Goal: Task Accomplishment & Management: Manage account settings

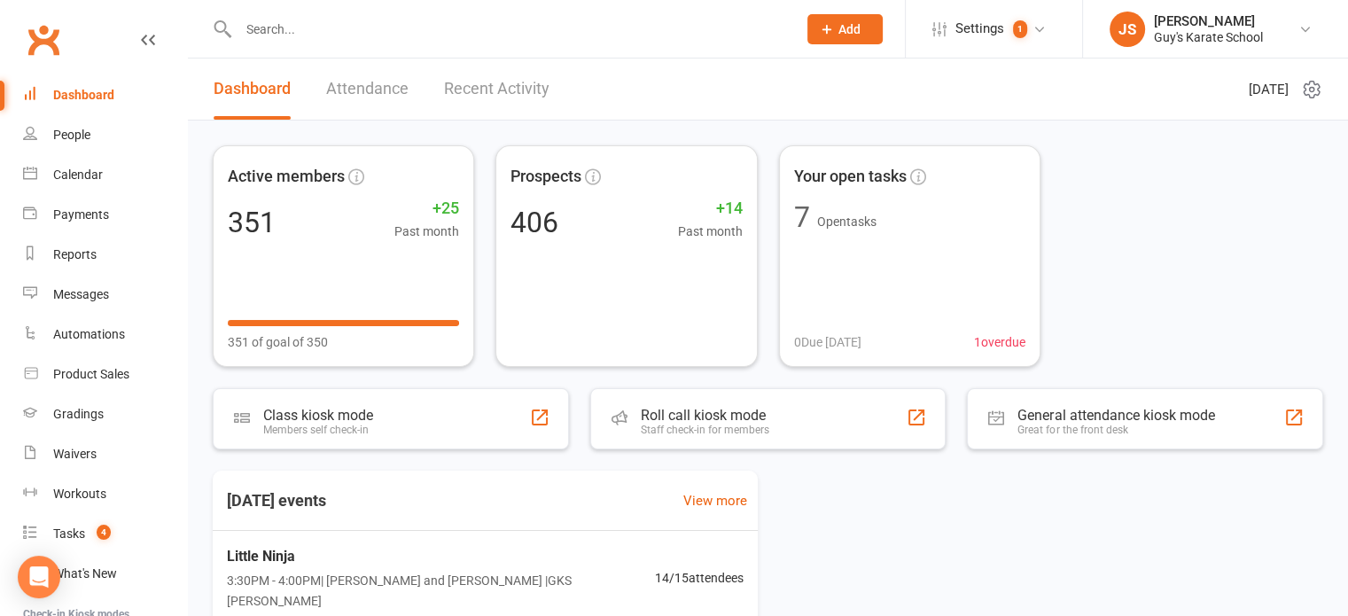
click at [361, 91] on link "Attendance" at bounding box center [367, 88] width 82 height 61
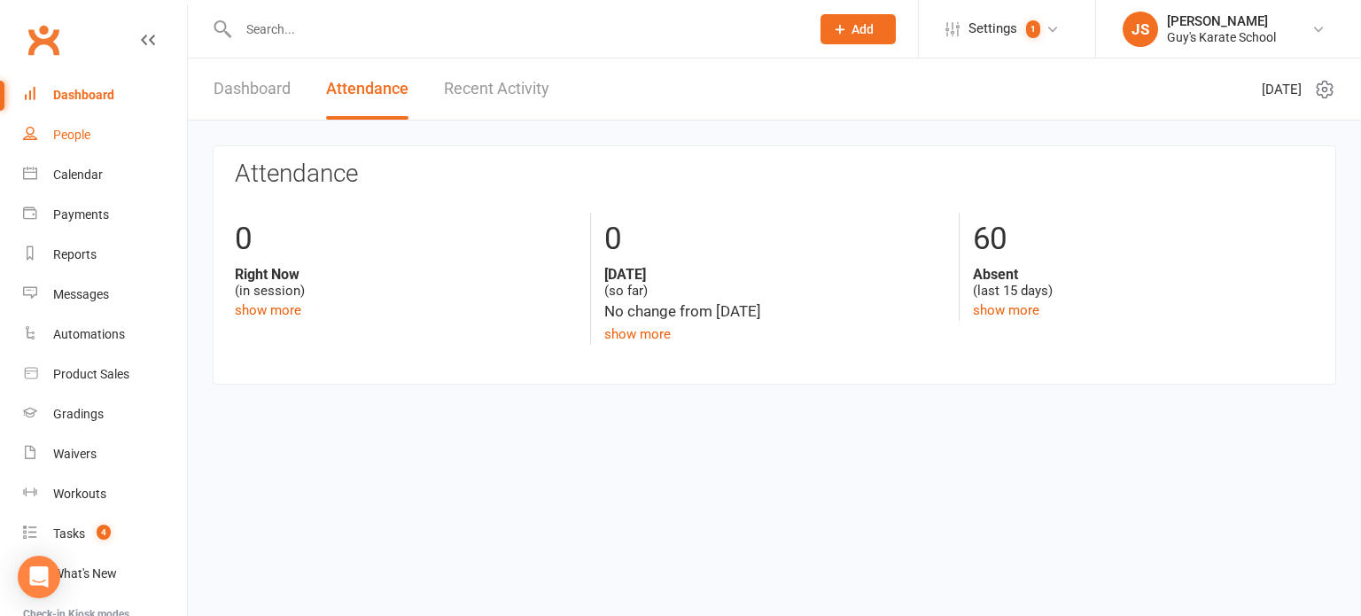
click at [60, 134] on div "People" at bounding box center [71, 135] width 37 height 14
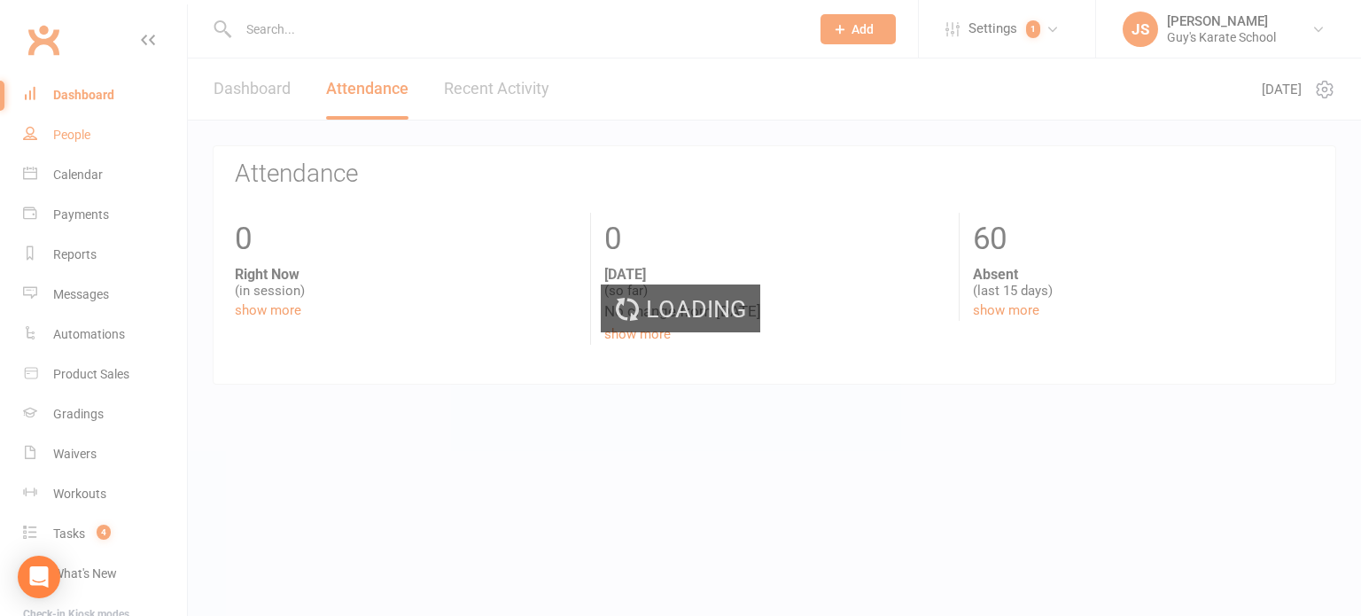
select select "100"
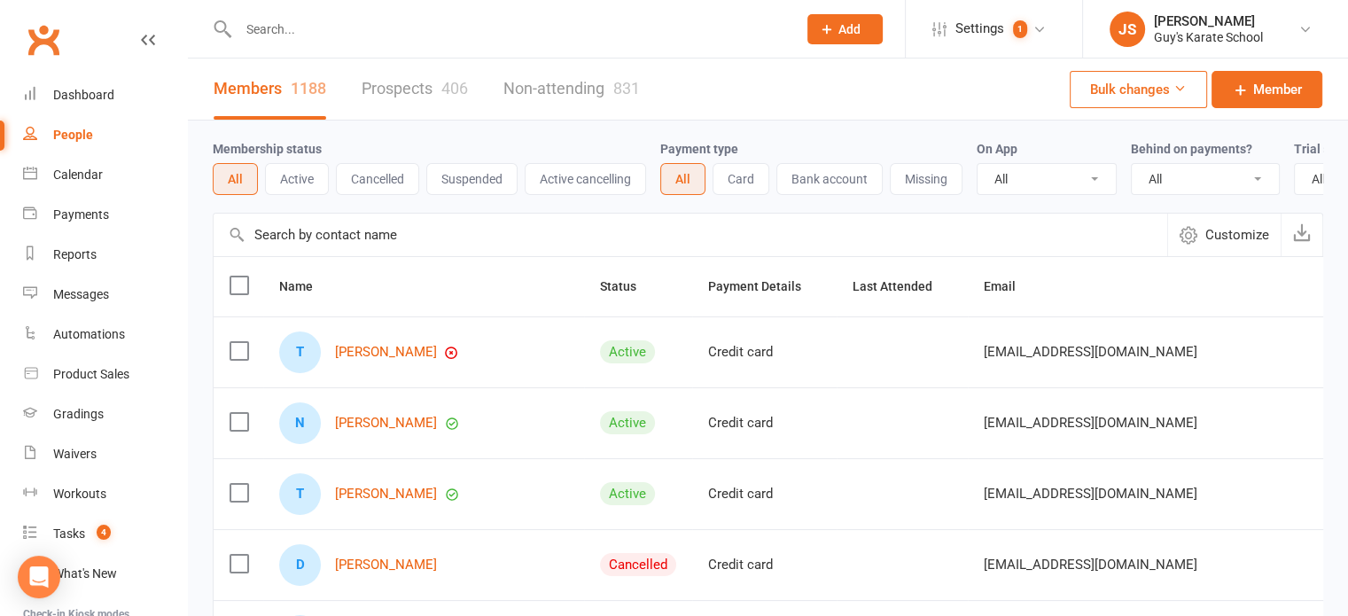
click at [380, 233] on input "text" at bounding box center [690, 235] width 953 height 43
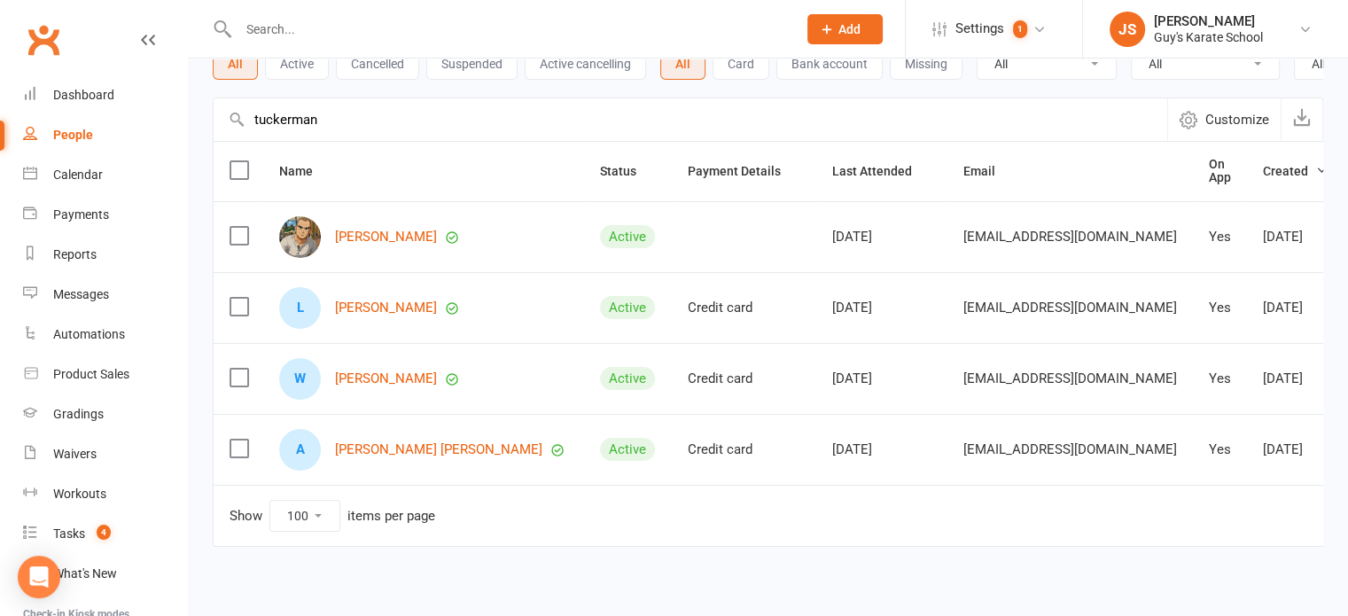
scroll to position [136, 0]
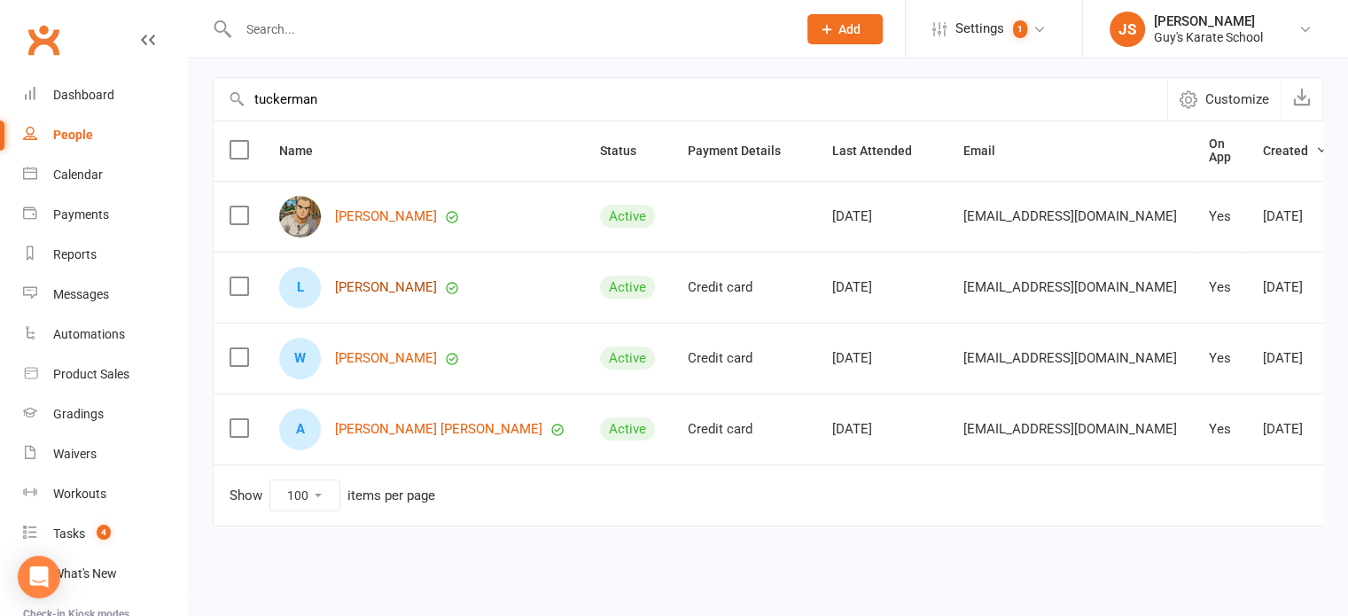
type input "tuckerman"
click at [377, 224] on link "[PERSON_NAME]" at bounding box center [386, 216] width 102 height 15
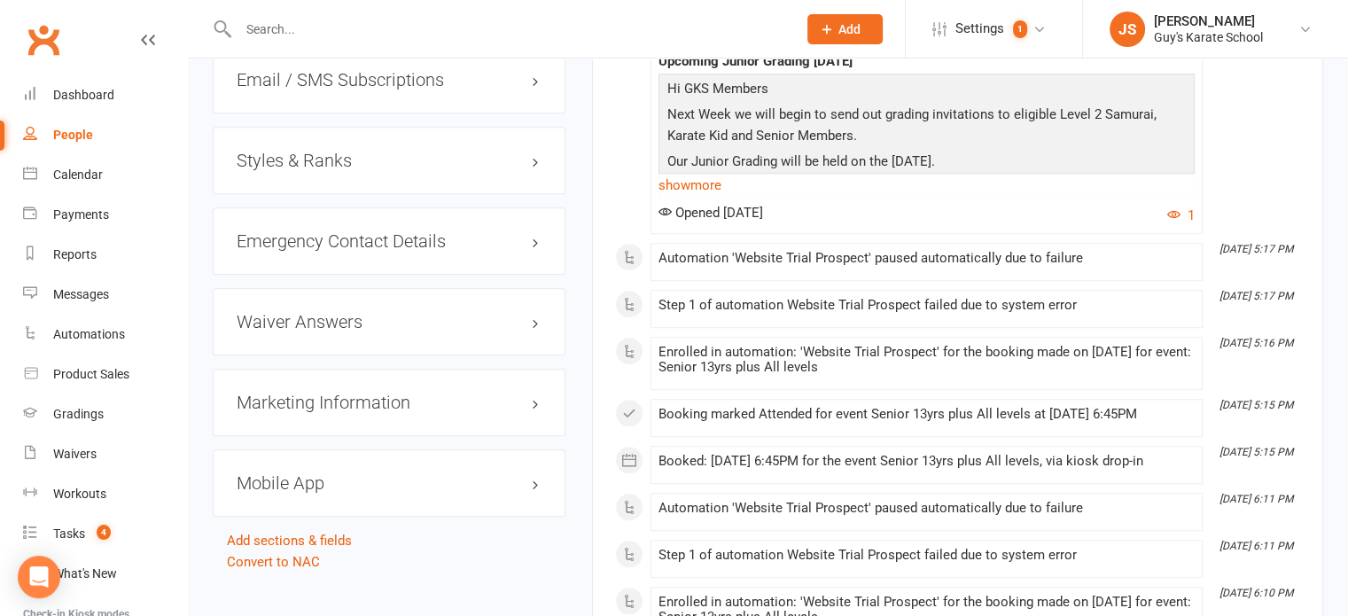
scroll to position [1364, 0]
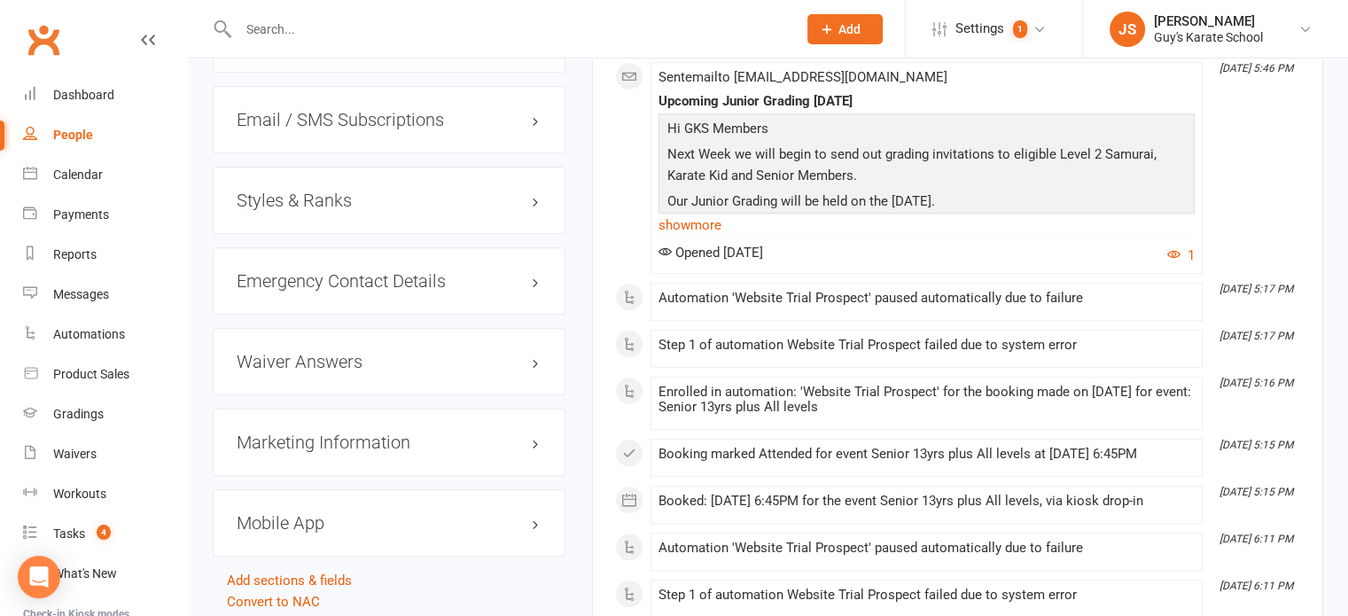
click at [493, 533] on div "Mobile App" at bounding box center [389, 522] width 353 height 67
click at [536, 524] on h3 "Mobile App" at bounding box center [389, 522] width 305 height 19
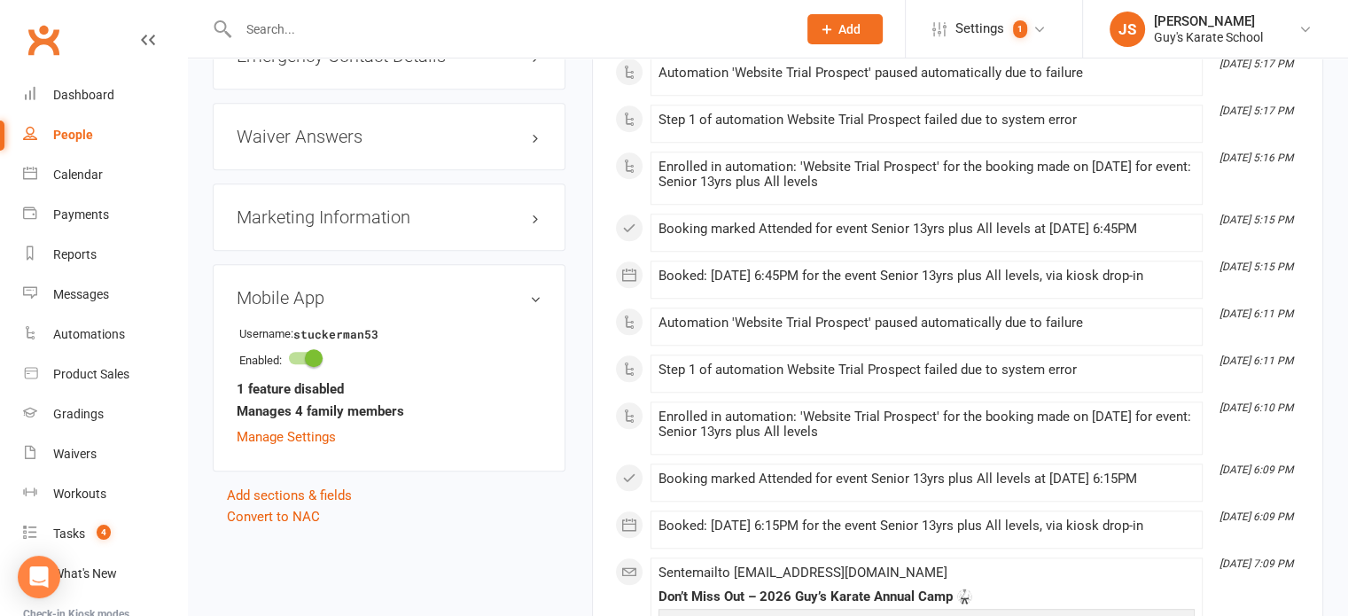
scroll to position [1604, 0]
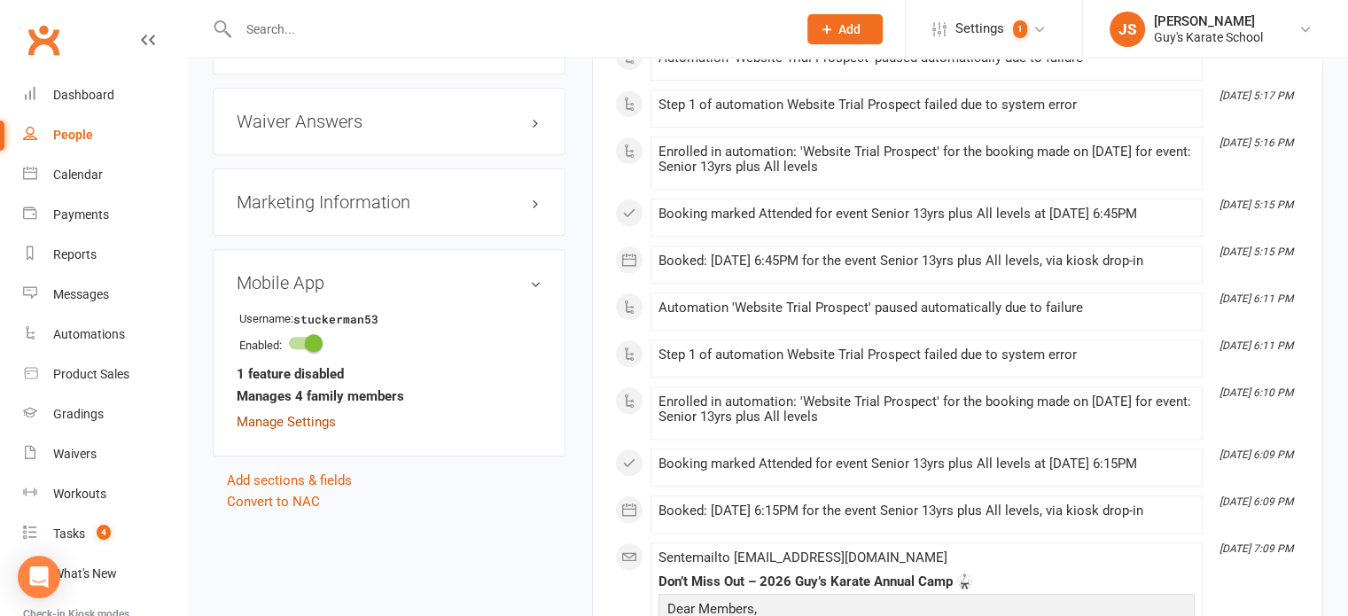
click at [259, 414] on link "Manage Settings" at bounding box center [286, 422] width 99 height 16
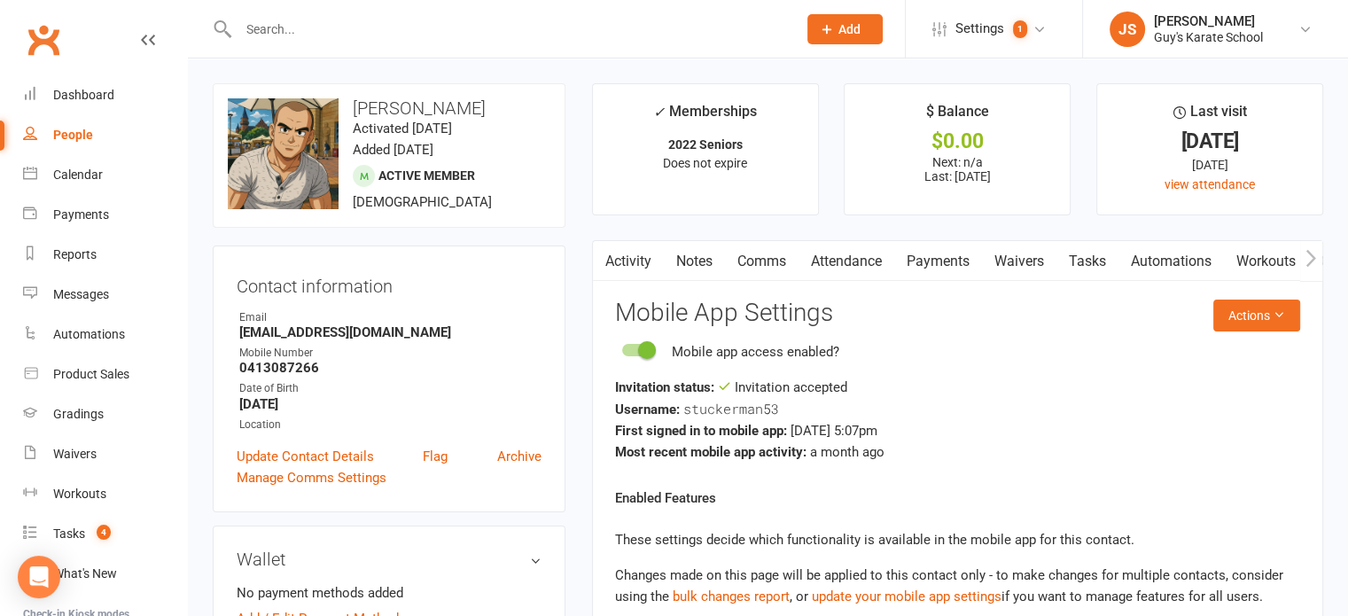
click at [635, 270] on link "Activity" at bounding box center [628, 261] width 71 height 41
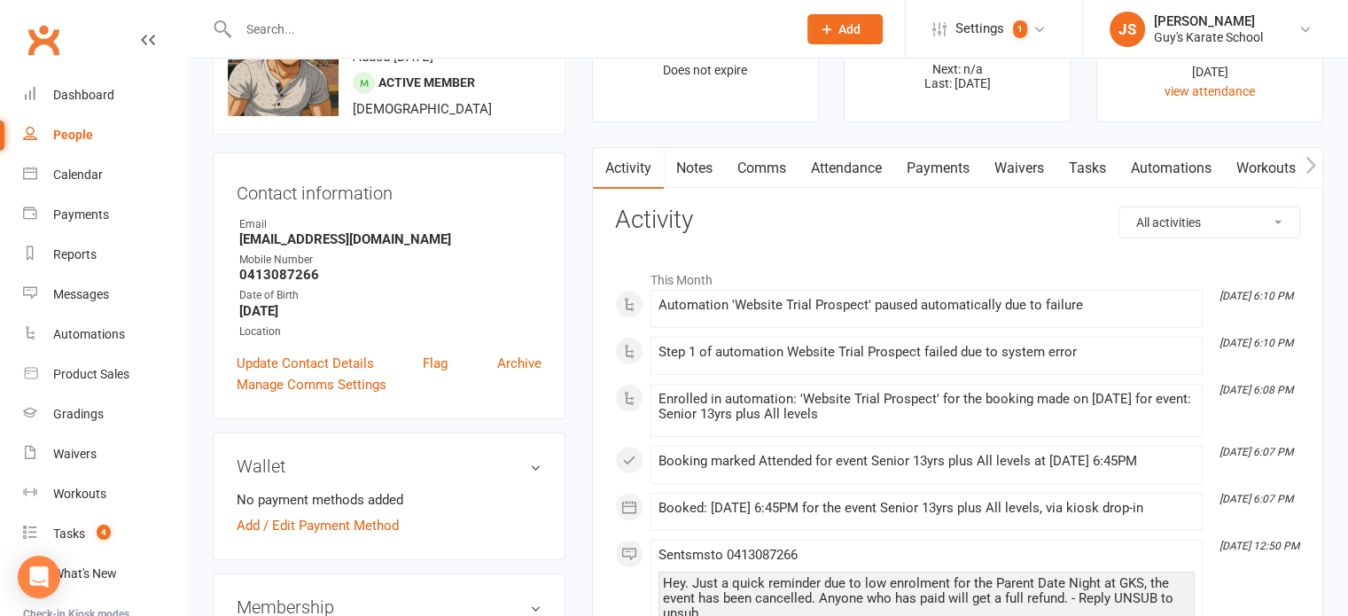
scroll to position [6, 0]
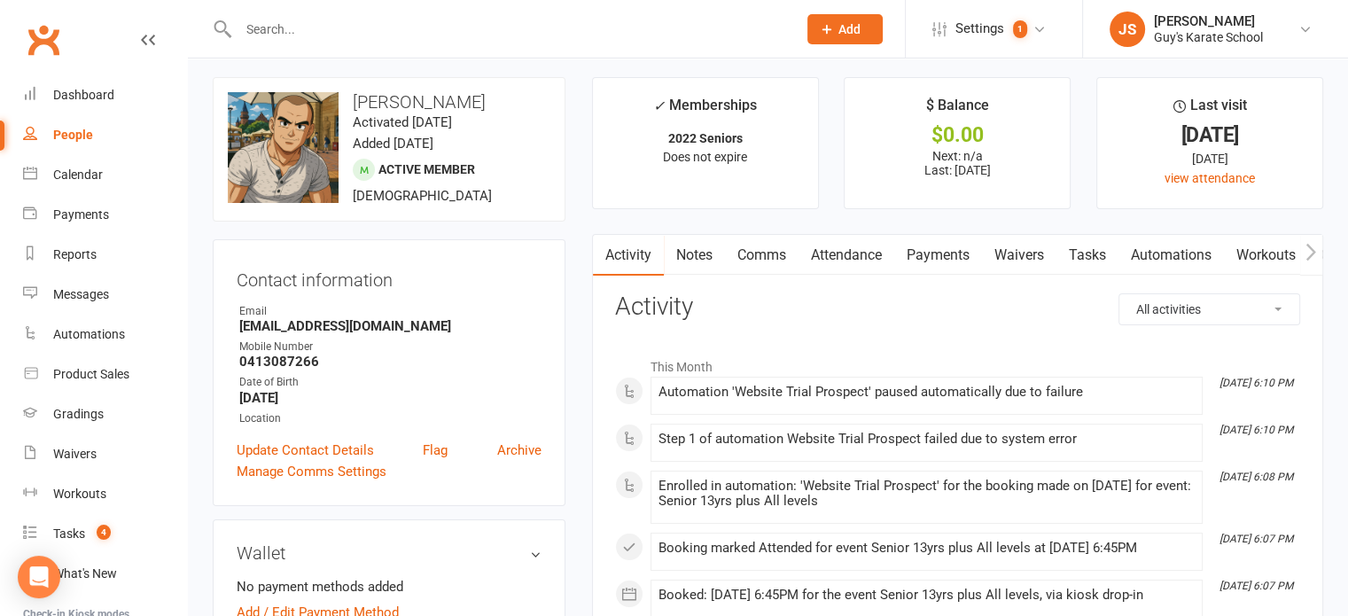
click at [697, 258] on link "Notes" at bounding box center [694, 255] width 61 height 41
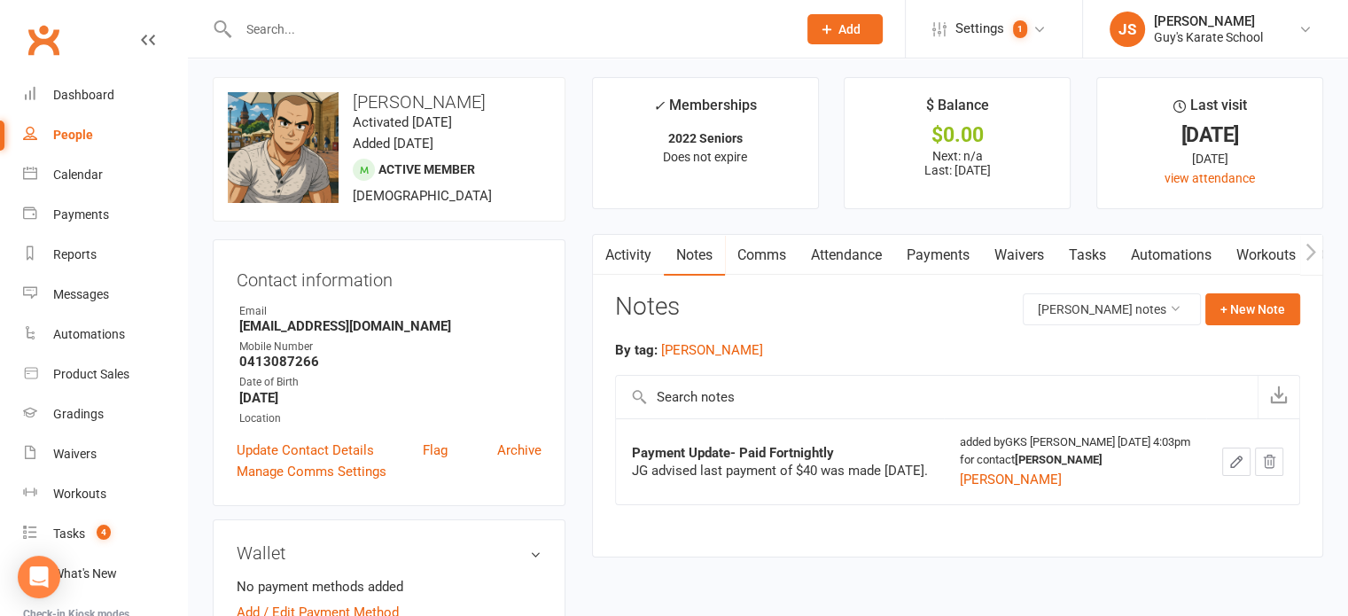
click at [744, 257] on link "Comms" at bounding box center [762, 255] width 74 height 41
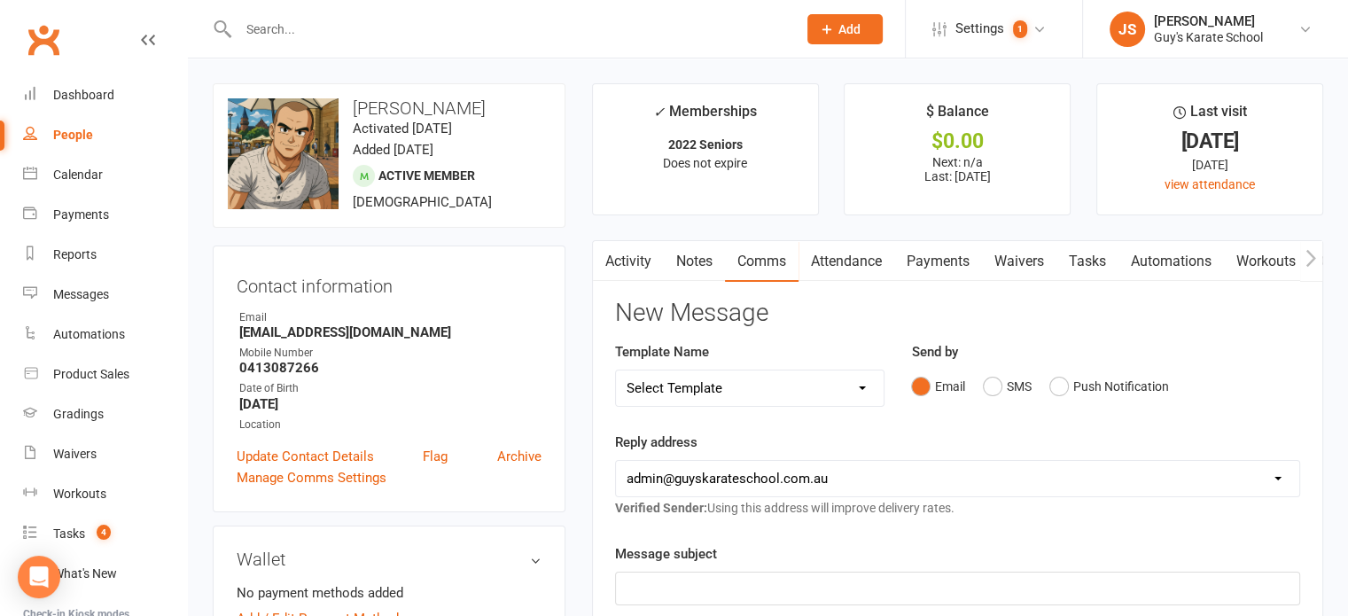
click at [842, 268] on link "Attendance" at bounding box center [846, 261] width 96 height 41
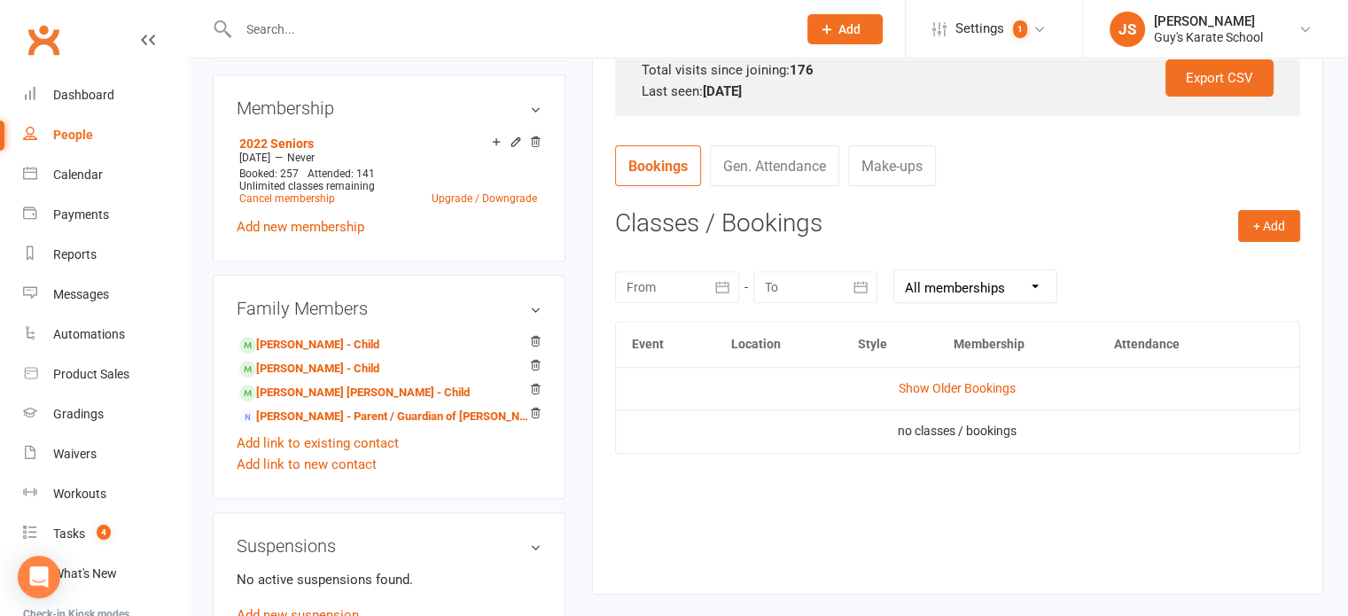
scroll to position [595, 0]
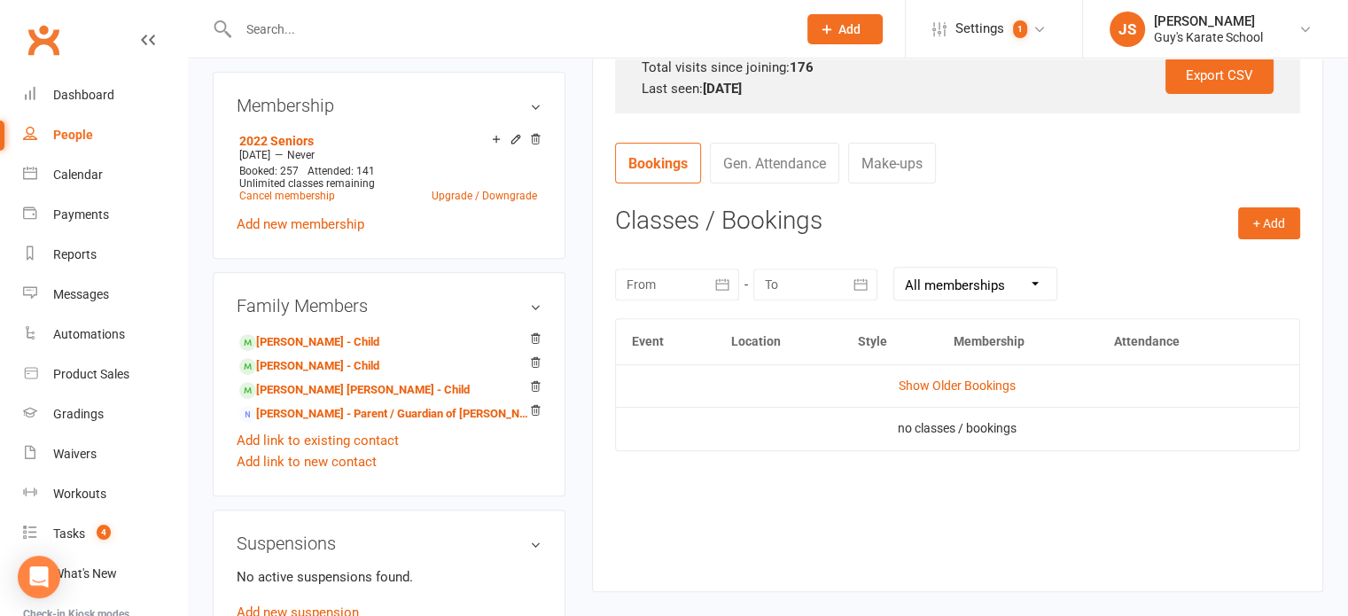
click at [713, 284] on icon "button" at bounding box center [722, 285] width 18 height 18
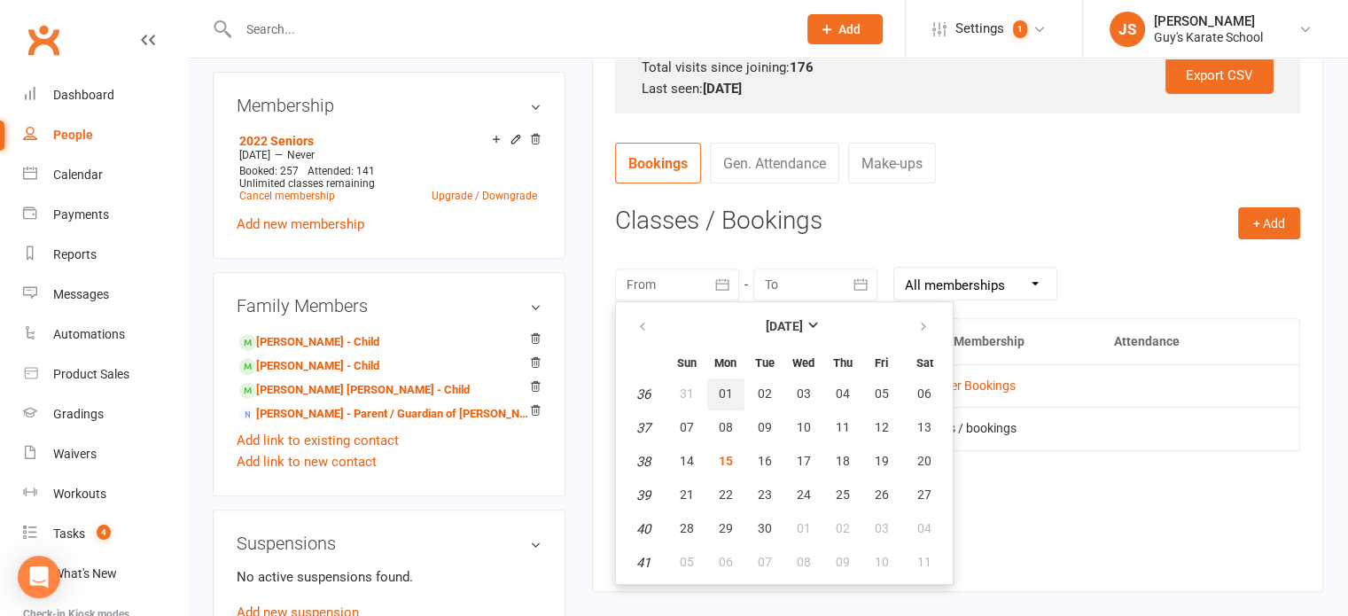
click at [719, 389] on span "01" at bounding box center [726, 393] width 14 height 14
type input "01 Sep 2025"
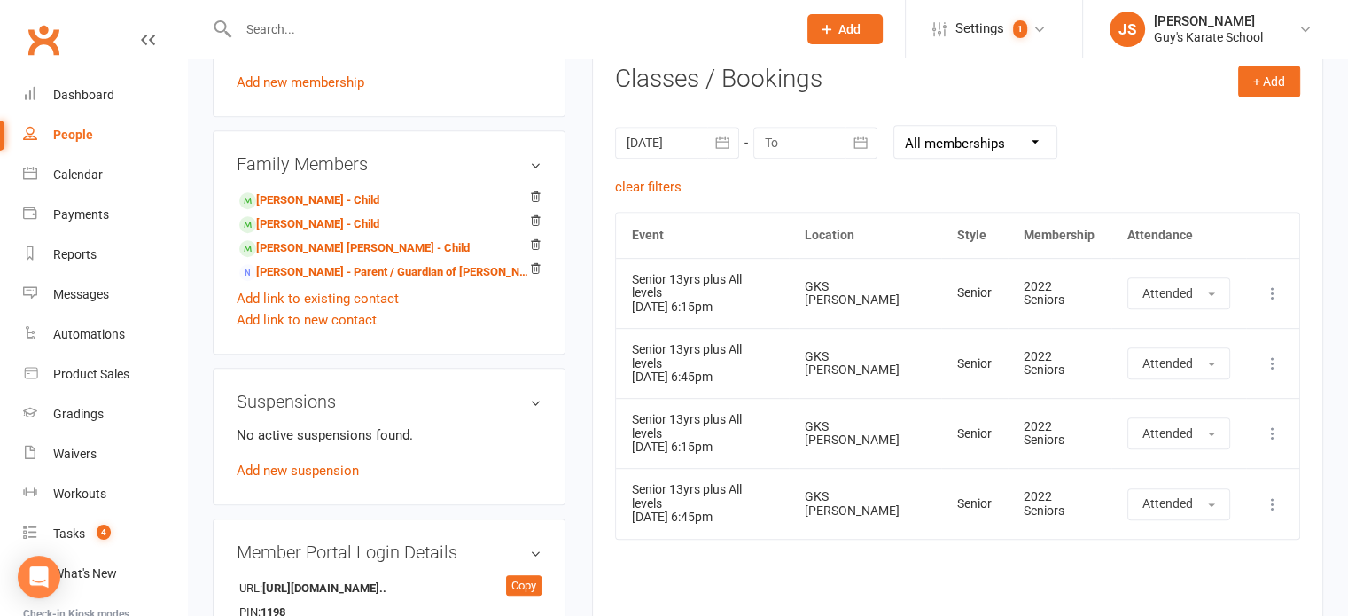
scroll to position [738, 0]
click at [925, 584] on div "Event Location Style Membership Attendance Show Older Bookings Senior 13yrs plu…" at bounding box center [957, 430] width 685 height 441
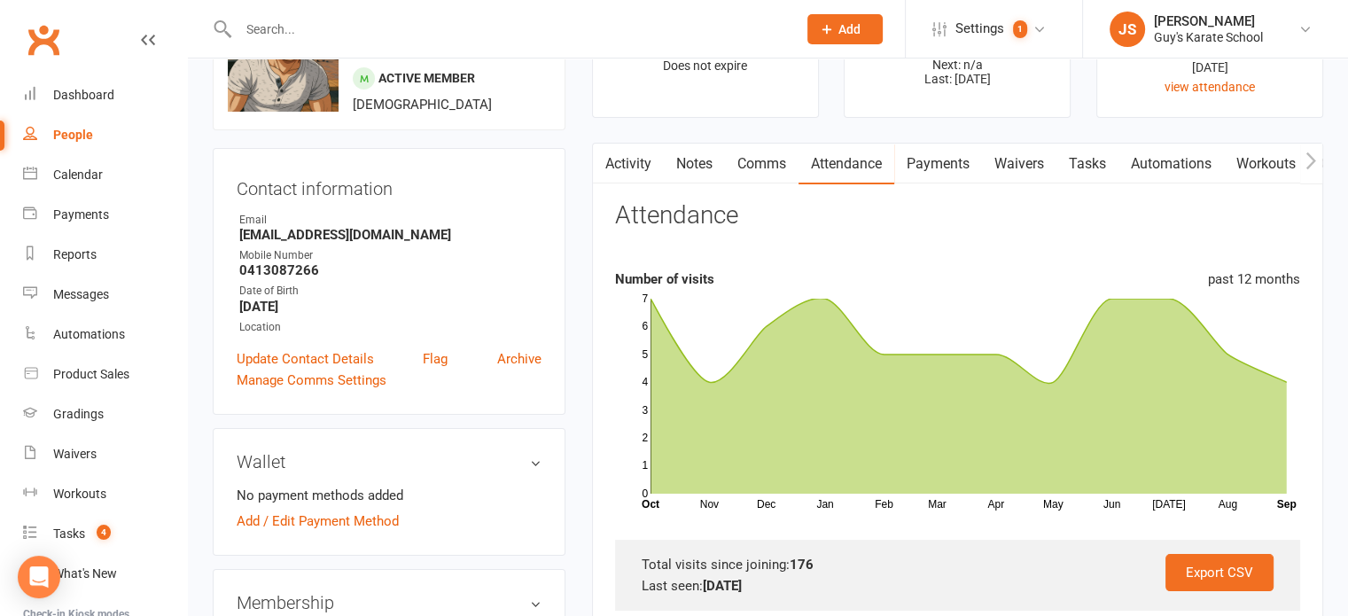
scroll to position [44, 0]
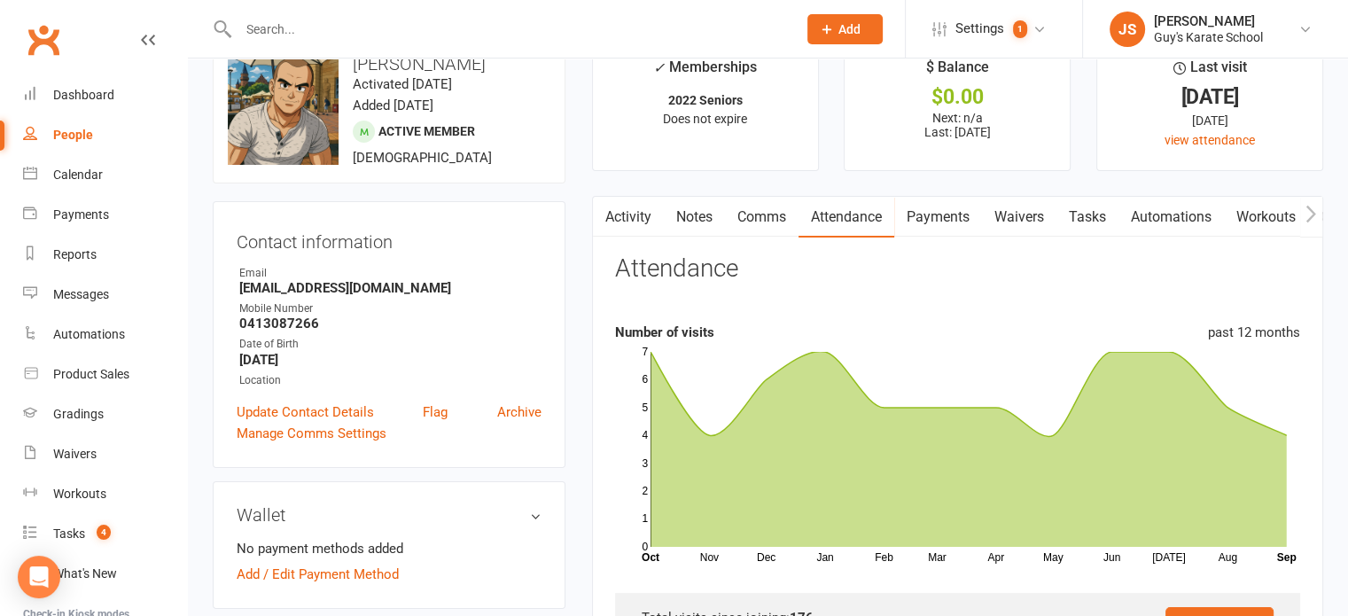
click at [925, 226] on link "Payments" at bounding box center [938, 217] width 88 height 41
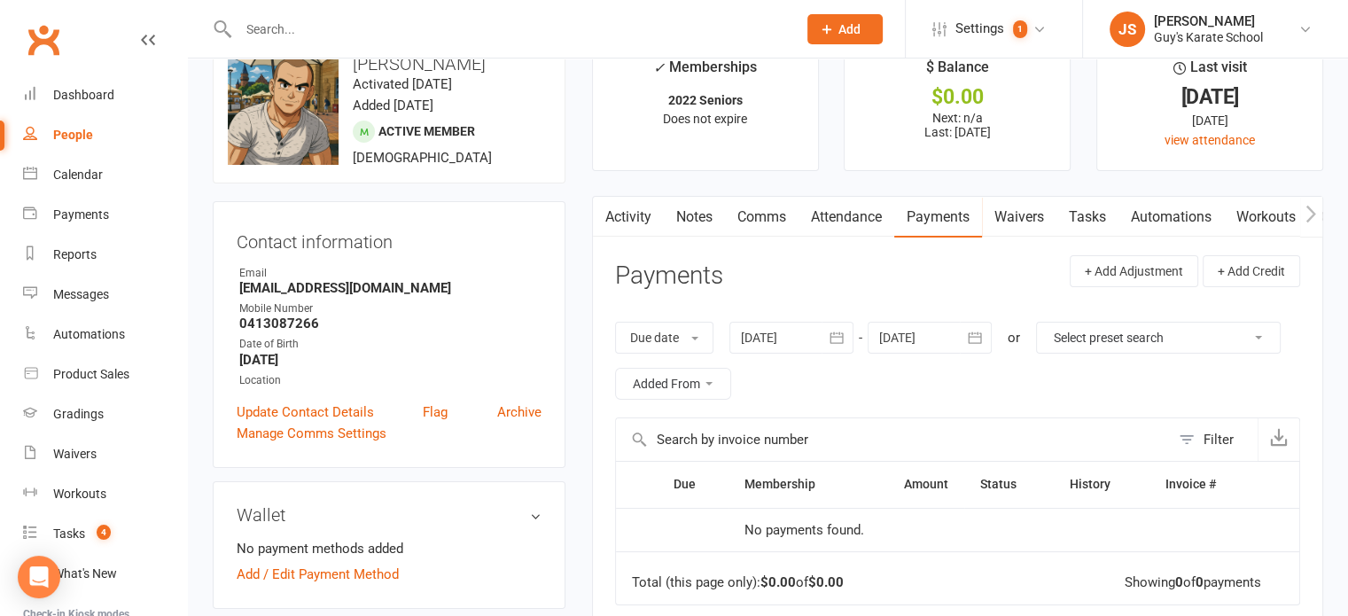
click at [1025, 212] on link "Waivers" at bounding box center [1019, 217] width 74 height 41
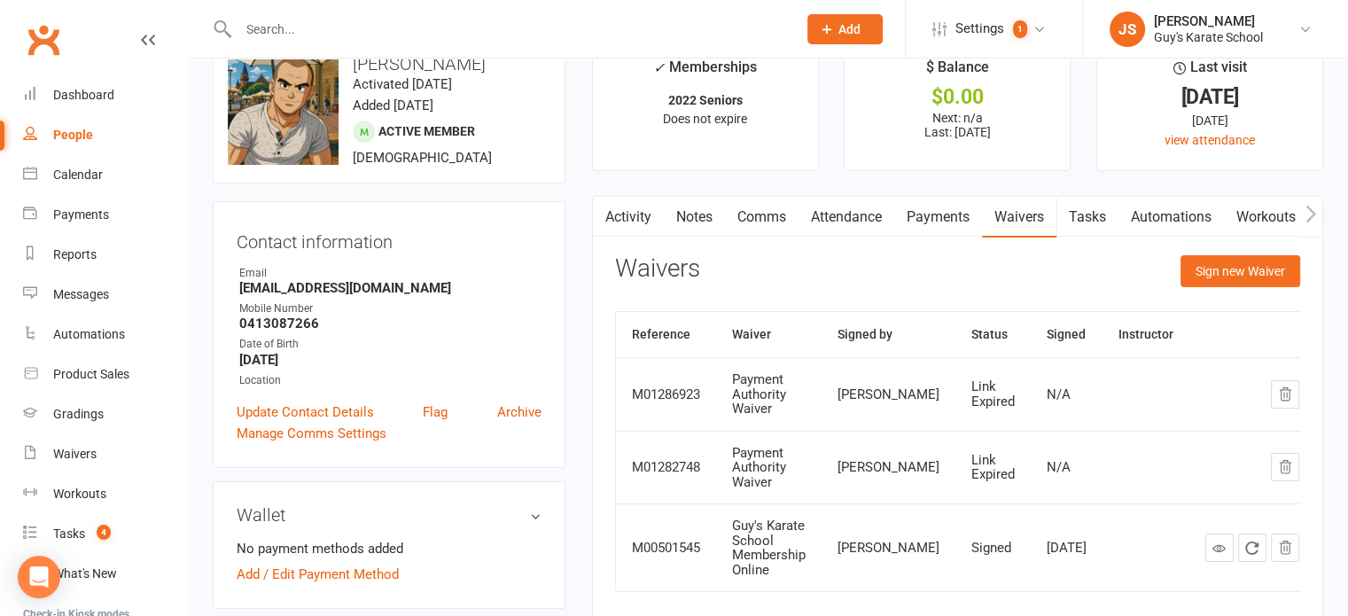
click at [1092, 212] on link "Tasks" at bounding box center [1087, 217] width 62 height 41
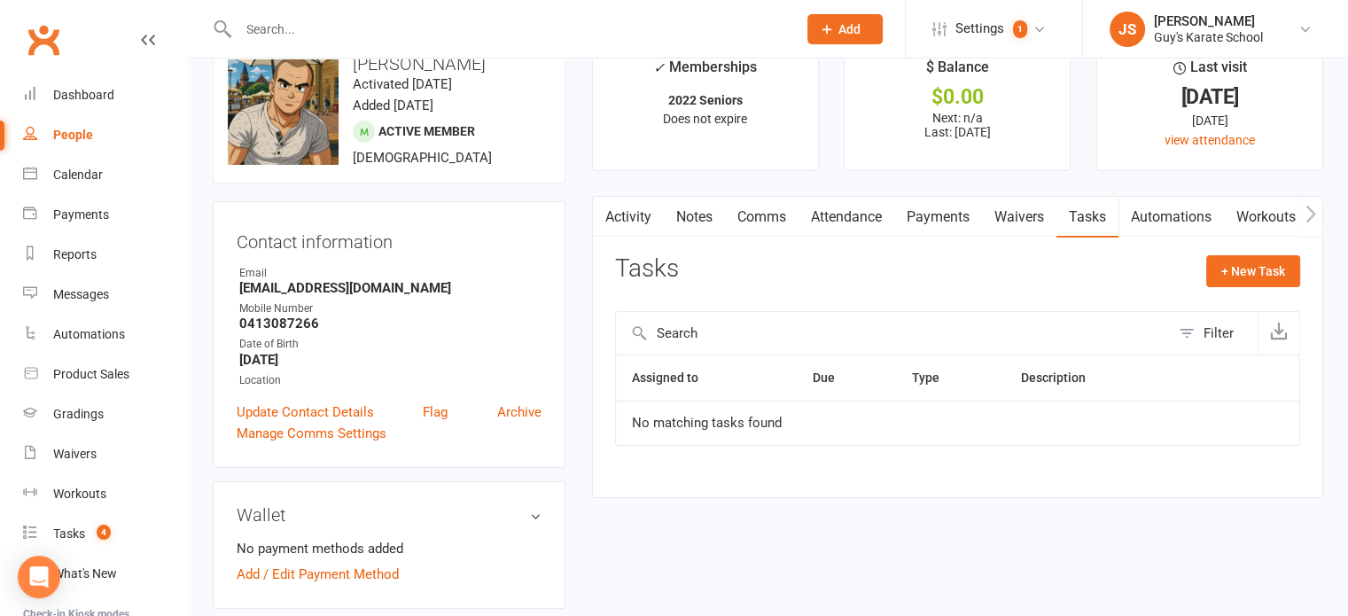
click at [1152, 207] on link "Automations" at bounding box center [1170, 217] width 105 height 41
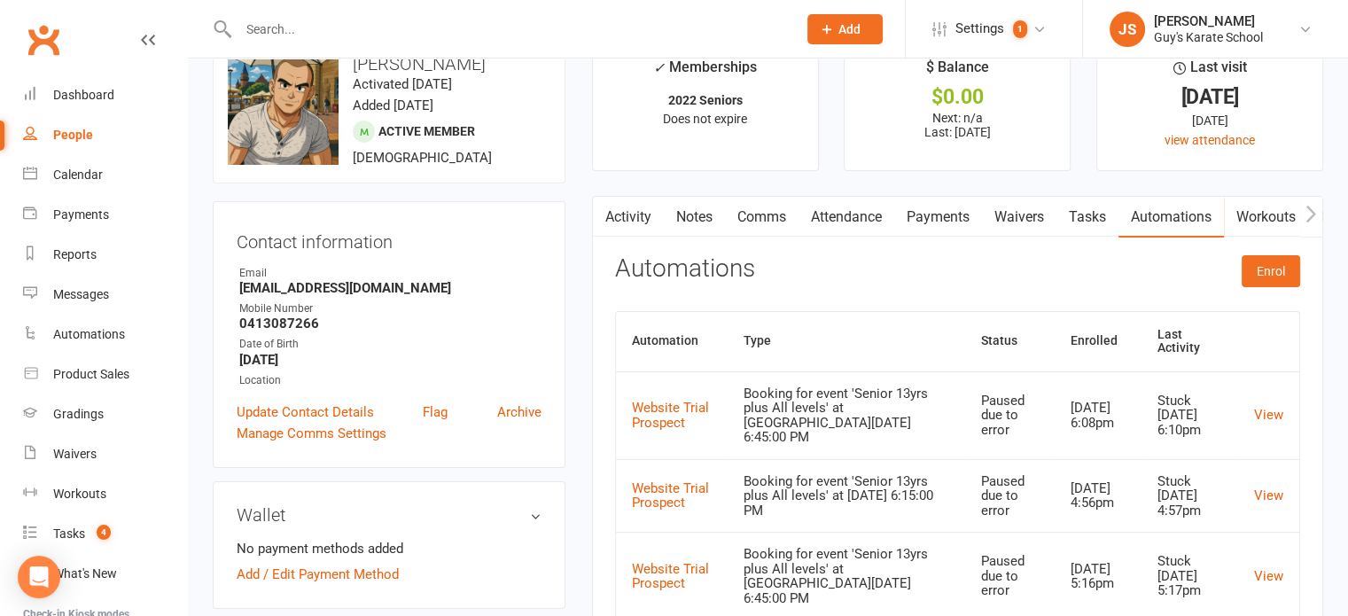
click at [1278, 223] on link "Workouts" at bounding box center [1266, 217] width 84 height 41
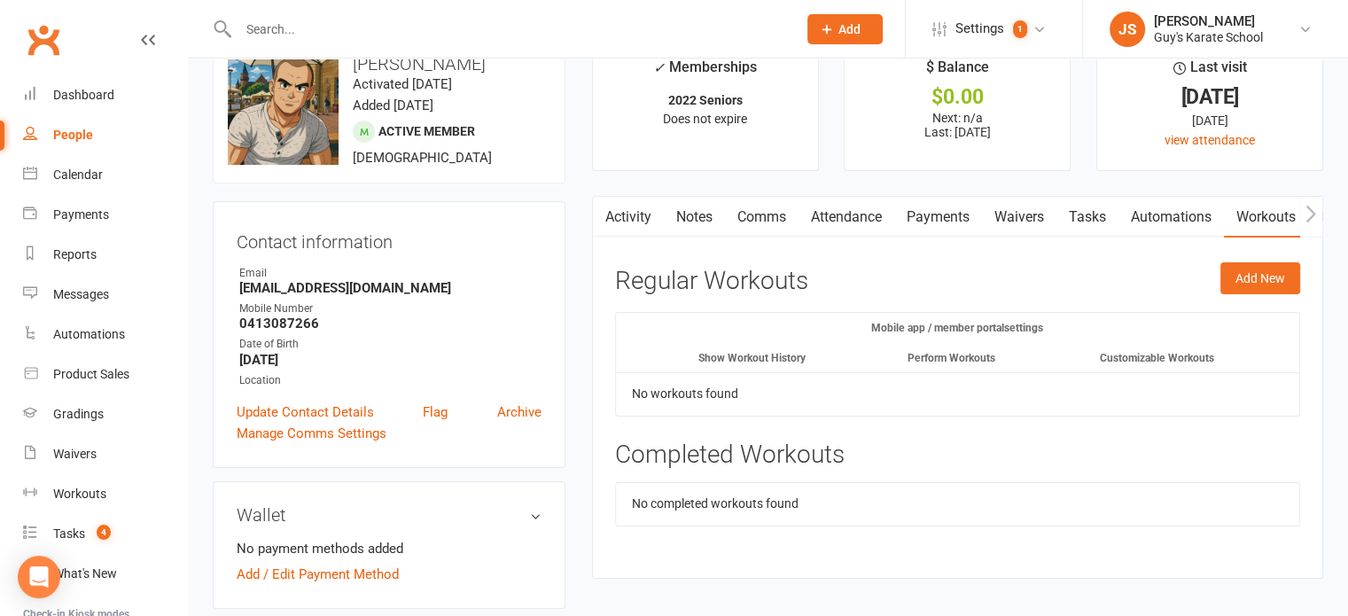
click at [1312, 212] on icon "button" at bounding box center [1311, 213] width 10 height 17
click at [1110, 219] on link "Gradings / Promotions" at bounding box center [1125, 217] width 167 height 41
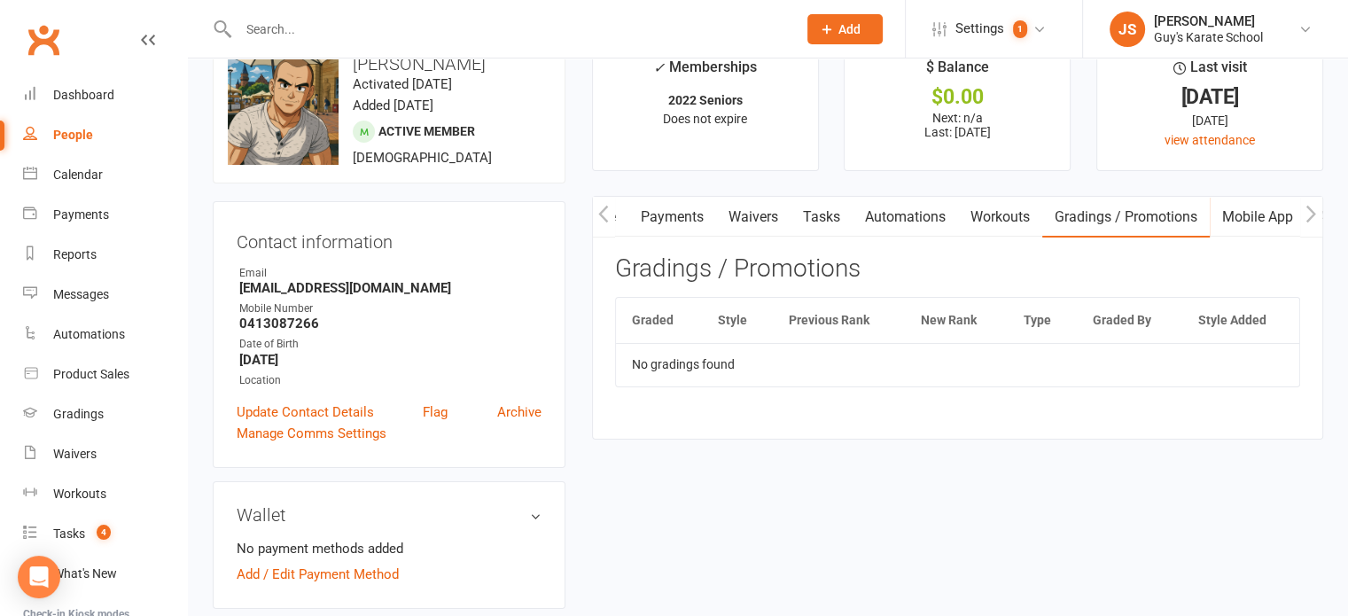
click at [1272, 207] on link "Mobile App" at bounding box center [1258, 217] width 96 height 41
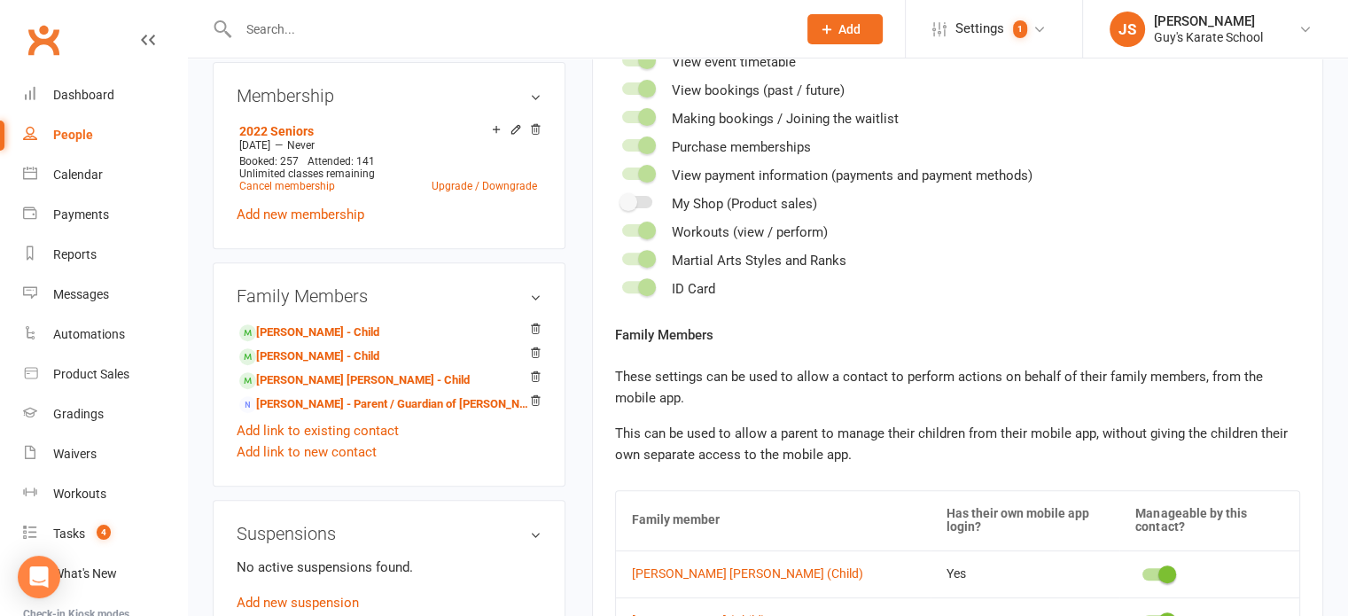
scroll to position [543, 0]
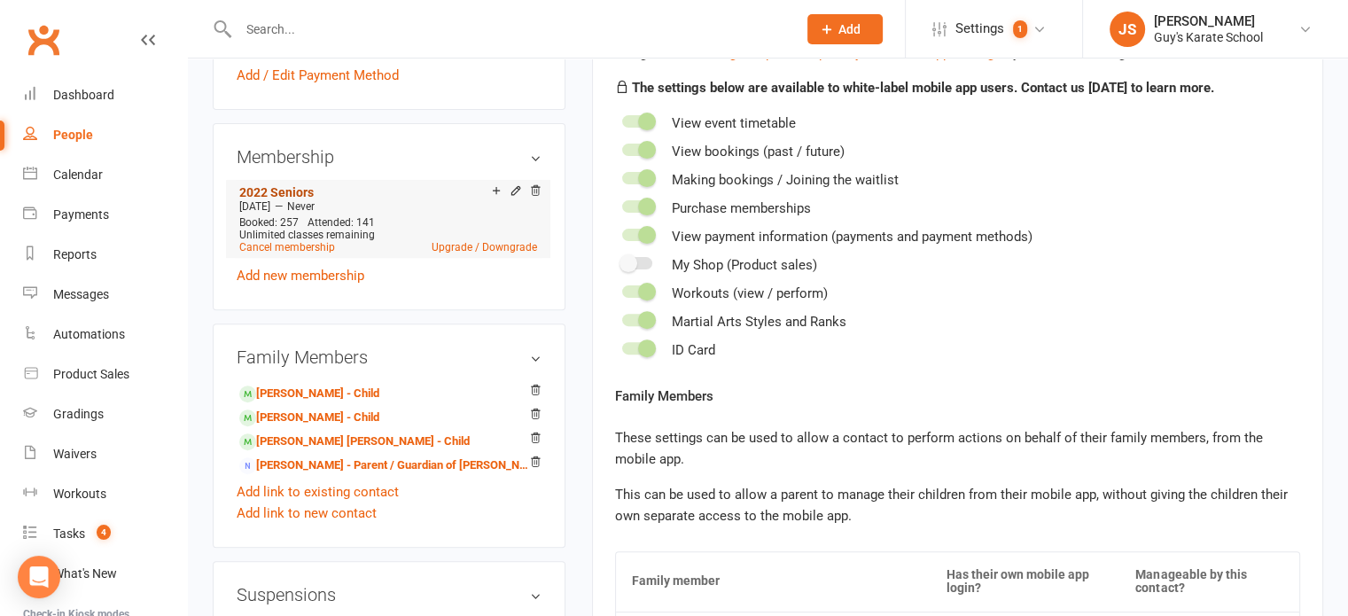
click at [274, 194] on link "2022 Seniors" at bounding box center [276, 192] width 74 height 14
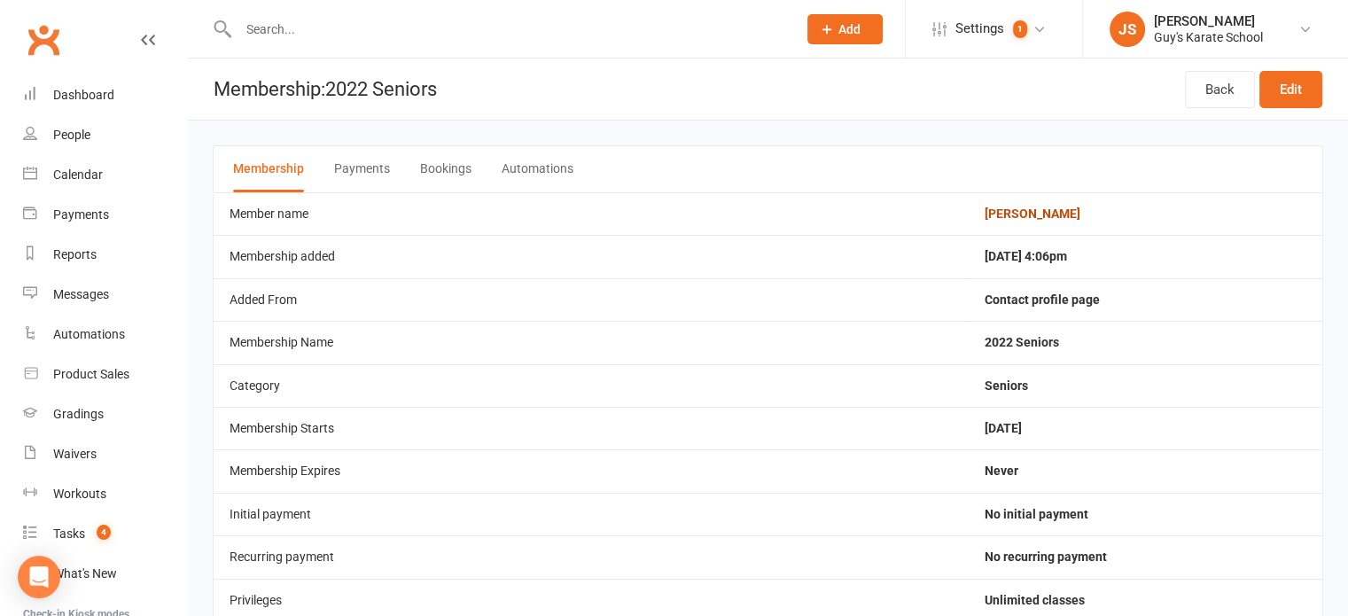
click at [997, 215] on link "[PERSON_NAME]" at bounding box center [1032, 213] width 96 height 14
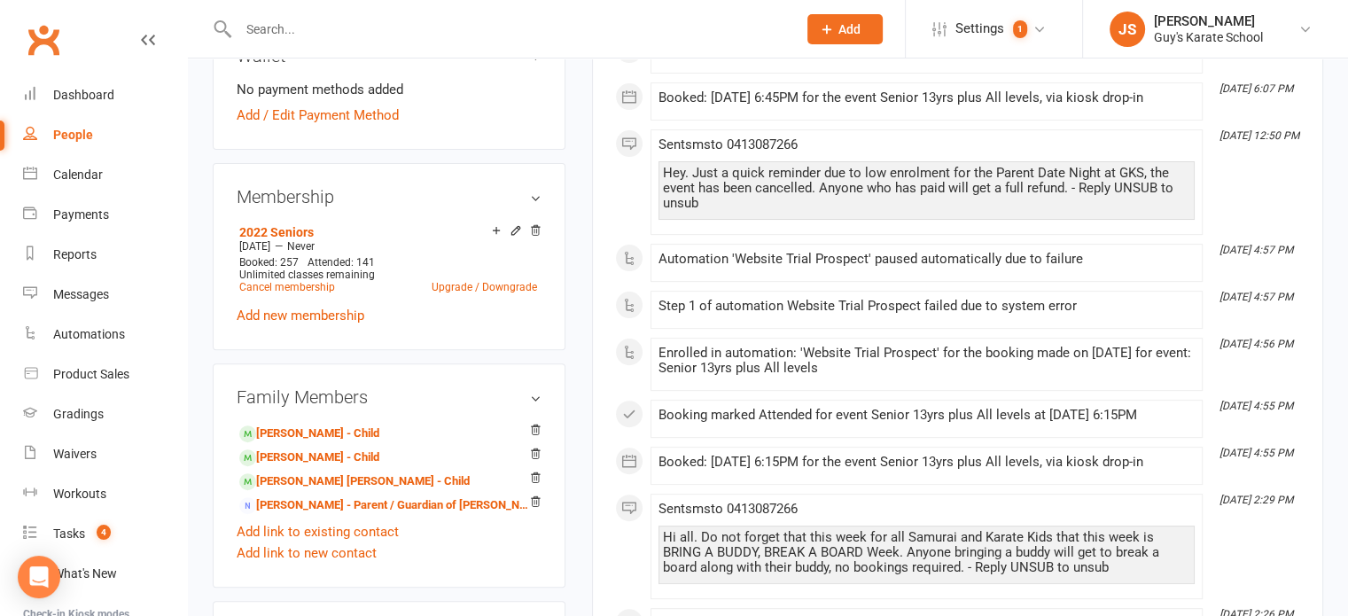
scroll to position [511, 0]
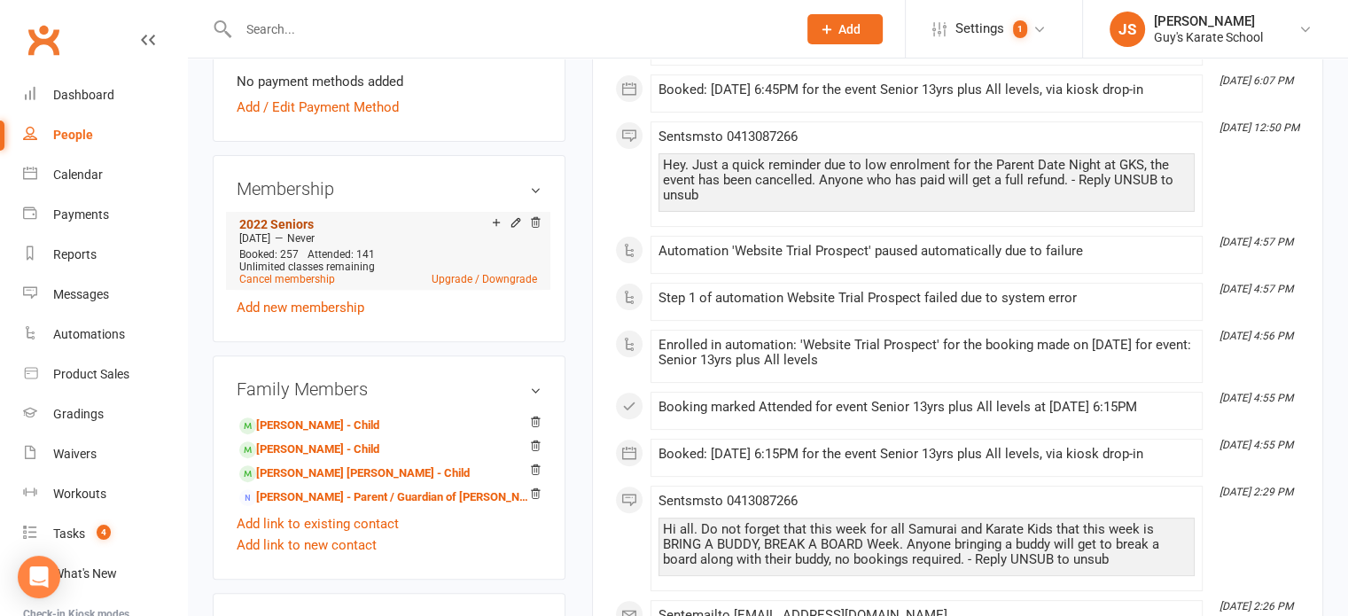
click at [269, 220] on link "2022 Seniors" at bounding box center [276, 224] width 74 height 14
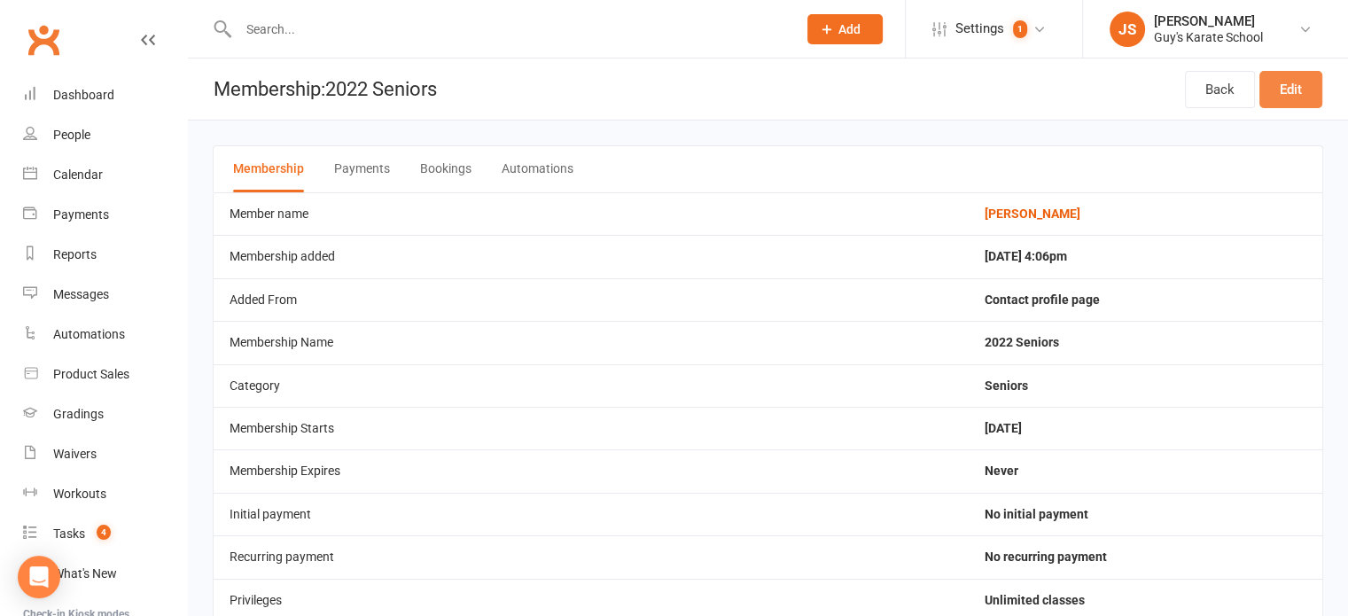
click at [1290, 89] on link "Edit" at bounding box center [1290, 89] width 63 height 37
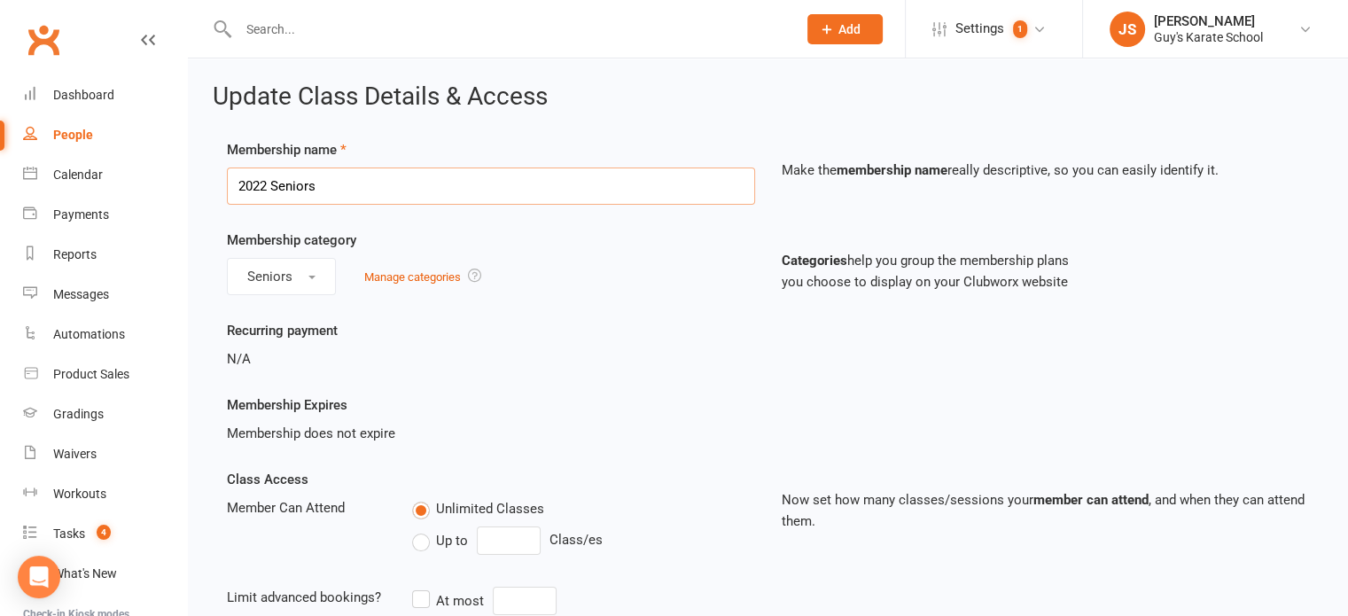
click at [268, 183] on input "2022 Seniors" at bounding box center [491, 185] width 528 height 37
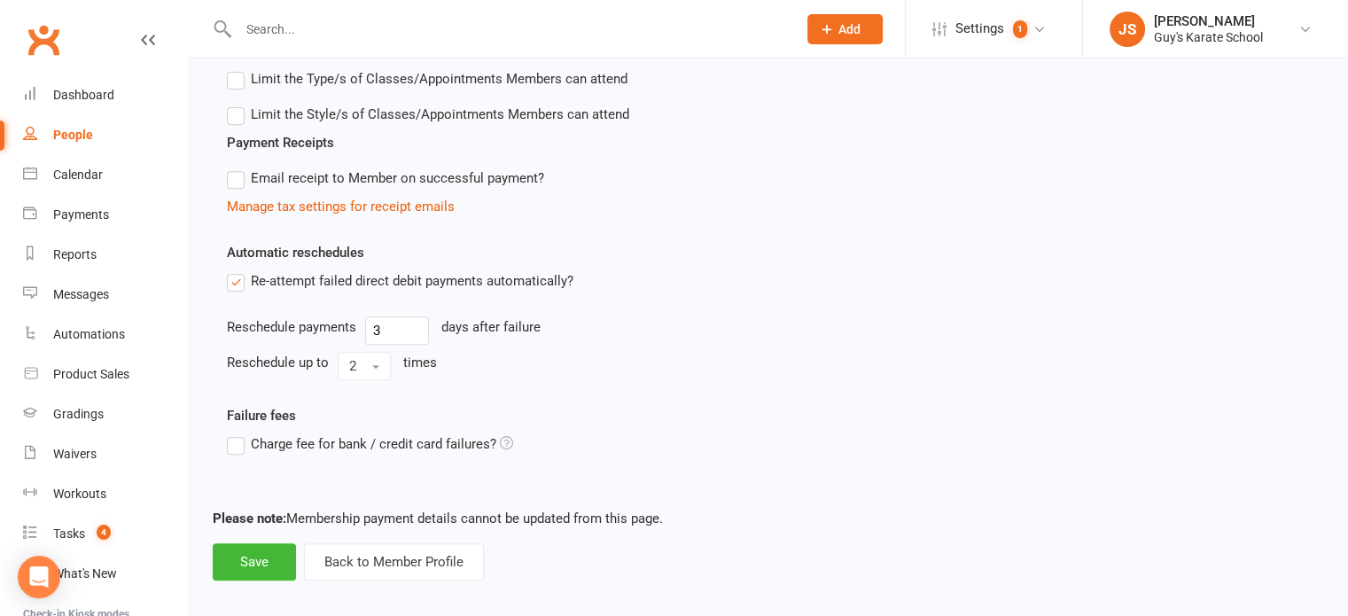
scroll to position [731, 0]
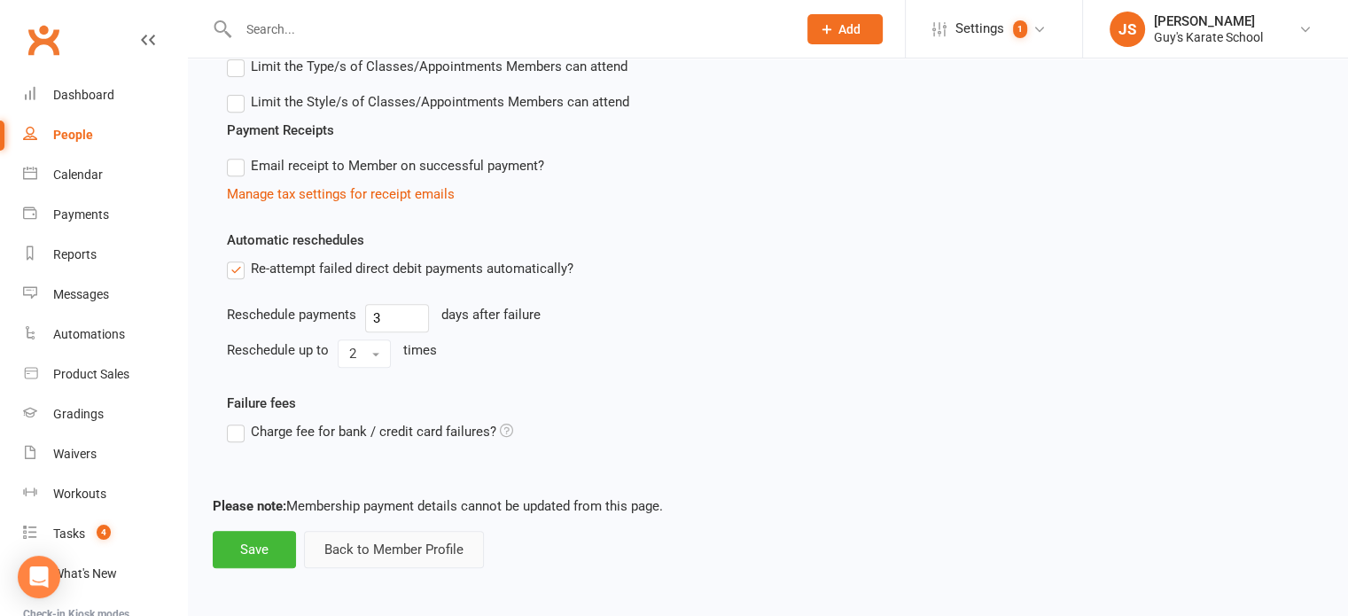
click at [399, 549] on button "Back to Member Profile" at bounding box center [394, 549] width 180 height 37
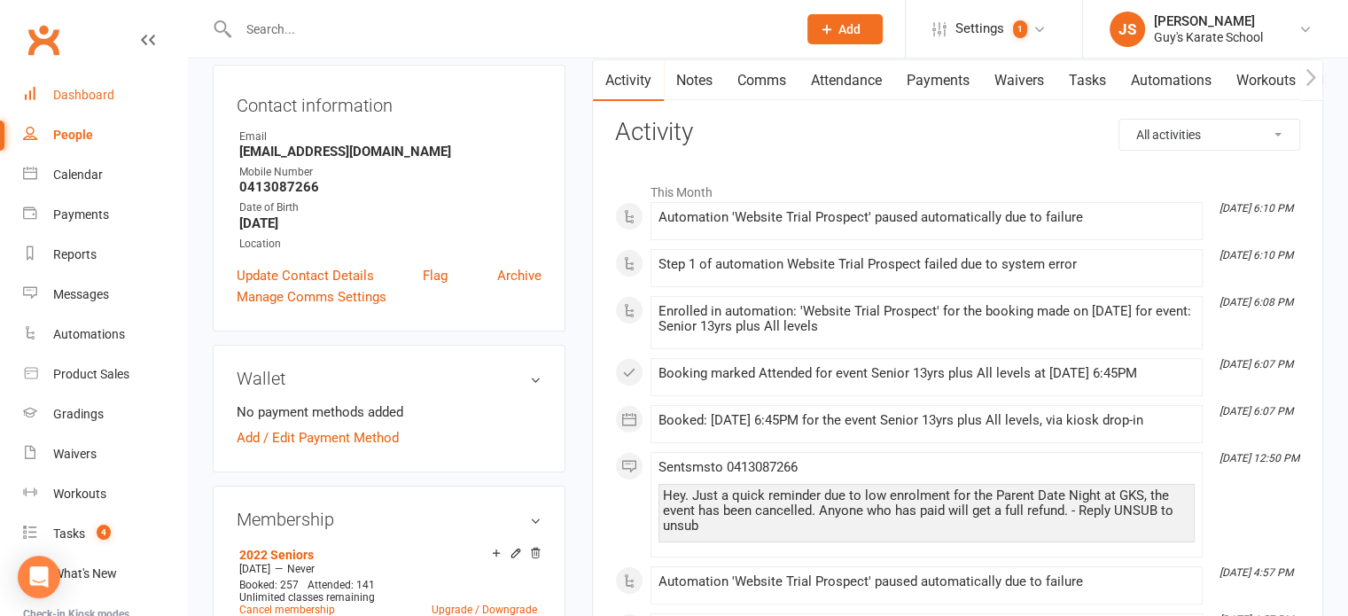
scroll to position [191, 0]
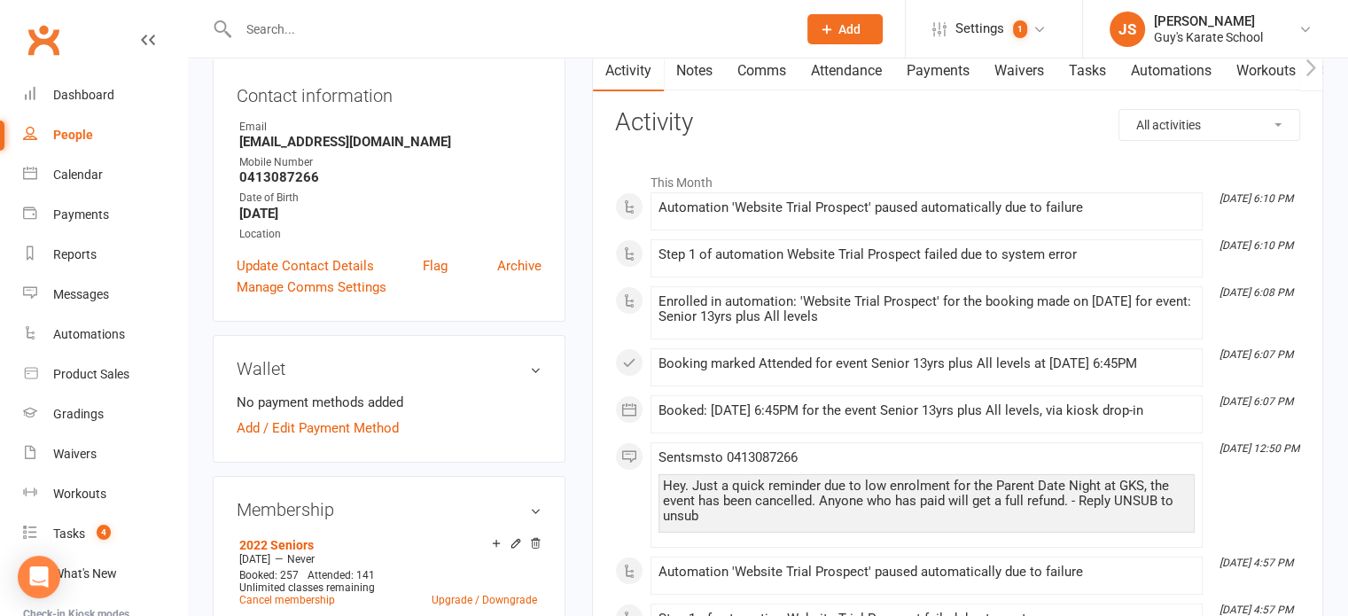
click at [436, 29] on input "text" at bounding box center [508, 29] width 551 height 25
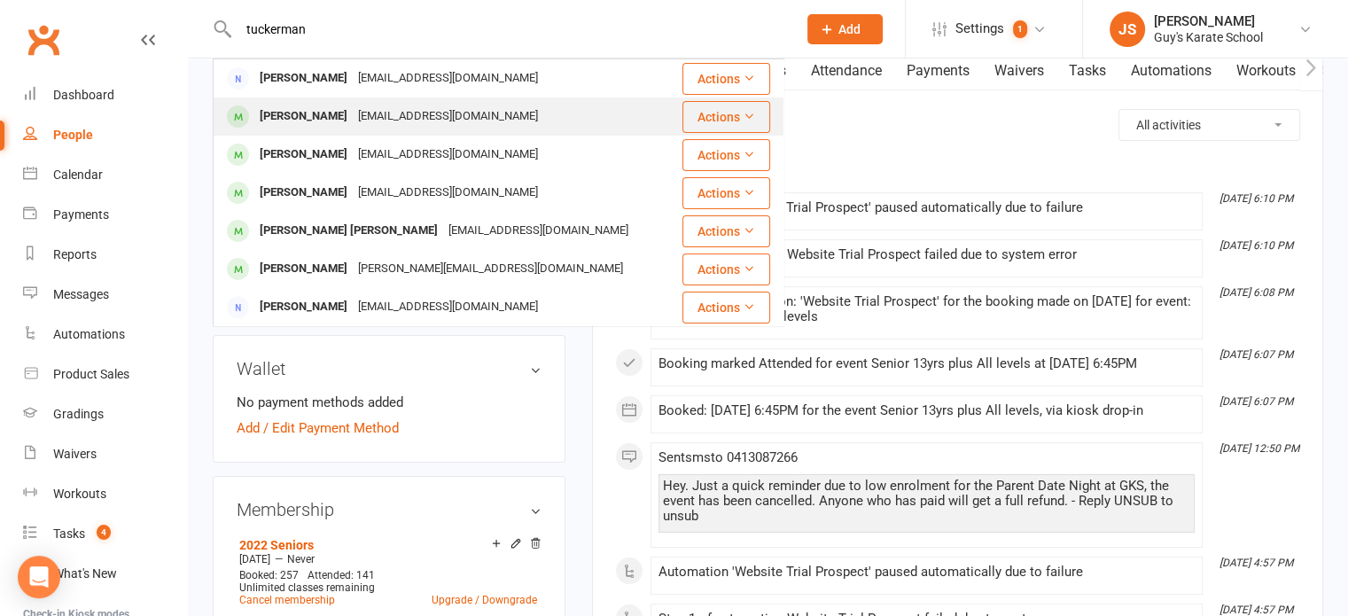
type input "tuckerman"
drag, startPoint x: 315, startPoint y: 118, endPoint x: 248, endPoint y: 113, distance: 67.6
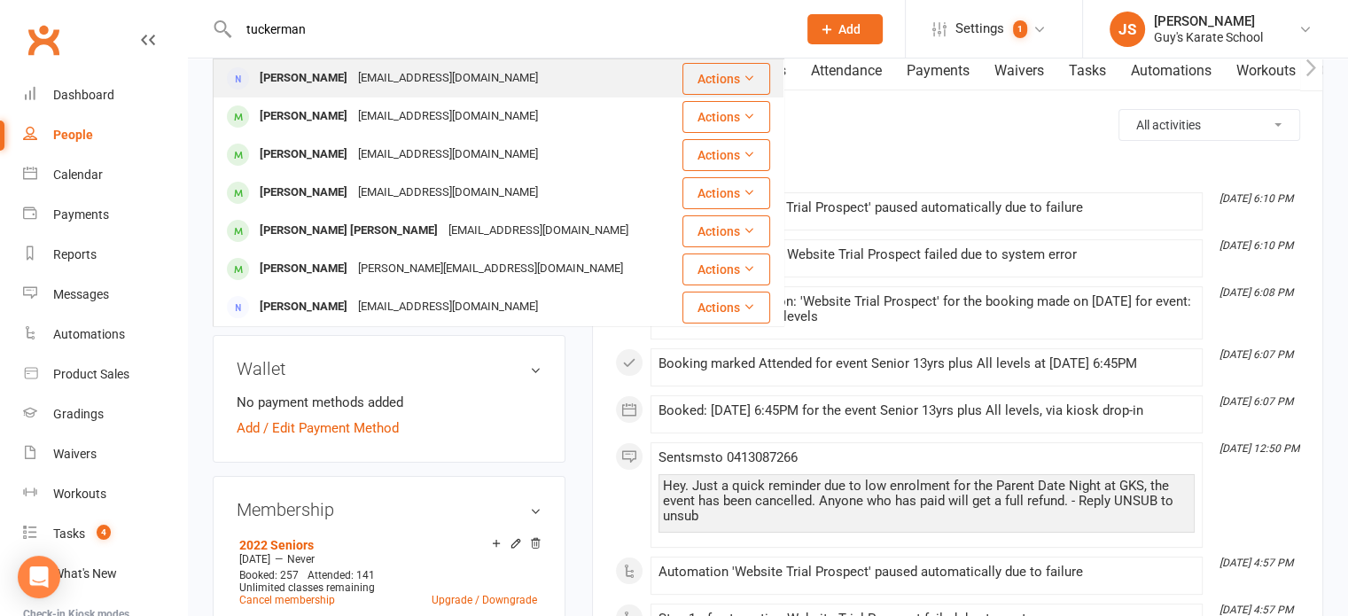
drag, startPoint x: 248, startPoint y: 113, endPoint x: 393, endPoint y: 77, distance: 149.6
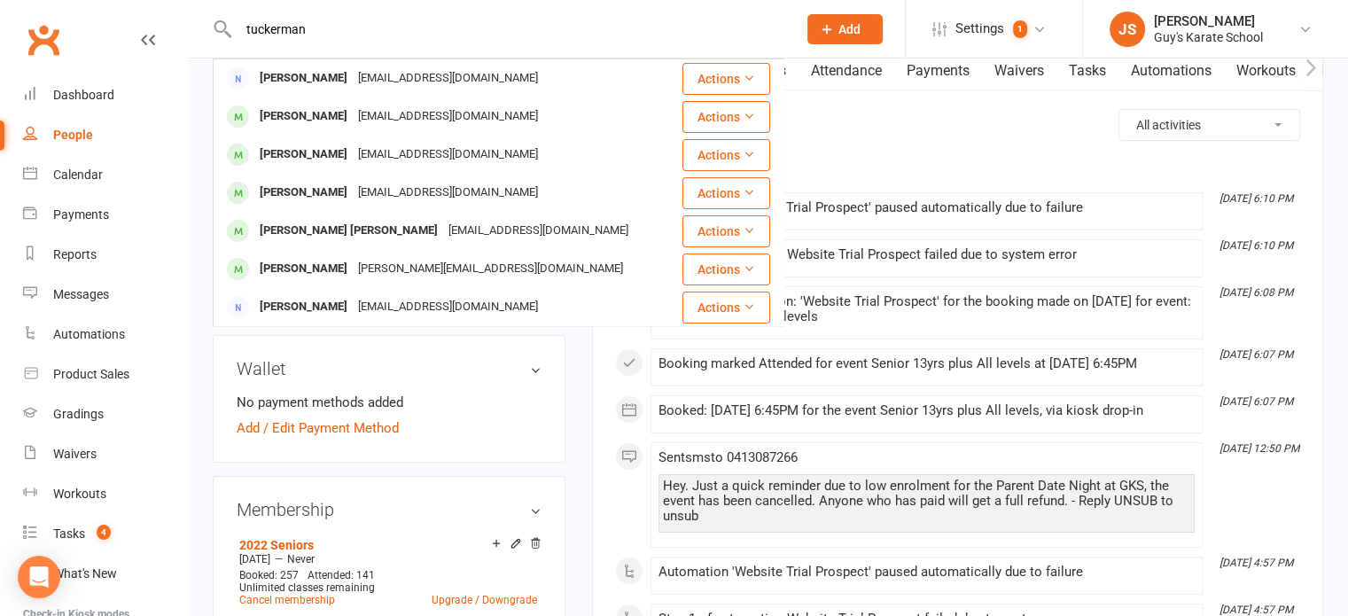
drag, startPoint x: 393, startPoint y: 77, endPoint x: 339, endPoint y: 31, distance: 71.0
click at [339, 31] on input "tuckerman" at bounding box center [508, 29] width 551 height 25
click at [839, 27] on span "Add" at bounding box center [849, 29] width 22 height 14
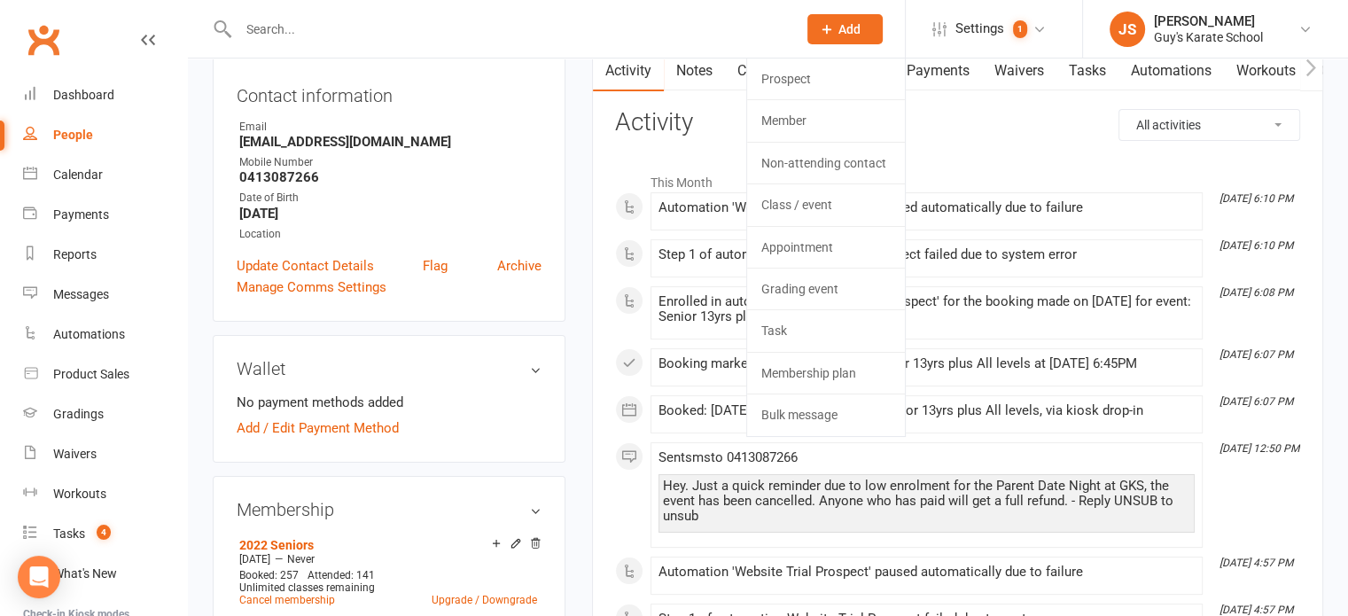
click at [565, 38] on input "text" at bounding box center [508, 29] width 551 height 25
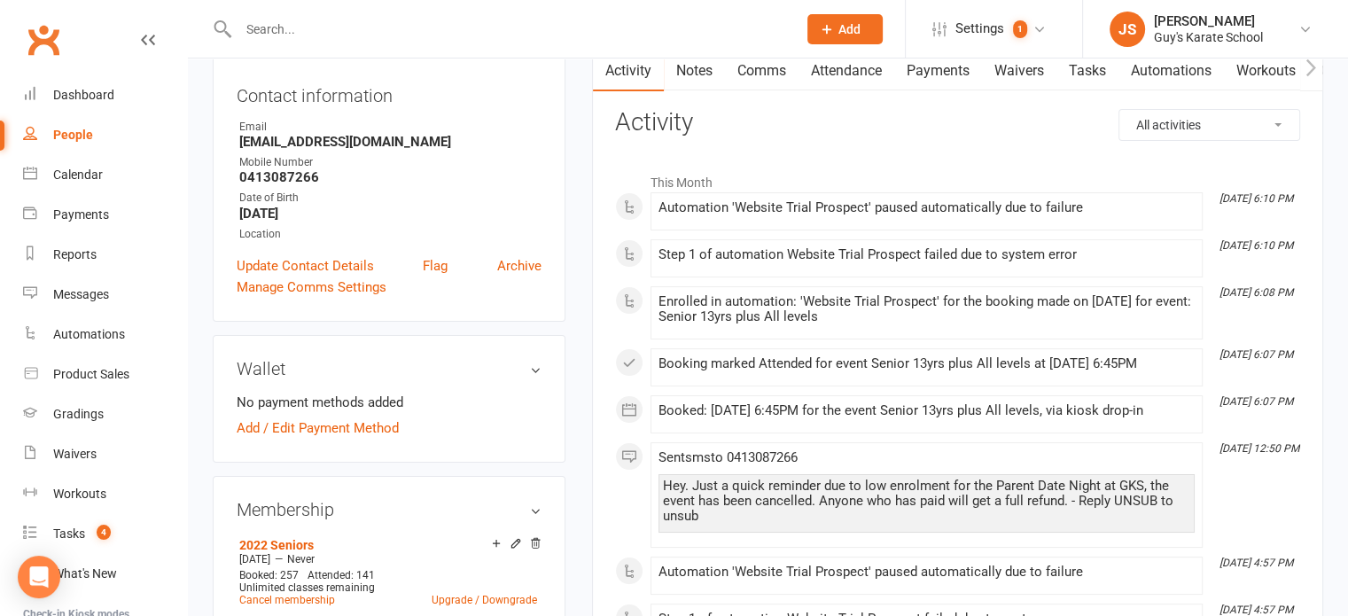
click at [63, 136] on div "People" at bounding box center [73, 135] width 40 height 14
select select "100"
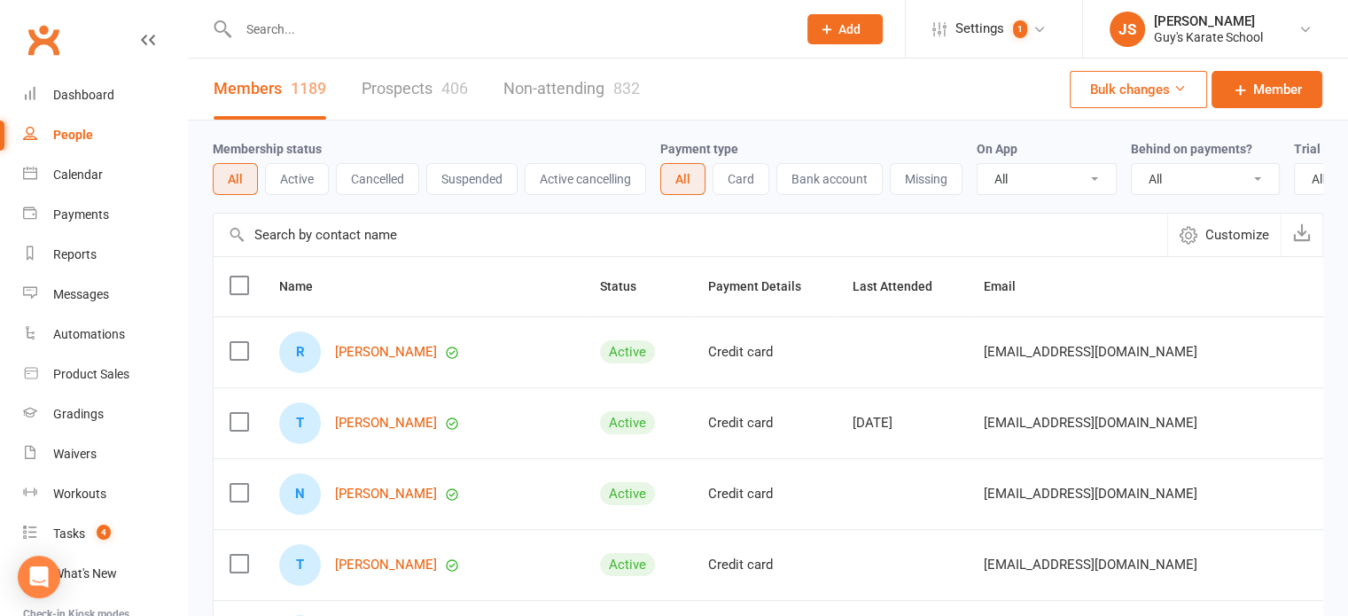
click at [328, 26] on input "text" at bounding box center [508, 29] width 551 height 25
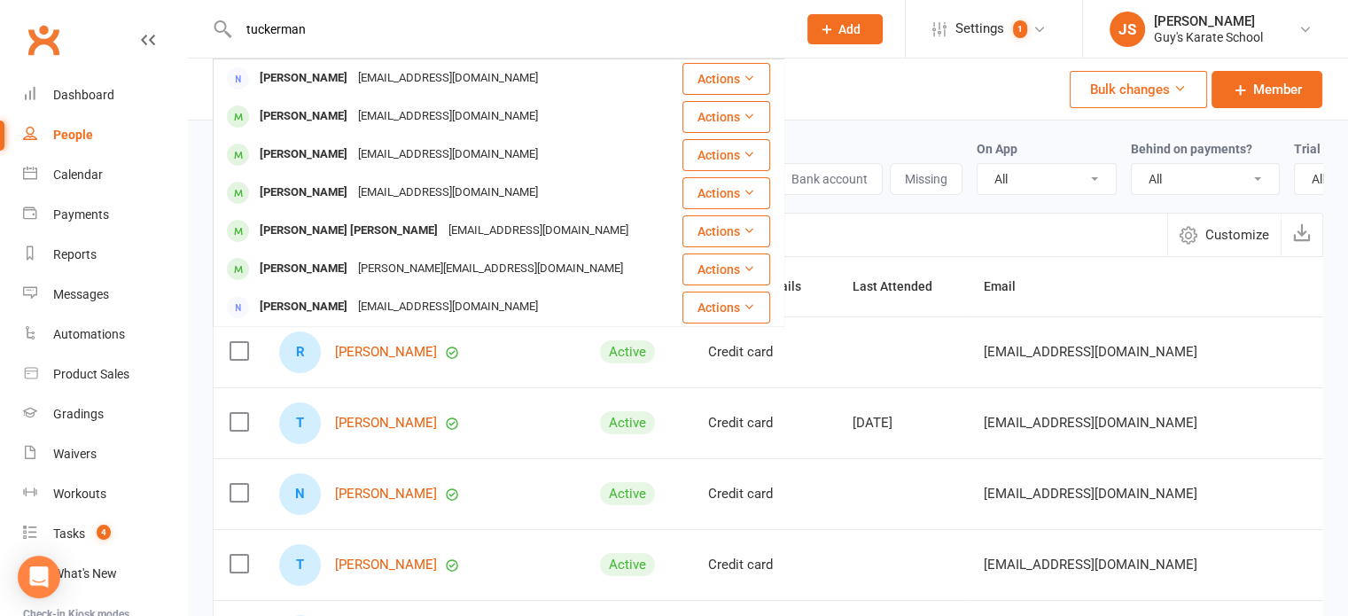
type input "tuckerman"
click at [221, 27] on icon at bounding box center [223, 29] width 20 height 21
click at [397, 35] on input "tuckerman" at bounding box center [508, 29] width 551 height 25
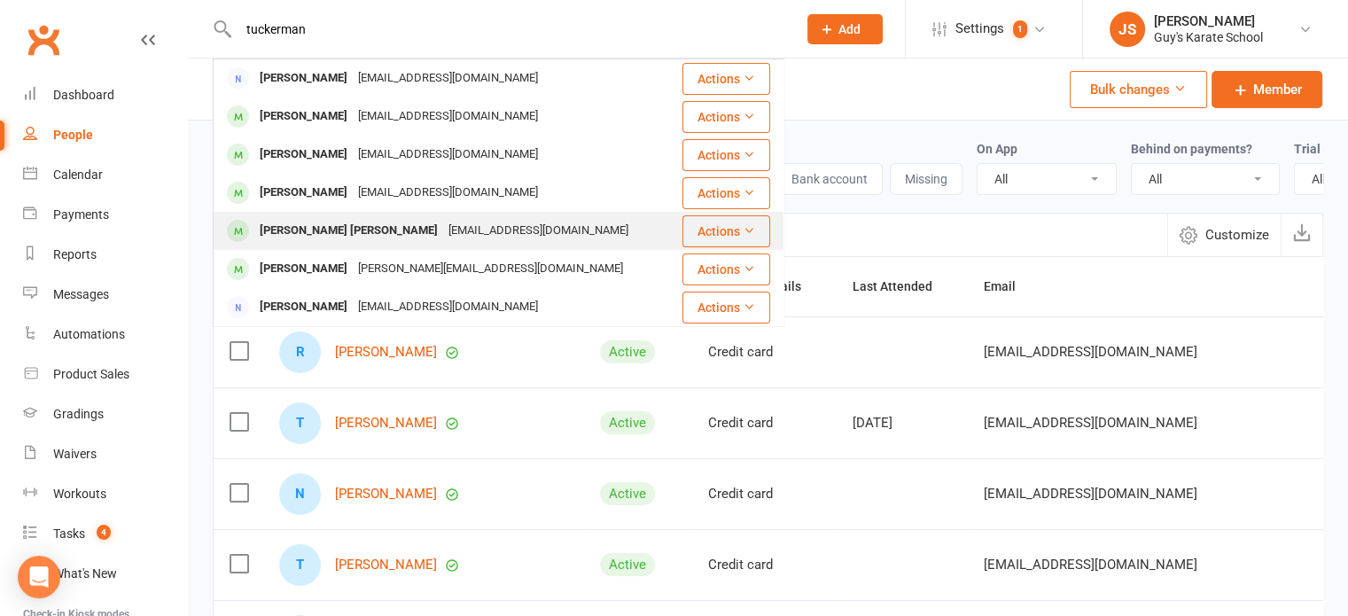
drag, startPoint x: 311, startPoint y: 233, endPoint x: 230, endPoint y: 230, distance: 81.6
click at [230, 230] on span at bounding box center [238, 231] width 22 height 22
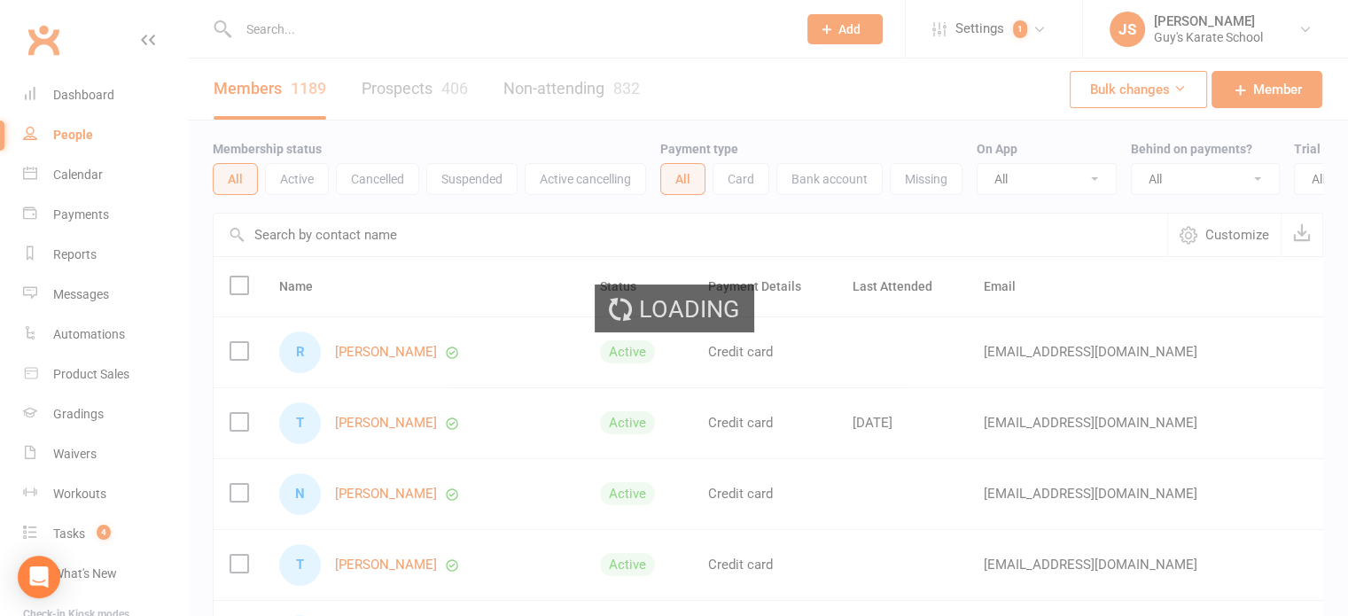
click at [76, 91] on div "Loading" at bounding box center [674, 308] width 1348 height 616
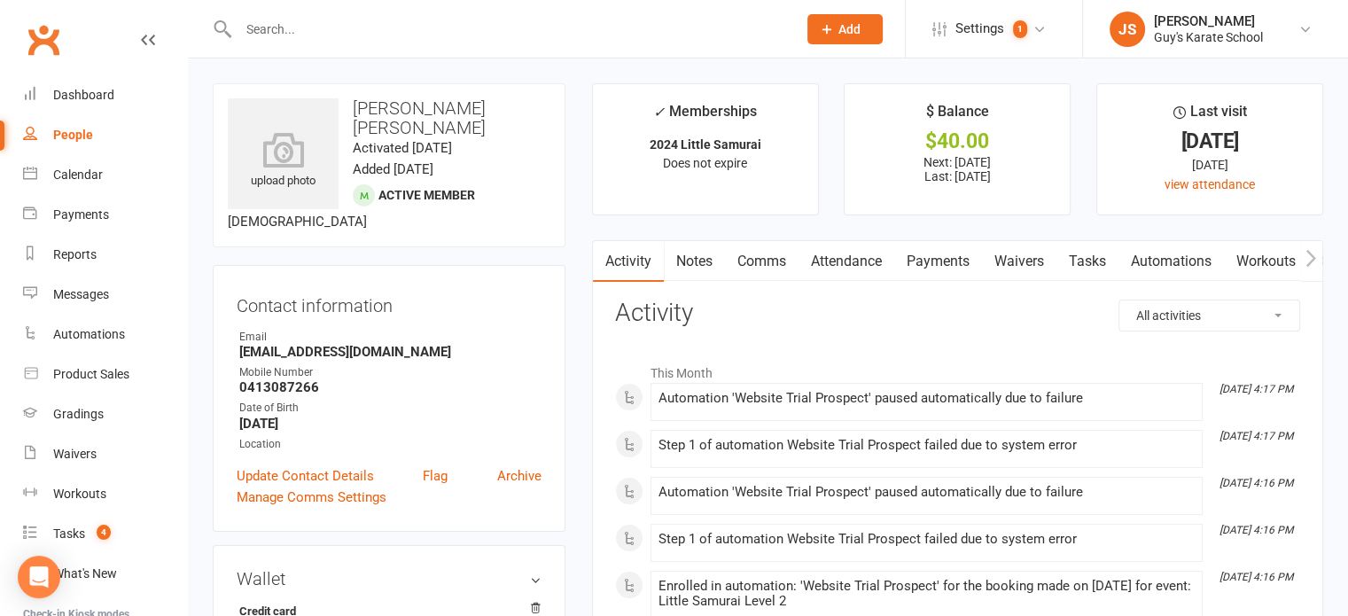
click at [929, 257] on link "Payments" at bounding box center [938, 261] width 88 height 41
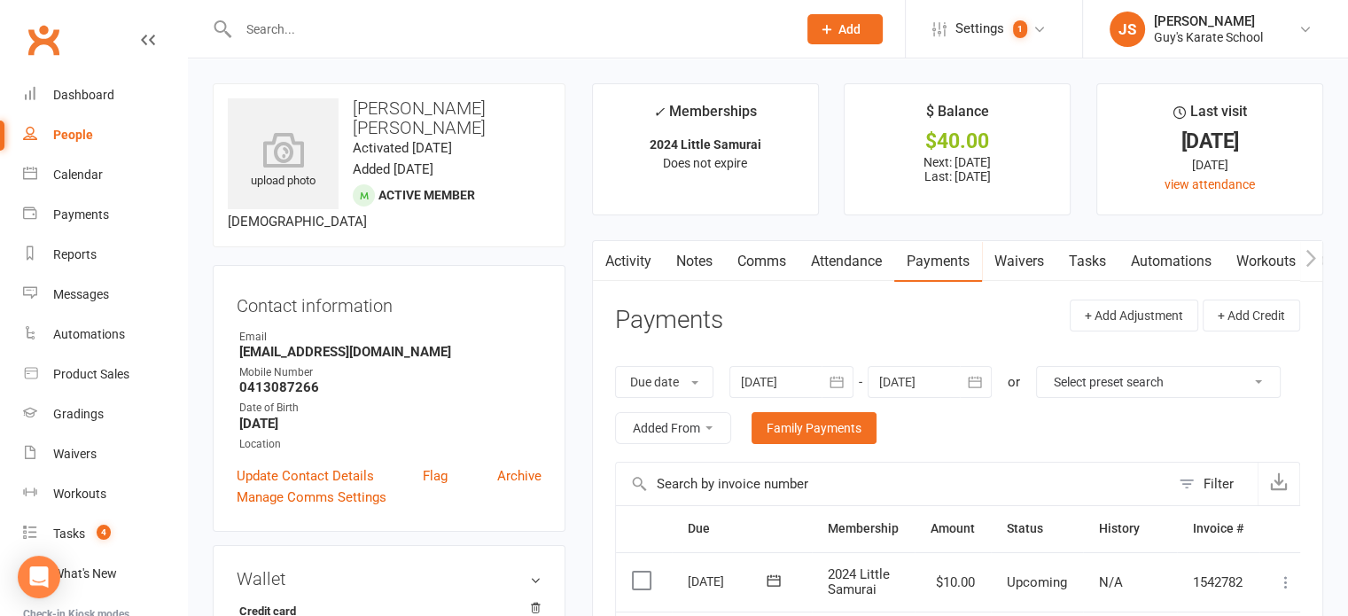
click at [625, 253] on link "Activity" at bounding box center [628, 261] width 71 height 41
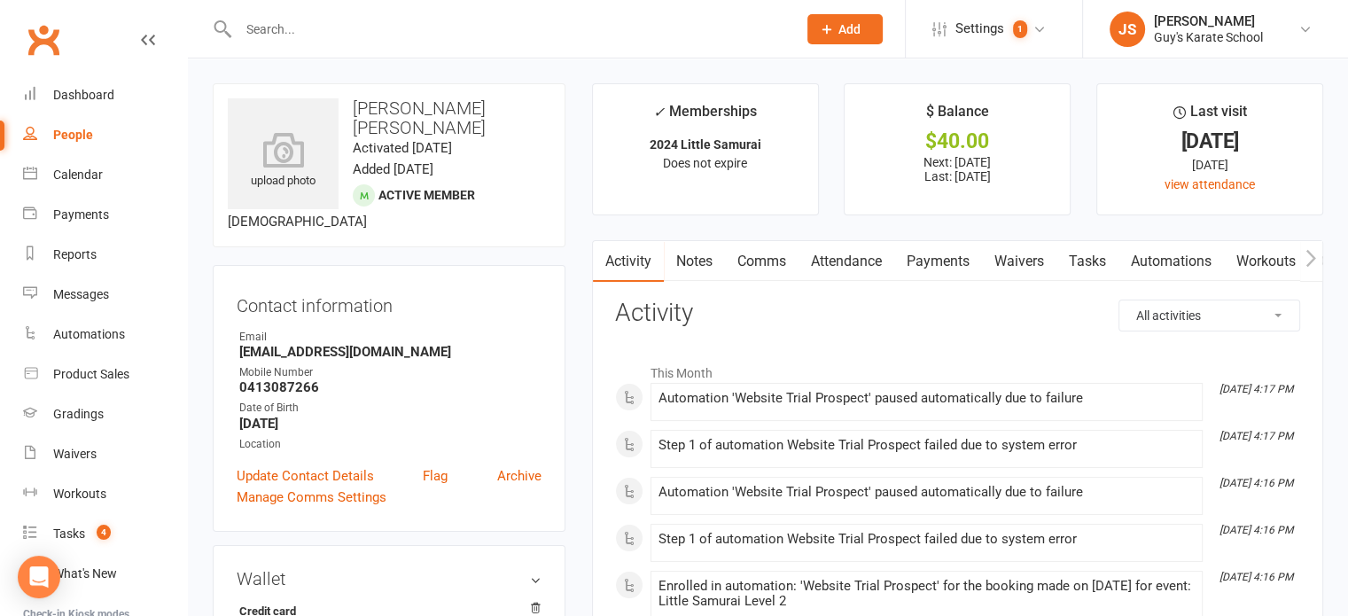
click at [688, 258] on link "Notes" at bounding box center [694, 261] width 61 height 41
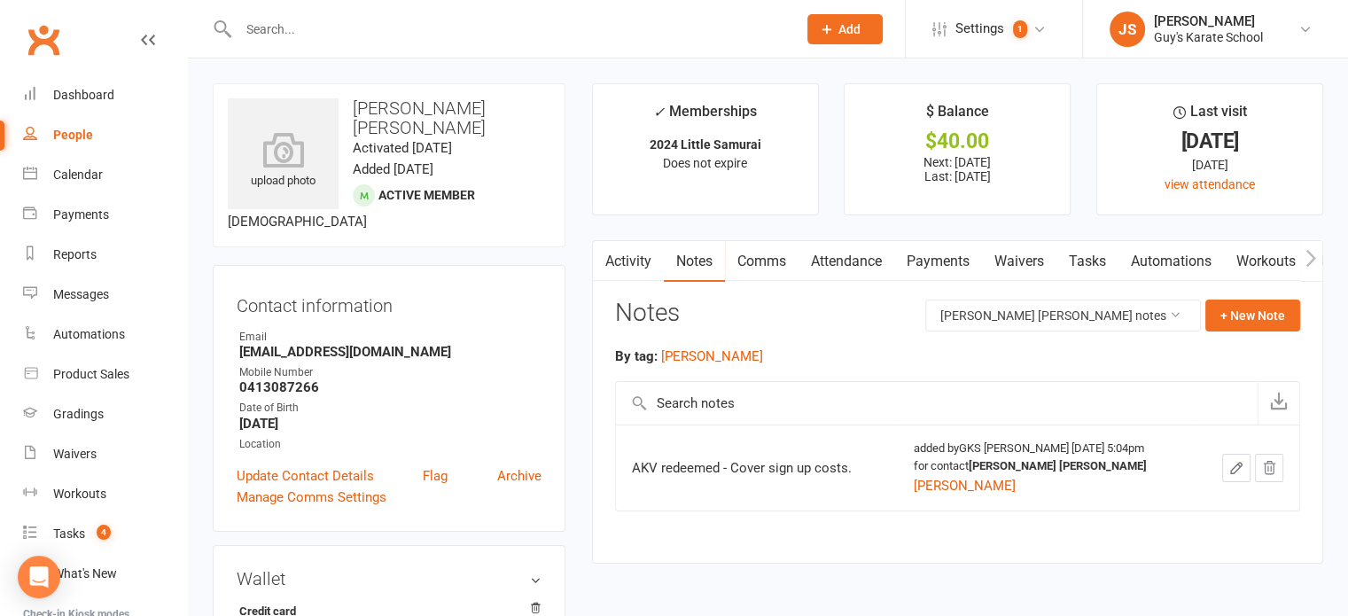
click at [762, 256] on link "Comms" at bounding box center [762, 261] width 74 height 41
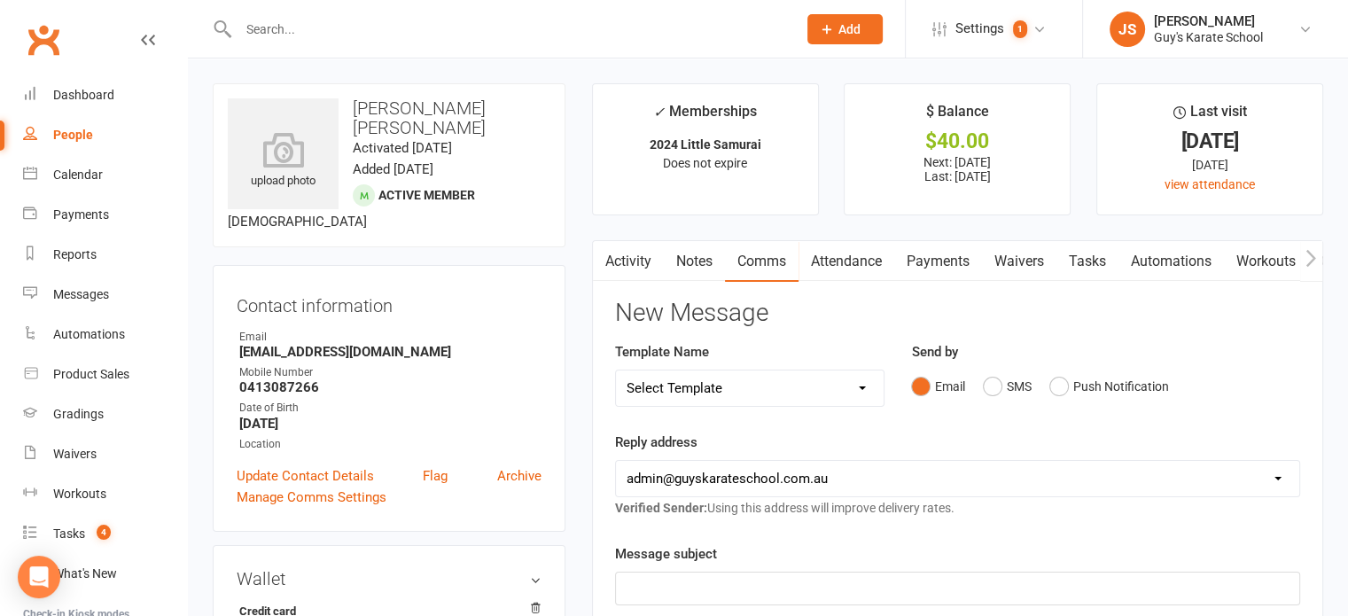
click at [849, 259] on link "Attendance" at bounding box center [846, 261] width 96 height 41
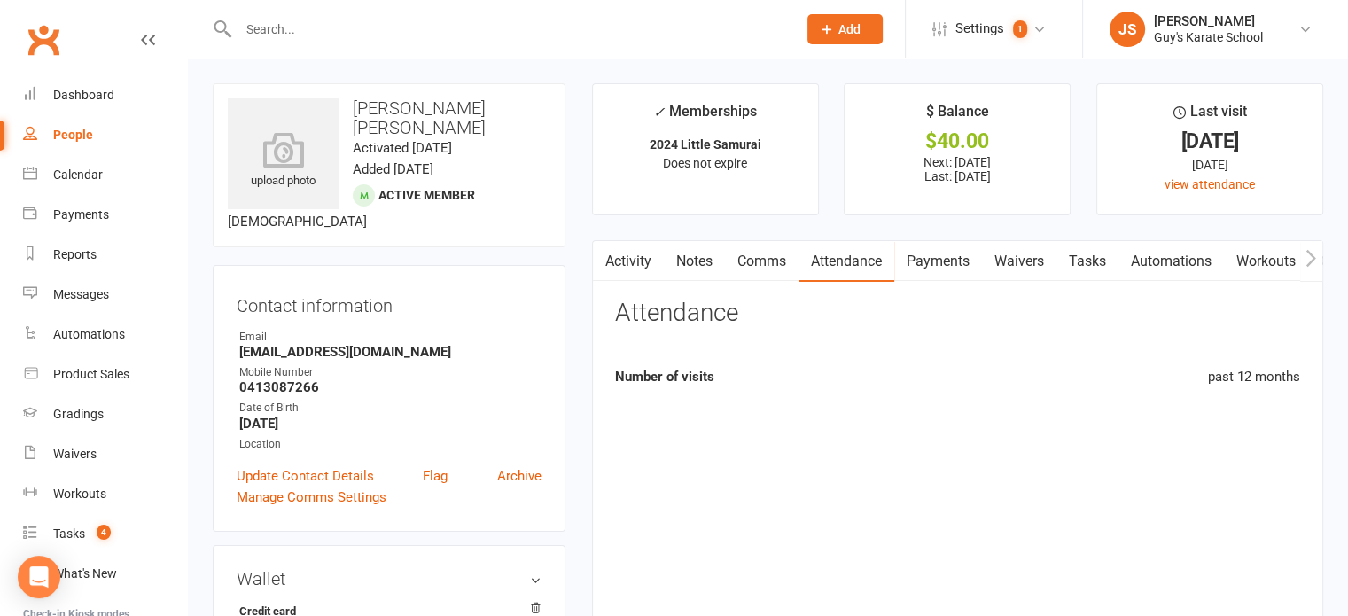
click at [940, 254] on link "Payments" at bounding box center [938, 261] width 88 height 41
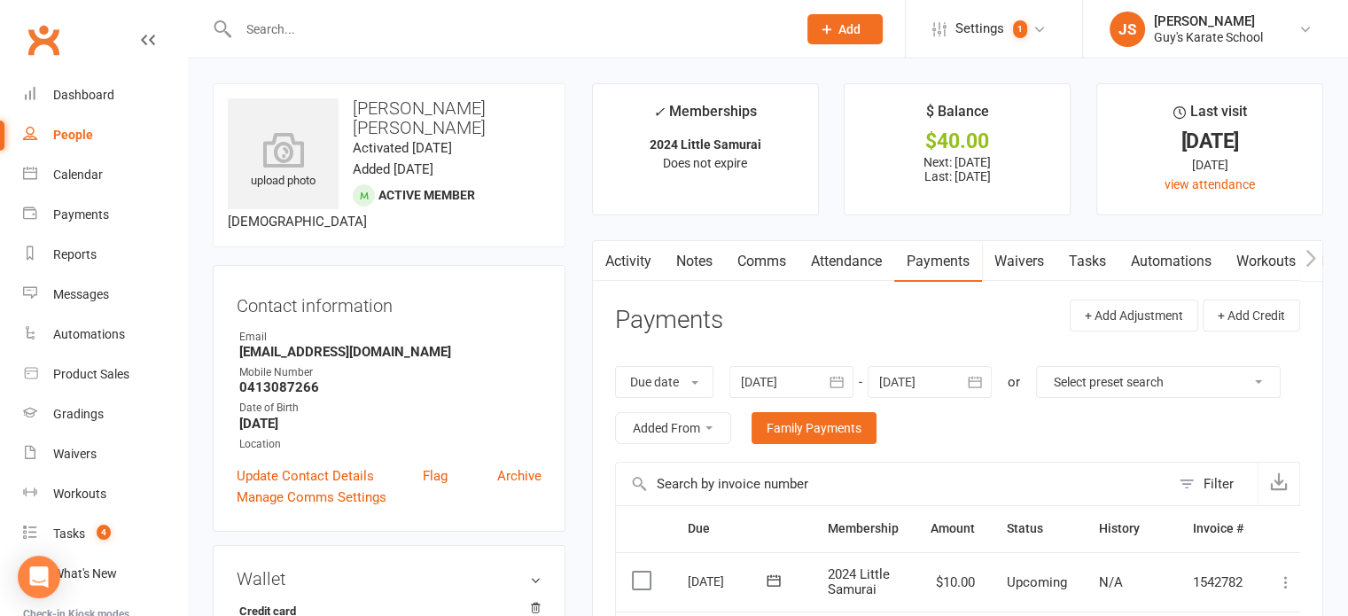
click at [943, 262] on link "Payments" at bounding box center [938, 261] width 88 height 41
click at [1039, 251] on link "Waivers" at bounding box center [1019, 261] width 74 height 41
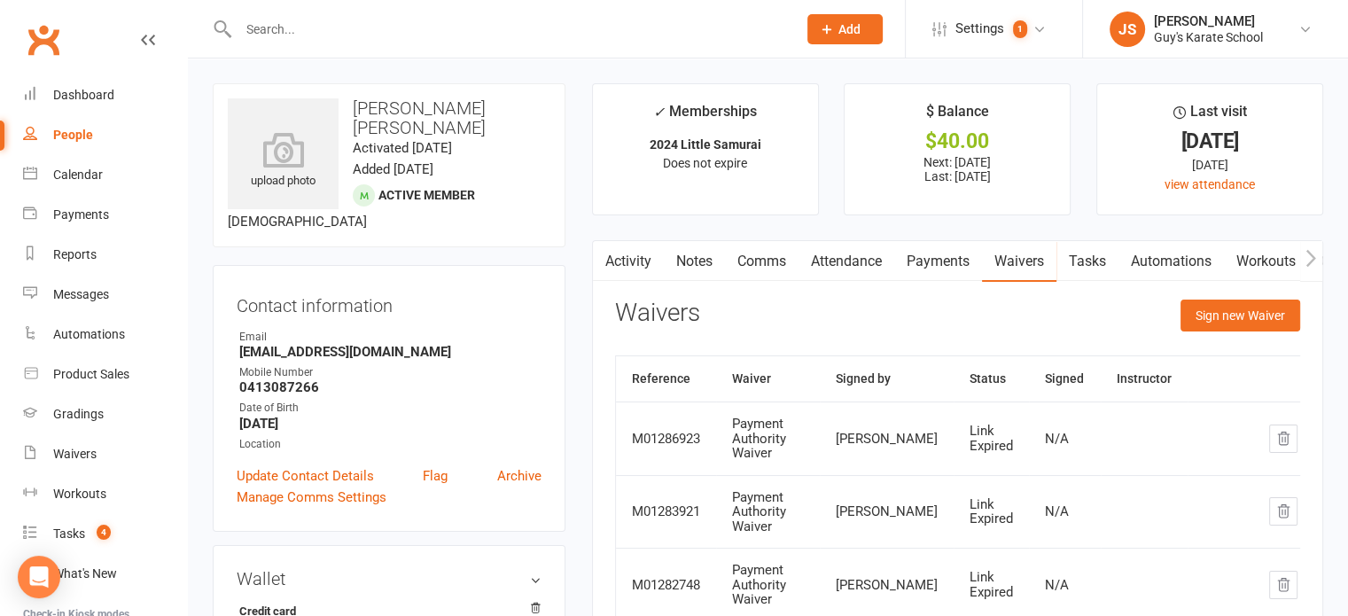
click at [914, 263] on link "Payments" at bounding box center [938, 261] width 88 height 41
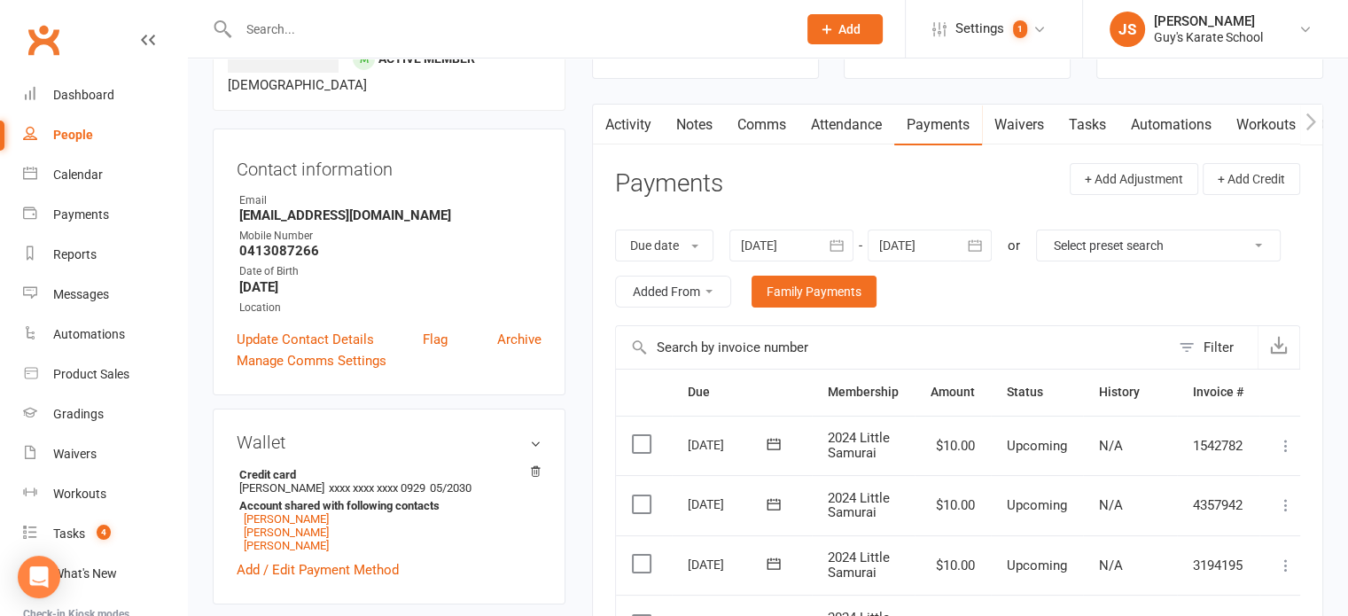
scroll to position [189, 0]
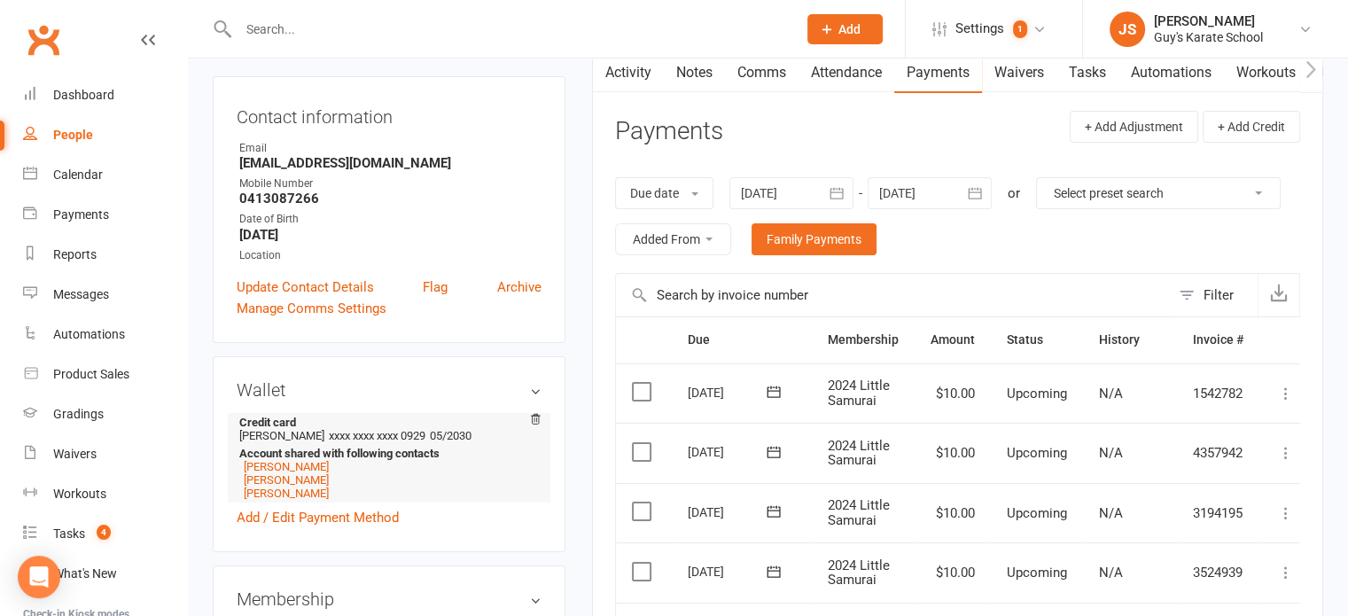
click at [401, 460] on li "[PERSON_NAME]" at bounding box center [385, 466] width 293 height 13
click at [315, 486] on link "[PERSON_NAME]" at bounding box center [286, 492] width 85 height 13
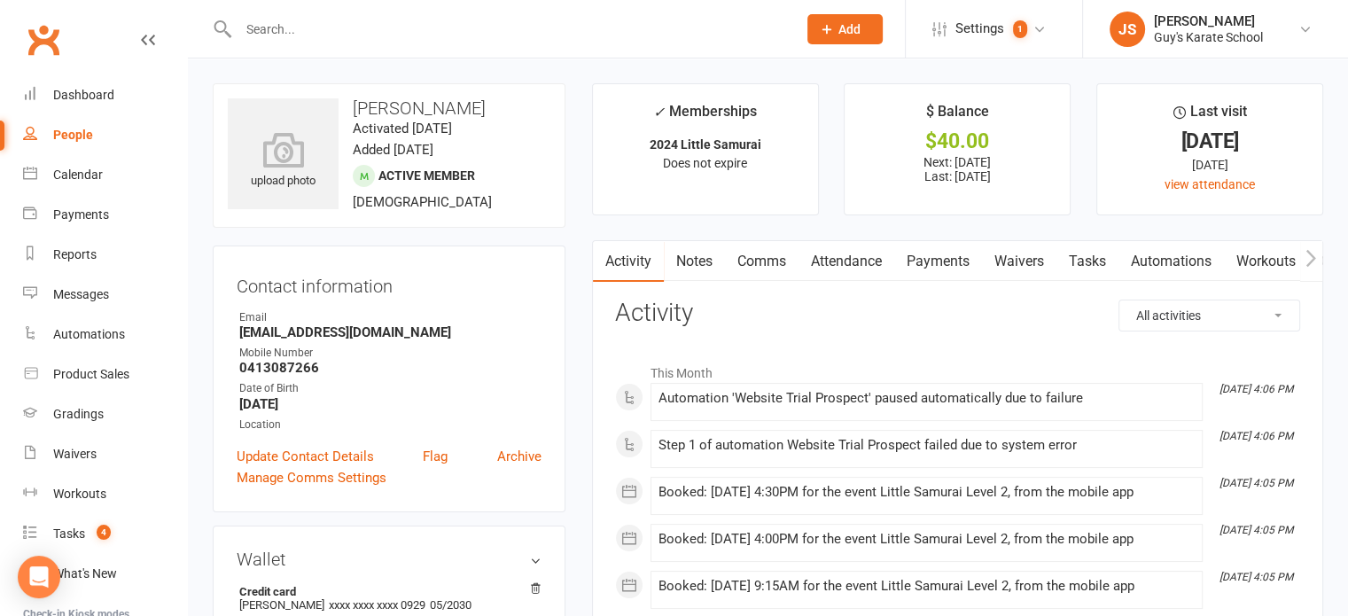
click at [1023, 251] on link "Waivers" at bounding box center [1019, 261] width 74 height 41
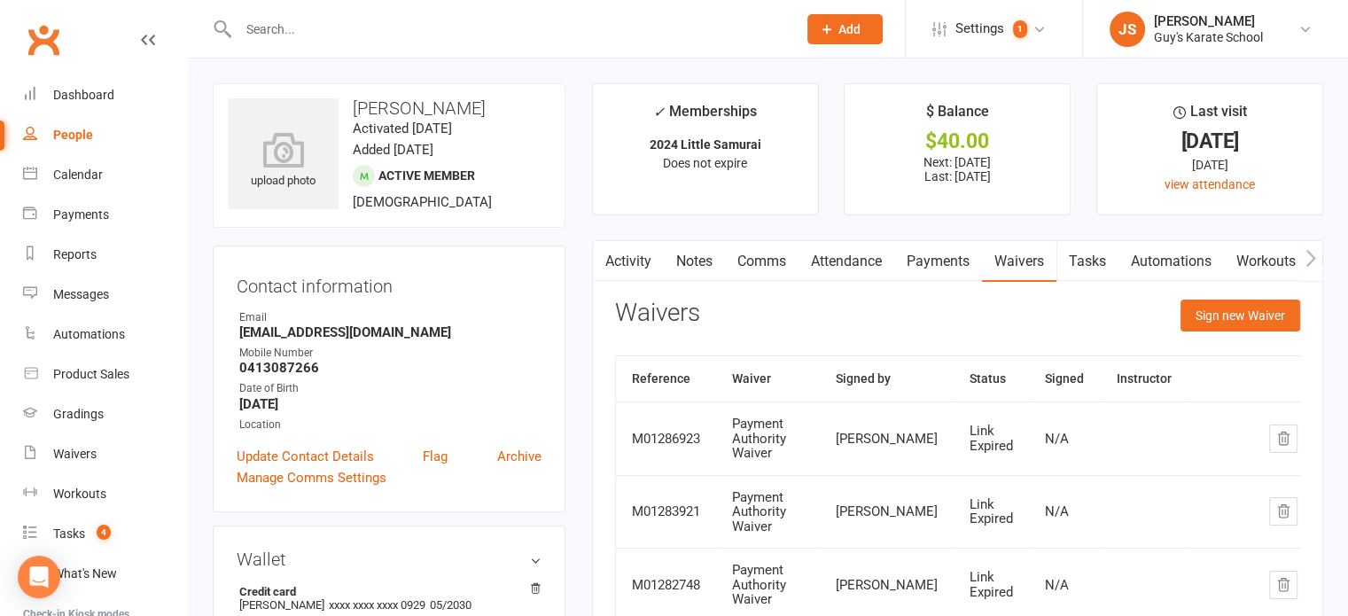
click at [923, 276] on link "Payments" at bounding box center [938, 261] width 88 height 41
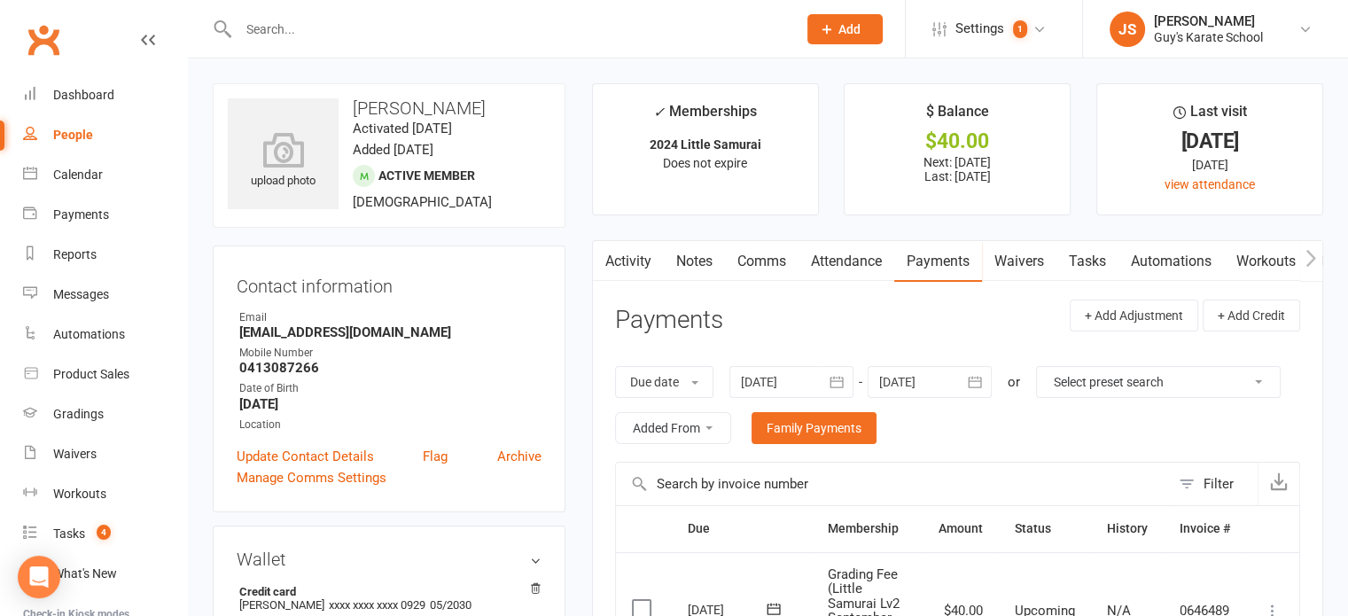
click at [35, 45] on link "Clubworx" at bounding box center [43, 40] width 44 height 44
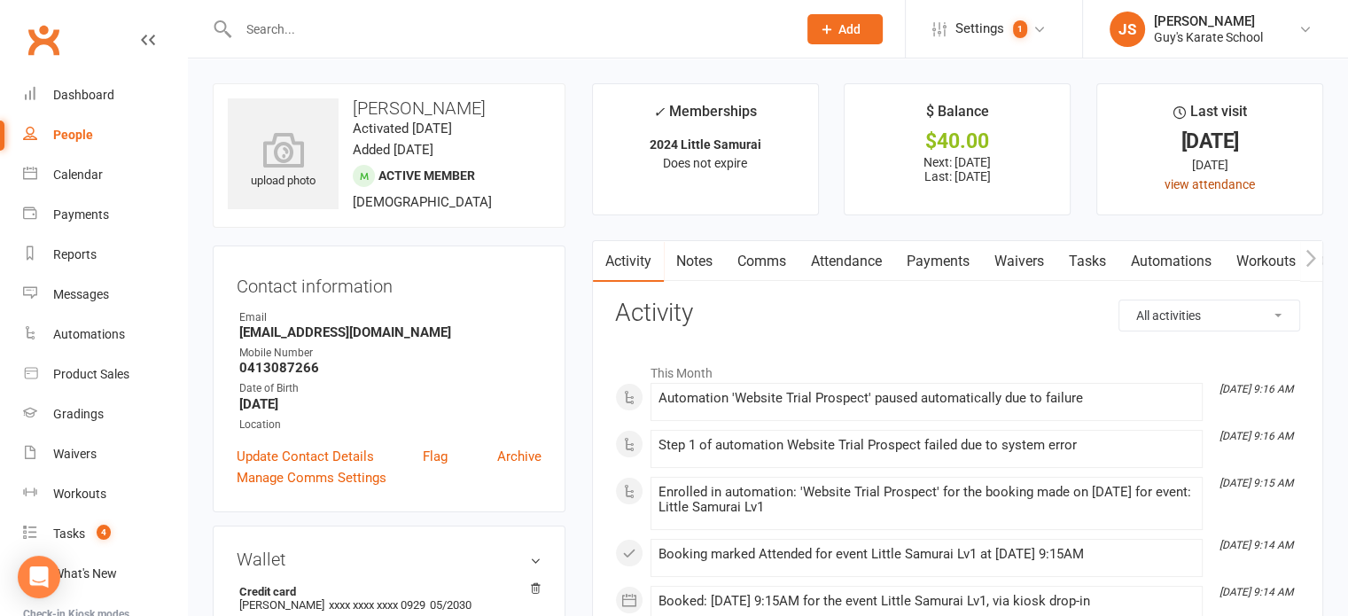
click at [1198, 187] on link "view attendance" at bounding box center [1209, 184] width 90 height 14
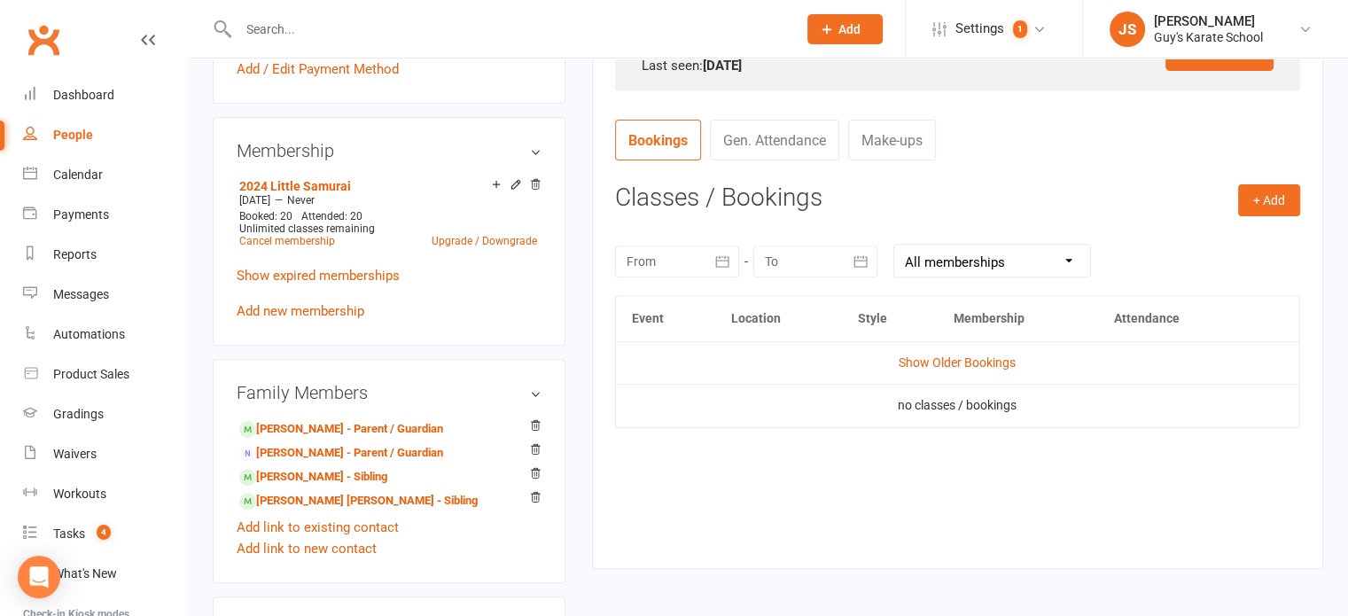
scroll to position [620, 0]
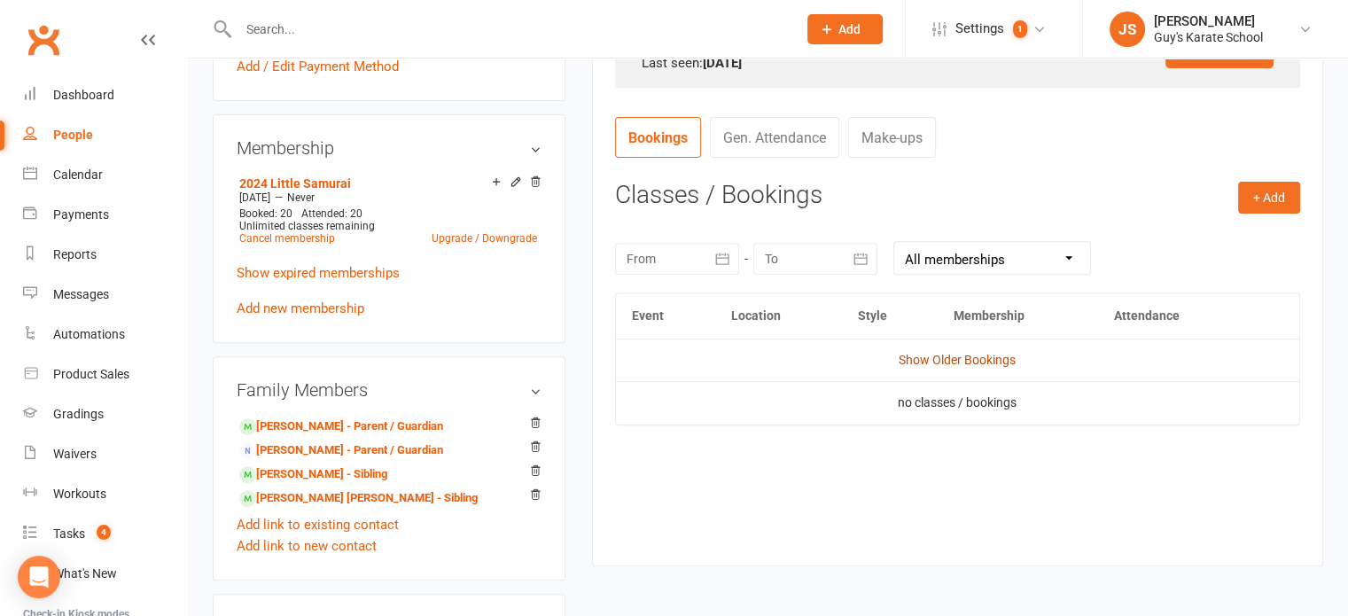
click at [961, 358] on link "Show Older Bookings" at bounding box center [957, 360] width 117 height 14
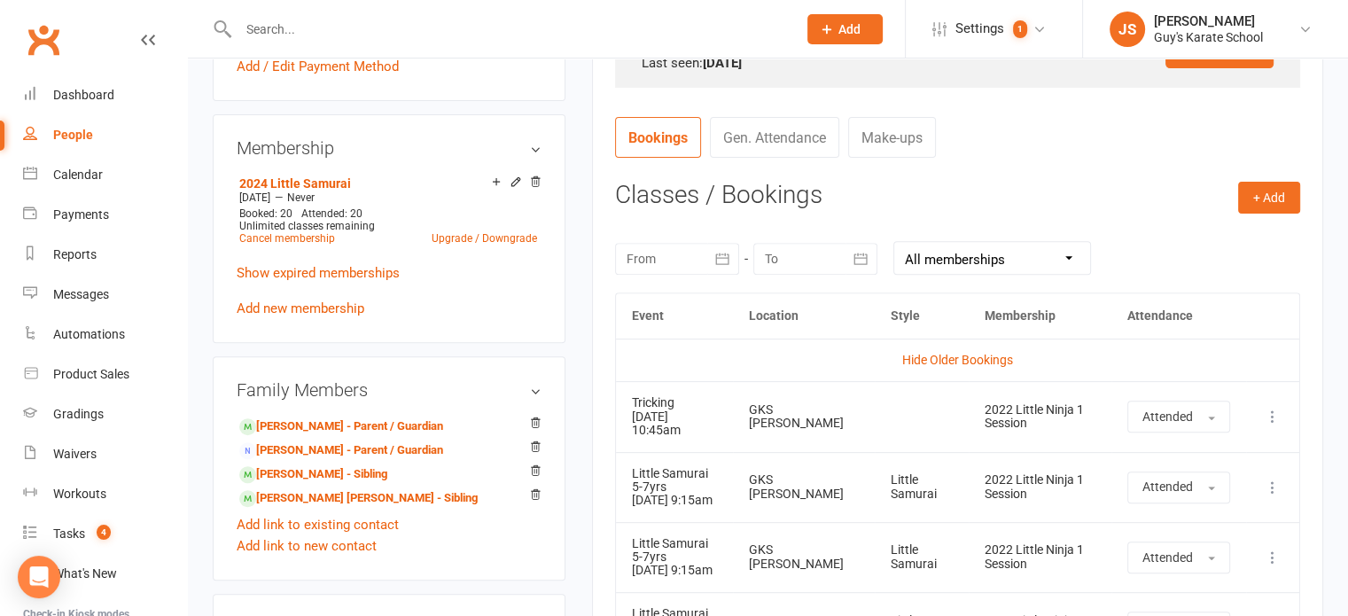
click at [728, 261] on icon "button" at bounding box center [722, 259] width 13 height 12
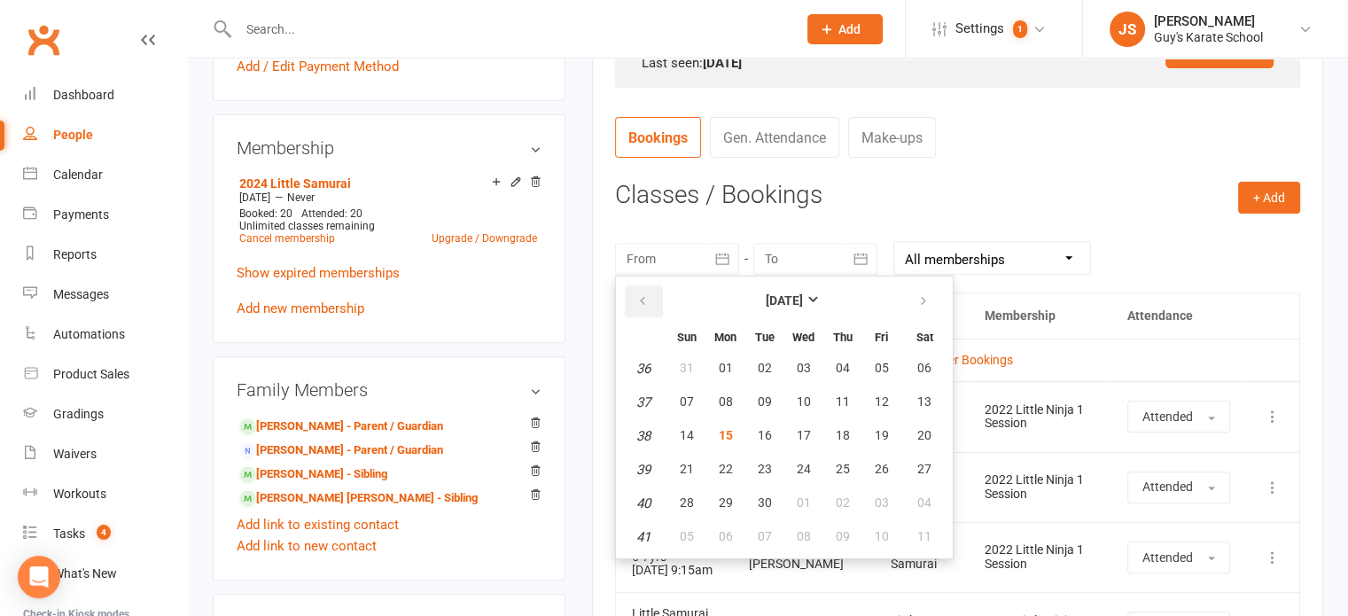
click at [634, 299] on button "button" at bounding box center [644, 301] width 38 height 32
click at [710, 399] on button "04" at bounding box center [725, 402] width 37 height 32
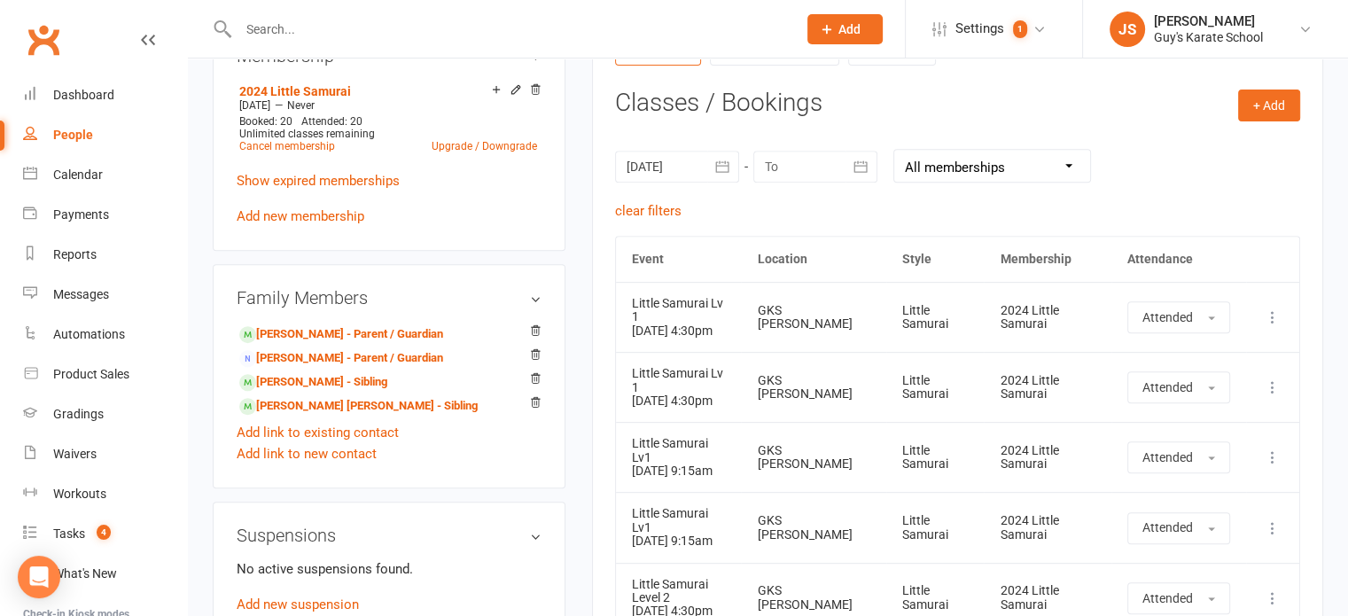
scroll to position [716, 0]
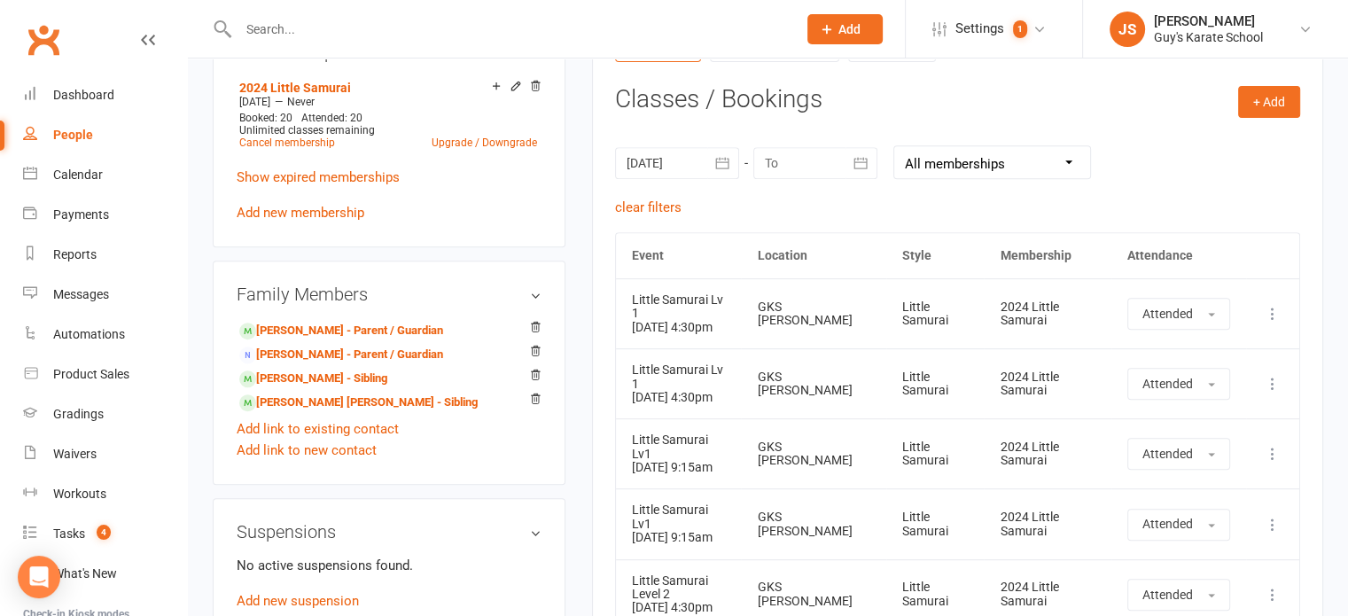
click at [723, 169] on icon "button" at bounding box center [722, 163] width 18 height 18
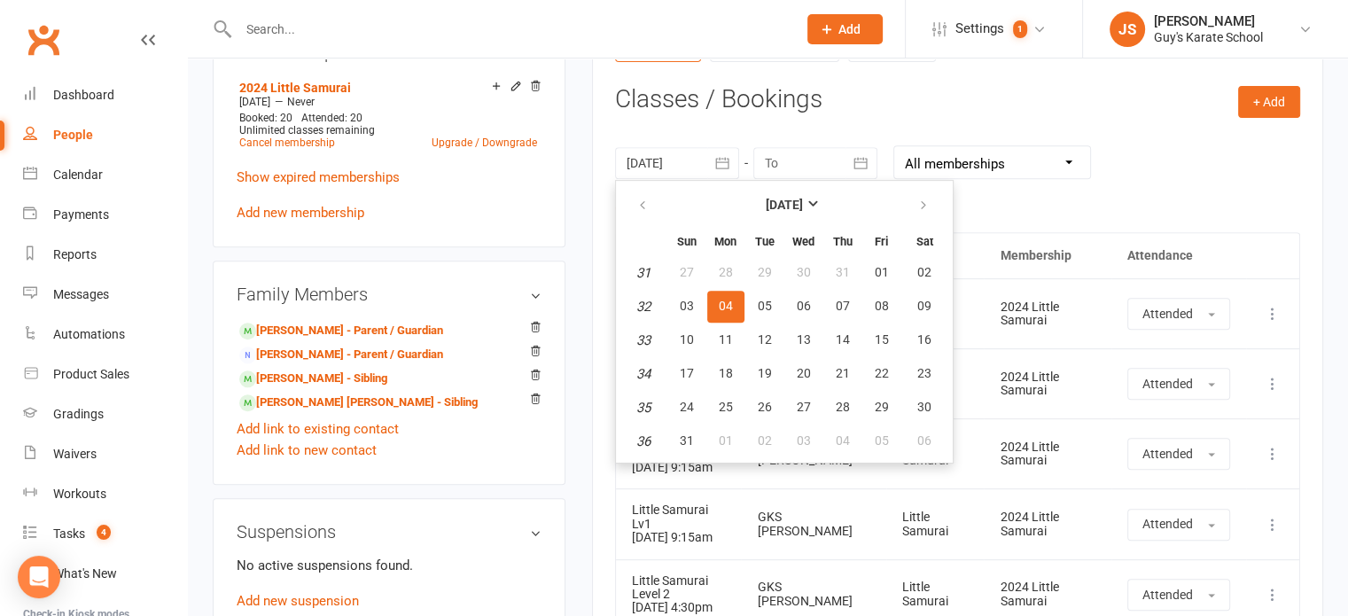
click at [723, 169] on icon "button" at bounding box center [722, 163] width 18 height 18
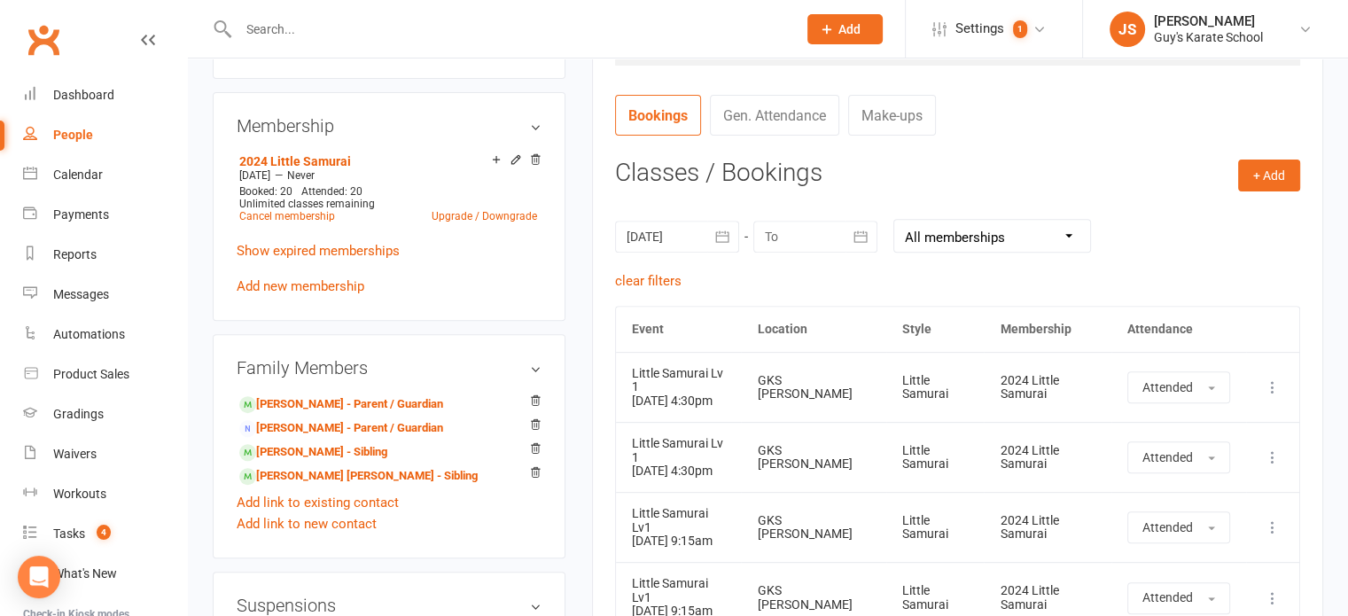
scroll to position [649, 0]
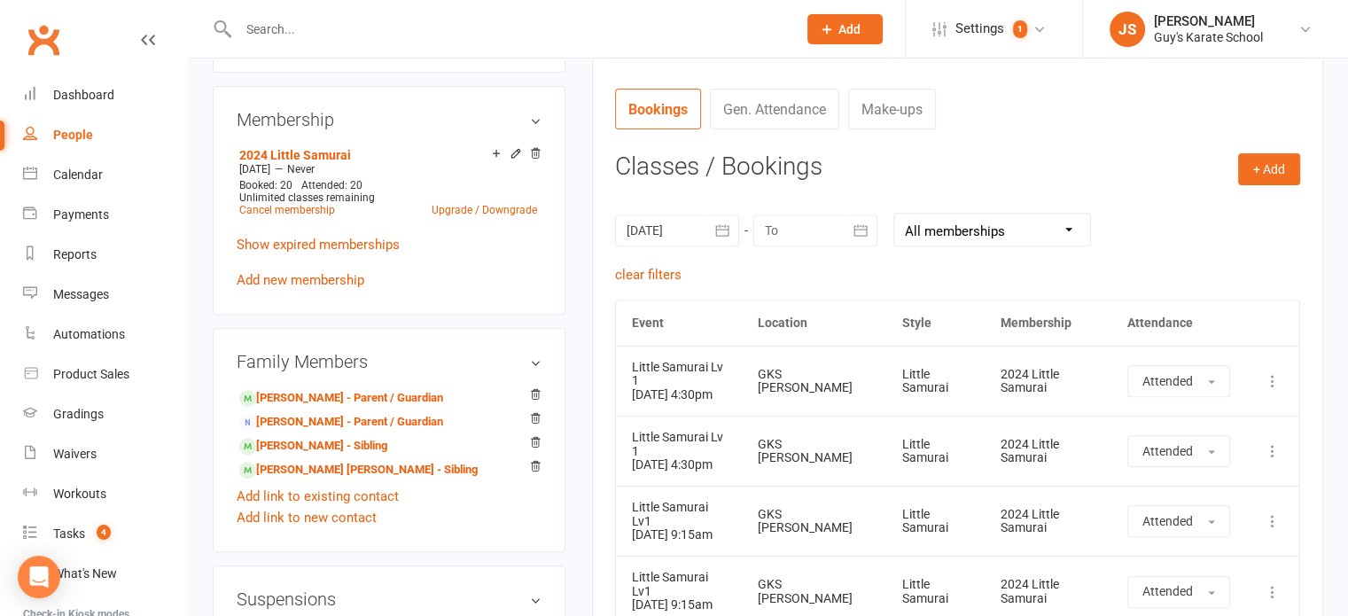
click at [1059, 220] on select "All memberships From other Members 2024 Little Samurai 2022 Little Ninja 1 Sess…" at bounding box center [992, 230] width 196 height 32
click at [1102, 128] on nav "Bookings Gen. Attendance Make-ups" at bounding box center [957, 115] width 685 height 53
click at [722, 232] on icon "button" at bounding box center [722, 231] width 18 height 18
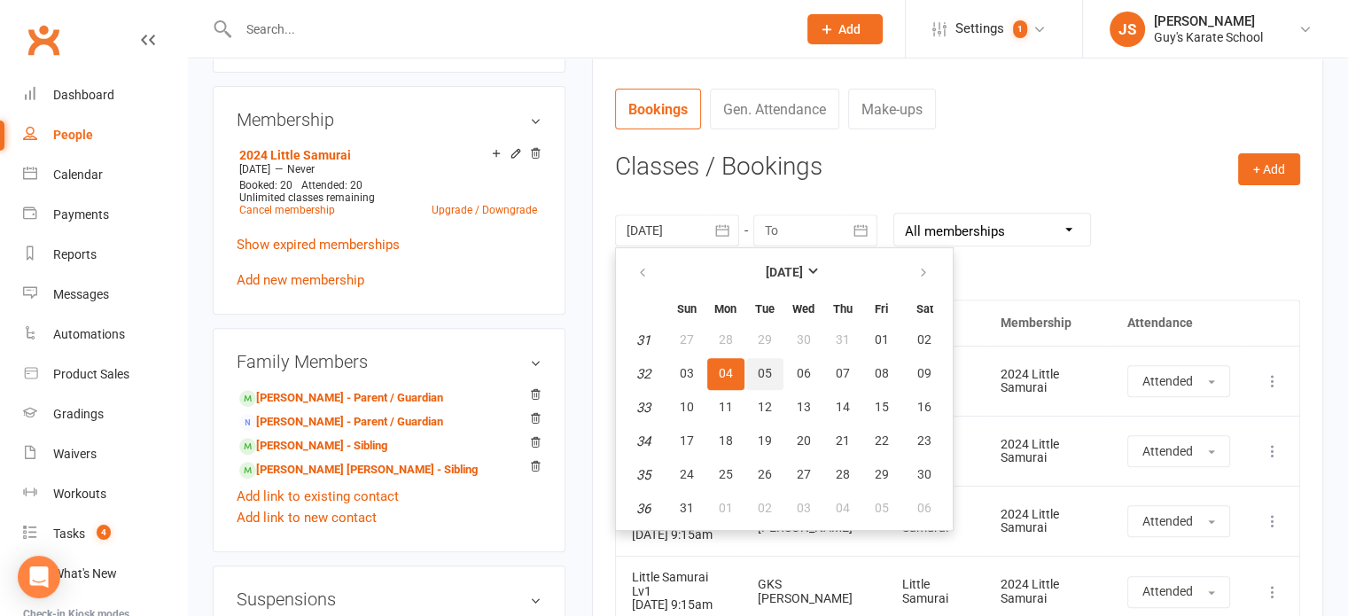
click at [767, 377] on span "05" at bounding box center [765, 373] width 14 height 14
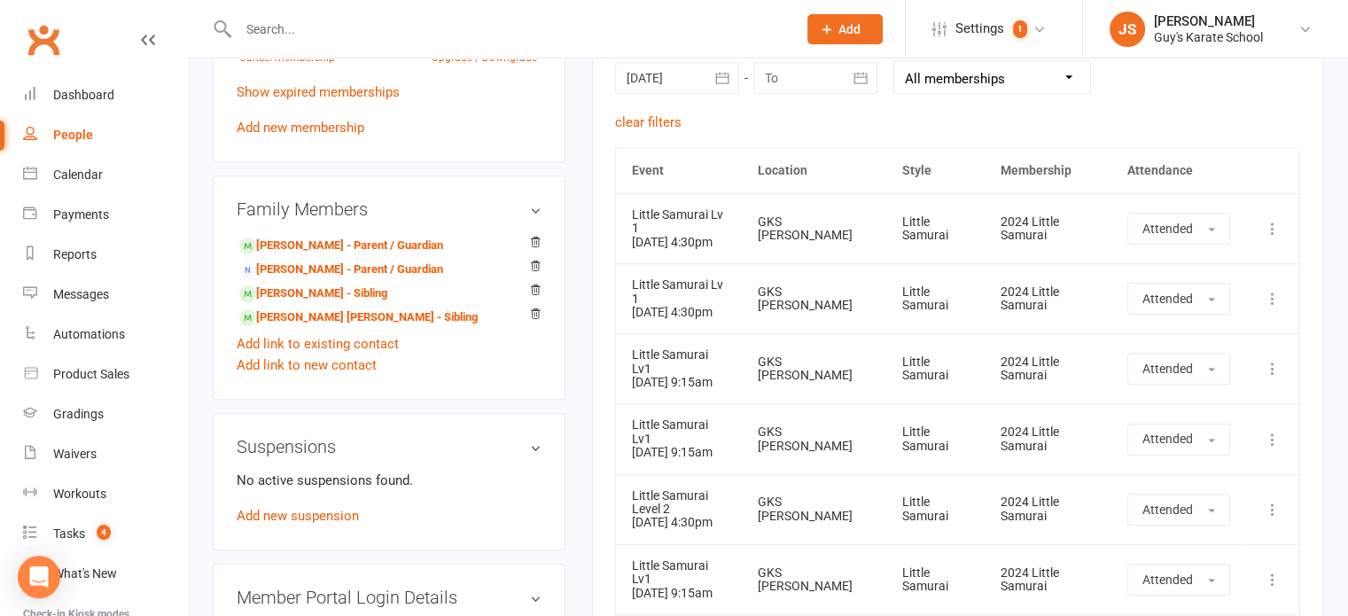
scroll to position [803, 0]
click at [1215, 226] on span "button" at bounding box center [1211, 228] width 7 height 4
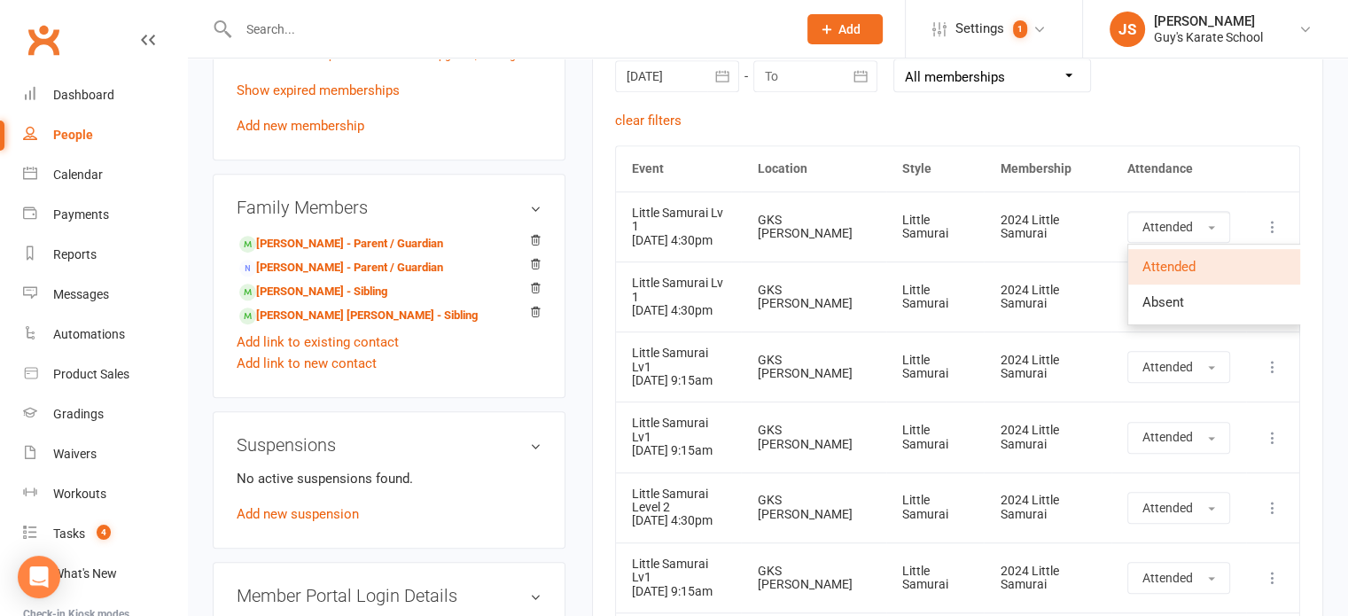
click at [1185, 261] on span "Attended" at bounding box center [1168, 267] width 53 height 16
click at [601, 471] on div "Activity Notes Comms Attendance Payments Waivers Tasks Automations Workouts Gra…" at bounding box center [957, 130] width 731 height 1387
click at [716, 79] on icon "button" at bounding box center [722, 76] width 18 height 18
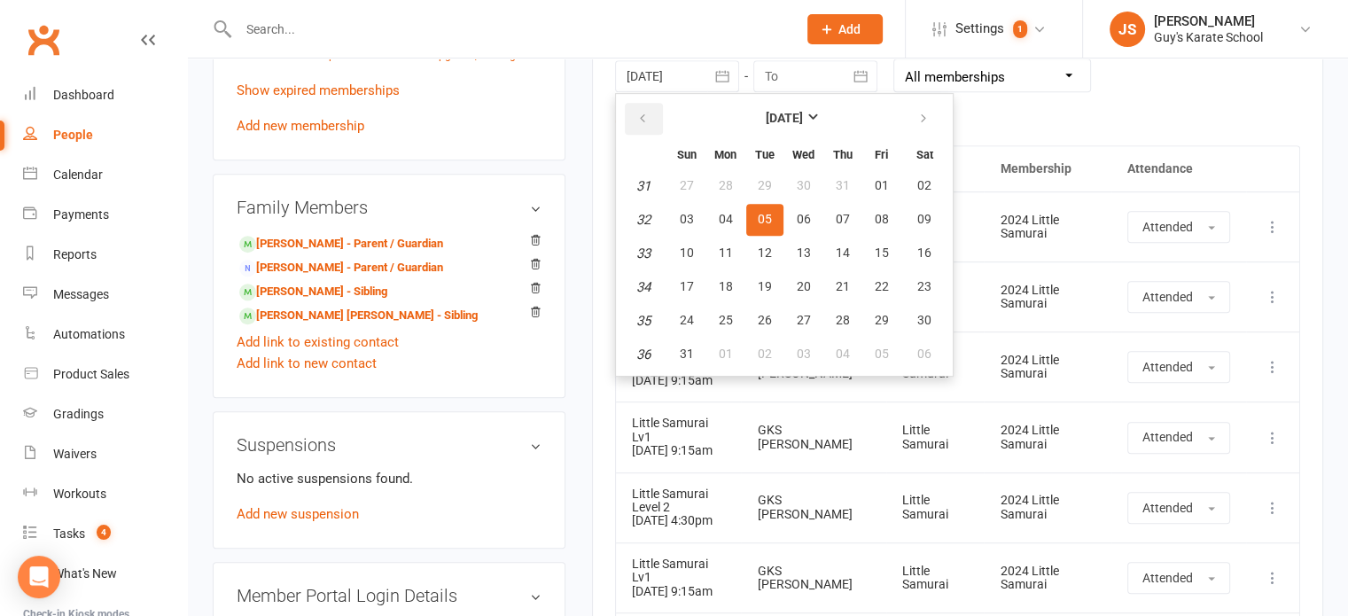
click at [639, 113] on icon "button" at bounding box center [642, 119] width 12 height 14
click at [721, 214] on span "07" at bounding box center [726, 219] width 14 height 14
type input "07 Jul 2025"
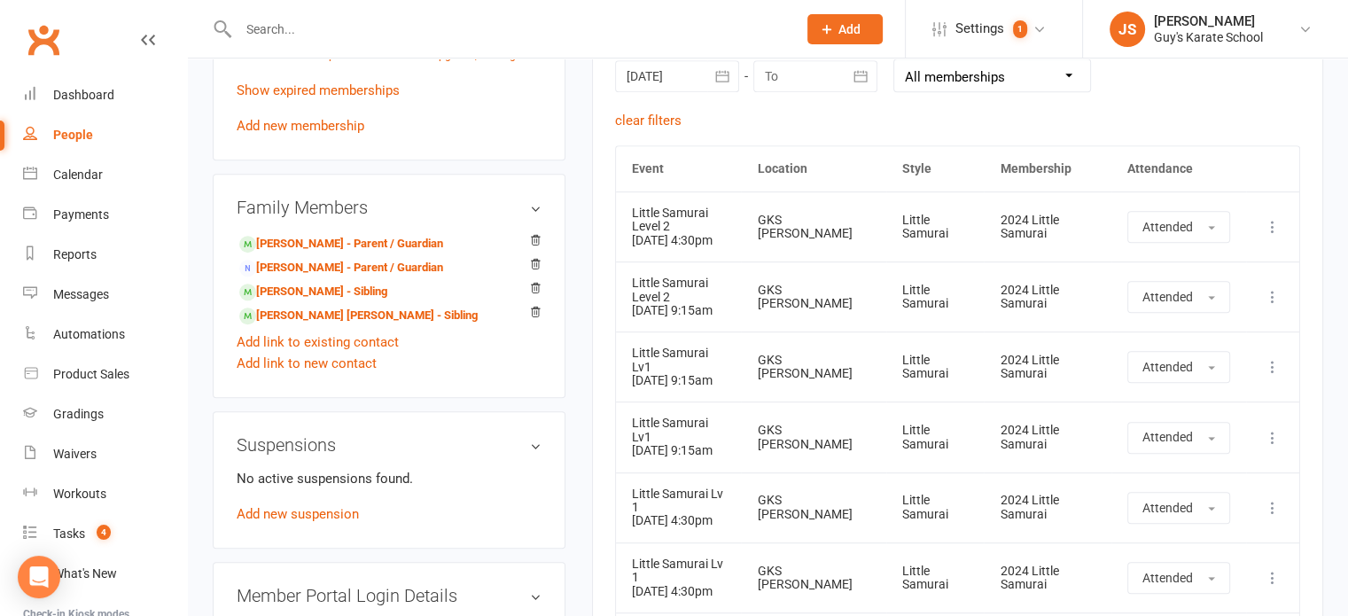
click at [783, 116] on div "clear filters" at bounding box center [957, 120] width 685 height 21
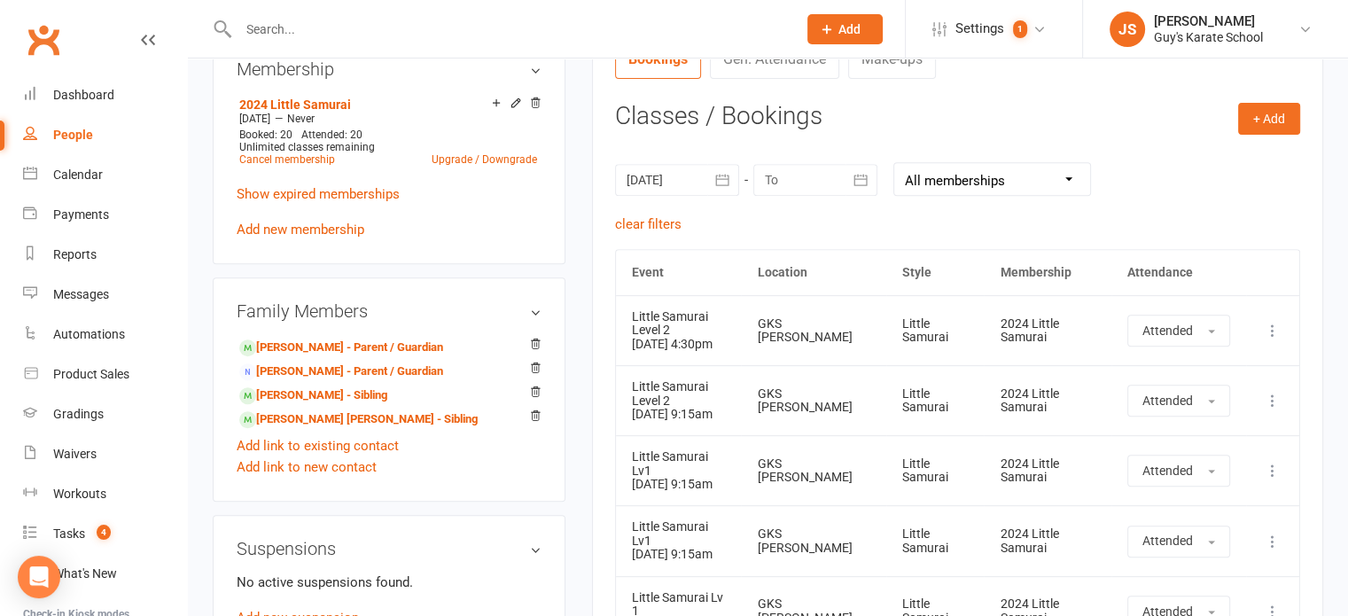
scroll to position [663, 0]
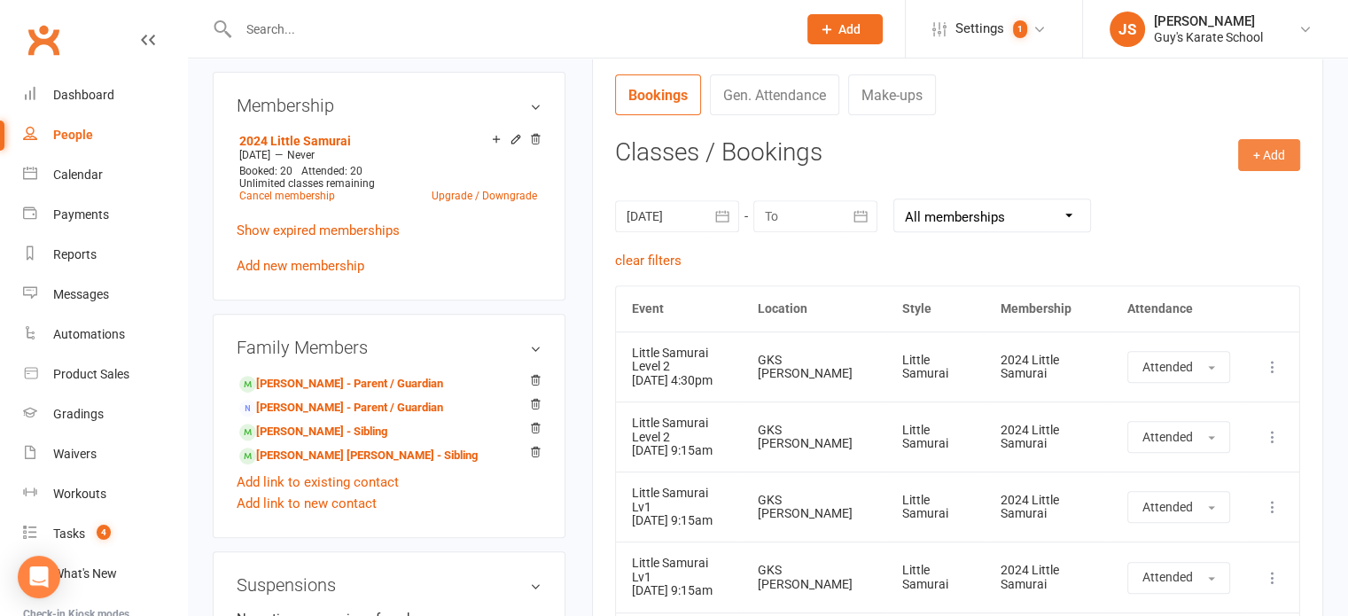
click at [1274, 146] on button "+ Add" at bounding box center [1269, 155] width 62 height 32
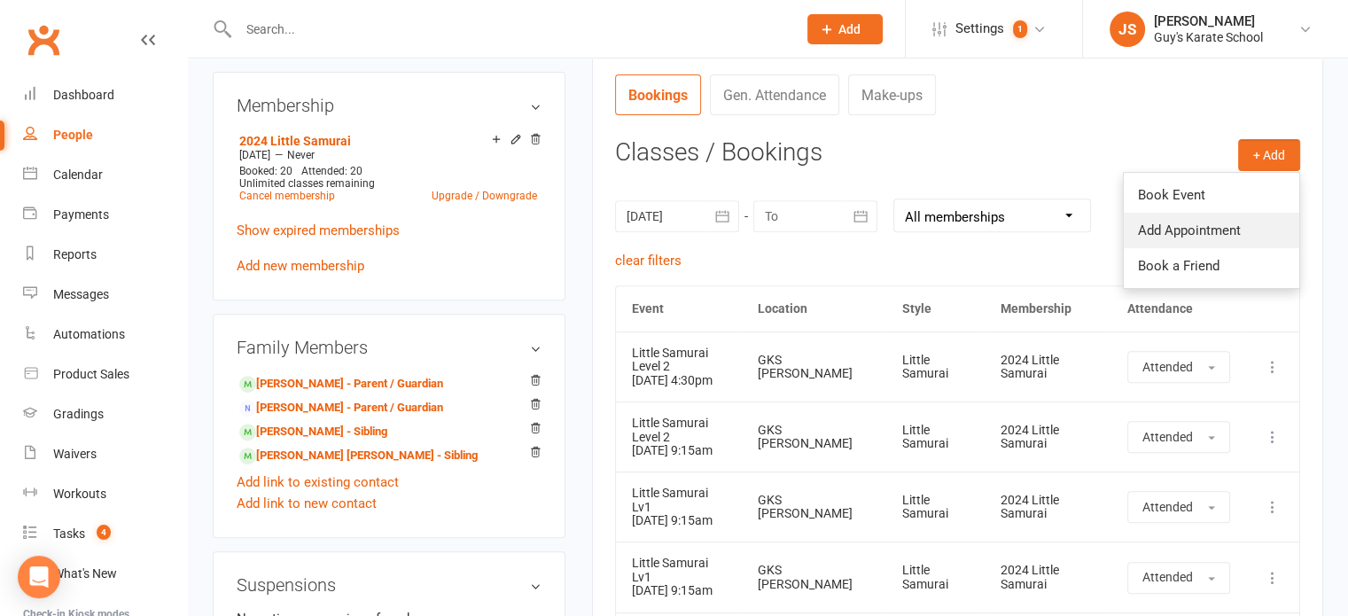
click at [1198, 224] on link "Add Appointment" at bounding box center [1211, 230] width 175 height 35
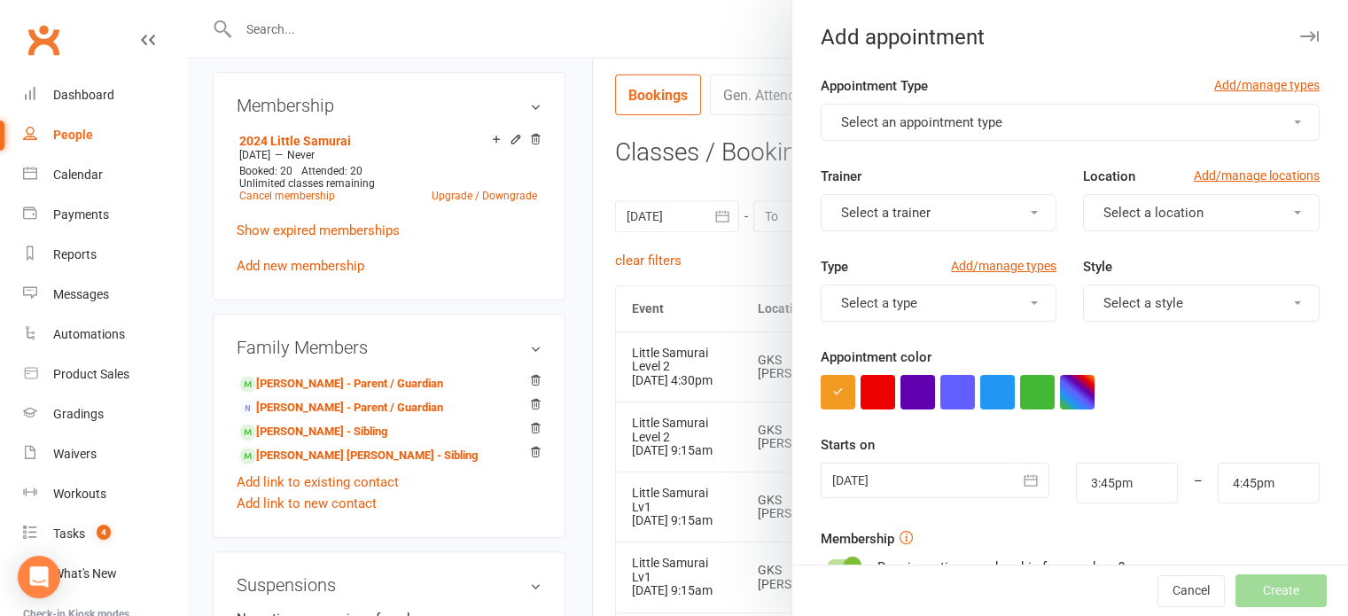
click at [1267, 131] on button "Select an appointment type" at bounding box center [1070, 122] width 499 height 37
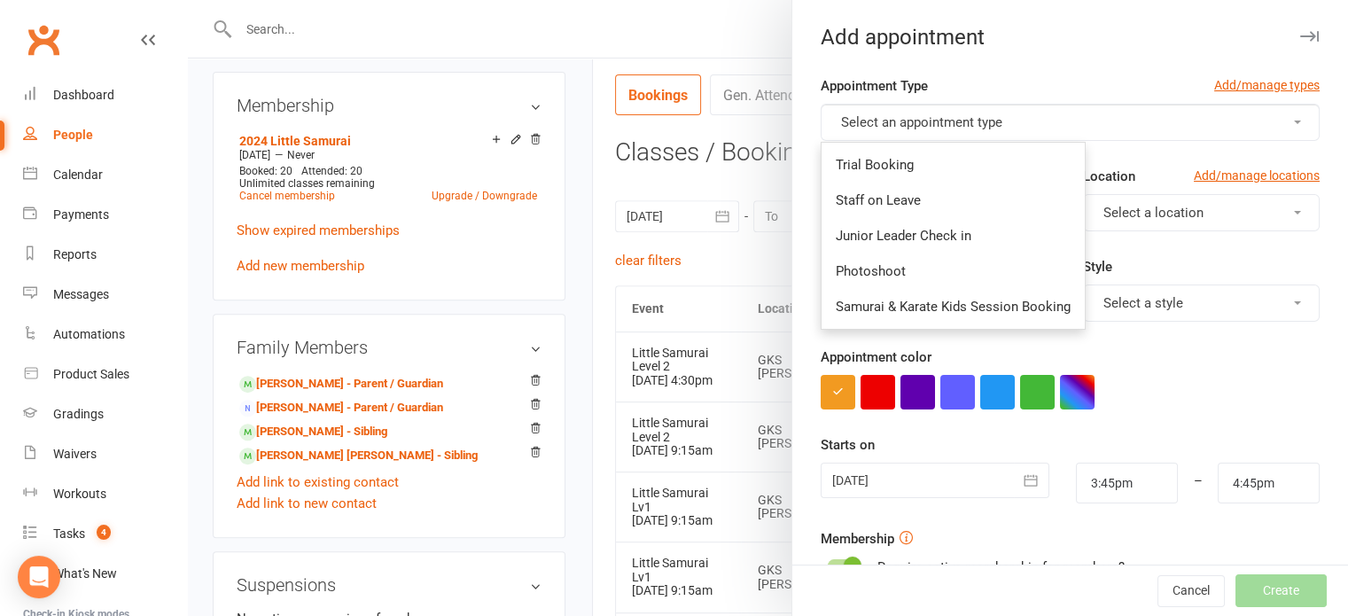
click at [1267, 131] on button "Select an appointment type" at bounding box center [1070, 122] width 499 height 37
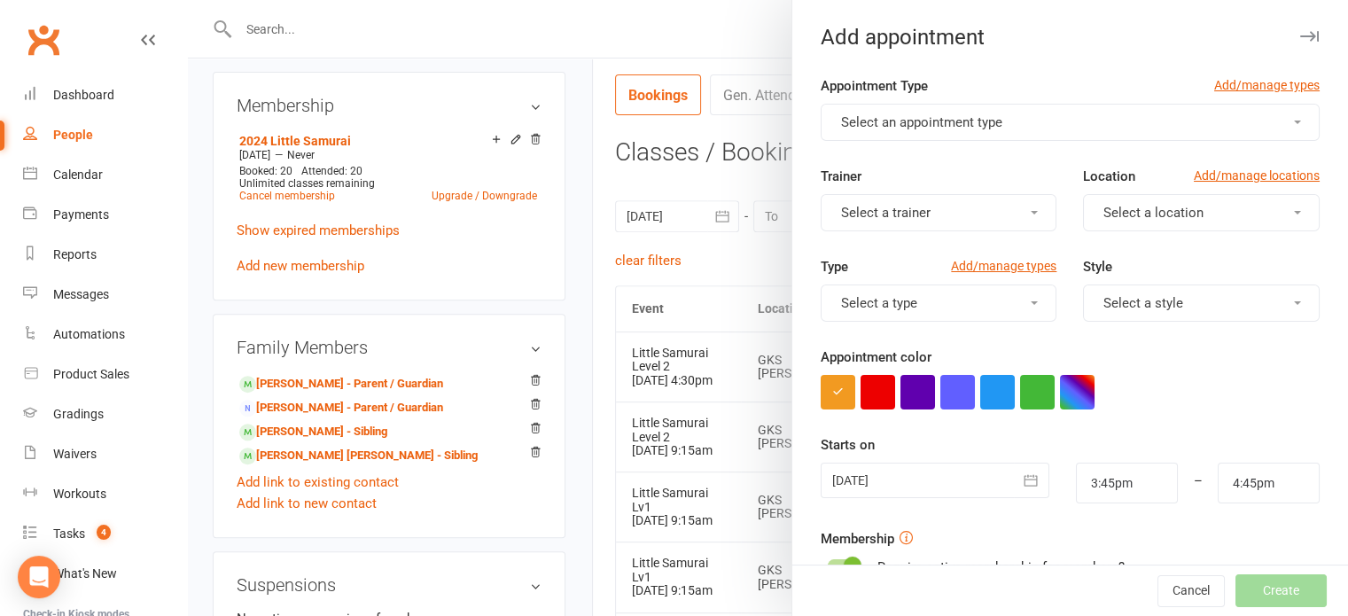
click at [1298, 38] on button "button" at bounding box center [1308, 36] width 21 height 21
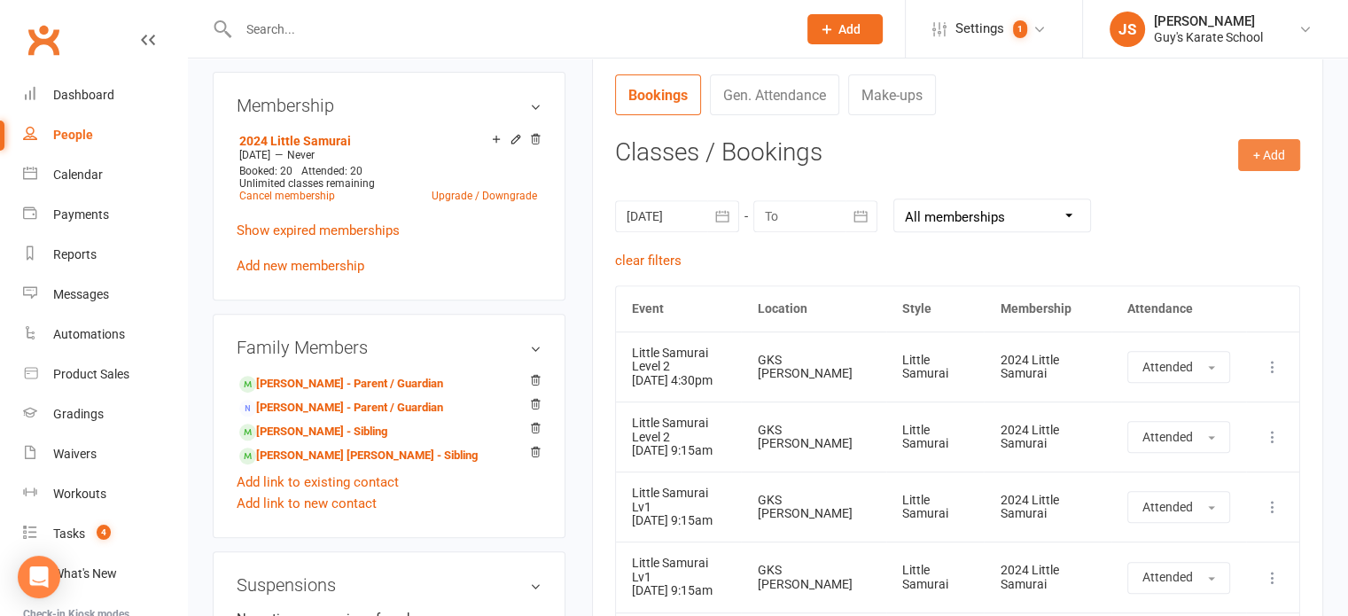
click at [1255, 155] on button "+ Add" at bounding box center [1269, 155] width 62 height 32
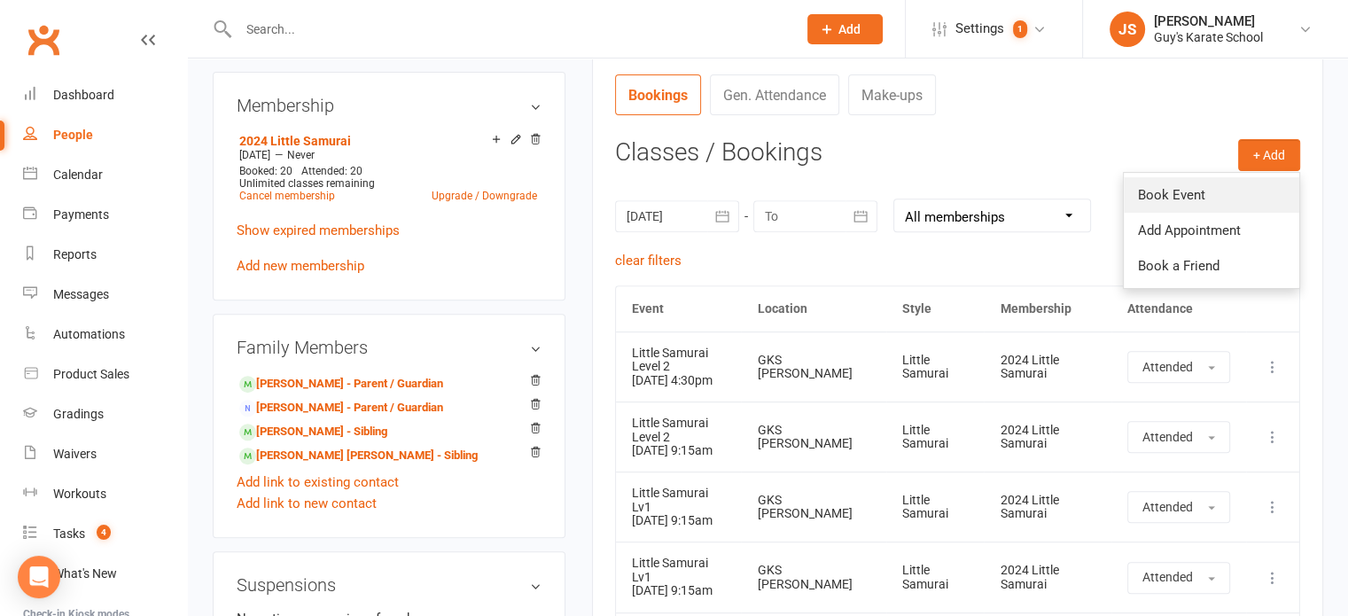
click at [1187, 190] on link "Book Event" at bounding box center [1211, 194] width 175 height 35
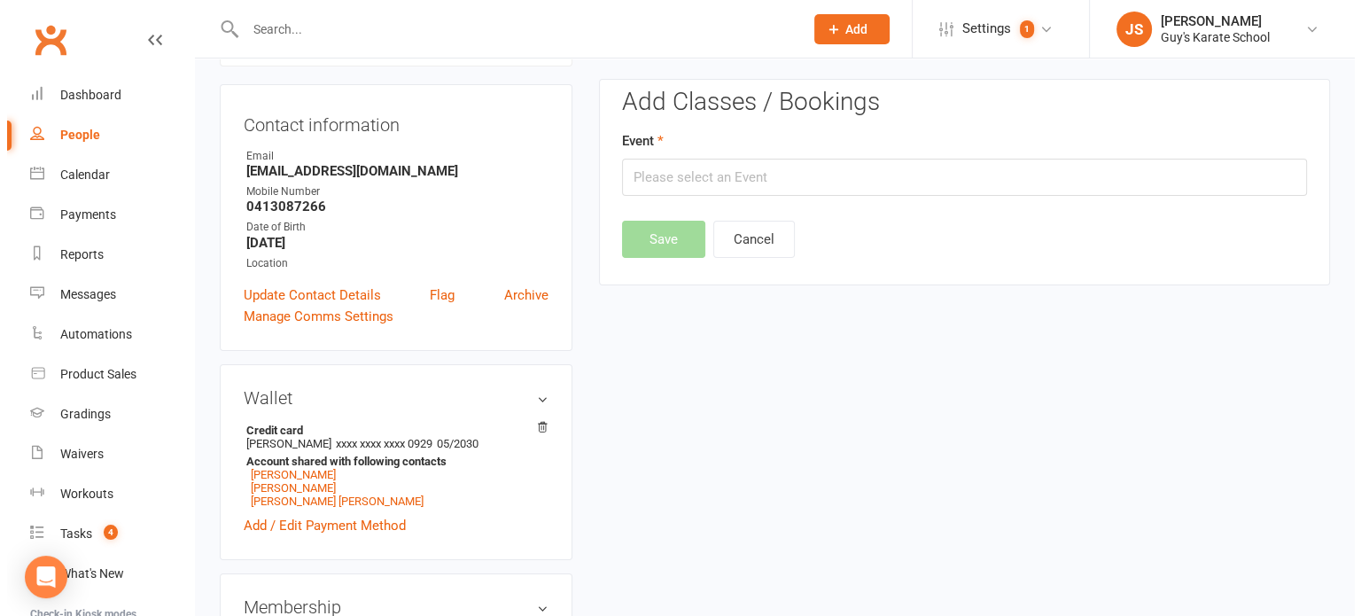
scroll to position [152, 0]
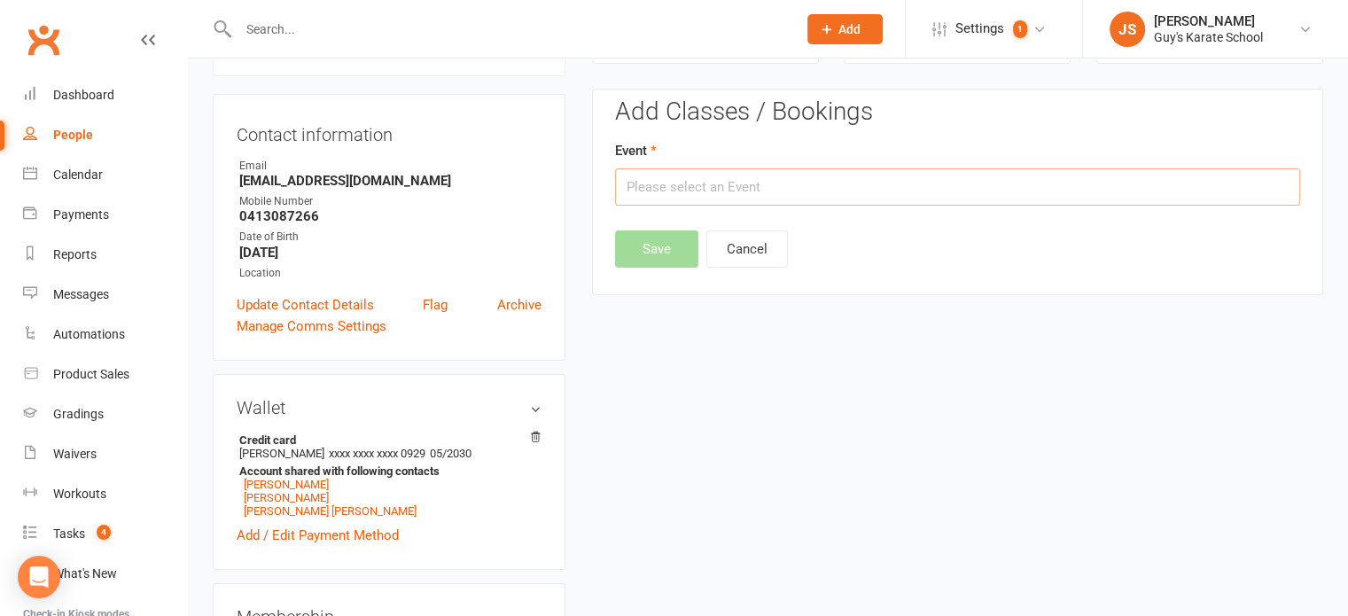
click at [860, 187] on input "text" at bounding box center [957, 186] width 685 height 37
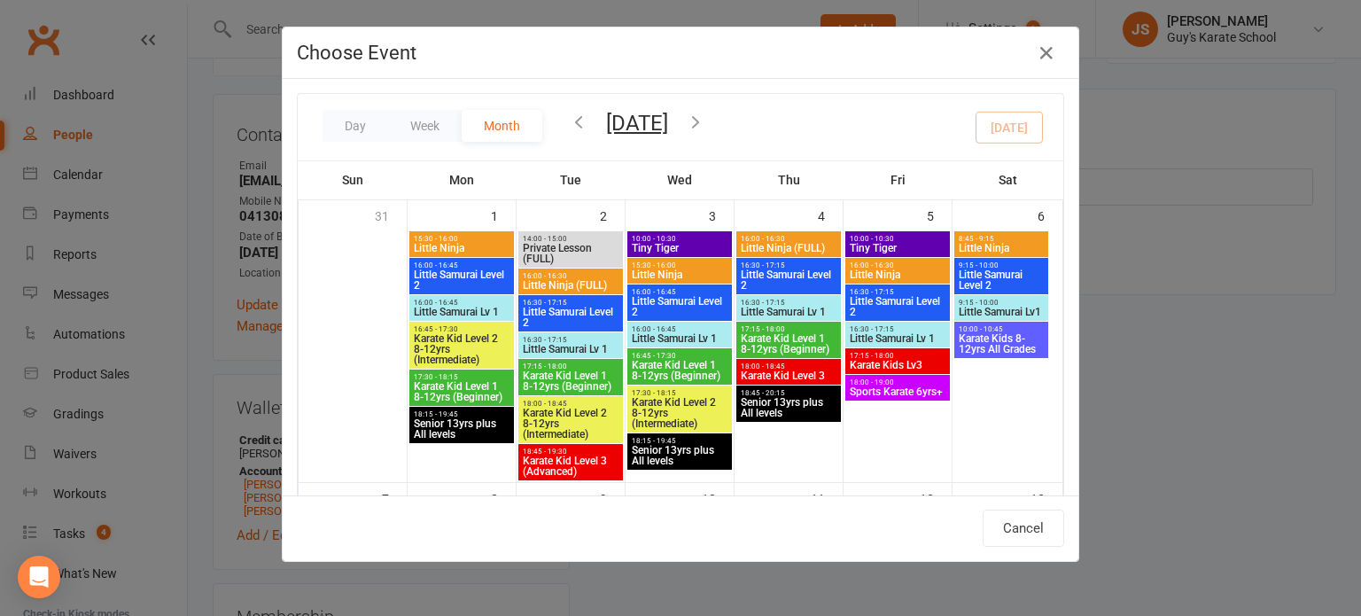
click at [569, 113] on icon "button" at bounding box center [578, 121] width 19 height 19
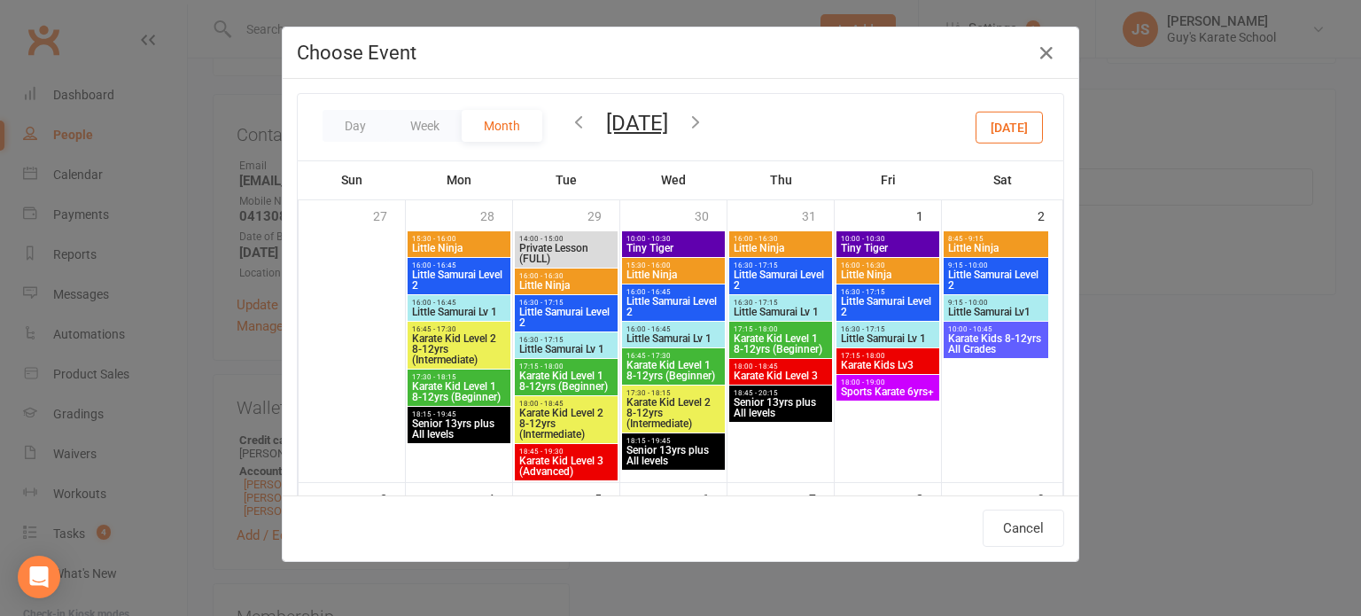
click at [569, 113] on icon "button" at bounding box center [578, 121] width 19 height 19
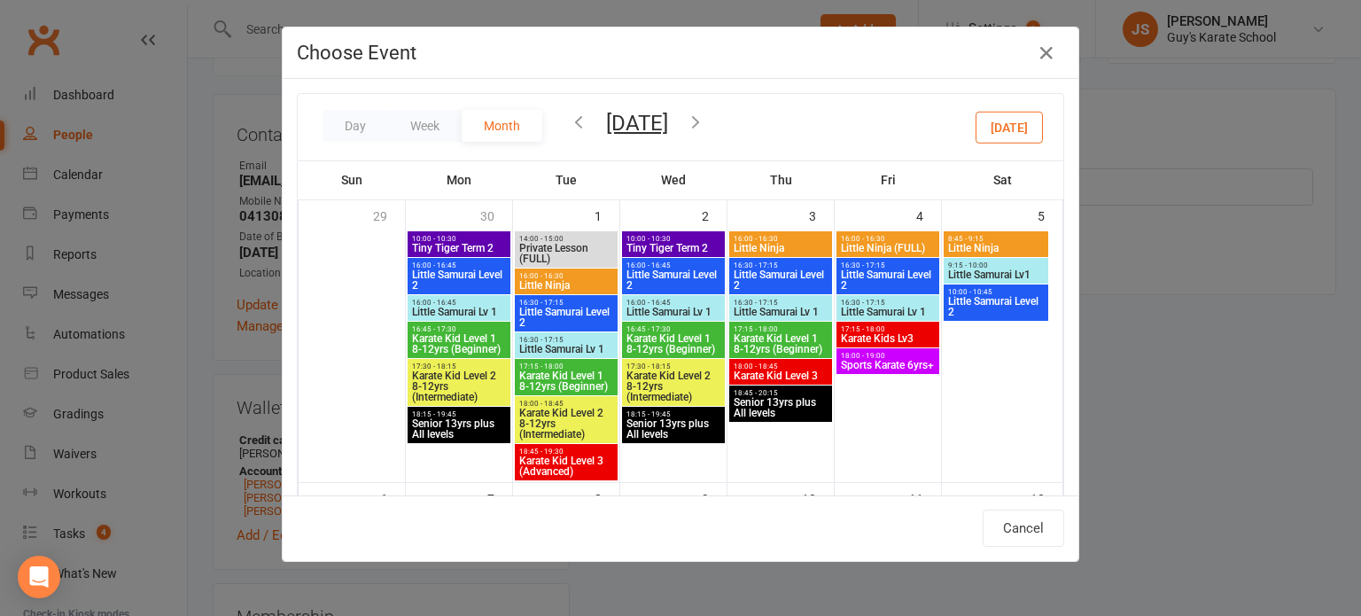
click at [549, 312] on span "Little Samurai Level 2" at bounding box center [566, 317] width 96 height 21
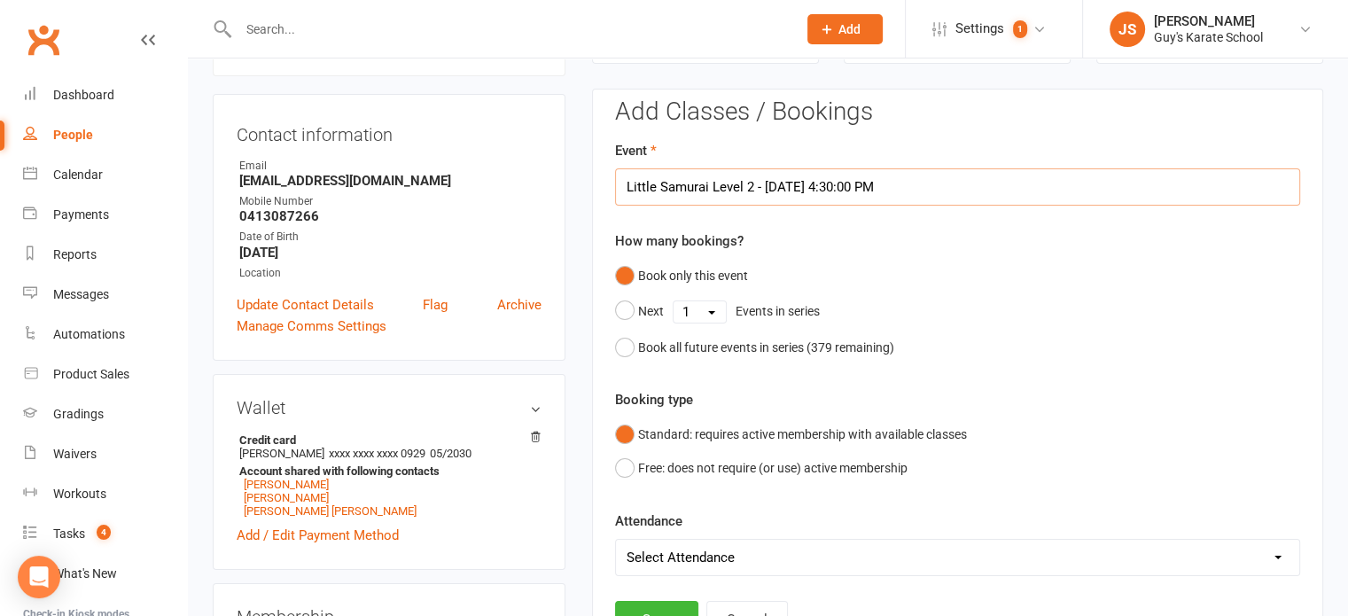
click at [912, 187] on input "Little Samurai Level 2 - Jul 1, 2025 4:30:00 PM" at bounding box center [957, 186] width 685 height 37
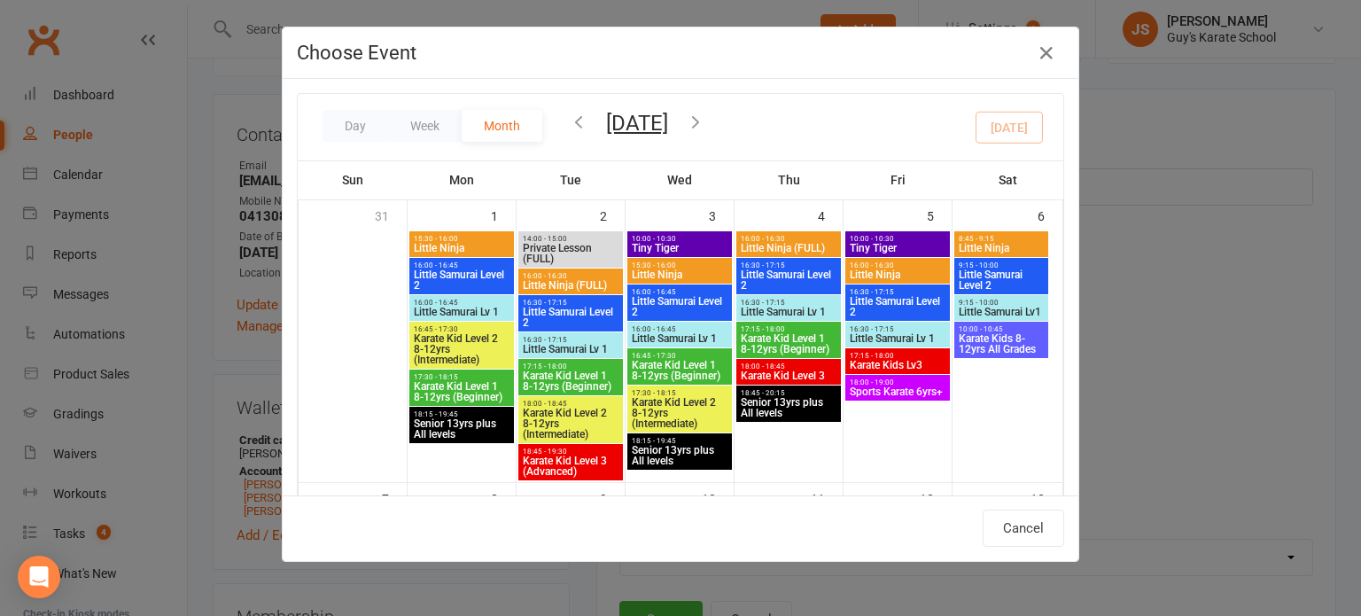
click at [571, 119] on icon "button" at bounding box center [578, 121] width 19 height 19
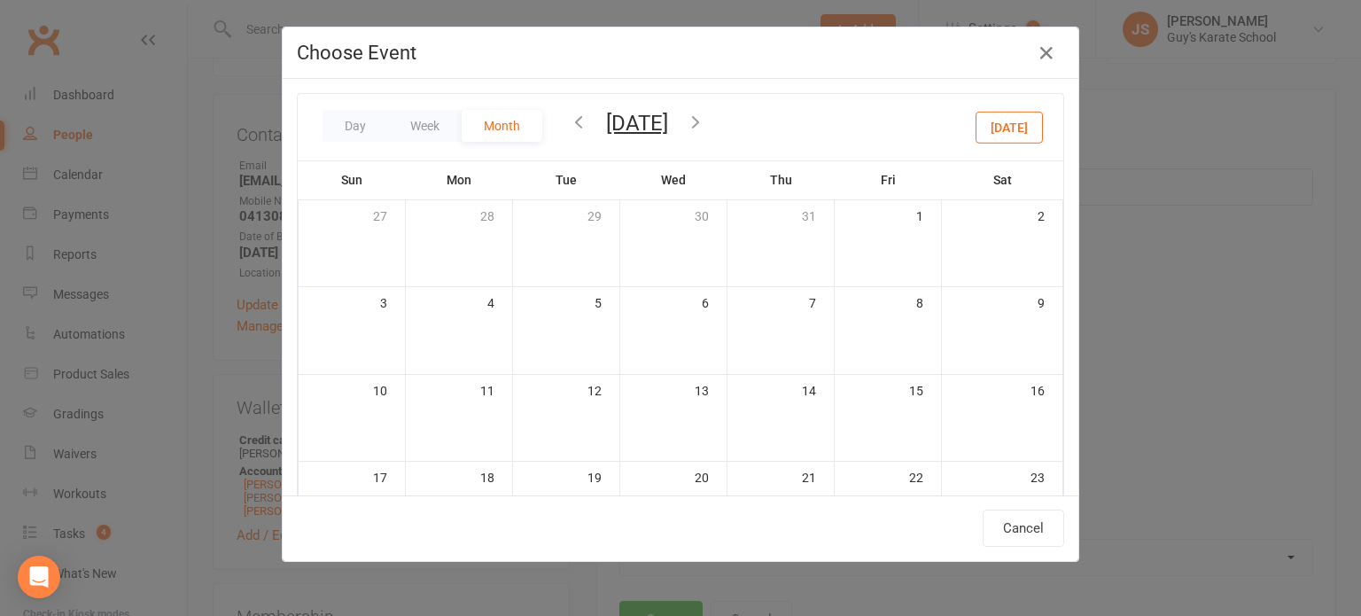
click at [571, 119] on icon "button" at bounding box center [578, 121] width 19 height 19
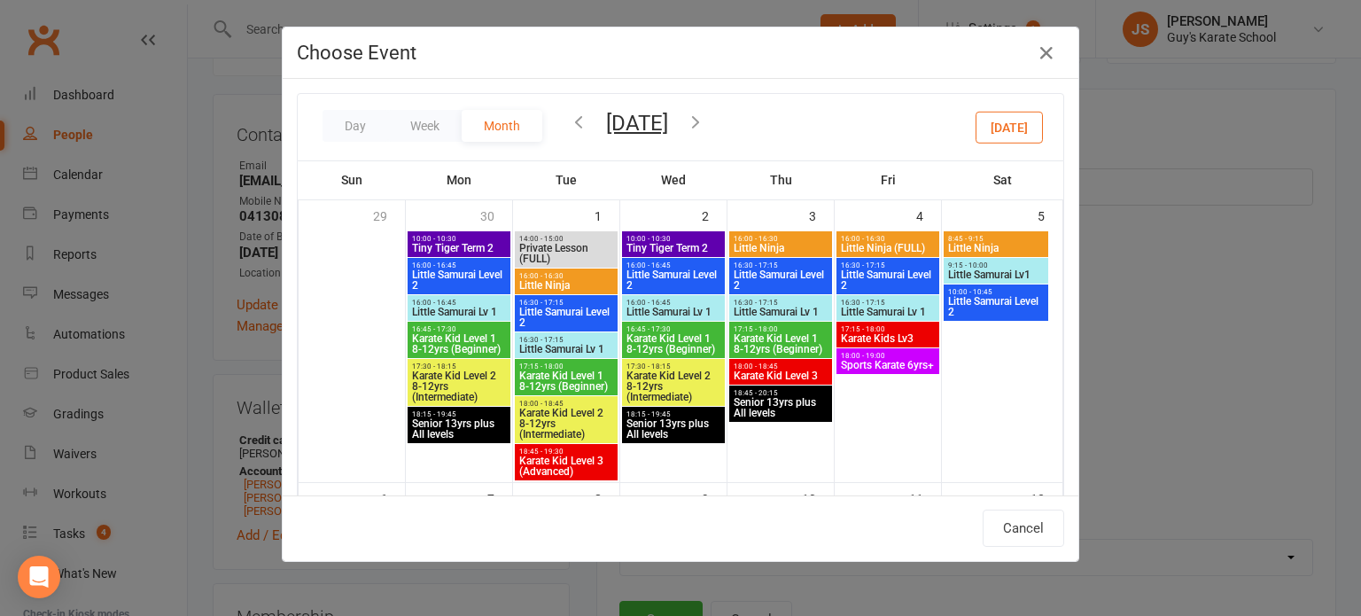
click at [705, 123] on icon "button" at bounding box center [695, 121] width 19 height 19
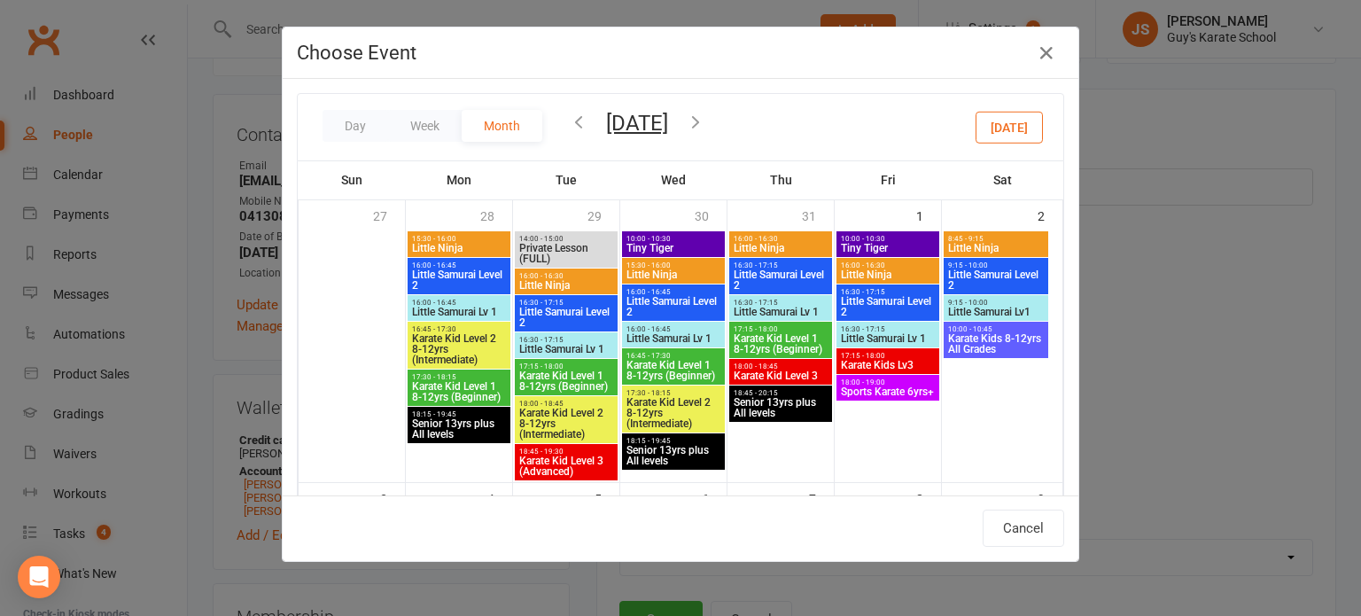
click at [569, 125] on icon "button" at bounding box center [578, 121] width 19 height 19
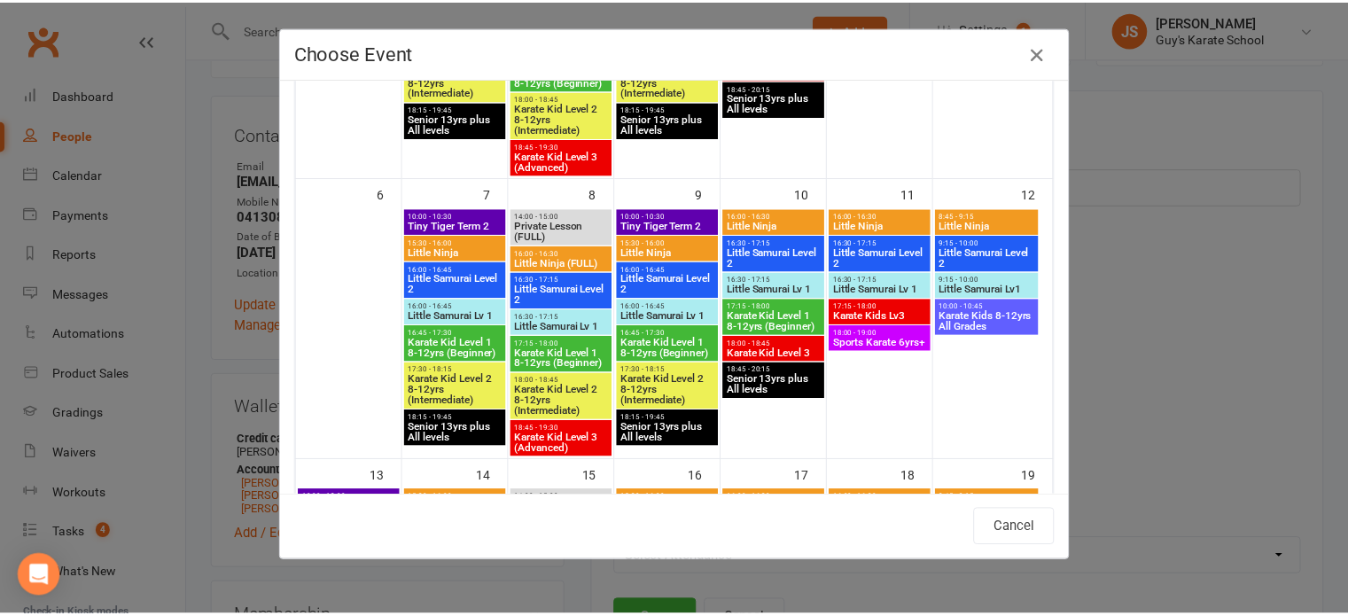
scroll to position [353, 0]
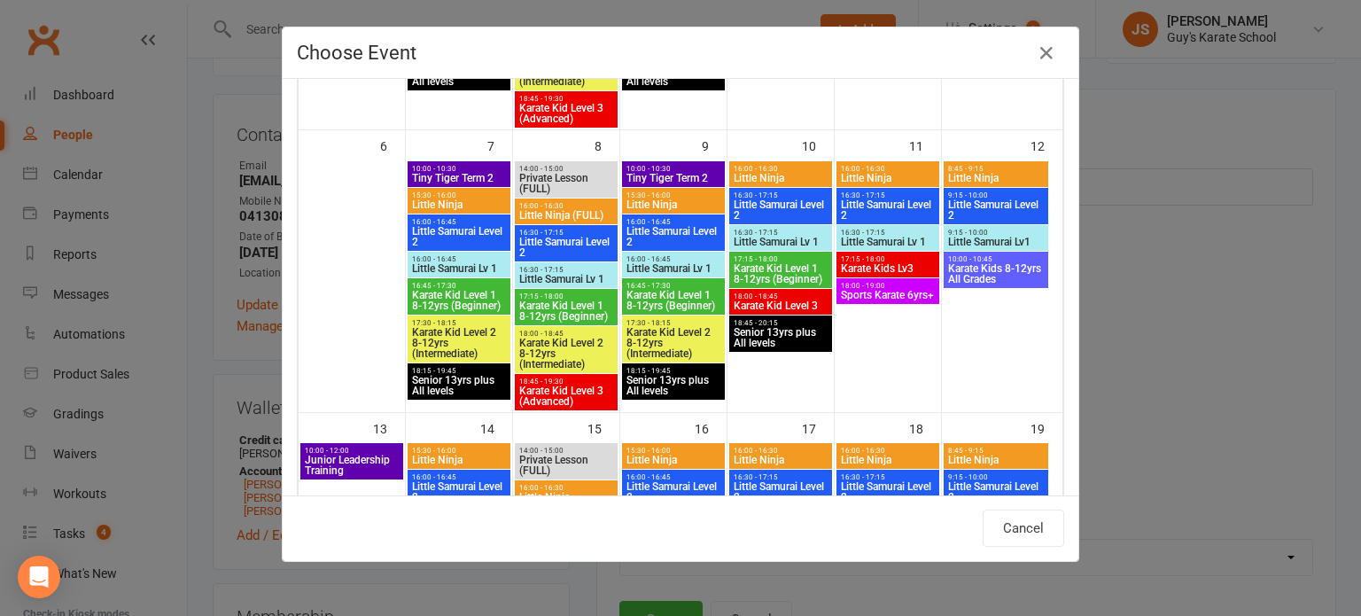
click at [560, 243] on span "Little Samurai Level 2" at bounding box center [566, 247] width 96 height 21
type input "Little Samurai Level 2 - Jul 8, 2025 4:30:00 PM"
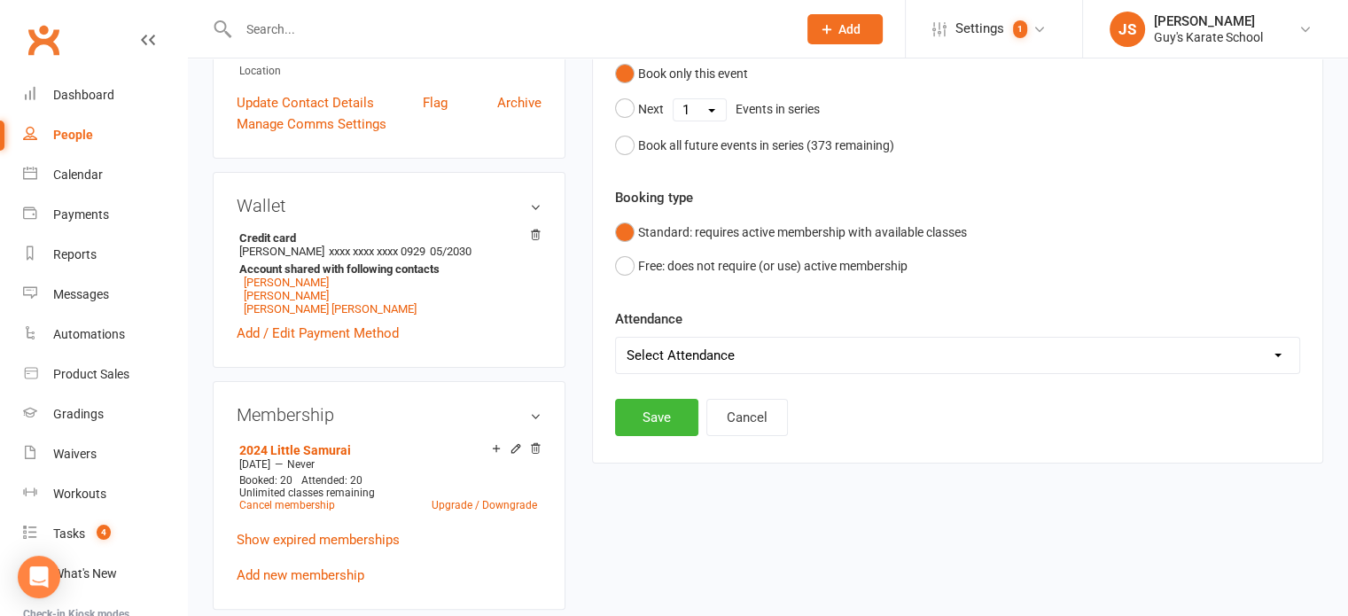
scroll to position [362, 0]
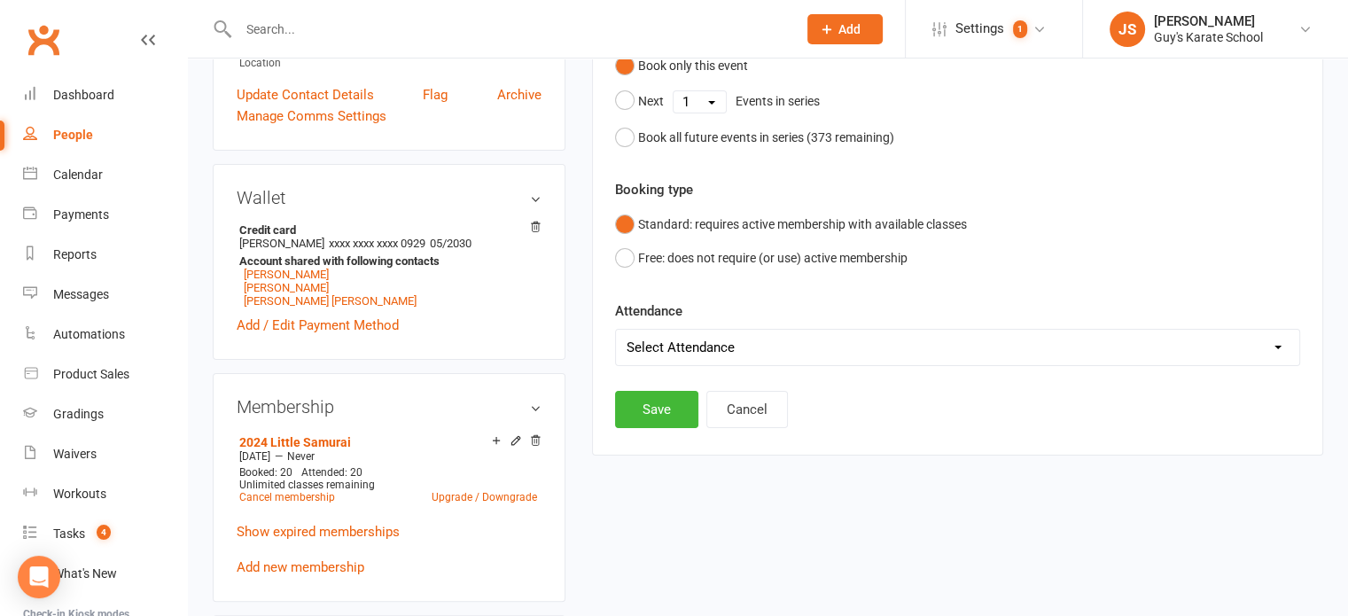
click at [1262, 350] on select "Select Attendance Attended Absent" at bounding box center [957, 347] width 683 height 35
select select "0"
click at [616, 330] on select "Select Attendance Attended Absent" at bounding box center [957, 347] width 683 height 35
click at [641, 409] on button "Save" at bounding box center [656, 409] width 83 height 37
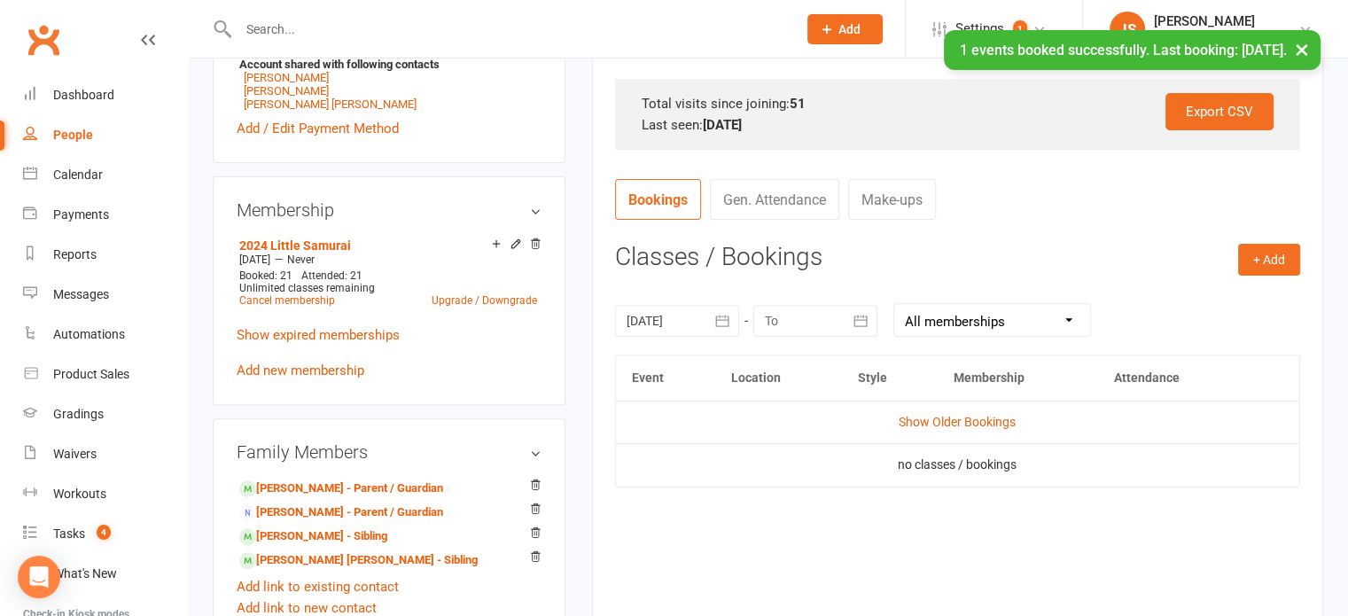
scroll to position [566, 0]
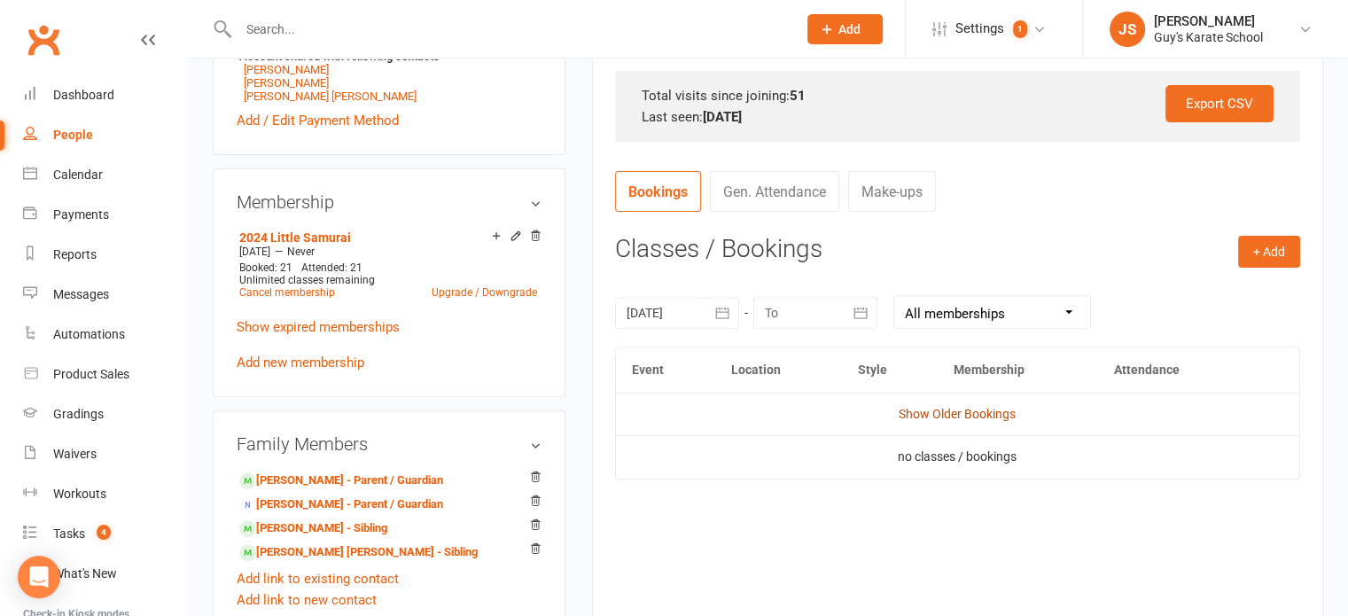
click at [960, 416] on link "Show Older Bookings" at bounding box center [957, 414] width 117 height 14
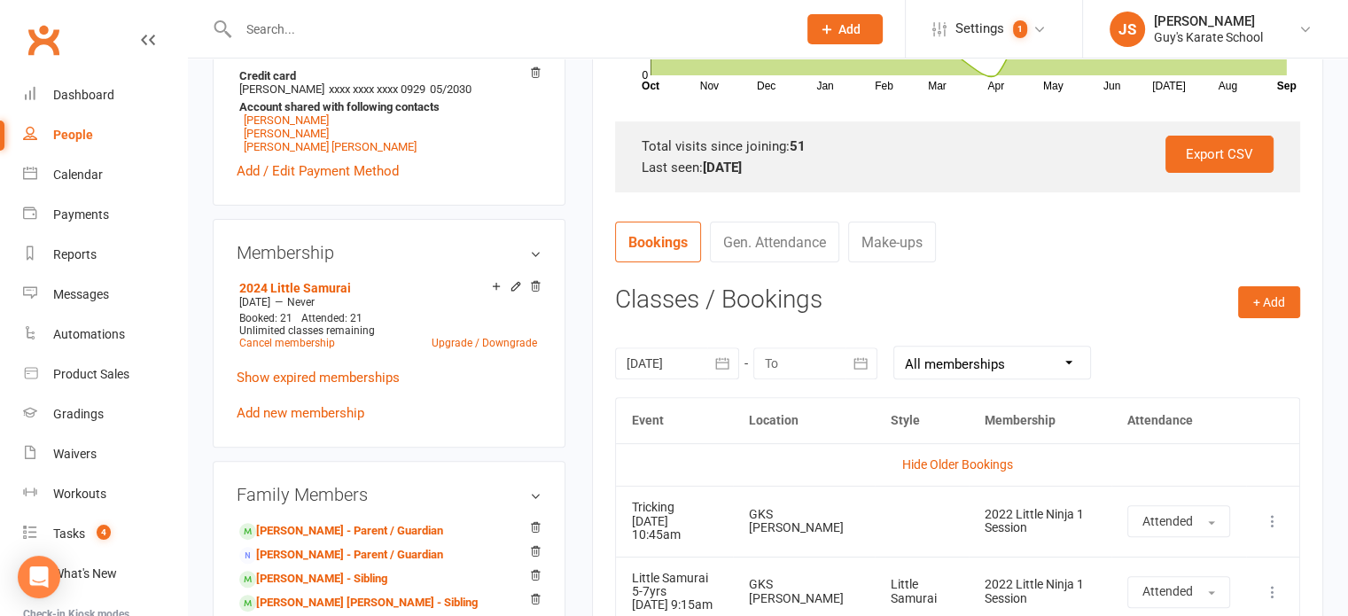
scroll to position [510, 0]
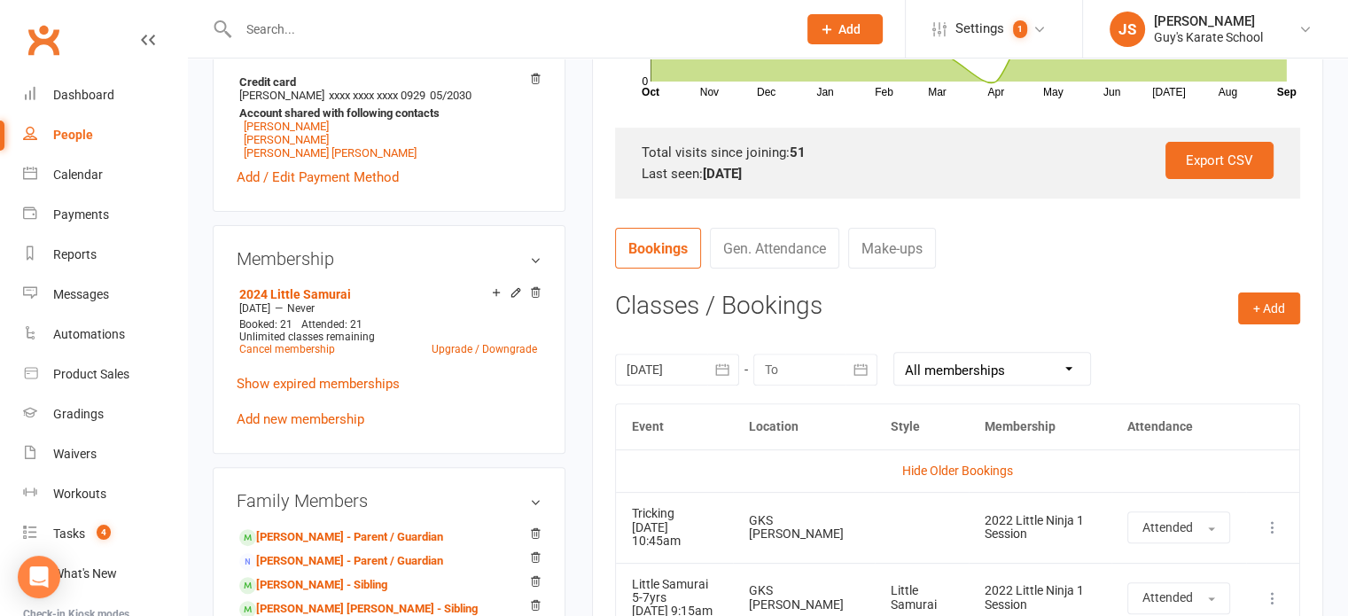
click at [696, 367] on div at bounding box center [677, 370] width 124 height 32
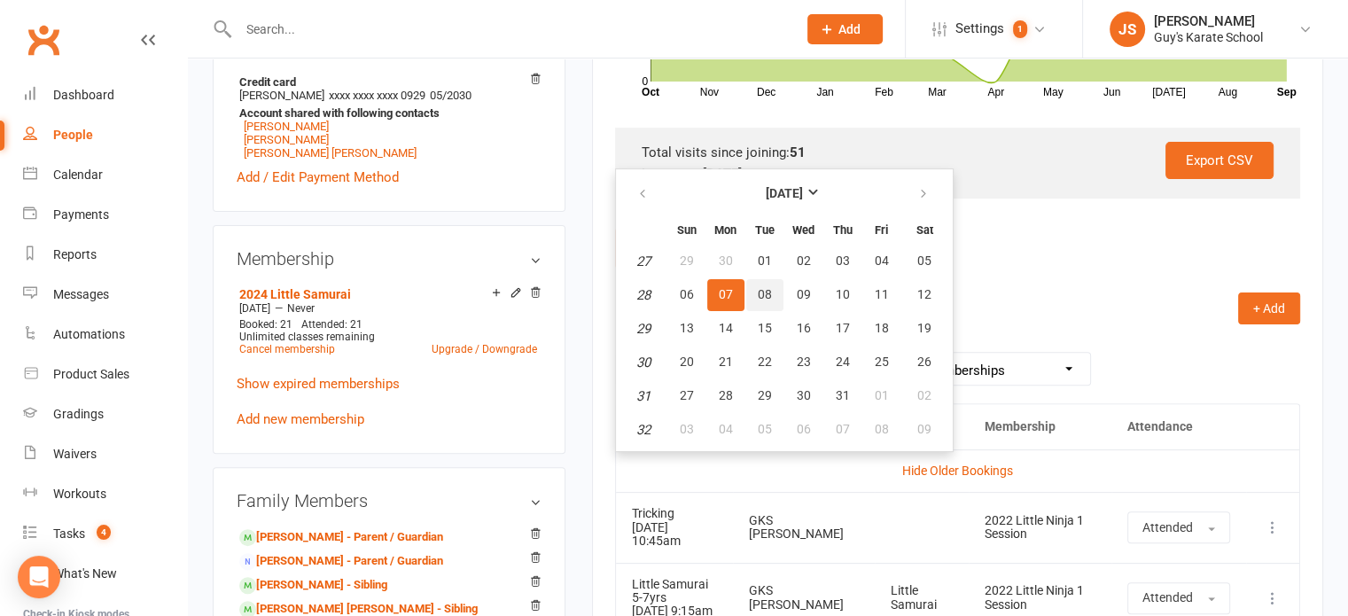
click at [762, 289] on span "08" at bounding box center [765, 294] width 14 height 14
type input "08 Jul 2025"
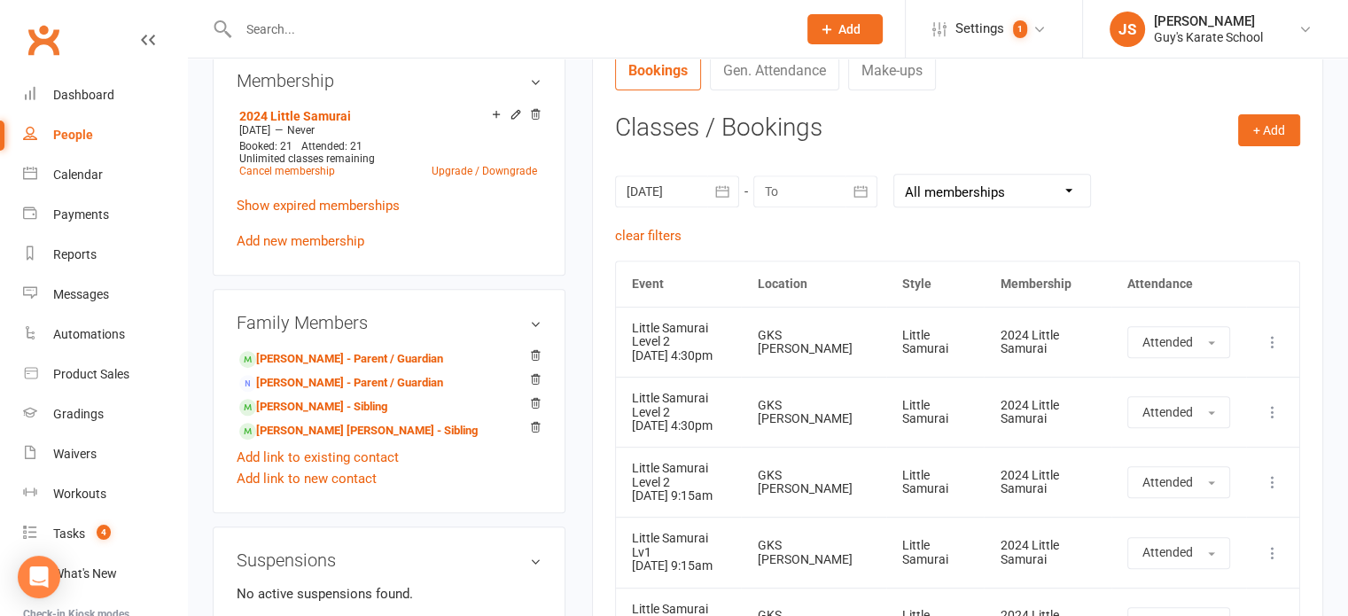
scroll to position [696, 0]
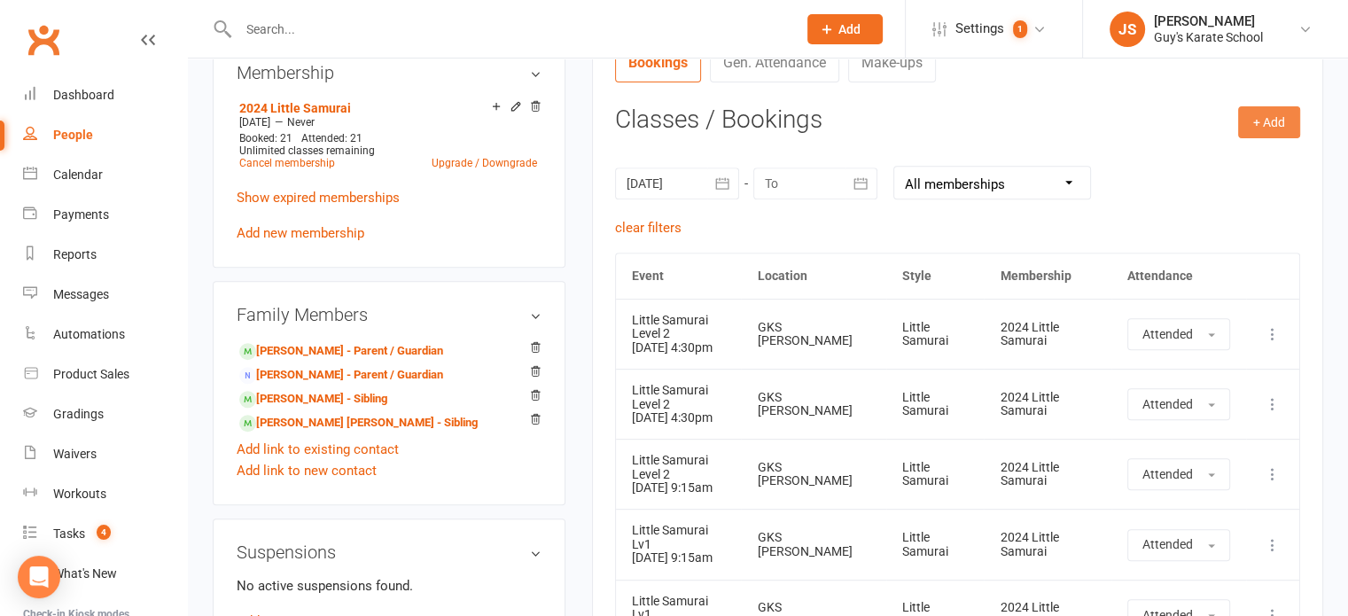
click at [1276, 130] on button "+ Add" at bounding box center [1269, 122] width 62 height 32
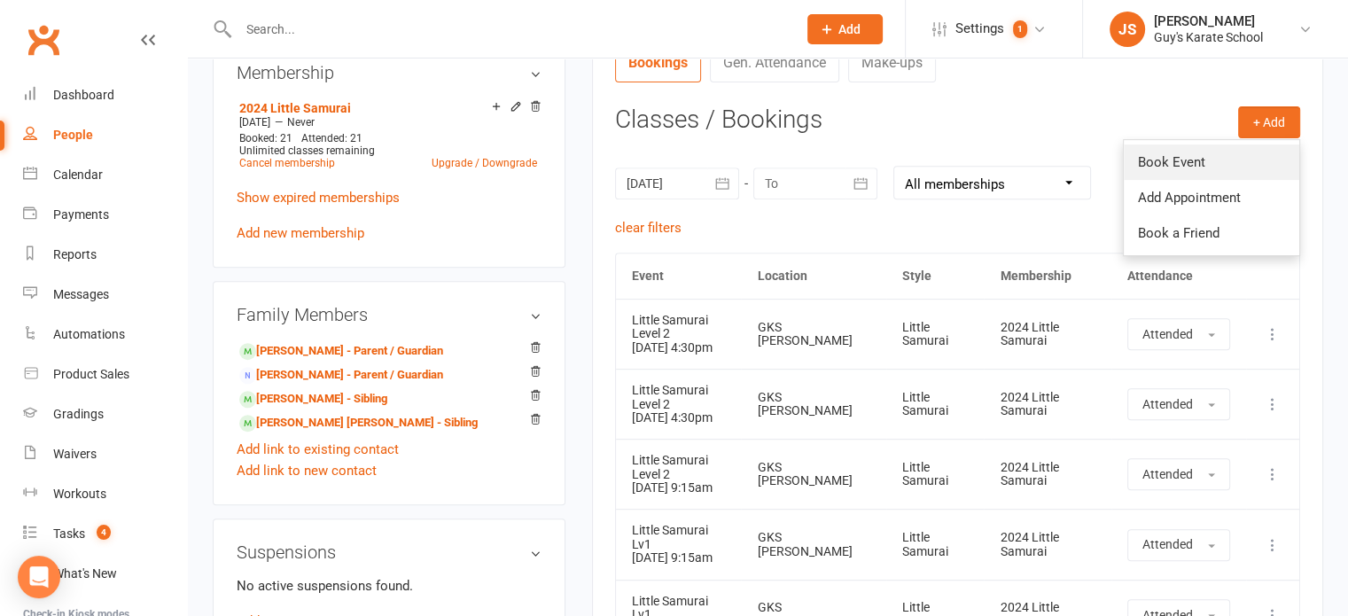
click at [1209, 160] on link "Book Event" at bounding box center [1211, 161] width 175 height 35
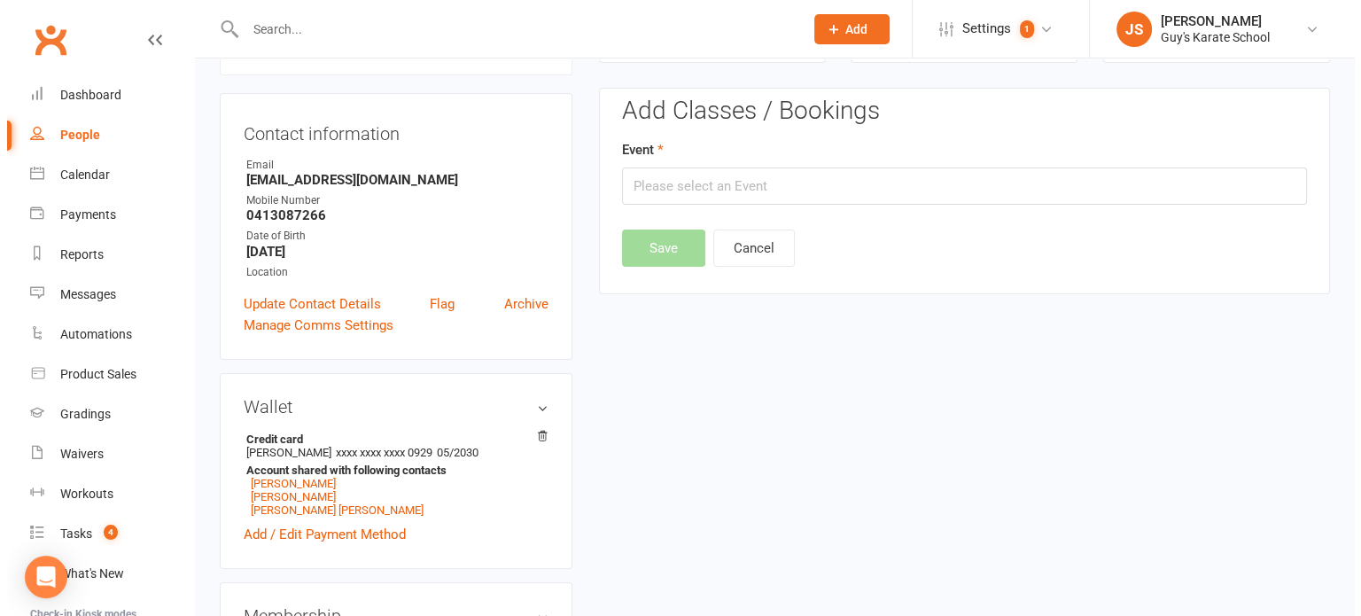
scroll to position [152, 0]
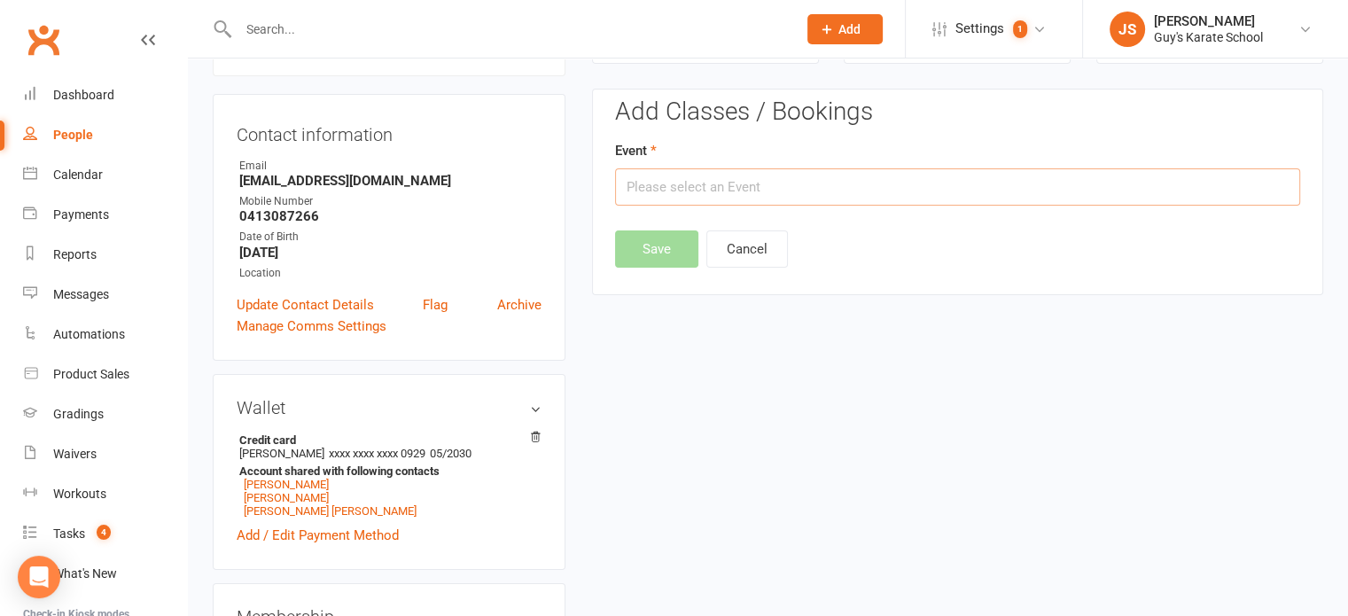
click at [826, 189] on input "text" at bounding box center [957, 186] width 685 height 37
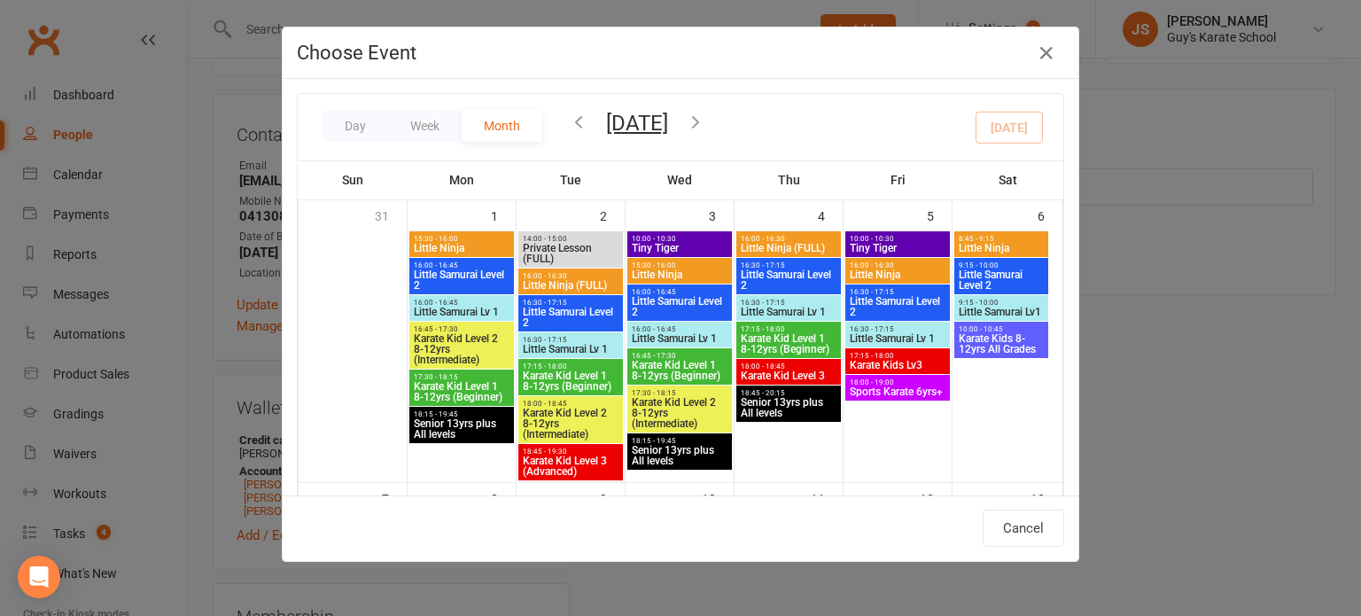
click at [574, 123] on icon "button" at bounding box center [578, 121] width 19 height 19
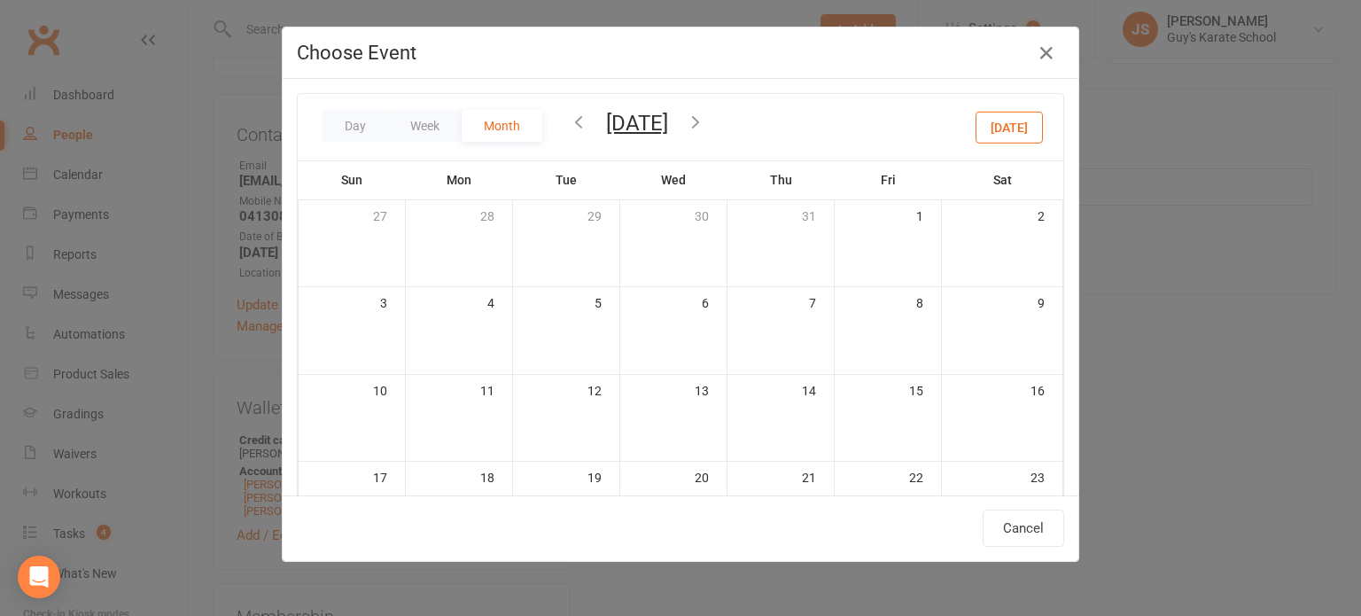
click at [574, 123] on icon "button" at bounding box center [578, 121] width 19 height 19
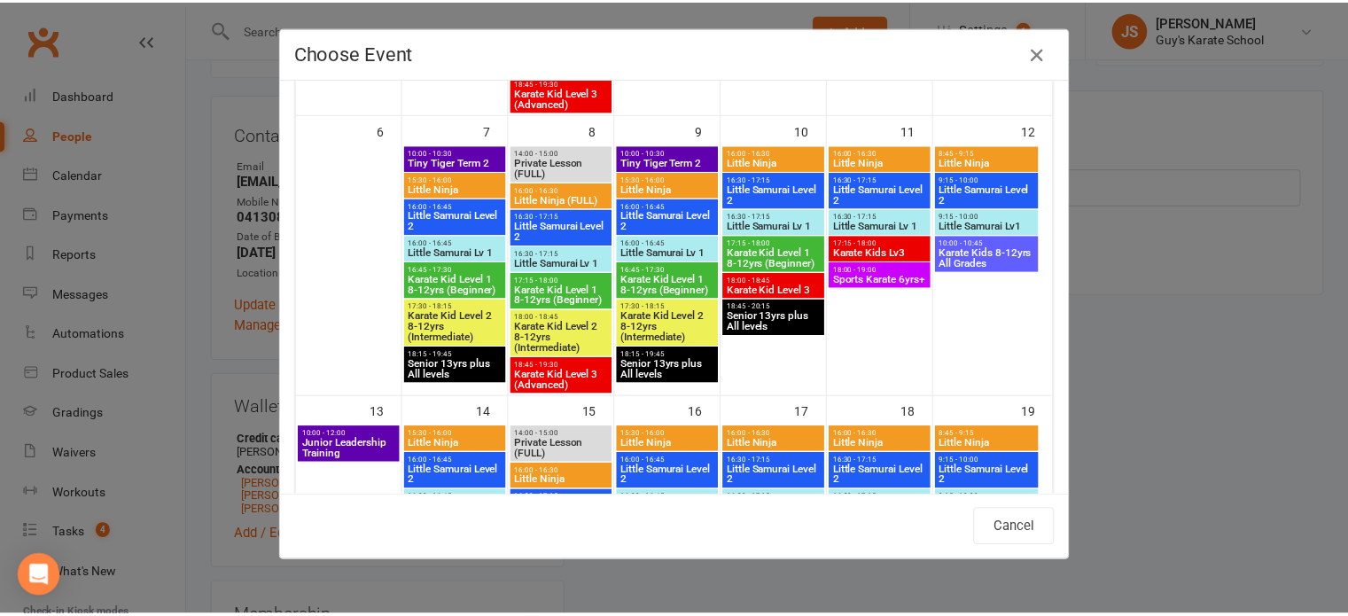
scroll to position [390, 0]
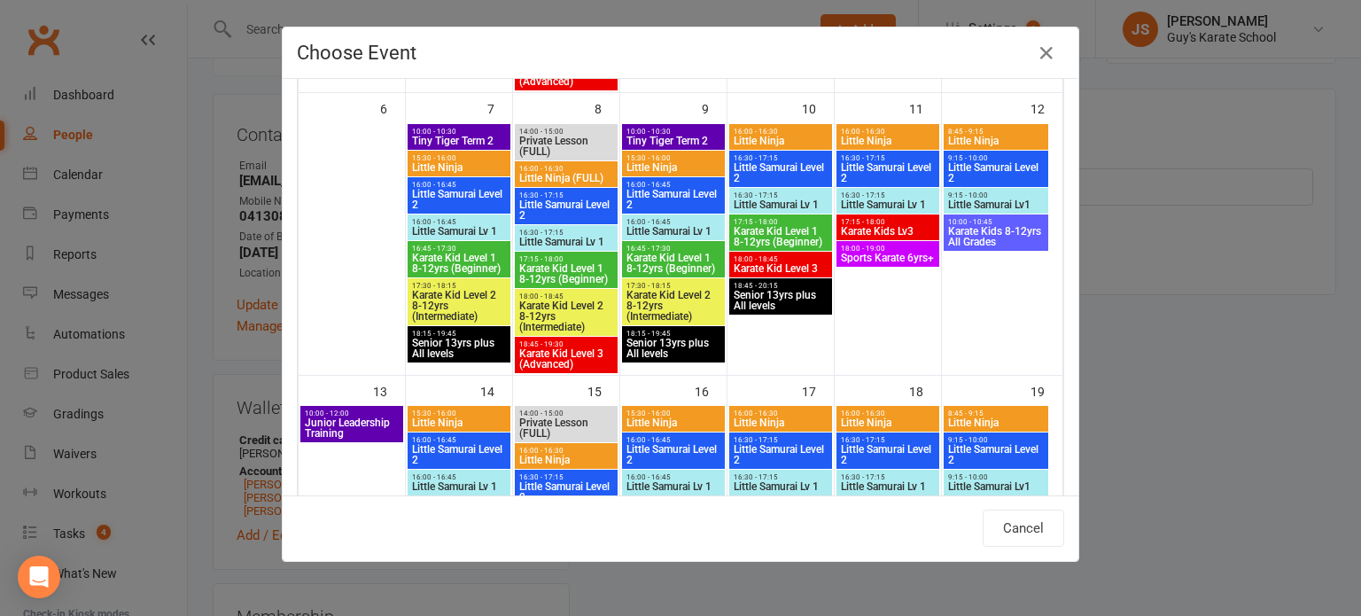
click at [1003, 168] on span "Little Samurai Level 2" at bounding box center [995, 172] width 97 height 21
type input "Little Samurai Level 2 - Jul 12, 2025 9:15:00 AM"
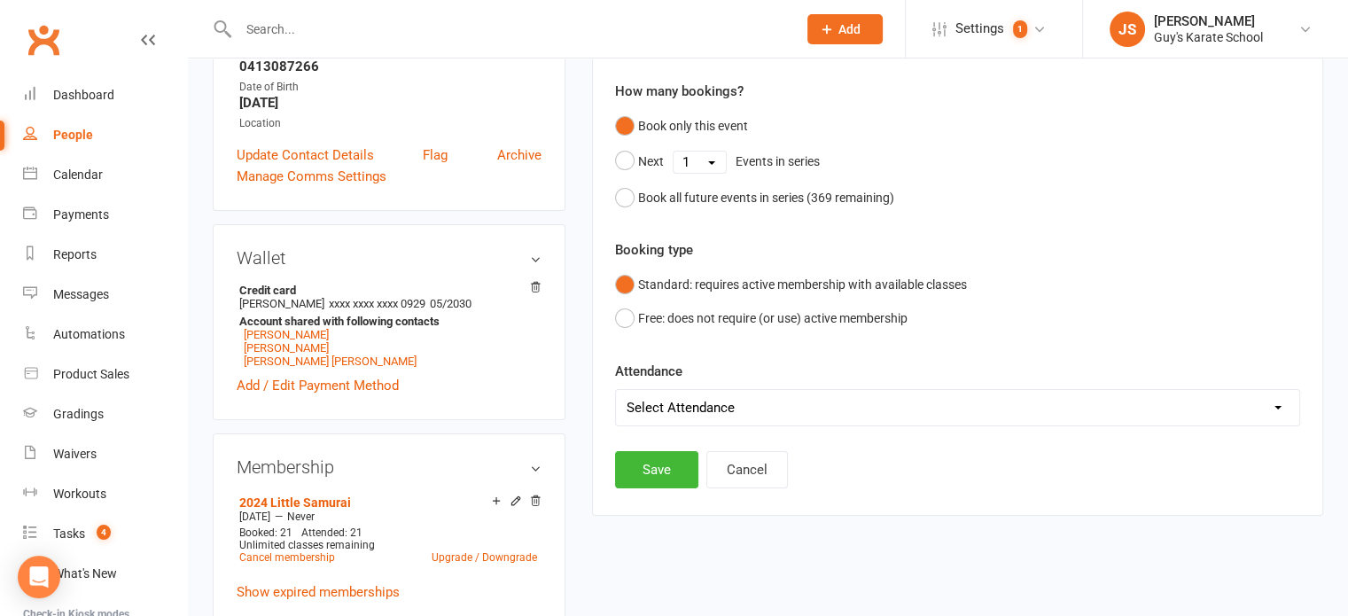
scroll to position [351, 0]
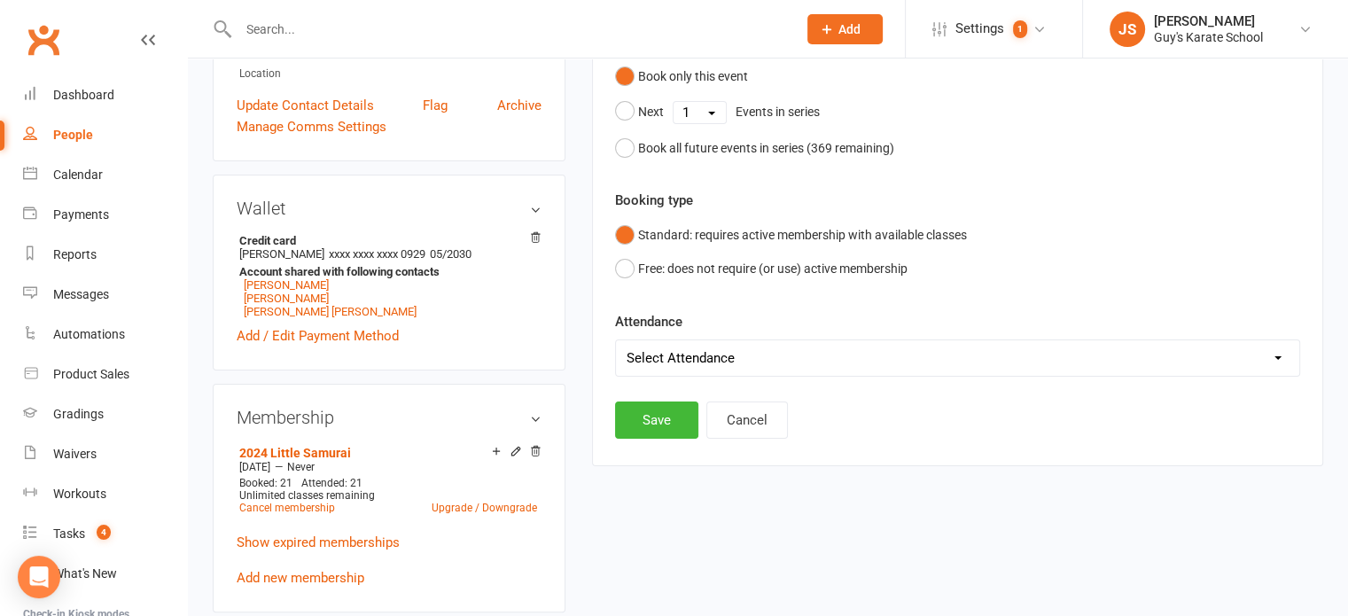
click at [762, 366] on select "Select Attendance Attended Absent" at bounding box center [957, 357] width 683 height 35
select select "0"
click at [616, 340] on select "Select Attendance Attended Absent" at bounding box center [957, 357] width 683 height 35
click at [664, 421] on button "Save" at bounding box center [656, 419] width 83 height 37
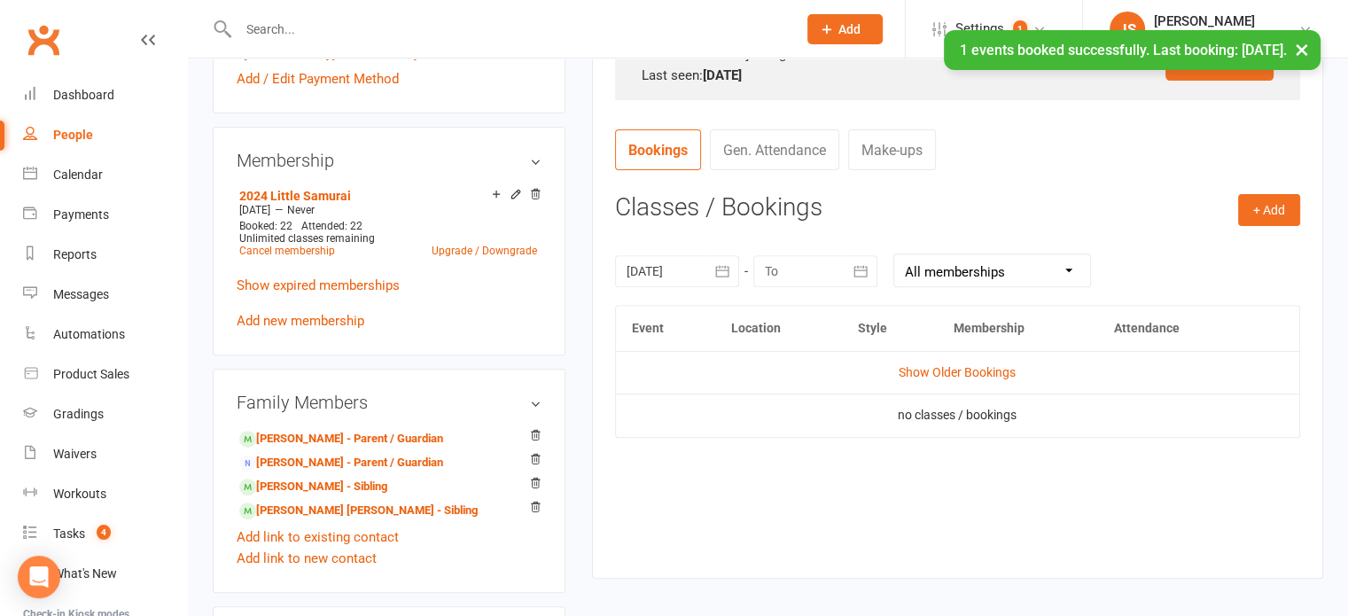
scroll to position [611, 0]
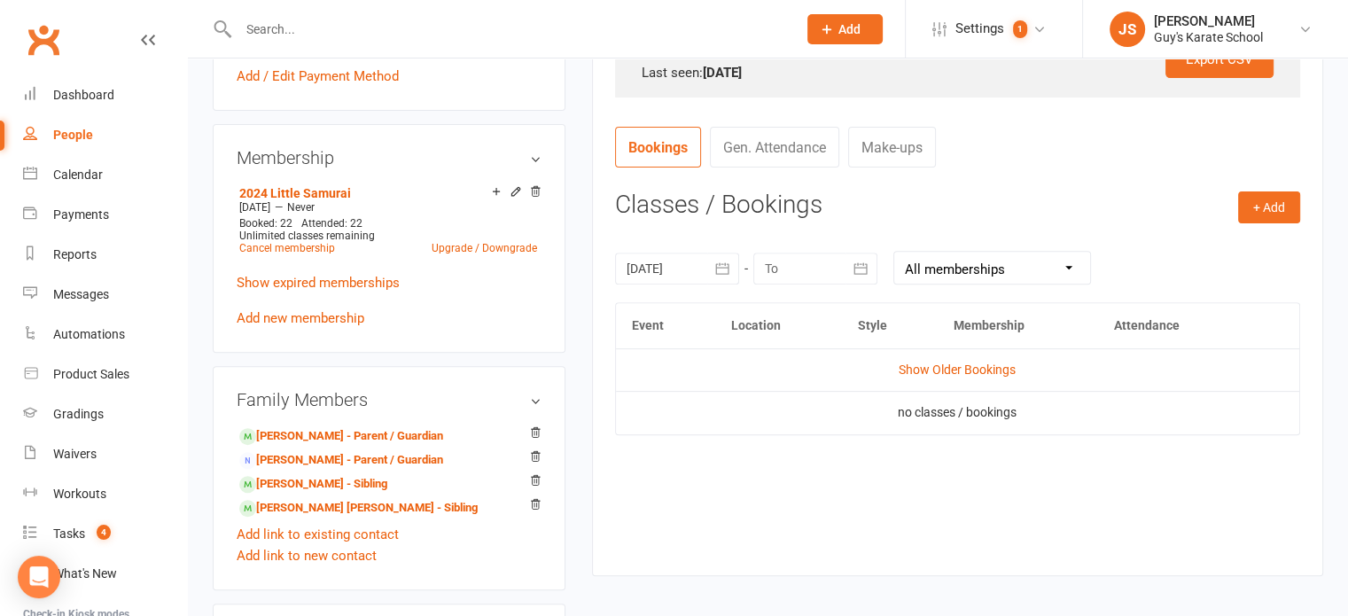
click at [696, 268] on div at bounding box center [677, 269] width 124 height 32
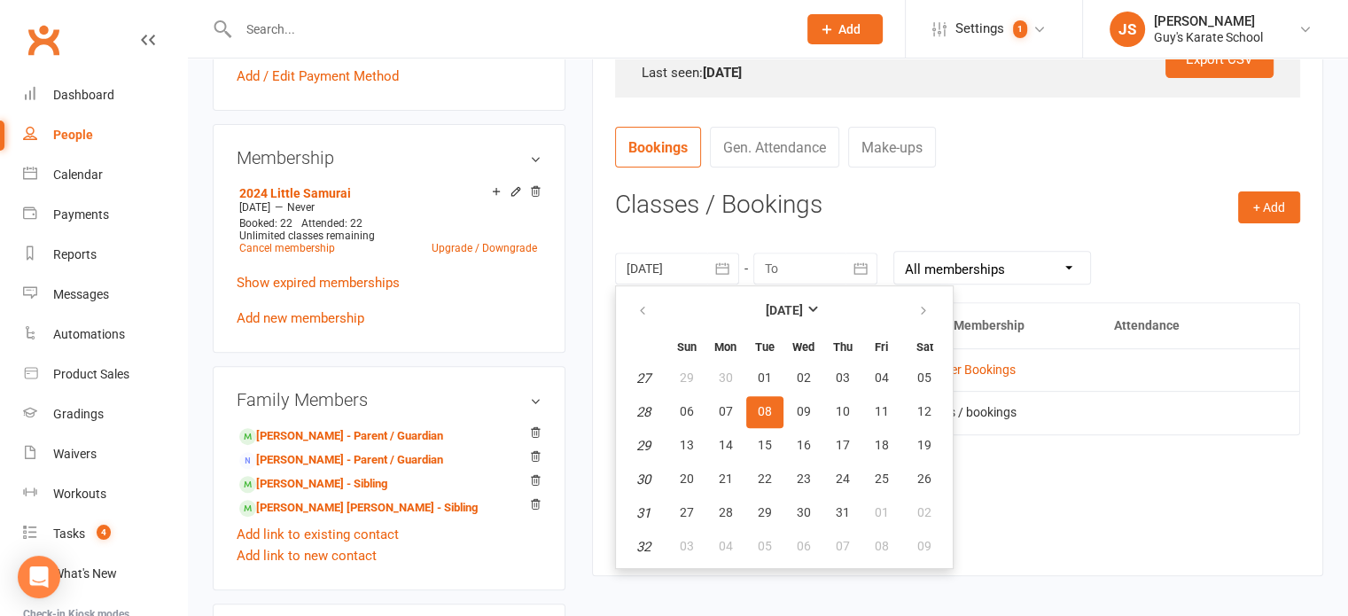
click at [760, 404] on span "08" at bounding box center [765, 411] width 14 height 14
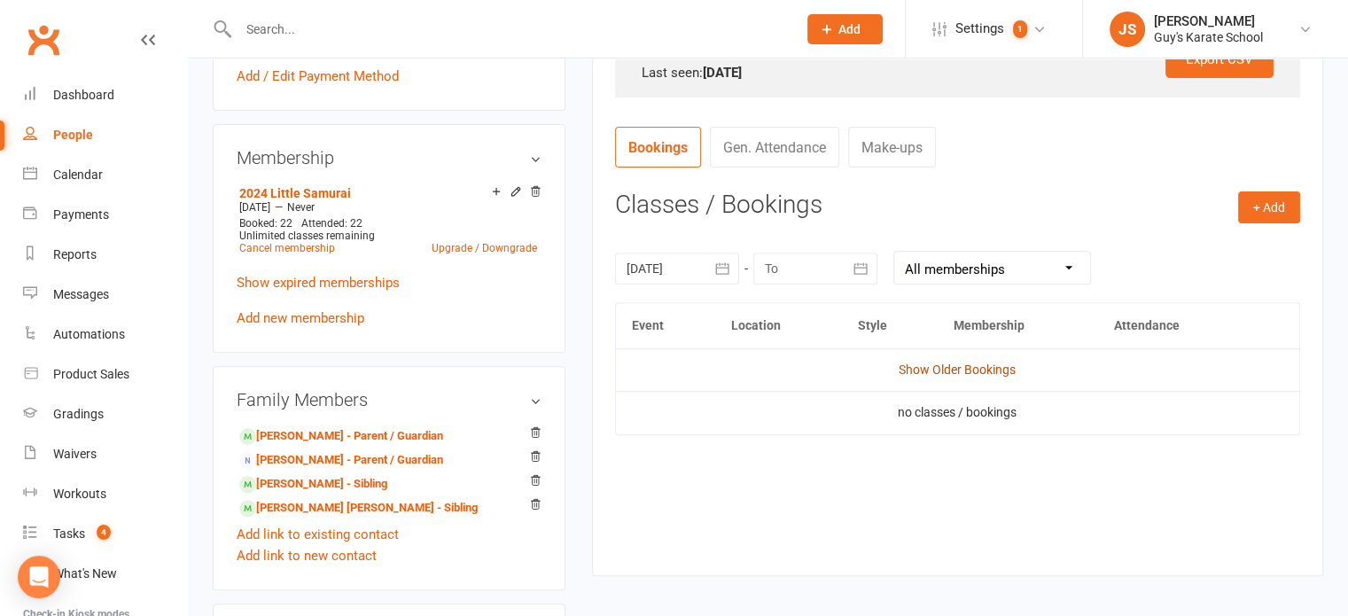
click at [938, 373] on link "Show Older Bookings" at bounding box center [957, 369] width 117 height 14
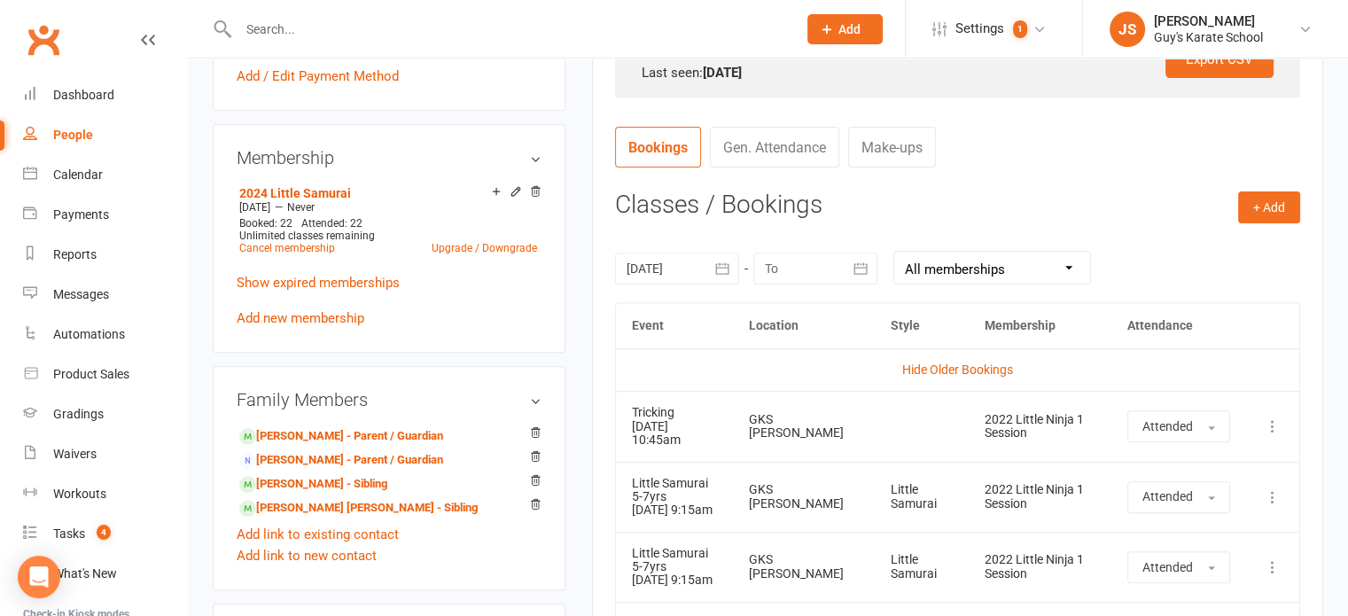
click at [702, 268] on div at bounding box center [677, 269] width 124 height 32
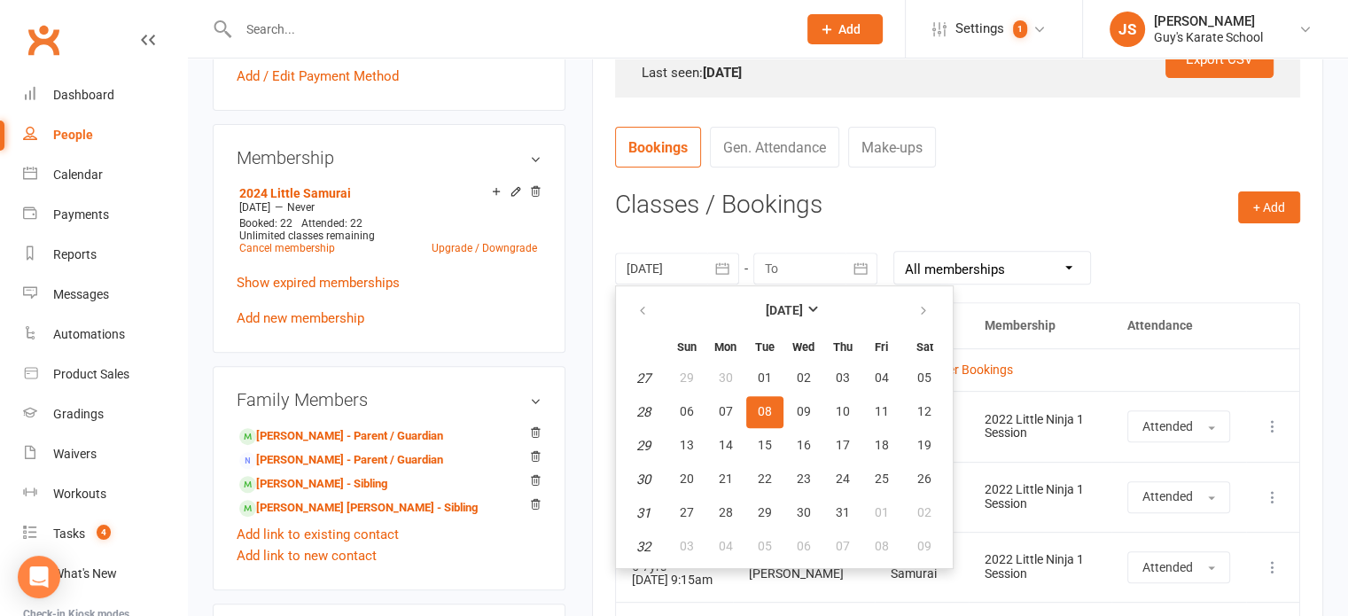
click at [766, 406] on span "08" at bounding box center [765, 411] width 14 height 14
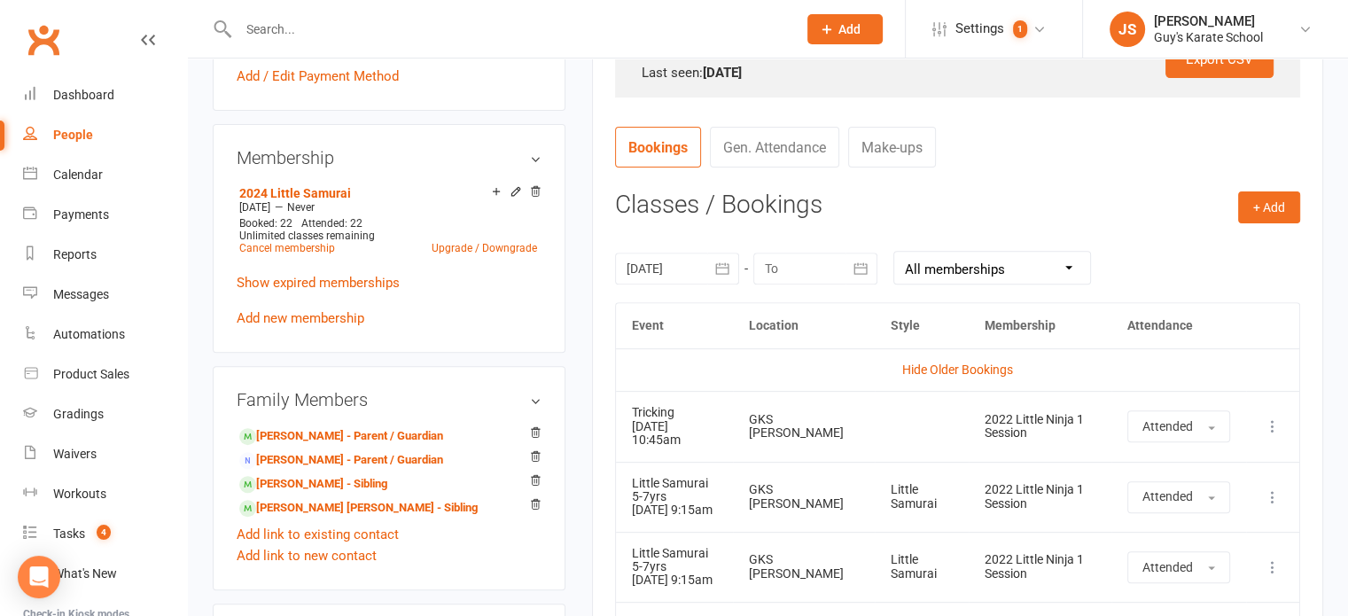
click at [731, 354] on td "Hide Older Bookings" at bounding box center [957, 369] width 683 height 43
click at [695, 268] on div at bounding box center [677, 269] width 124 height 32
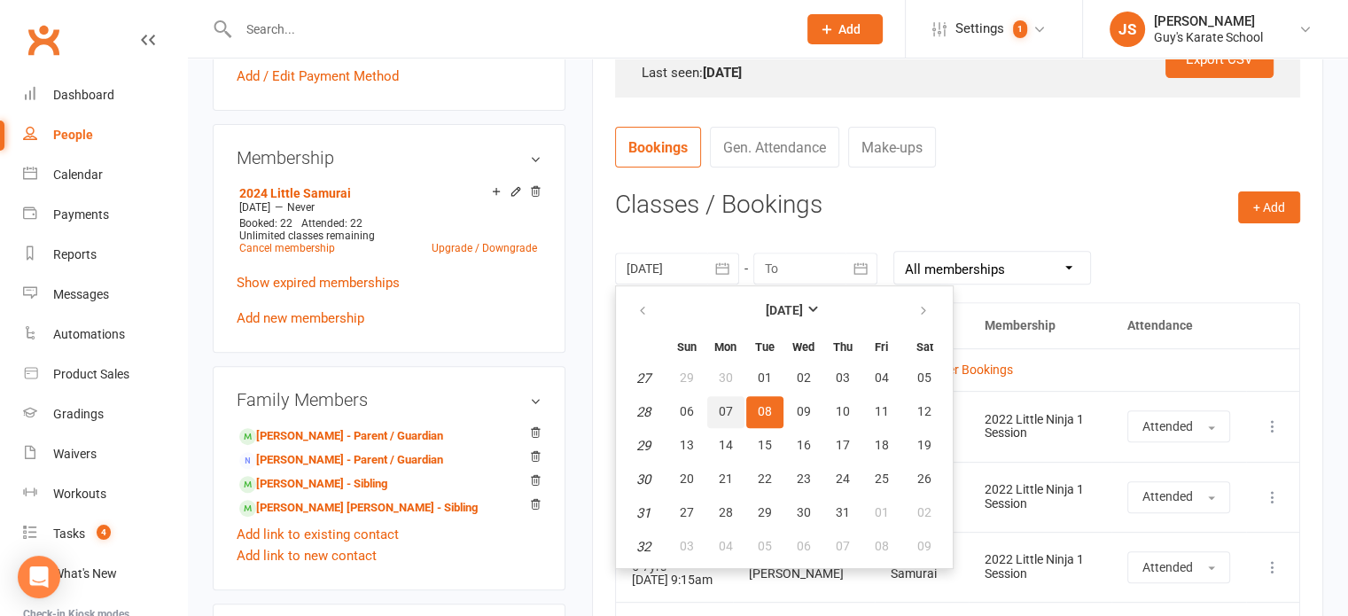
click at [731, 404] on button "07" at bounding box center [725, 412] width 37 height 32
type input "07 Jul 2025"
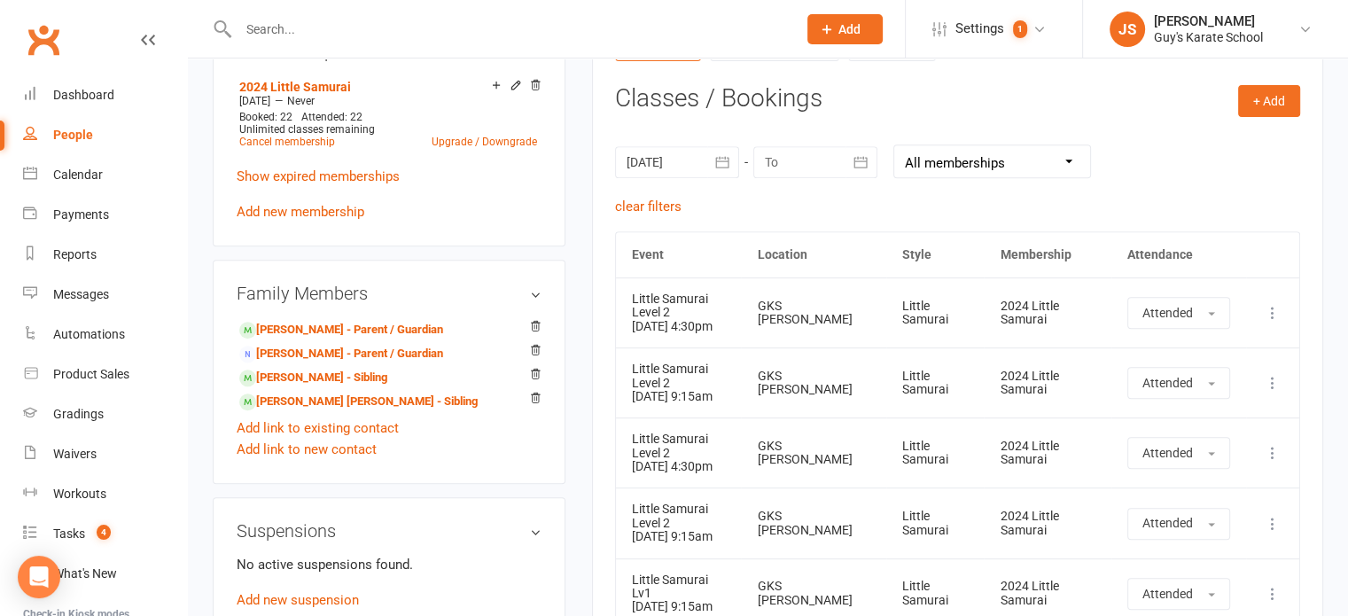
scroll to position [785, 0]
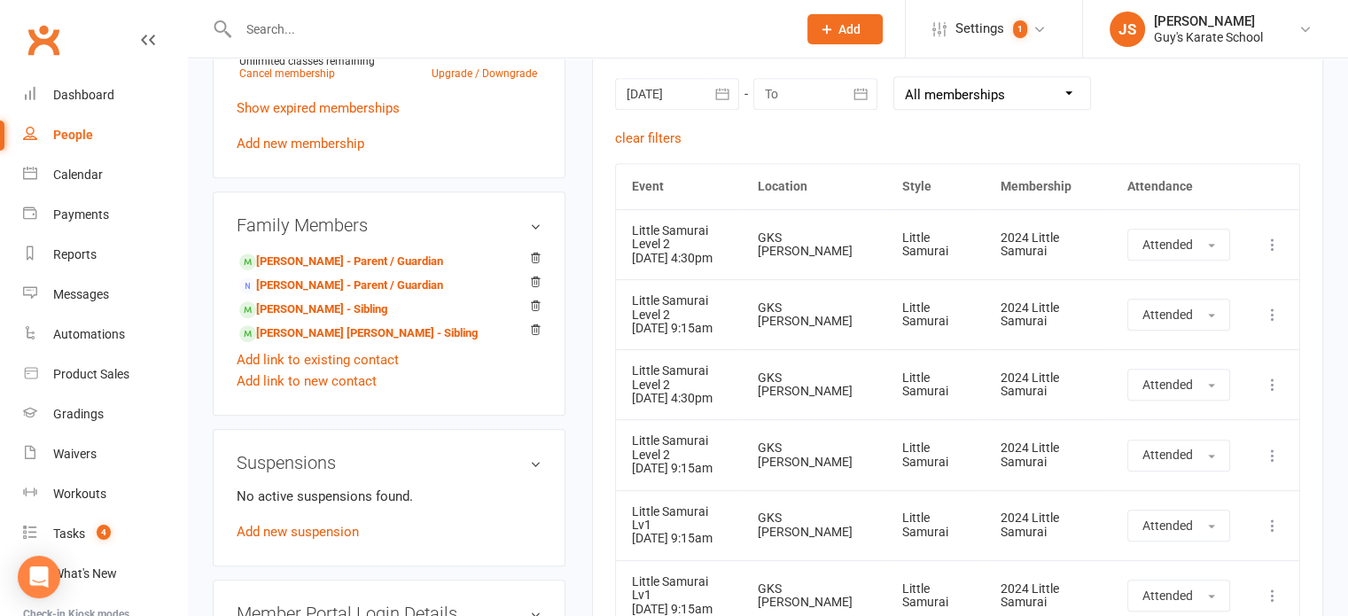
click at [860, 26] on button "Add" at bounding box center [844, 29] width 75 height 30
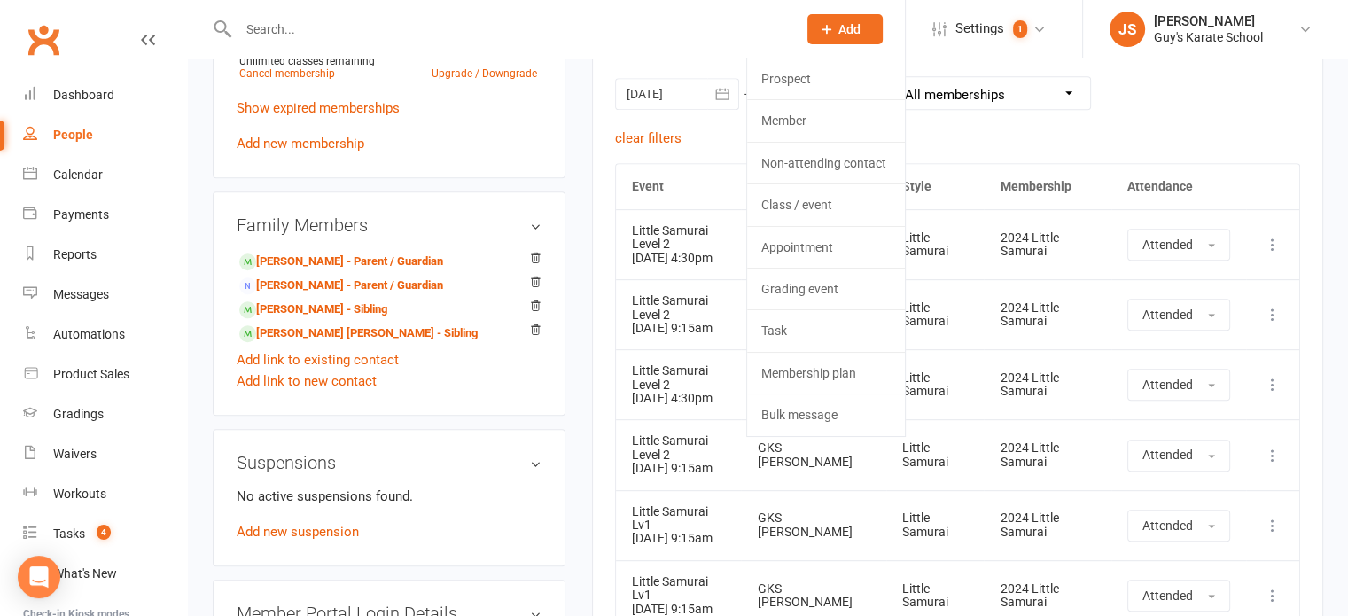
click at [1191, 128] on div "clear filters" at bounding box center [957, 138] width 685 height 21
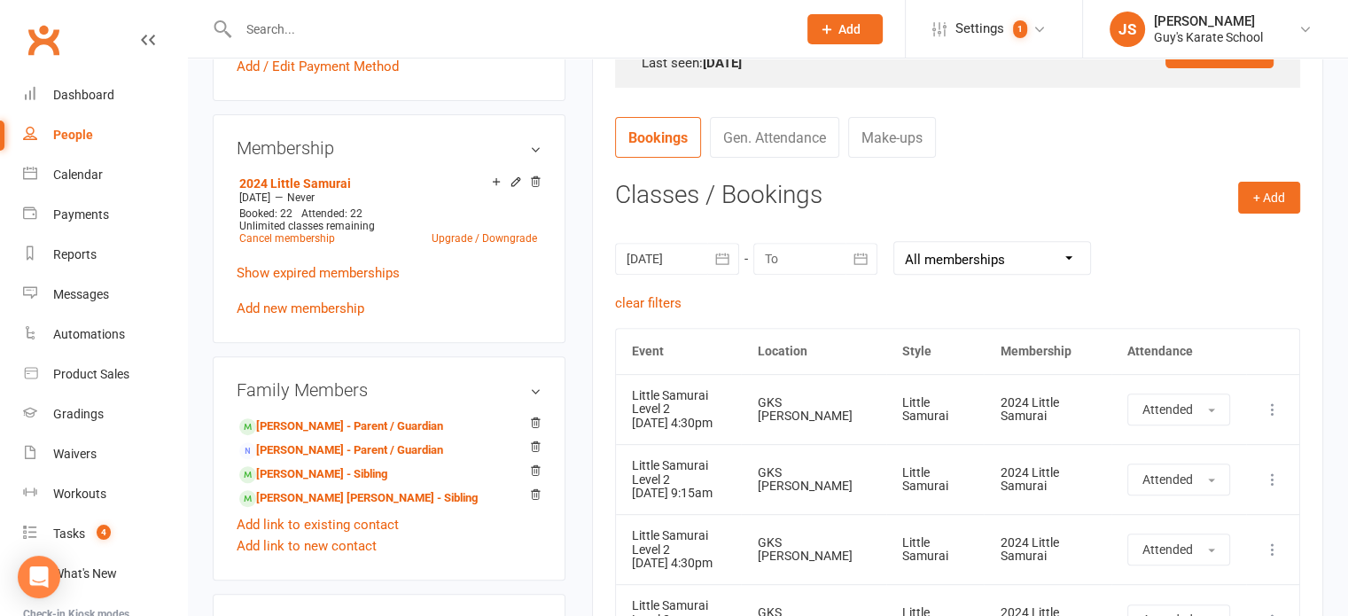
scroll to position [605, 0]
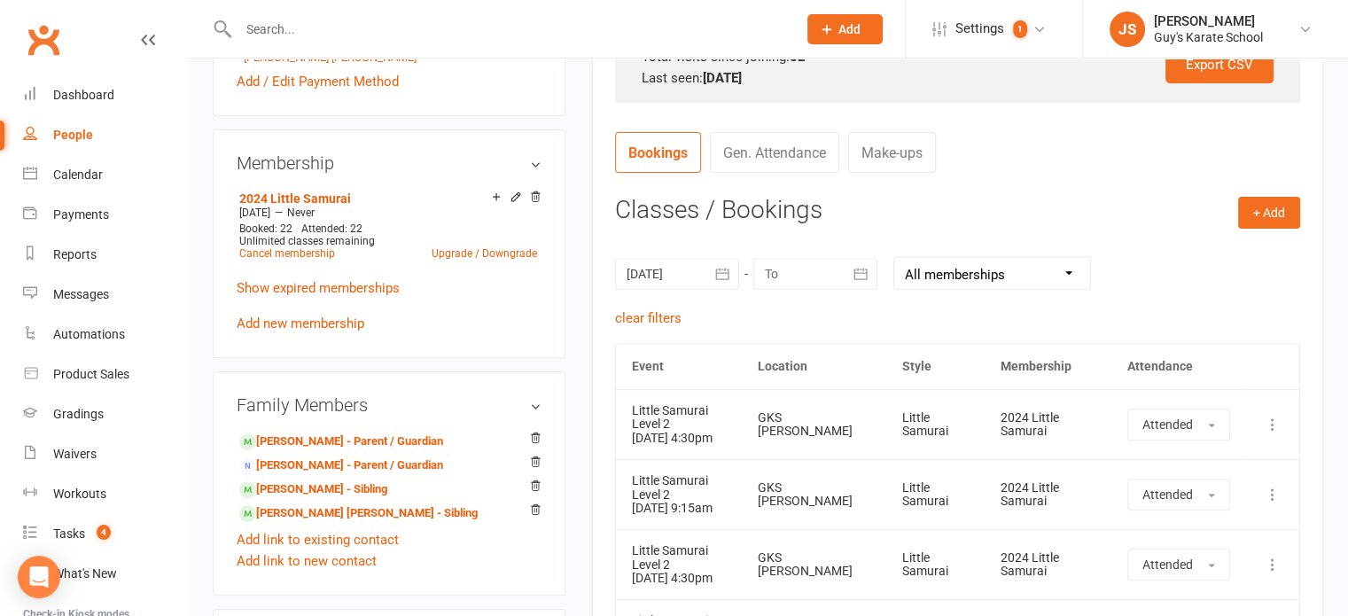
click at [798, 148] on link "Gen. Attendance" at bounding box center [774, 152] width 129 height 41
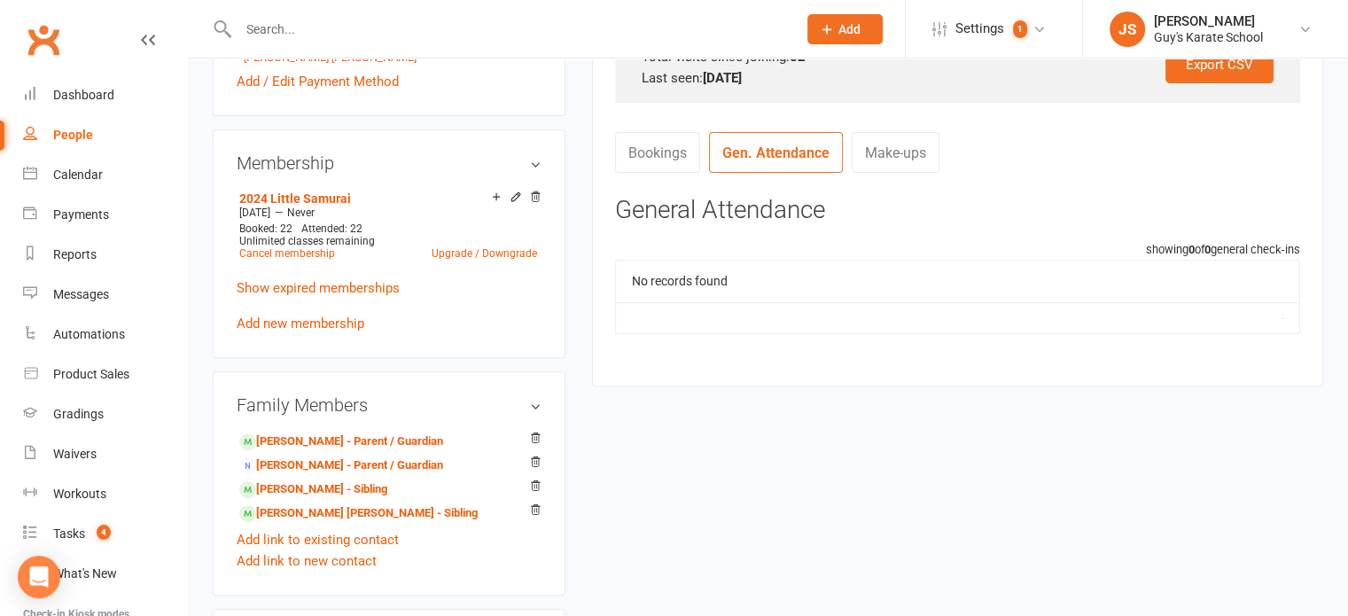
click at [666, 158] on link "Bookings" at bounding box center [657, 152] width 85 height 41
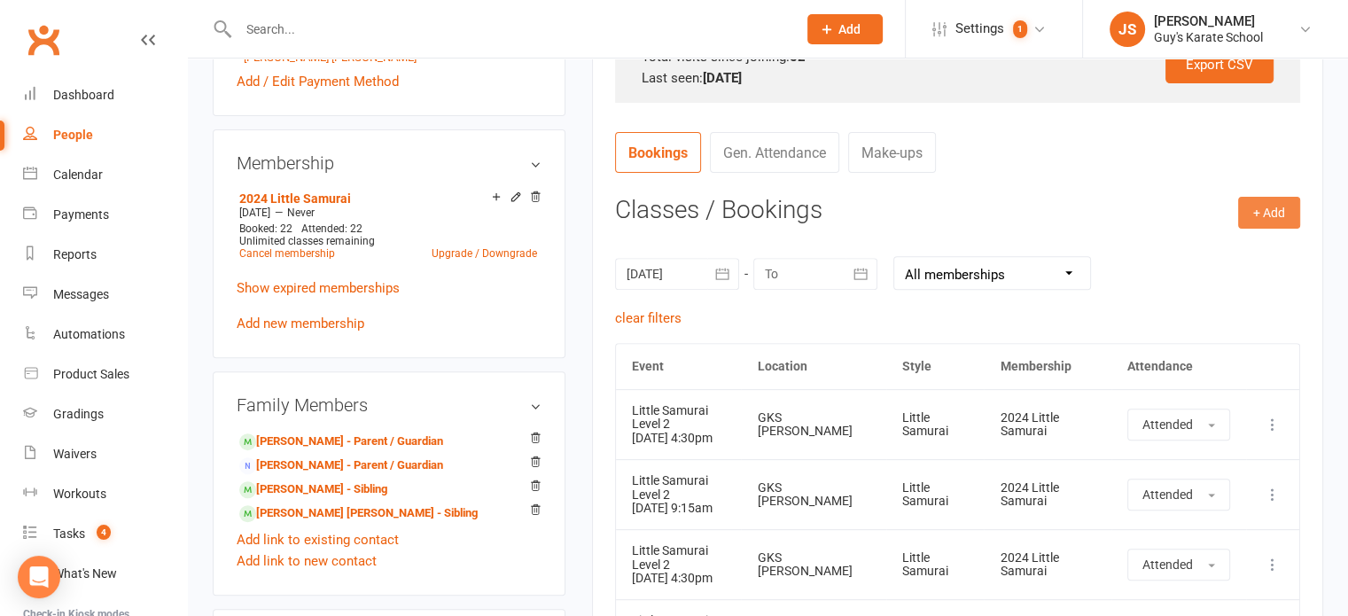
click at [1278, 219] on button "+ Add" at bounding box center [1269, 213] width 62 height 32
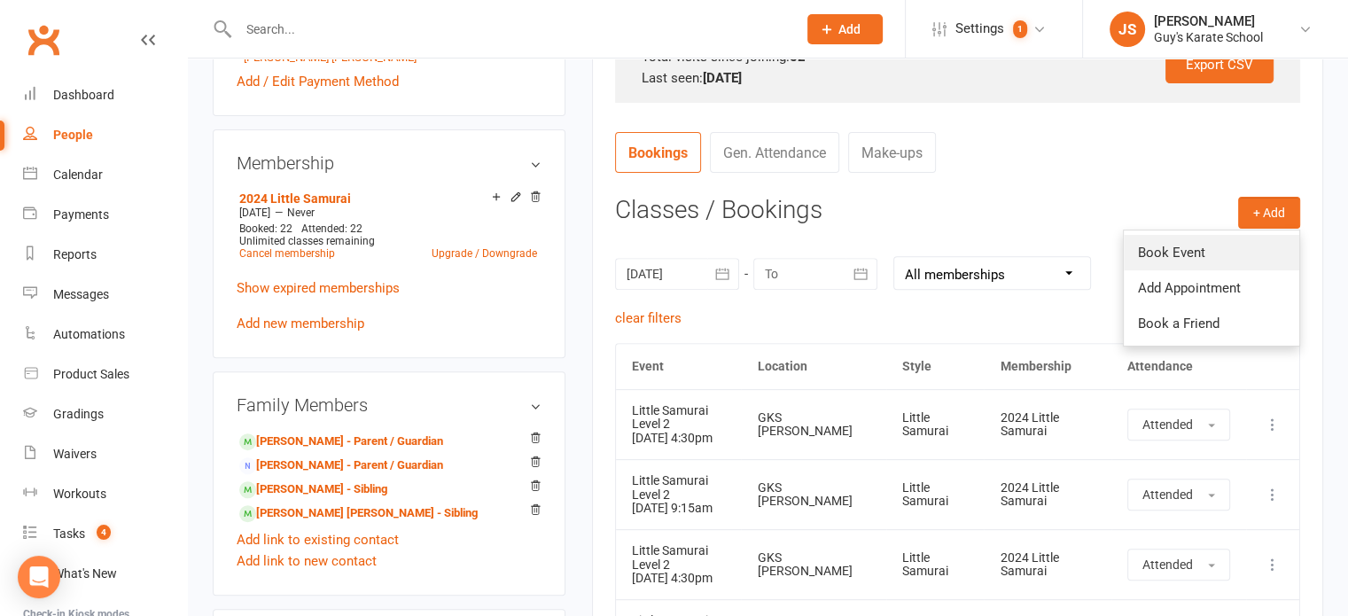
click at [1207, 255] on link "Book Event" at bounding box center [1211, 252] width 175 height 35
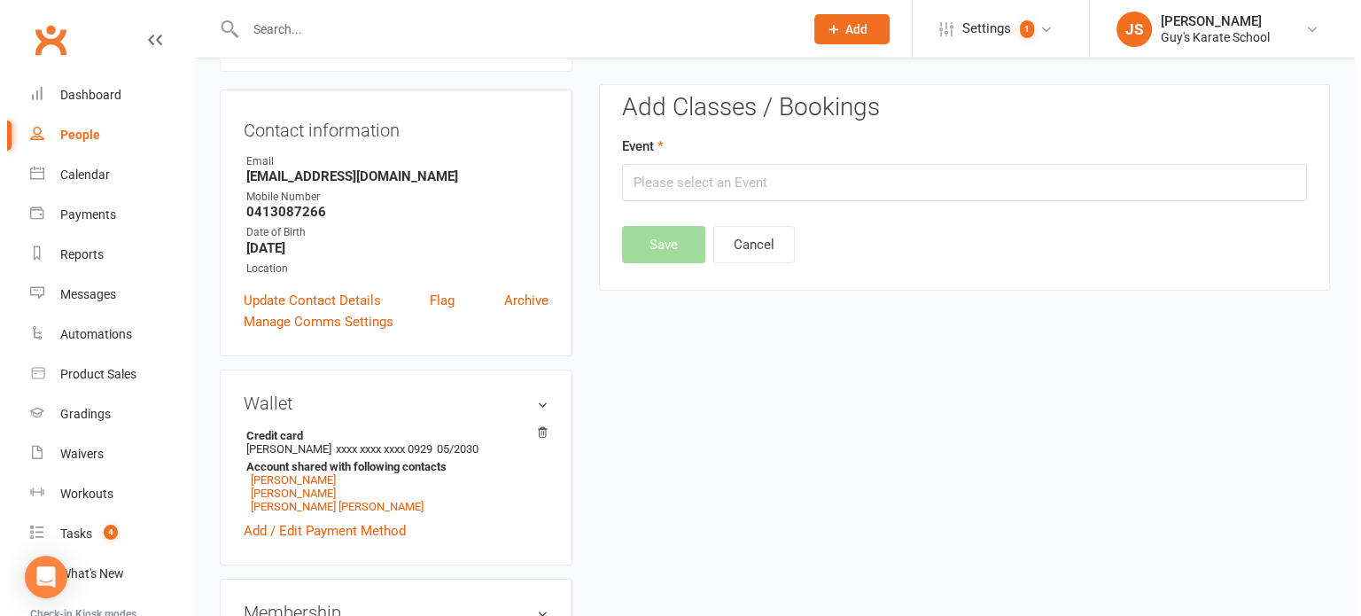
scroll to position [152, 0]
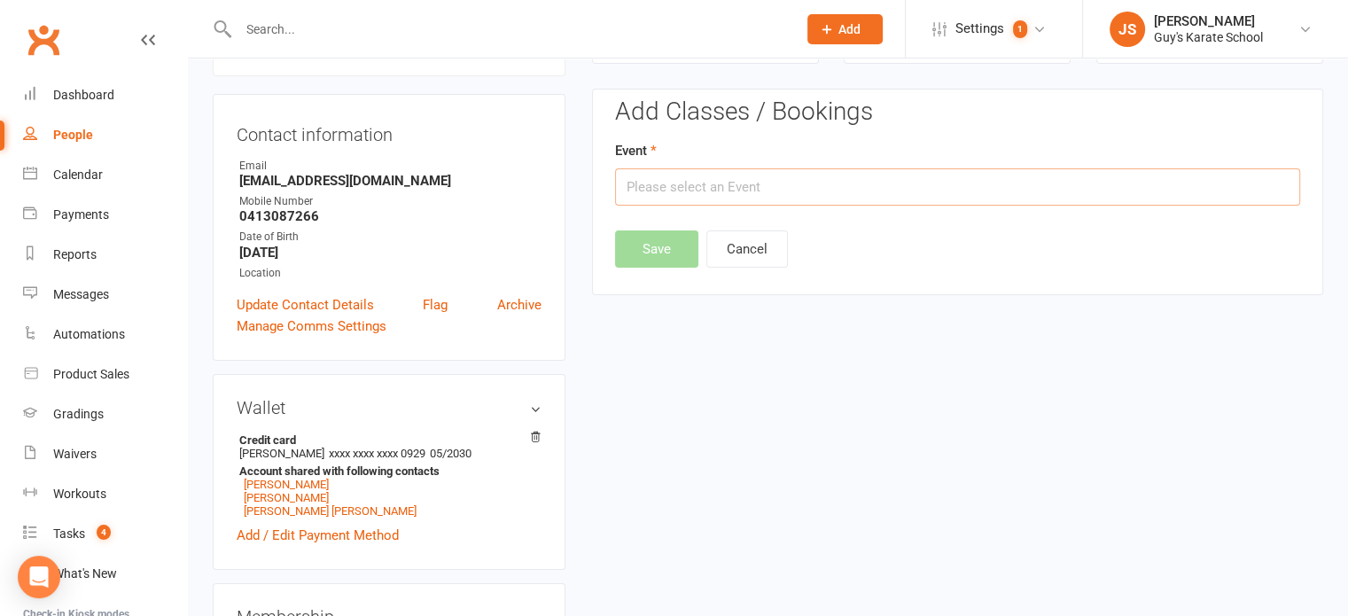
click at [759, 176] on input "text" at bounding box center [957, 186] width 685 height 37
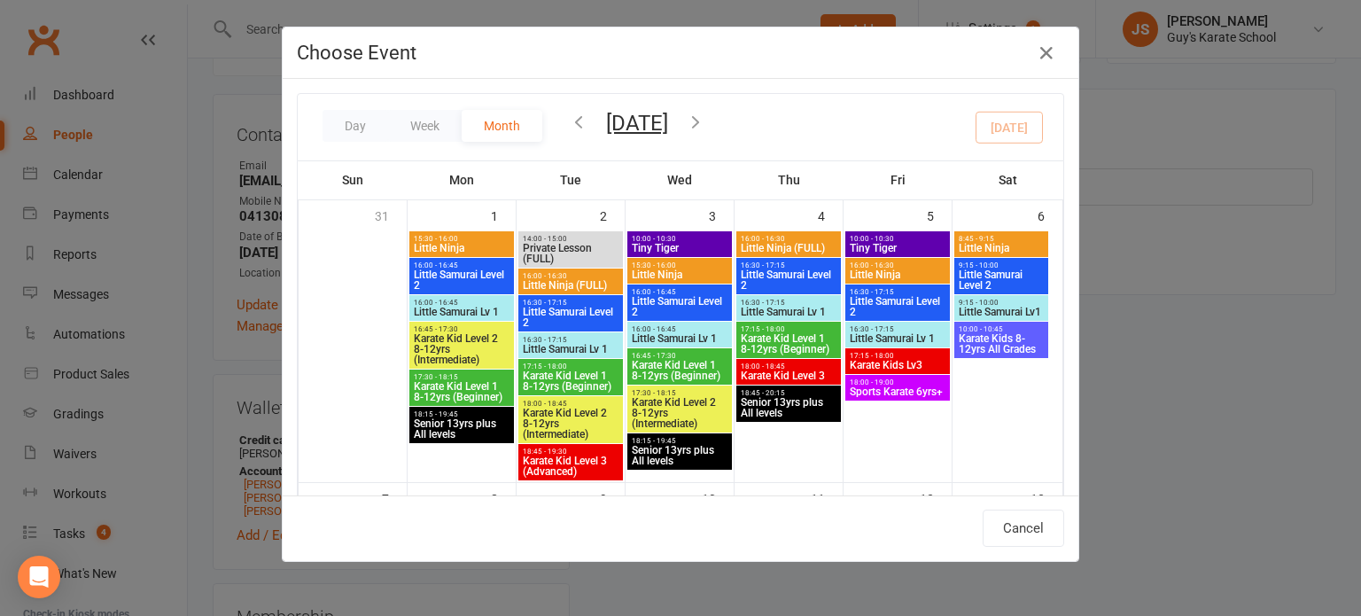
click at [588, 119] on span "September 2025 September 2025 Sun Mon Tue Wed Thu Fri Sat 31 01 02 03 04 05 06 …" at bounding box center [636, 126] width 97 height 16
click at [572, 119] on icon "button" at bounding box center [578, 121] width 19 height 19
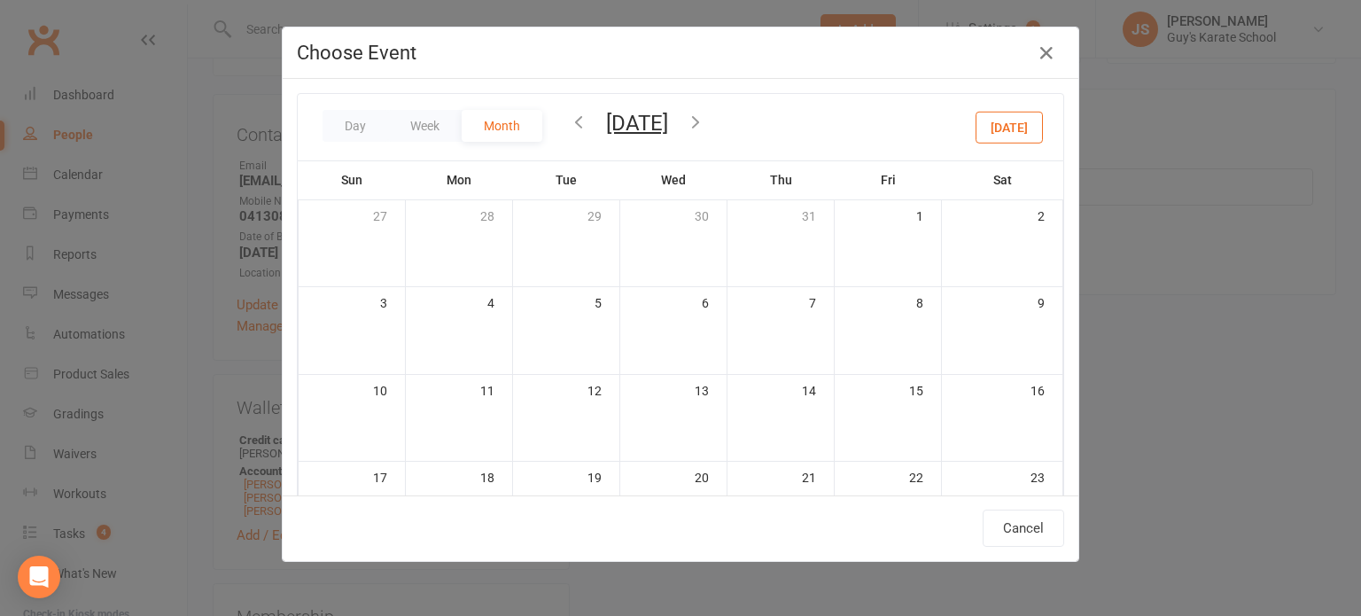
click at [572, 119] on icon "button" at bounding box center [578, 121] width 19 height 19
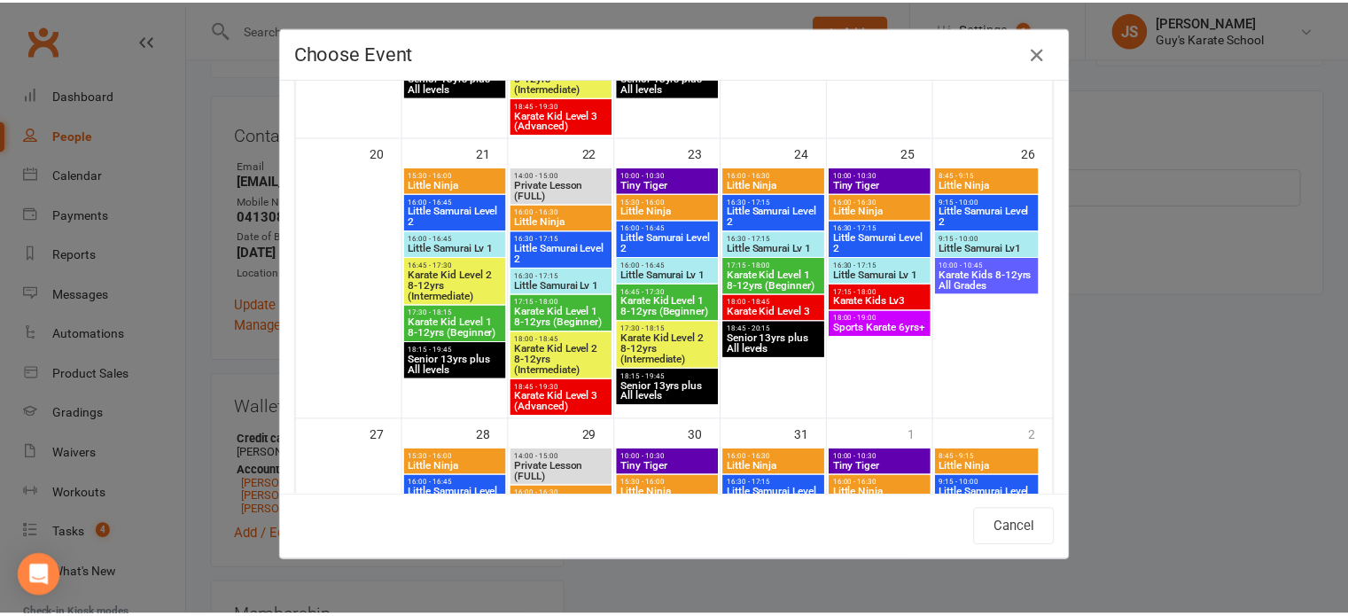
scroll to position [914, 0]
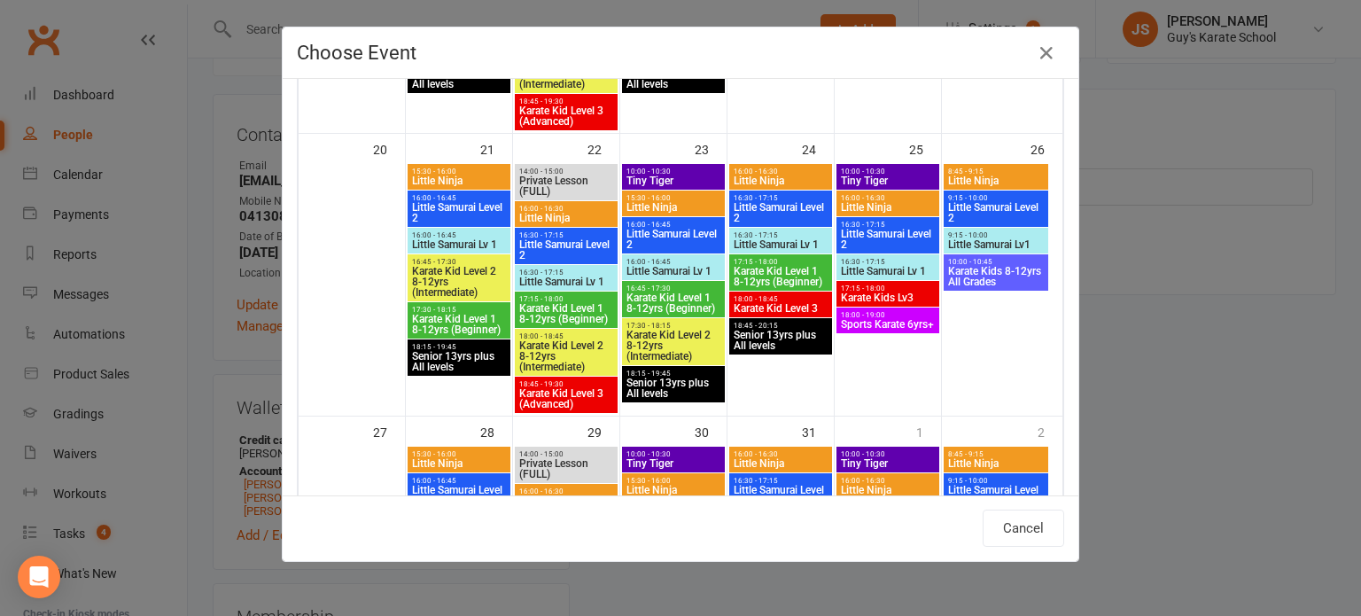
click at [555, 249] on span "Little Samurai Level 2" at bounding box center [566, 249] width 96 height 21
type input "Little Samurai Level 2 - Jul 22, 2025 4:30:00 PM"
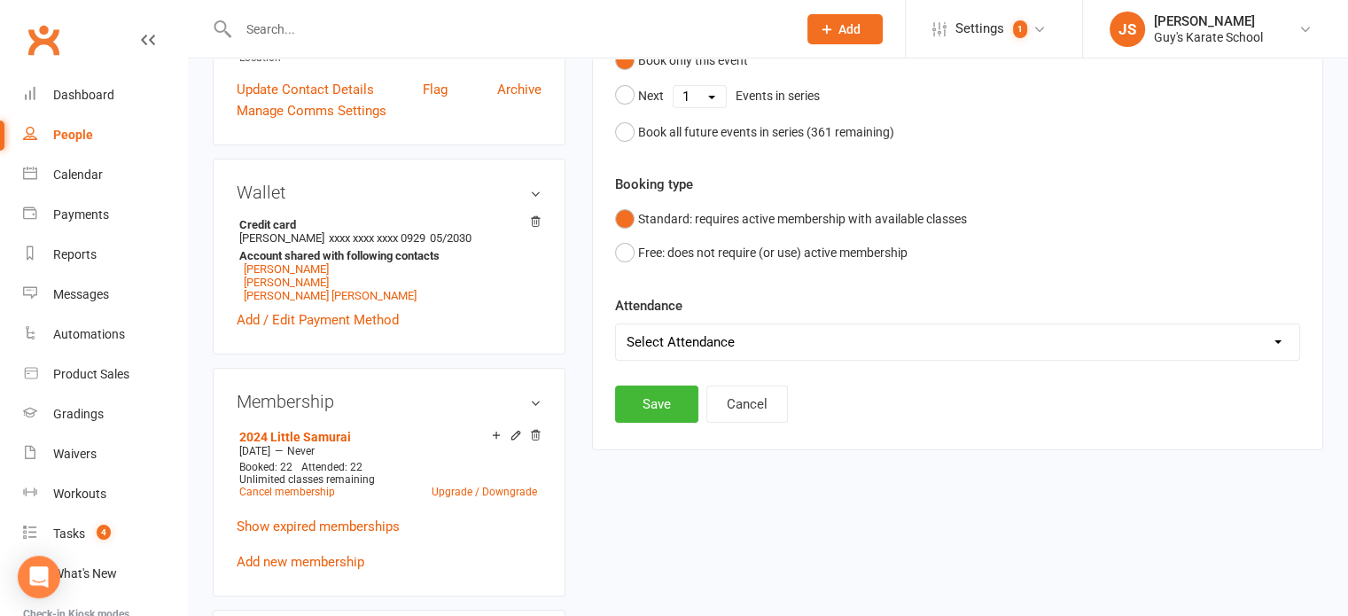
scroll to position [375, 0]
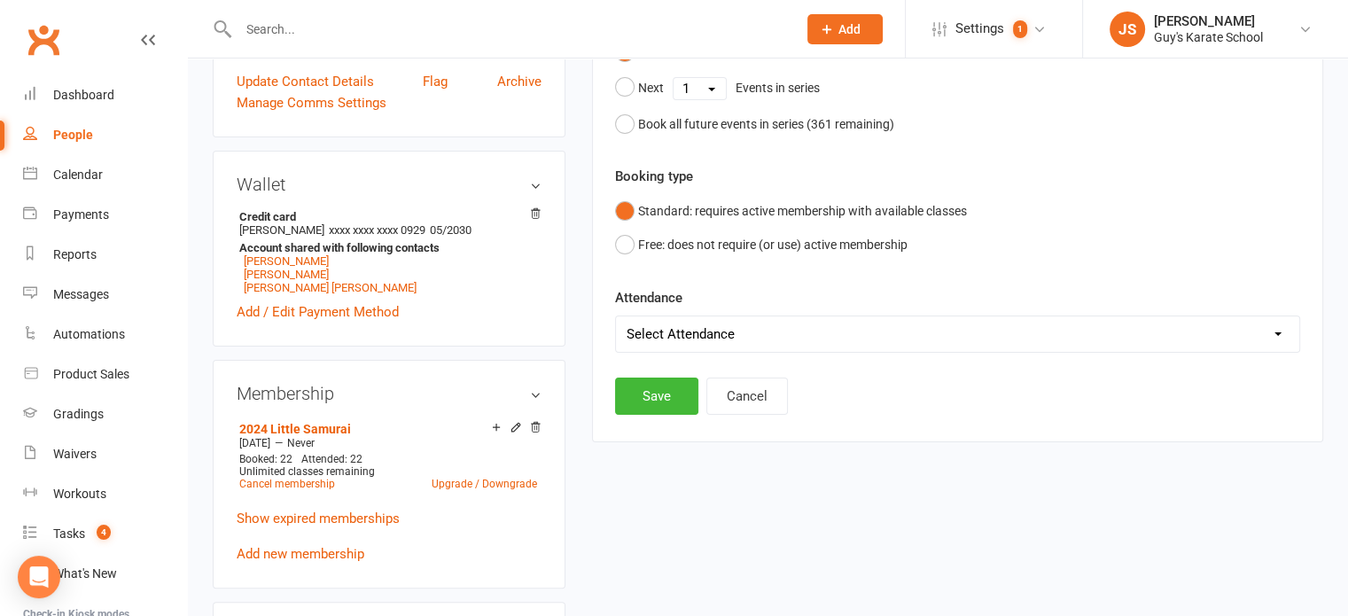
click at [1071, 340] on select "Select Attendance Attended Absent" at bounding box center [957, 333] width 683 height 35
select select "0"
click at [616, 316] on select "Select Attendance Attended Absent" at bounding box center [957, 333] width 683 height 35
click at [657, 392] on button "Save" at bounding box center [656, 395] width 83 height 37
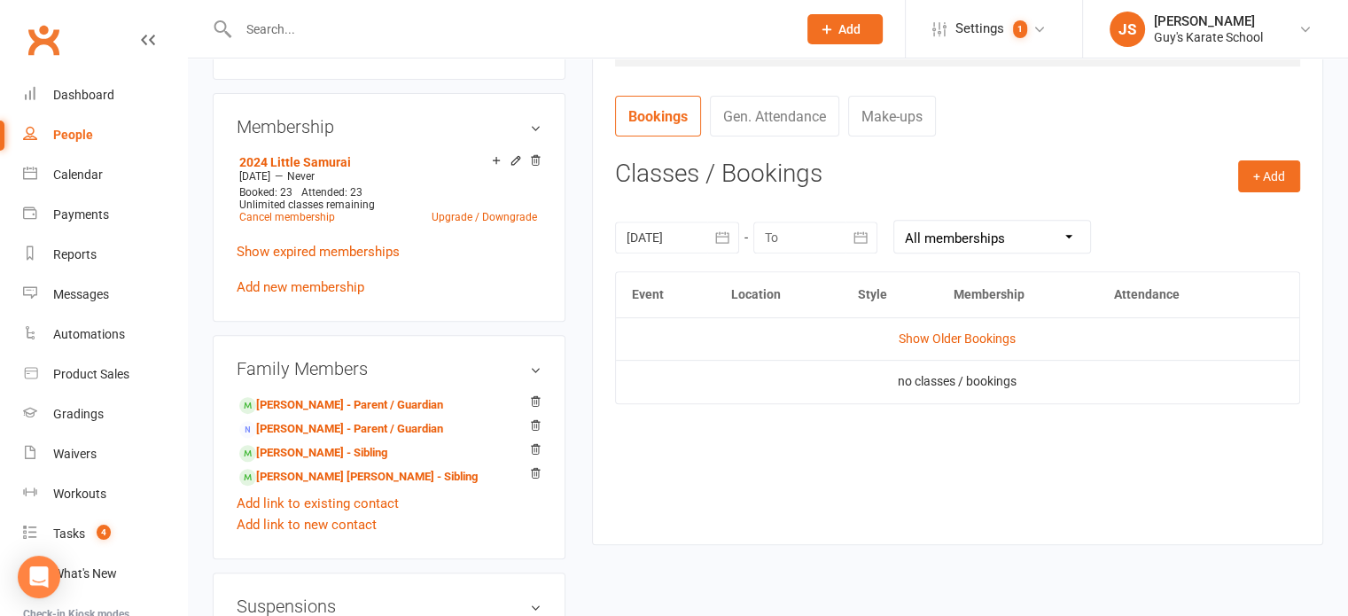
scroll to position [684, 0]
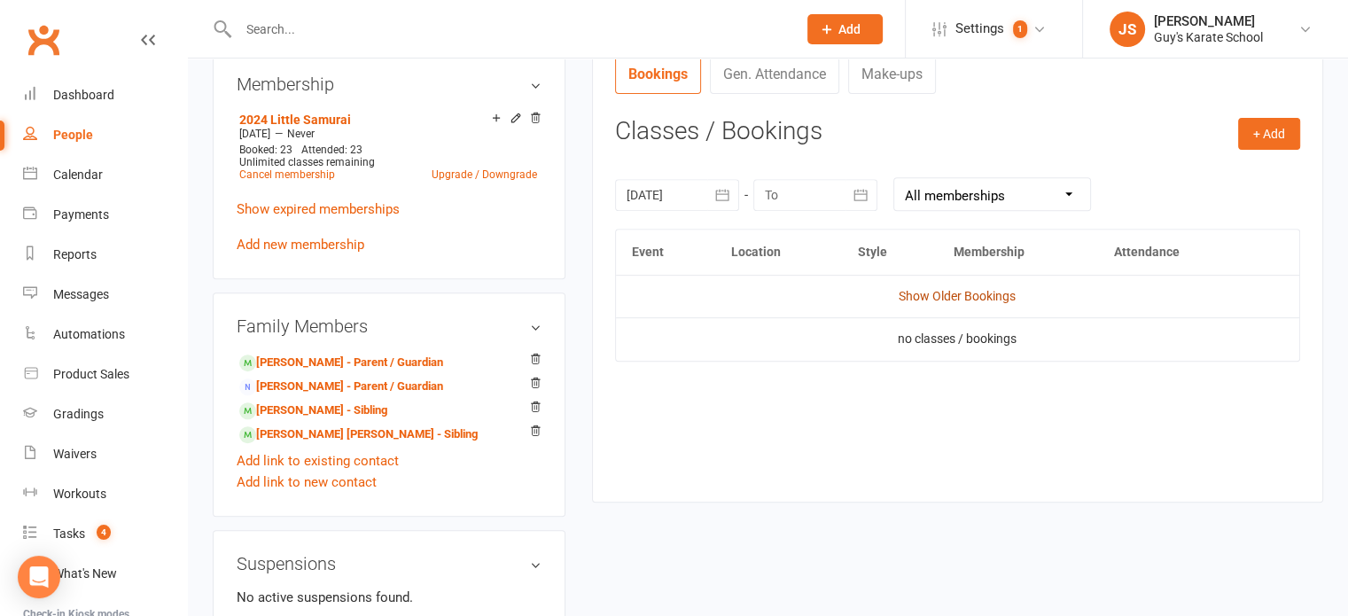
click at [943, 297] on link "Show Older Bookings" at bounding box center [957, 296] width 117 height 14
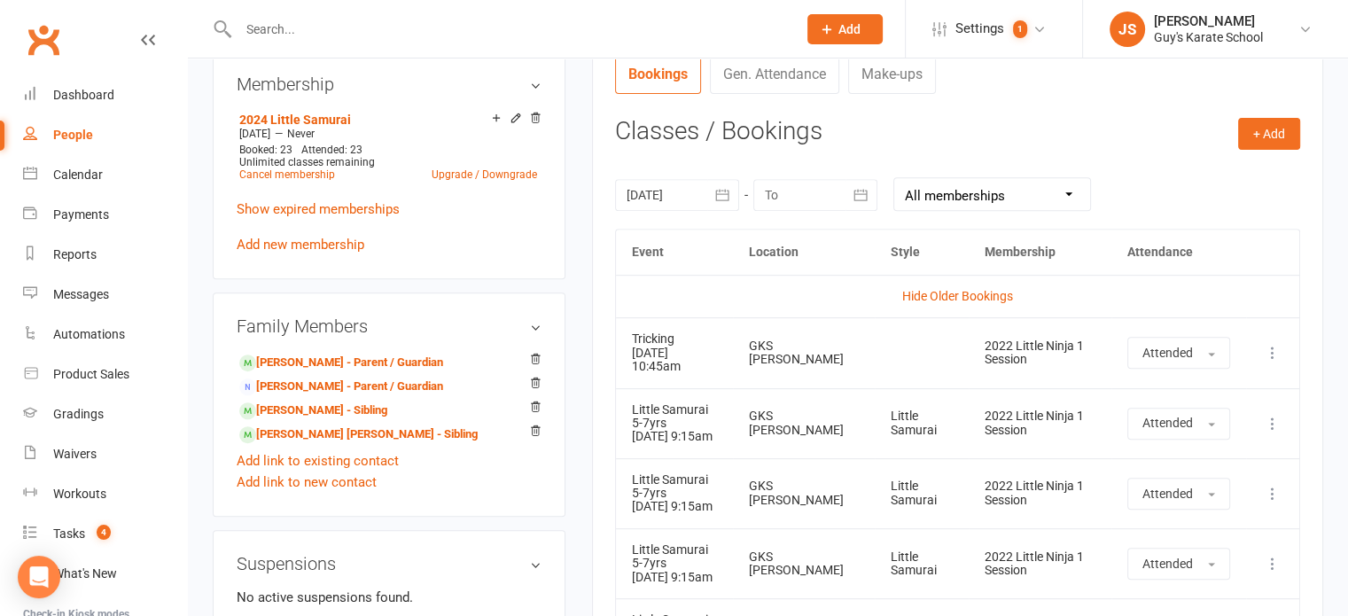
click at [698, 198] on div at bounding box center [677, 195] width 124 height 32
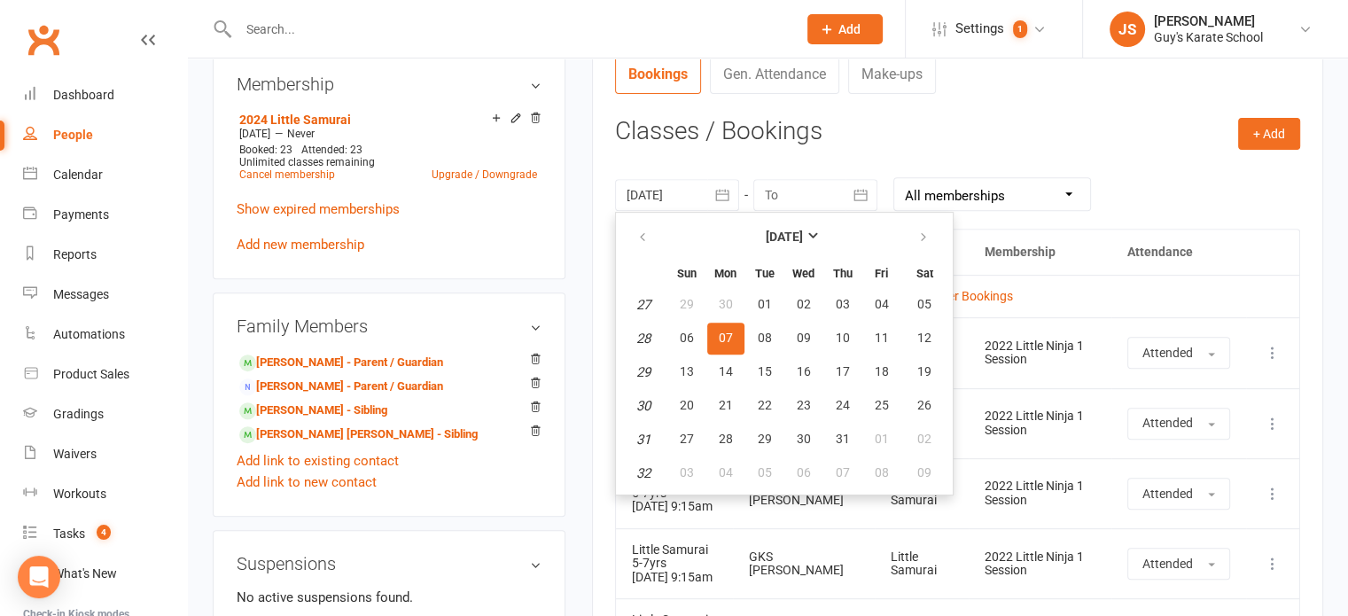
click at [722, 331] on span "07" at bounding box center [726, 338] width 14 height 14
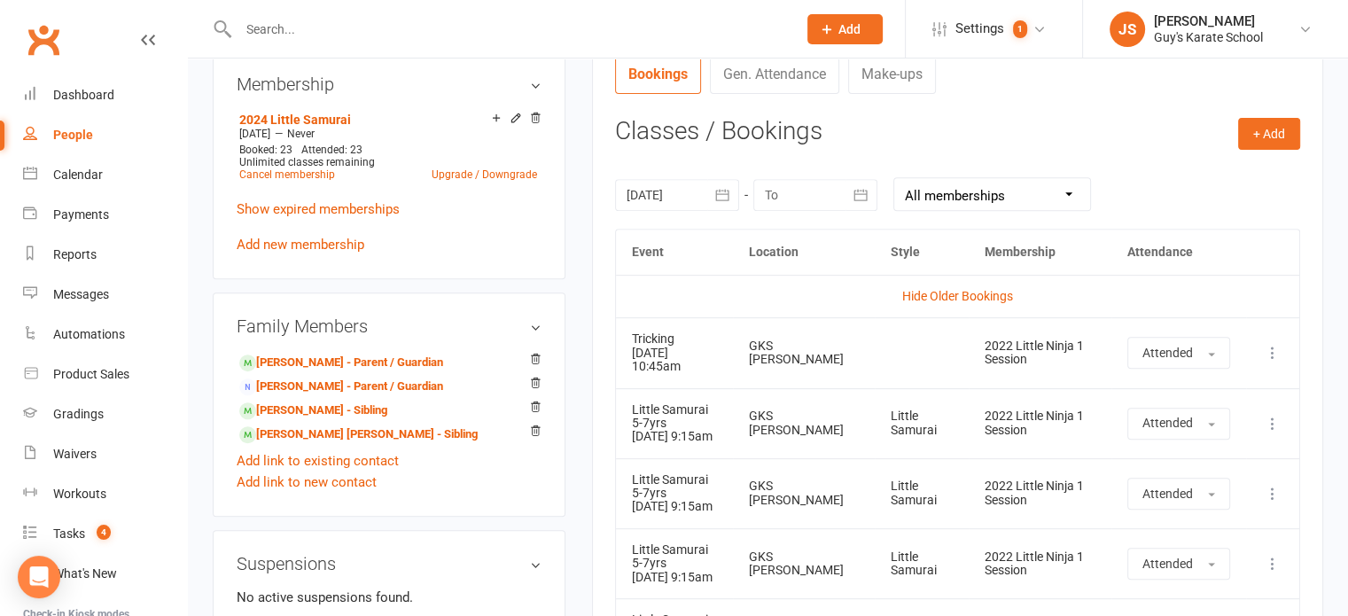
click at [698, 192] on div at bounding box center [677, 195] width 124 height 32
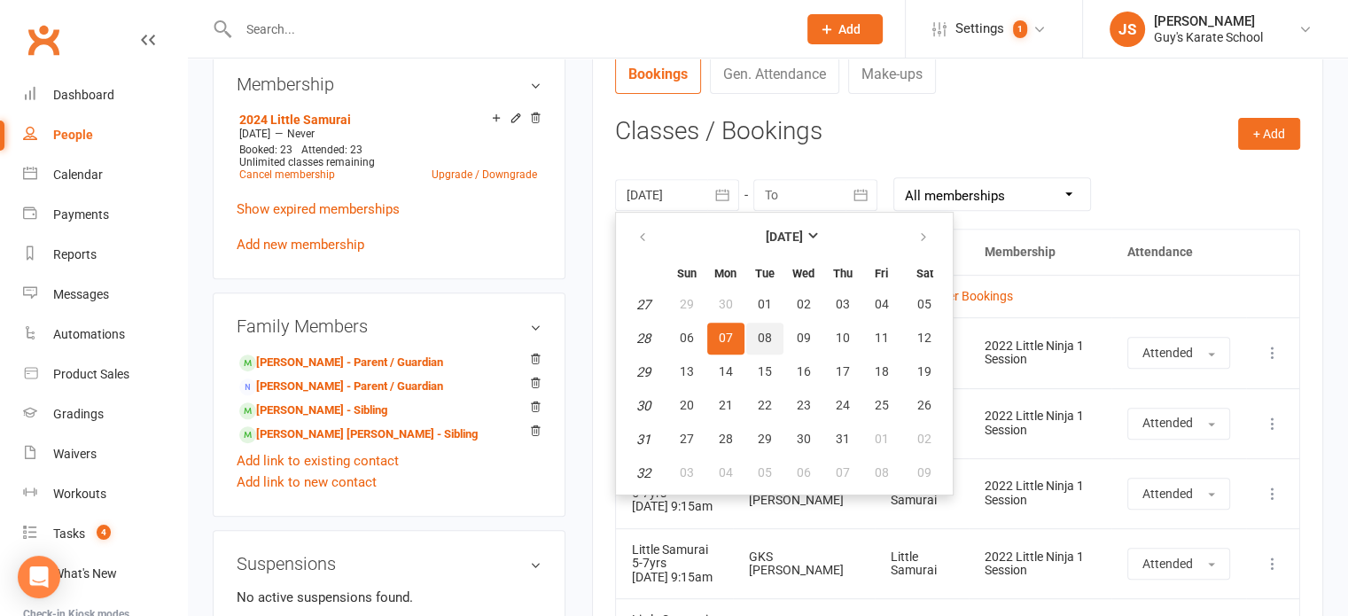
click at [770, 329] on button "08" at bounding box center [764, 339] width 37 height 32
type input "08 Jul 2025"
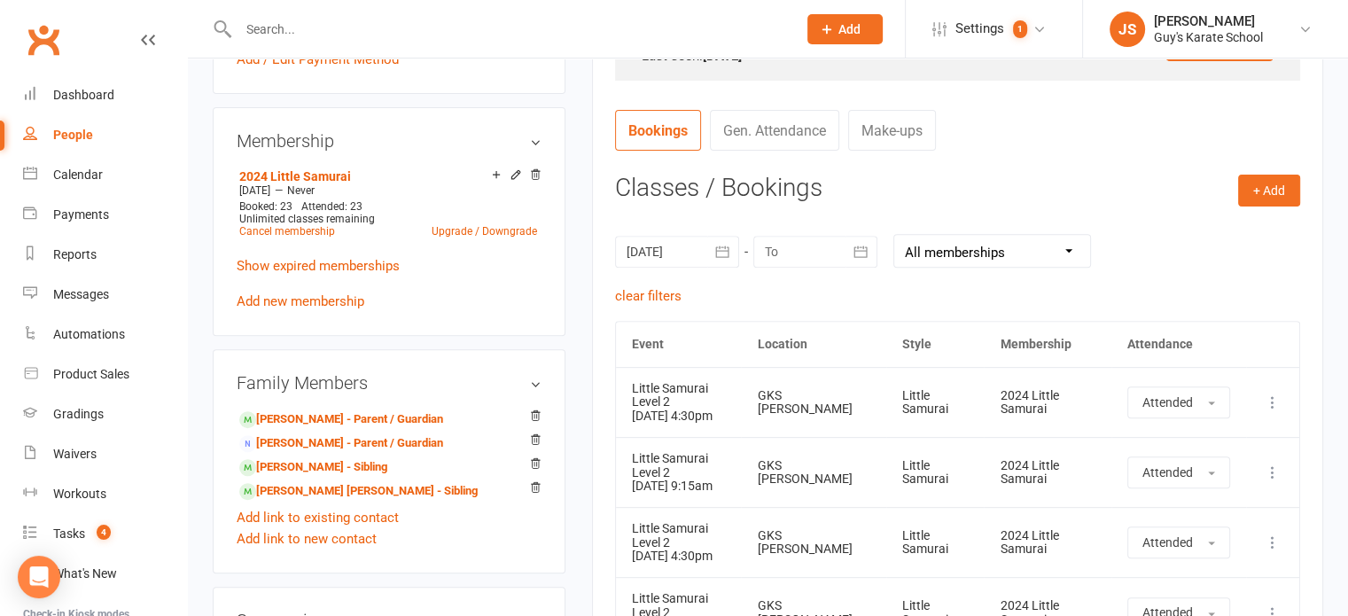
scroll to position [603, 0]
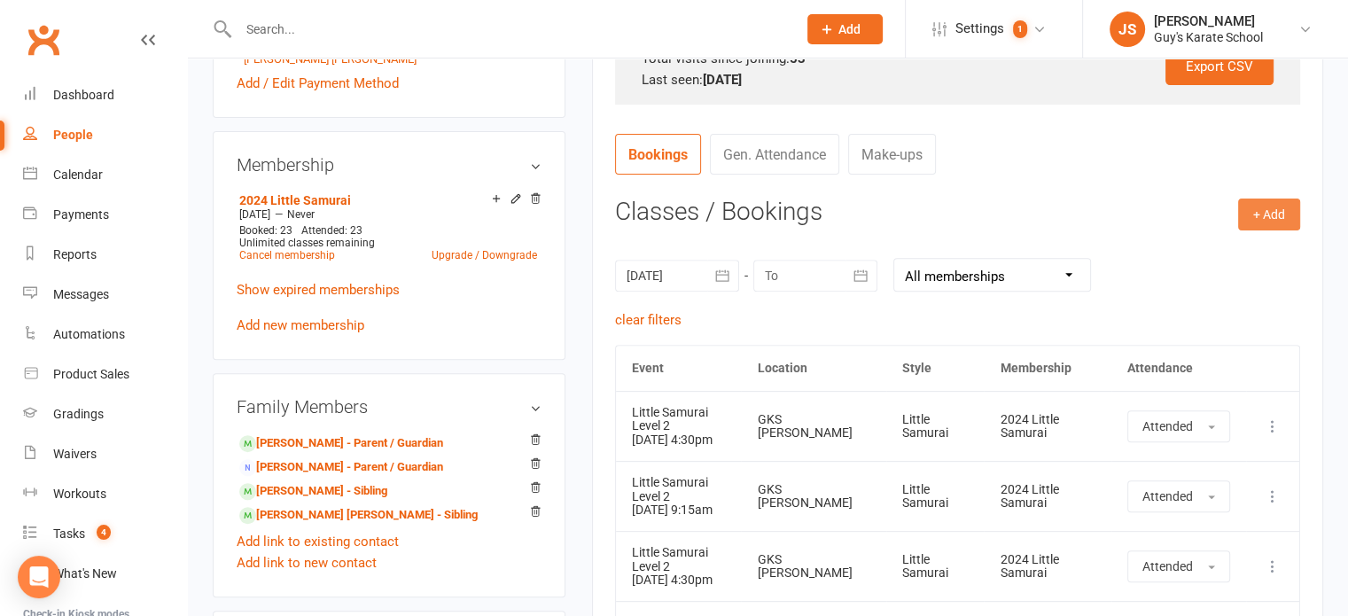
click at [1272, 204] on button "+ Add" at bounding box center [1269, 214] width 62 height 32
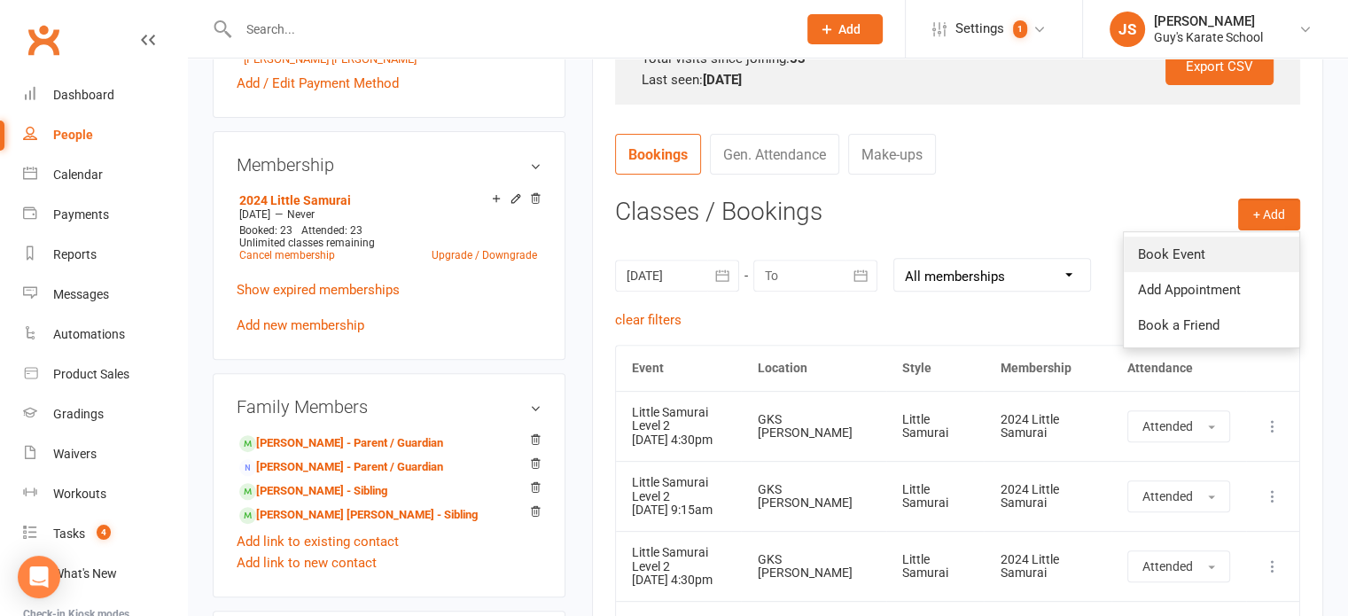
click at [1184, 253] on link "Book Event" at bounding box center [1211, 254] width 175 height 35
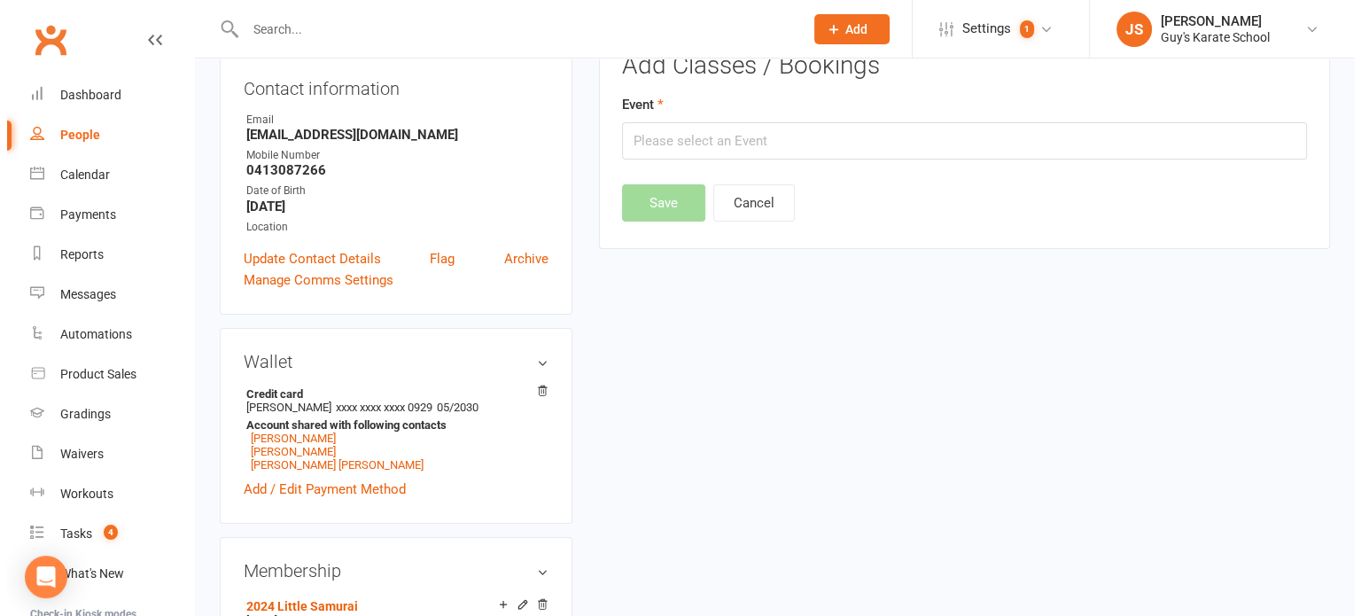
scroll to position [152, 0]
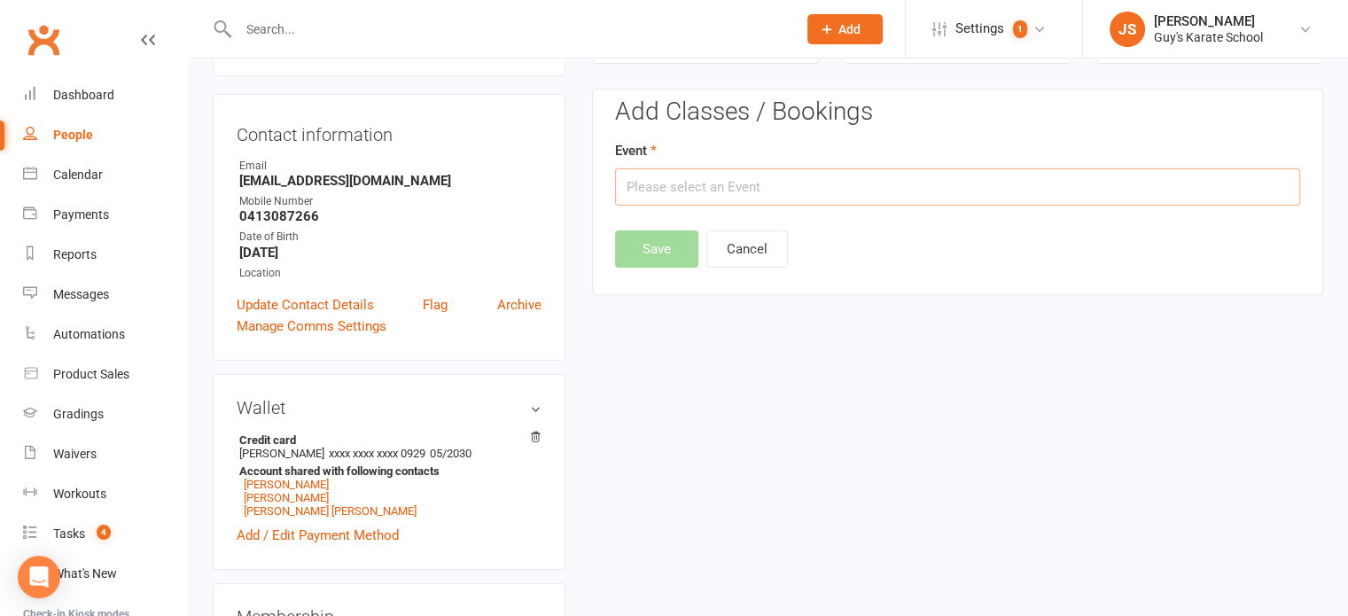
click at [787, 173] on input "text" at bounding box center [957, 186] width 685 height 37
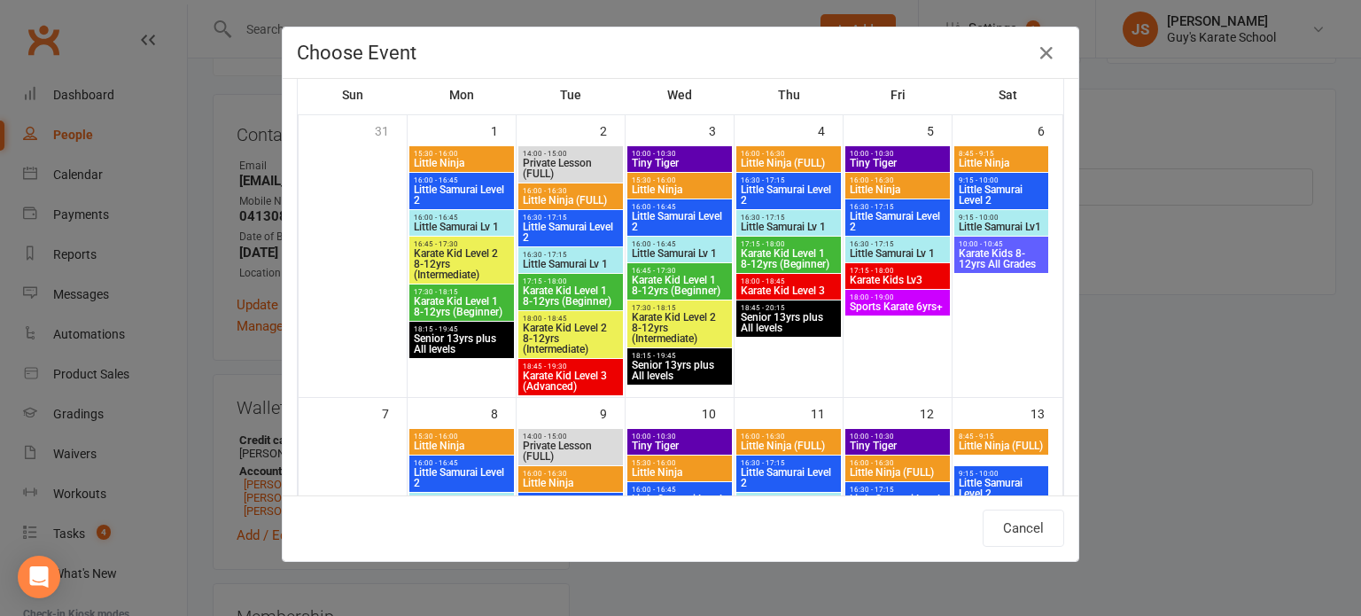
scroll to position [0, 0]
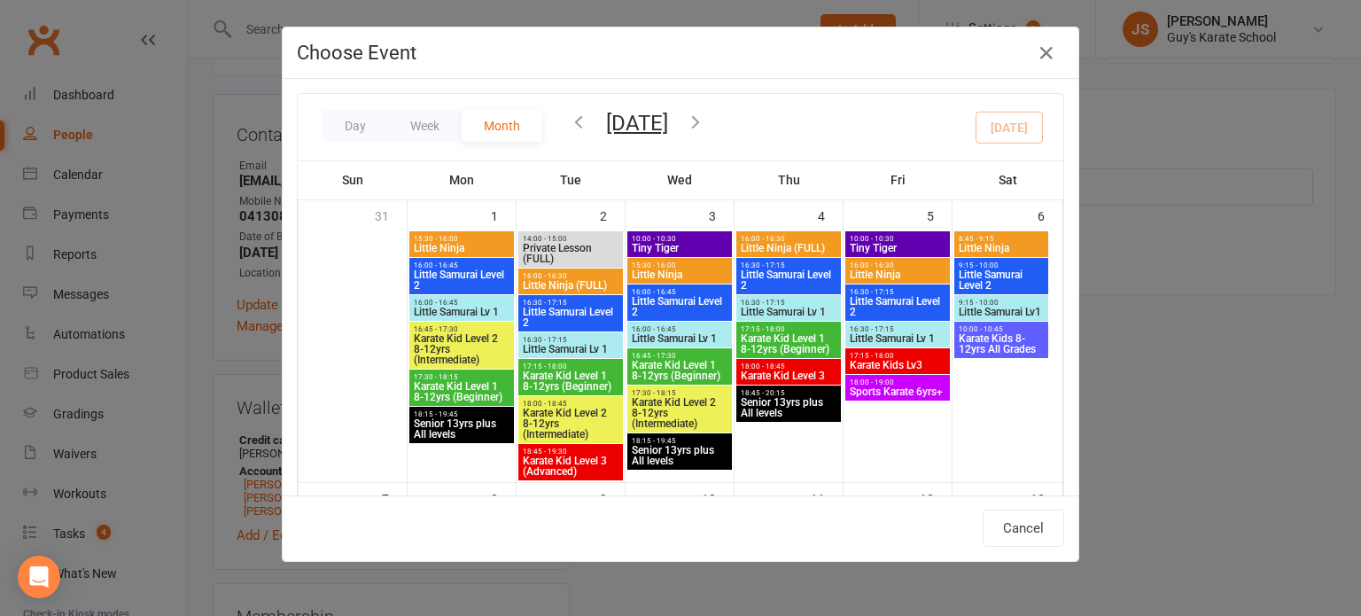
click at [569, 118] on icon "button" at bounding box center [578, 121] width 19 height 19
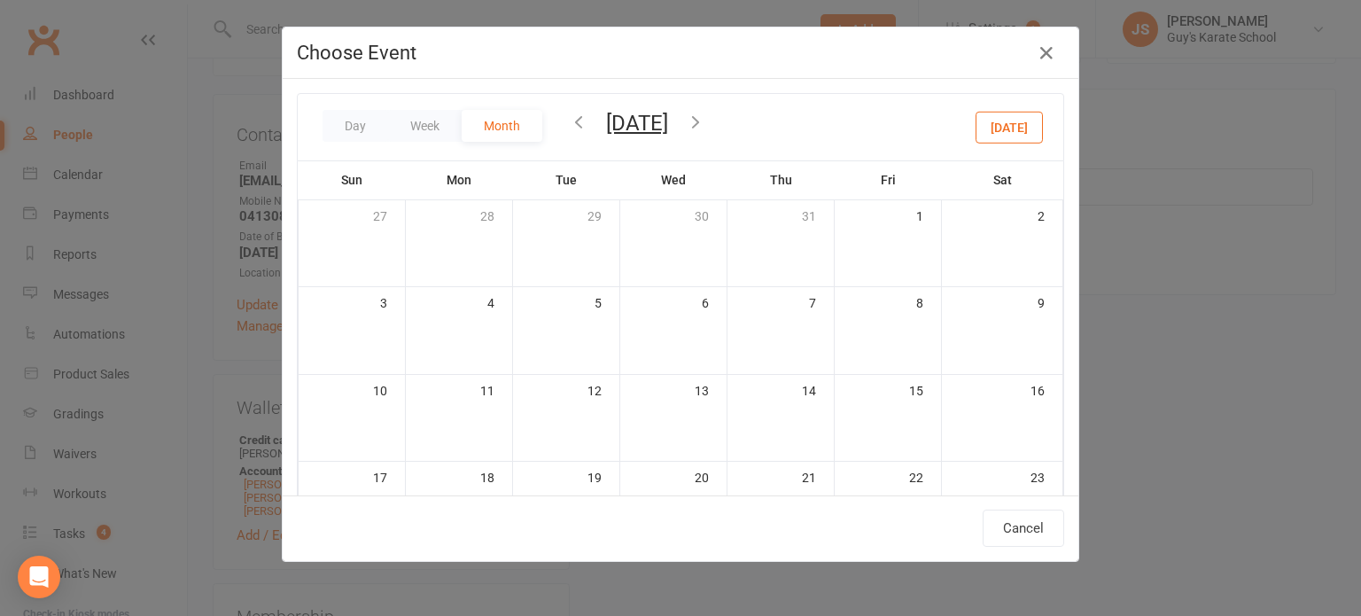
click at [569, 118] on icon "button" at bounding box center [578, 121] width 19 height 19
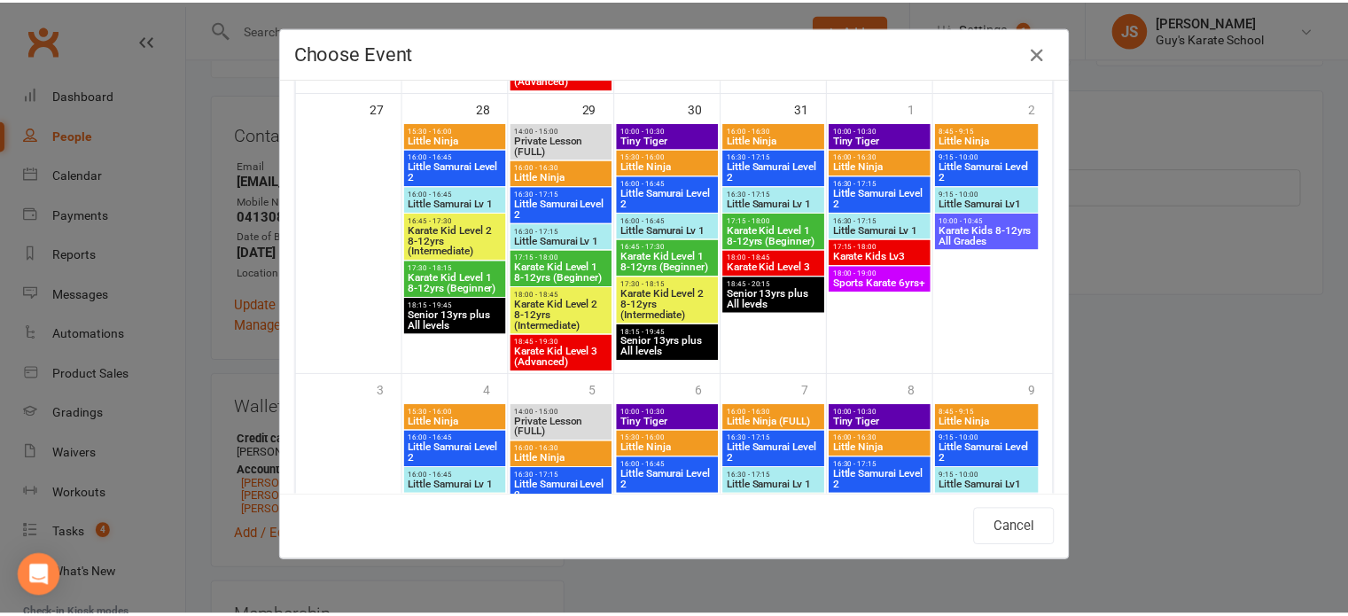
scroll to position [1216, 0]
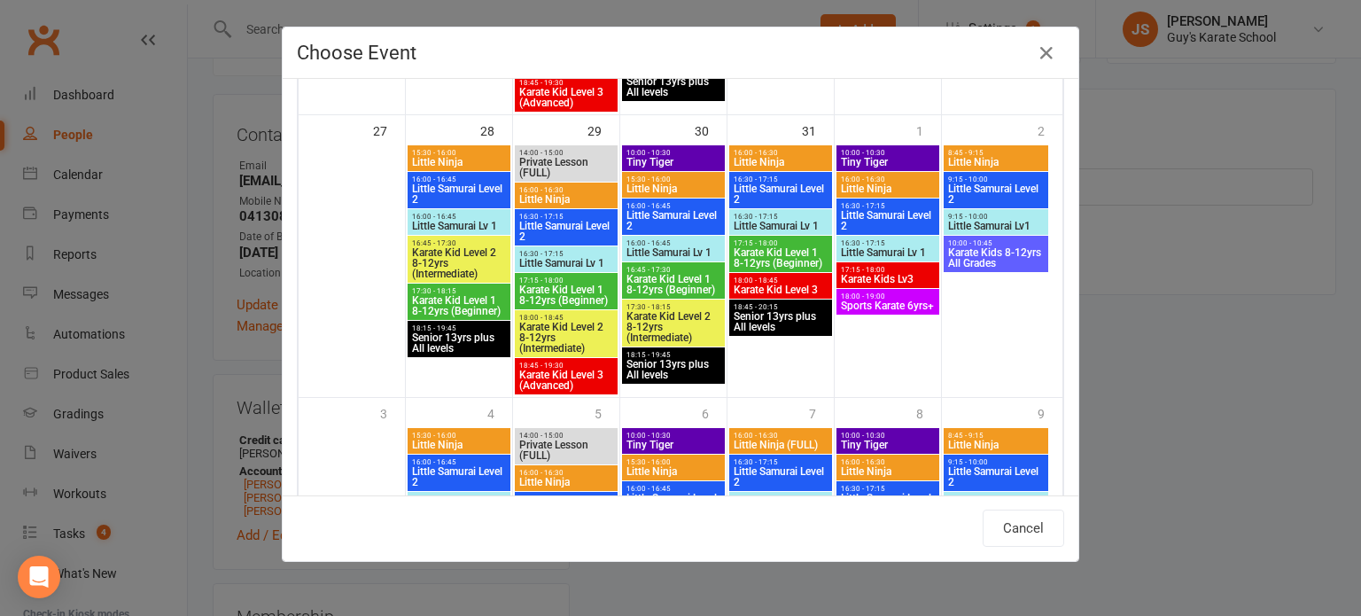
click at [553, 222] on span "Little Samurai Level 2" at bounding box center [566, 231] width 96 height 21
type input "Little Samurai Level 2 - Jul 29, 2025 4:30:00 PM"
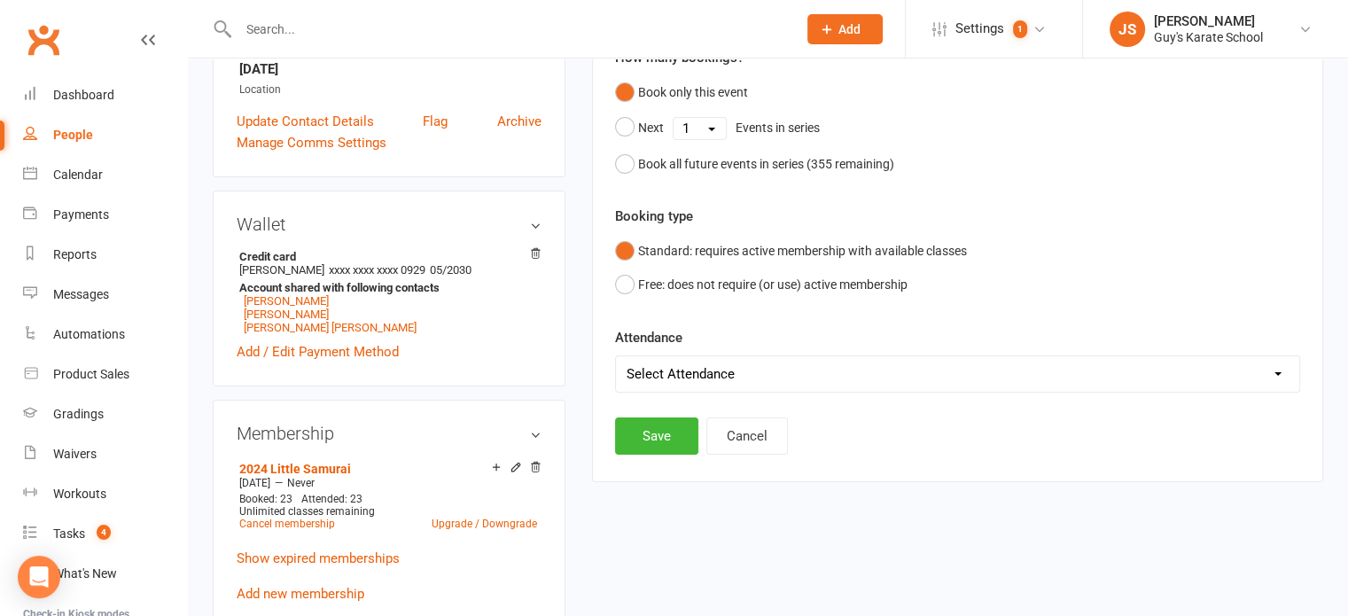
scroll to position [338, 0]
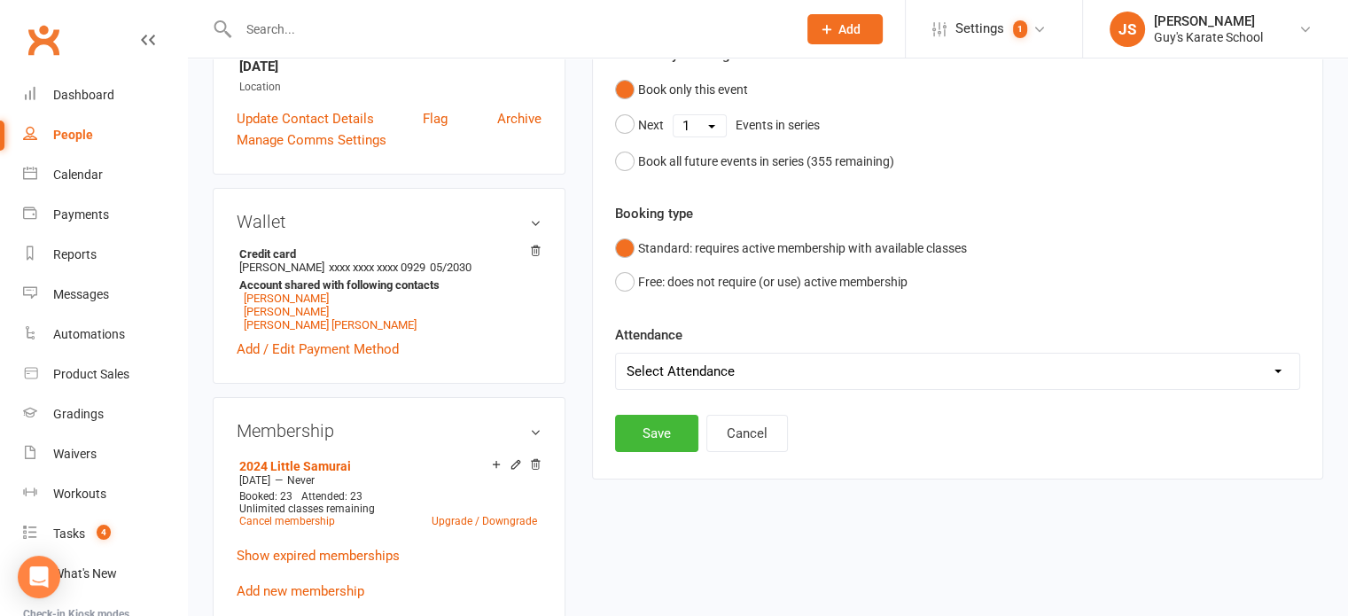
click at [751, 362] on select "Select Attendance Attended Absent" at bounding box center [957, 371] width 683 height 35
select select "0"
click at [616, 354] on select "Select Attendance Attended Absent" at bounding box center [957, 371] width 683 height 35
click at [654, 432] on button "Save" at bounding box center [656, 433] width 83 height 37
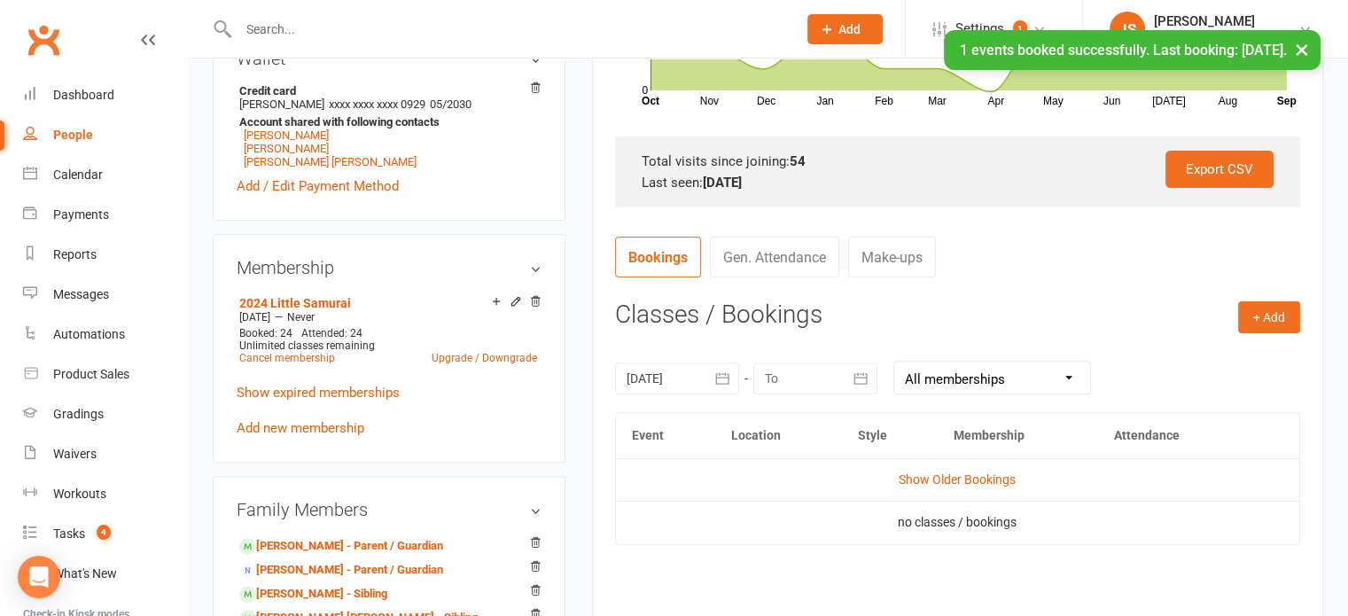
scroll to position [598, 0]
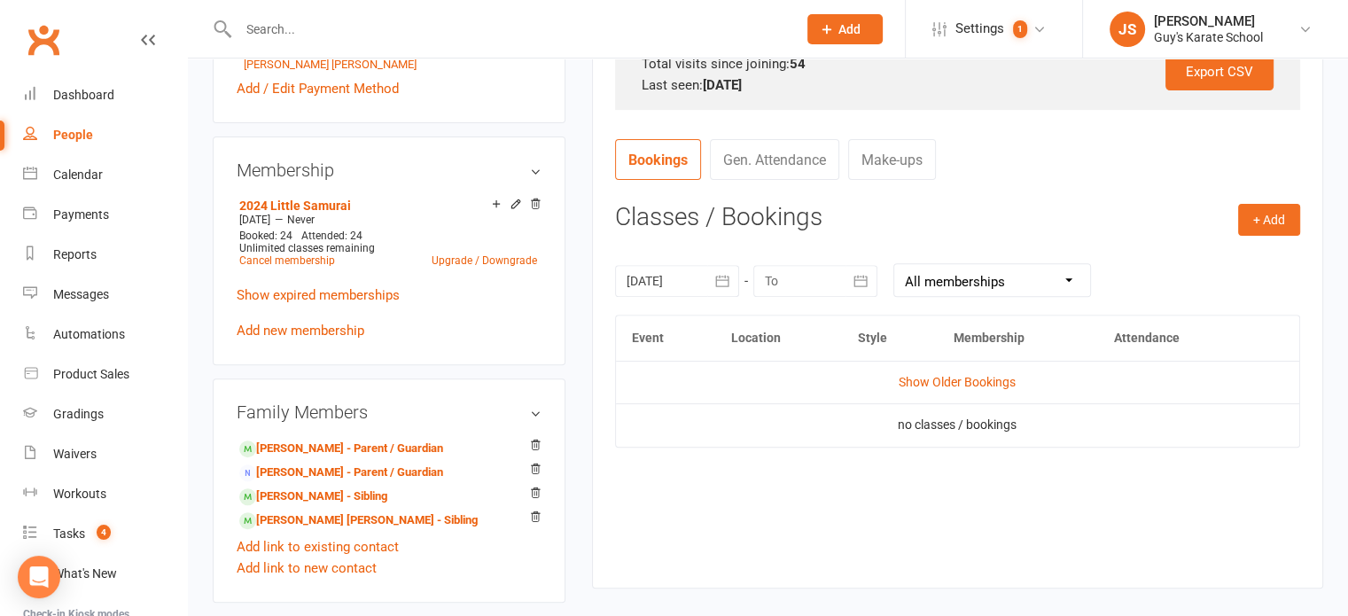
click at [686, 276] on div at bounding box center [677, 281] width 124 height 32
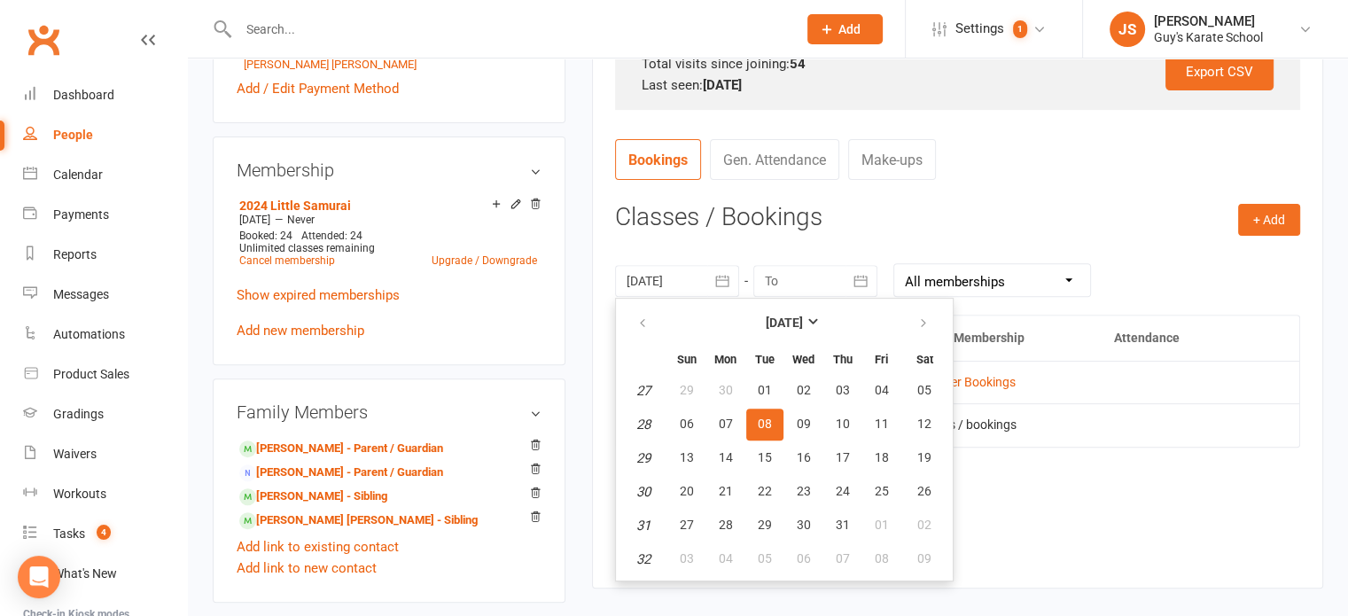
click at [759, 421] on span "08" at bounding box center [765, 423] width 14 height 14
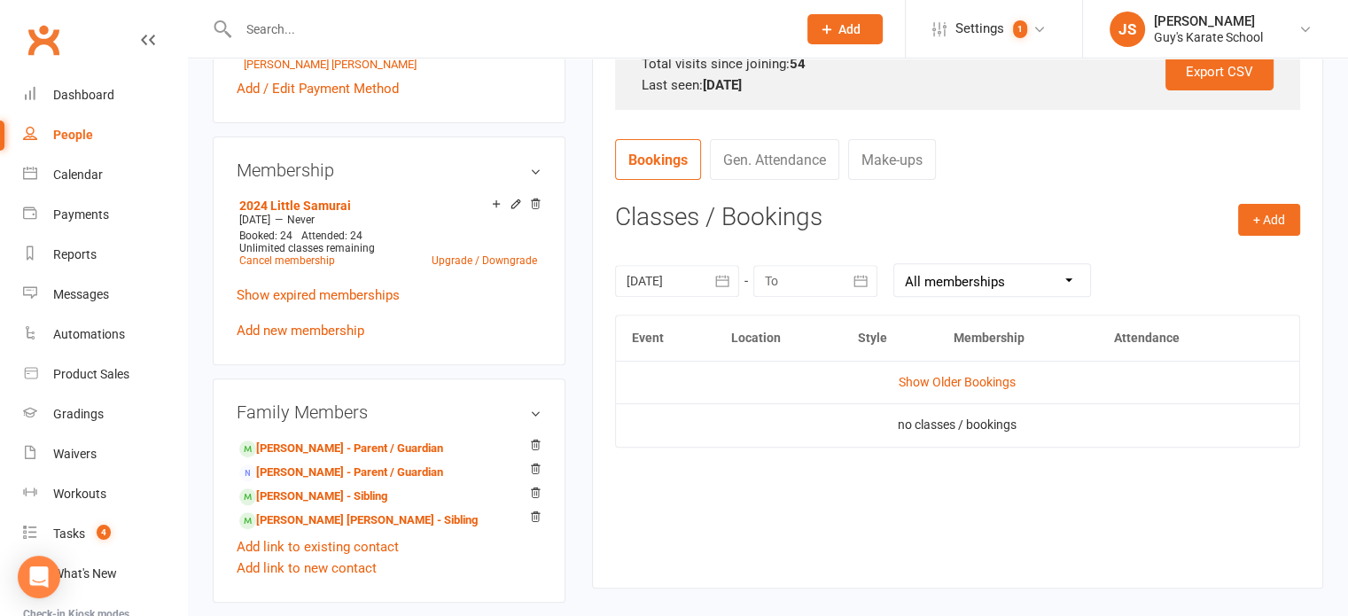
click at [709, 280] on button "button" at bounding box center [723, 281] width 32 height 32
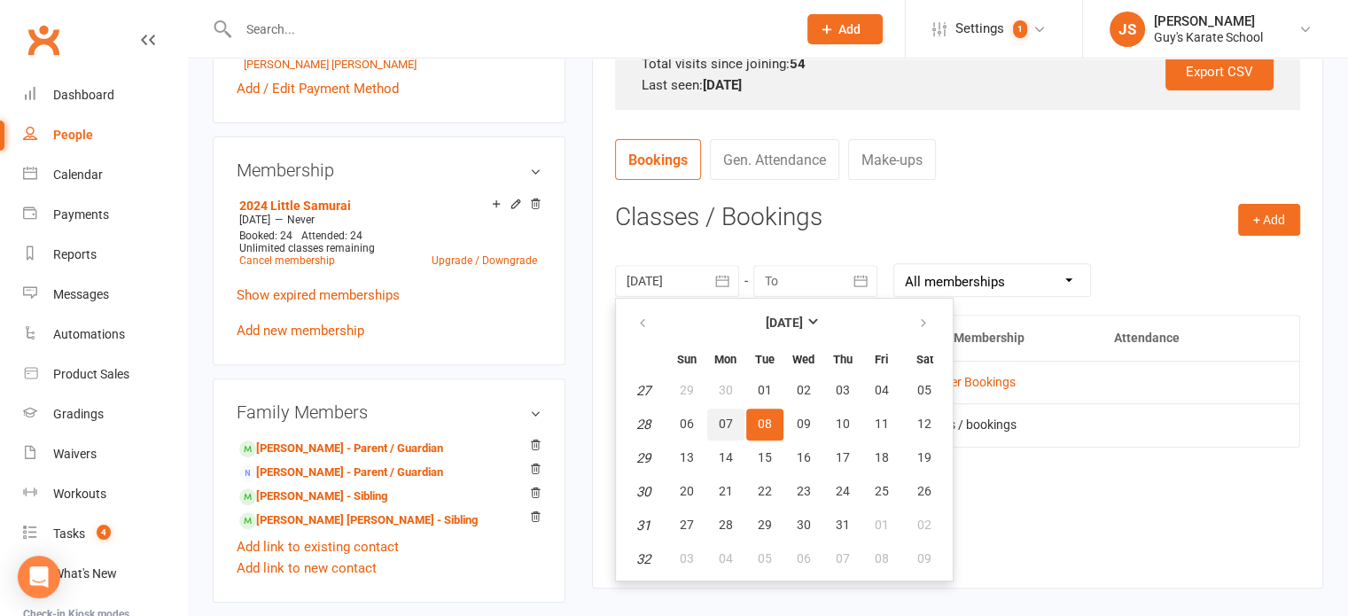
click at [719, 424] on span "07" at bounding box center [726, 423] width 14 height 14
type input "07 Jul 2025"
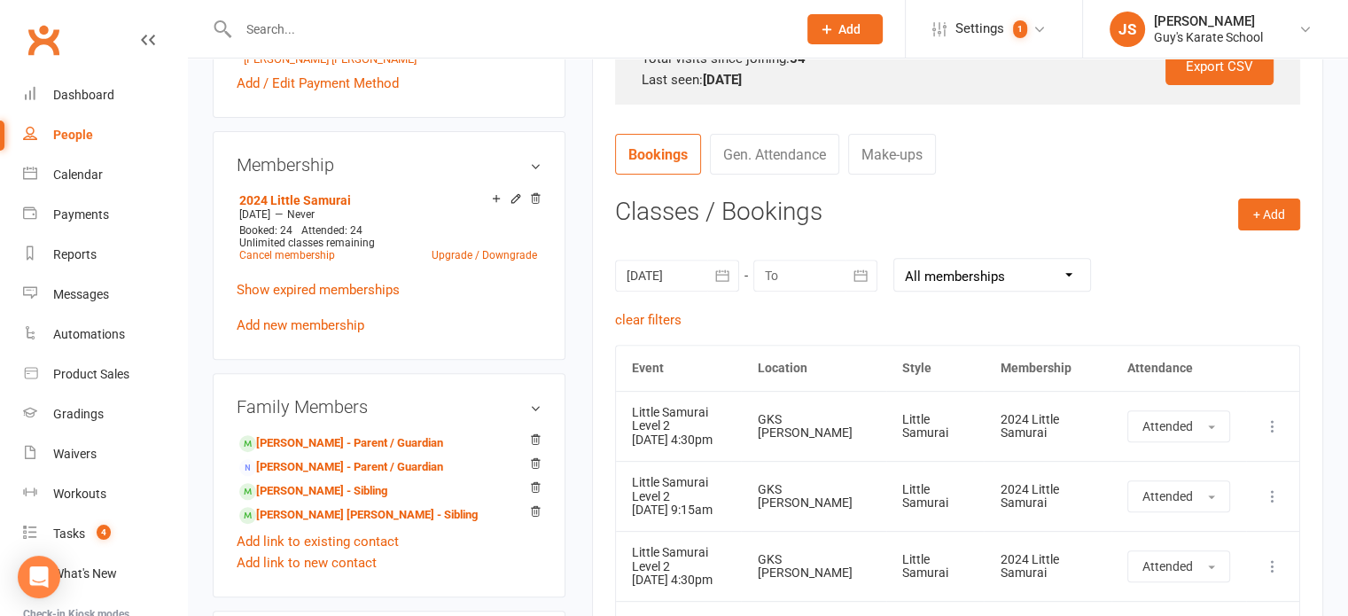
scroll to position [571, 0]
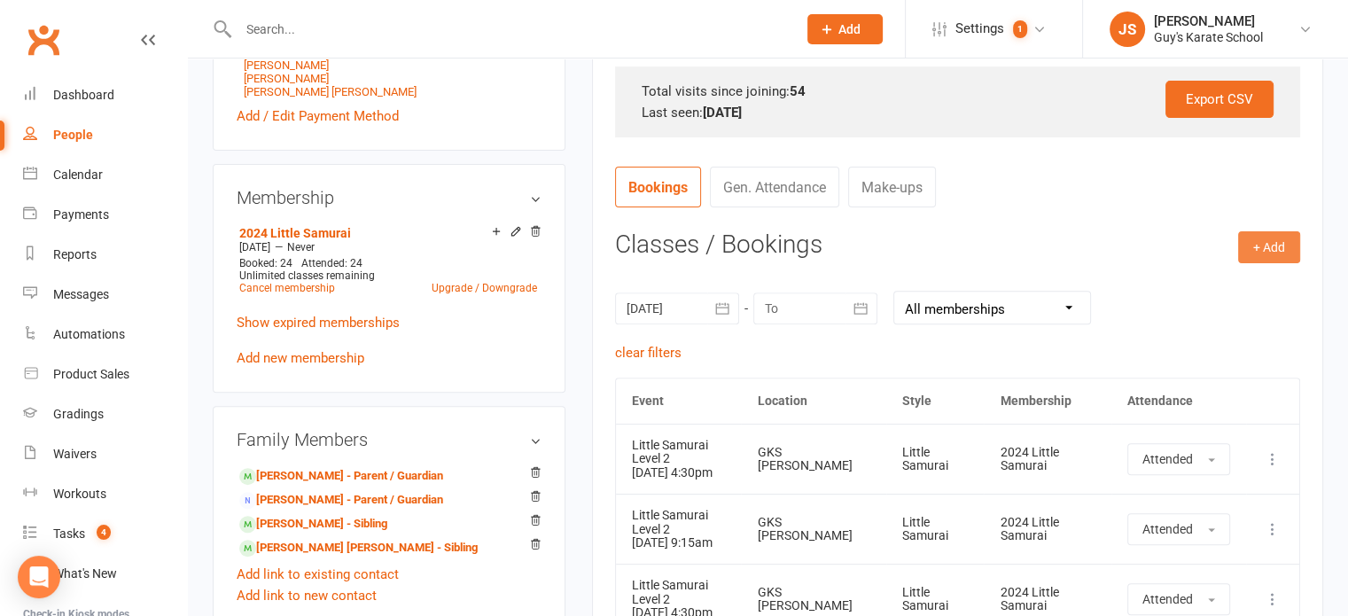
click at [1270, 240] on button "+ Add" at bounding box center [1269, 247] width 62 height 32
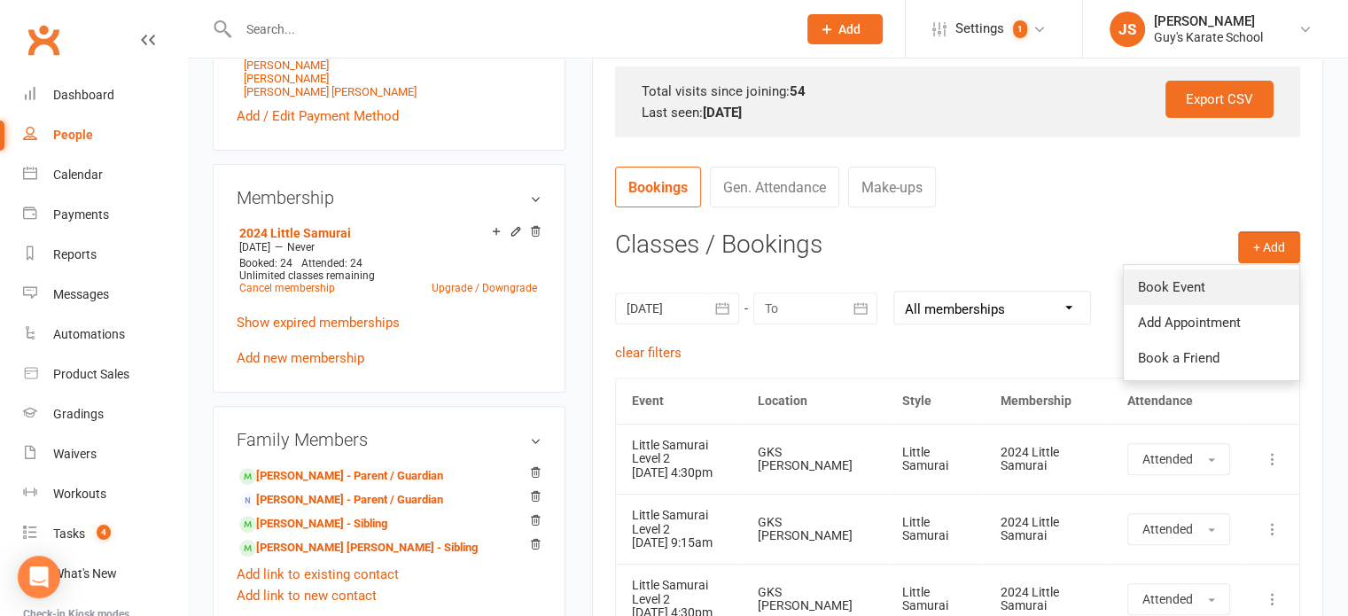
click at [1180, 293] on link "Book Event" at bounding box center [1211, 286] width 175 height 35
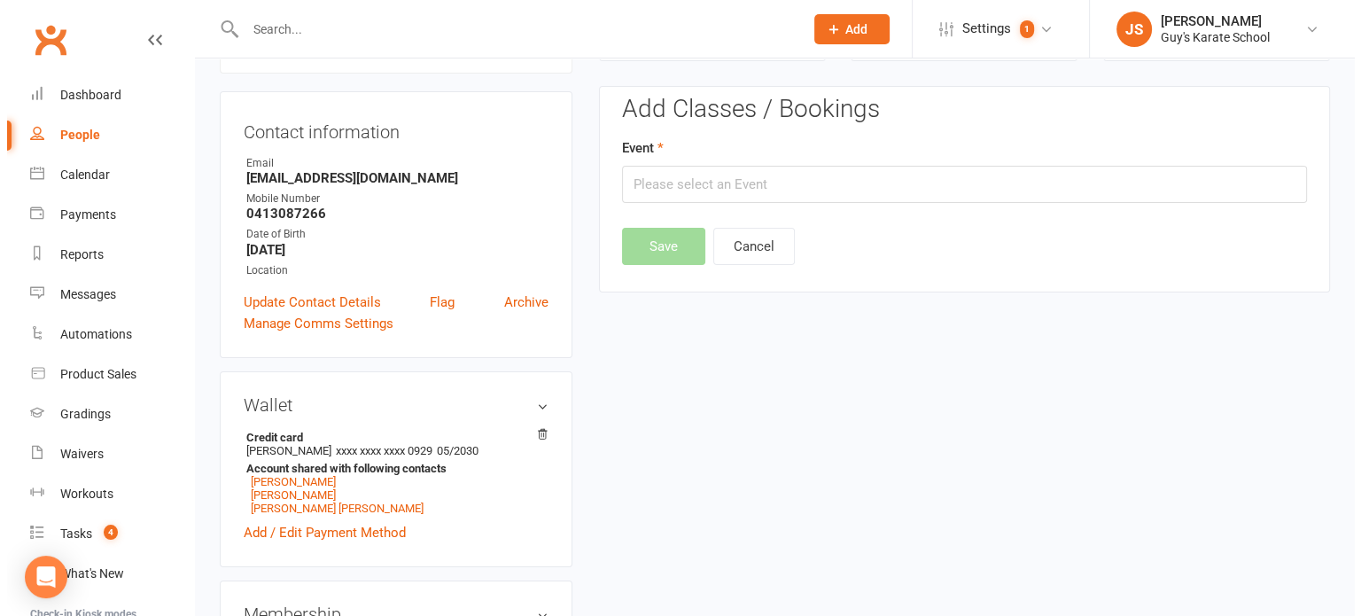
scroll to position [152, 0]
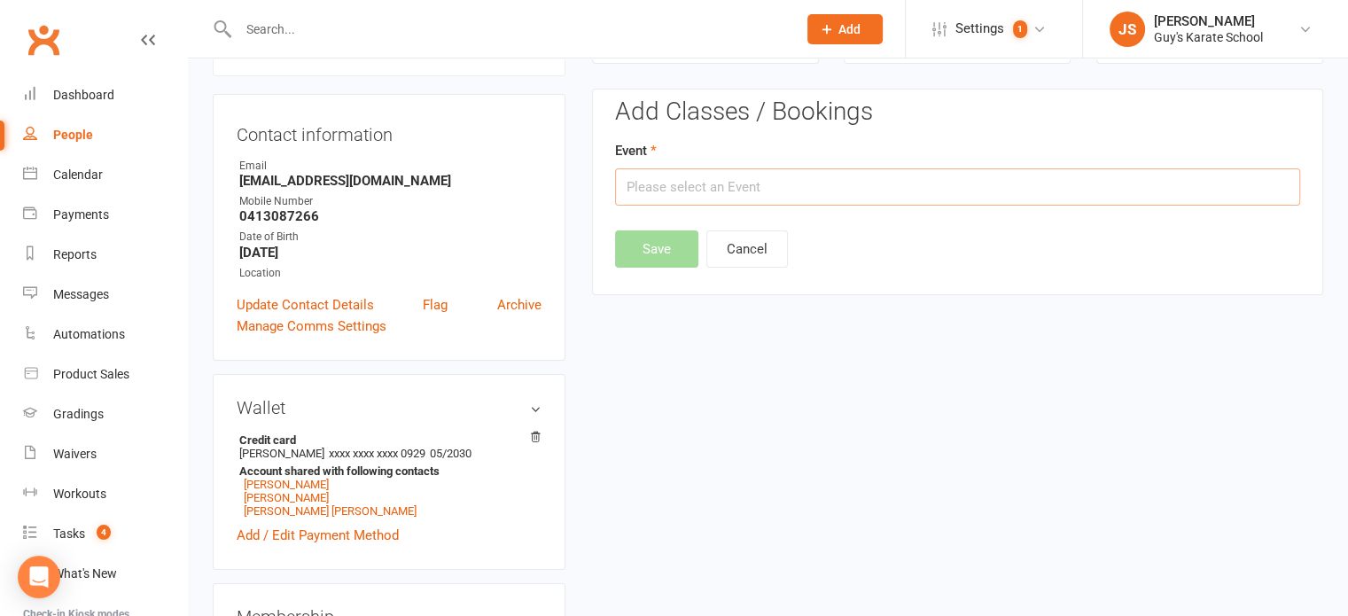
click at [728, 180] on input "text" at bounding box center [957, 186] width 685 height 37
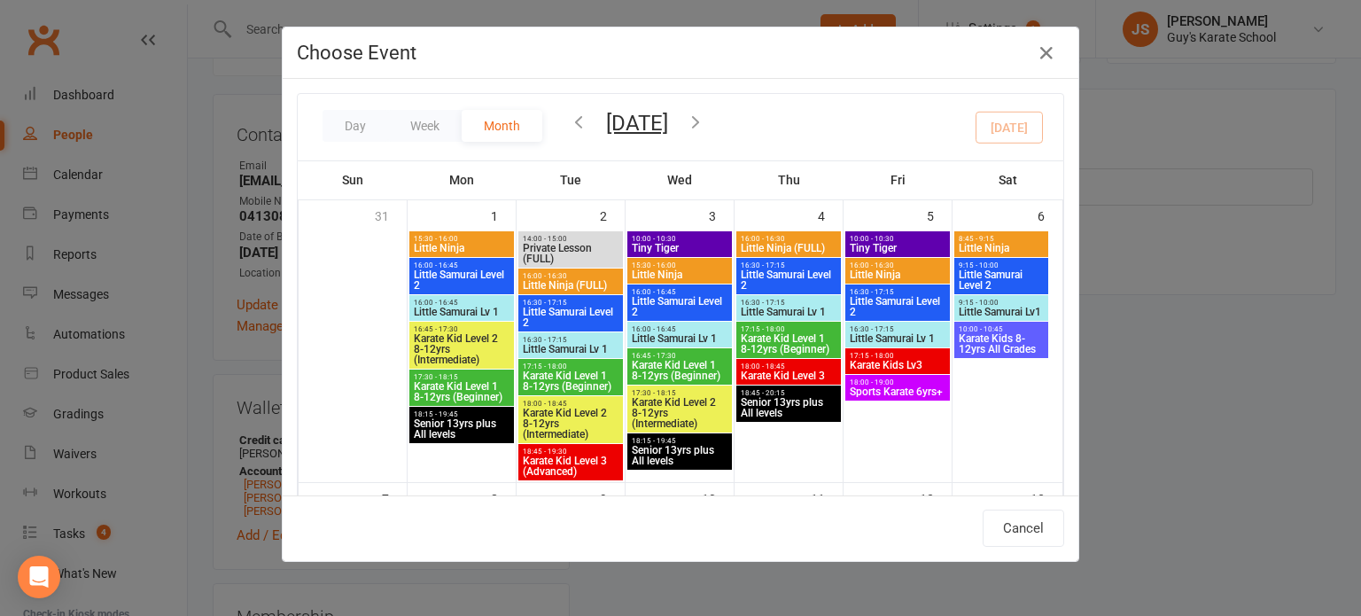
click at [571, 125] on icon "button" at bounding box center [578, 121] width 19 height 19
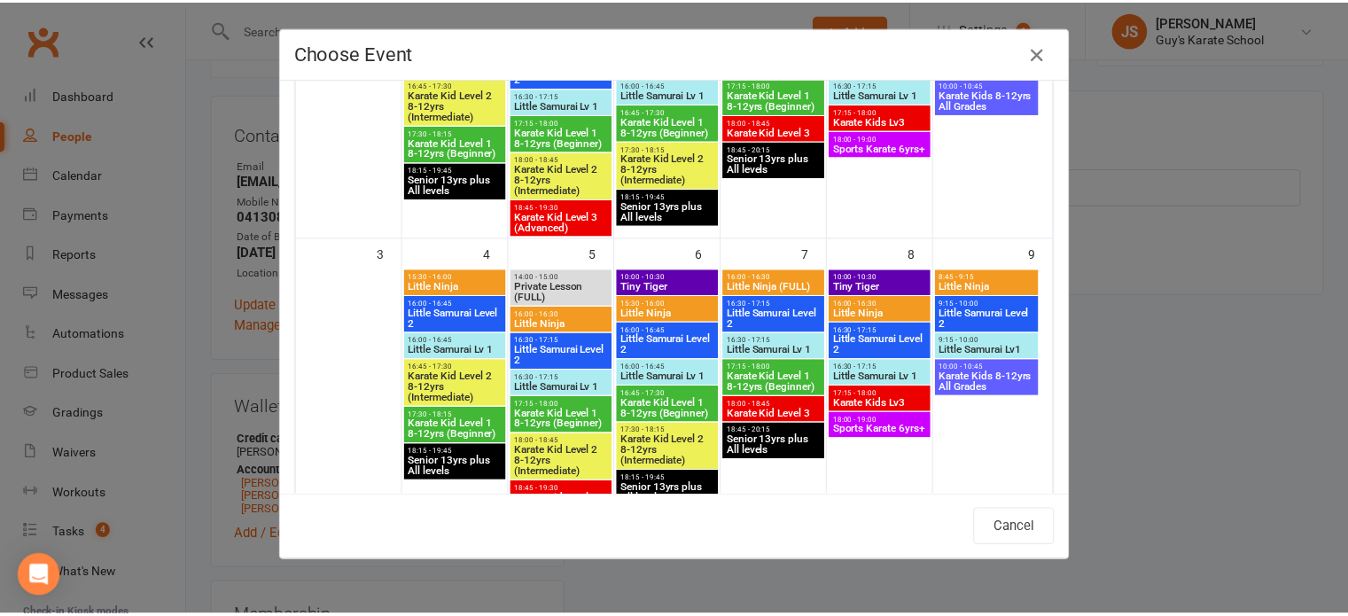
scroll to position [271, 0]
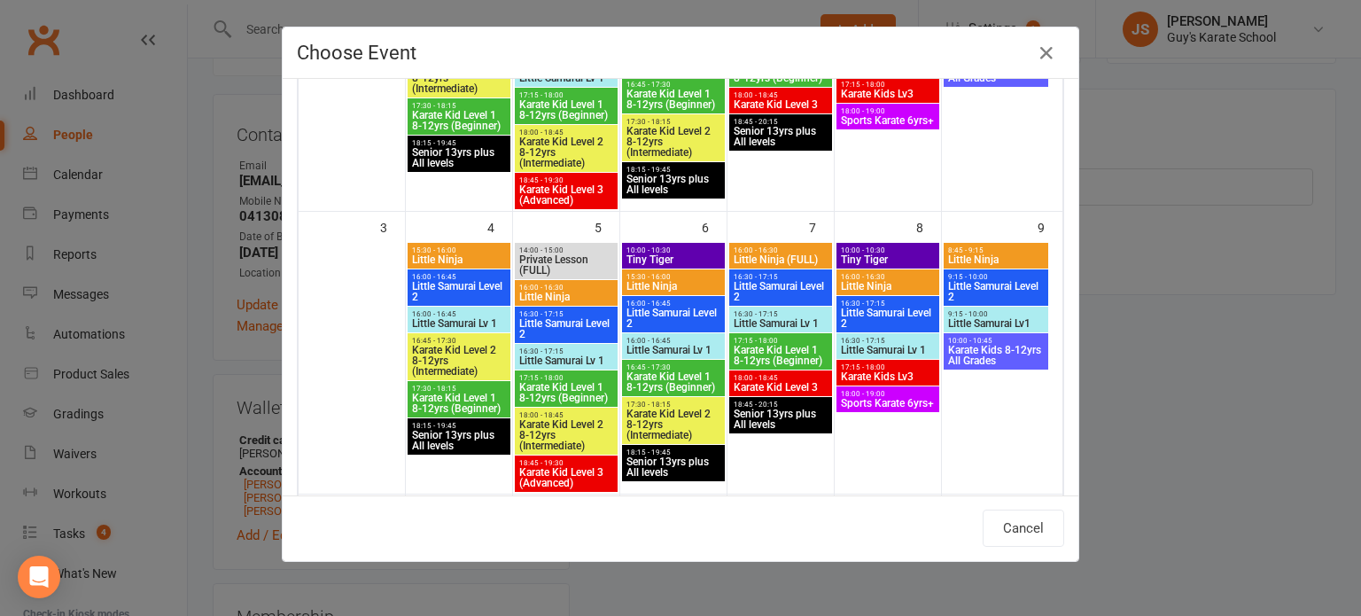
click at [998, 283] on span "Little Samurai Level 2" at bounding box center [995, 291] width 97 height 21
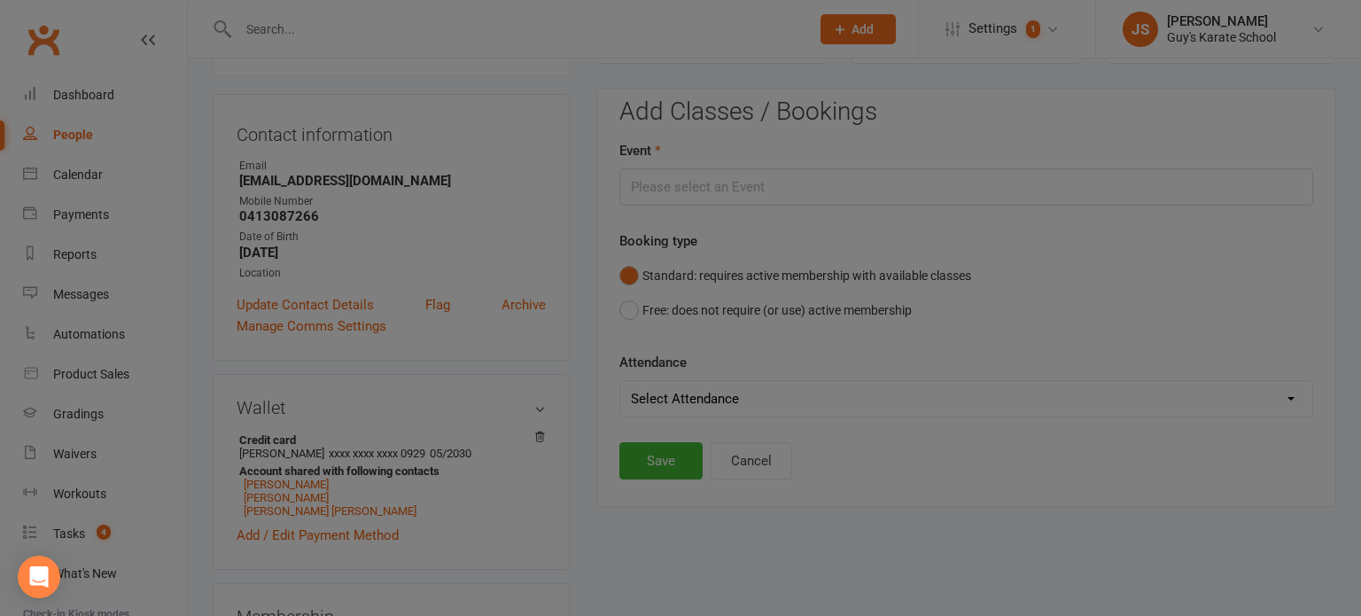
type input "Little Samurai Level 2 - Aug 9, 2025 9:15:00 AM"
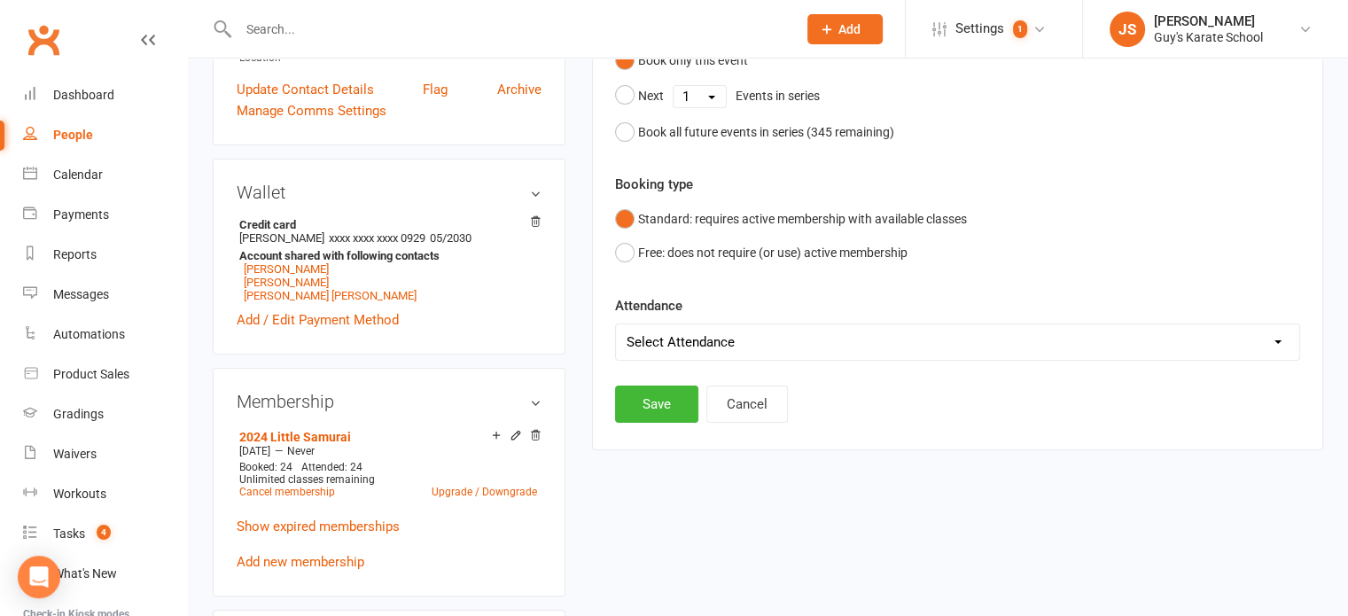
scroll to position [375, 0]
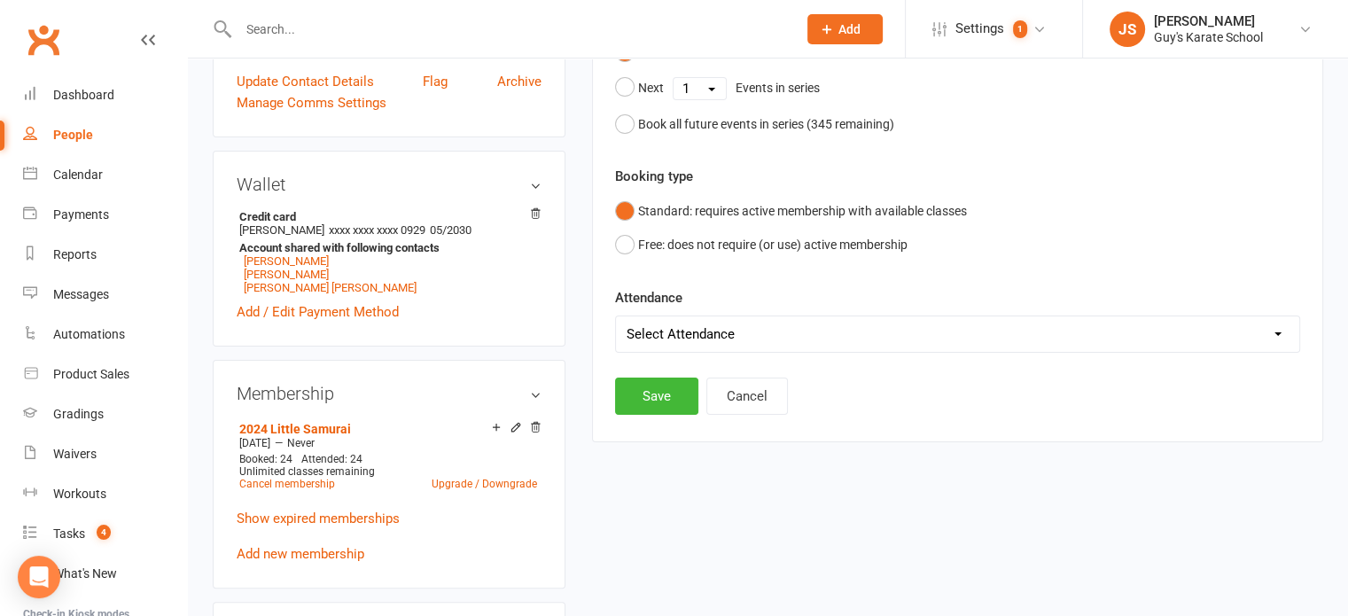
click at [689, 327] on select "Select Attendance Attended Absent" at bounding box center [957, 333] width 683 height 35
select select "0"
click at [616, 316] on select "Select Attendance Attended Absent" at bounding box center [957, 333] width 683 height 35
click at [642, 394] on button "Save" at bounding box center [656, 395] width 83 height 37
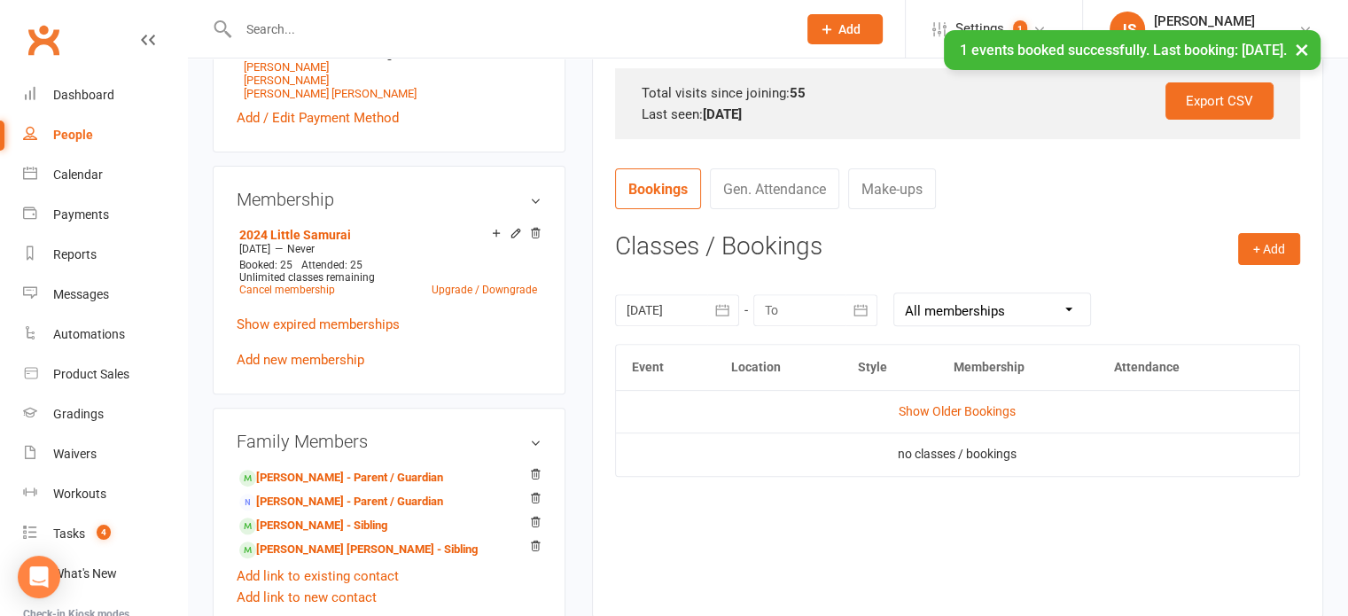
scroll to position [592, 0]
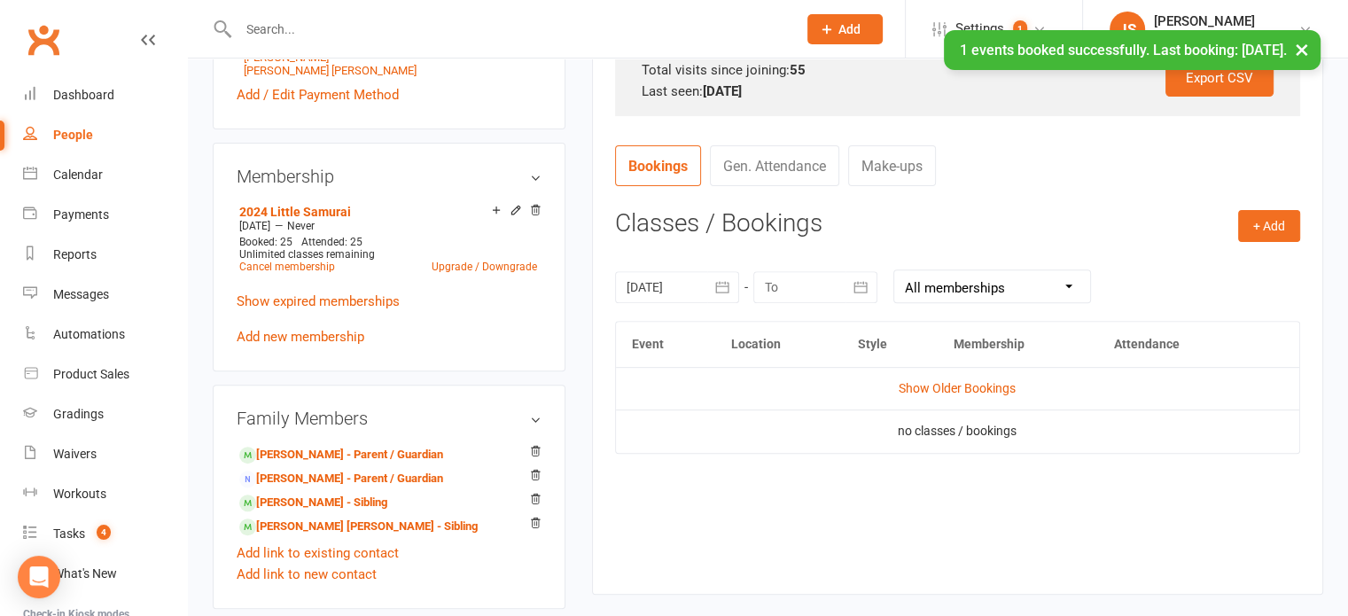
click at [728, 285] on icon "button" at bounding box center [722, 287] width 13 height 12
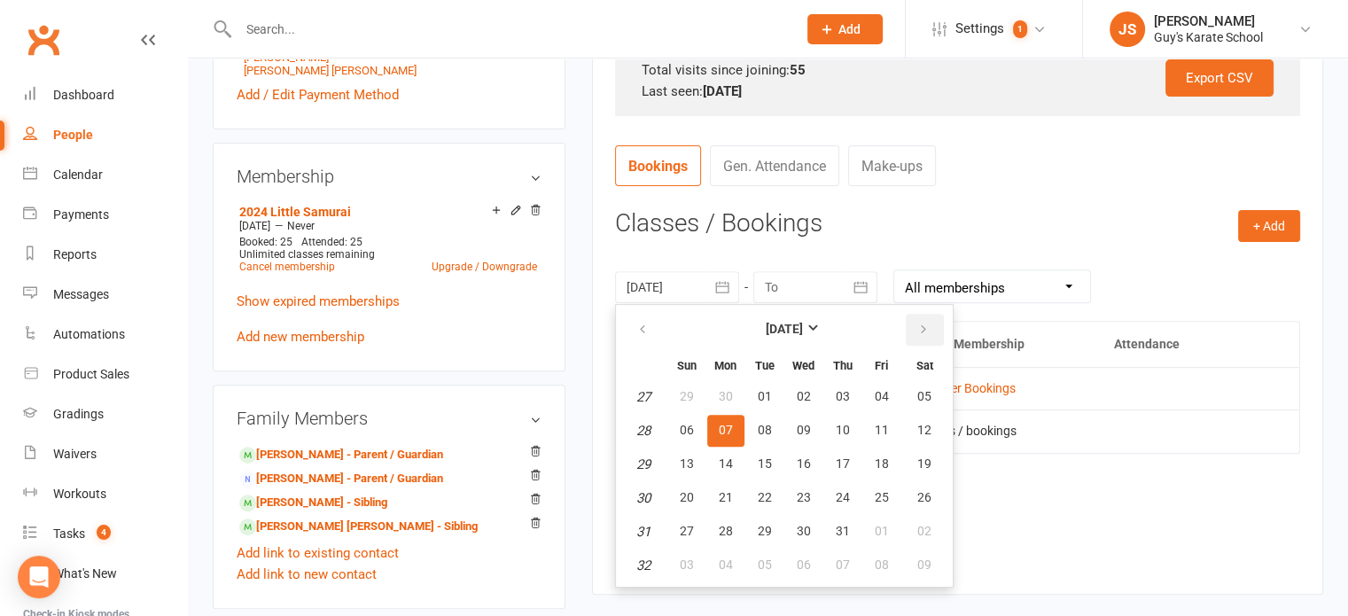
click at [911, 325] on button "button" at bounding box center [925, 330] width 38 height 32
click at [723, 460] on span "11" at bounding box center [726, 463] width 14 height 14
type input "11 Aug 2025"
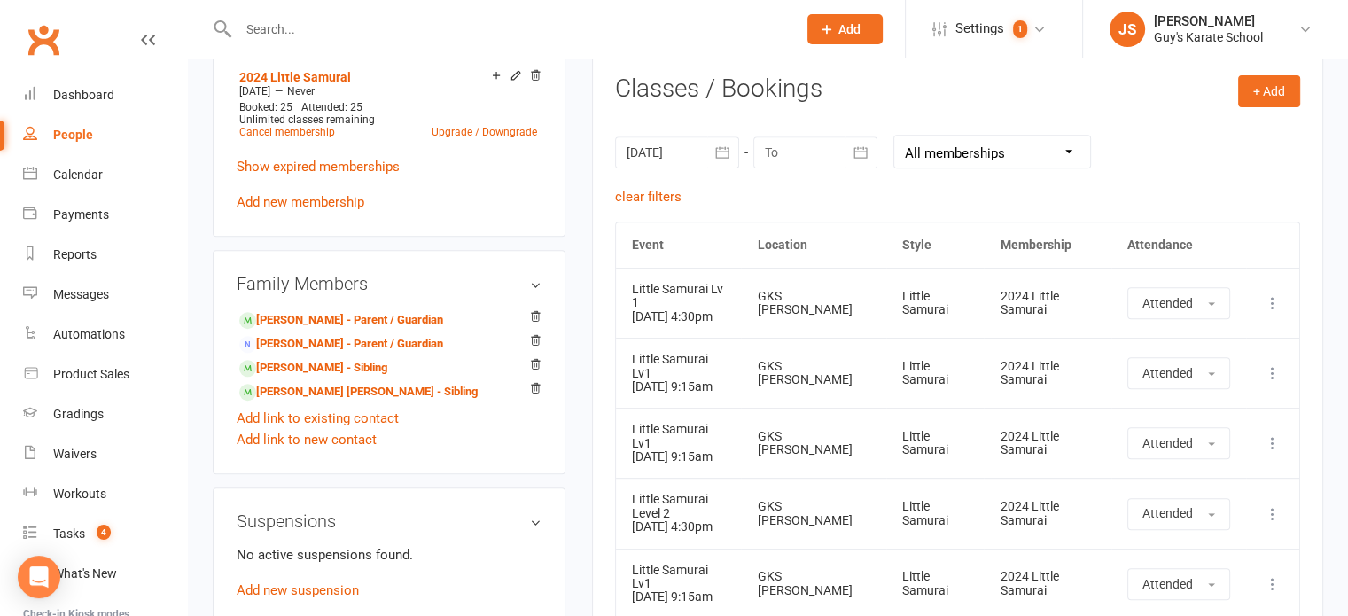
scroll to position [732, 0]
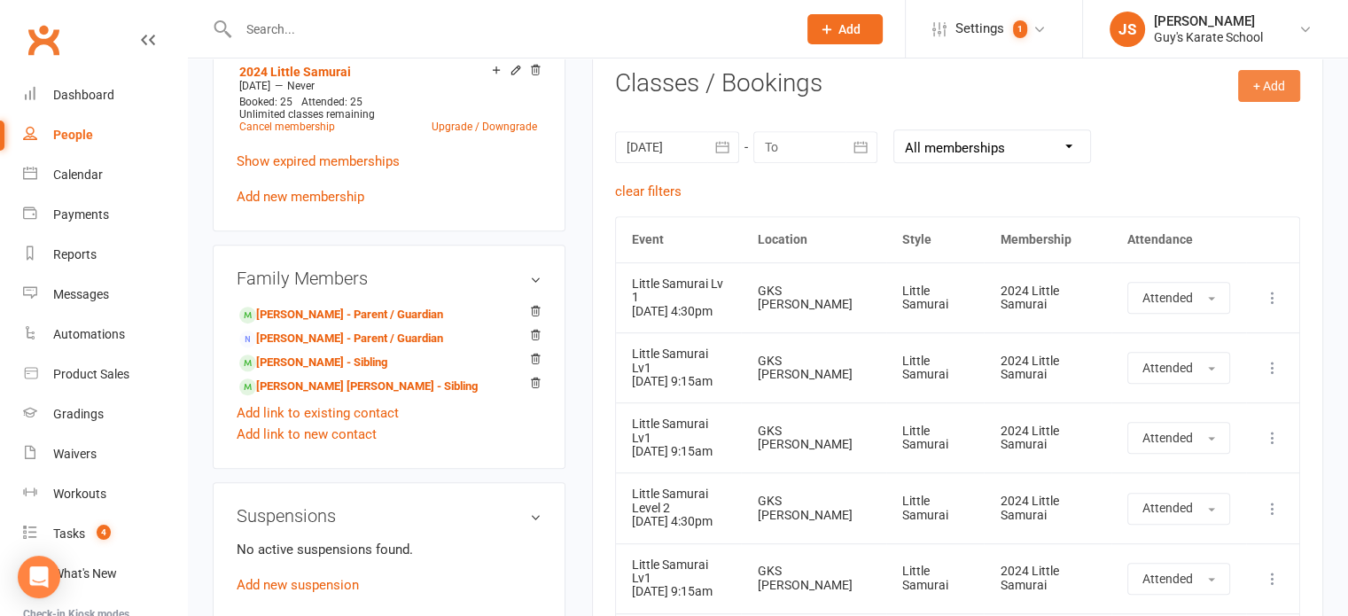
click at [1255, 77] on button "+ Add" at bounding box center [1269, 86] width 62 height 32
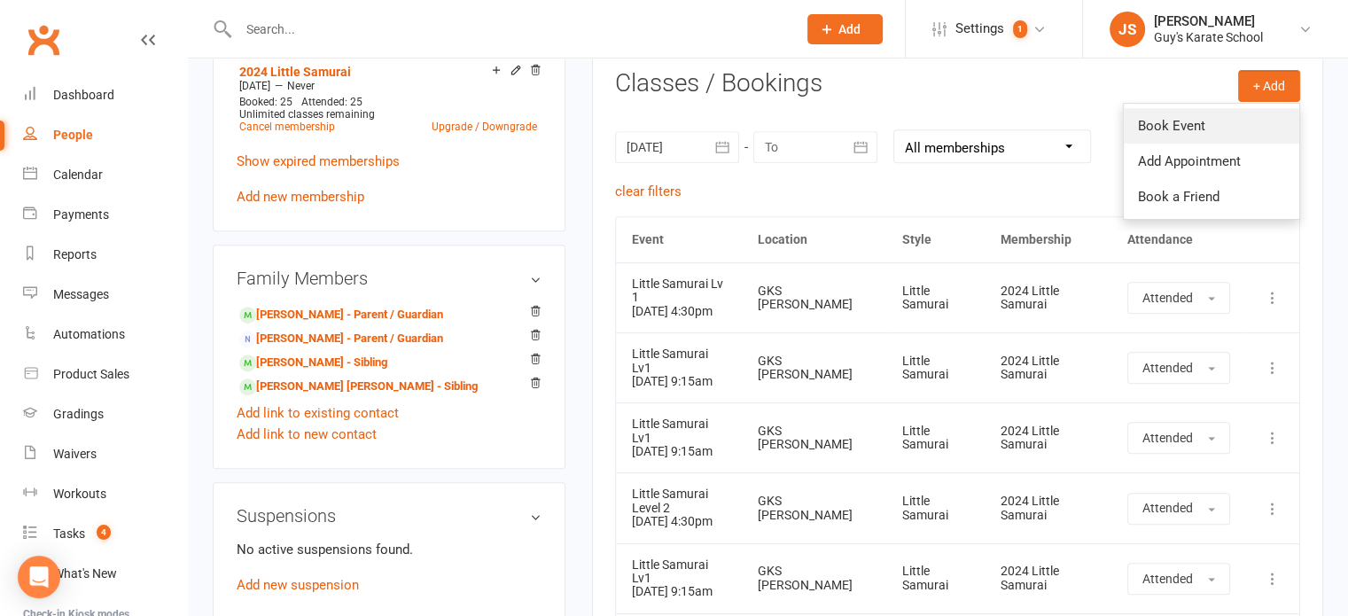
click at [1186, 127] on link "Book Event" at bounding box center [1211, 125] width 175 height 35
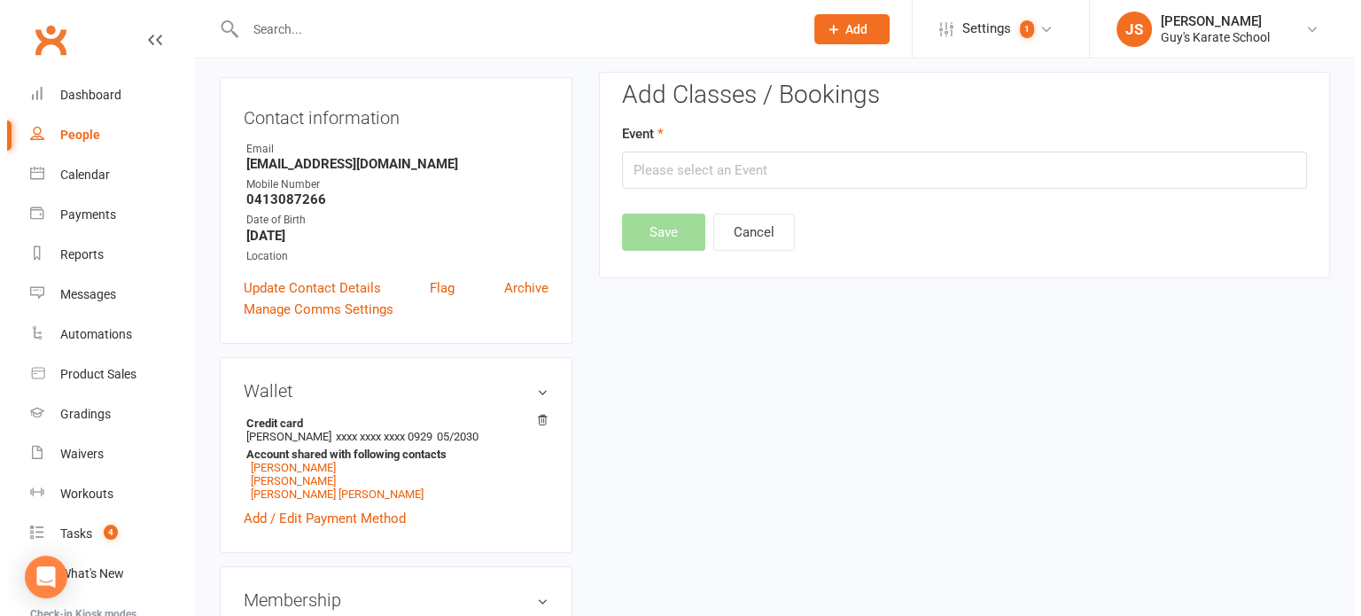
scroll to position [152, 0]
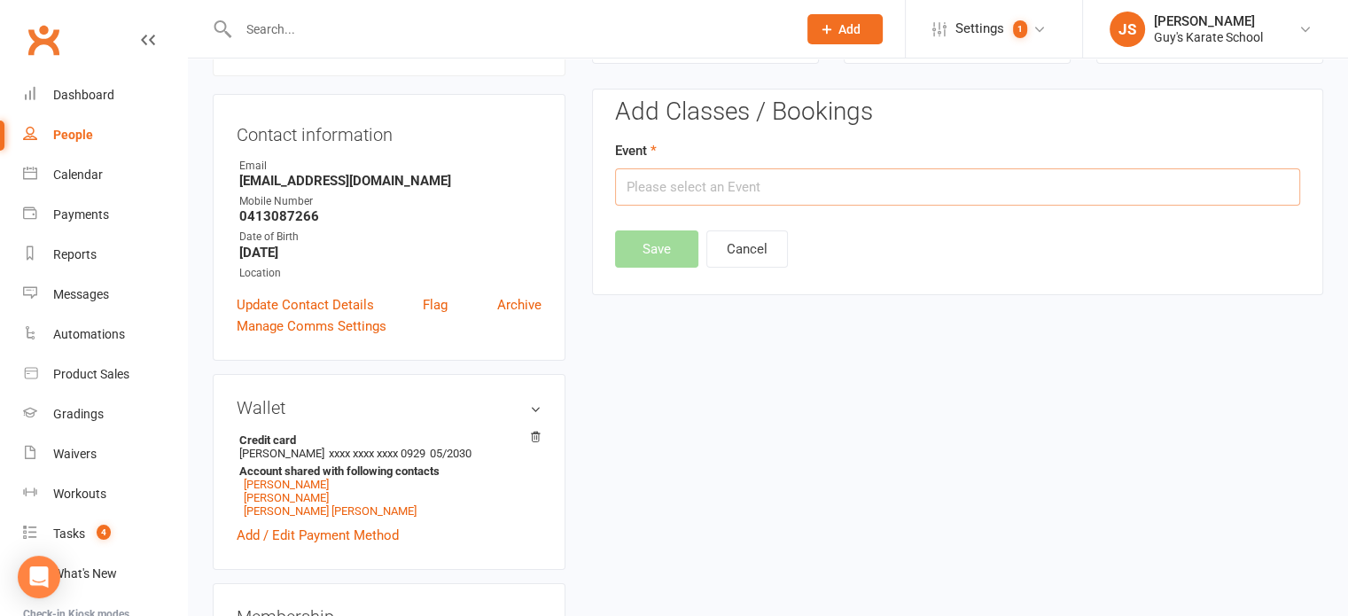
click at [791, 171] on input "text" at bounding box center [957, 186] width 685 height 37
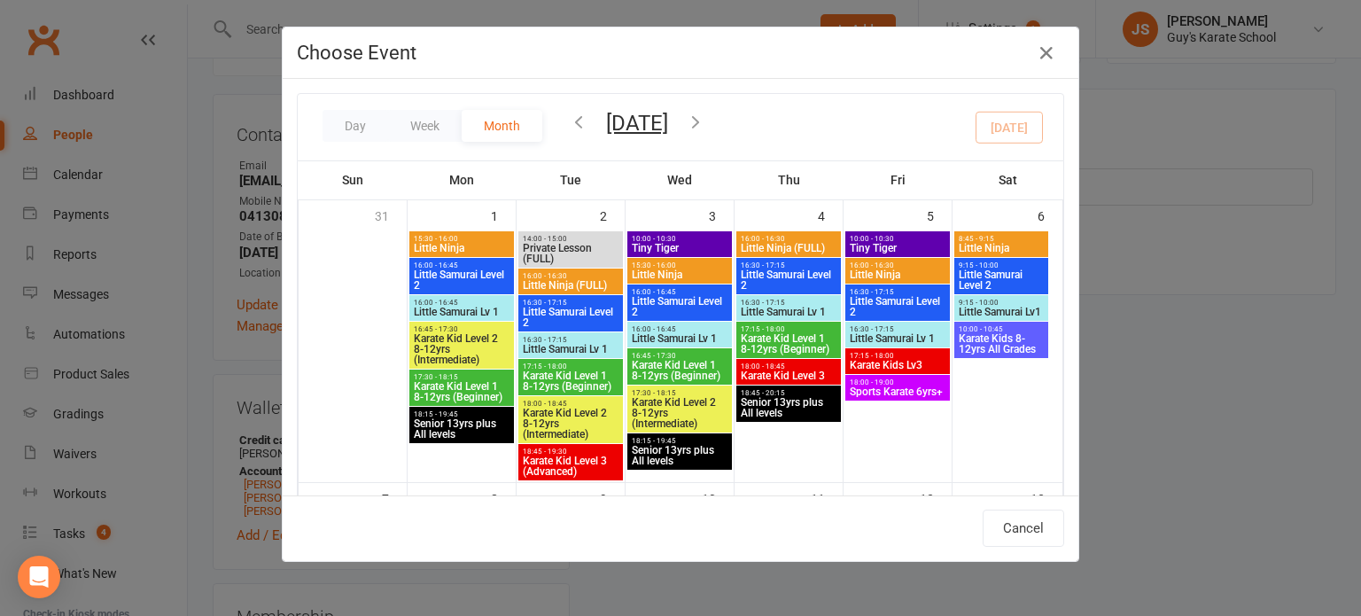
click at [572, 123] on icon "button" at bounding box center [578, 121] width 19 height 19
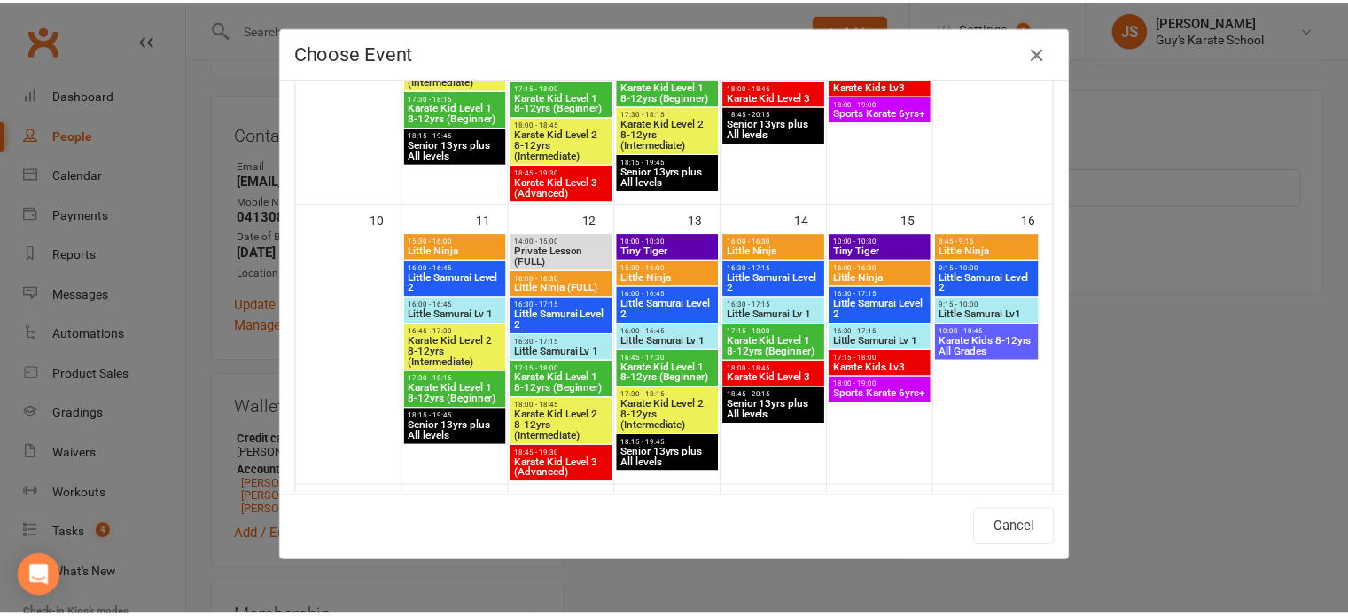
scroll to position [565, 0]
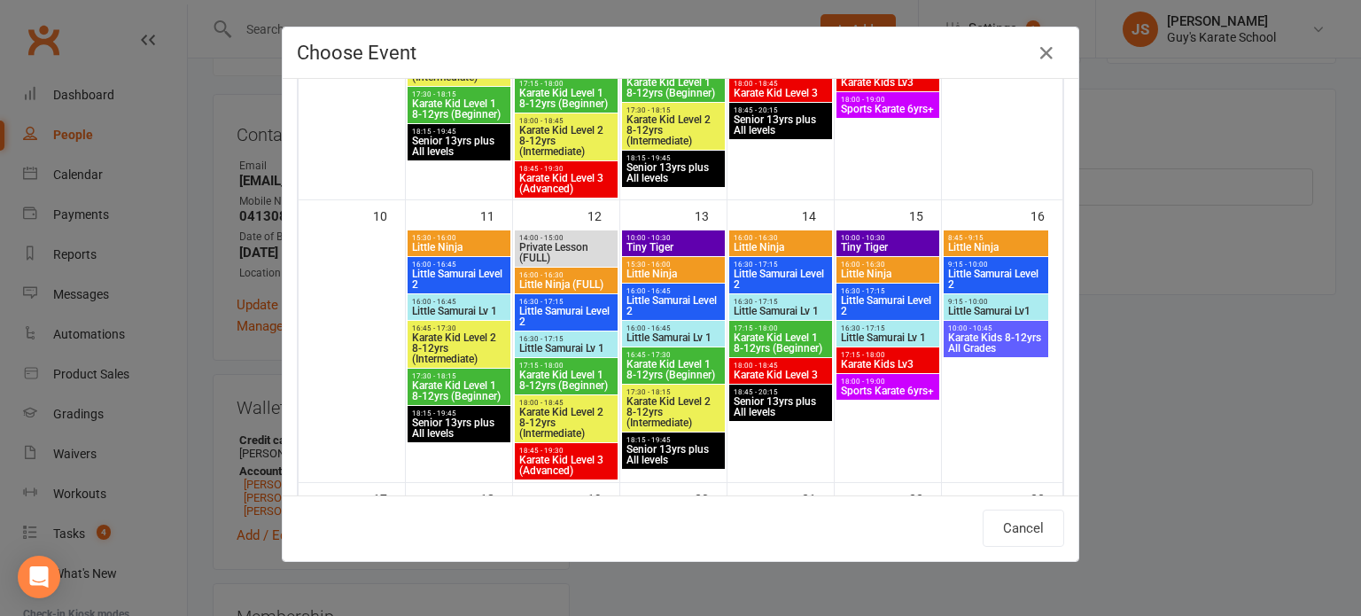
click at [542, 315] on span "Little Samurai Level 2" at bounding box center [566, 316] width 96 height 21
type input "Little Samurai Level 2 - Aug 12, 2025 4:30:00 PM"
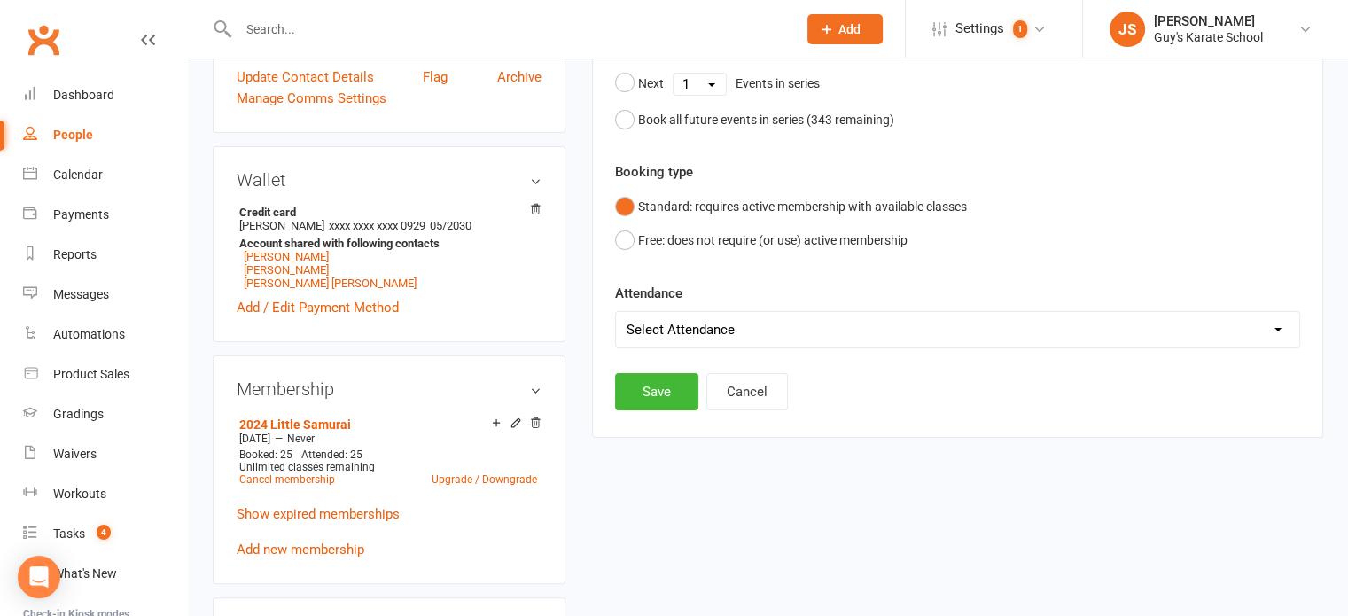
scroll to position [429, 0]
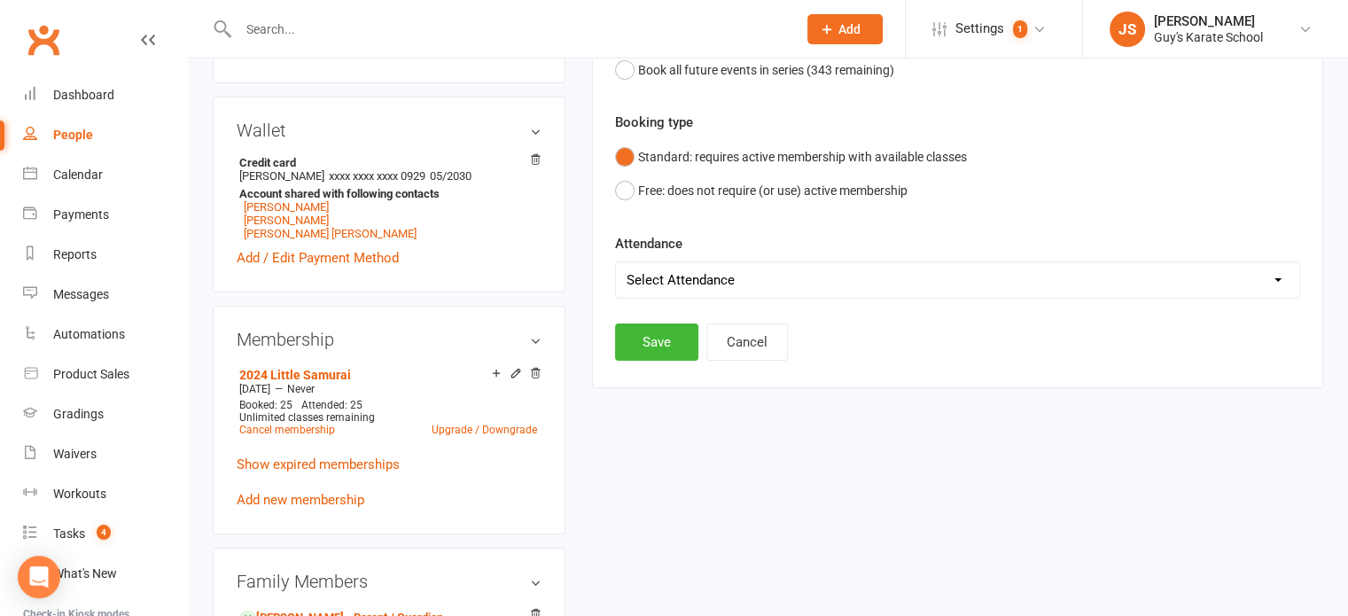
click at [786, 286] on select "Select Attendance Attended Absent" at bounding box center [957, 279] width 683 height 35
select select "0"
click at [616, 262] on select "Select Attendance Attended Absent" at bounding box center [957, 279] width 683 height 35
click at [646, 350] on button "Save" at bounding box center [656, 341] width 83 height 37
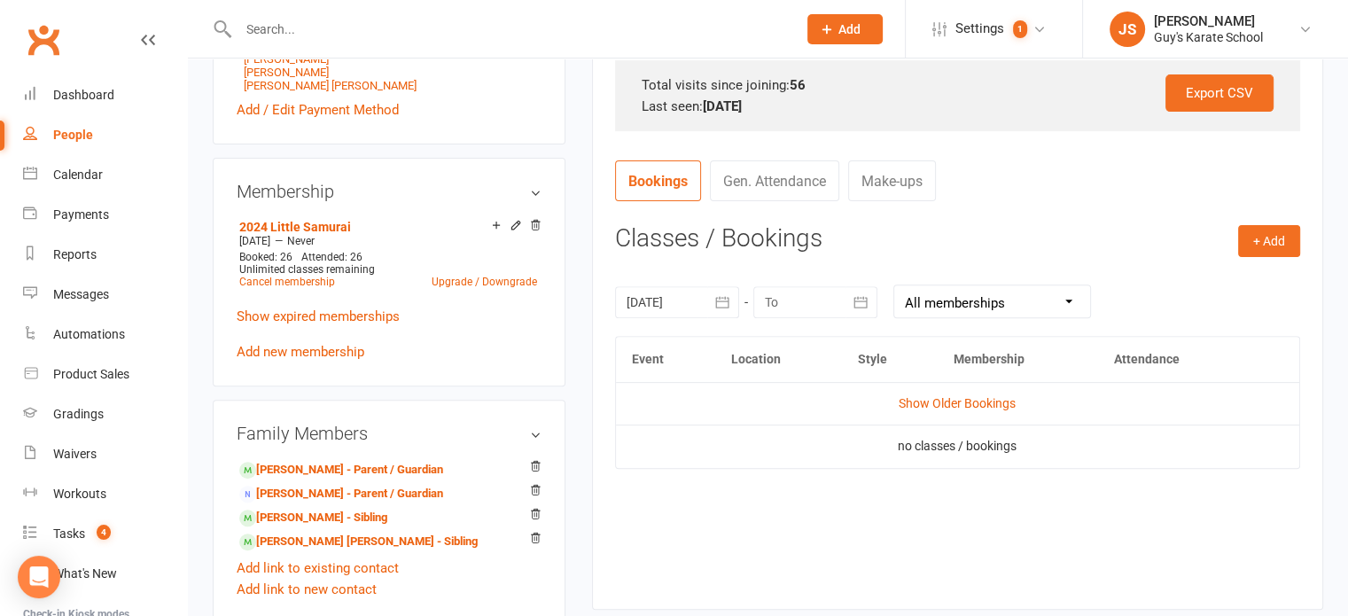
scroll to position [650, 0]
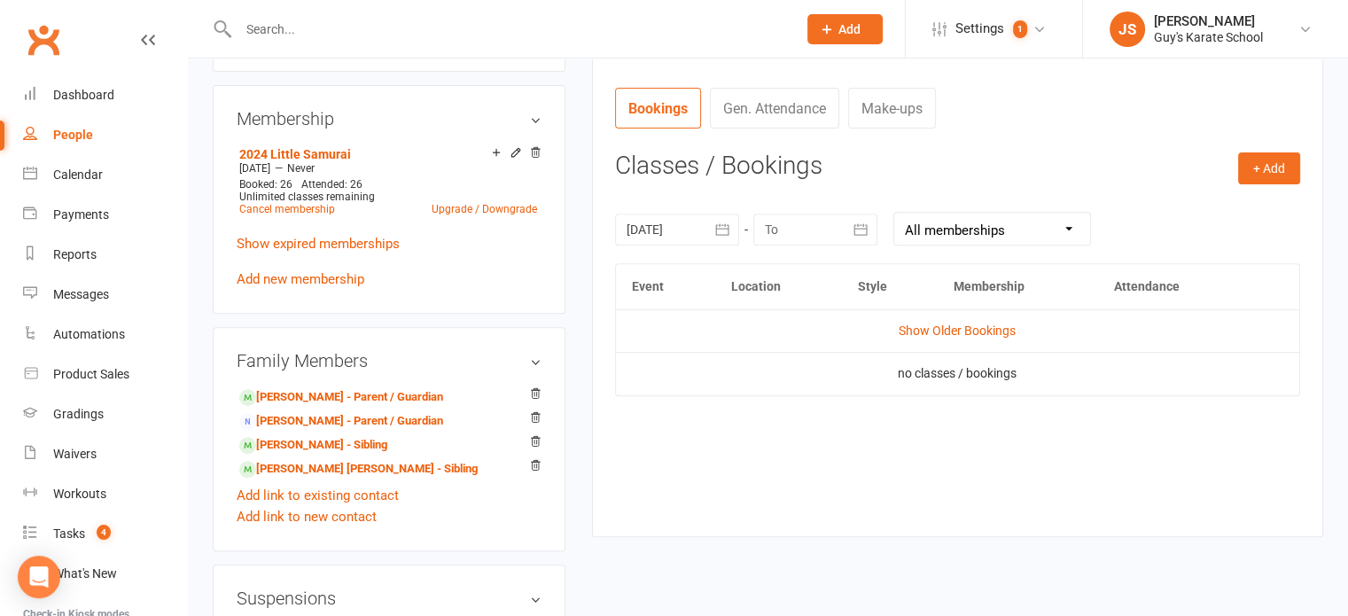
click at [713, 224] on icon "button" at bounding box center [722, 230] width 18 height 18
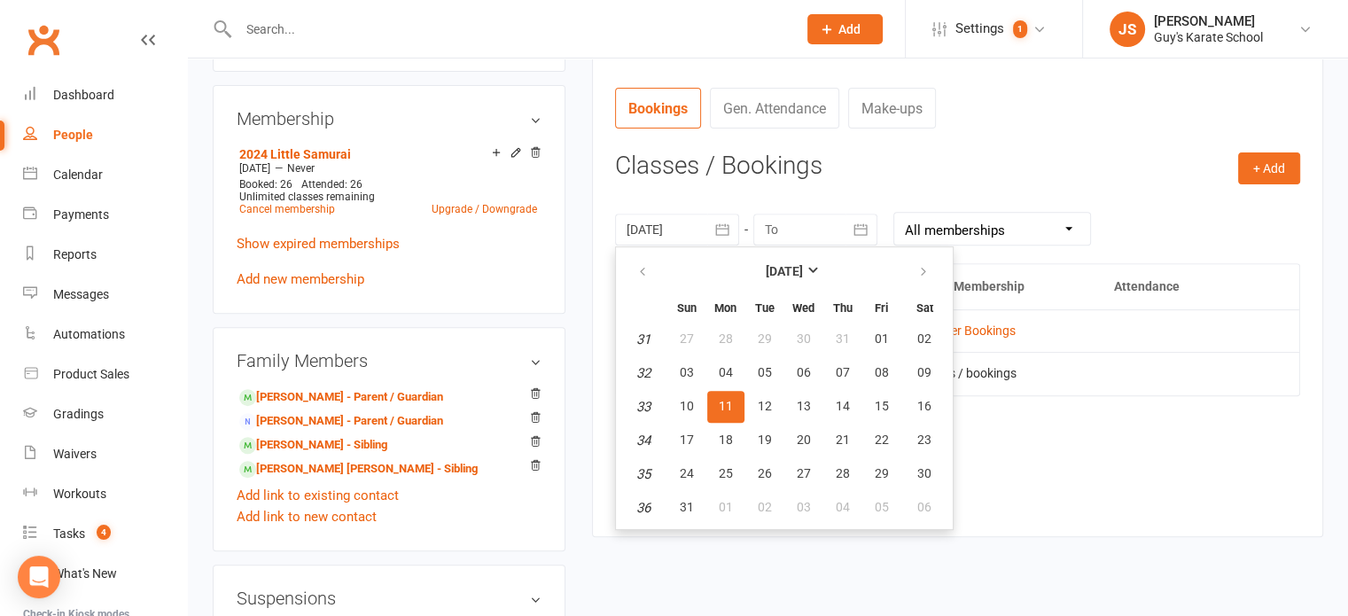
click at [727, 407] on span "11" at bounding box center [726, 406] width 14 height 14
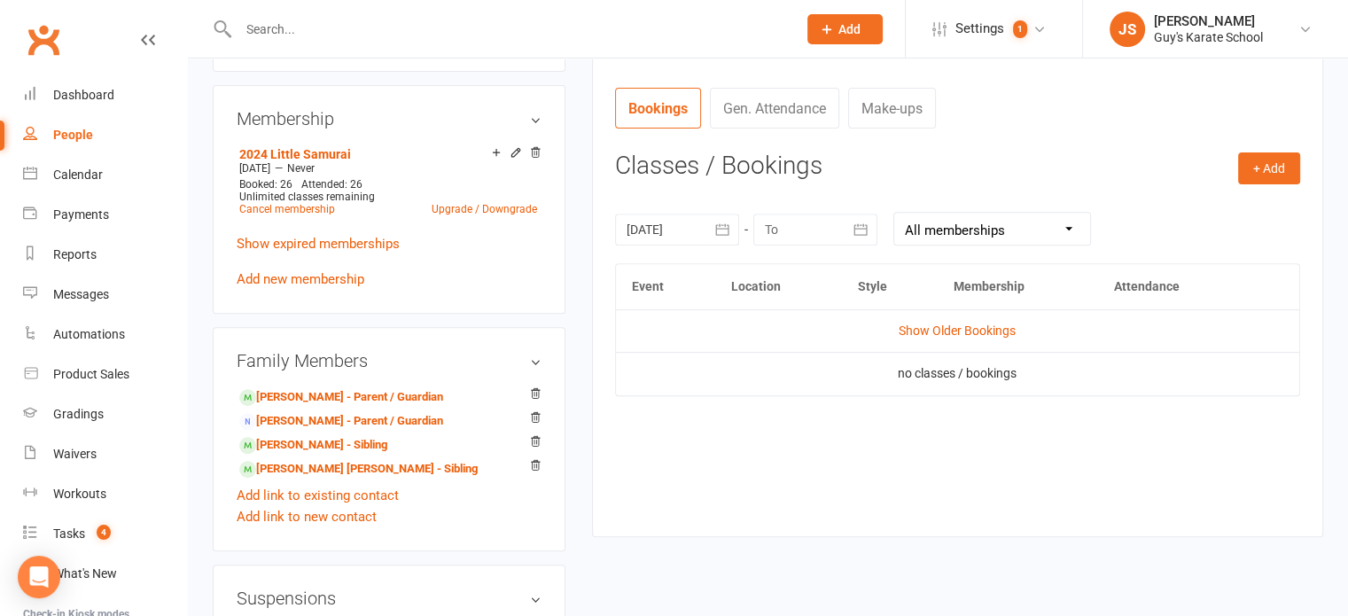
click at [723, 227] on icon "button" at bounding box center [722, 230] width 18 height 18
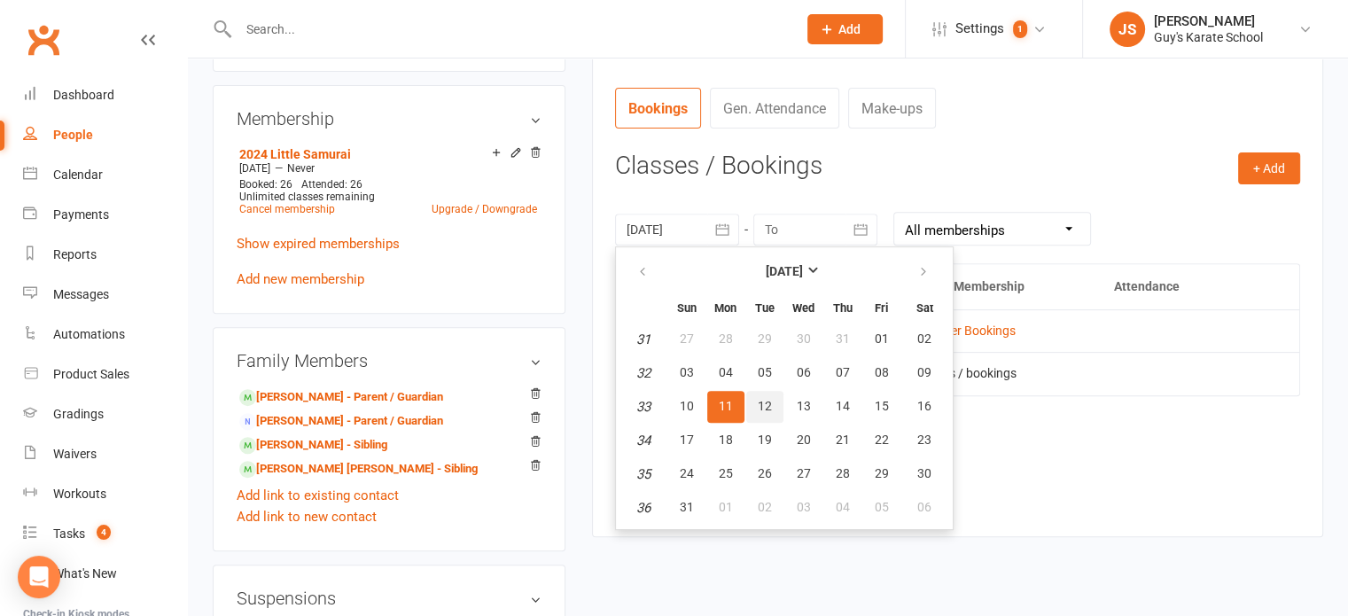
click at [759, 402] on span "12" at bounding box center [765, 406] width 14 height 14
type input "12 Aug 2025"
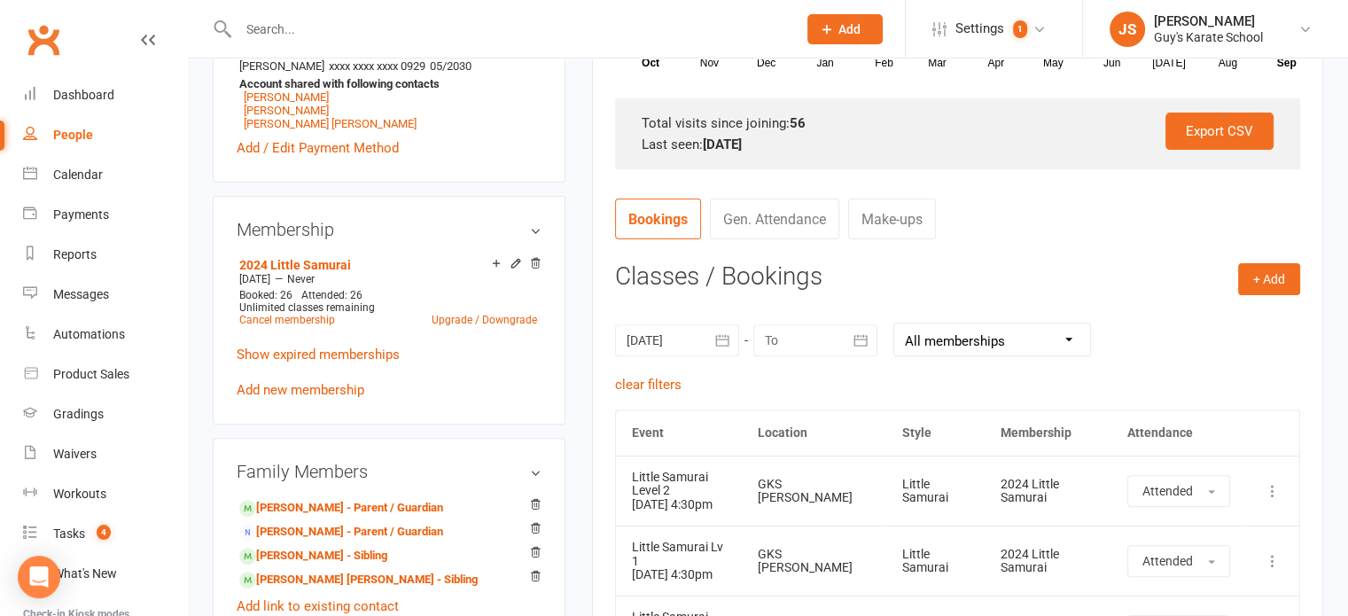
scroll to position [525, 0]
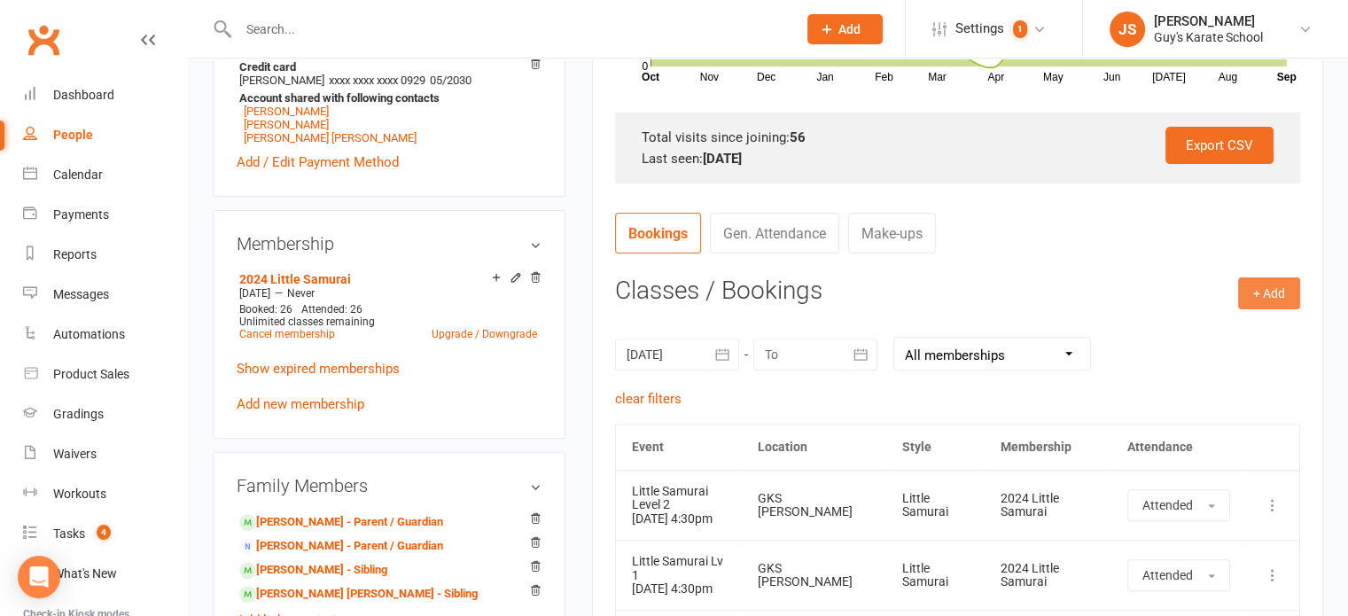
click at [1266, 306] on button "+ Add" at bounding box center [1269, 293] width 62 height 32
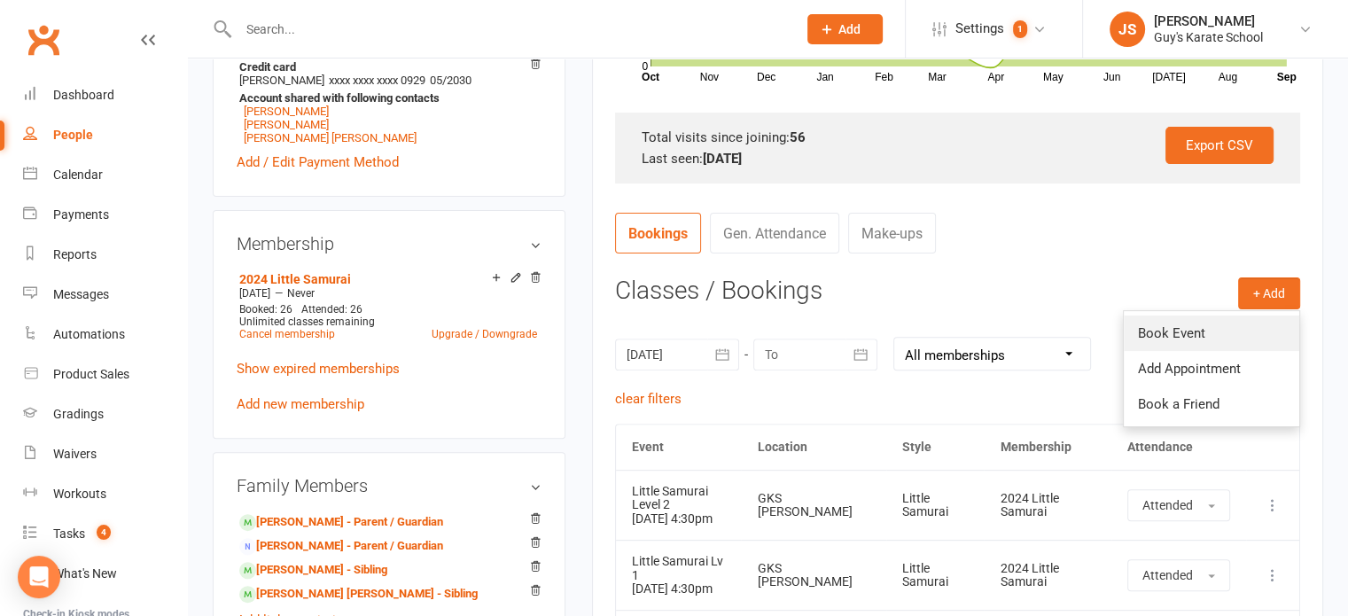
click at [1202, 343] on link "Book Event" at bounding box center [1211, 332] width 175 height 35
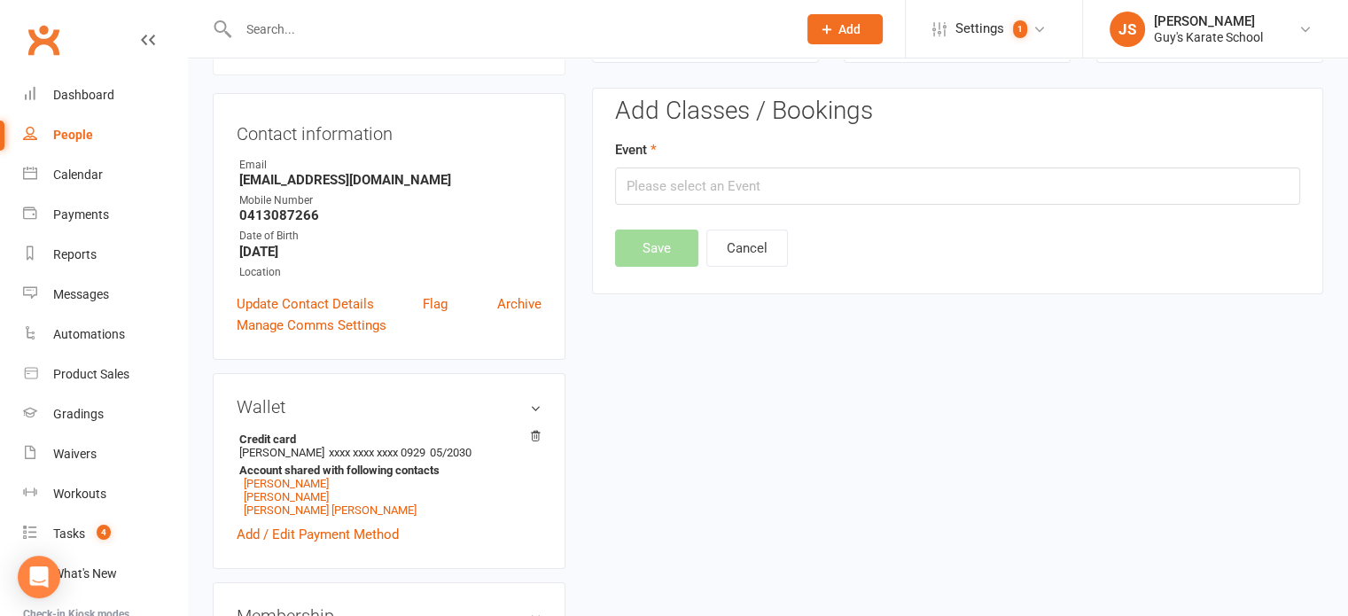
scroll to position [152, 0]
click at [741, 183] on input "text" at bounding box center [957, 186] width 685 height 37
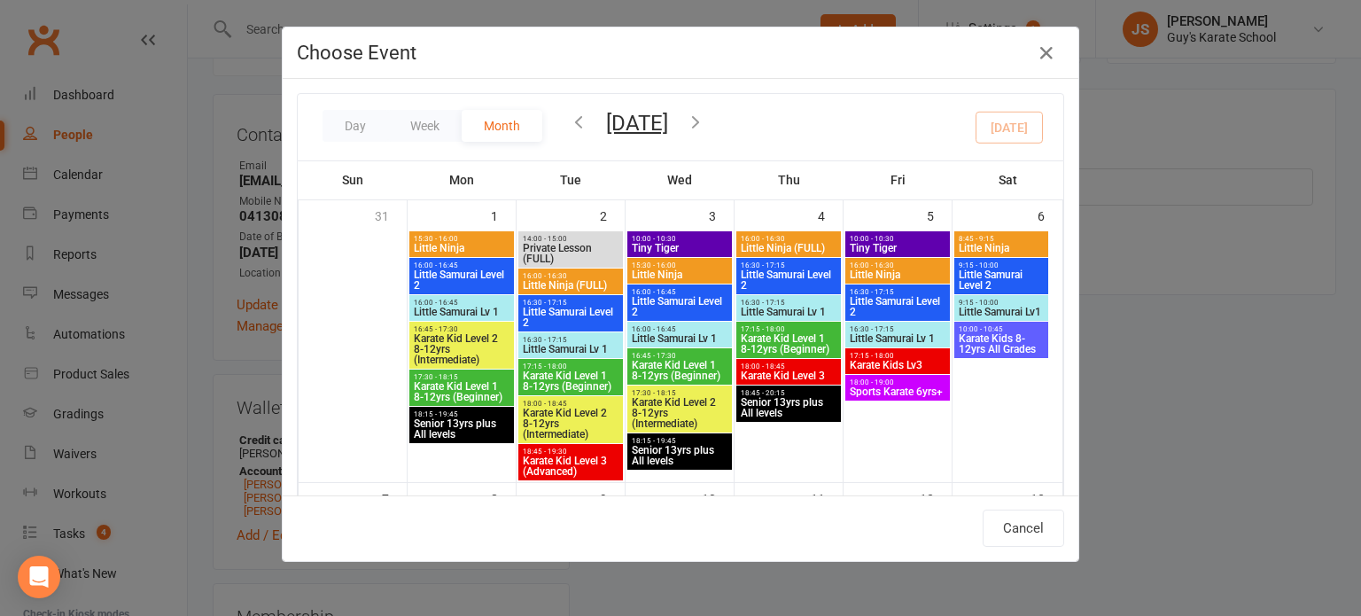
click at [550, 311] on span "Little Samurai Level 2" at bounding box center [570, 317] width 97 height 21
type input "Little Samurai Level 2 - Sep 2, 2025 4:30:00 PM"
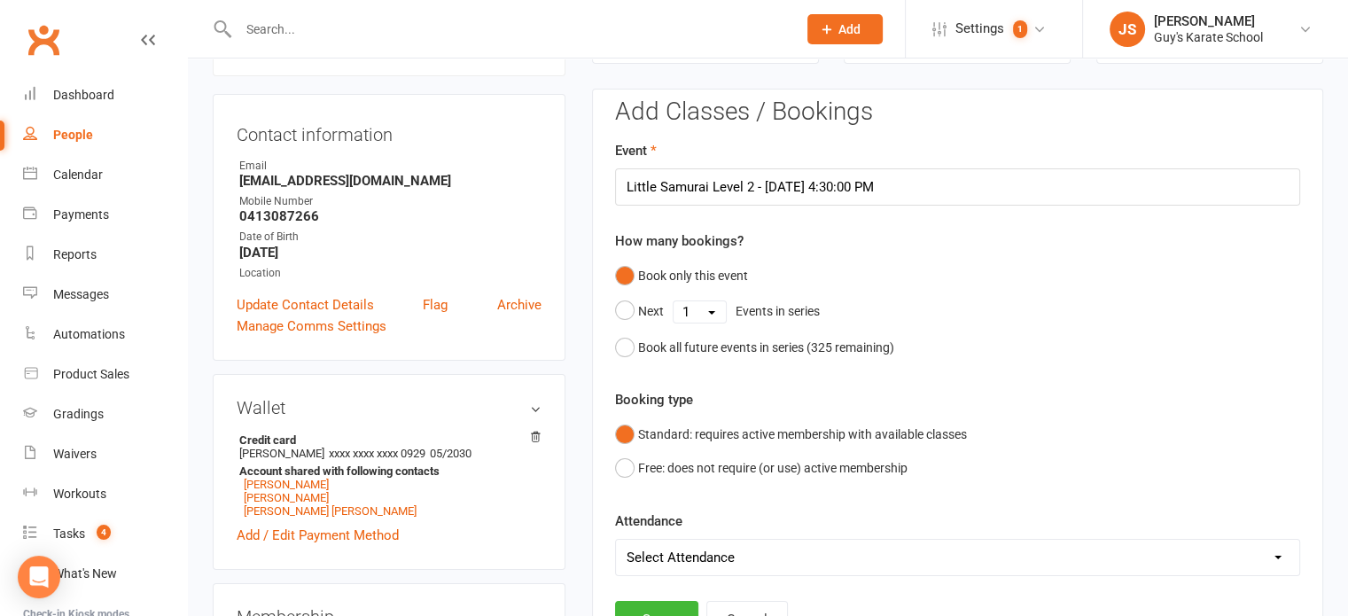
click at [675, 562] on select "Select Attendance Attended Absent" at bounding box center [957, 557] width 683 height 35
select select "0"
click at [616, 540] on select "Select Attendance Attended Absent" at bounding box center [957, 557] width 683 height 35
click at [654, 607] on button "Save" at bounding box center [656, 619] width 83 height 37
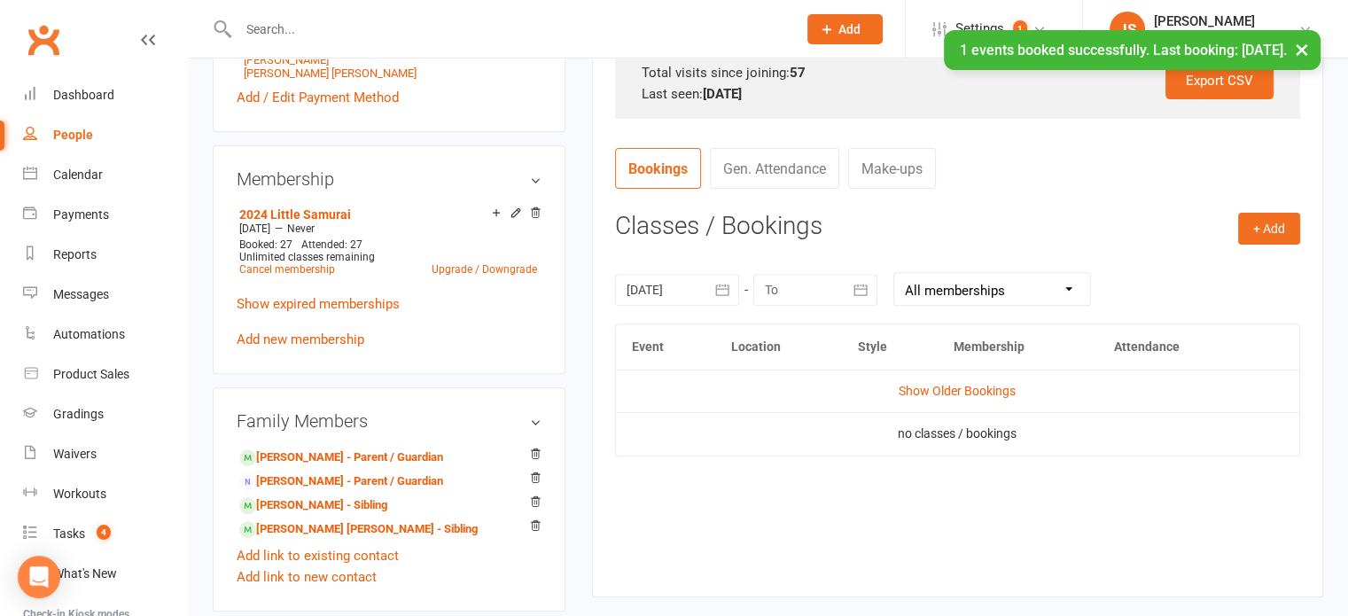
scroll to position [605, 0]
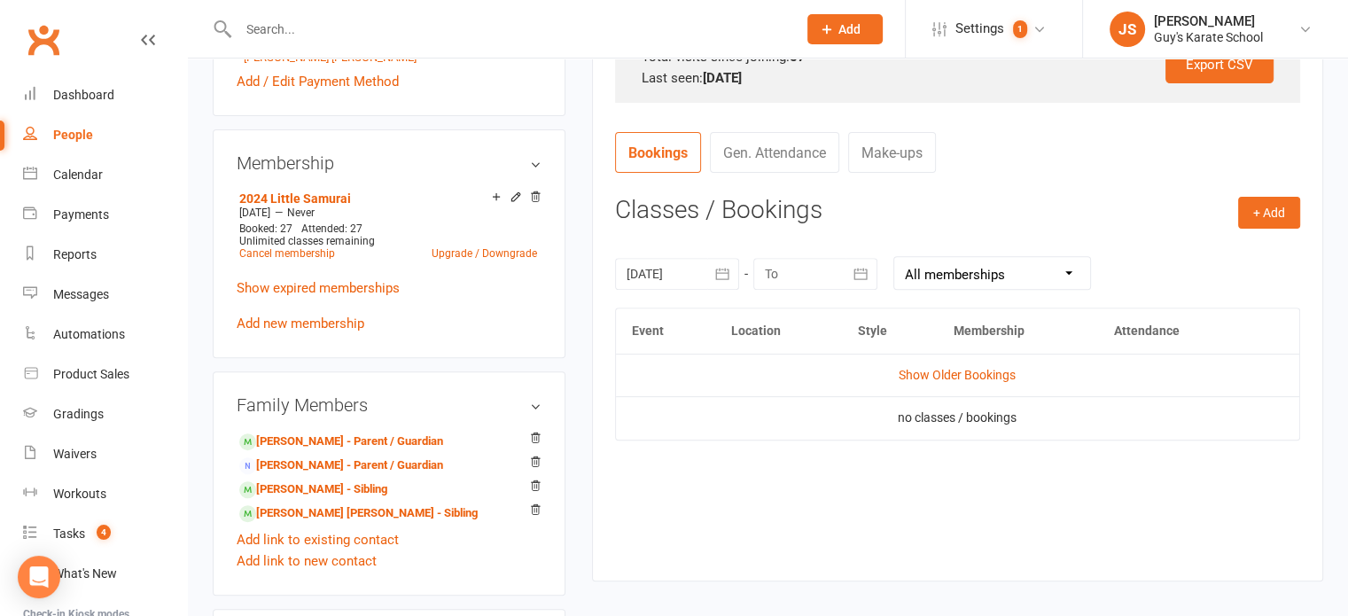
click at [720, 265] on icon "button" at bounding box center [722, 274] width 18 height 18
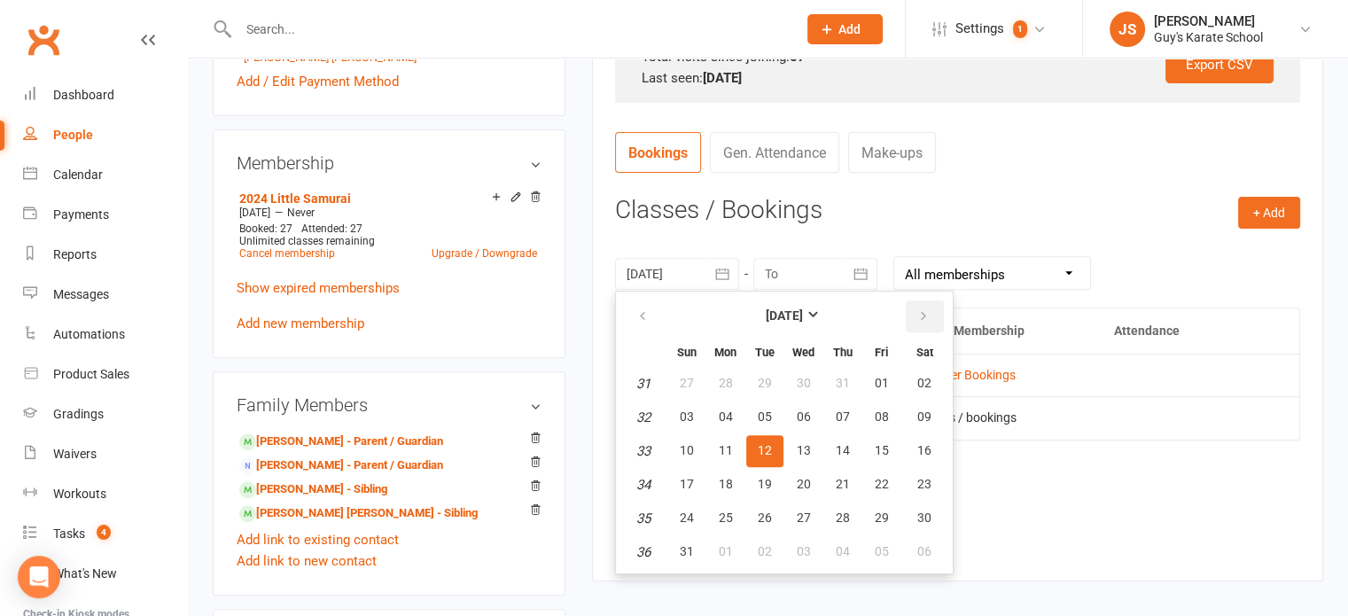
click at [917, 313] on icon "button" at bounding box center [923, 316] width 12 height 14
click at [720, 385] on span "01" at bounding box center [726, 383] width 14 height 14
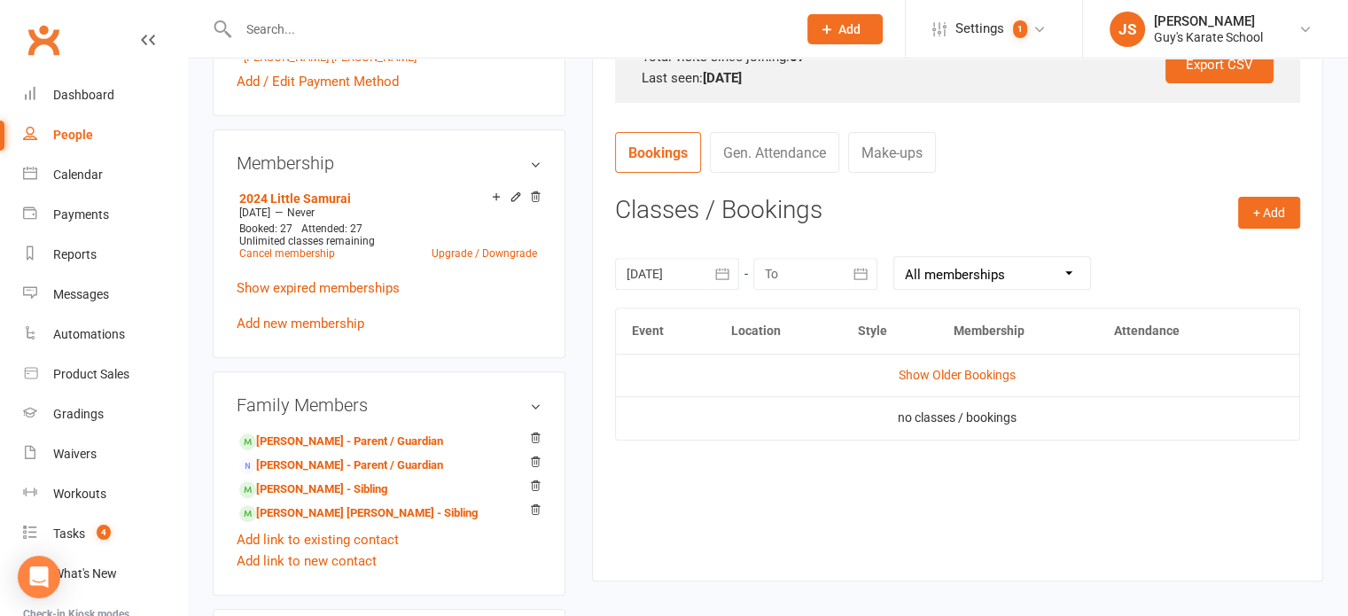
type input "01 Sep 2025"
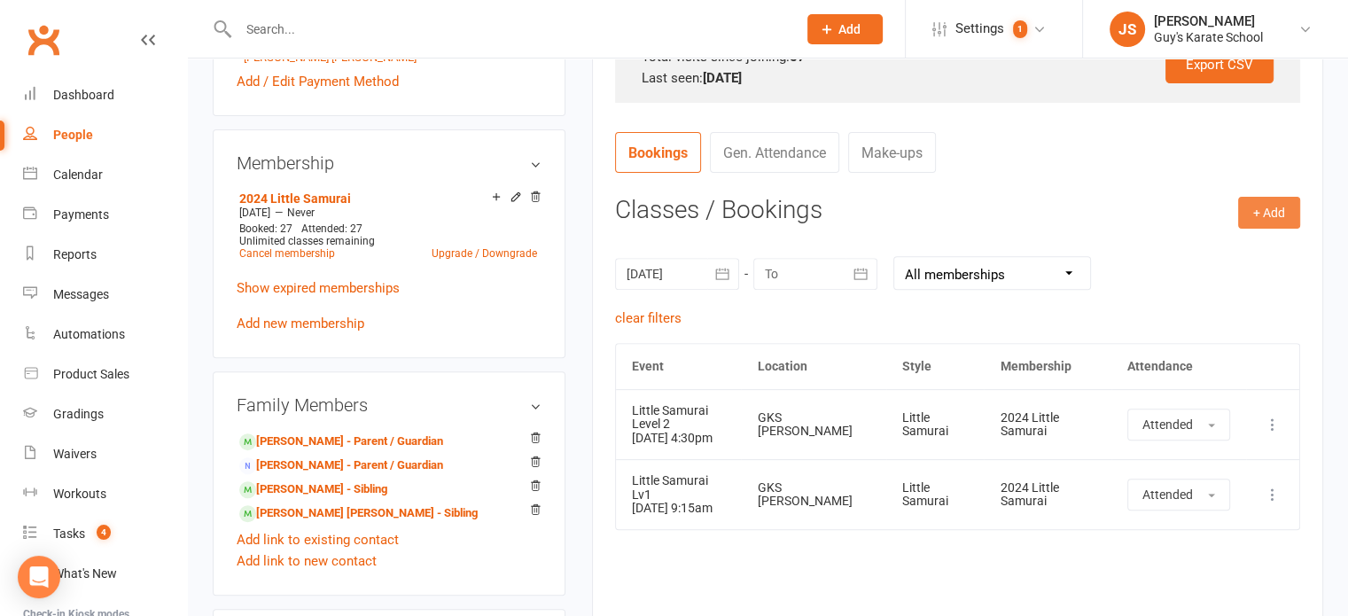
click at [1268, 213] on button "+ Add" at bounding box center [1269, 213] width 62 height 32
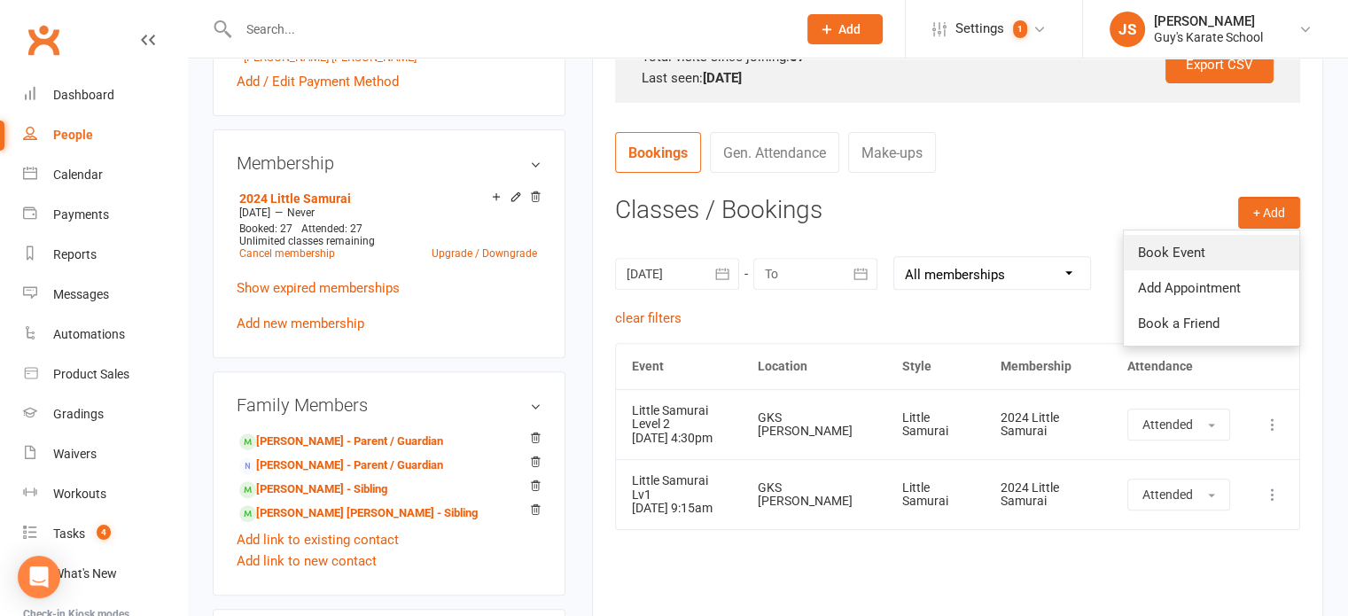
click at [1210, 247] on link "Book Event" at bounding box center [1211, 252] width 175 height 35
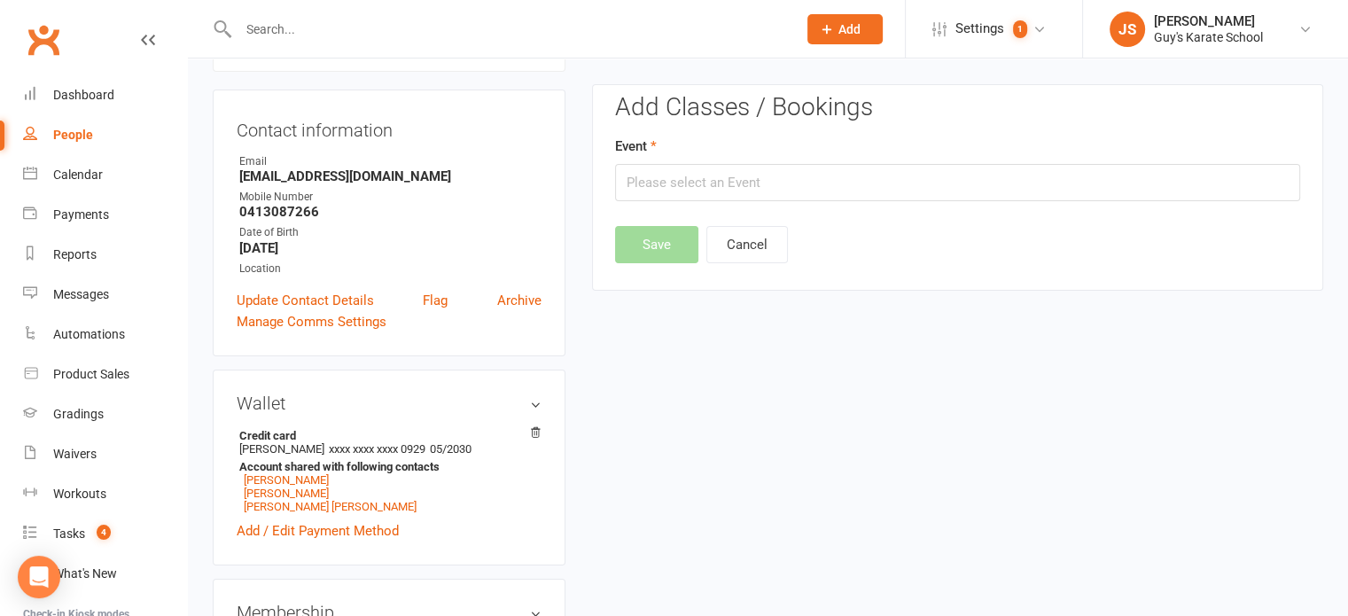
scroll to position [152, 0]
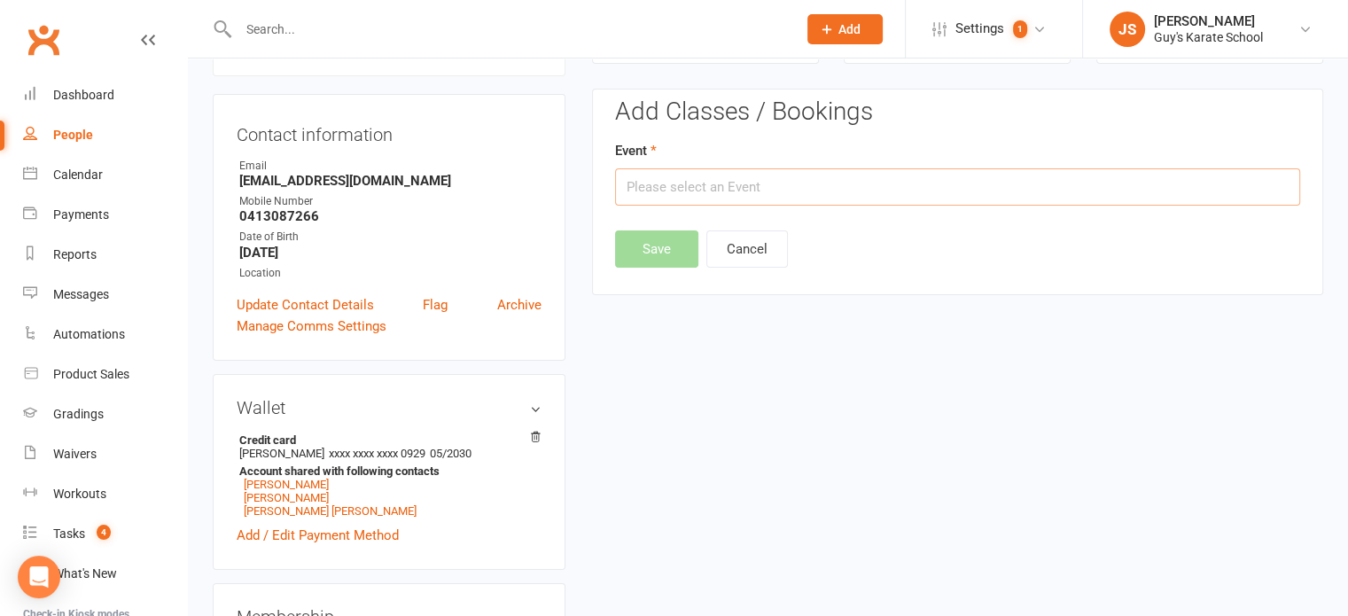
click at [709, 200] on input "text" at bounding box center [957, 186] width 685 height 37
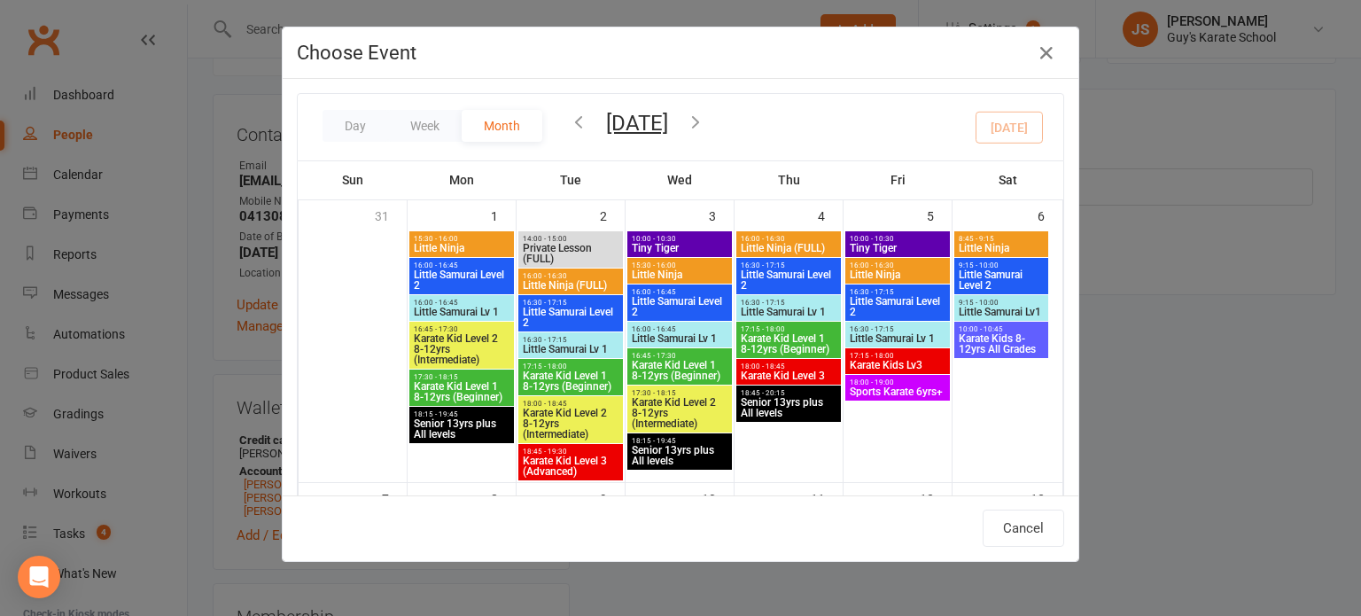
click at [993, 277] on span "Little Samurai Level 2" at bounding box center [1001, 279] width 87 height 21
type input "Little Samurai Level 2 - Sep 6, 2025 9:15:00 AM"
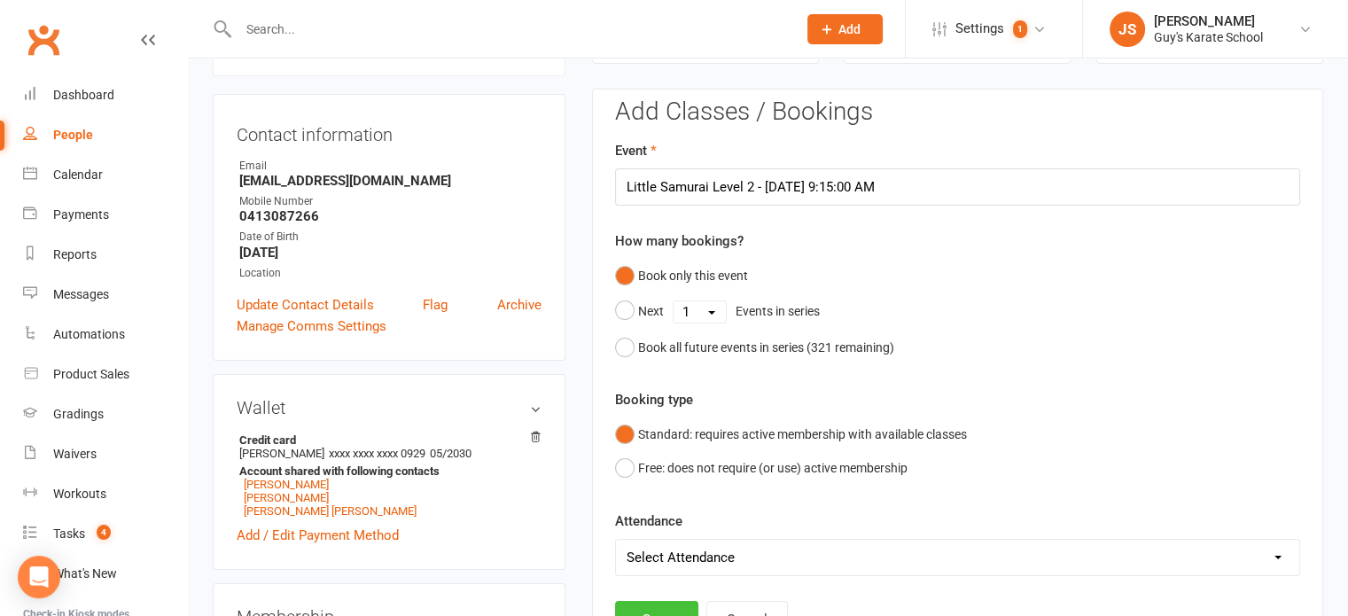
click at [646, 603] on button "Save" at bounding box center [656, 619] width 83 height 37
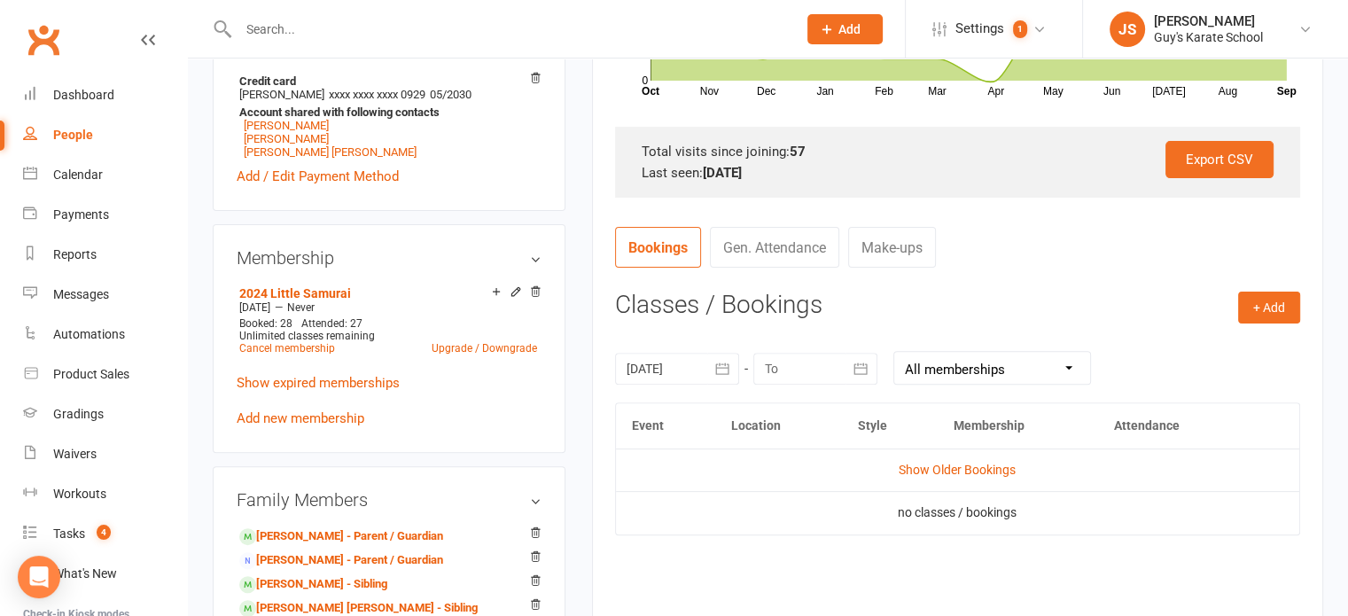
scroll to position [516, 0]
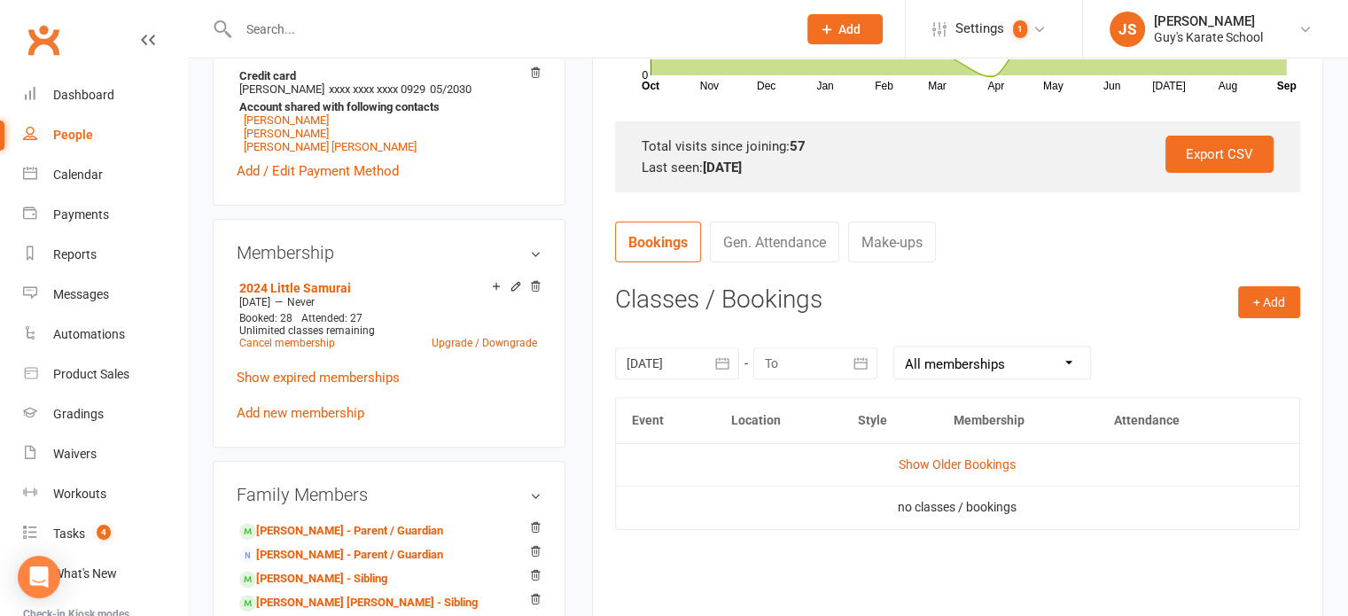
click at [728, 366] on icon "button" at bounding box center [722, 363] width 13 height 12
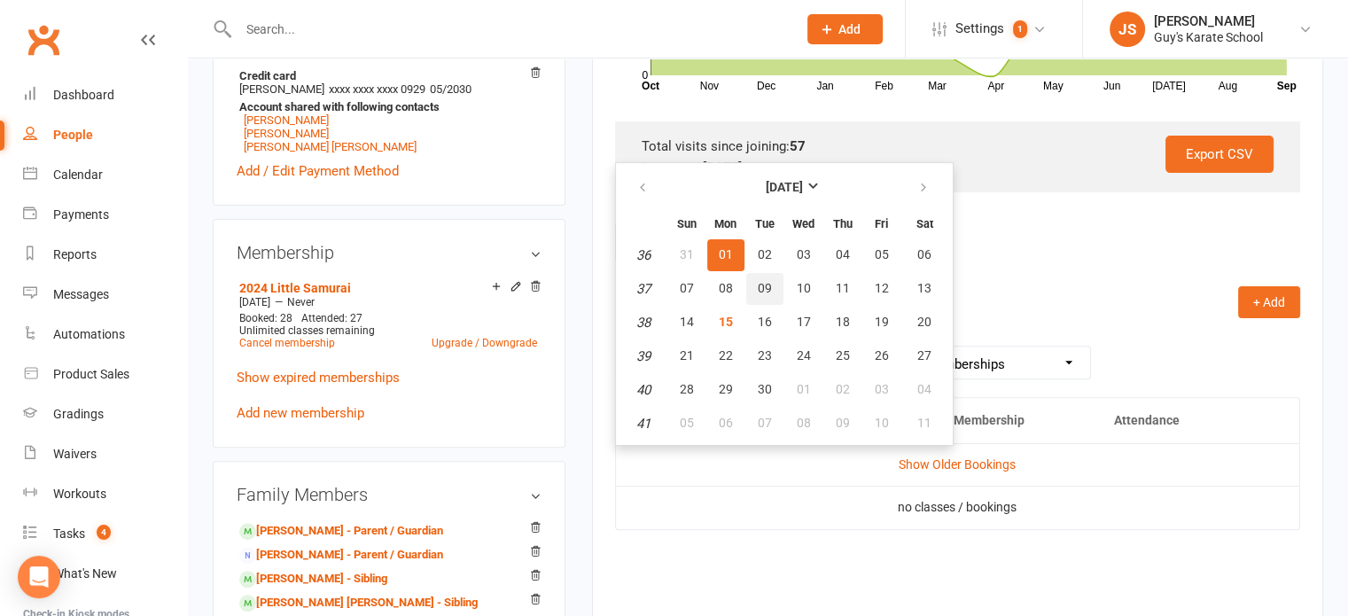
click at [751, 286] on button "09" at bounding box center [764, 289] width 37 height 32
type input "09 Sep 2025"
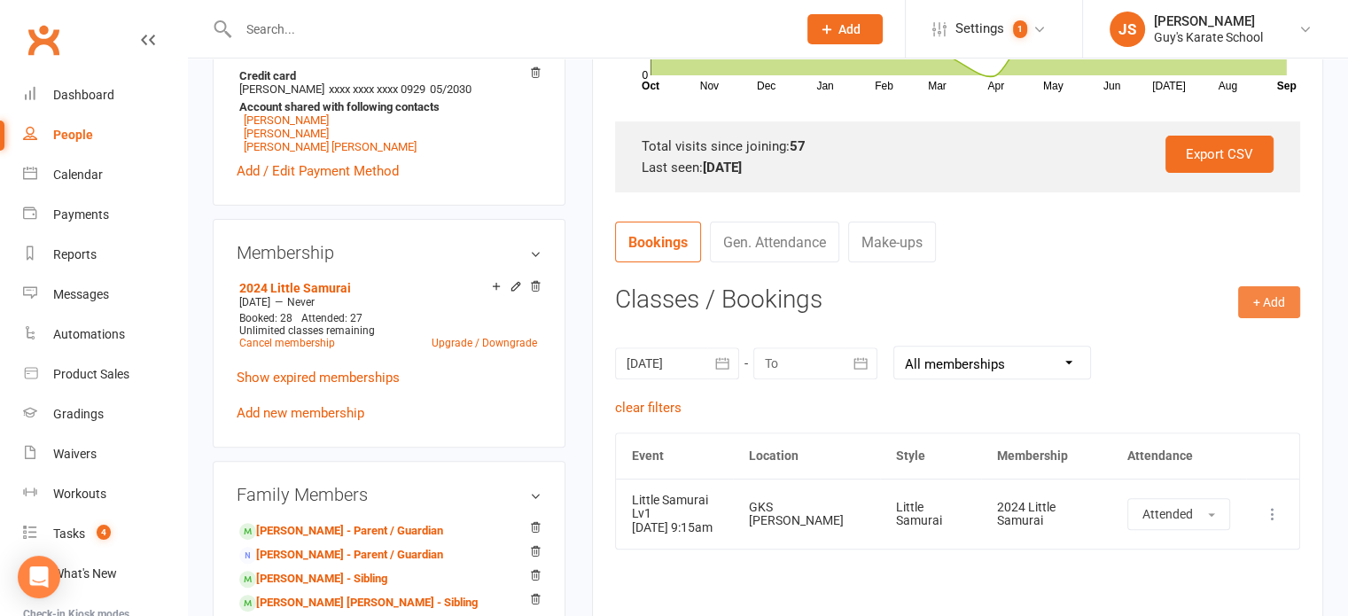
click at [1255, 302] on button "+ Add" at bounding box center [1269, 302] width 62 height 32
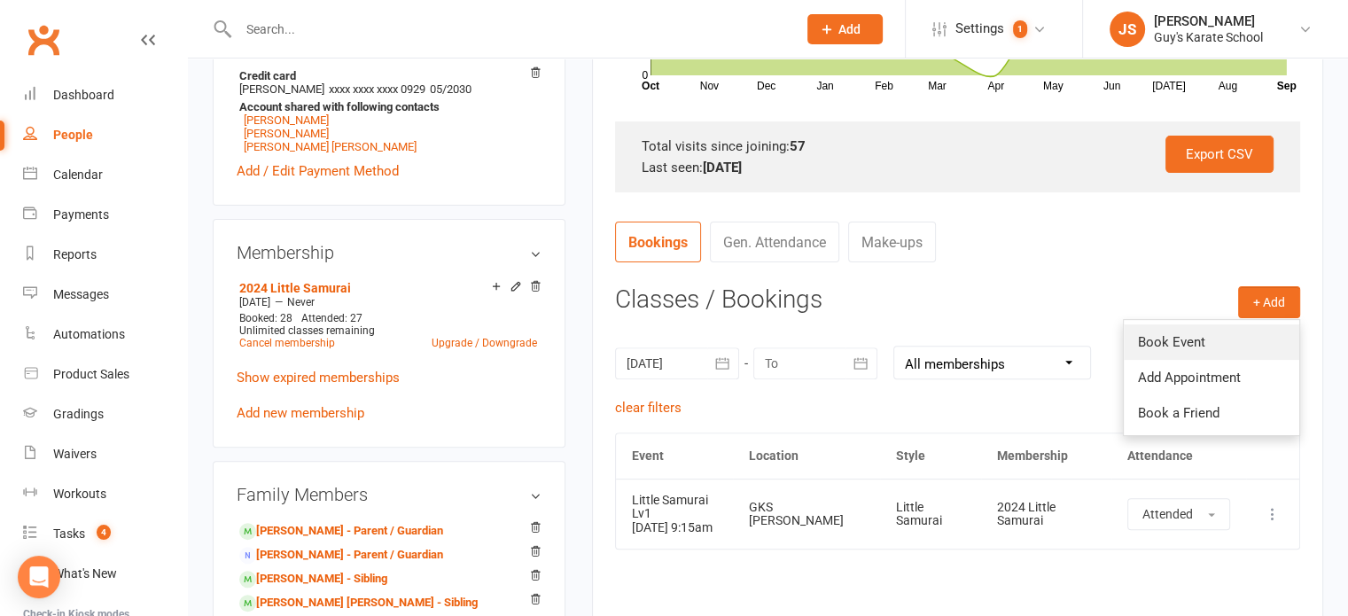
click at [1205, 337] on link "Book Event" at bounding box center [1211, 341] width 175 height 35
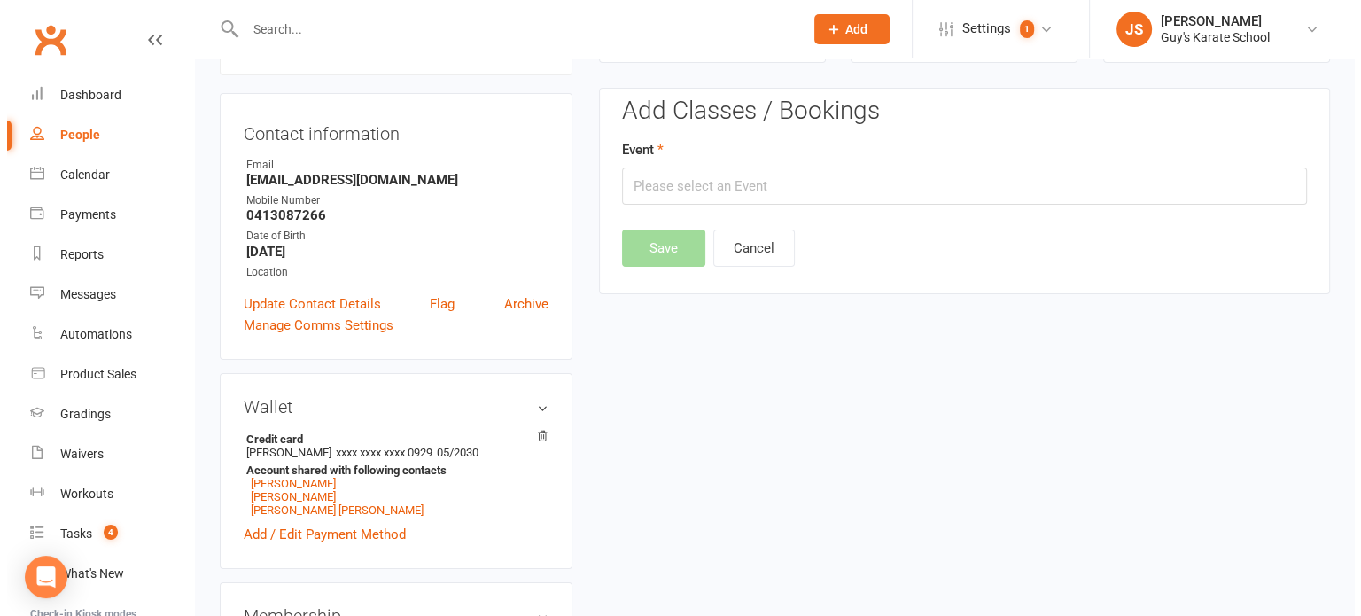
scroll to position [152, 0]
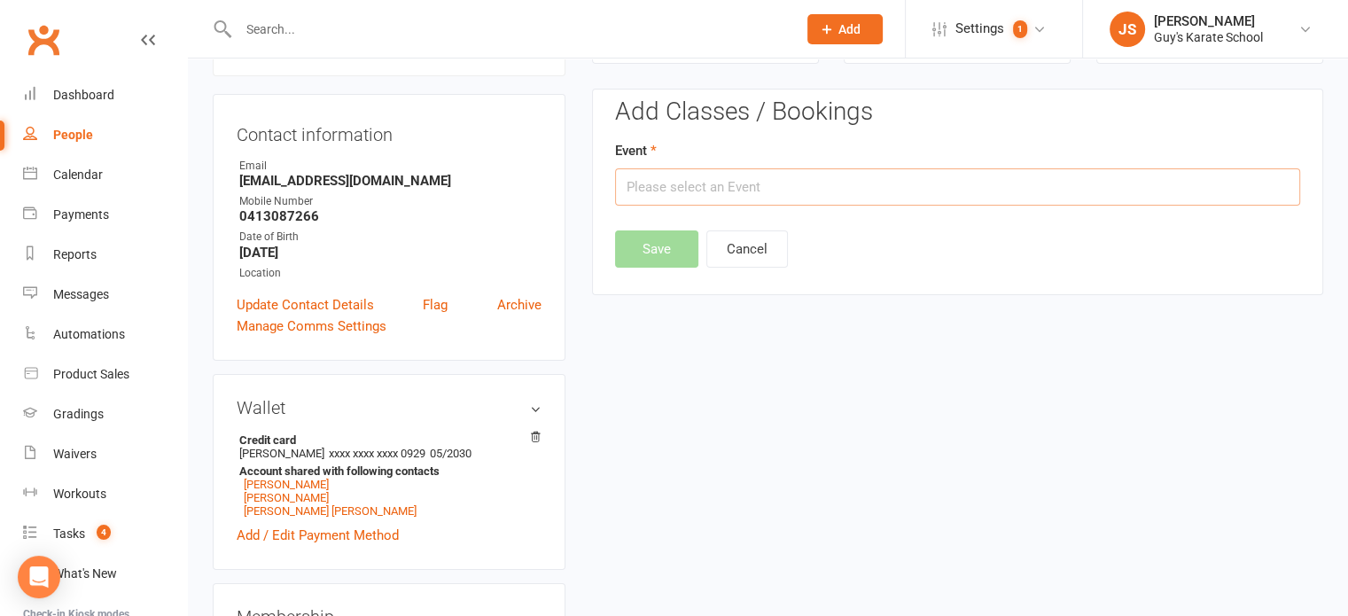
click at [825, 179] on input "text" at bounding box center [957, 186] width 685 height 37
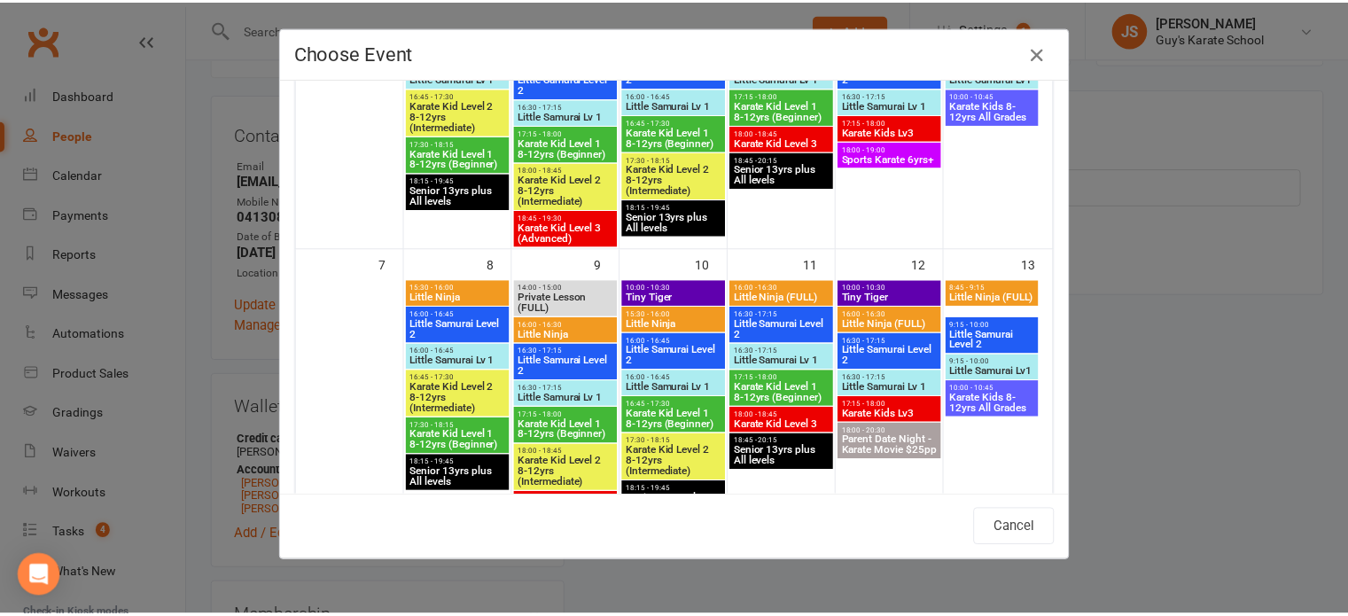
scroll to position [288, 0]
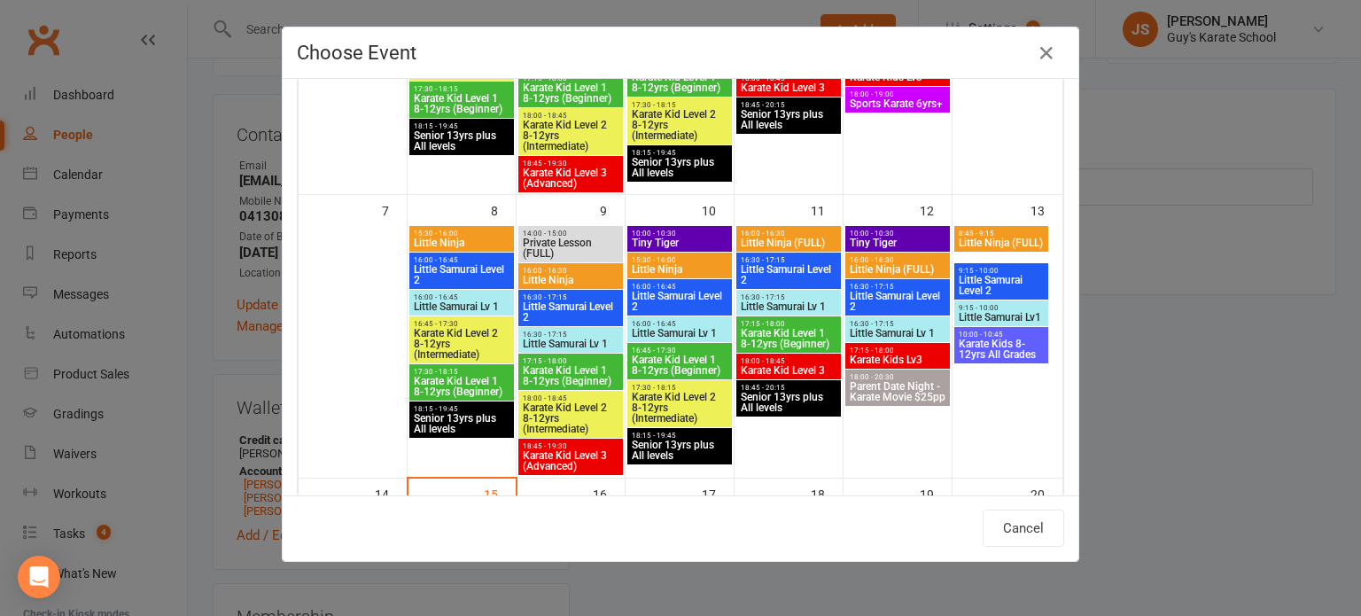
click at [559, 293] on span "16:30 - 17:15" at bounding box center [570, 297] width 97 height 8
type input "Little Samurai Level 2 - Sep 9, 2025 4:30:00 PM"
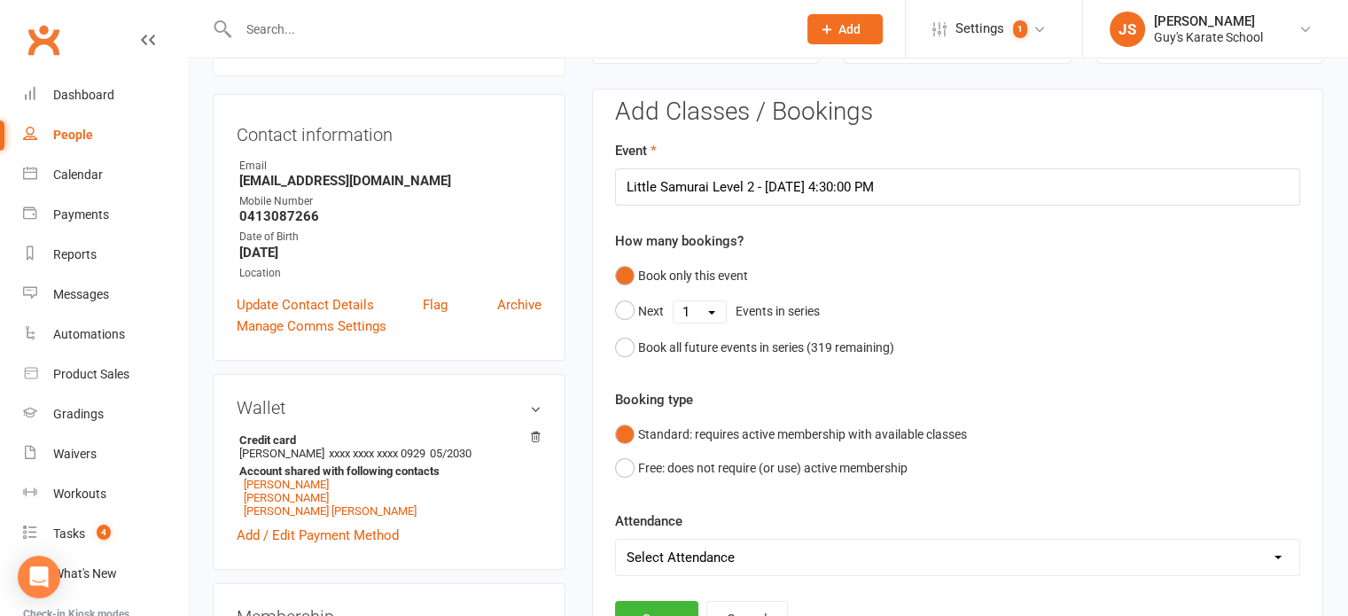
click at [681, 556] on select "Select Attendance Attended Absent" at bounding box center [957, 557] width 683 height 35
select select "0"
click at [616, 540] on select "Select Attendance Attended Absent" at bounding box center [957, 557] width 683 height 35
click at [662, 602] on button "Save" at bounding box center [656, 619] width 83 height 37
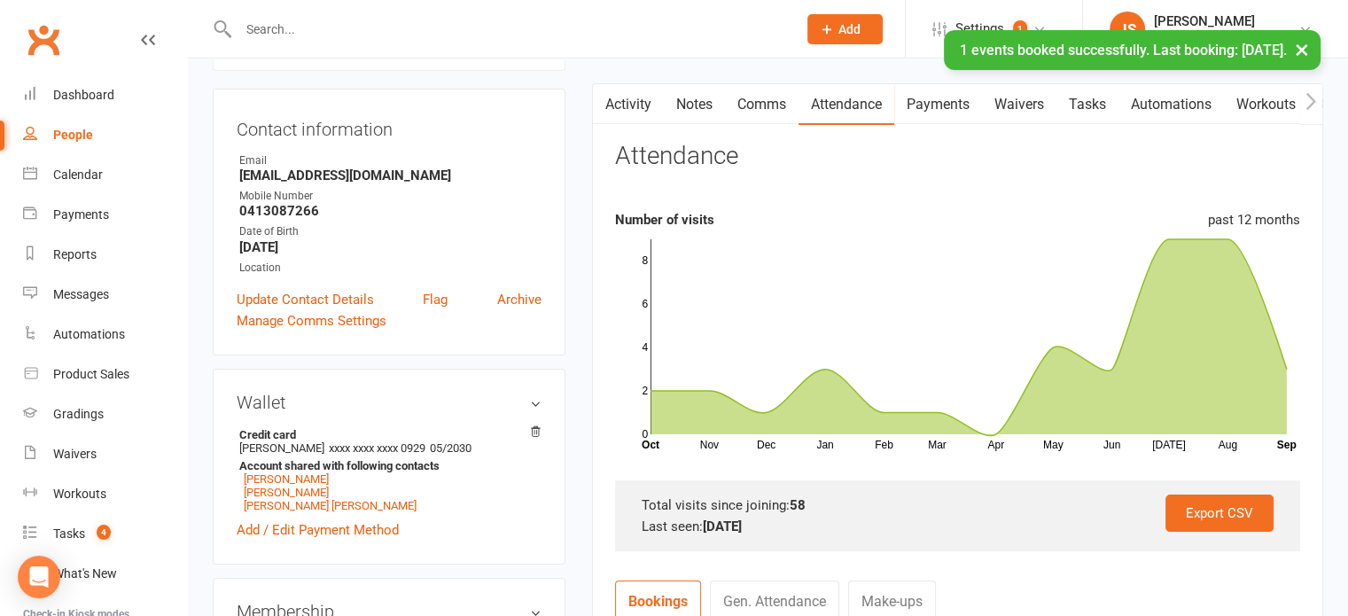
scroll to position [160, 0]
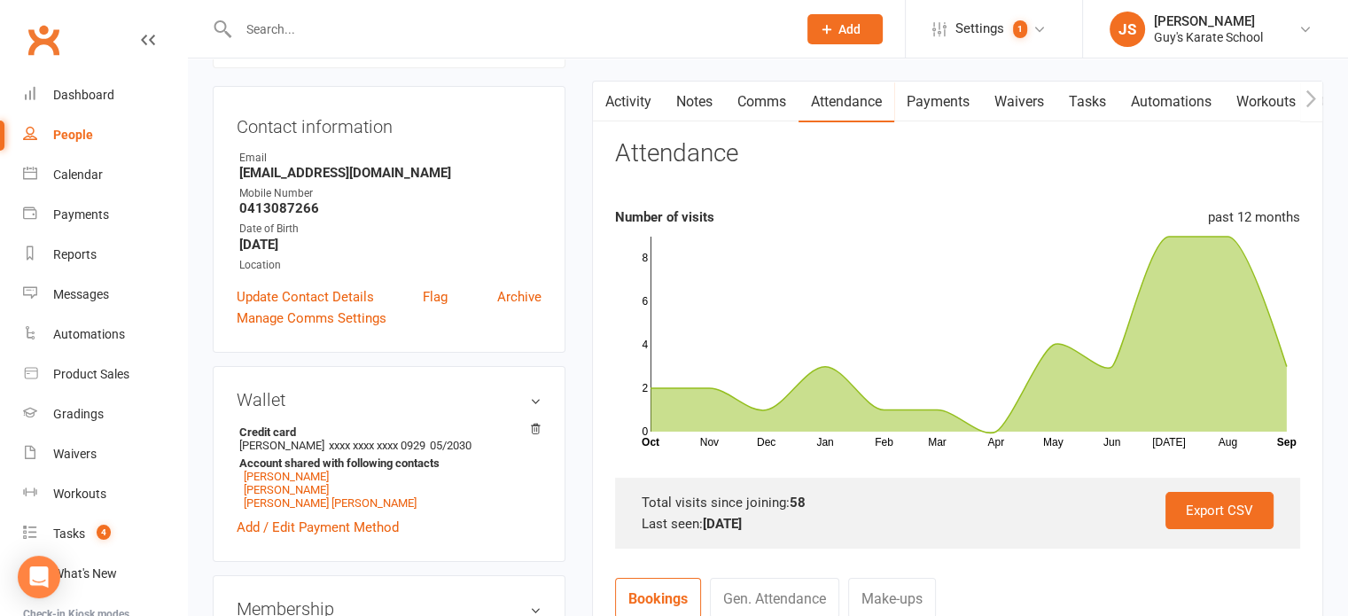
click at [938, 113] on link "Payments" at bounding box center [938, 102] width 88 height 41
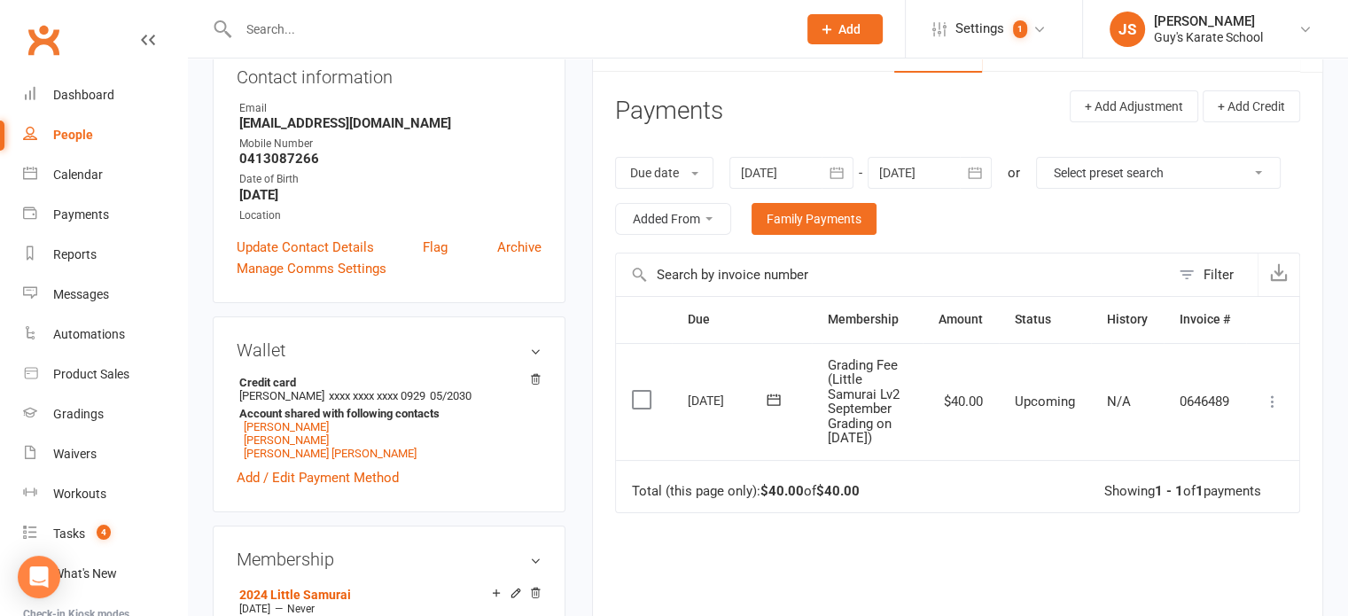
scroll to position [223, 0]
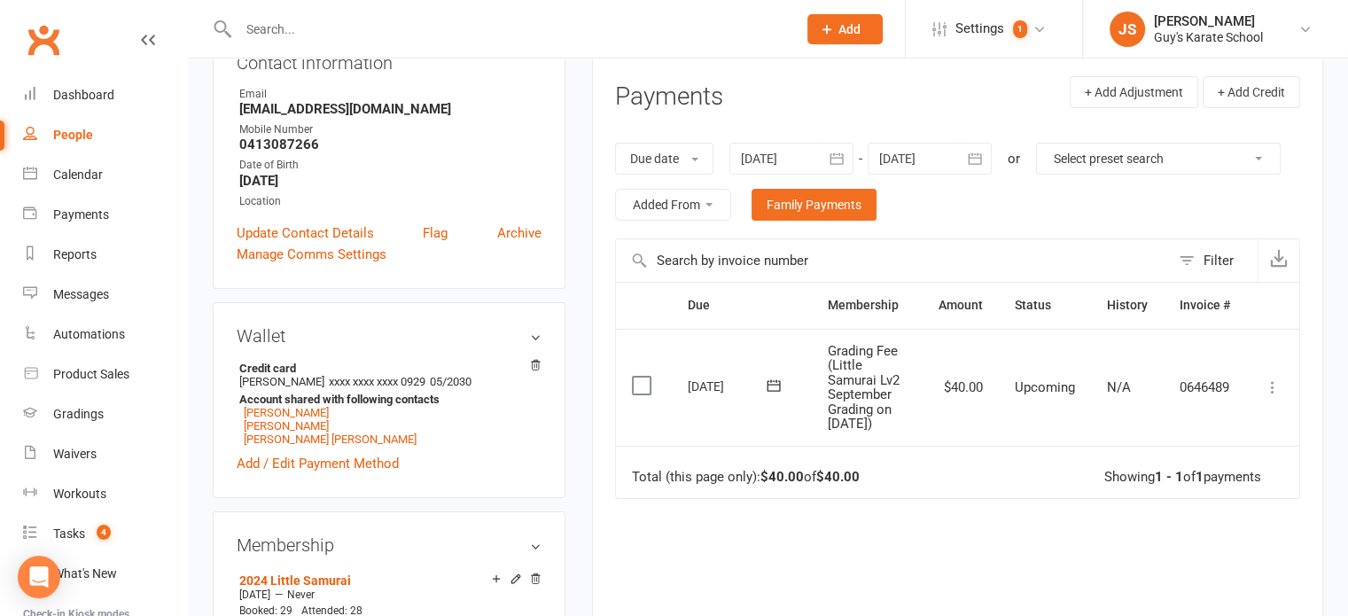
click at [983, 568] on div "Due Contact Membership Amount Status History Invoice # Select this 17 Sep 2025 …" at bounding box center [957, 505] width 685 height 446
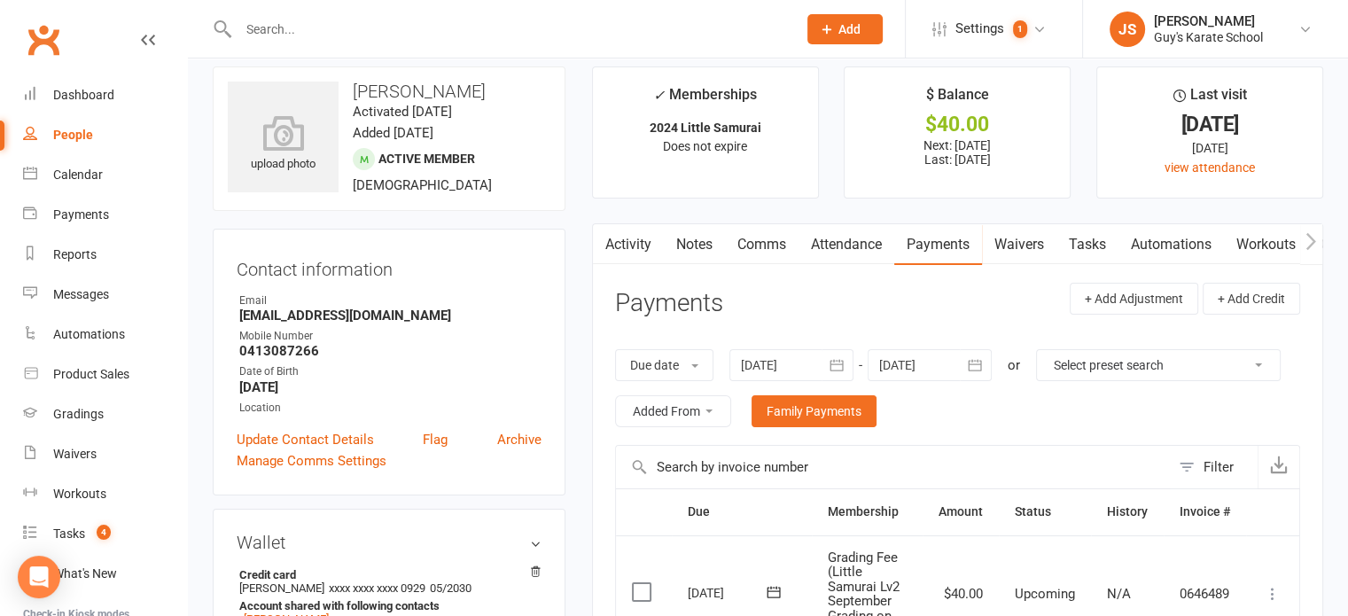
scroll to position [0, 0]
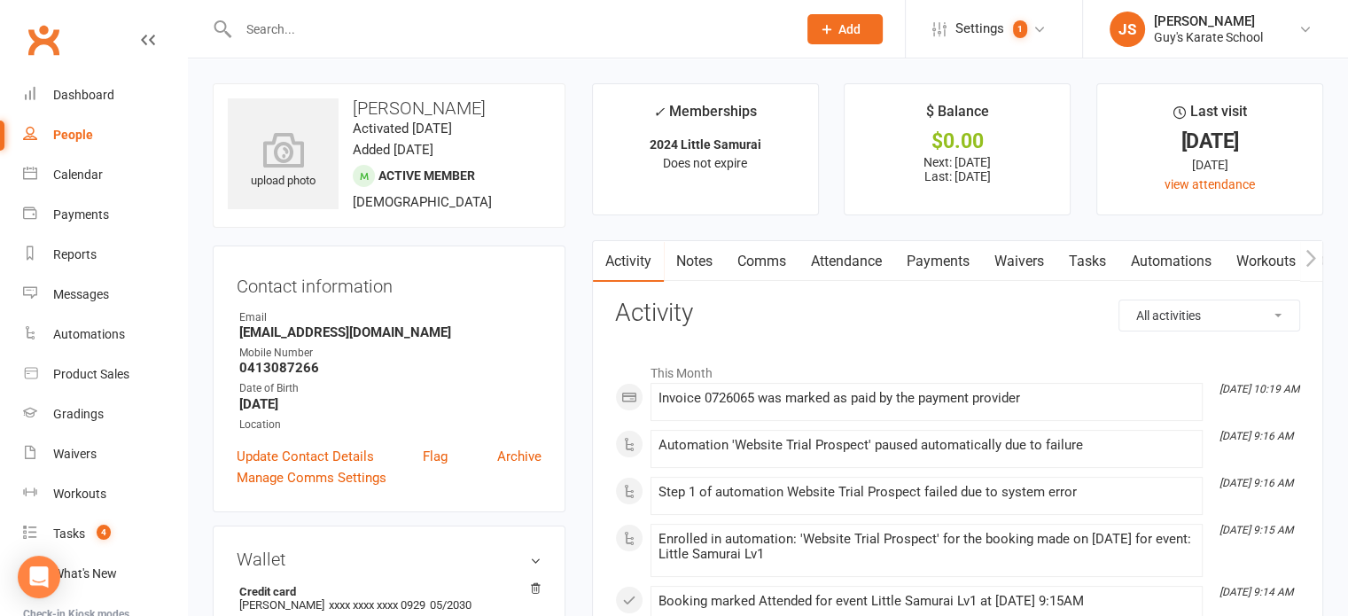
click at [851, 251] on link "Attendance" at bounding box center [846, 261] width 96 height 41
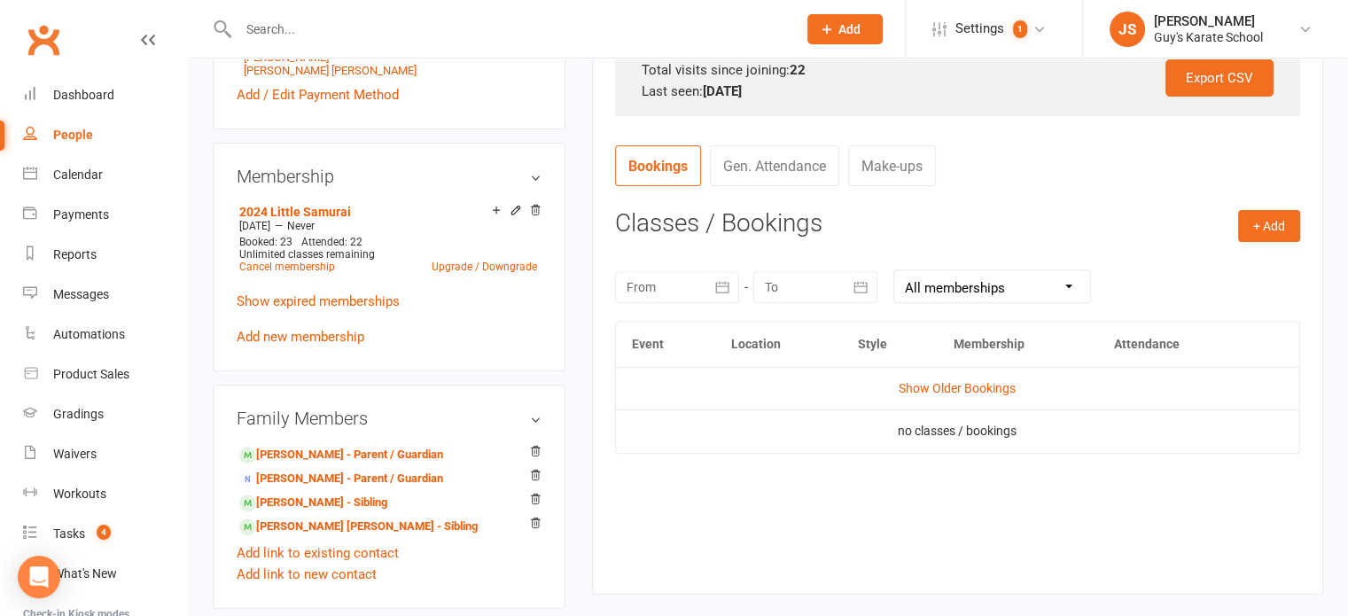
scroll to position [605, 0]
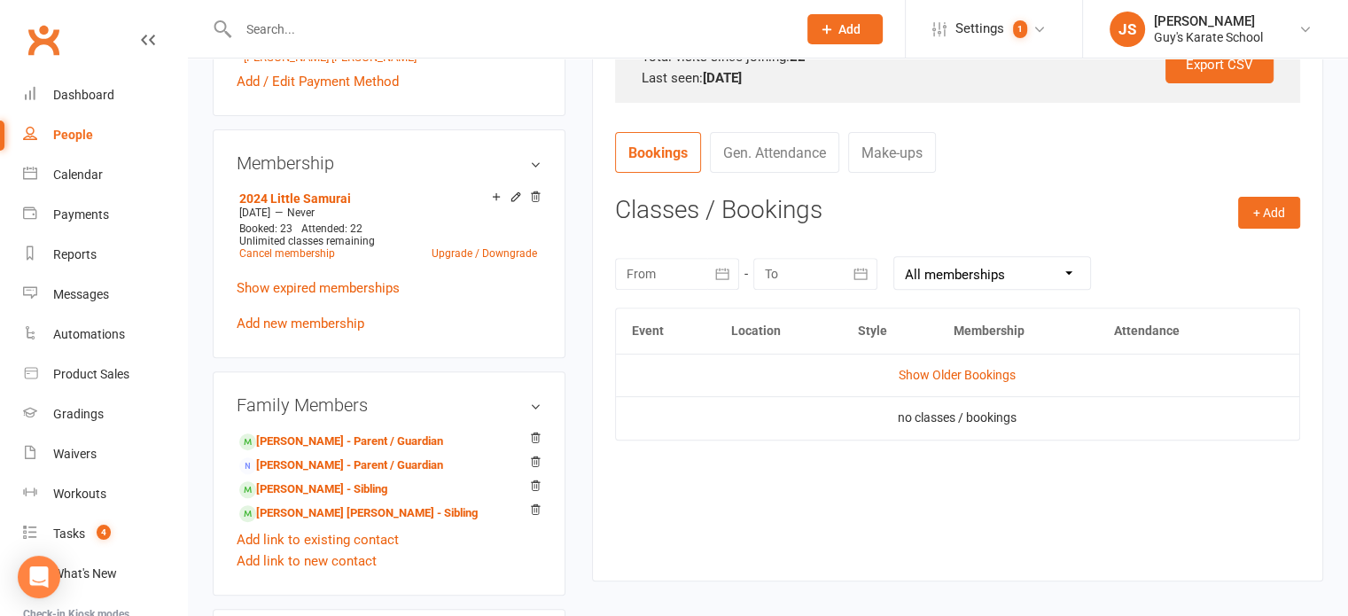
click at [720, 277] on icon "button" at bounding box center [722, 274] width 13 height 12
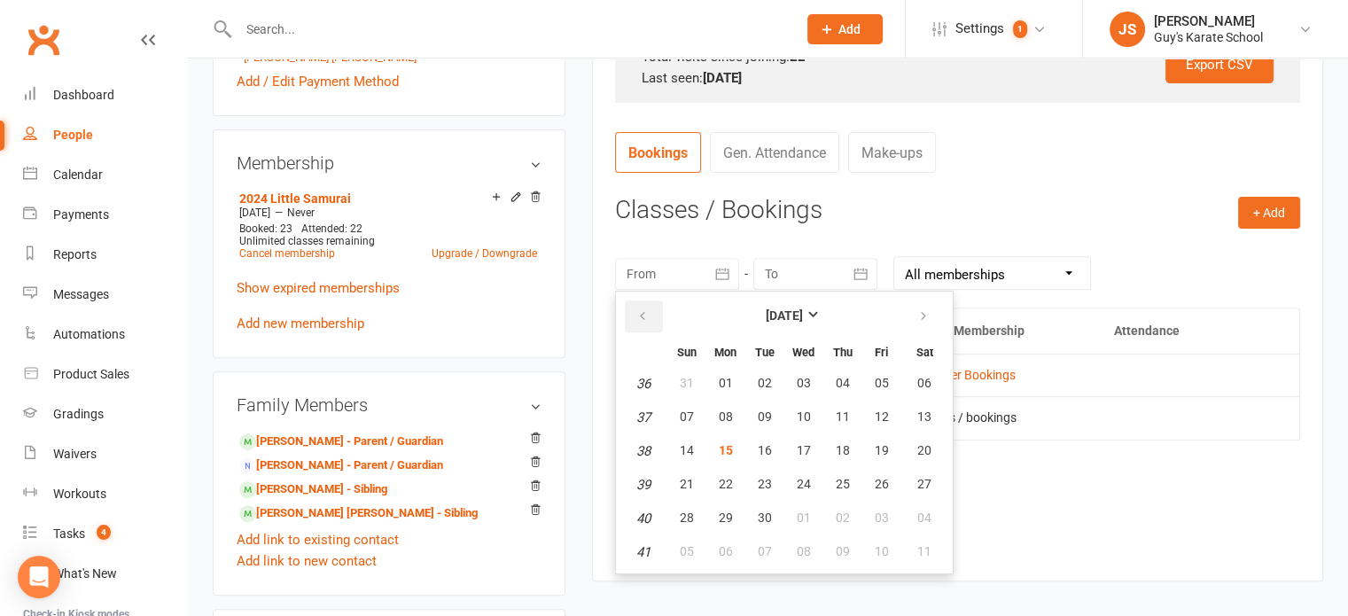
click at [645, 311] on icon "button" at bounding box center [642, 316] width 12 height 14
click at [727, 417] on span "07" at bounding box center [726, 416] width 14 height 14
type input "07 Jul 2025"
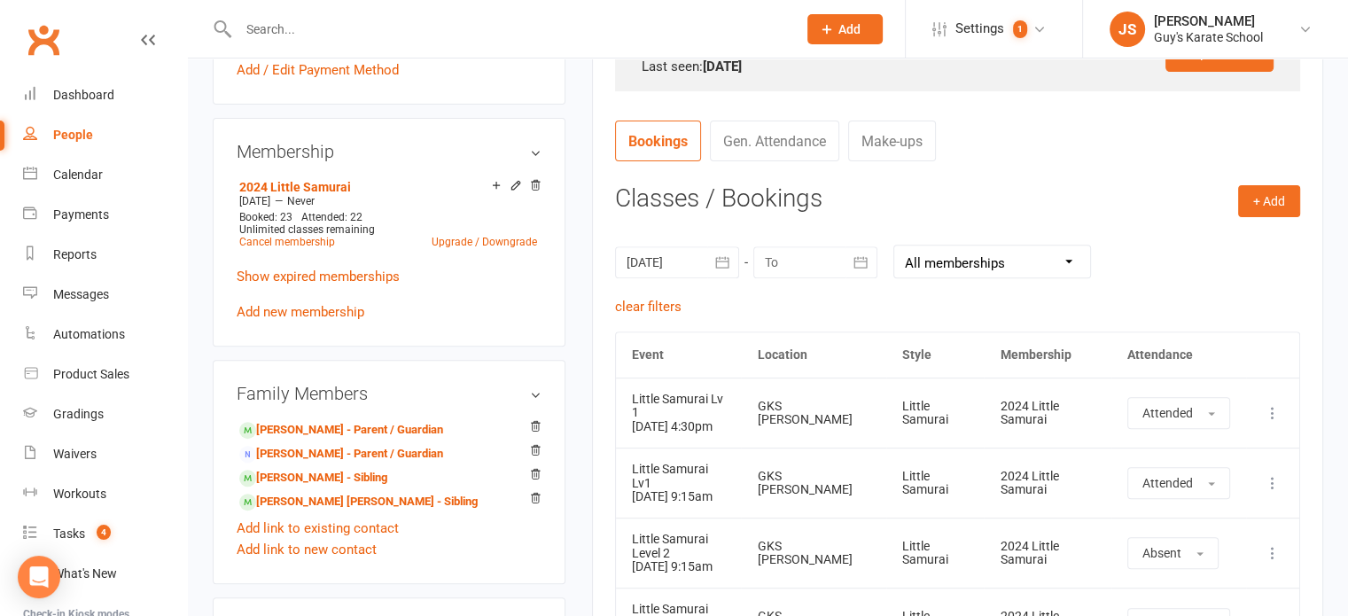
scroll to position [621, 0]
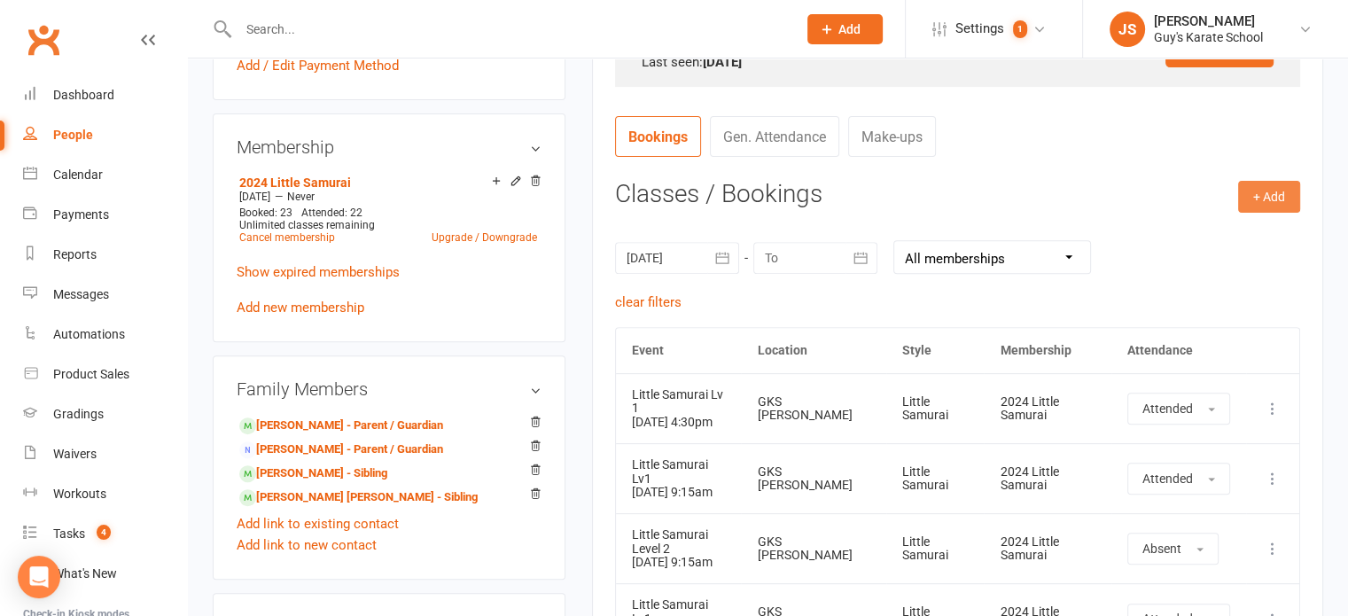
click at [1268, 191] on button "+ Add" at bounding box center [1269, 197] width 62 height 32
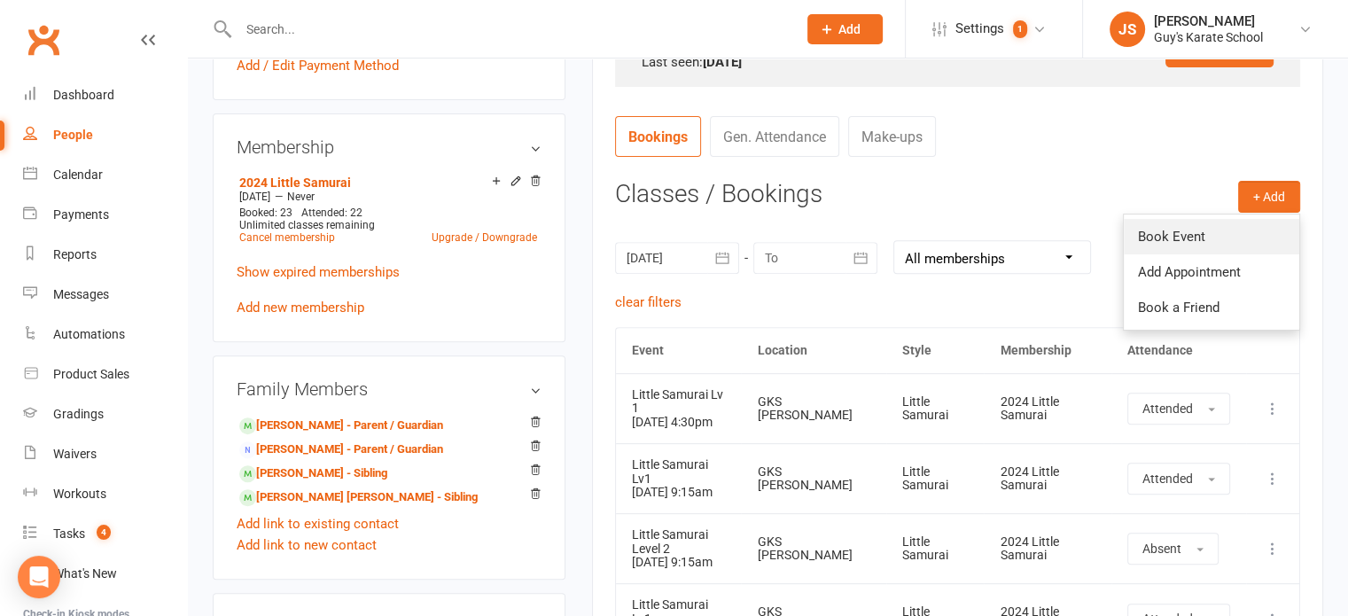
click at [1195, 235] on link "Book Event" at bounding box center [1211, 236] width 175 height 35
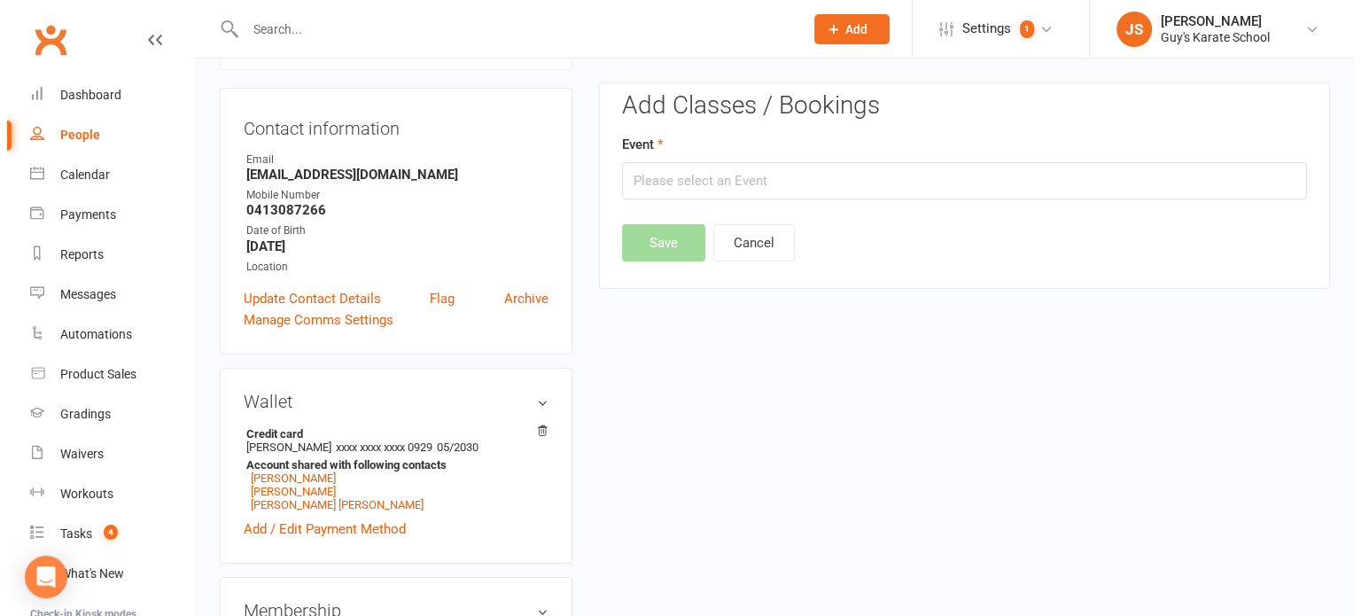
scroll to position [152, 0]
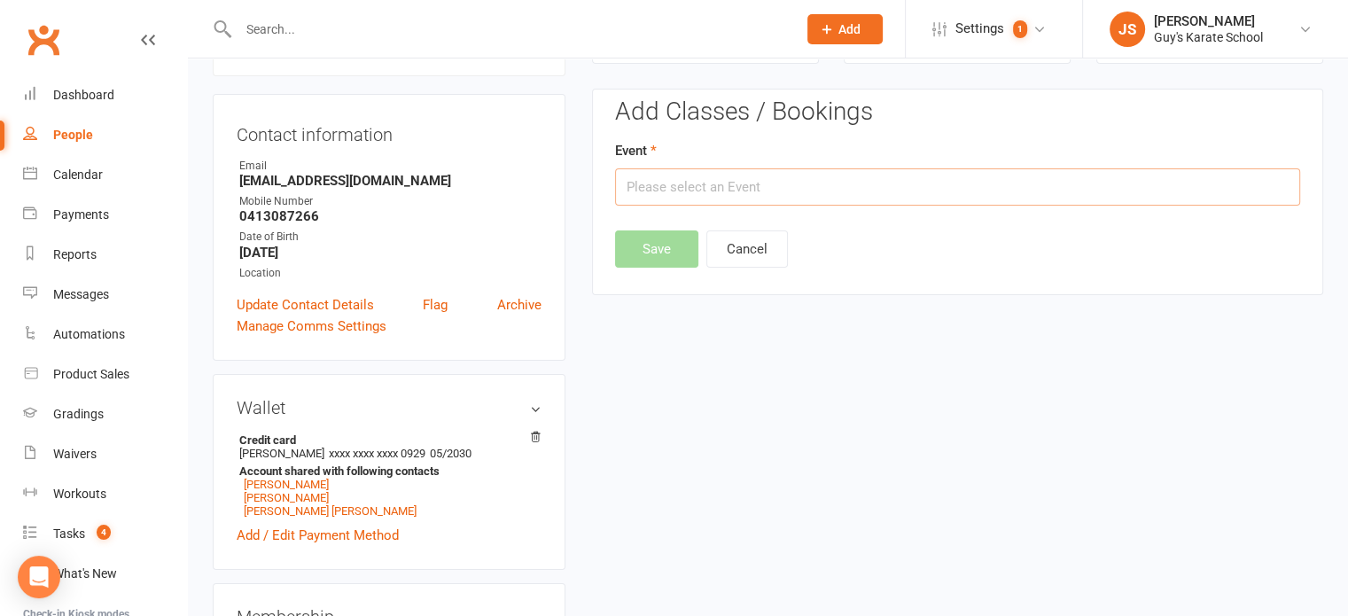
click at [729, 182] on input "text" at bounding box center [957, 186] width 685 height 37
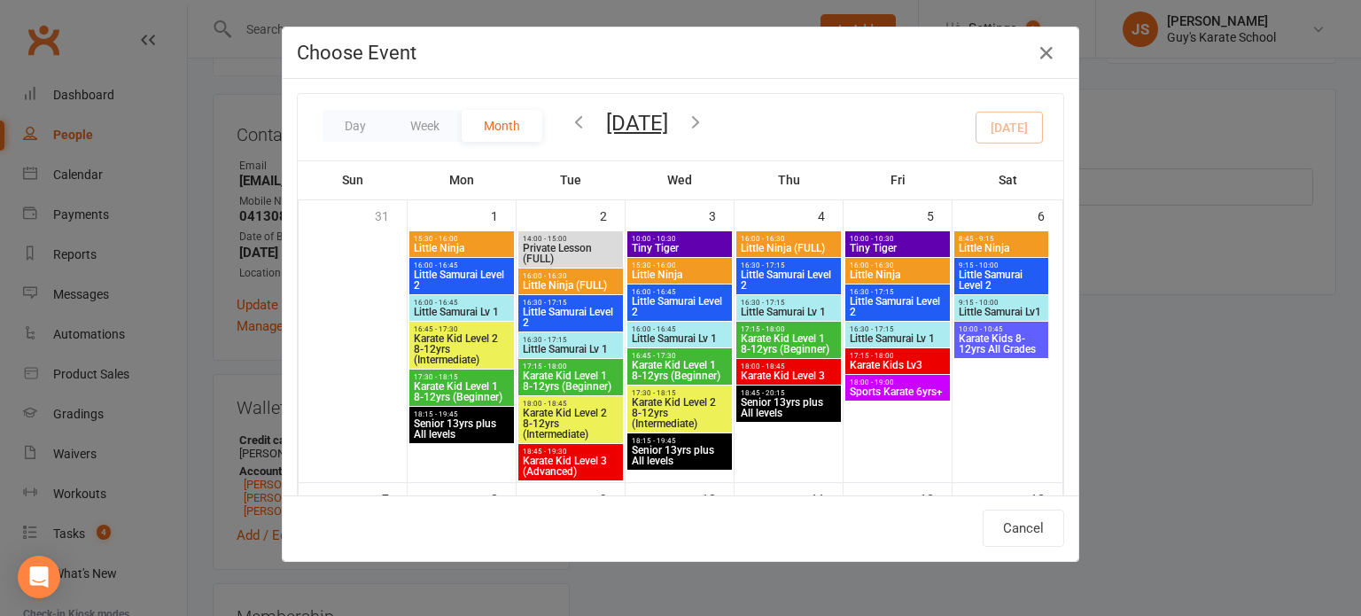
click at [570, 113] on icon "button" at bounding box center [578, 121] width 19 height 19
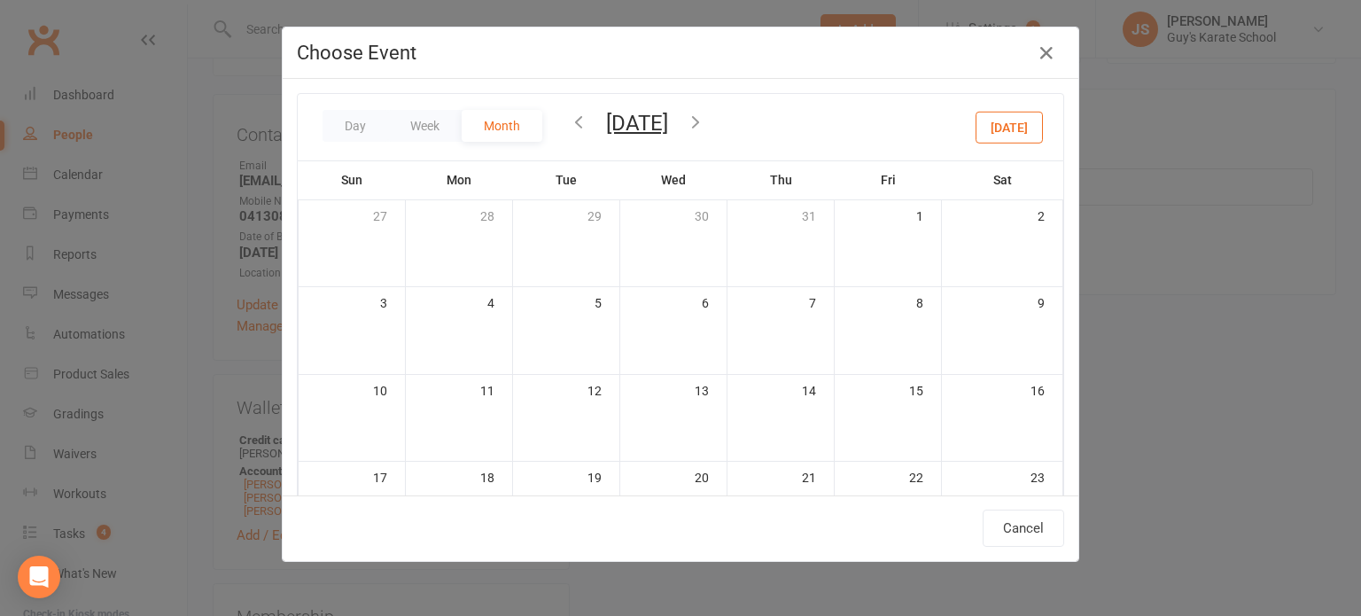
click at [570, 113] on icon "button" at bounding box center [578, 121] width 19 height 19
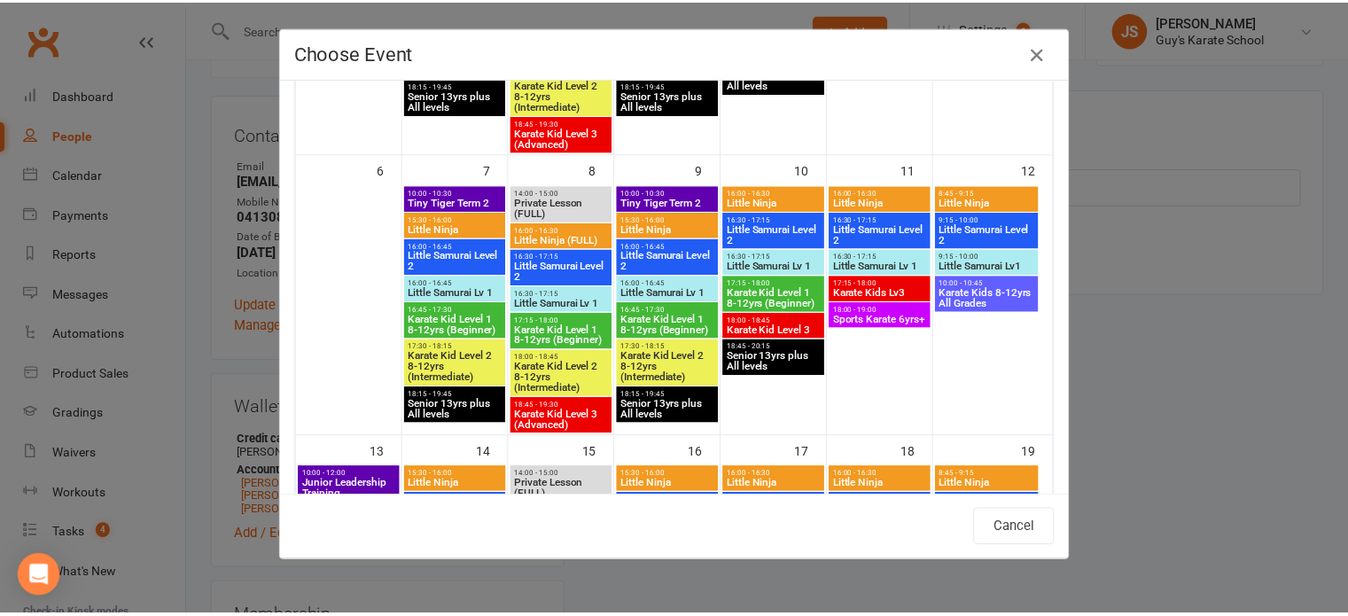
scroll to position [355, 0]
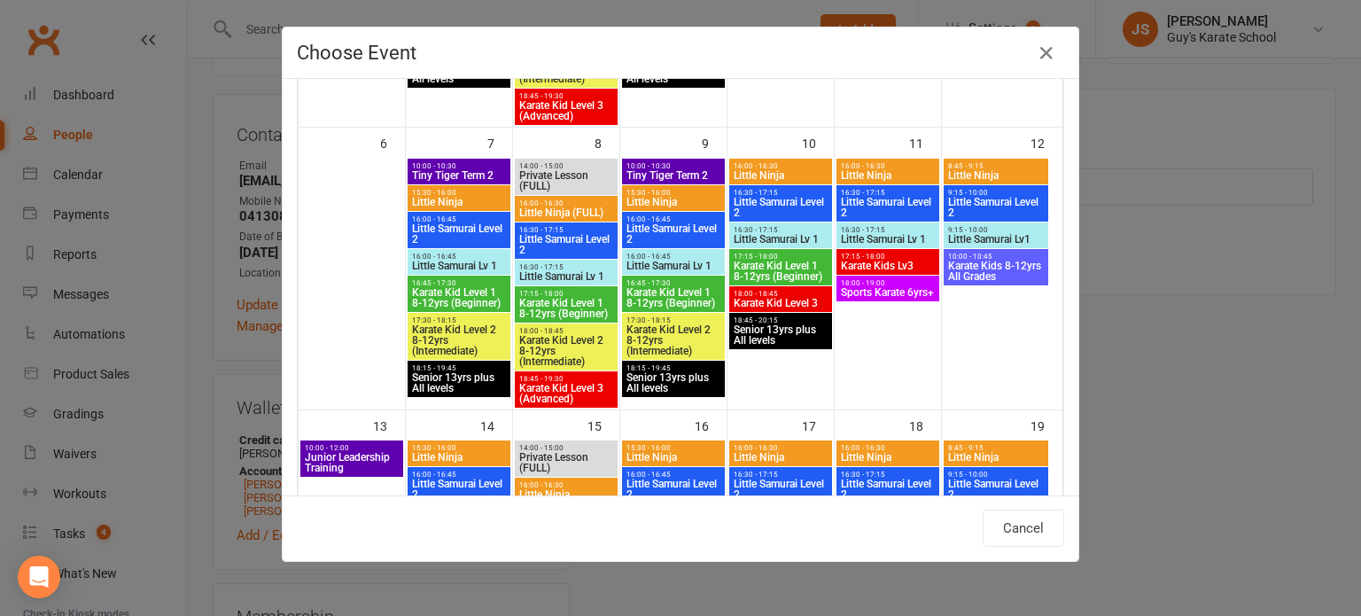
click at [546, 271] on span "Little Samurai Lv 1" at bounding box center [566, 276] width 96 height 11
type input "Little Samurai Lv 1 - Jul 8, 2025 4:30:00 PM"
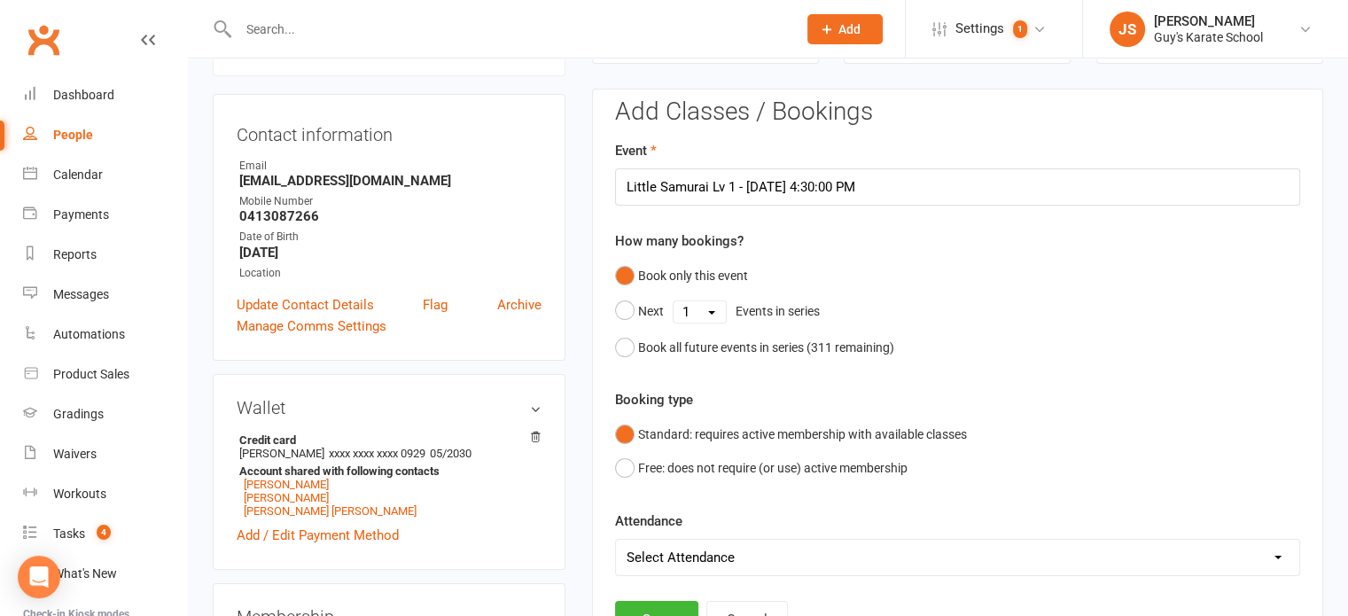
click at [696, 558] on select "Select Attendance Attended Absent" at bounding box center [957, 557] width 683 height 35
select select "0"
click at [616, 540] on select "Select Attendance Attended Absent" at bounding box center [957, 557] width 683 height 35
click at [669, 602] on button "Save" at bounding box center [656, 619] width 83 height 37
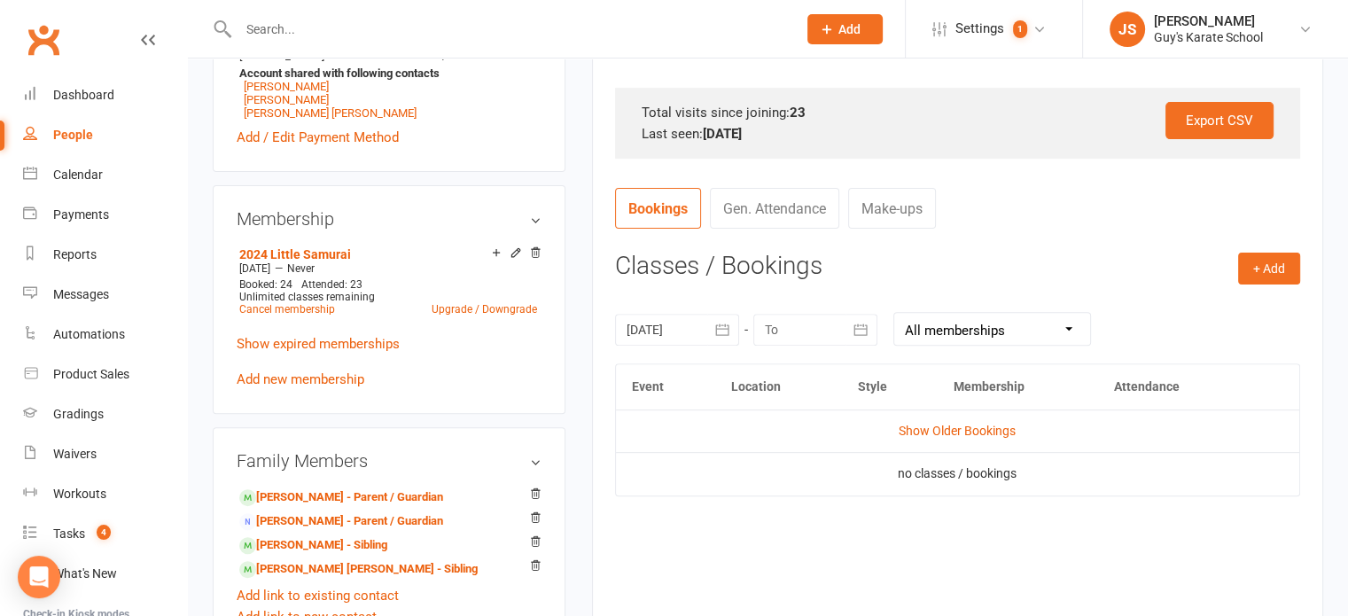
scroll to position [557, 0]
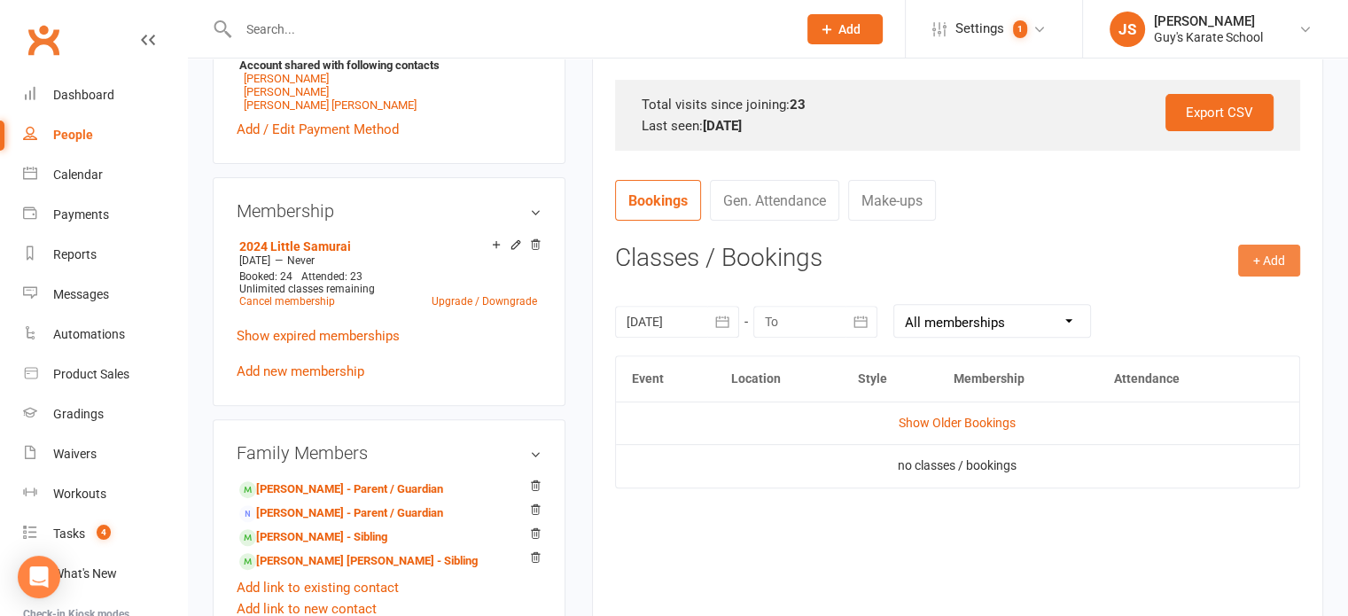
click at [1269, 253] on button "+ Add" at bounding box center [1269, 261] width 62 height 32
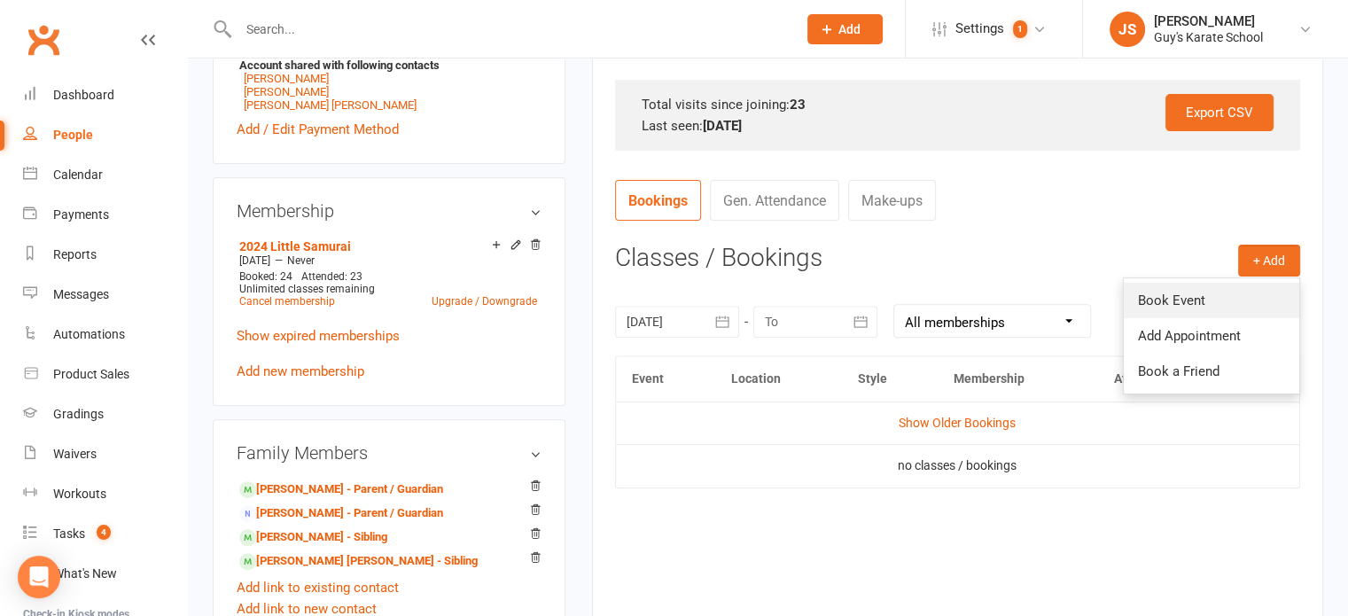
click at [1210, 304] on link "Book Event" at bounding box center [1211, 300] width 175 height 35
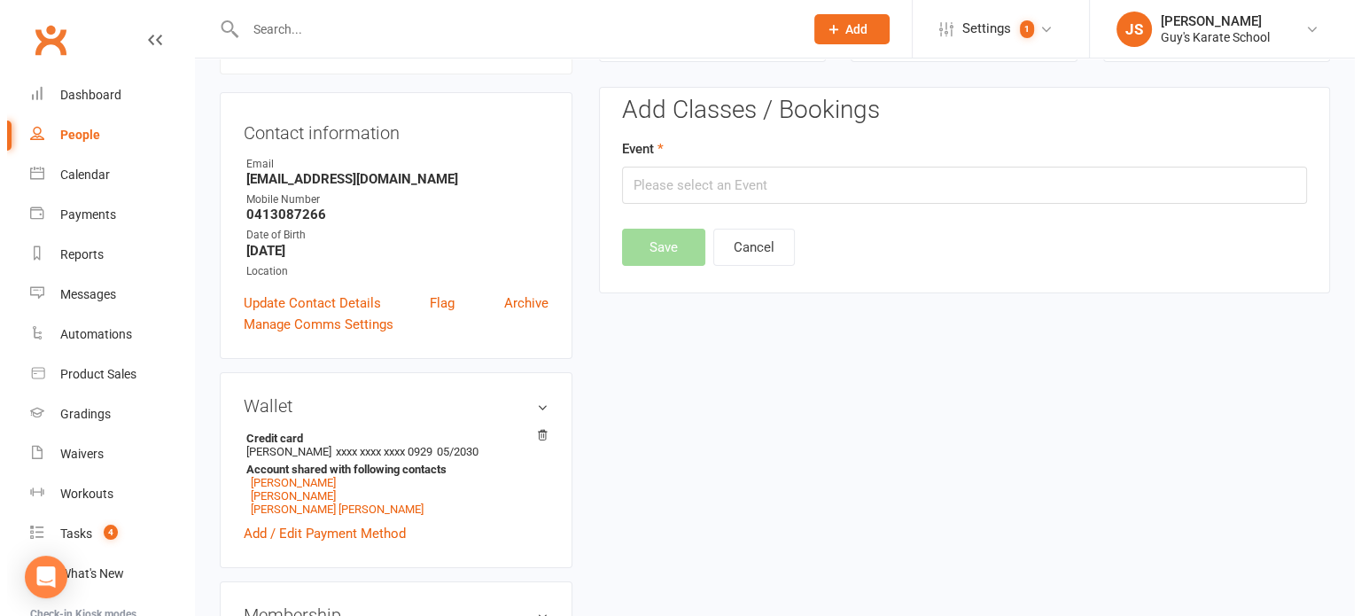
scroll to position [152, 0]
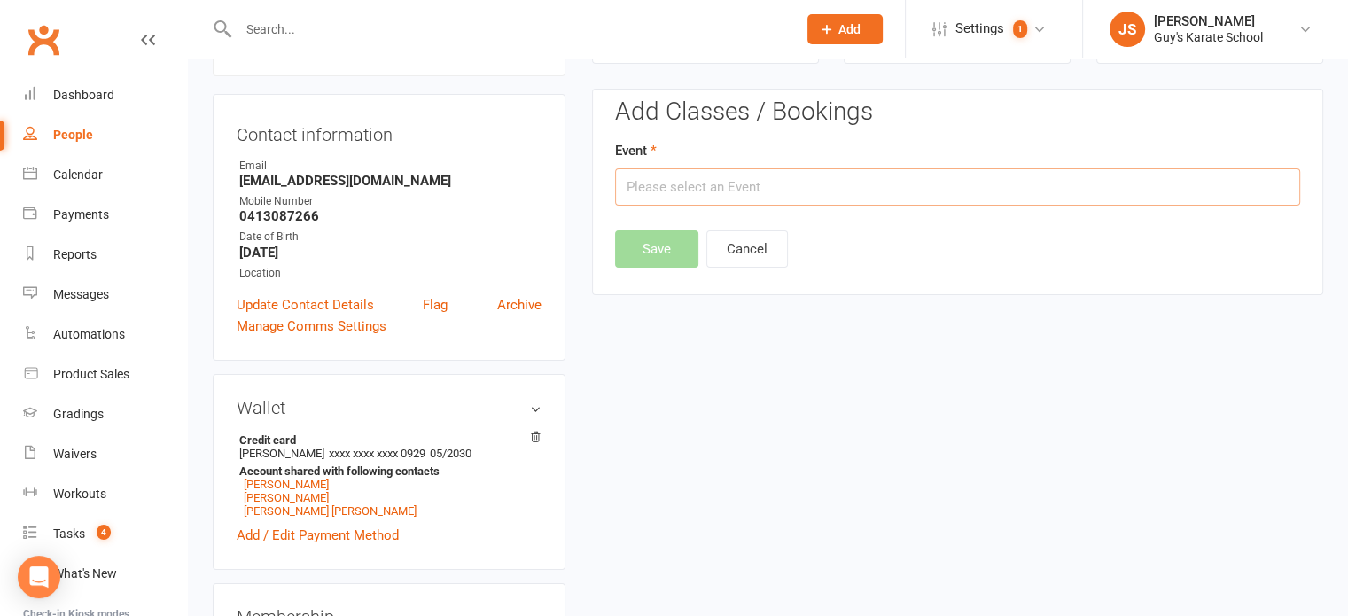
click at [813, 186] on input "text" at bounding box center [957, 186] width 685 height 37
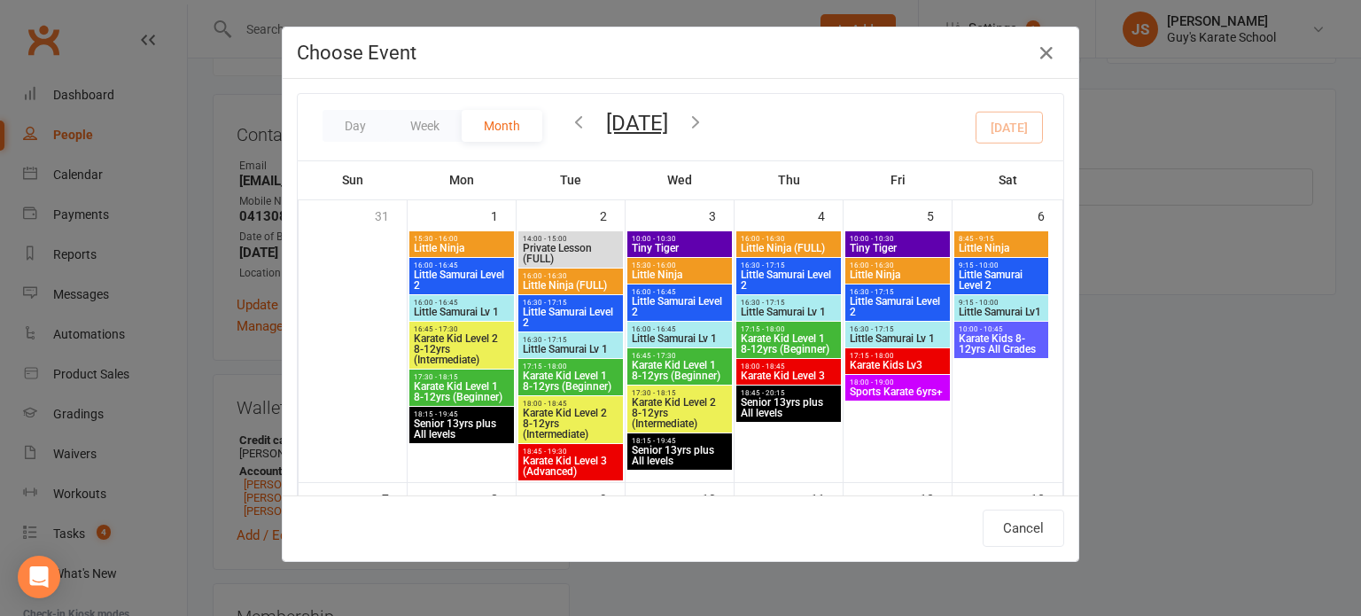
click at [579, 123] on icon "button" at bounding box center [578, 121] width 19 height 19
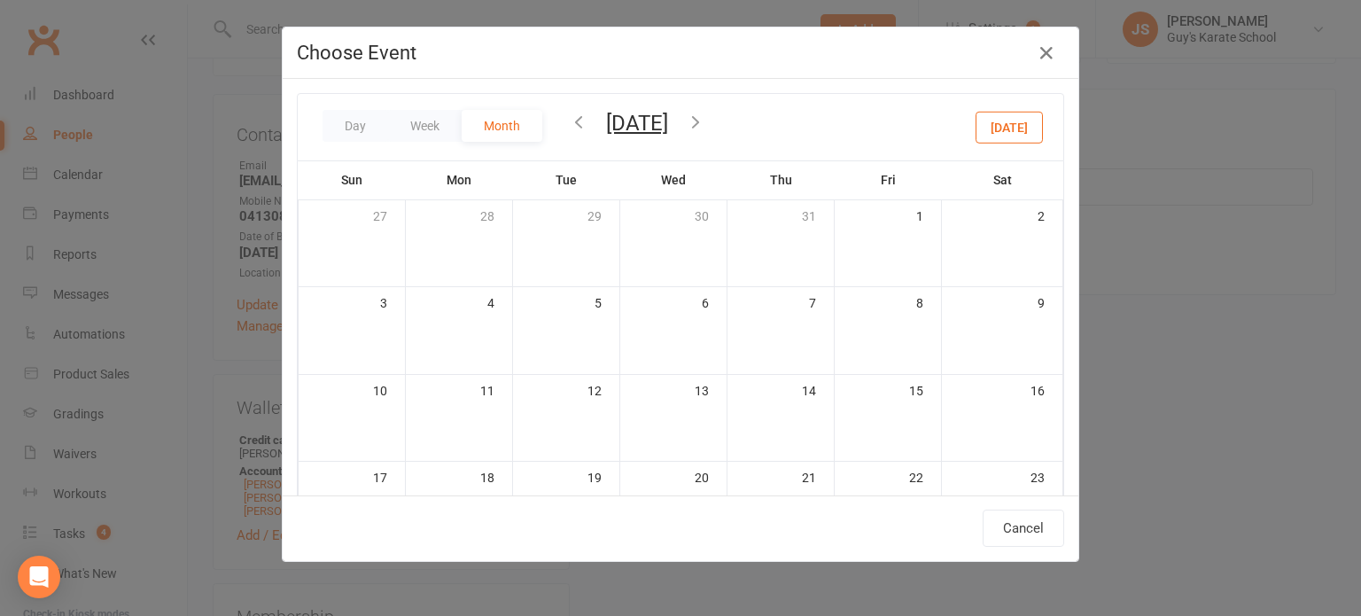
click at [579, 123] on icon "button" at bounding box center [578, 121] width 19 height 19
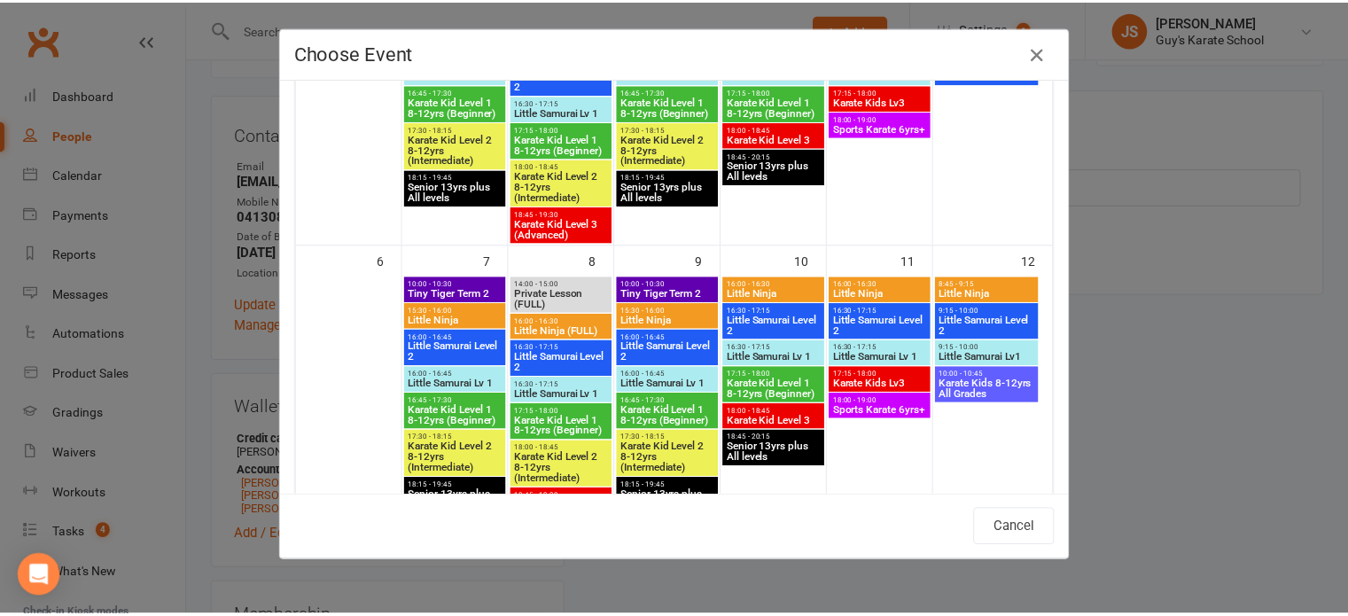
scroll to position [268, 0]
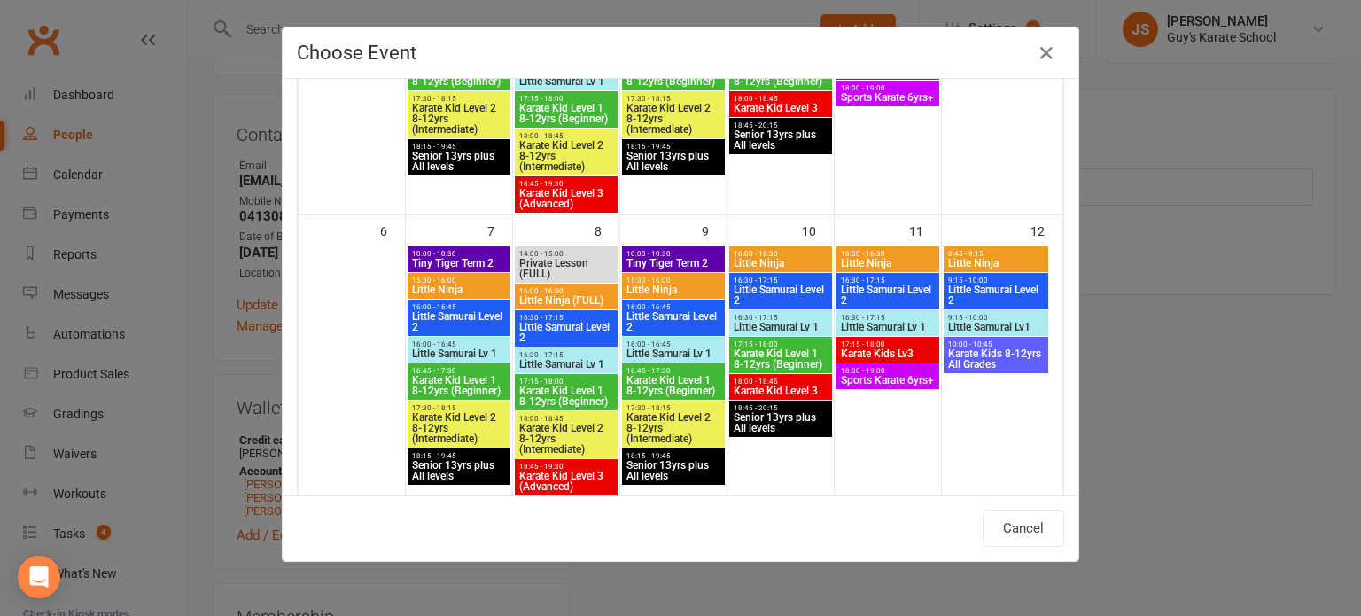
click at [994, 322] on span "Little Samurai Lv1" at bounding box center [995, 327] width 97 height 11
type input "Little Samurai Lv1 - Jul 12, 2025 9:15:00 AM"
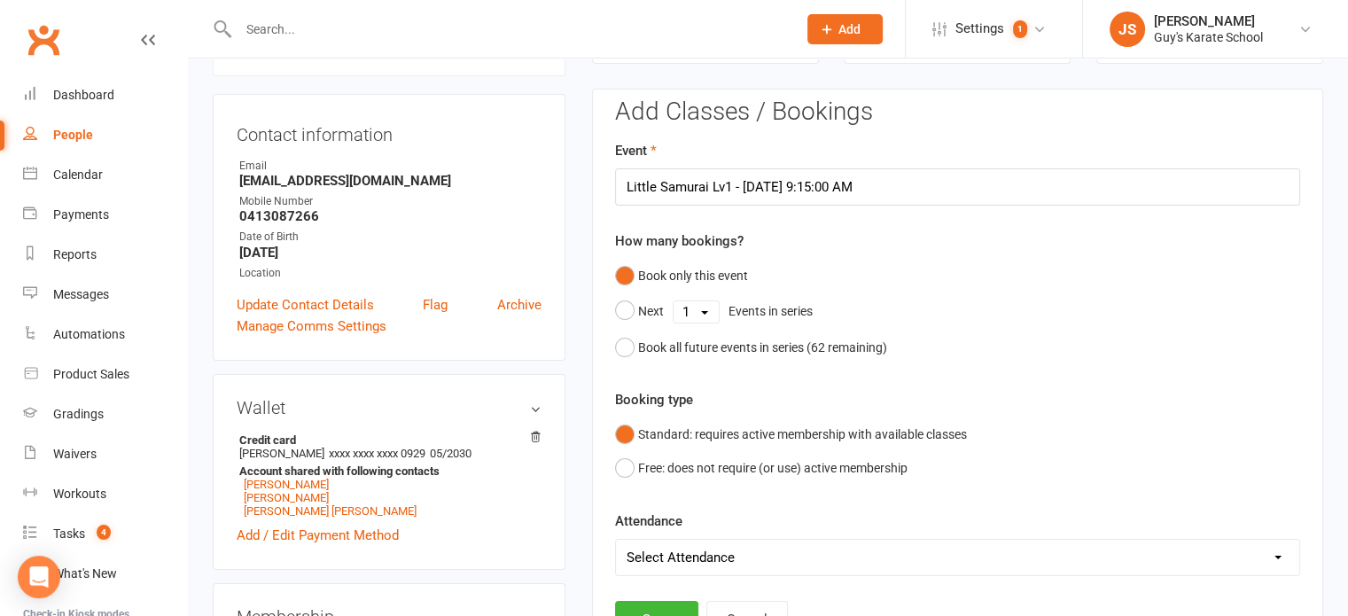
click at [677, 549] on select "Select Attendance Attended Absent" at bounding box center [957, 557] width 683 height 35
select select "0"
click at [616, 540] on select "Select Attendance Attended Absent" at bounding box center [957, 557] width 683 height 35
click at [668, 604] on button "Save" at bounding box center [656, 619] width 83 height 37
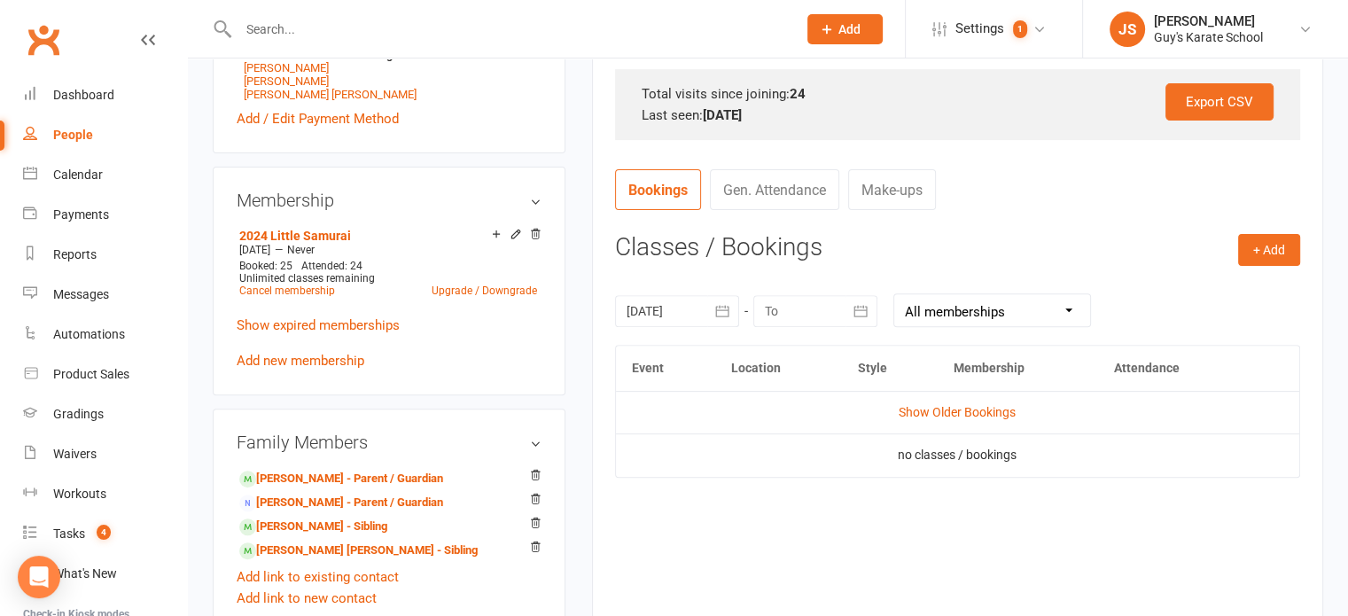
scroll to position [573, 0]
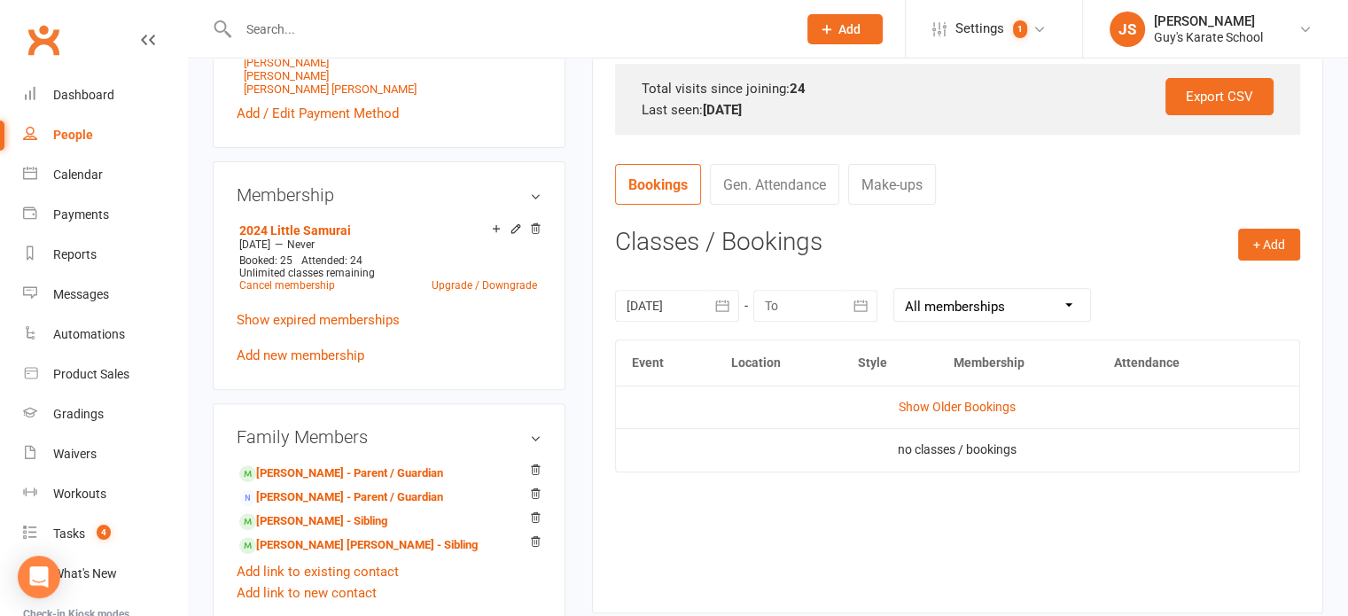
click at [718, 308] on icon "button" at bounding box center [722, 306] width 18 height 18
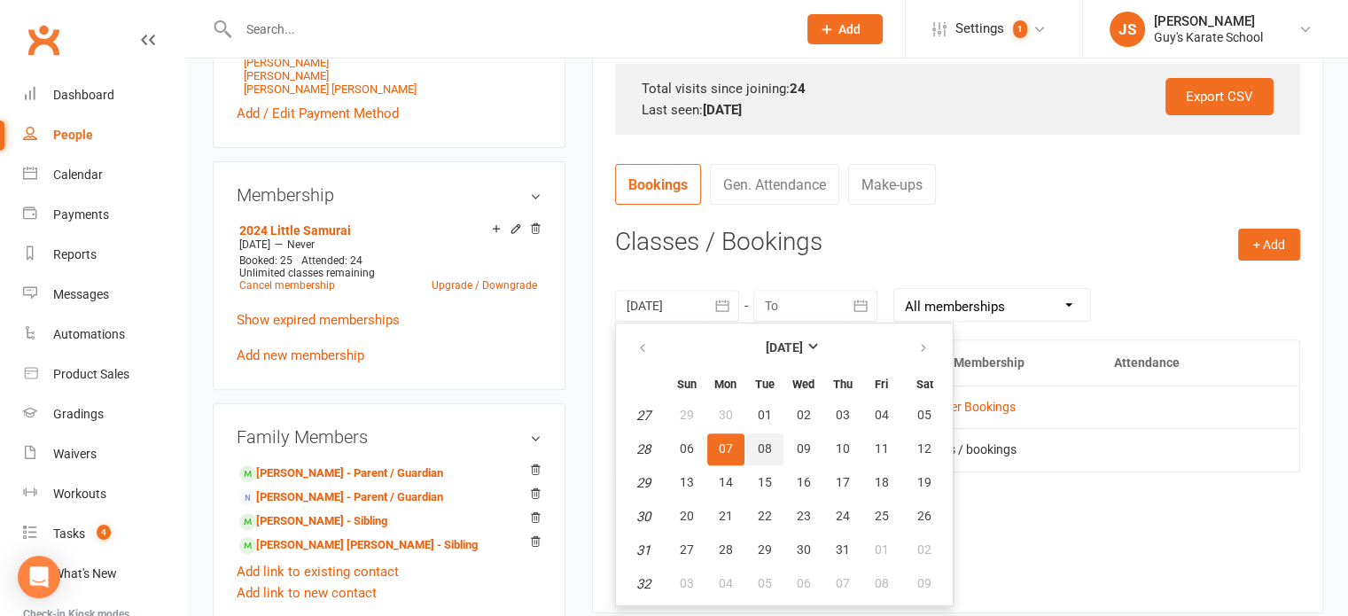
click at [774, 459] on button "08" at bounding box center [764, 449] width 37 height 32
type input "08 Jul 2025"
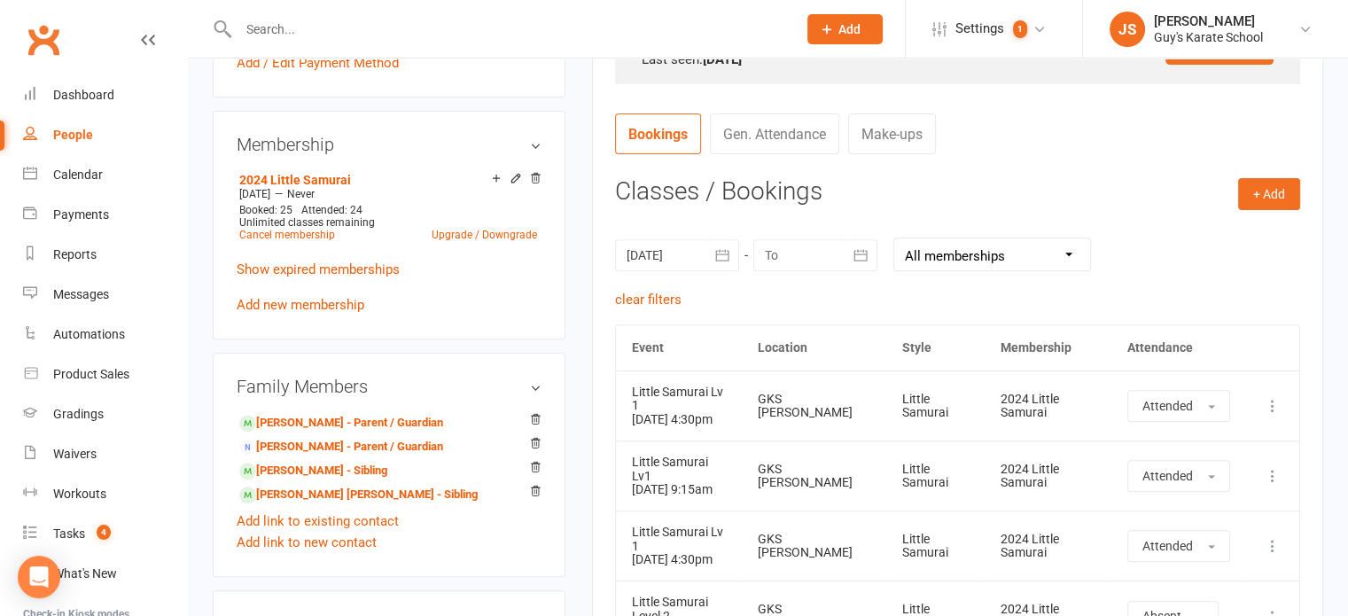
scroll to position [556, 0]
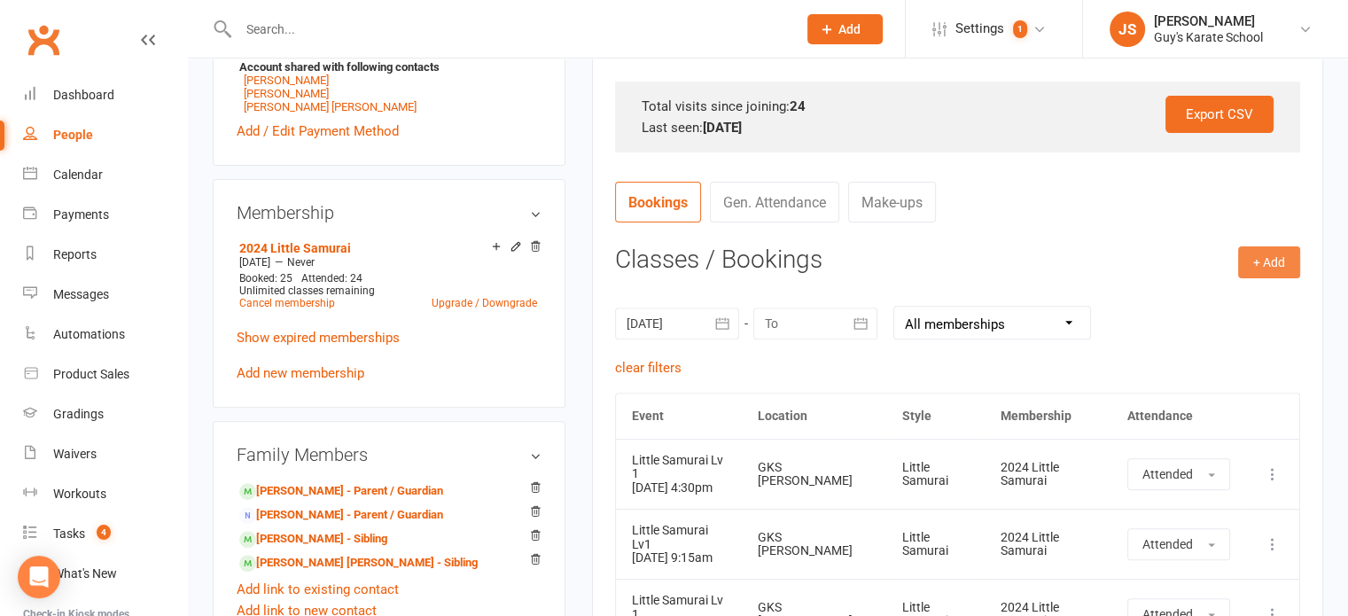
click at [1275, 261] on button "+ Add" at bounding box center [1269, 262] width 62 height 32
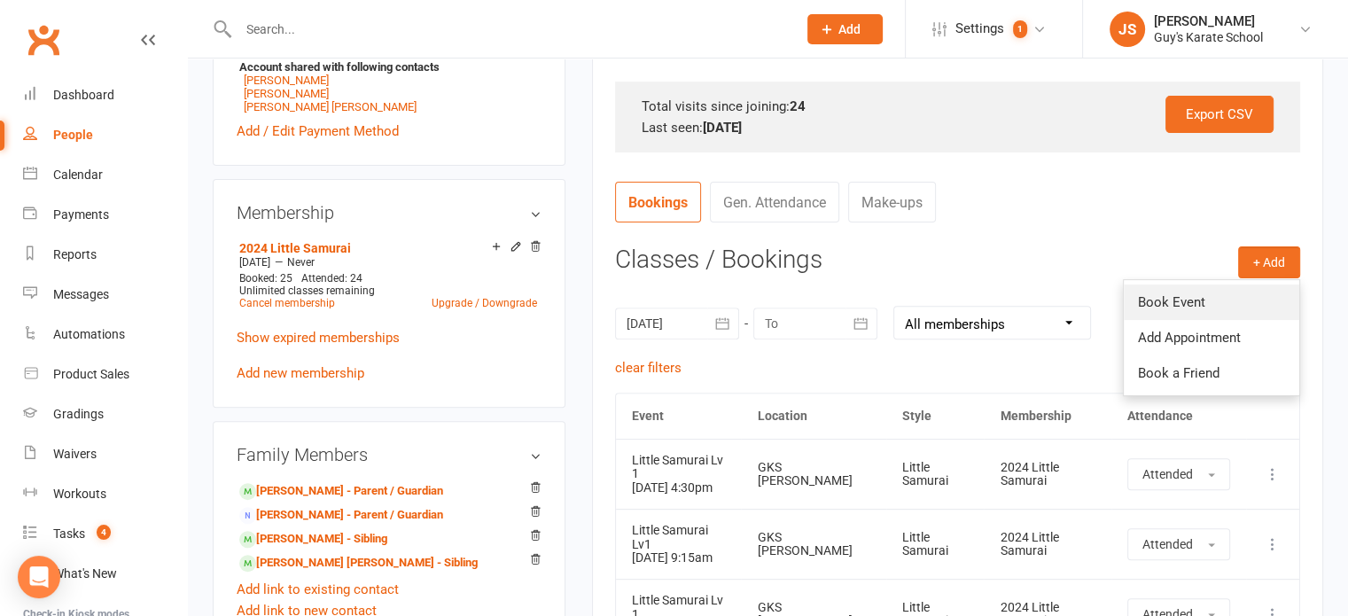
click at [1204, 306] on link "Book Event" at bounding box center [1211, 301] width 175 height 35
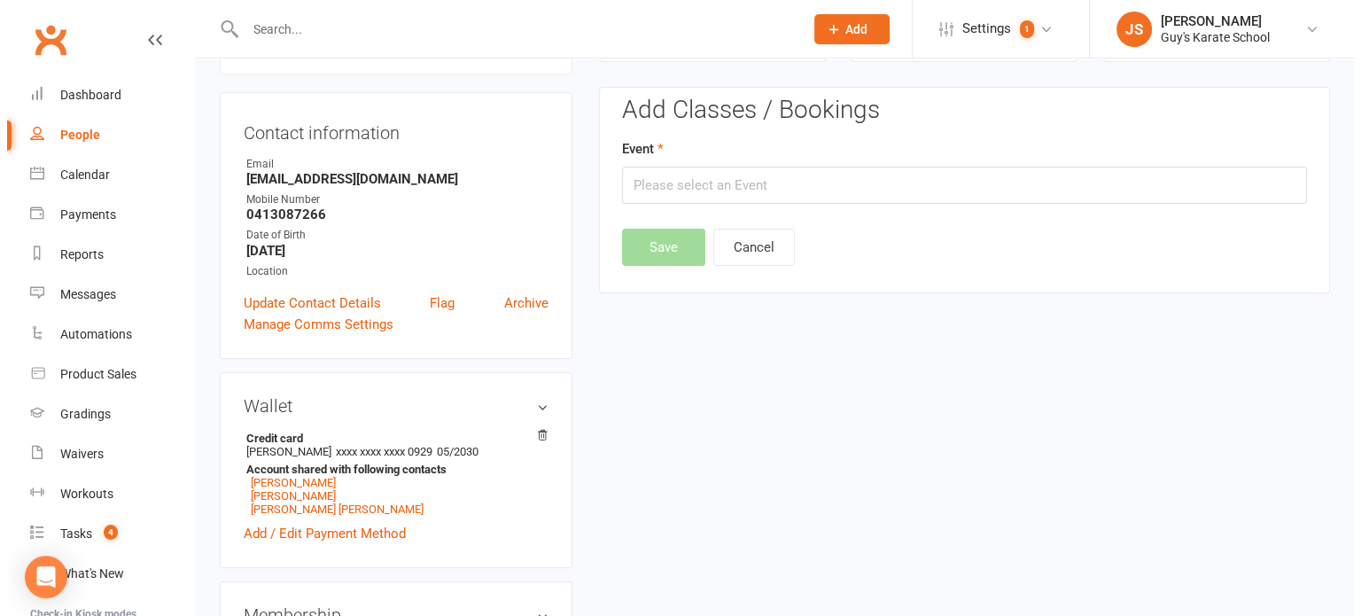
scroll to position [152, 0]
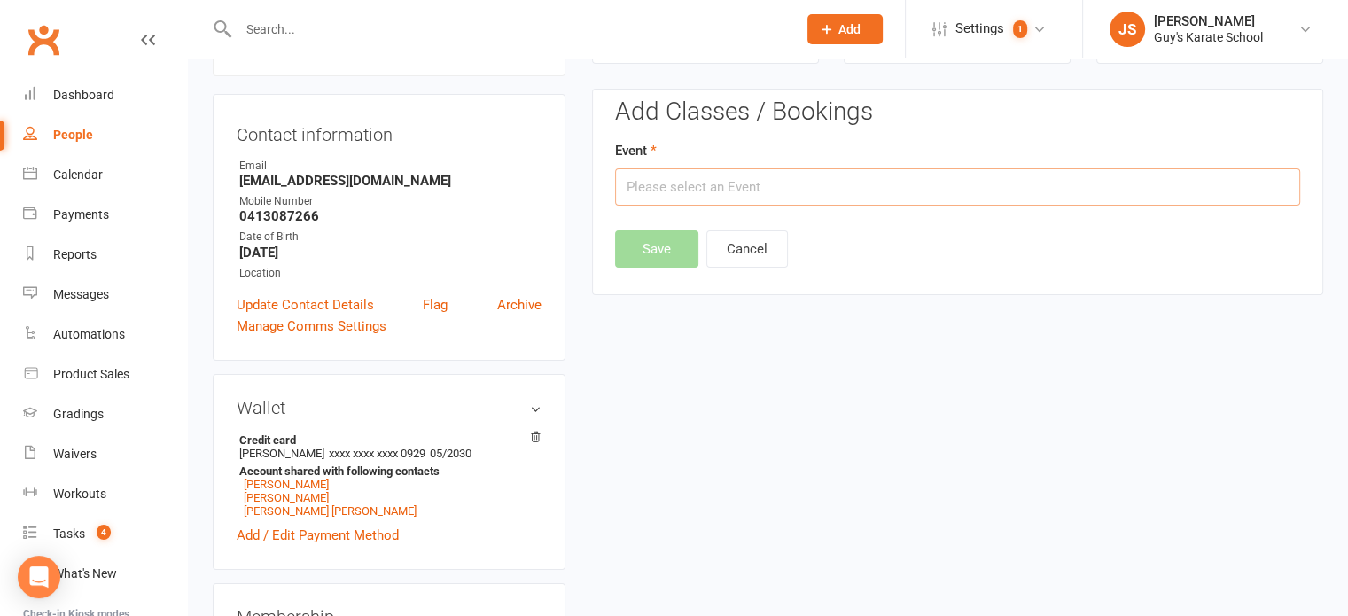
click at [743, 184] on input "text" at bounding box center [957, 186] width 685 height 37
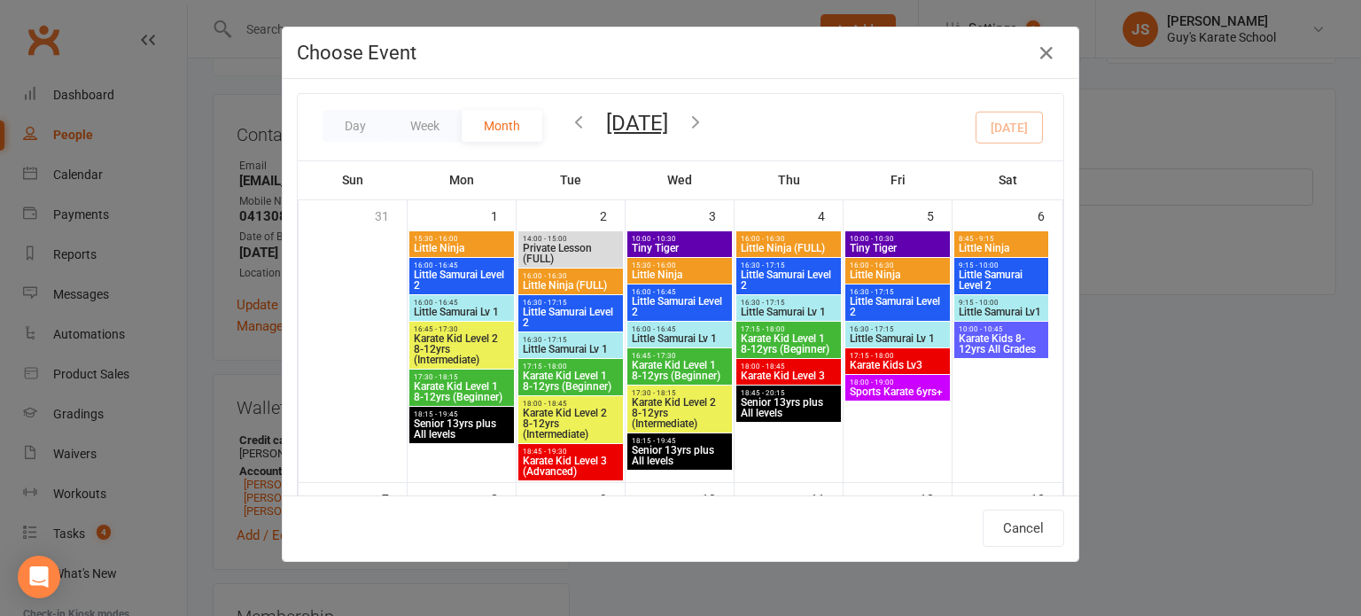
click at [569, 116] on icon "button" at bounding box center [578, 121] width 19 height 19
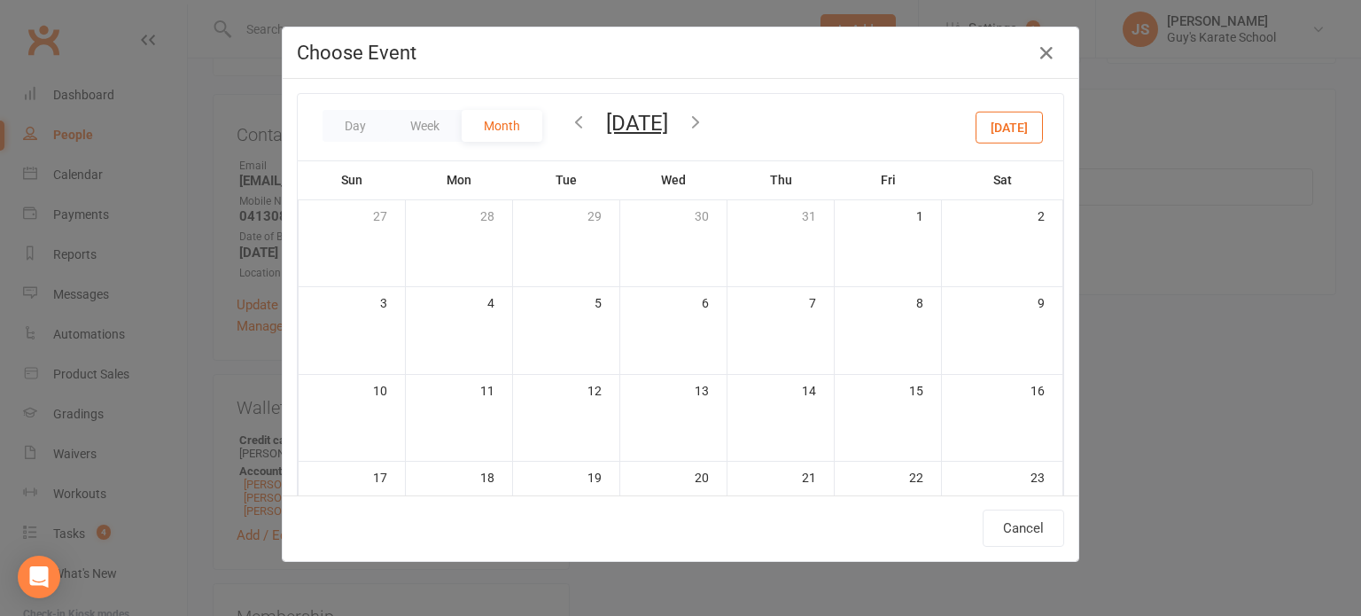
click at [569, 116] on icon "button" at bounding box center [578, 121] width 19 height 19
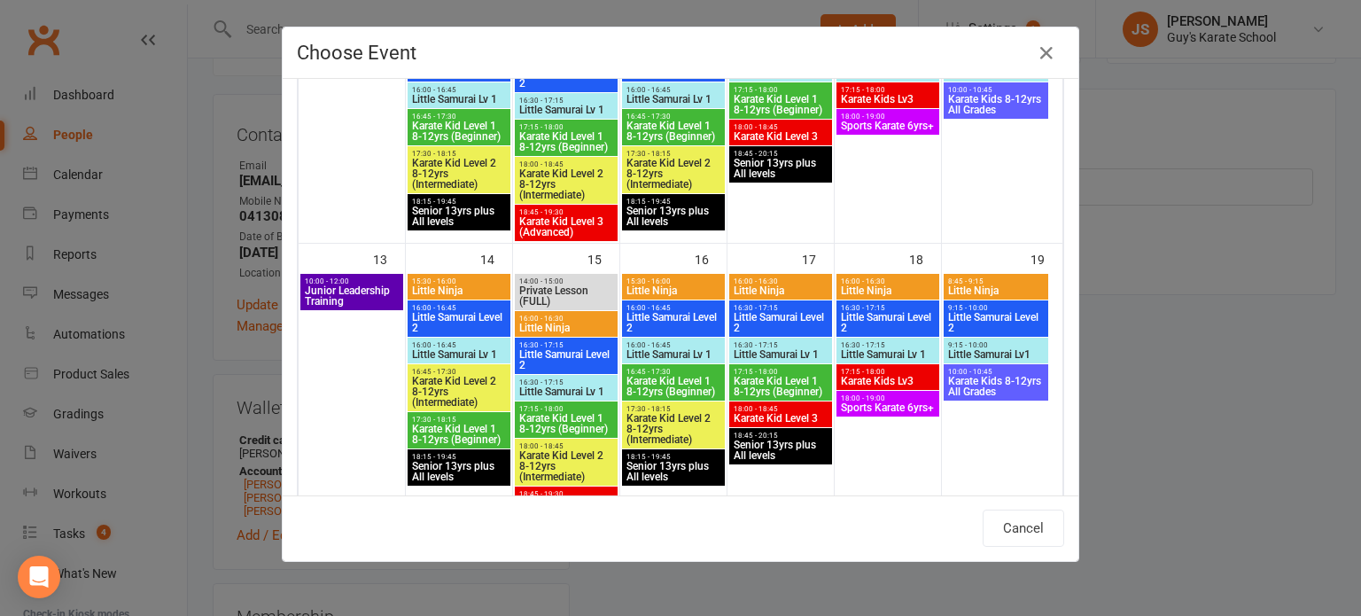
scroll to position [549, 0]
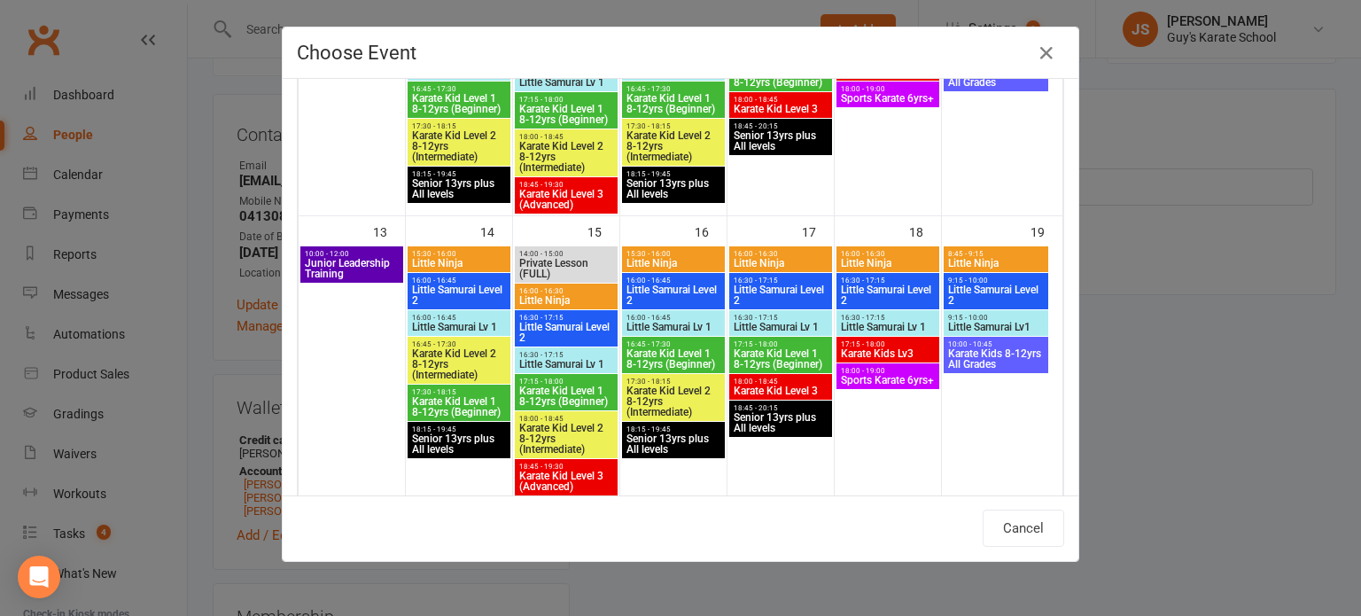
click at [996, 325] on span "Little Samurai Lv1" at bounding box center [995, 327] width 97 height 11
type input "Little Samurai Lv1 - Jul 19, 2025 9:15:00 AM"
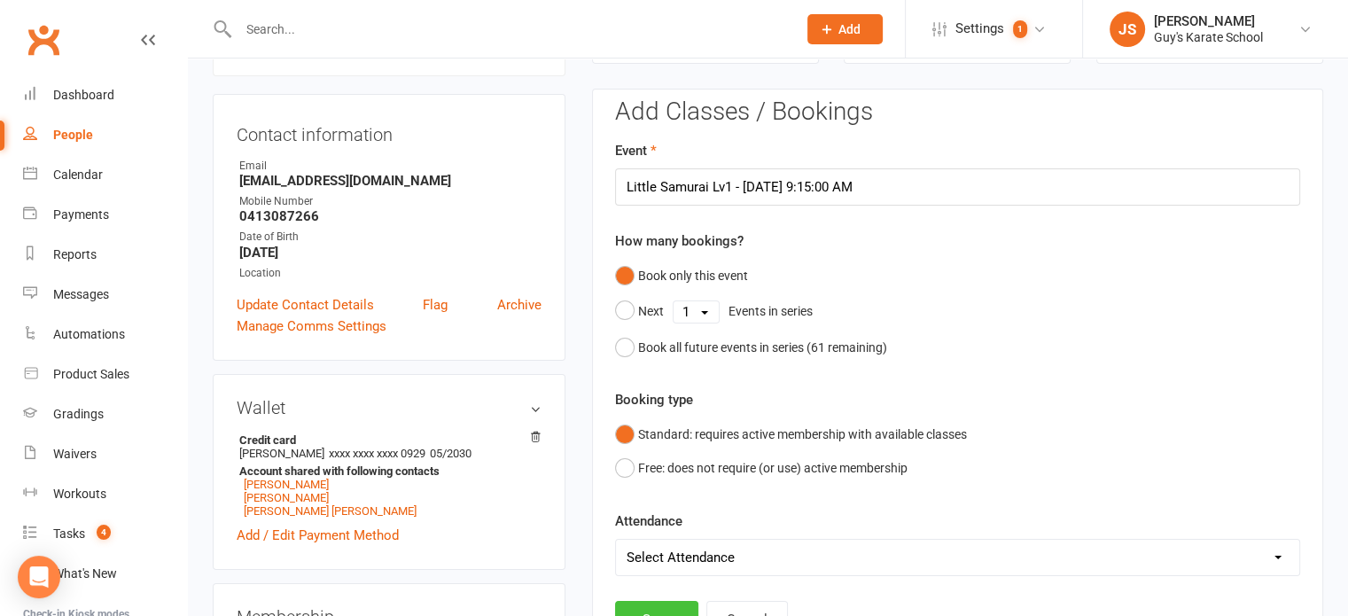
click at [652, 603] on button "Save" at bounding box center [656, 619] width 83 height 37
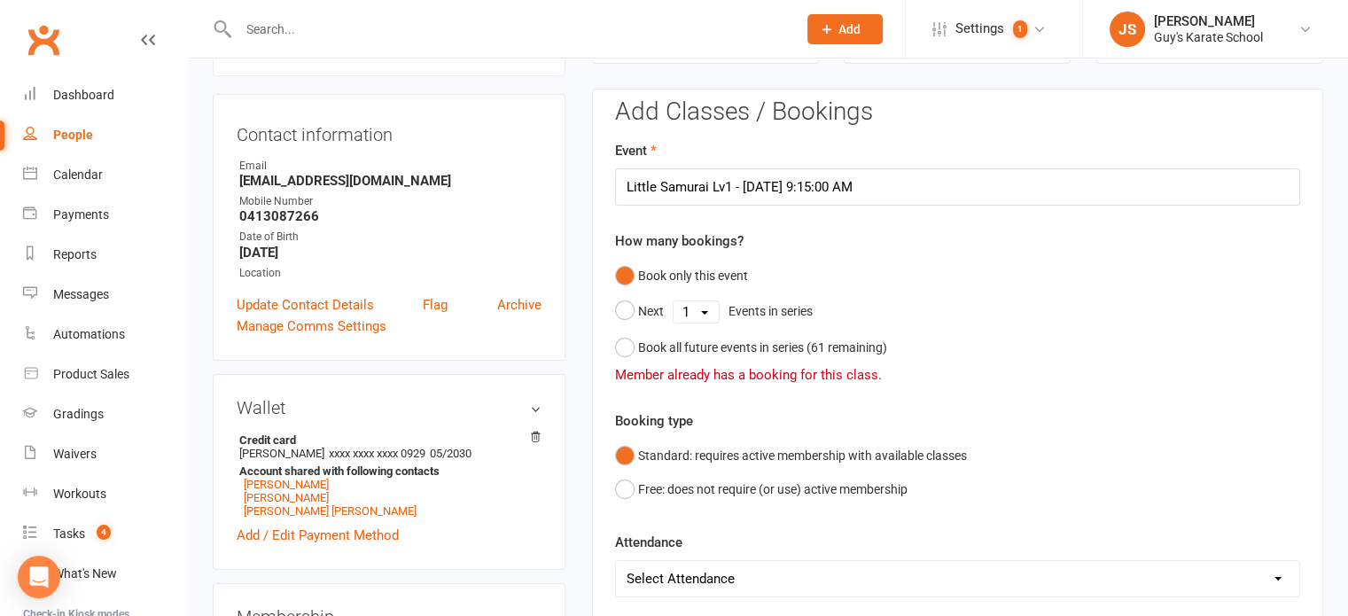
click at [922, 579] on select "Select Attendance Attended Absent" at bounding box center [957, 578] width 683 height 35
click at [977, 188] on input "Little Samurai Lv1 - Jul 19, 2025 9:15:00 AM" at bounding box center [957, 186] width 685 height 37
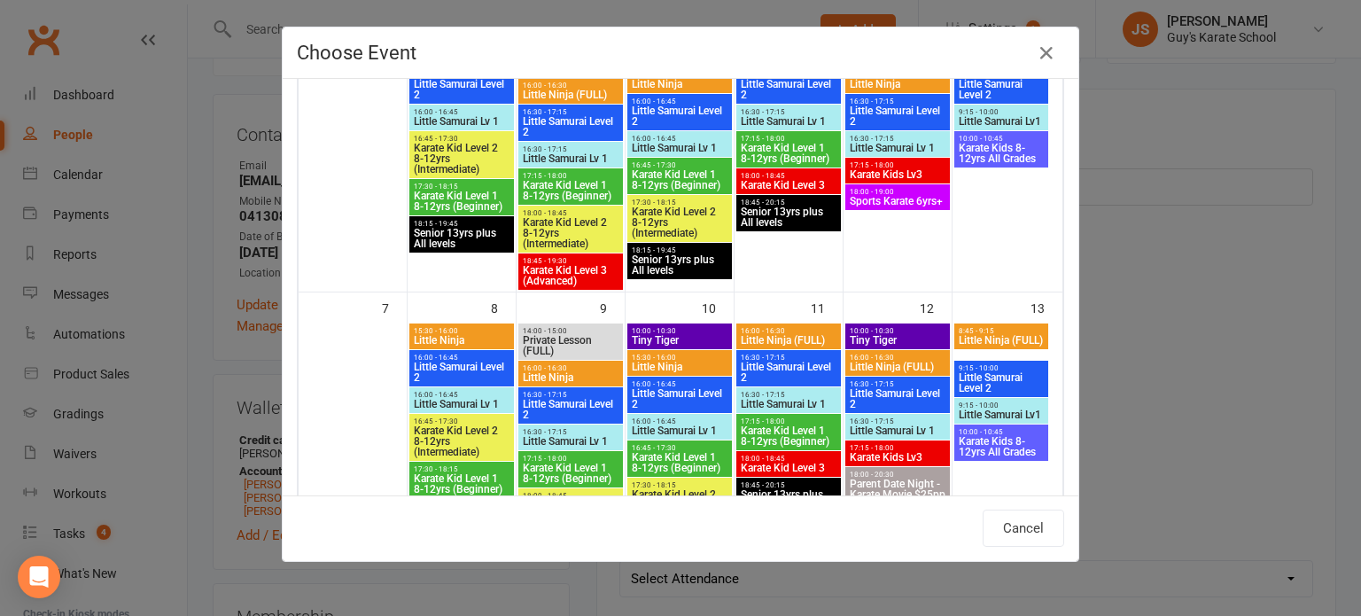
scroll to position [0, 0]
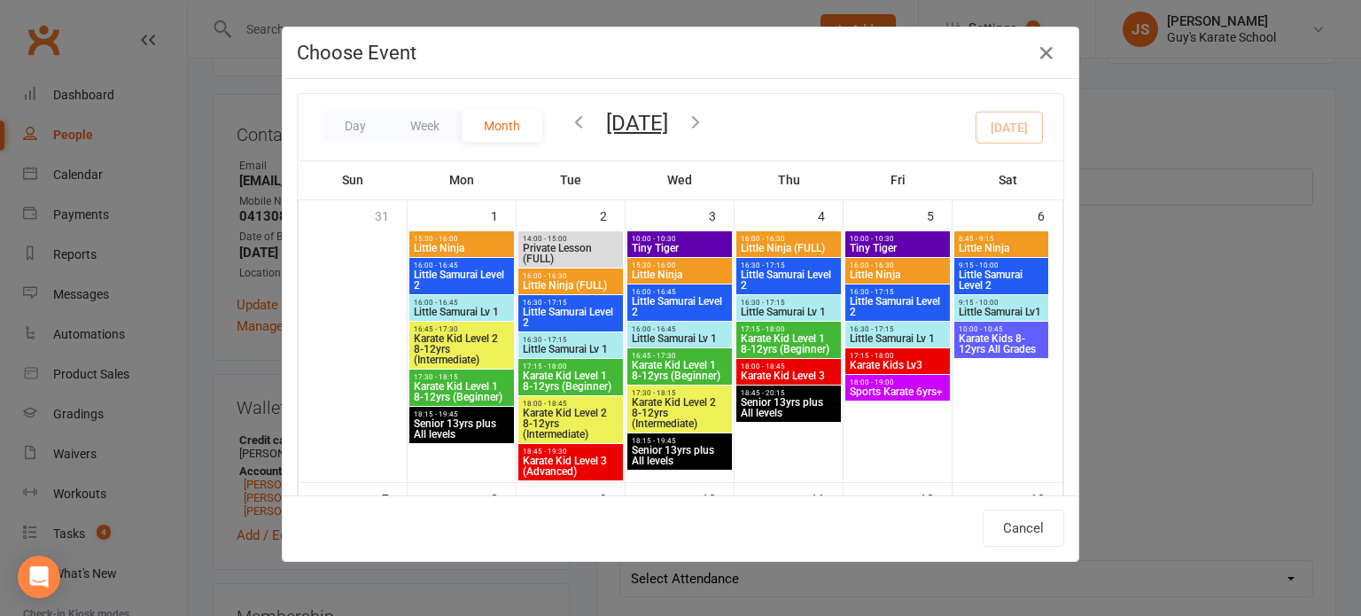
click at [574, 122] on icon "button" at bounding box center [578, 121] width 19 height 19
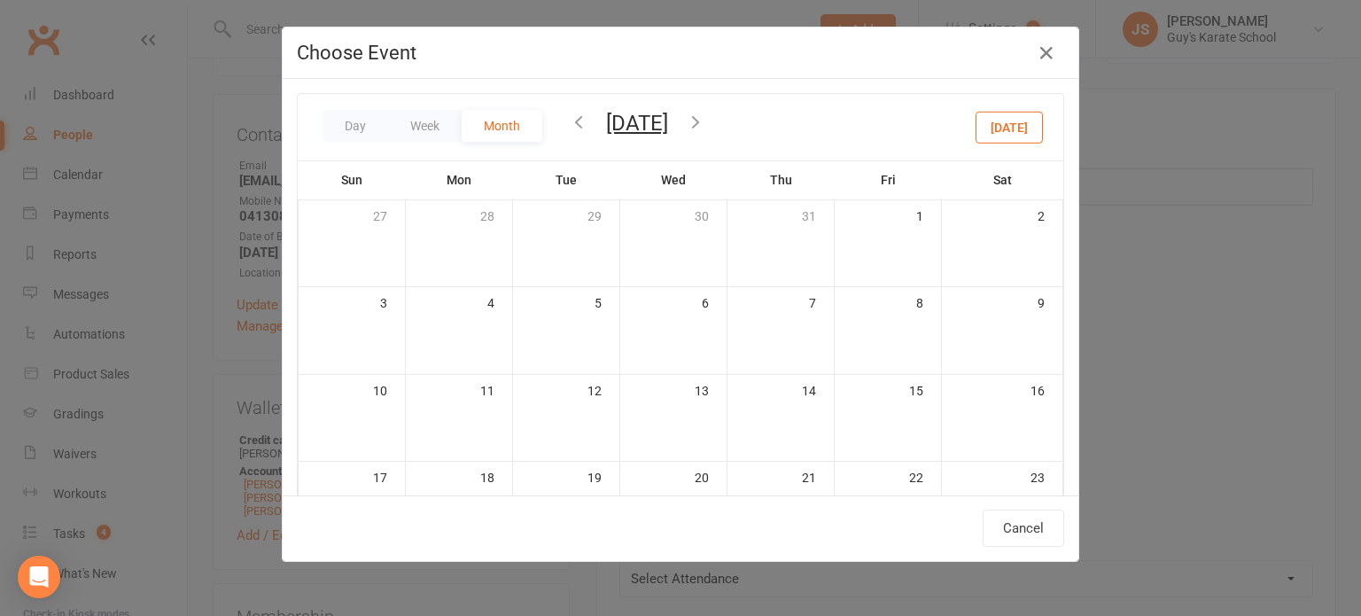
click at [574, 122] on icon "button" at bounding box center [578, 121] width 19 height 19
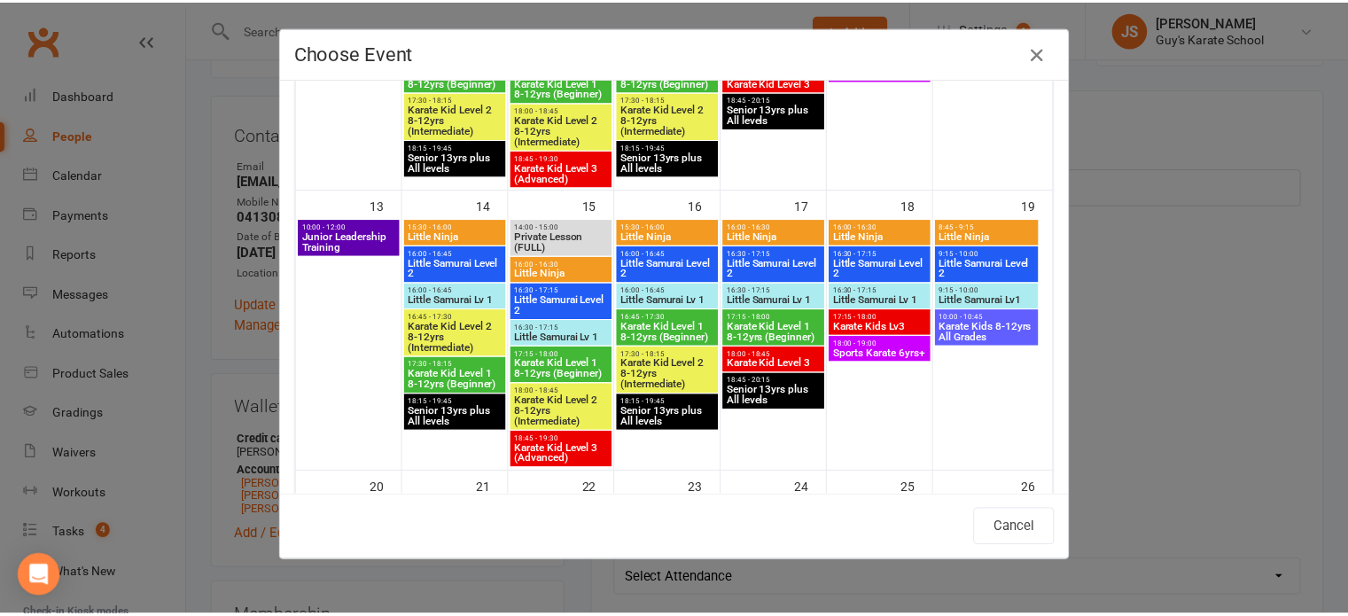
scroll to position [569, 0]
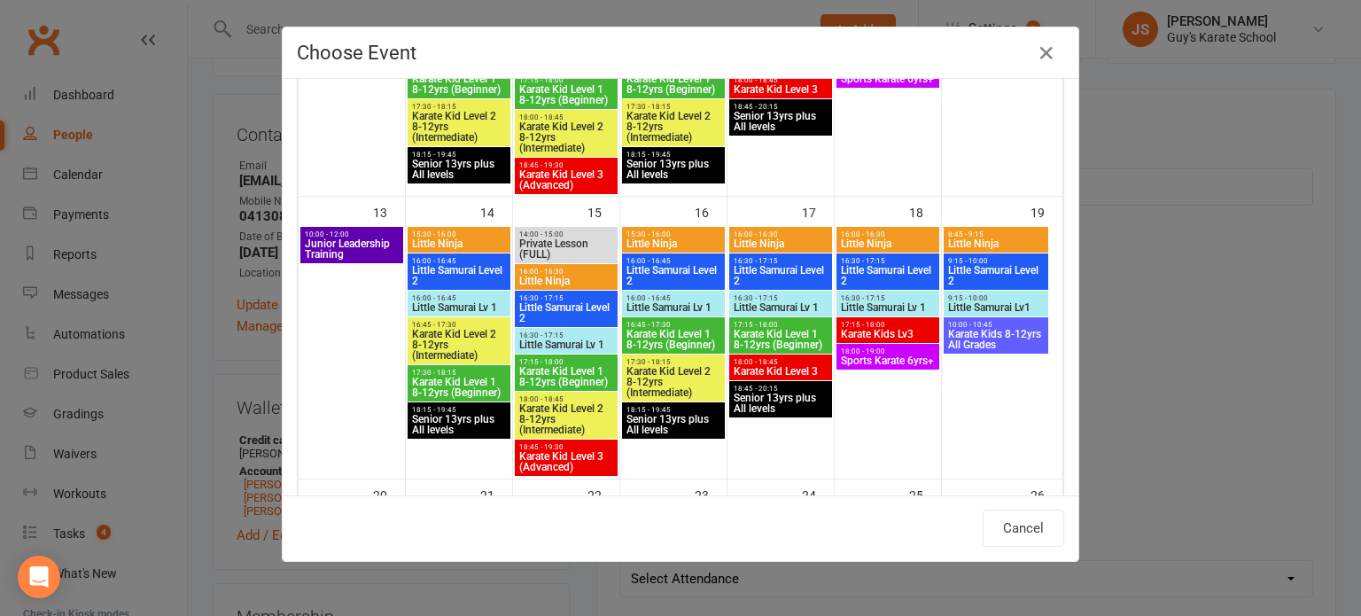
click at [1007, 302] on span "Little Samurai Lv1" at bounding box center [995, 307] width 97 height 11
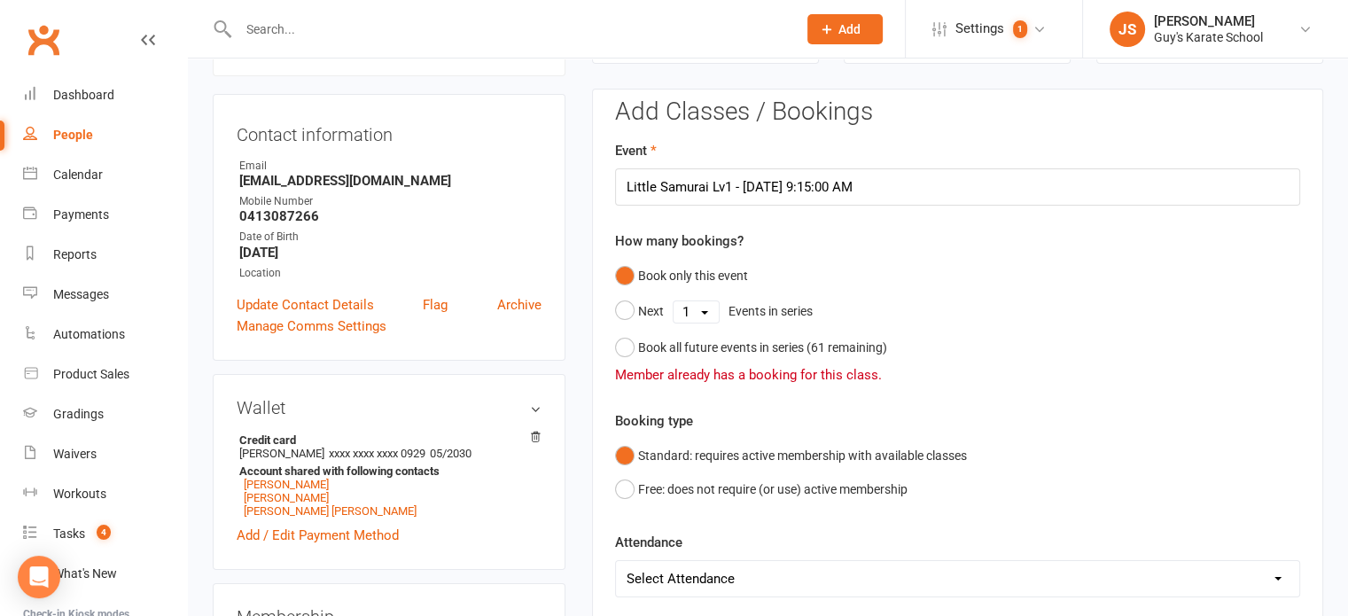
click at [664, 572] on select "Select Attendance Attended Absent" at bounding box center [957, 578] width 683 height 35
select select "0"
click at [616, 561] on select "Select Attendance Attended Absent" at bounding box center [957, 578] width 683 height 35
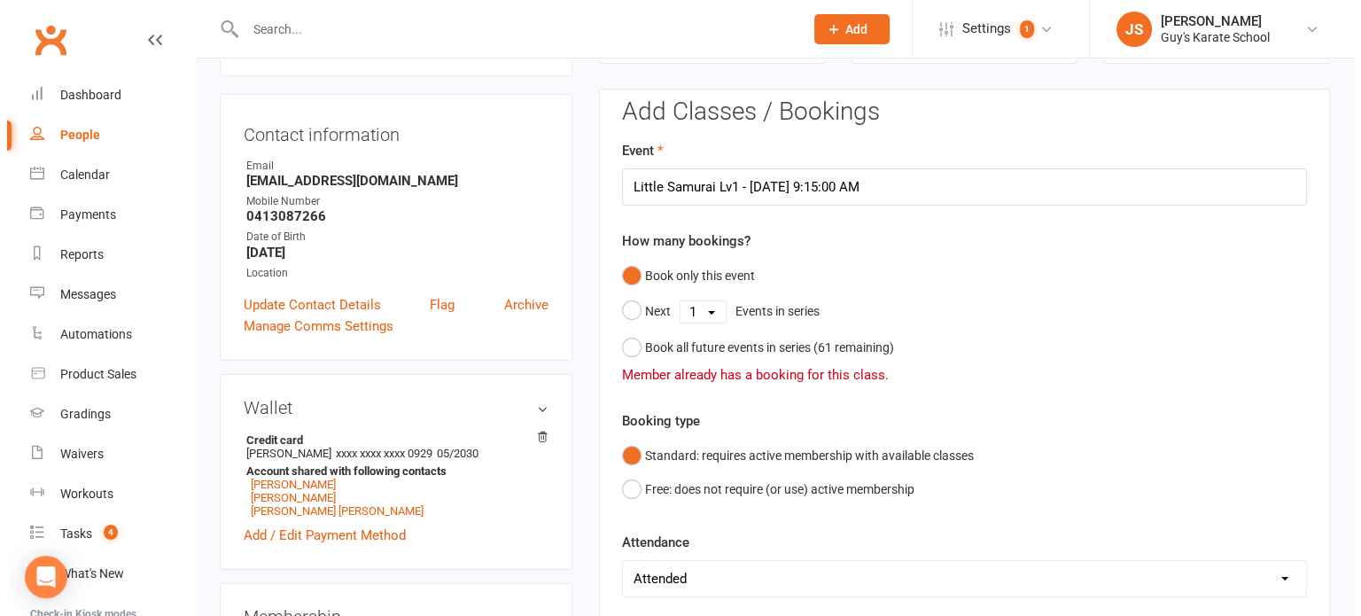
scroll to position [152, 0]
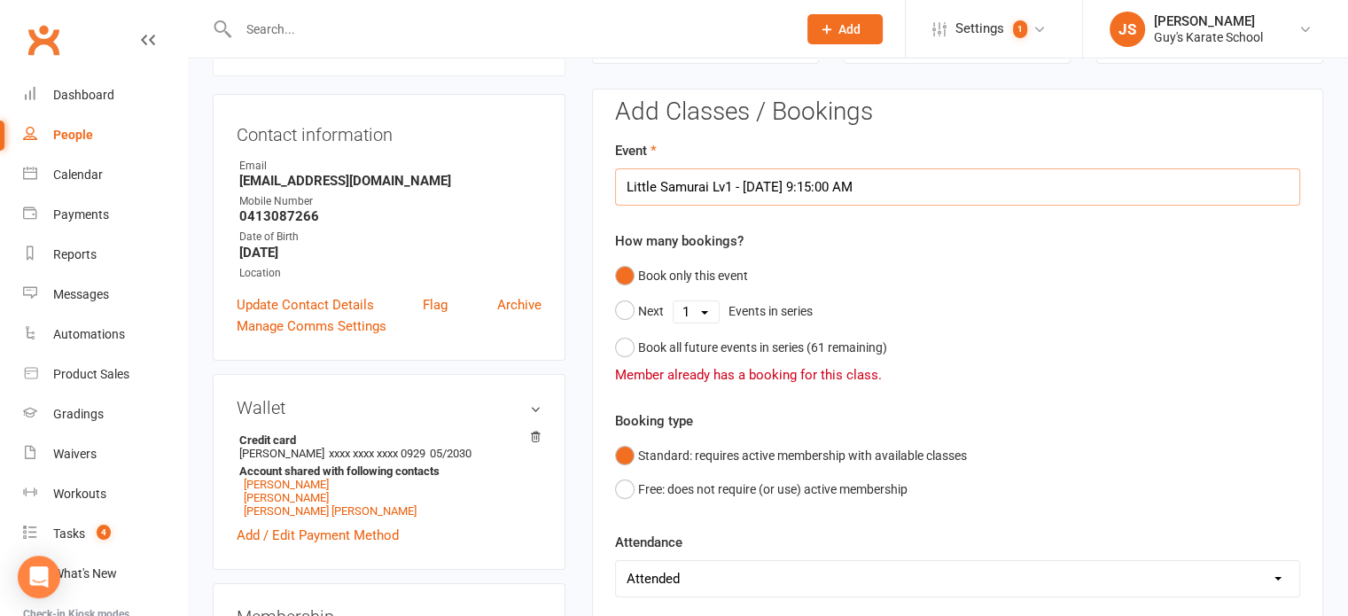
click at [1035, 189] on input "Little Samurai Lv1 - Jul 19, 2025 9:15:00 AM" at bounding box center [957, 186] width 685 height 37
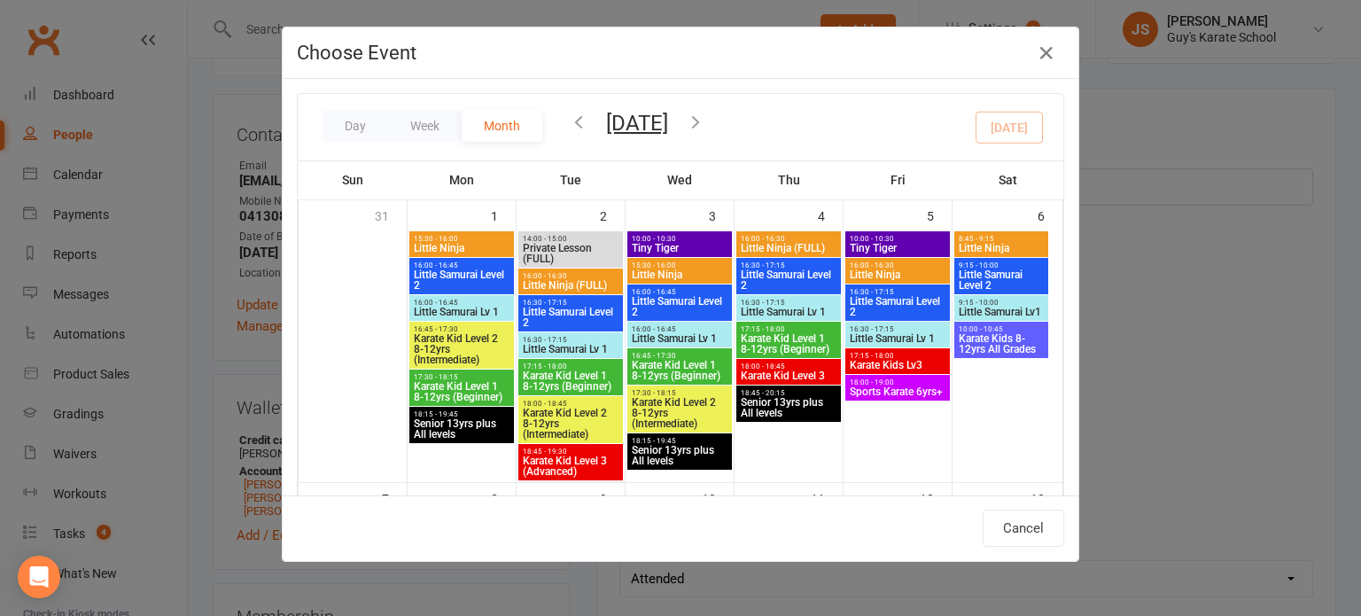
click at [571, 117] on icon "button" at bounding box center [578, 121] width 19 height 19
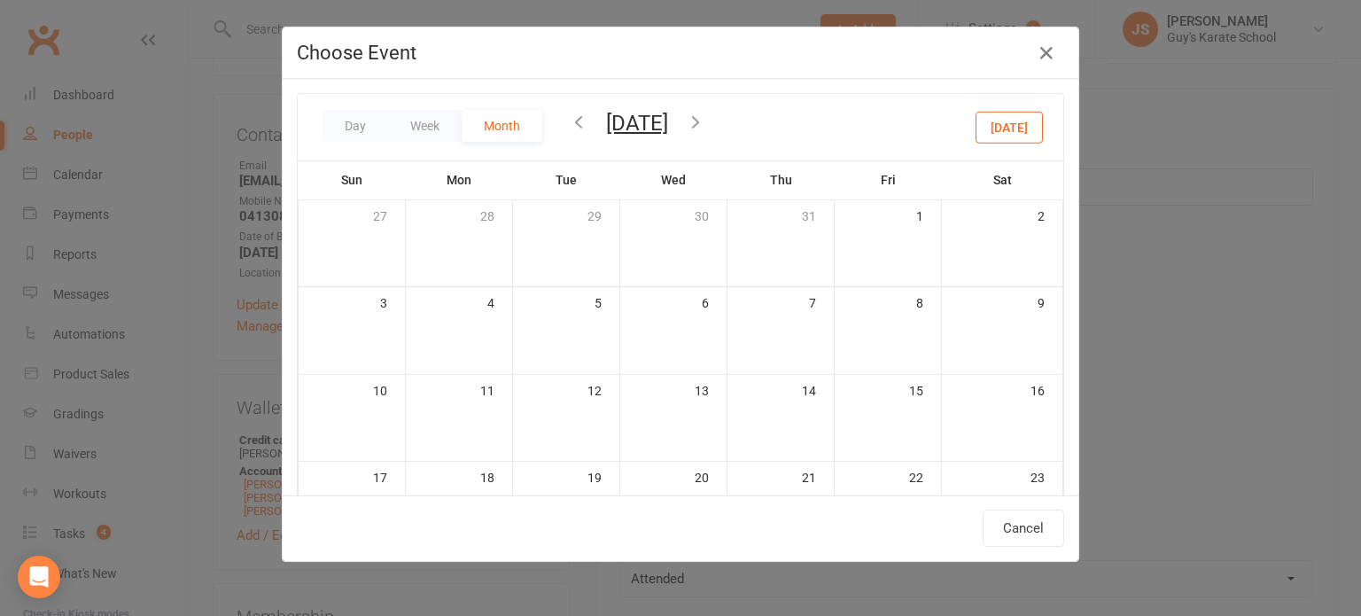
click at [571, 117] on icon "button" at bounding box center [578, 121] width 19 height 19
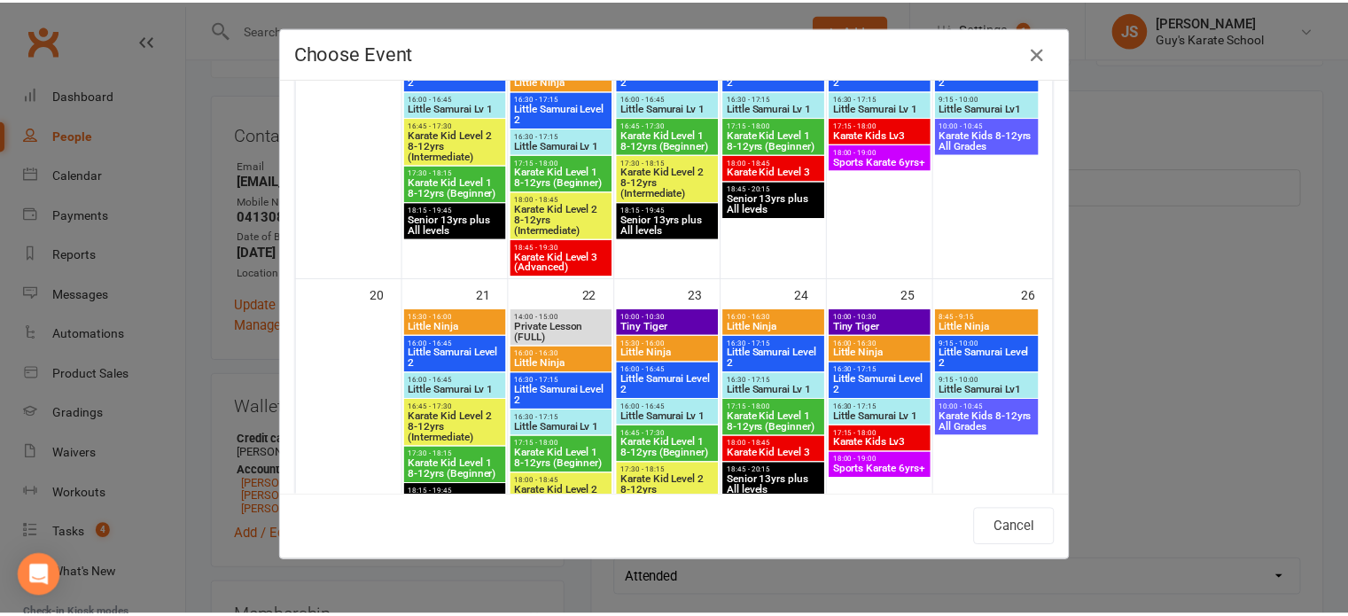
scroll to position [772, 0]
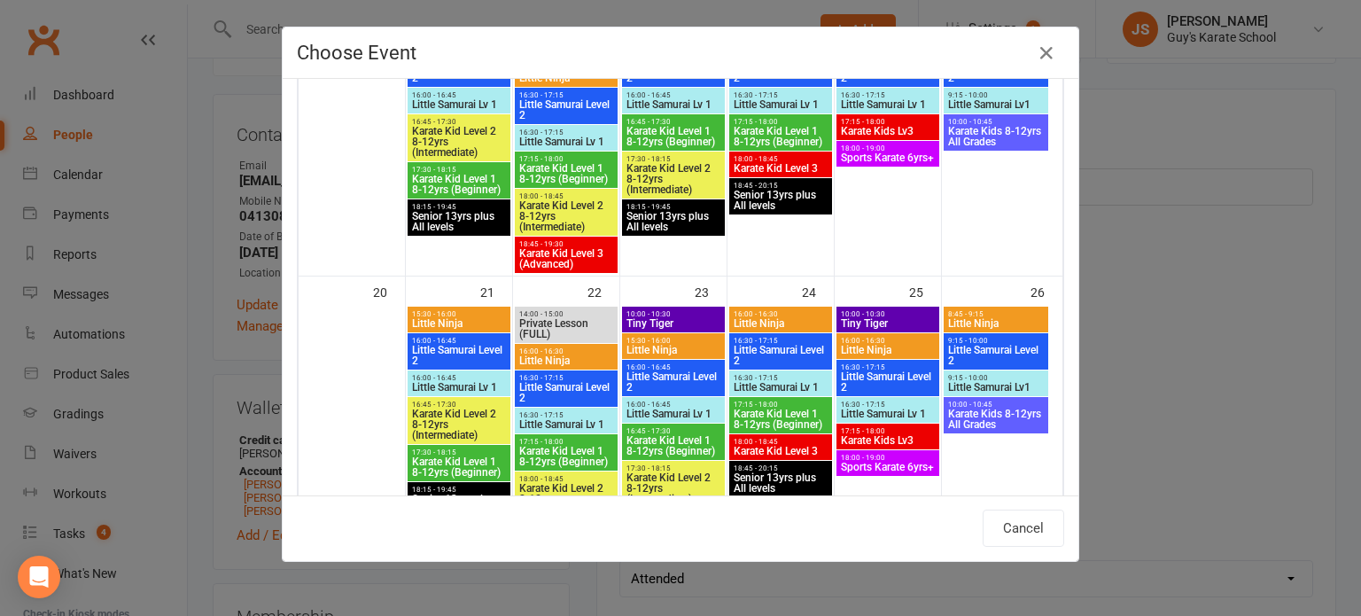
click at [553, 422] on span "Little Samurai Lv 1" at bounding box center [566, 424] width 96 height 11
type input "Little Samurai Lv 1 - Jul 22, 2025 4:30:00 PM"
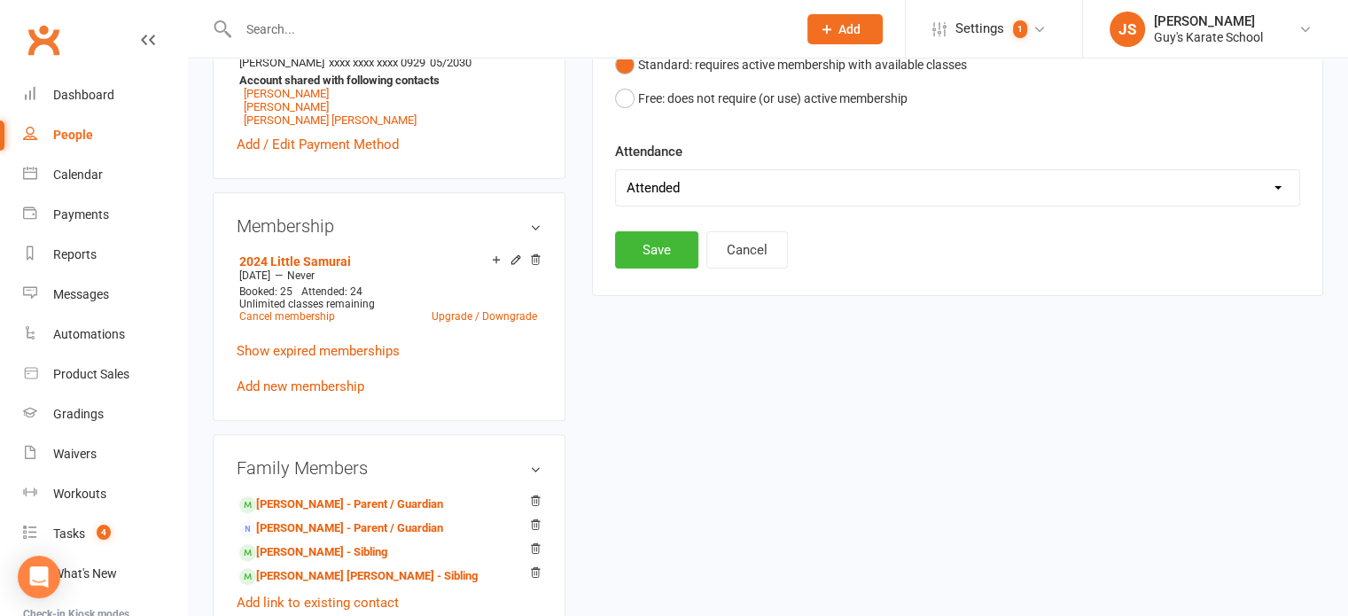
scroll to position [508, 0]
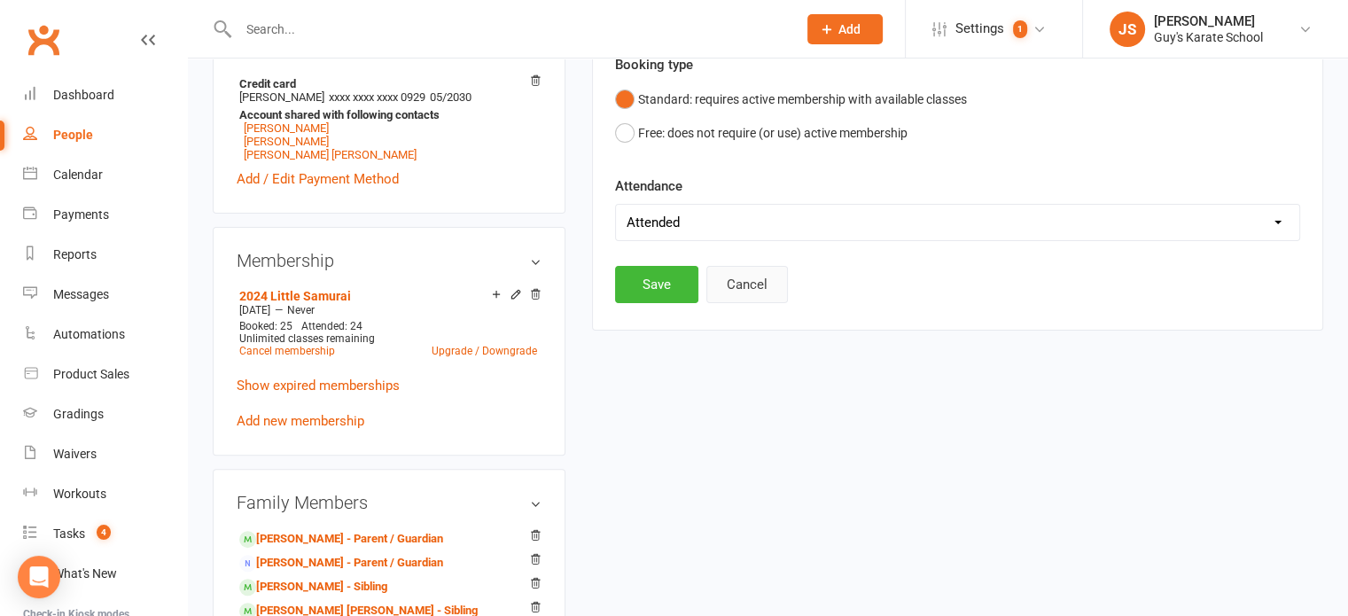
click at [759, 282] on button "Cancel" at bounding box center [747, 284] width 82 height 37
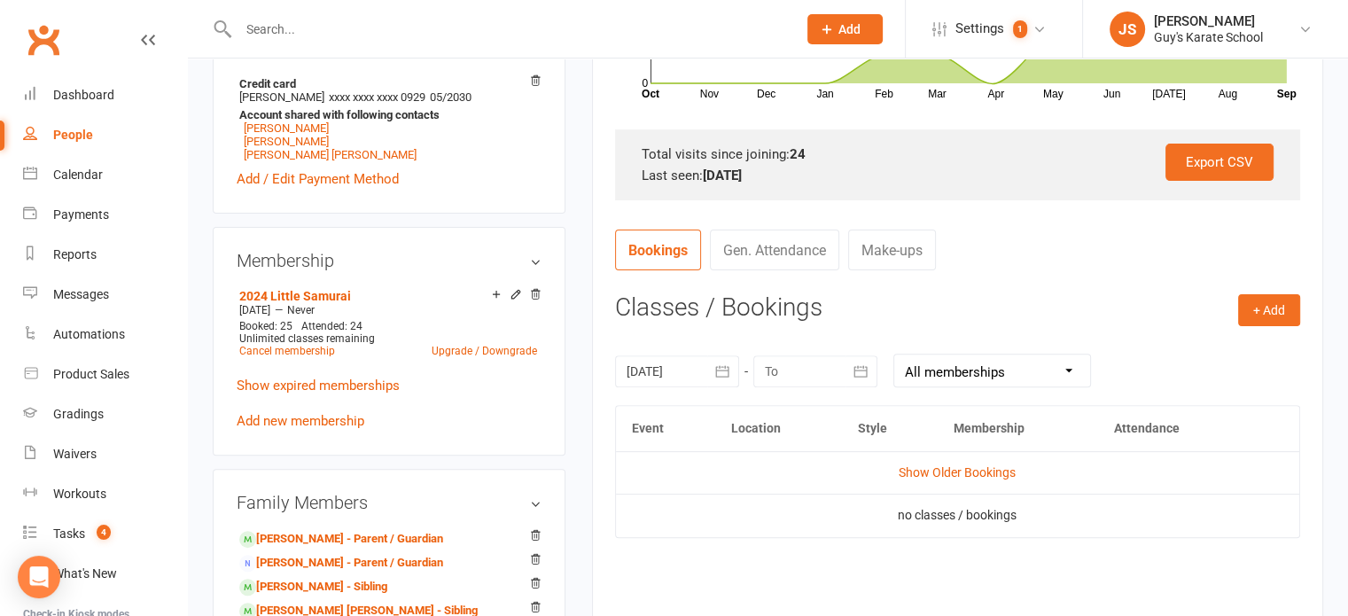
click at [700, 371] on div at bounding box center [677, 371] width 124 height 32
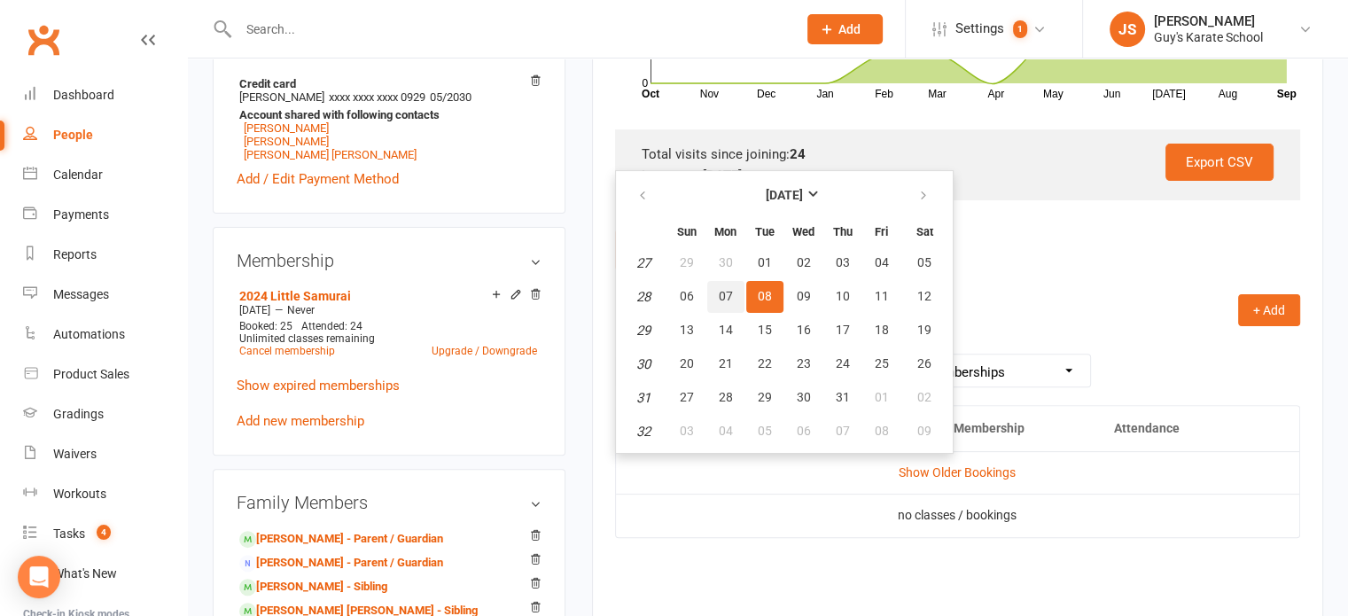
click at [734, 295] on button "07" at bounding box center [725, 297] width 37 height 32
type input "07 Jul 2025"
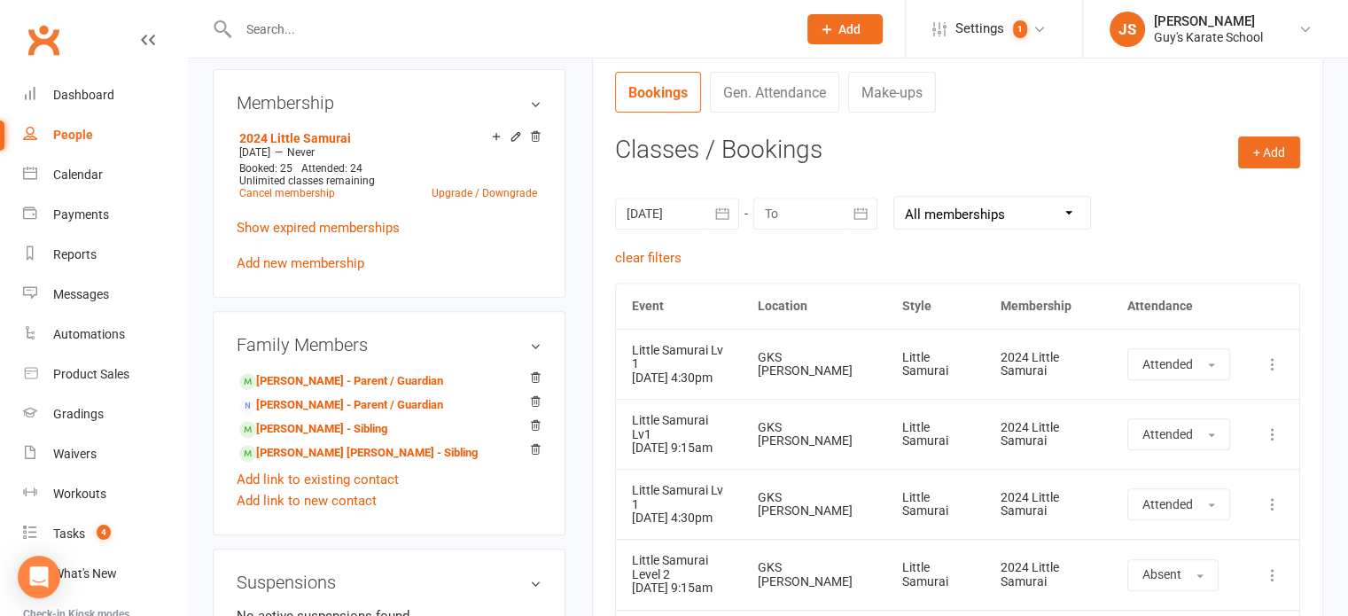
scroll to position [652, 0]
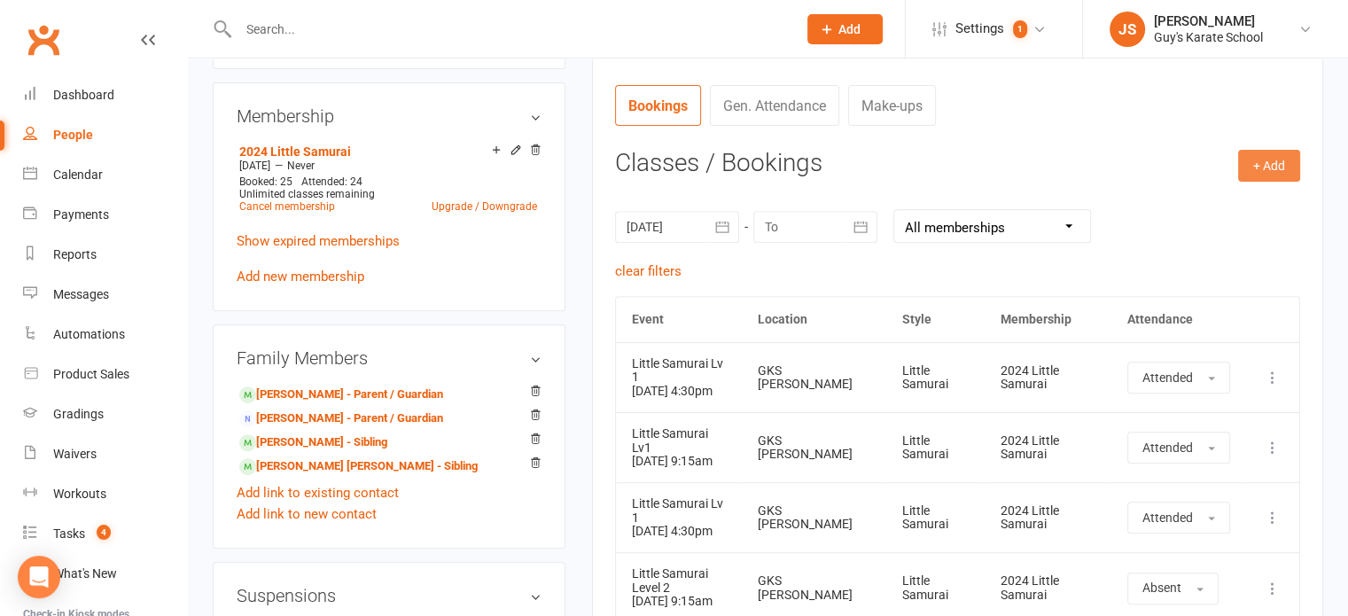
click at [1272, 159] on button "+ Add" at bounding box center [1269, 166] width 62 height 32
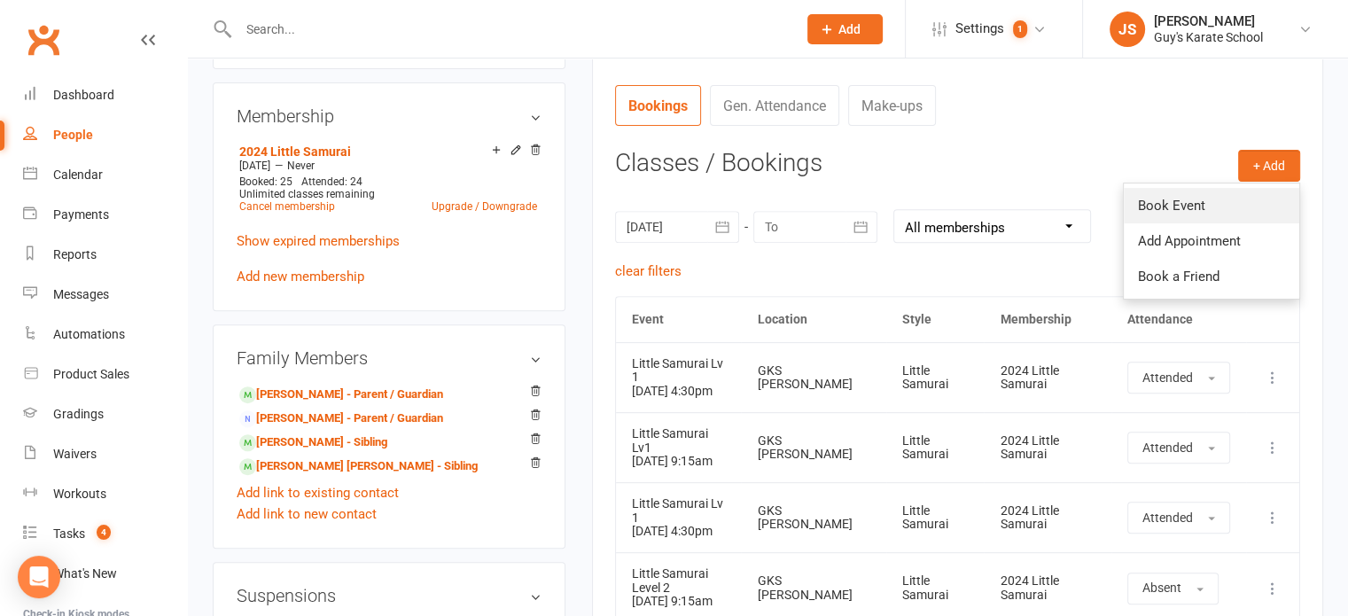
click at [1181, 194] on link "Book Event" at bounding box center [1211, 205] width 175 height 35
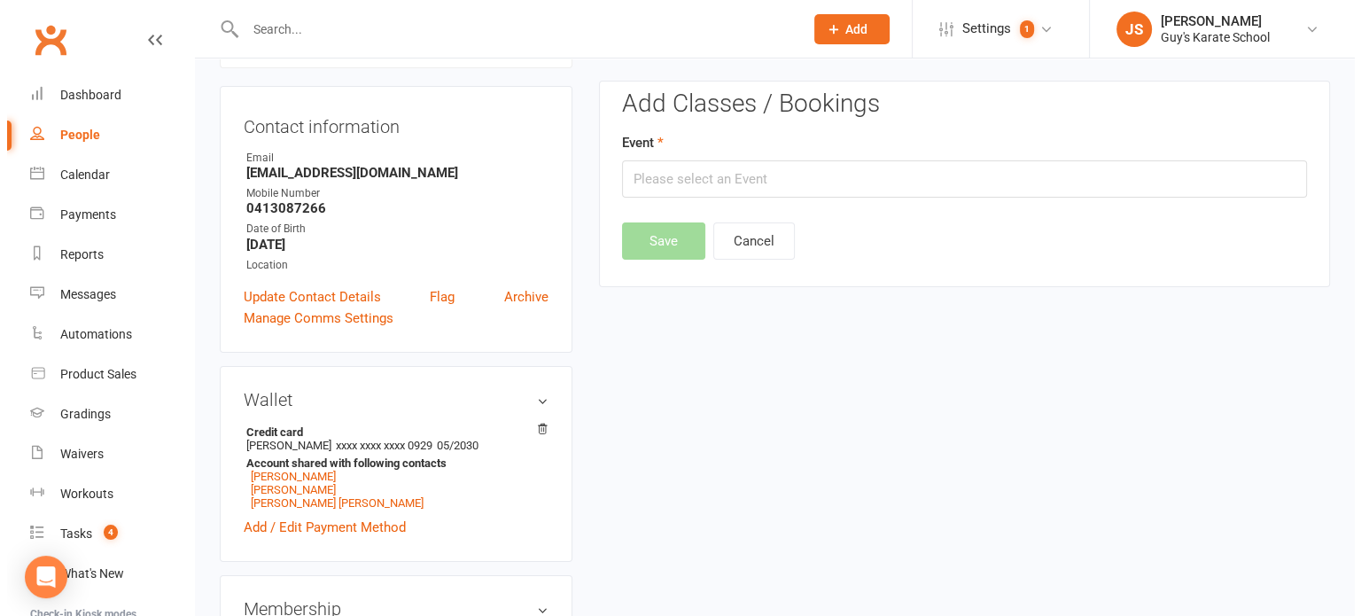
scroll to position [152, 0]
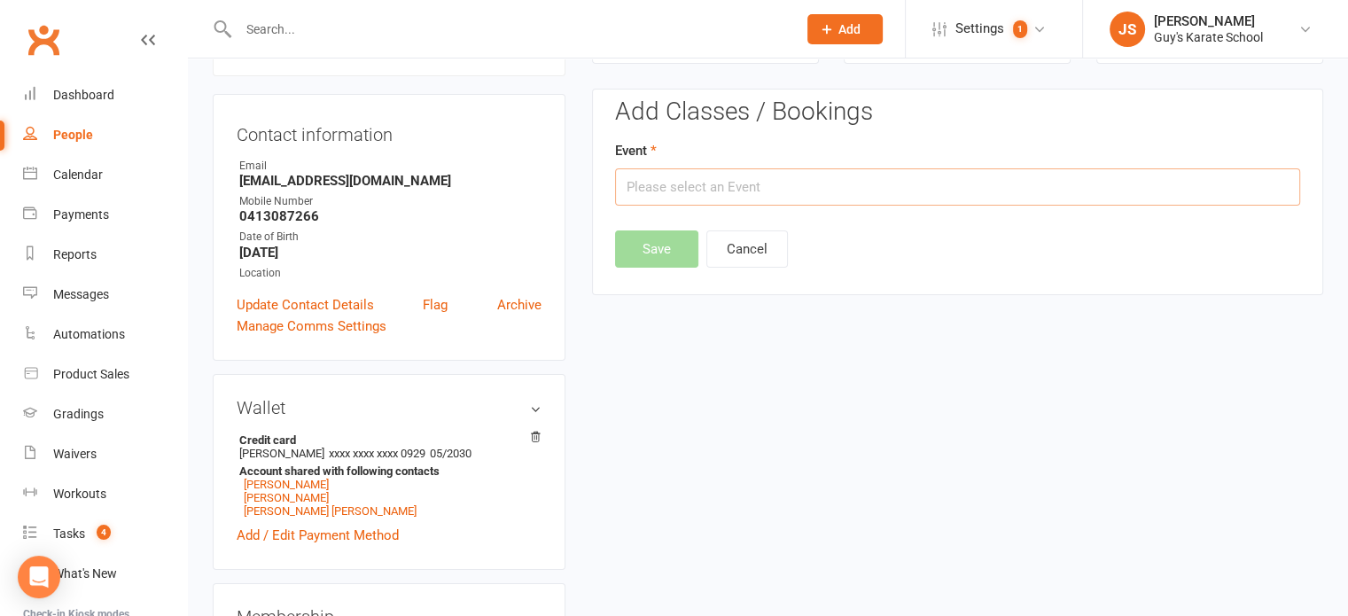
click at [774, 183] on input "text" at bounding box center [957, 186] width 685 height 37
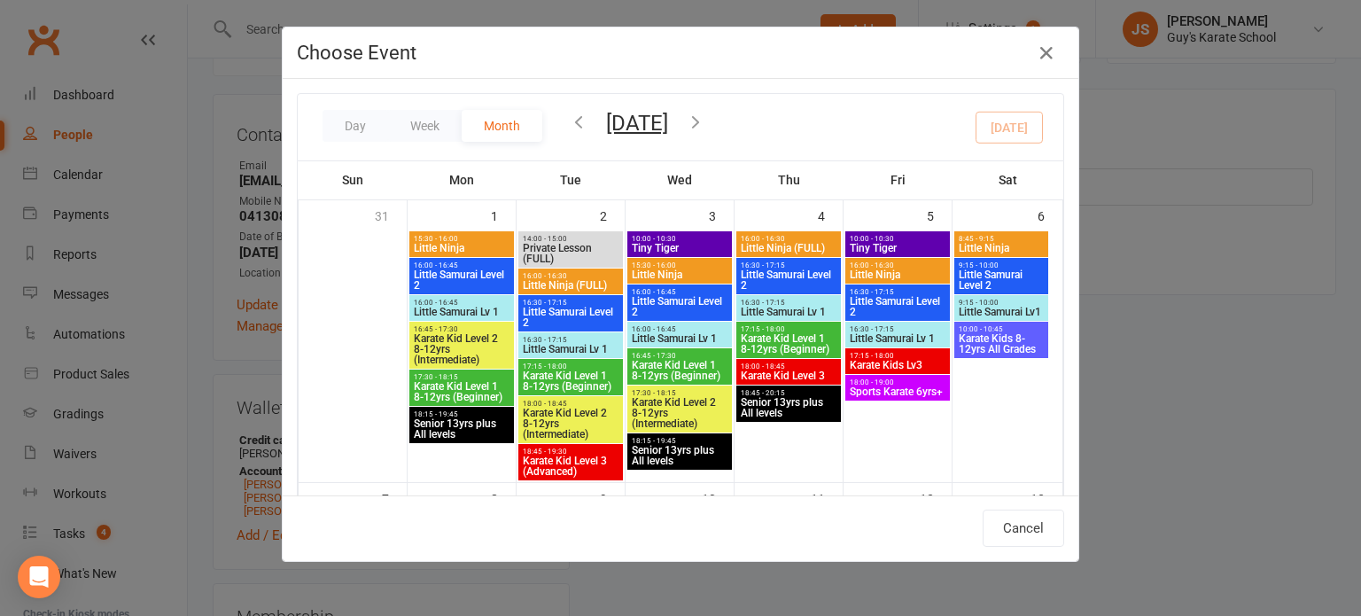
click at [573, 122] on icon "button" at bounding box center [578, 121] width 19 height 19
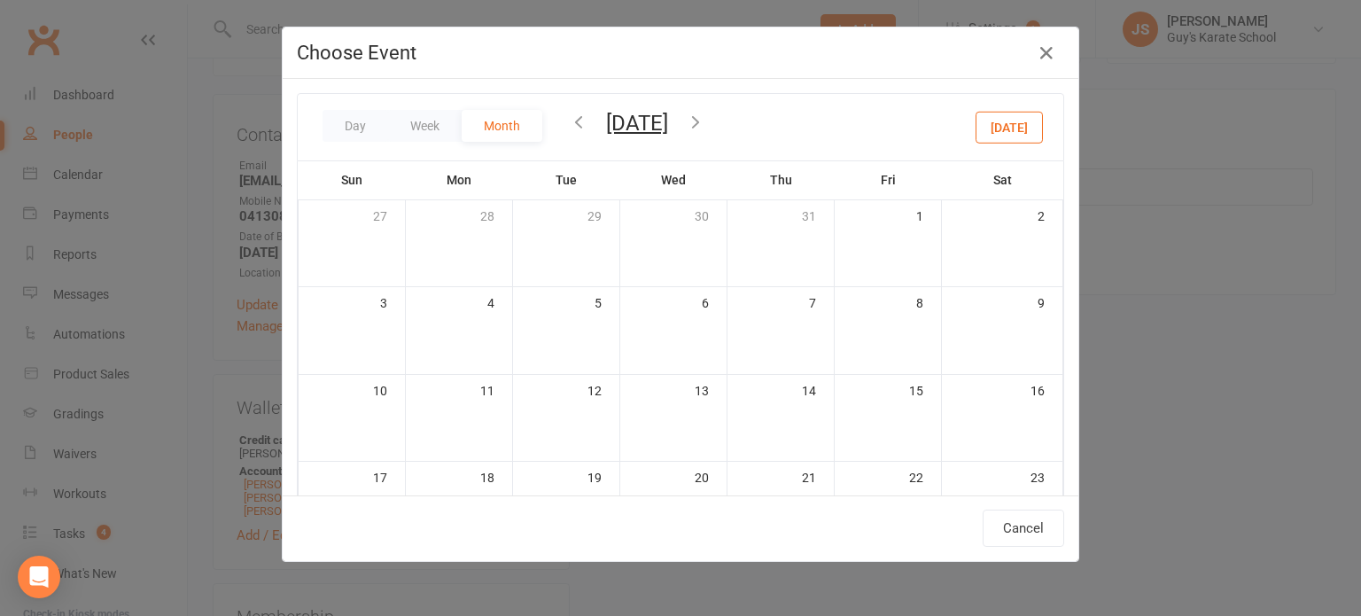
click at [573, 122] on icon "button" at bounding box center [578, 121] width 19 height 19
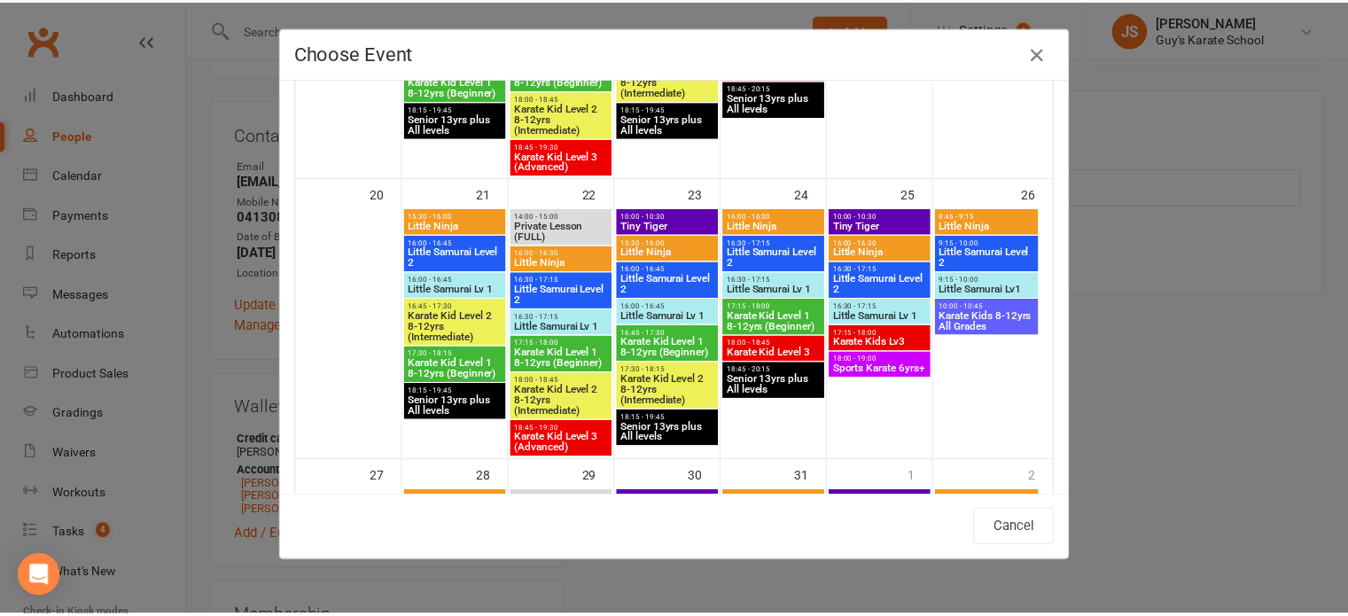
scroll to position [883, 0]
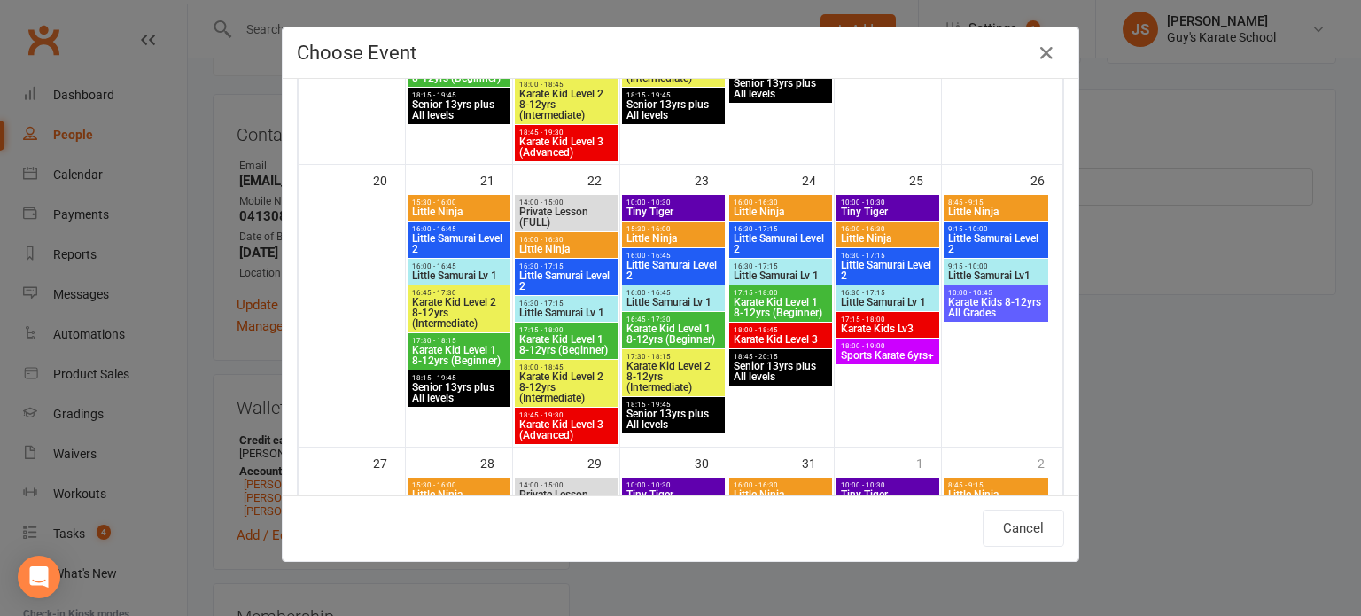
click at [571, 309] on span "Little Samurai Lv 1" at bounding box center [566, 312] width 96 height 11
type input "Little Samurai Lv 1 - Jul 22, 2025 4:30:00 PM"
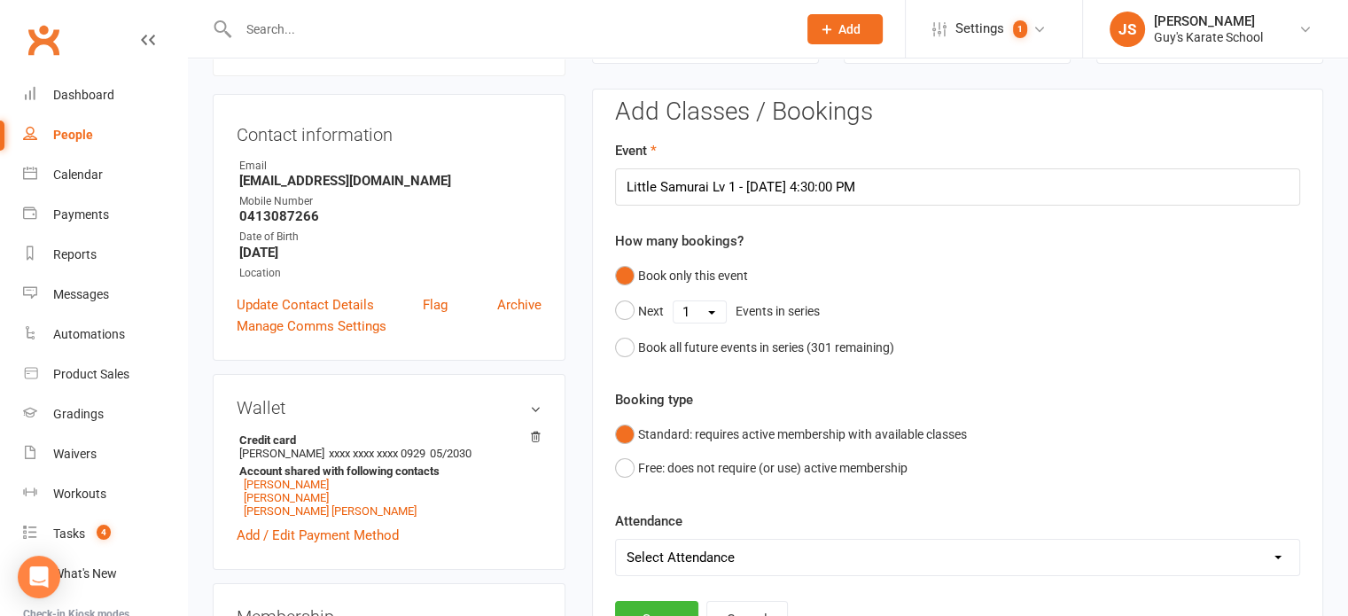
click at [685, 552] on select "Select Attendance Attended Absent" at bounding box center [957, 557] width 683 height 35
select select "0"
click at [616, 540] on select "Select Attendance Attended Absent" at bounding box center [957, 557] width 683 height 35
click at [659, 610] on button "Save" at bounding box center [656, 619] width 83 height 37
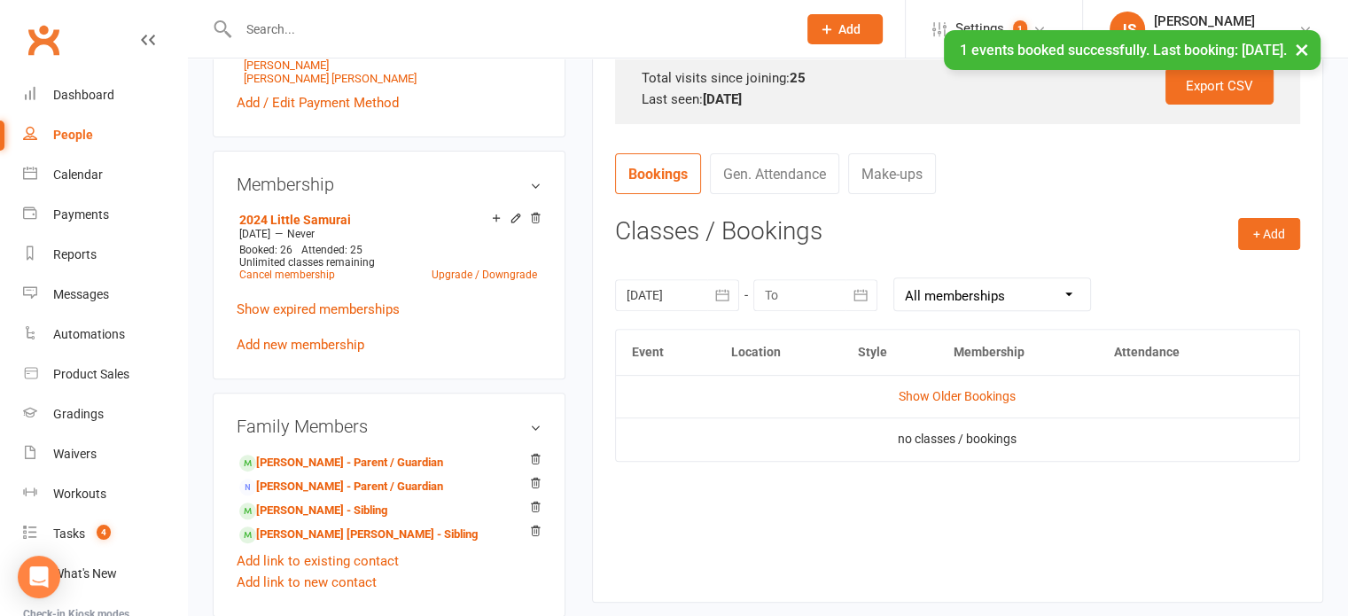
scroll to position [655, 0]
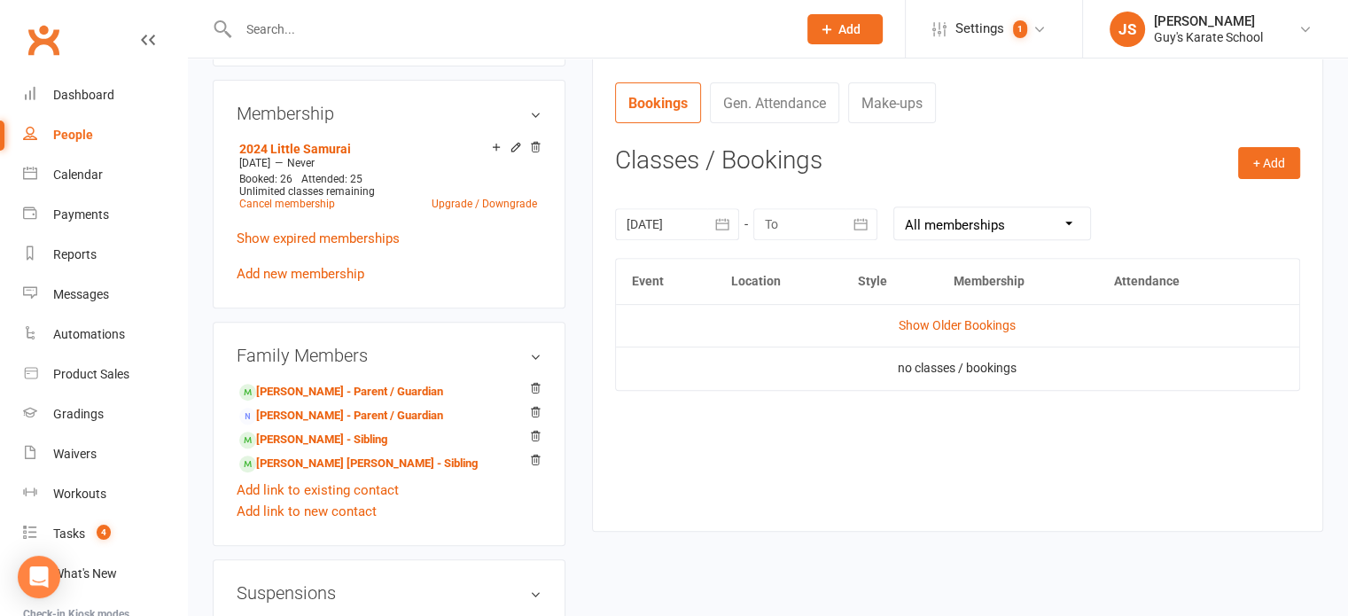
click at [720, 226] on icon "button" at bounding box center [722, 224] width 18 height 18
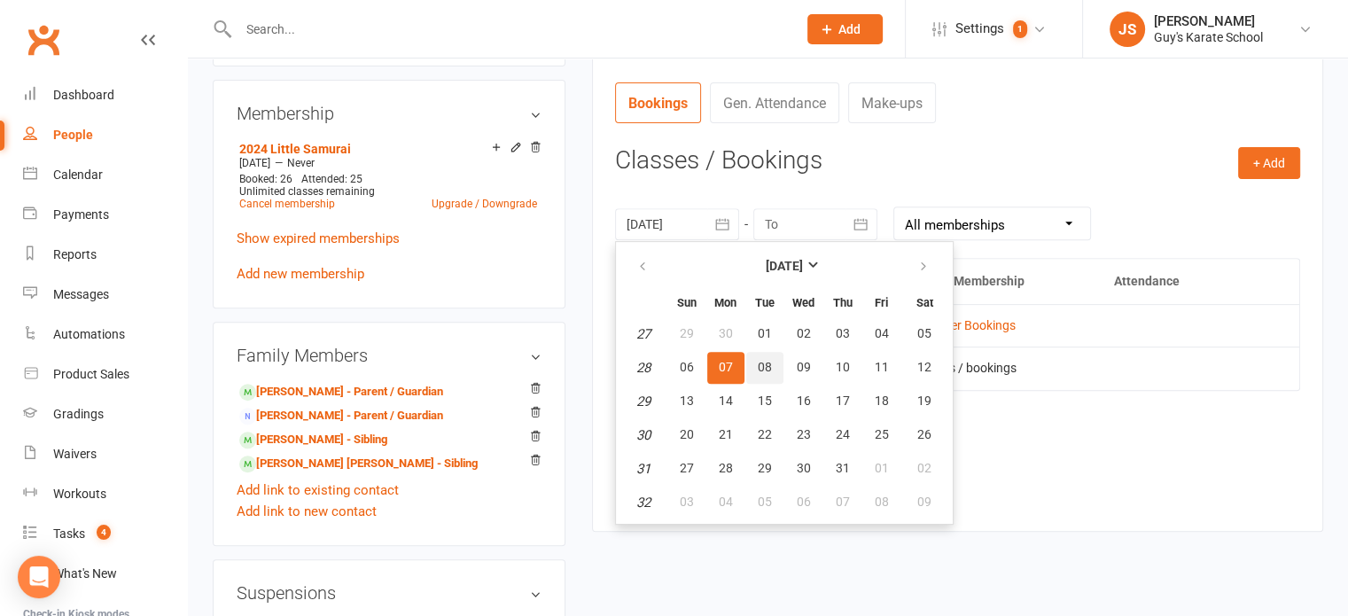
click at [752, 365] on button "08" at bounding box center [764, 368] width 37 height 32
type input "08 Jul 2025"
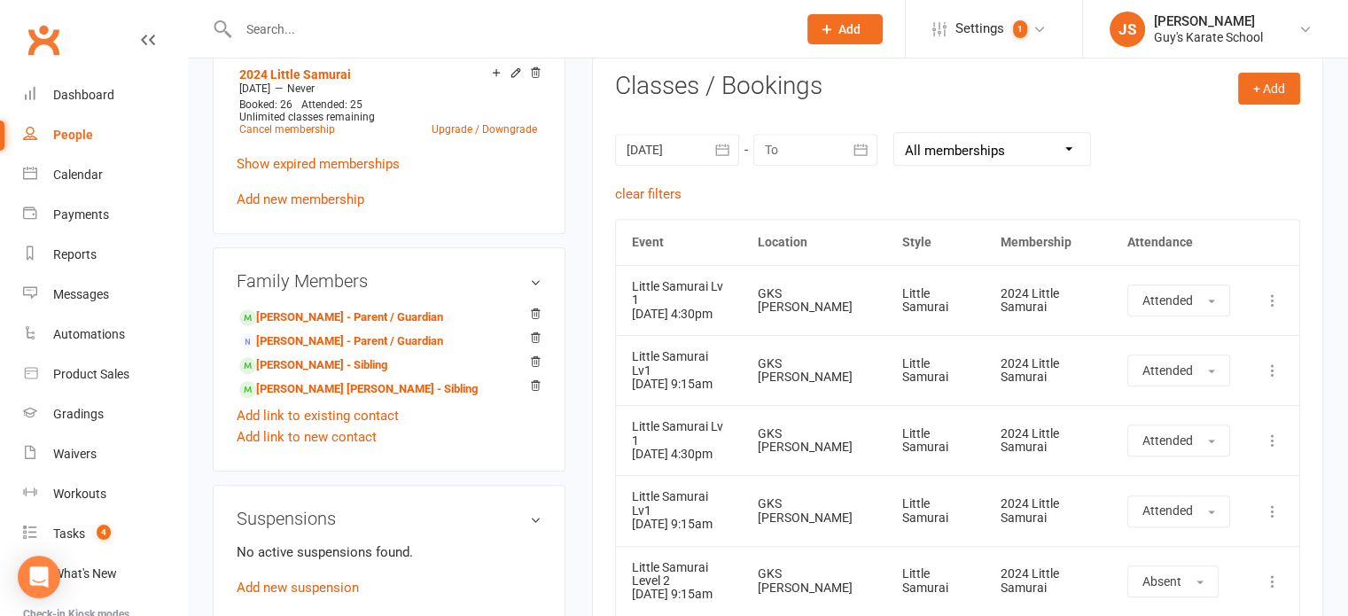
scroll to position [603, 0]
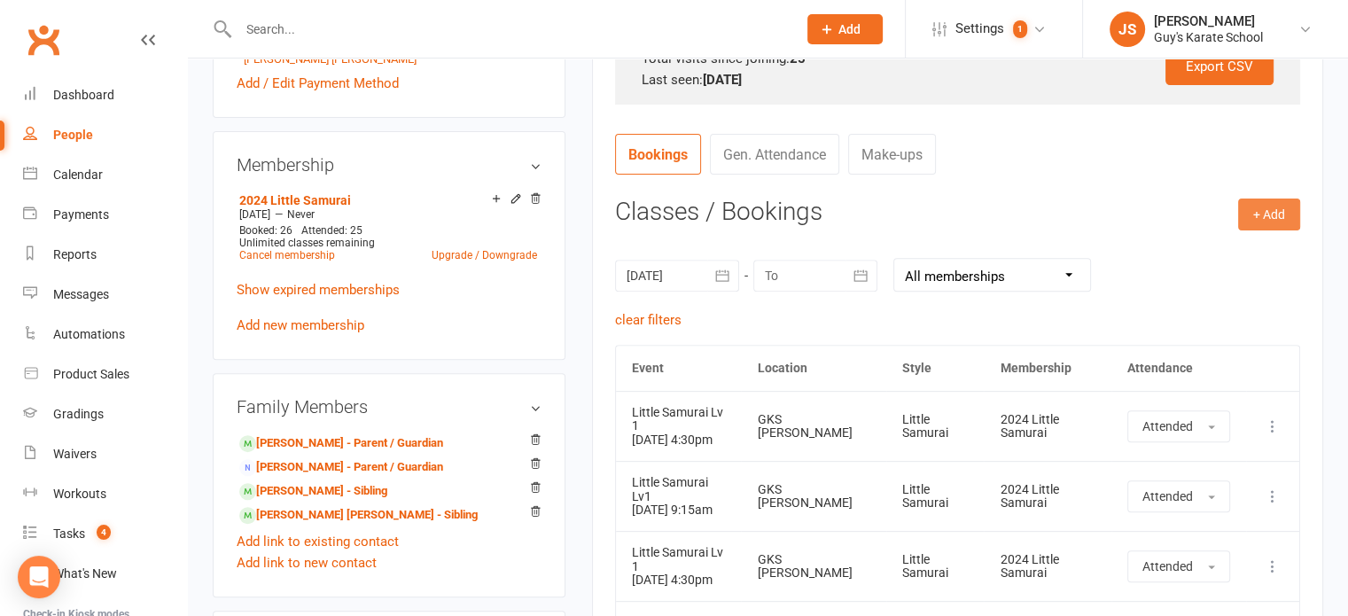
click at [1269, 215] on button "+ Add" at bounding box center [1269, 214] width 62 height 32
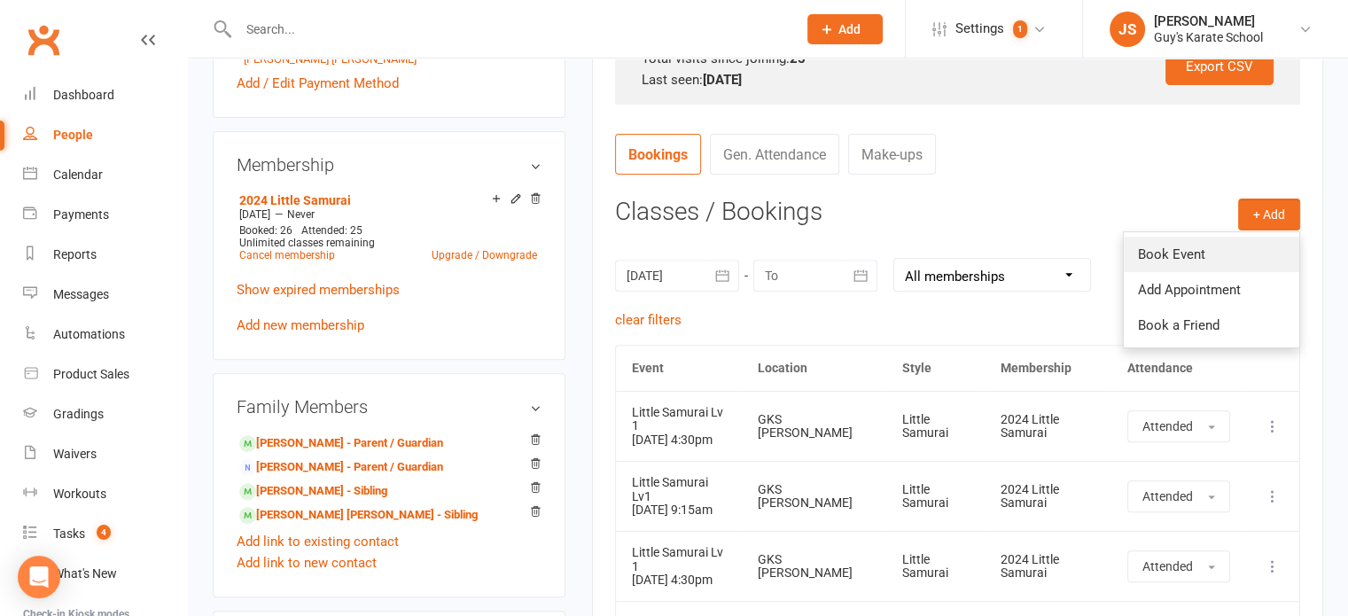
click at [1215, 245] on link "Book Event" at bounding box center [1211, 254] width 175 height 35
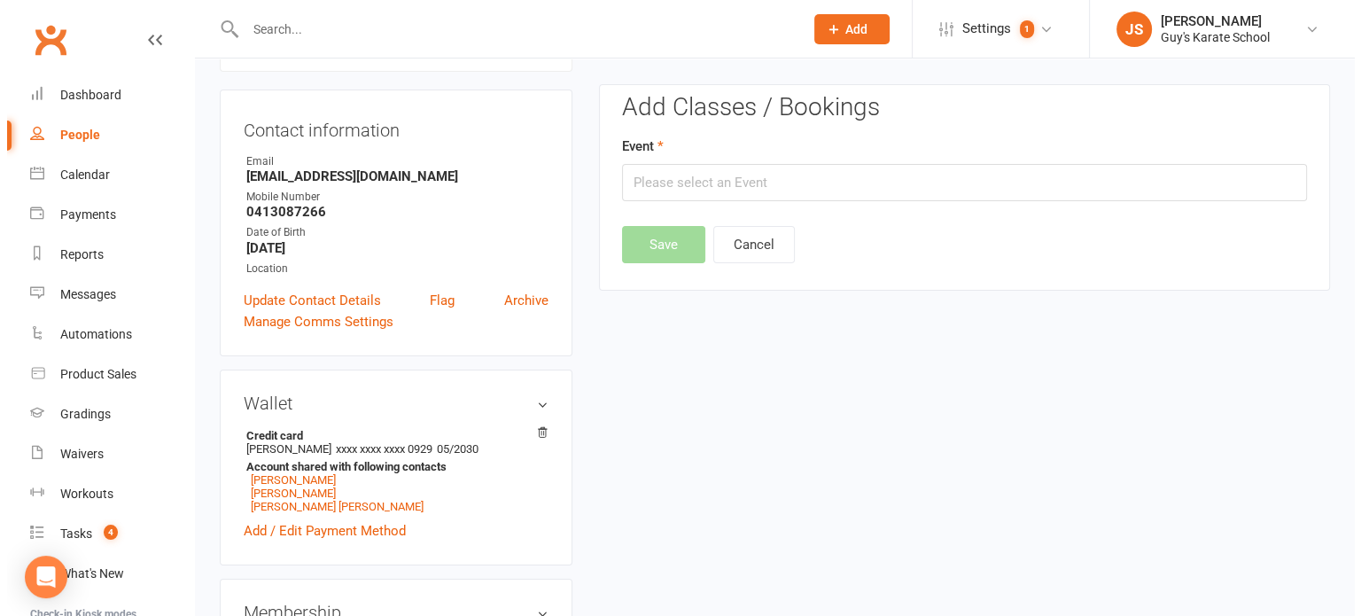
scroll to position [152, 0]
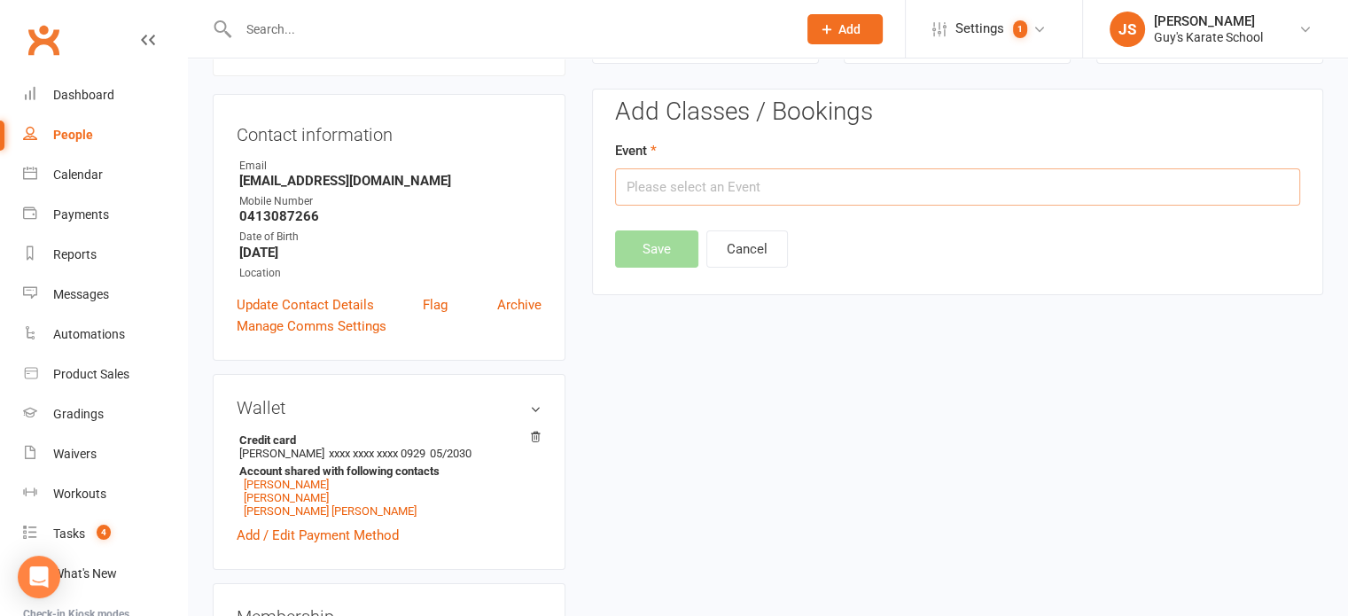
click at [745, 193] on input "text" at bounding box center [957, 186] width 685 height 37
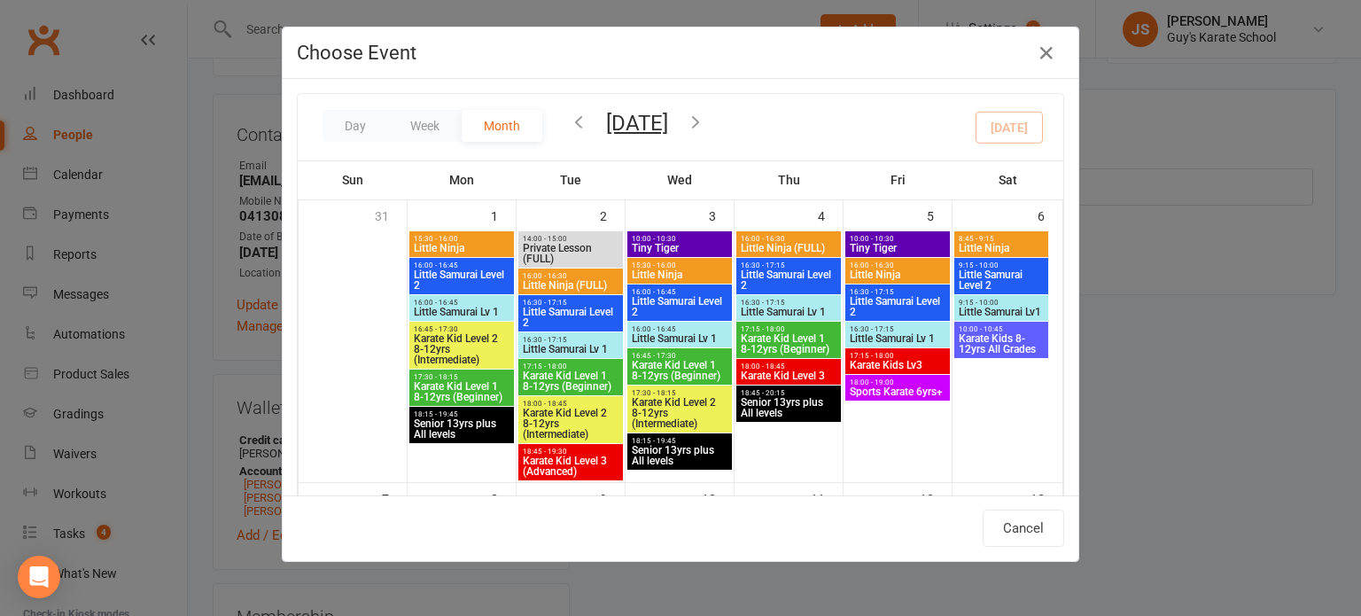
click at [573, 121] on icon "button" at bounding box center [578, 121] width 19 height 19
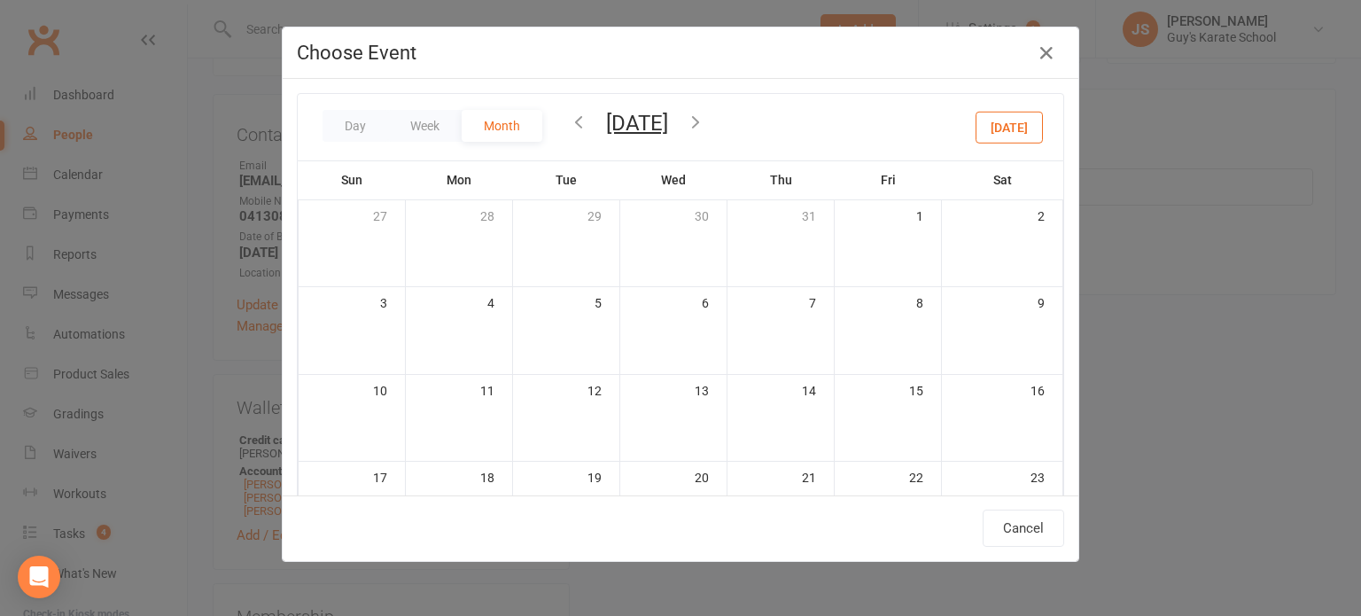
click at [573, 121] on icon "button" at bounding box center [578, 121] width 19 height 19
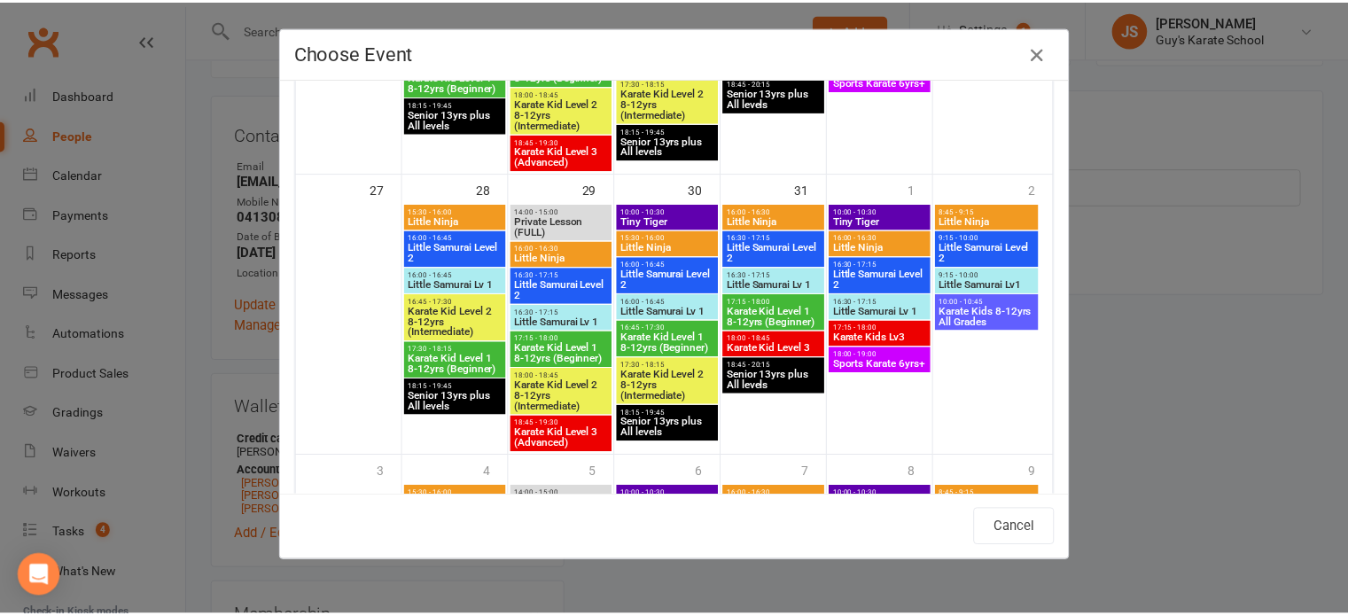
scroll to position [1161, 0]
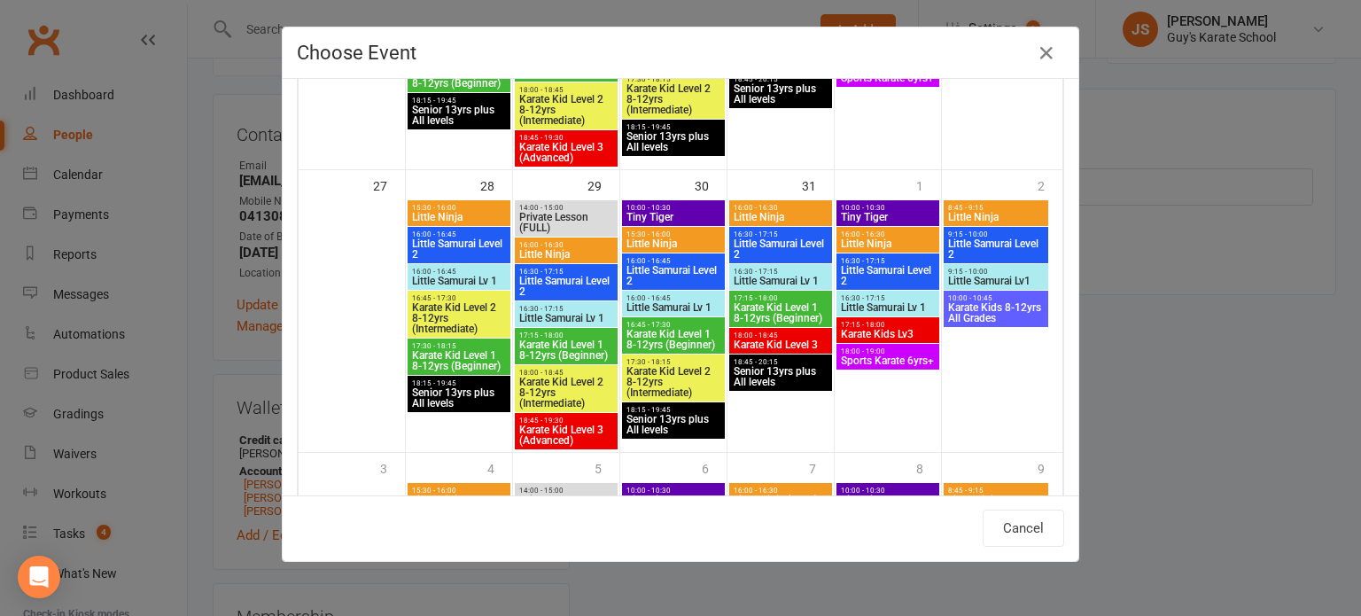
click at [556, 309] on span "16:30 - 17:15" at bounding box center [566, 309] width 96 height 8
type input "Little Samurai Lv 1 - Jul 29, 2025 4:30:00 PM"
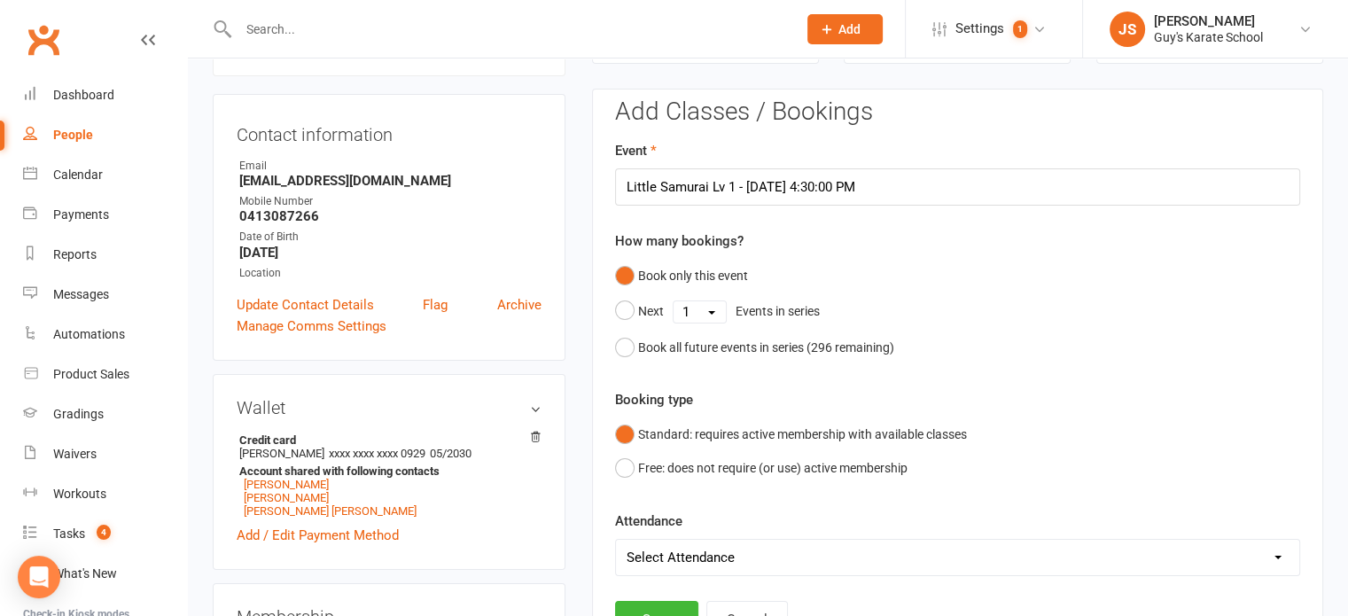
click at [659, 555] on select "Select Attendance Attended Absent" at bounding box center [957, 557] width 683 height 35
select select "0"
click at [616, 540] on select "Select Attendance Attended Absent" at bounding box center [957, 557] width 683 height 35
click at [641, 605] on button "Save" at bounding box center [656, 619] width 83 height 37
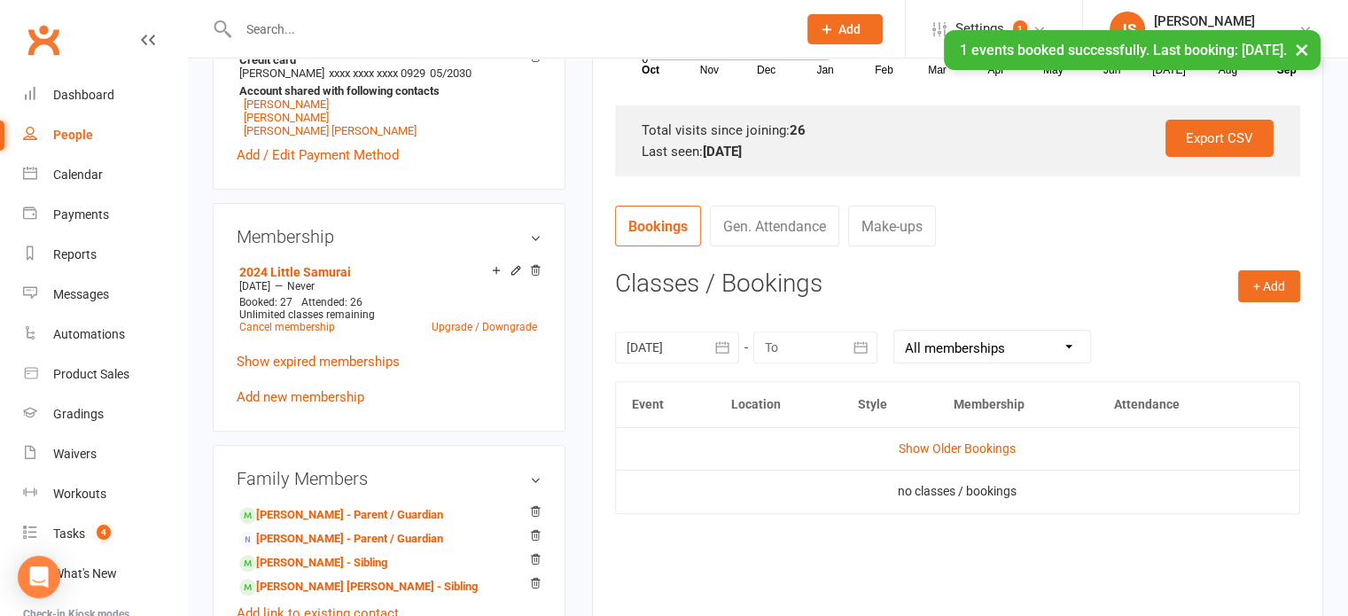
scroll to position [556, 0]
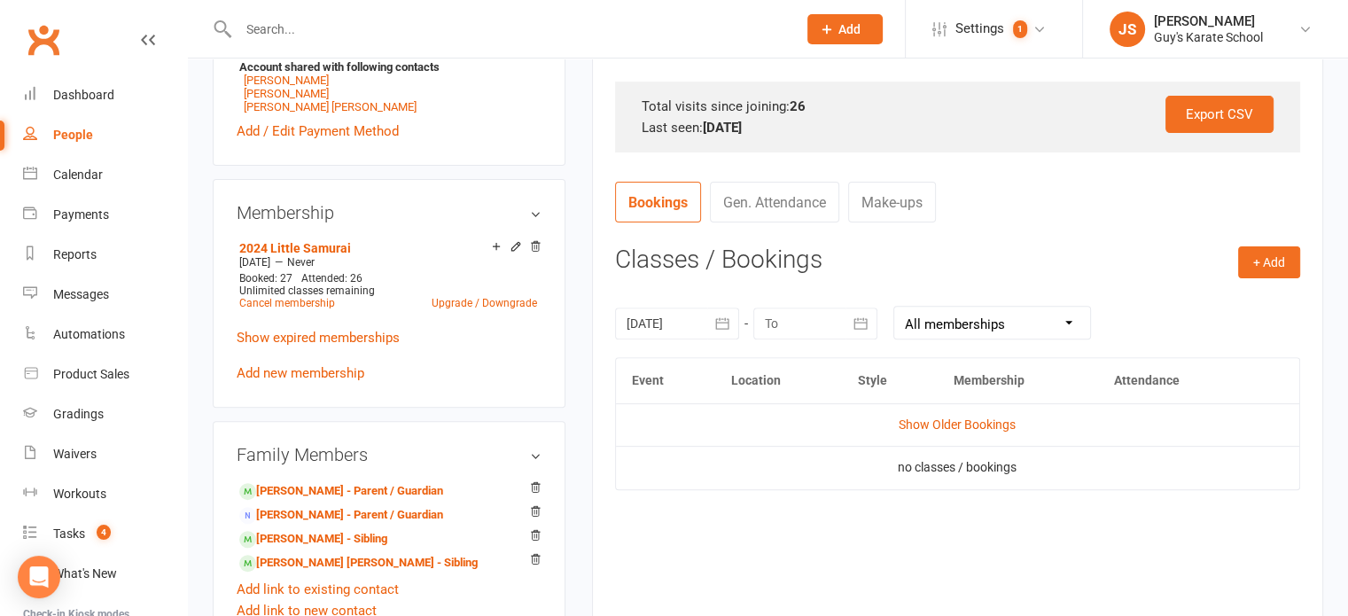
click at [724, 327] on icon "button" at bounding box center [722, 323] width 13 height 12
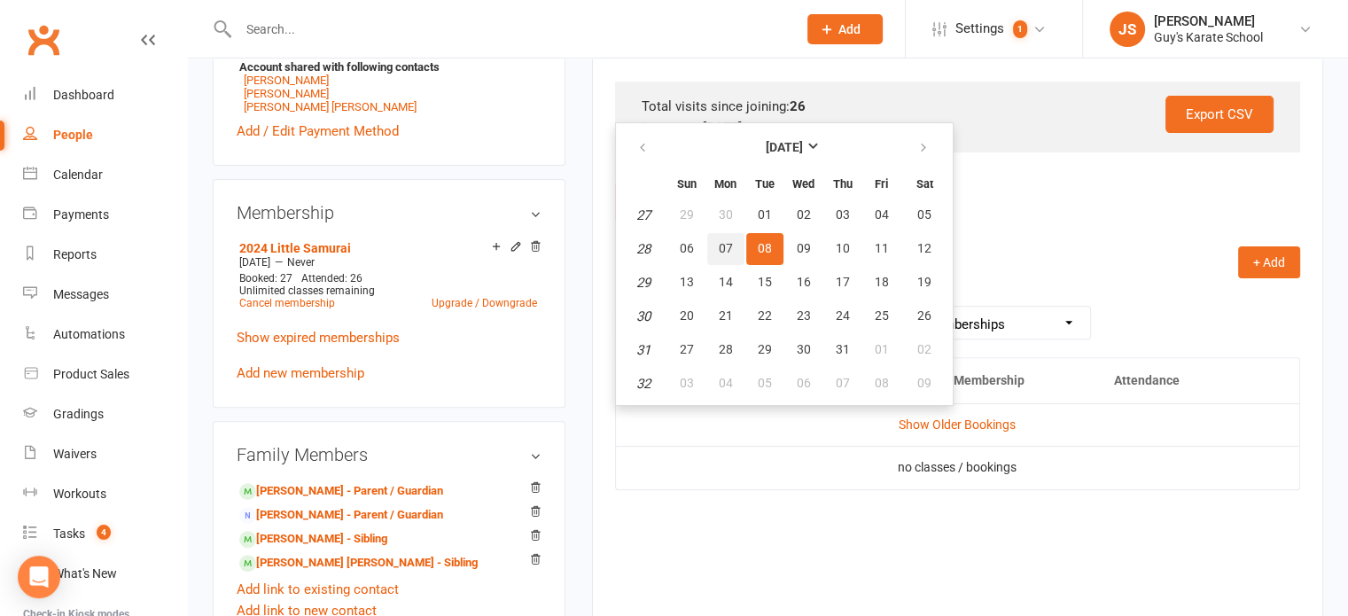
click at [716, 253] on button "07" at bounding box center [725, 249] width 37 height 32
type input "07 Jul 2025"
click at [716, 253] on h3 "Classes / Bookings" at bounding box center [957, 259] width 685 height 27
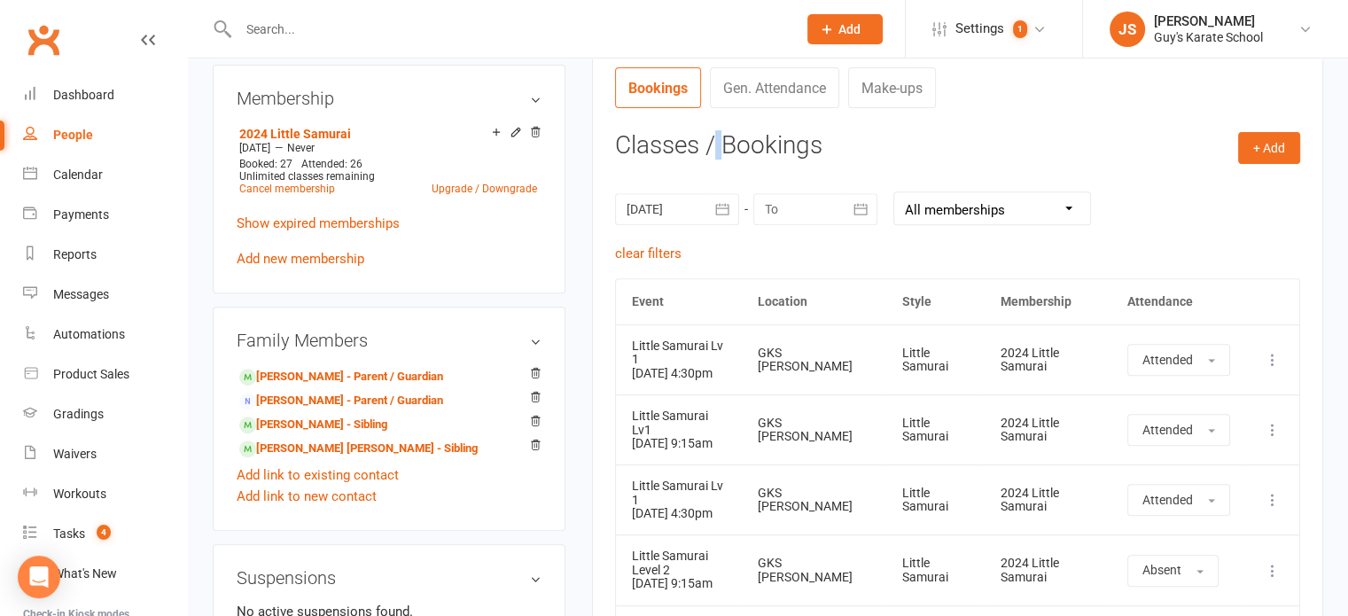
scroll to position [665, 0]
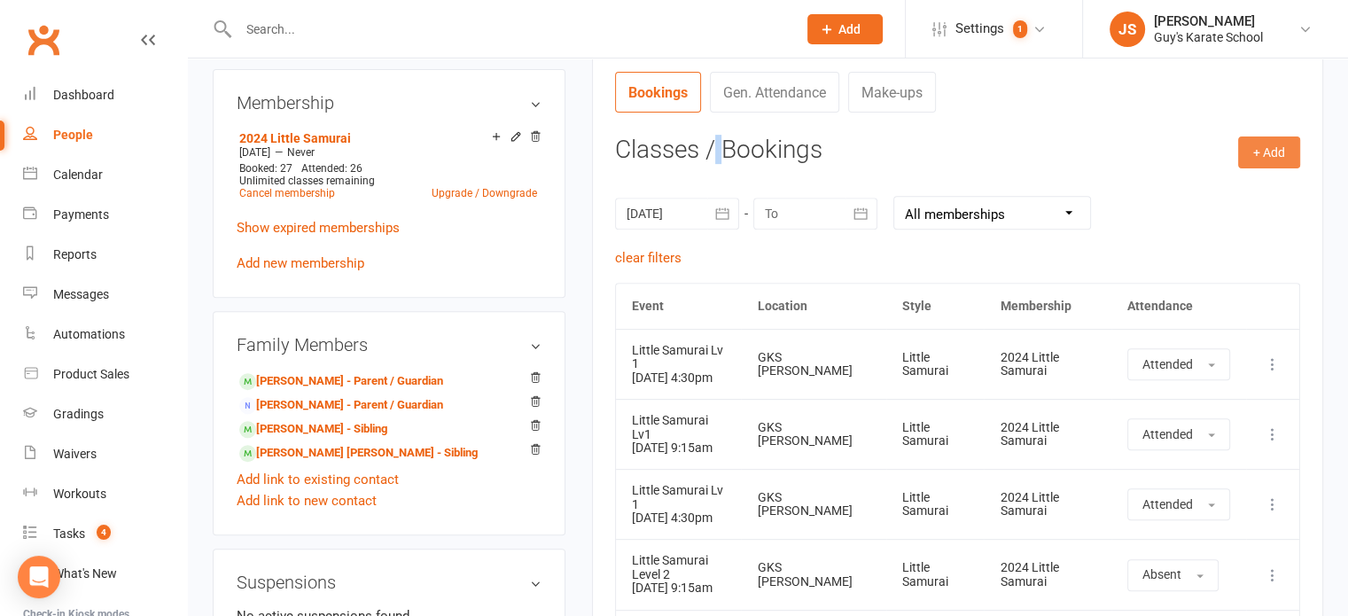
click at [1269, 147] on button "+ Add" at bounding box center [1269, 152] width 62 height 32
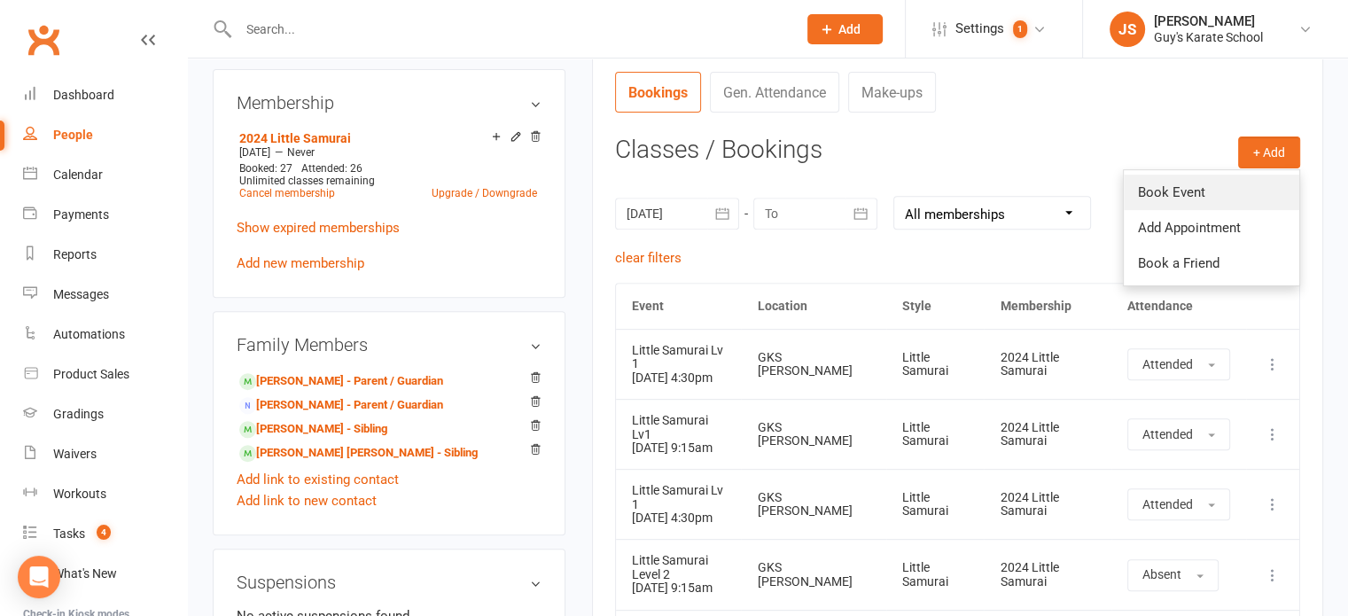
click at [1187, 191] on link "Book Event" at bounding box center [1211, 192] width 175 height 35
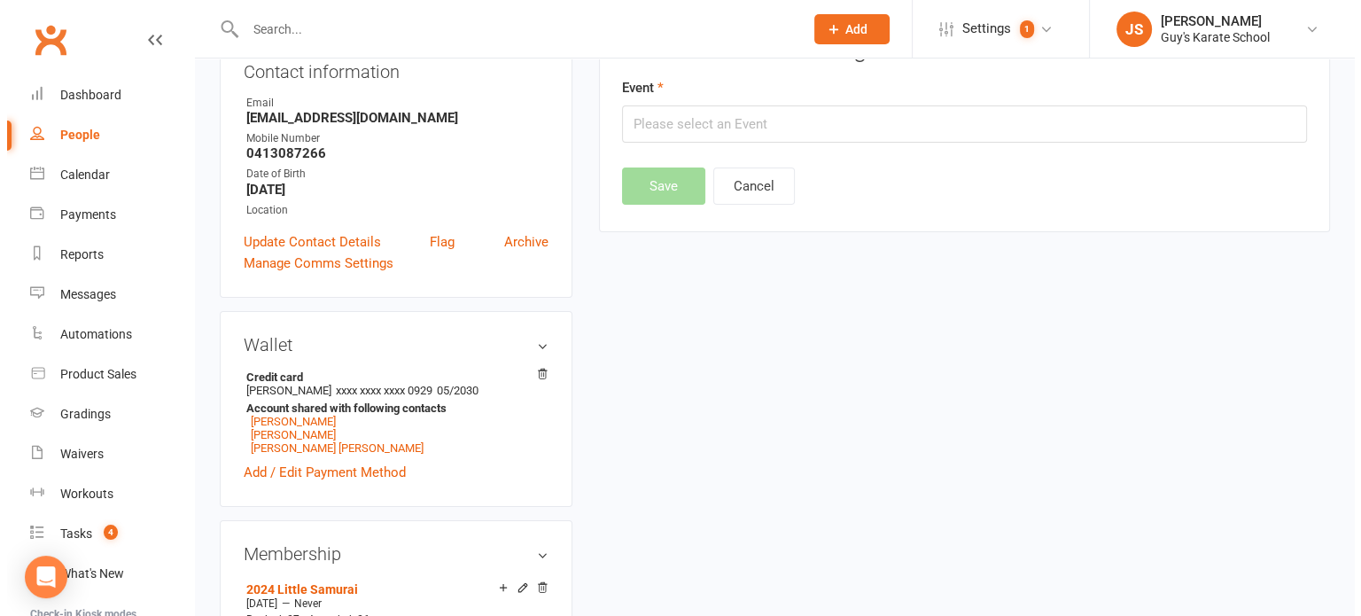
scroll to position [152, 0]
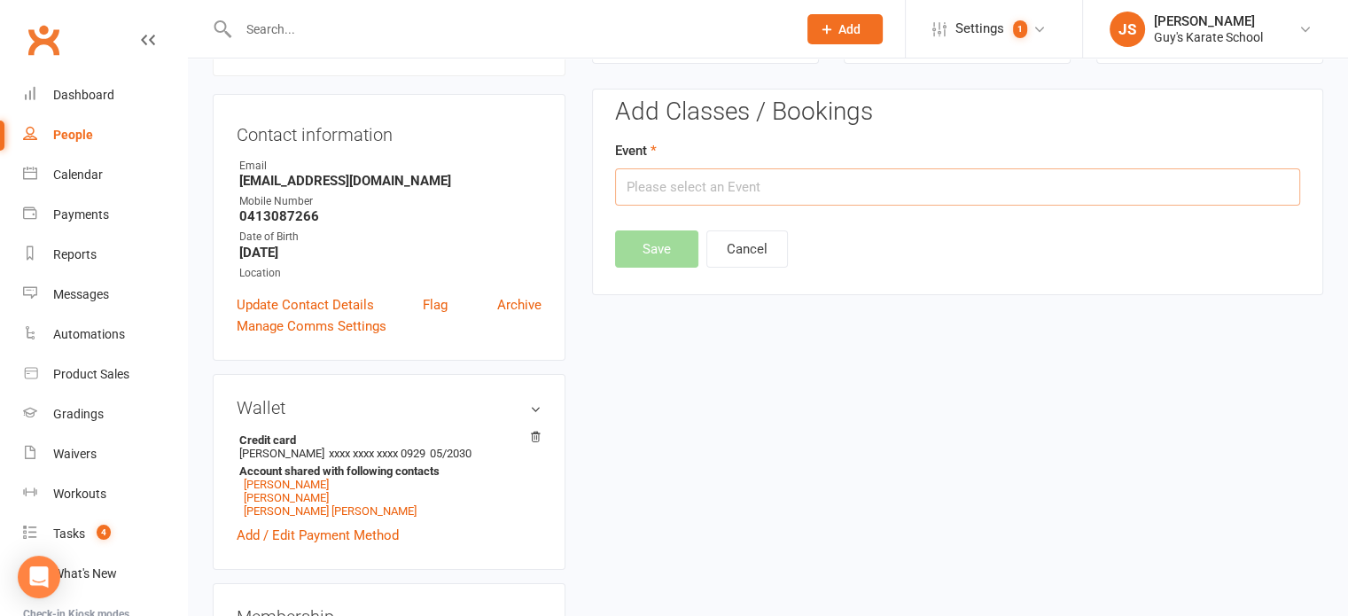
click at [815, 187] on input "text" at bounding box center [957, 186] width 685 height 37
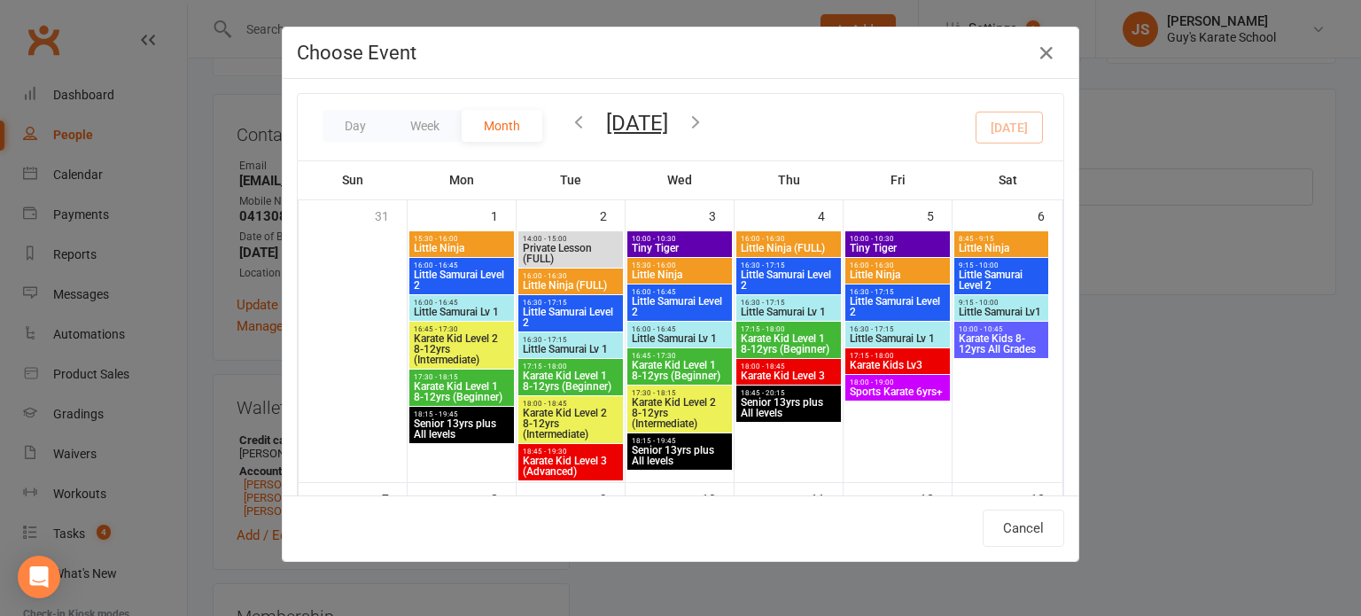
click at [569, 123] on icon "button" at bounding box center [578, 121] width 19 height 19
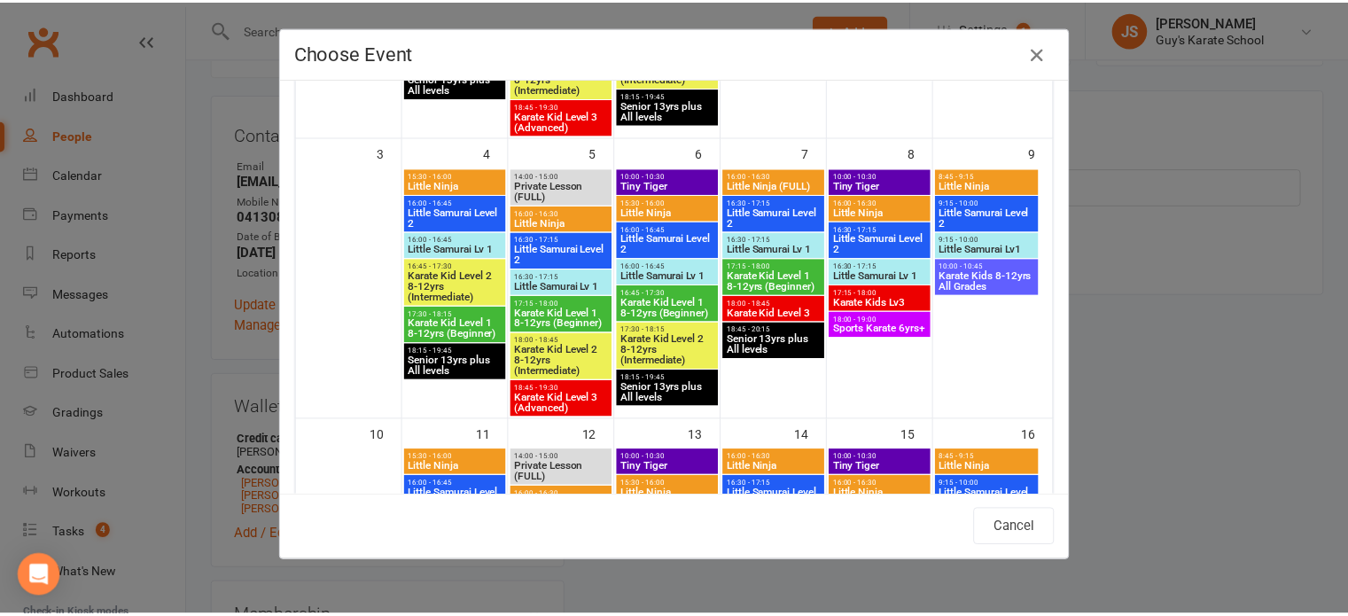
scroll to position [349, 0]
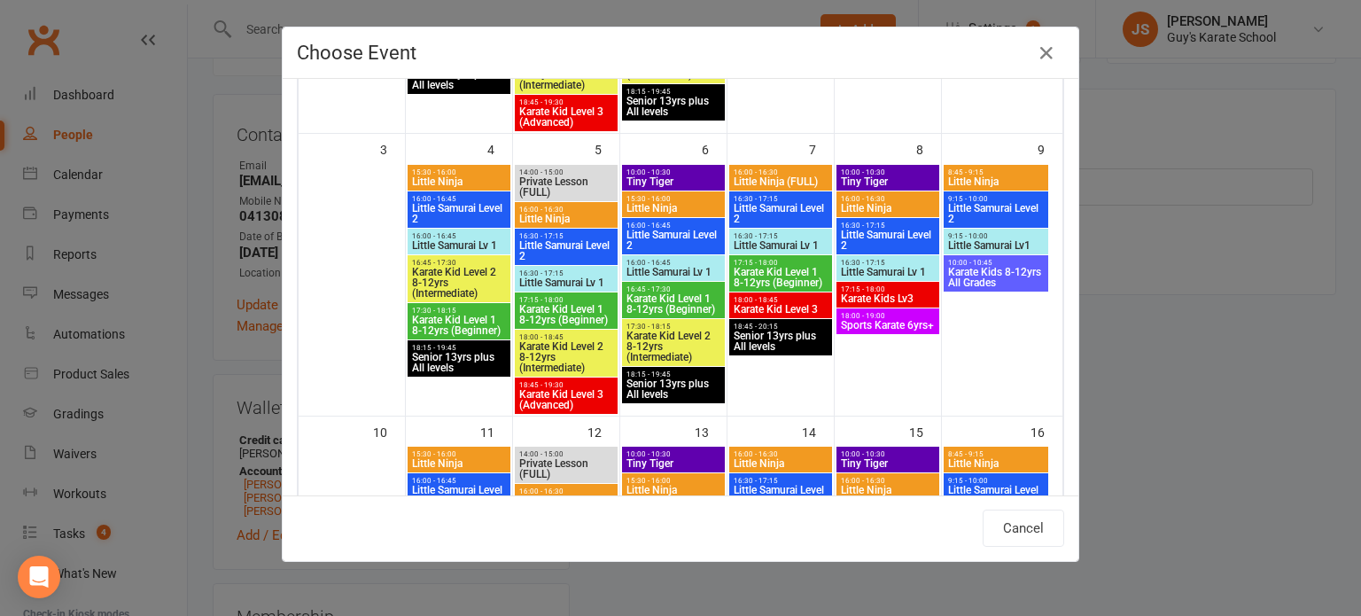
click at [973, 242] on span "Little Samurai Lv1" at bounding box center [995, 245] width 97 height 11
type input "Little Samurai Lv1 - Aug 9, 2025 9:15:00 AM"
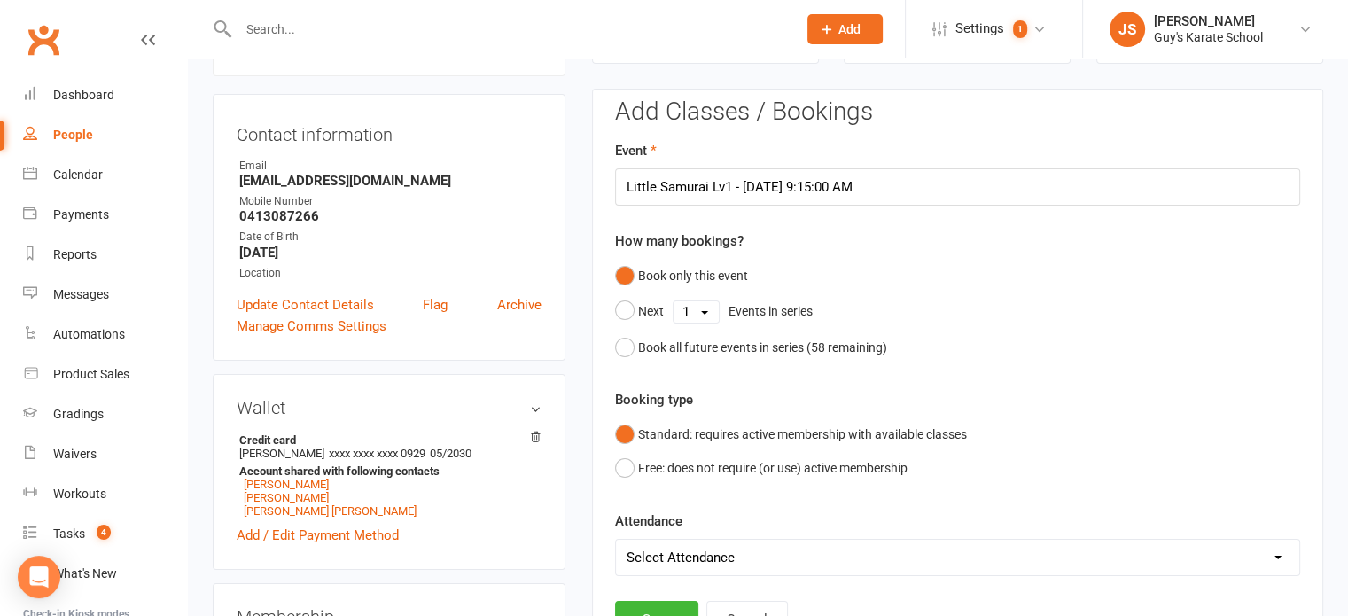
click at [652, 554] on select "Select Attendance Attended Absent" at bounding box center [957, 557] width 683 height 35
select select "0"
click at [616, 540] on select "Select Attendance Attended Absent" at bounding box center [957, 557] width 683 height 35
click at [638, 601] on button "Save" at bounding box center [656, 619] width 83 height 37
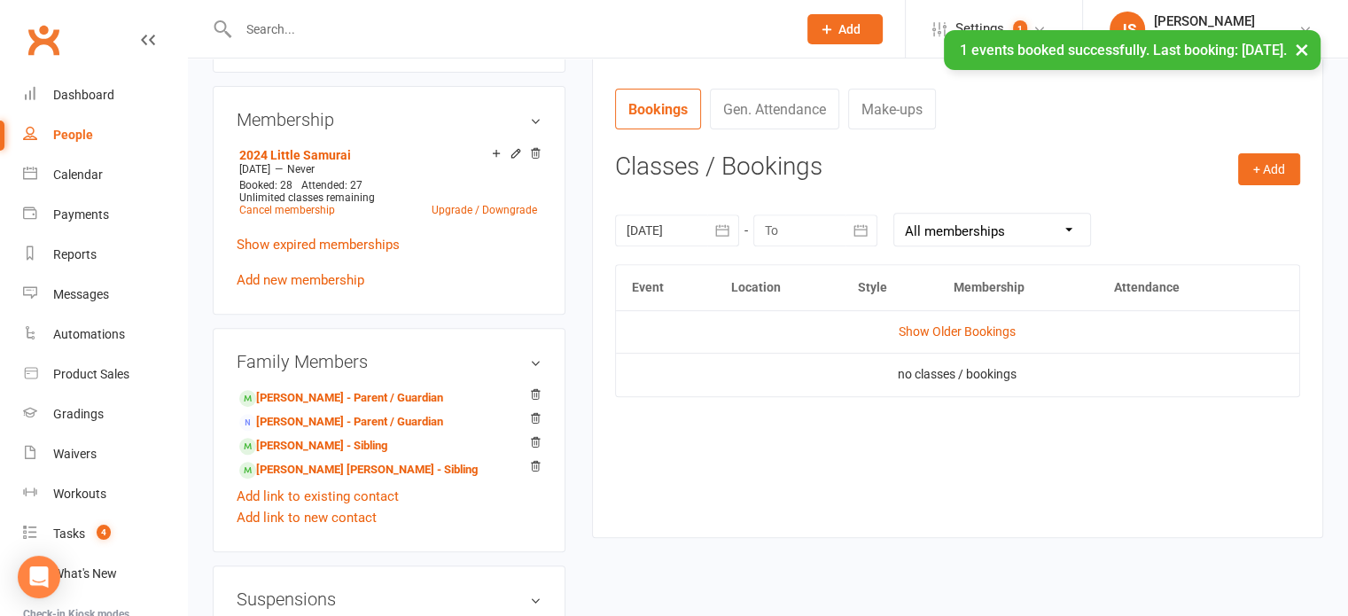
scroll to position [658, 0]
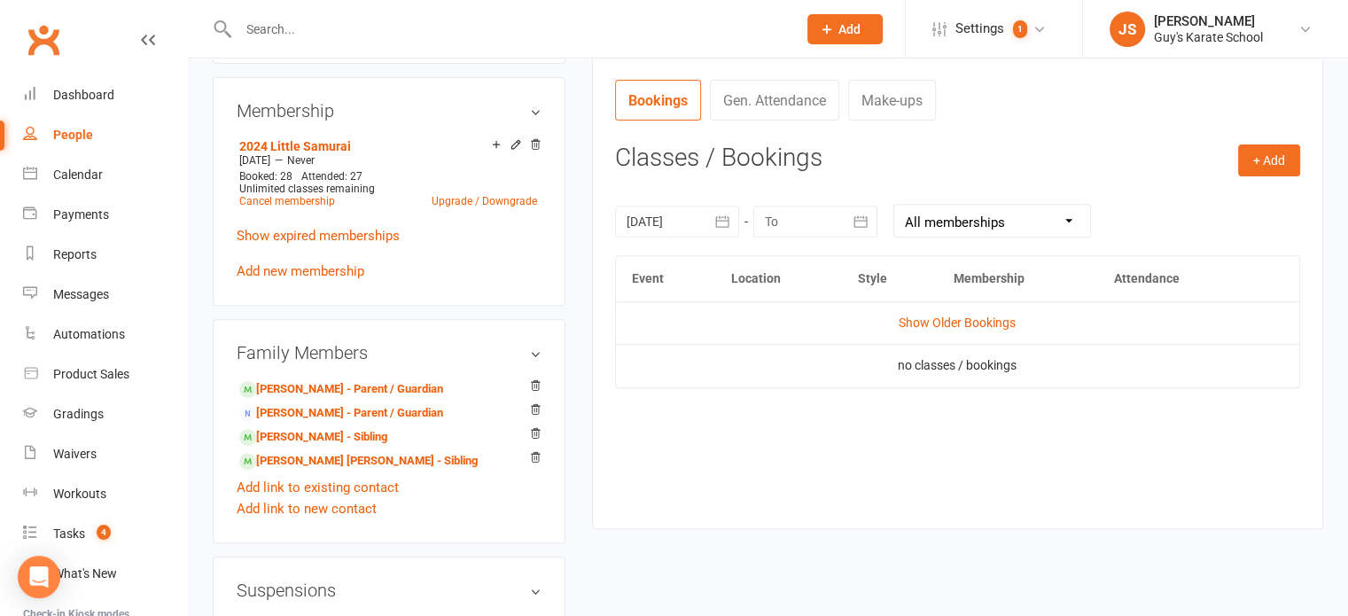
click at [730, 222] on icon "button" at bounding box center [722, 222] width 18 height 18
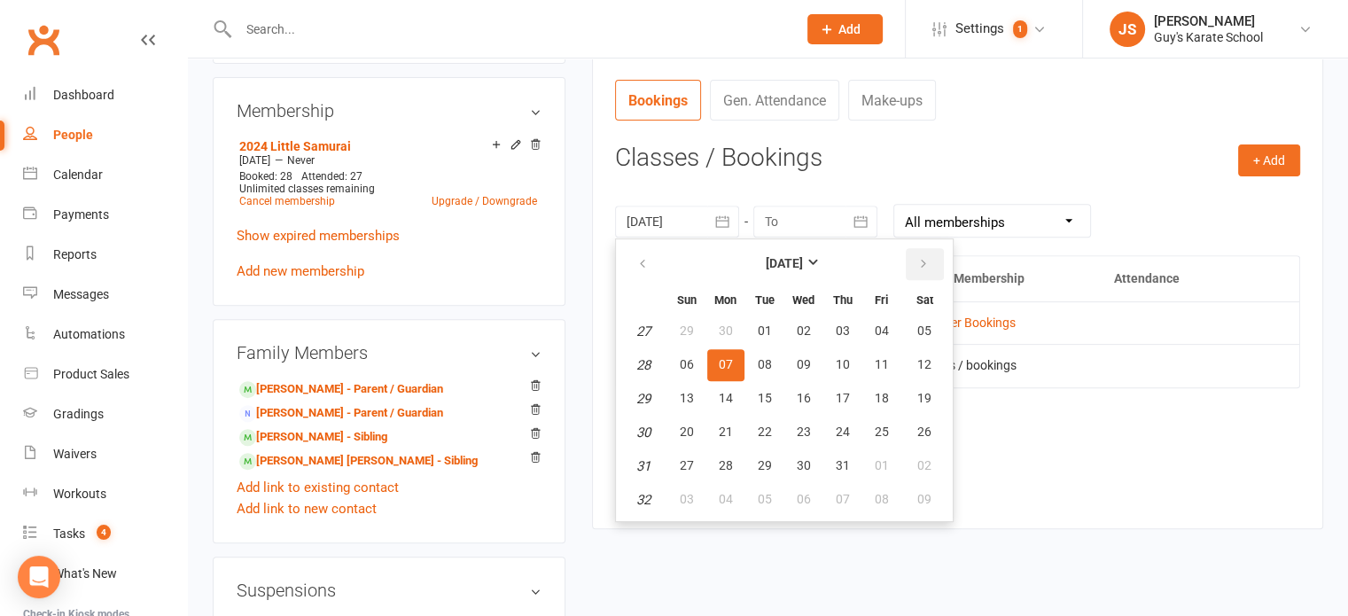
click at [923, 269] on button "button" at bounding box center [925, 264] width 38 height 32
click at [911, 363] on button "09" at bounding box center [924, 365] width 45 height 32
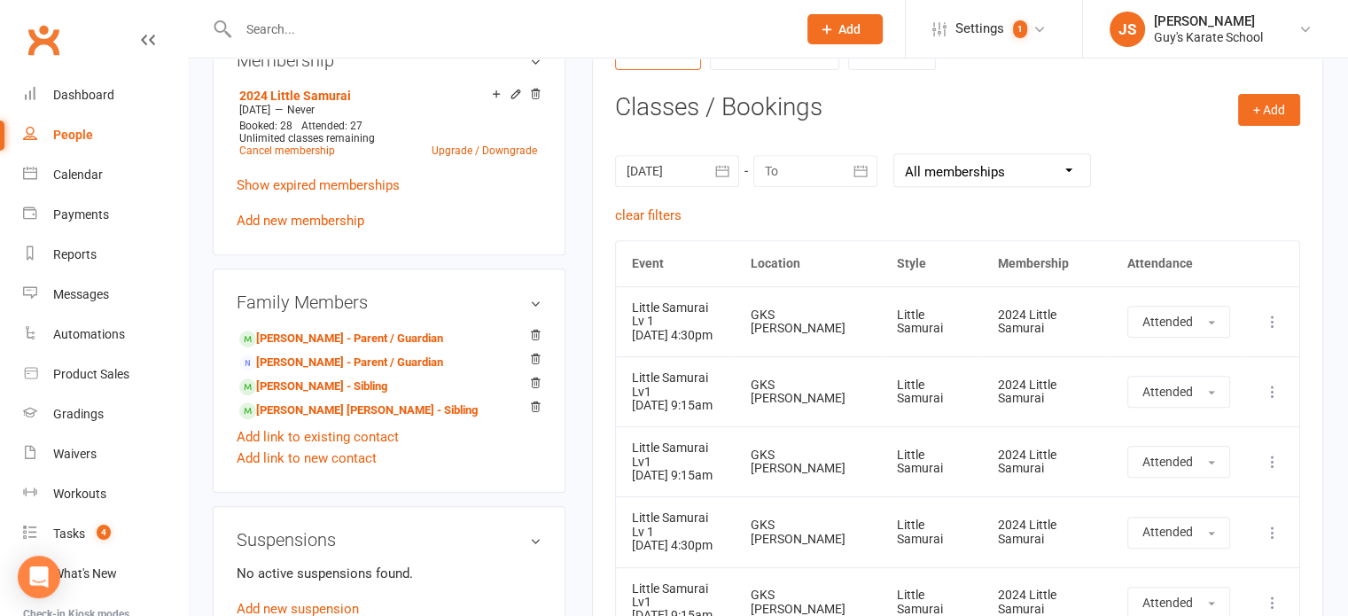
scroll to position [710, 0]
click at [720, 164] on icon "button" at bounding box center [722, 169] width 18 height 18
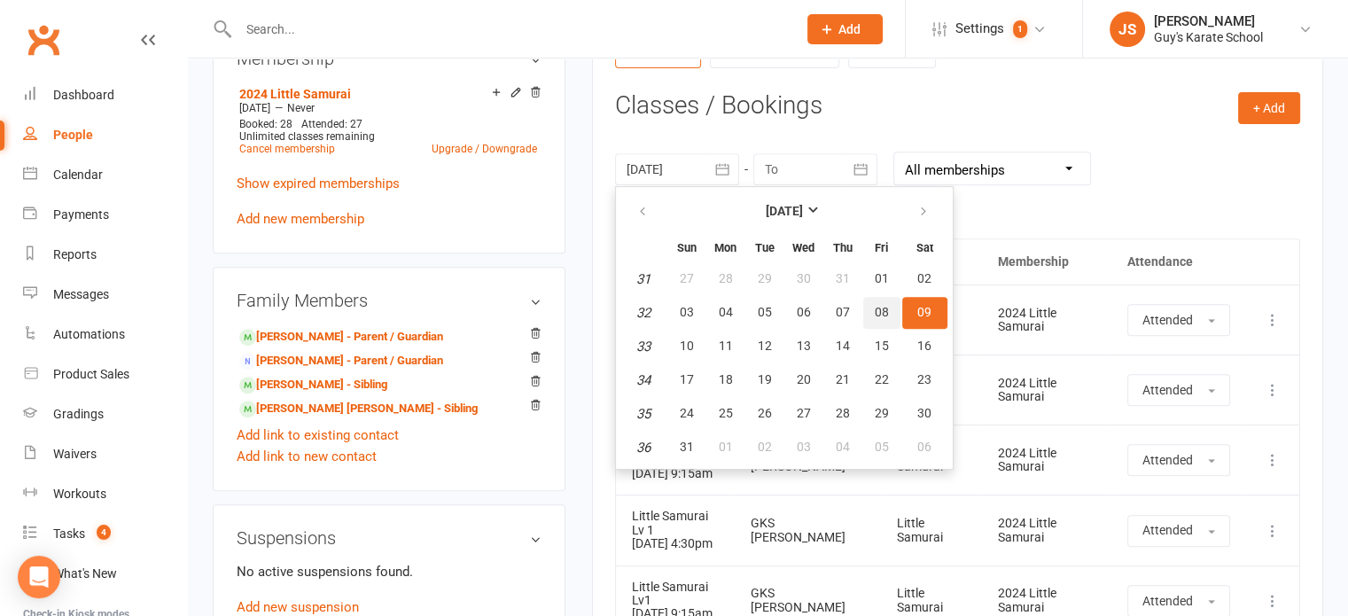
click at [876, 310] on span "08" at bounding box center [882, 312] width 14 height 14
type input "08 Aug 2025"
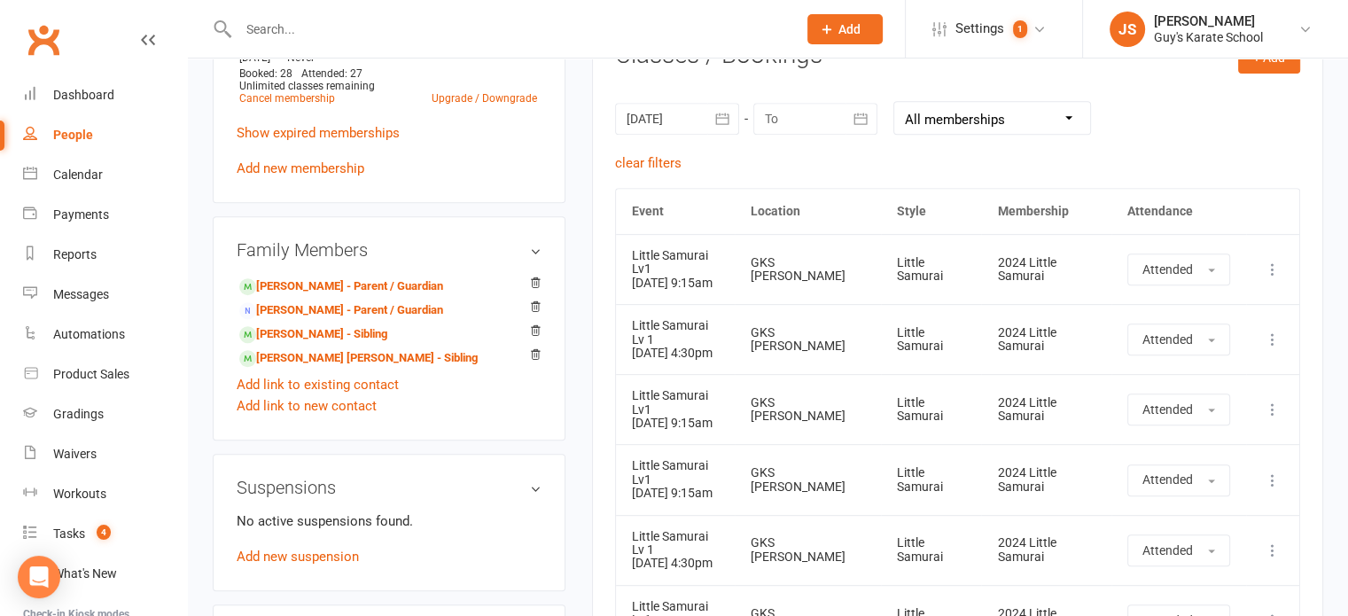
scroll to position [634, 0]
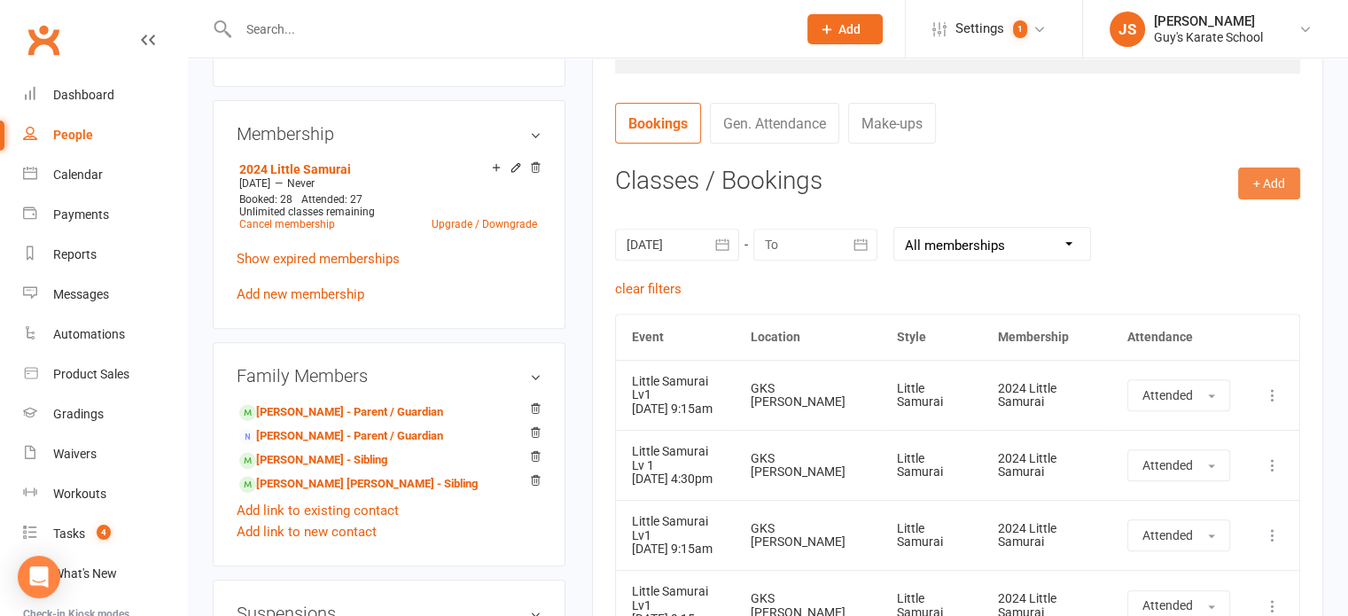
click at [1268, 175] on button "+ Add" at bounding box center [1269, 183] width 62 height 32
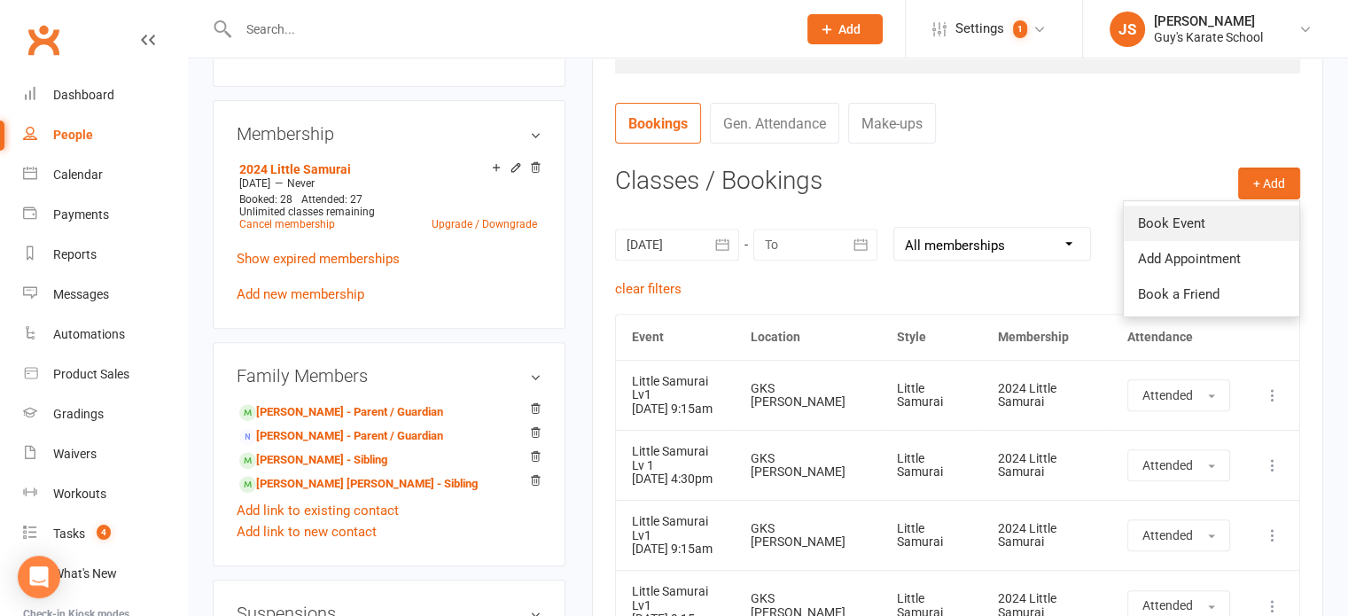
click at [1187, 218] on link "Book Event" at bounding box center [1211, 223] width 175 height 35
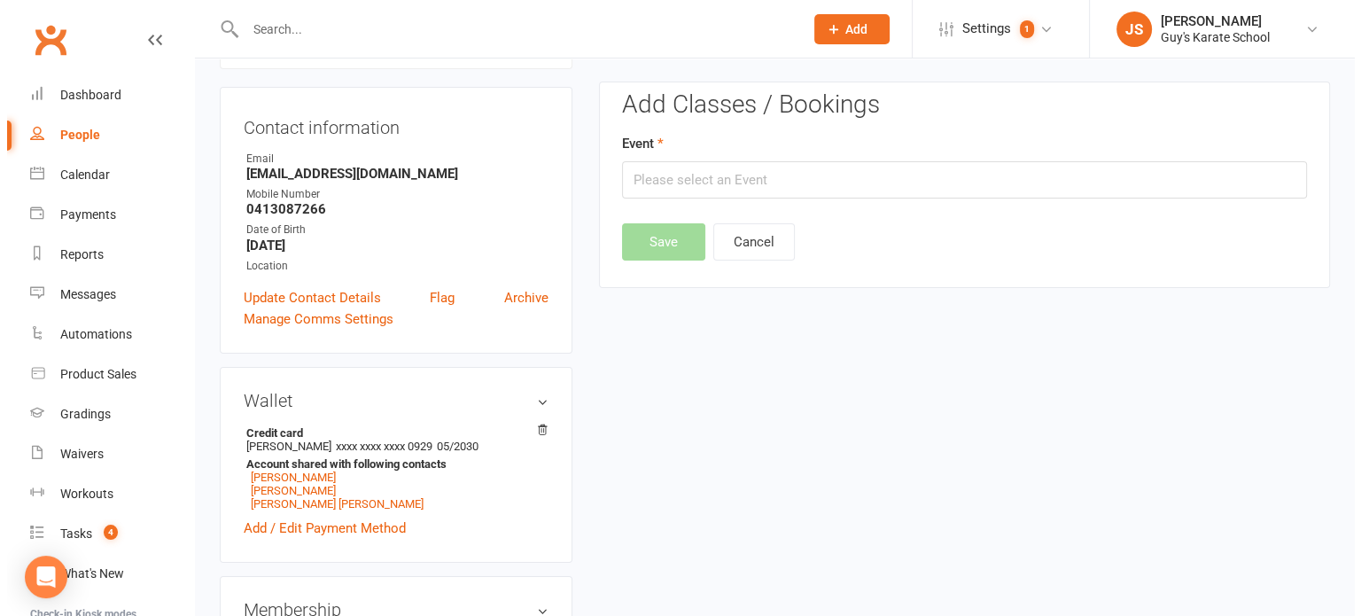
scroll to position [152, 0]
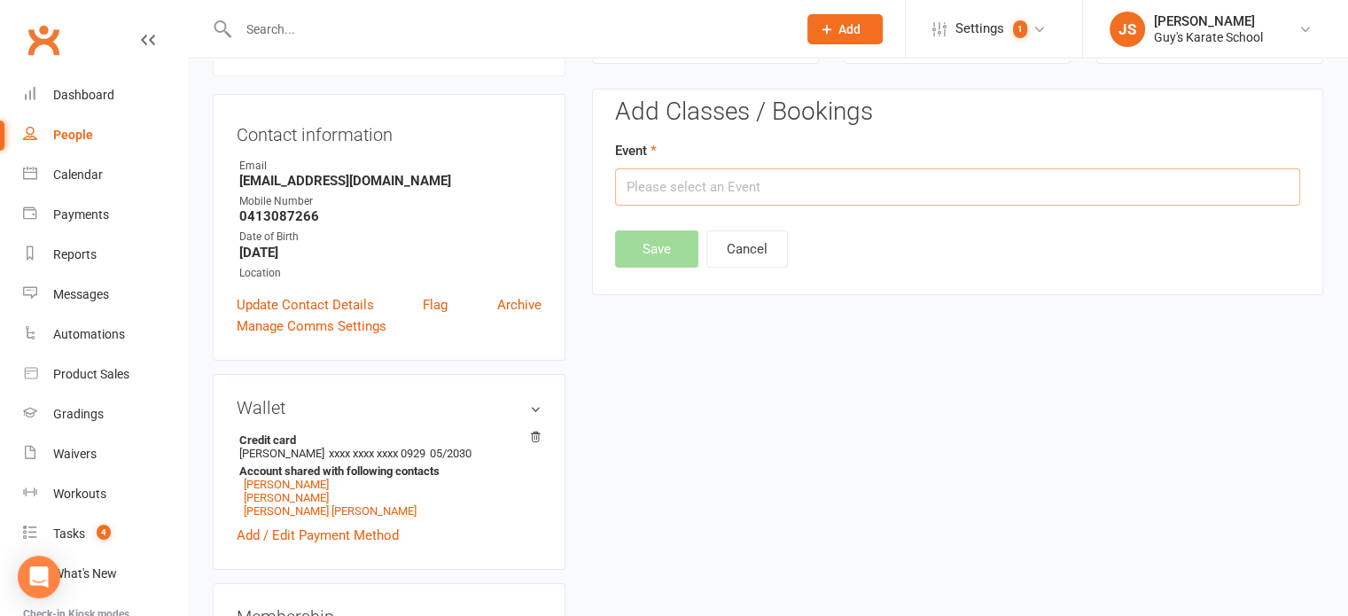
click at [751, 188] on input "text" at bounding box center [957, 186] width 685 height 37
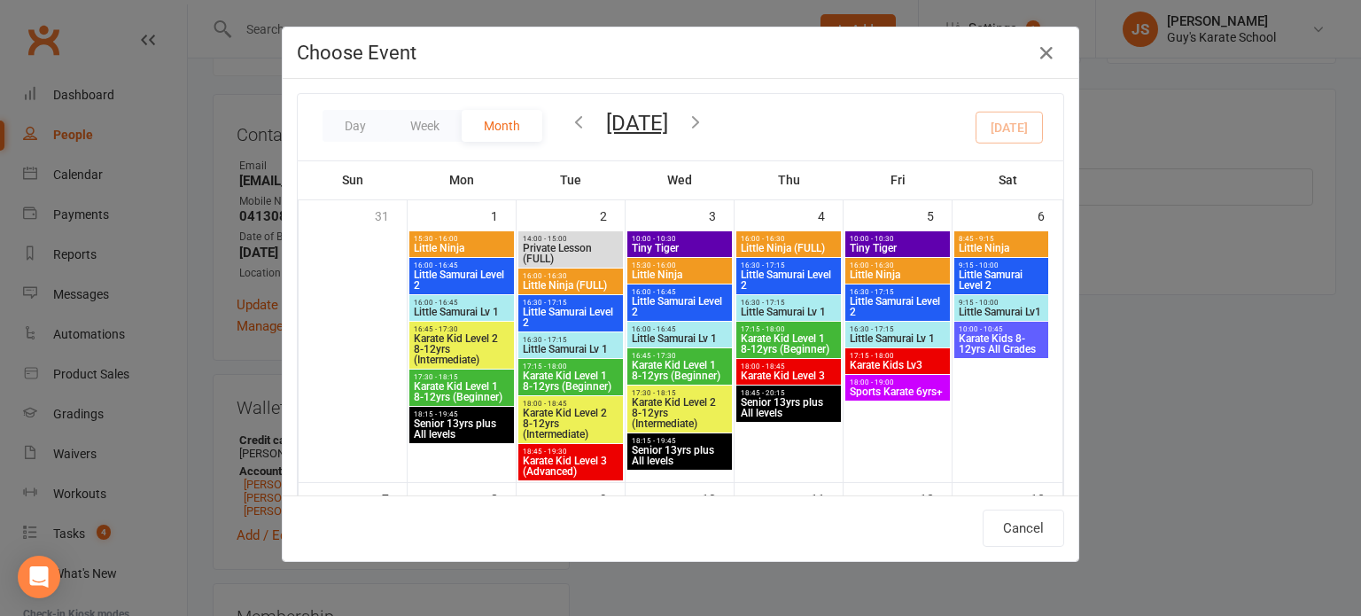
click at [588, 119] on span "September 2025 September 2025 Sun Mon Tue Wed Thu Fri Sat 31 01 02 03 04 05 06 …" at bounding box center [636, 126] width 97 height 16
click at [572, 121] on icon "button" at bounding box center [578, 121] width 19 height 19
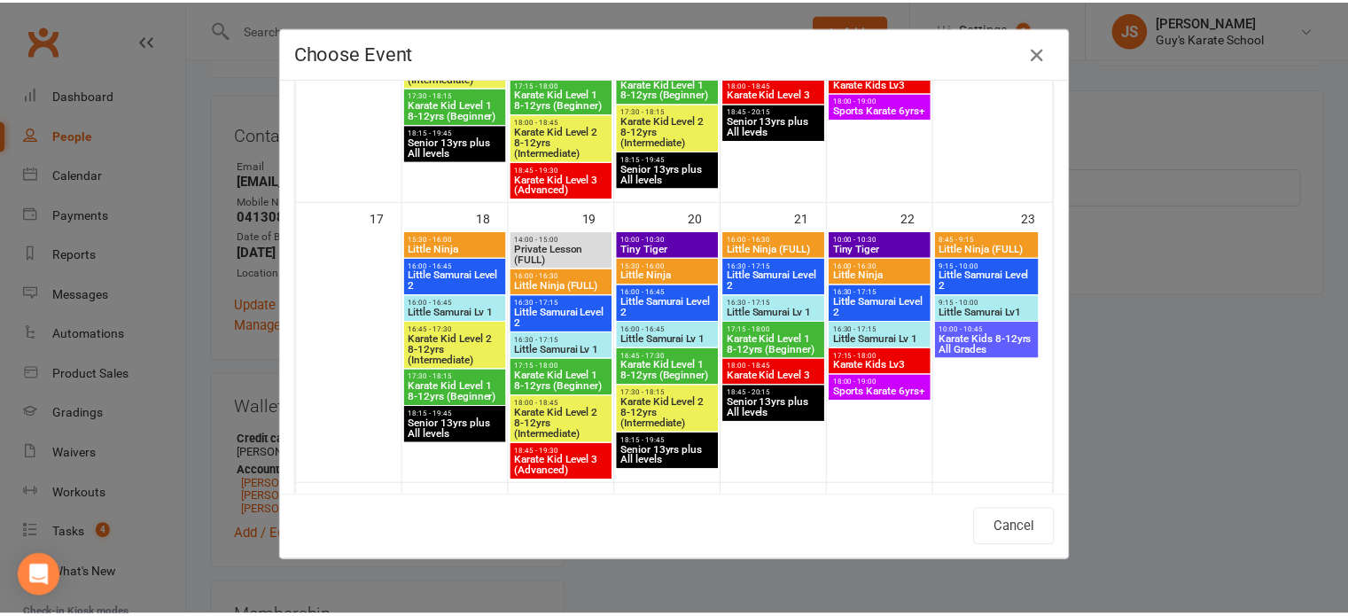
scroll to position [867, 0]
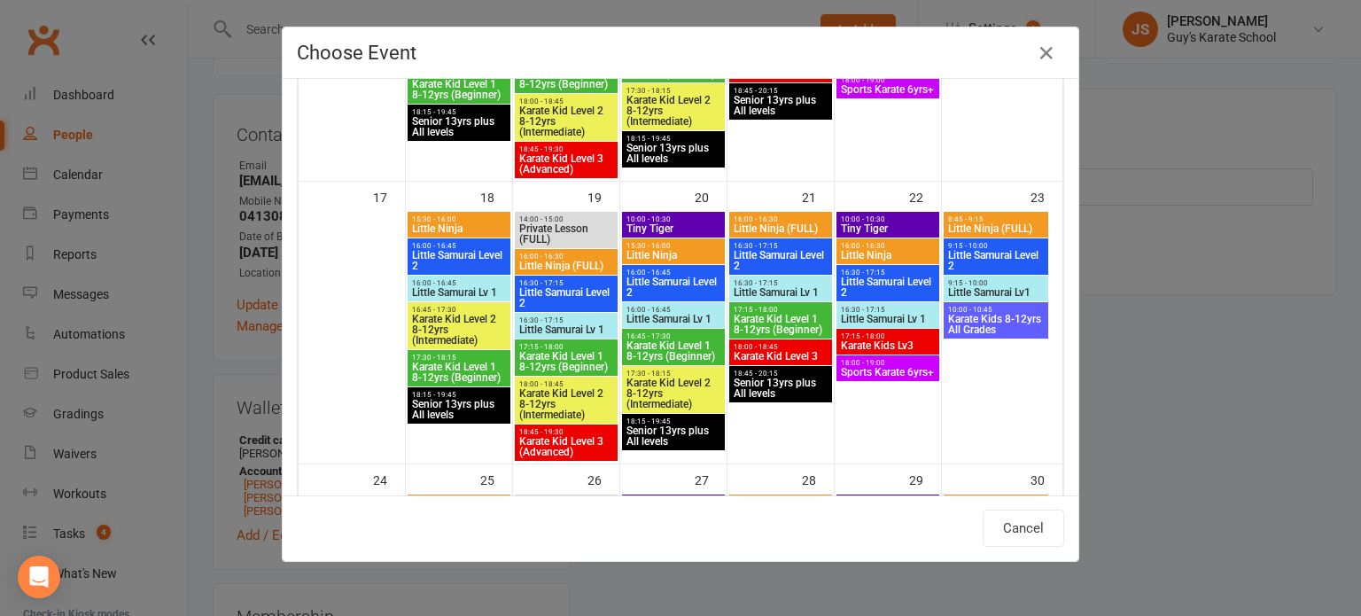
click at [538, 324] on span "Little Samurai Lv 1" at bounding box center [566, 329] width 96 height 11
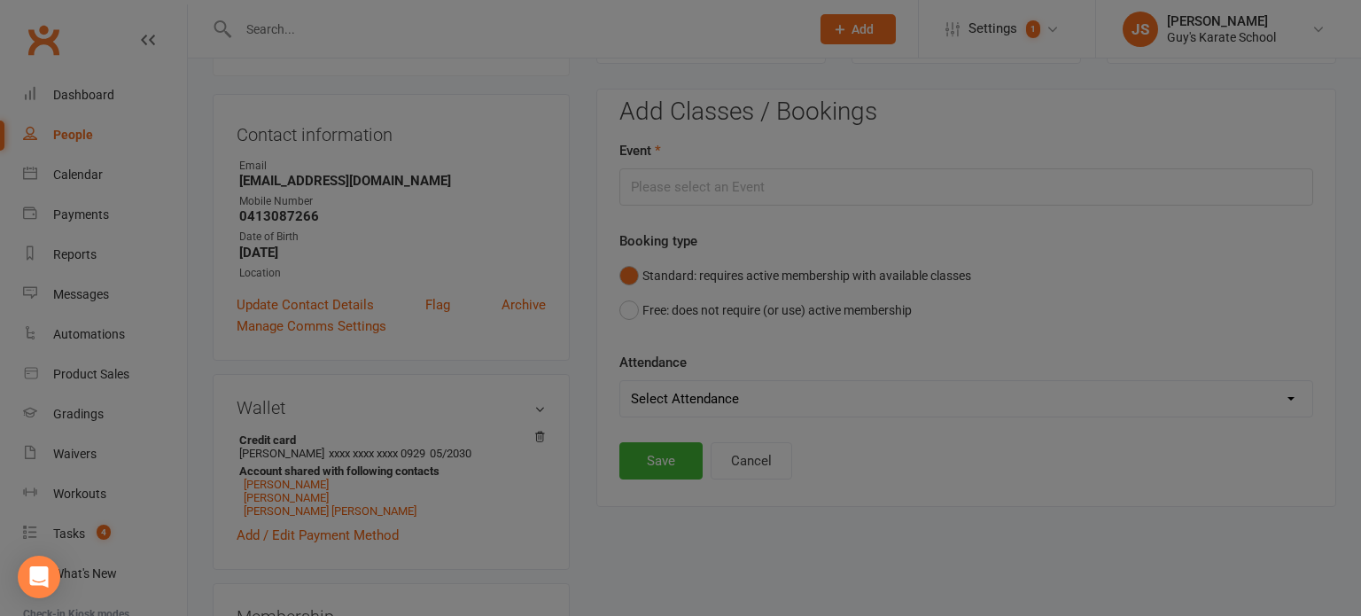
type input "Little Samurai Lv 1 - Aug 19, 2025 4:30:00 PM"
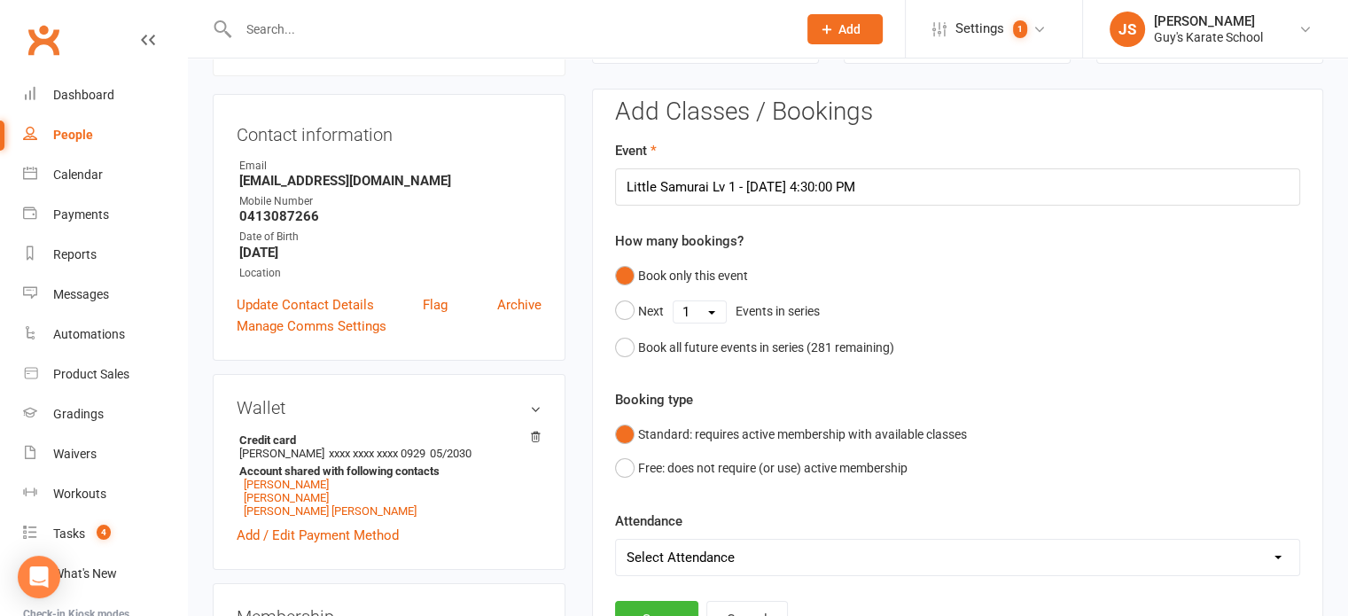
click at [663, 554] on select "Select Attendance Attended Absent" at bounding box center [957, 557] width 683 height 35
select select "0"
click at [616, 540] on select "Select Attendance Attended Absent" at bounding box center [957, 557] width 683 height 35
click at [666, 604] on button "Save" at bounding box center [656, 619] width 83 height 37
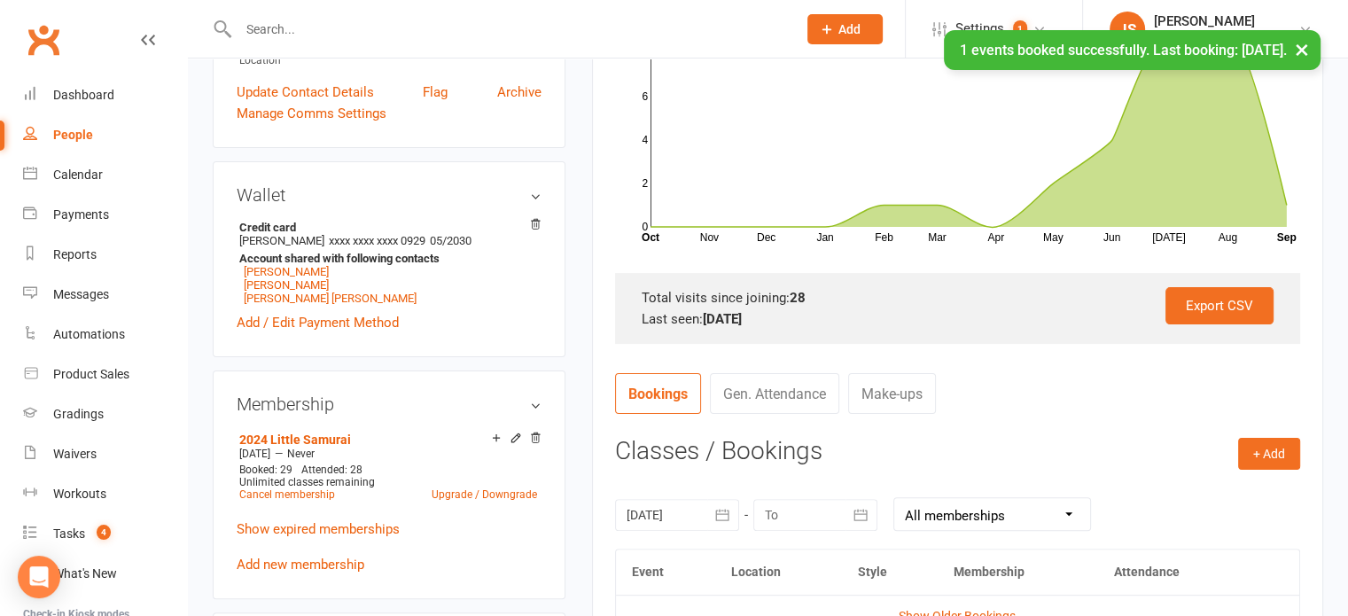
scroll to position [568, 0]
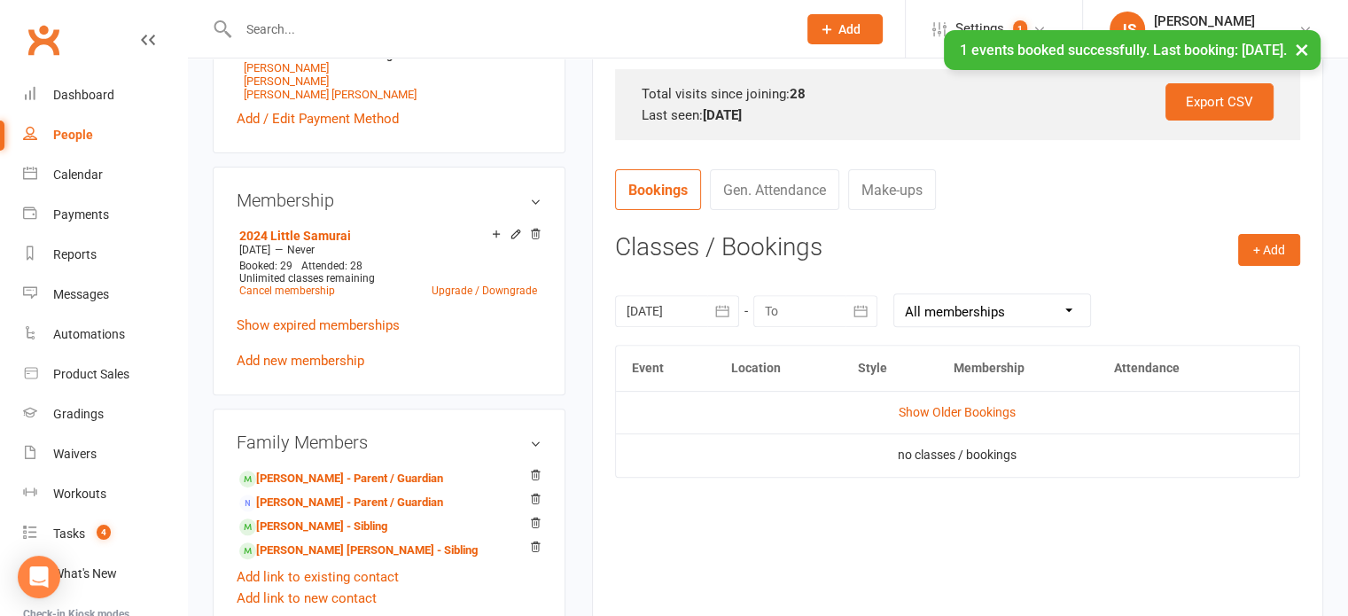
click at [720, 305] on icon "button" at bounding box center [722, 311] width 18 height 18
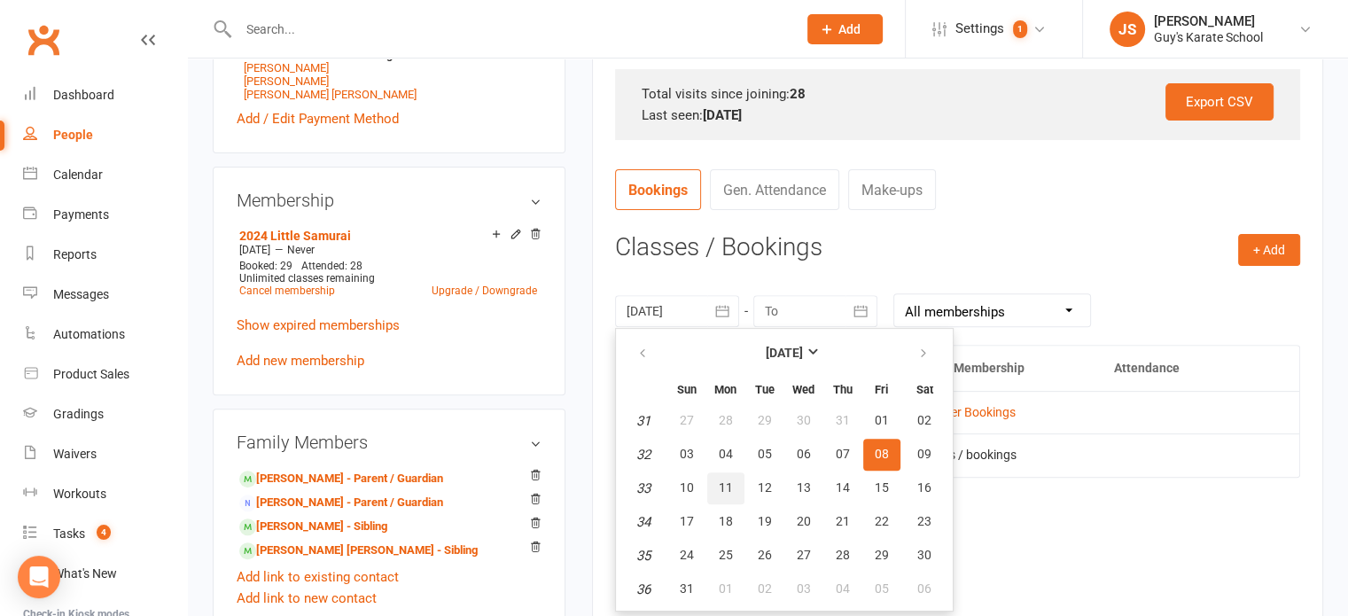
click at [722, 480] on span "11" at bounding box center [726, 487] width 14 height 14
type input "11 Aug 2025"
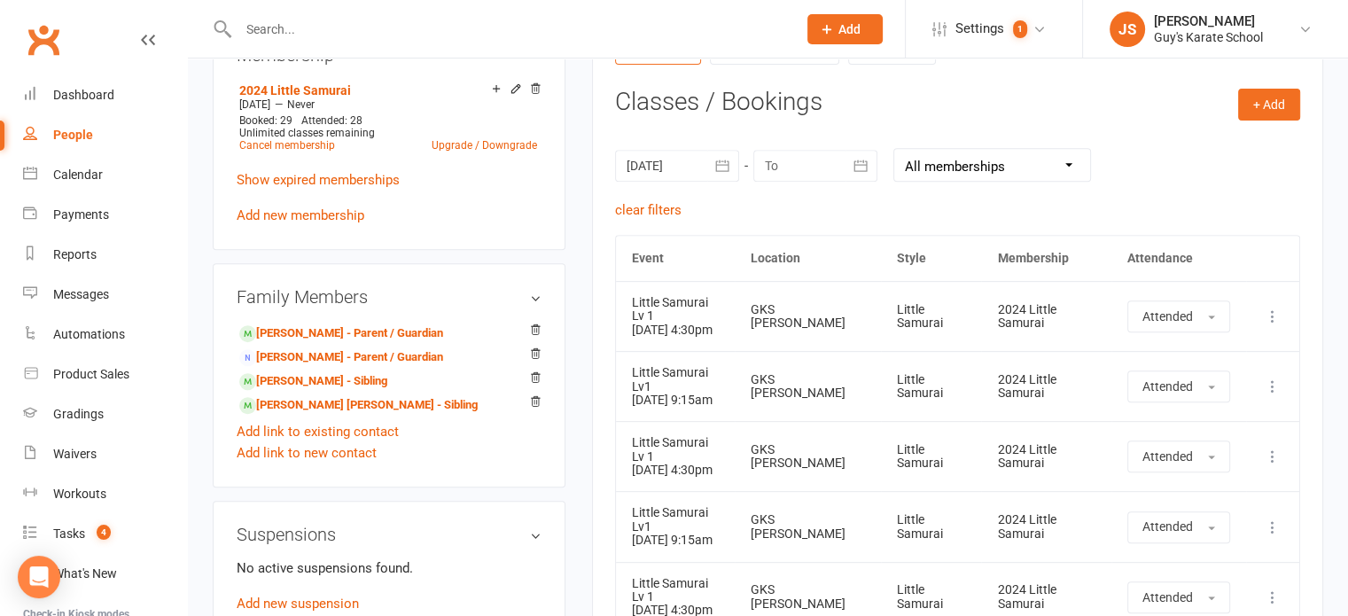
scroll to position [709, 0]
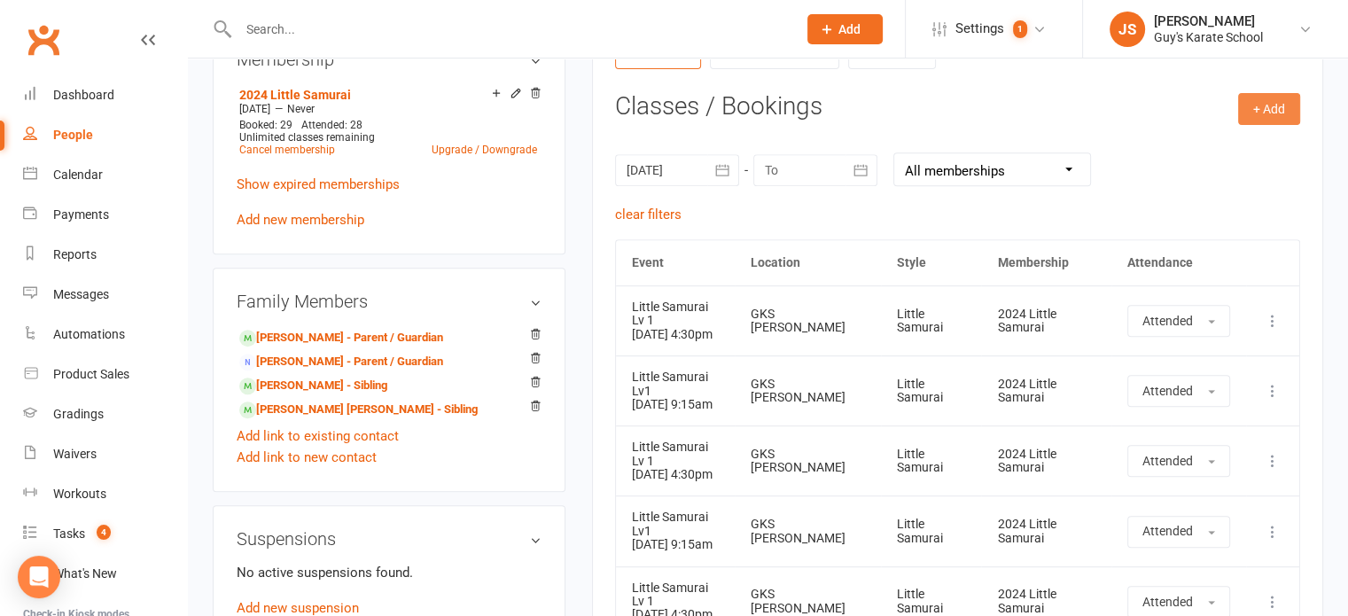
click at [1269, 104] on button "+ Add" at bounding box center [1269, 109] width 62 height 32
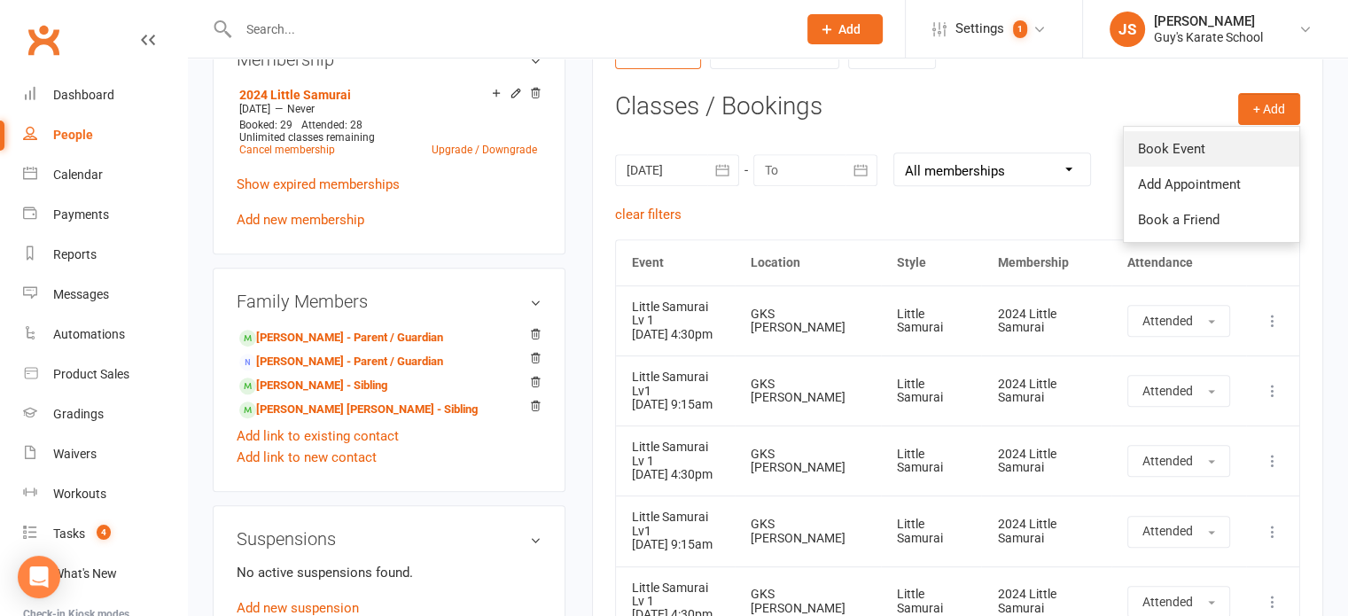
click at [1166, 134] on link "Book Event" at bounding box center [1211, 148] width 175 height 35
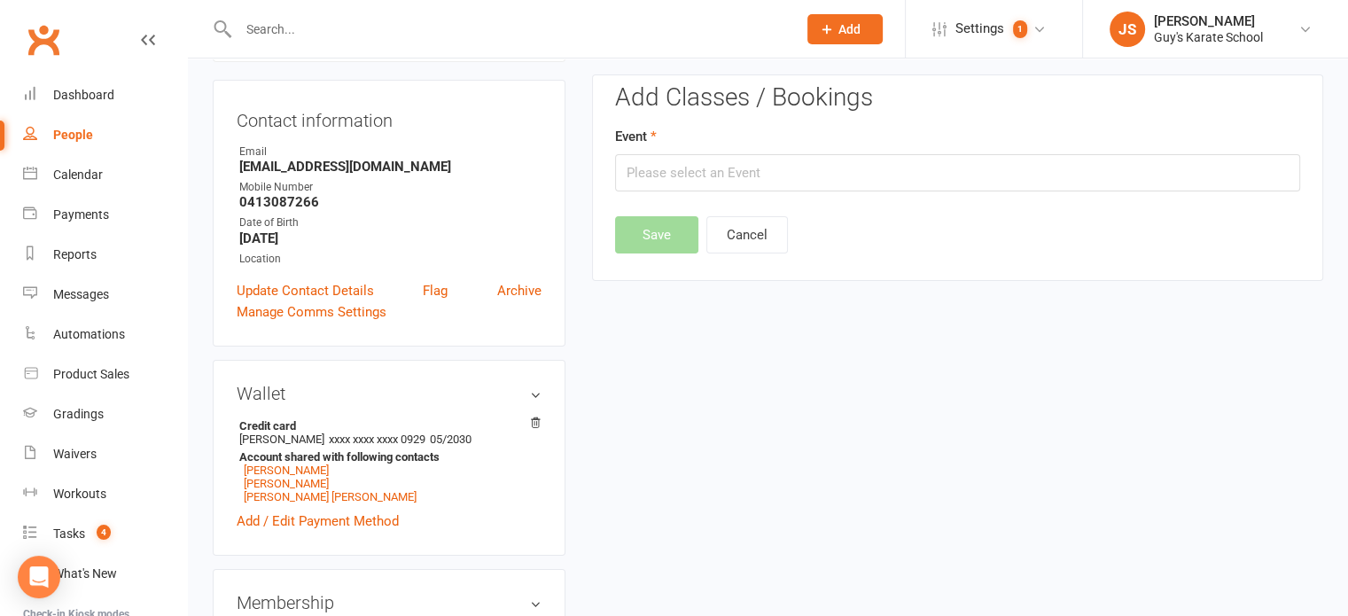
scroll to position [152, 0]
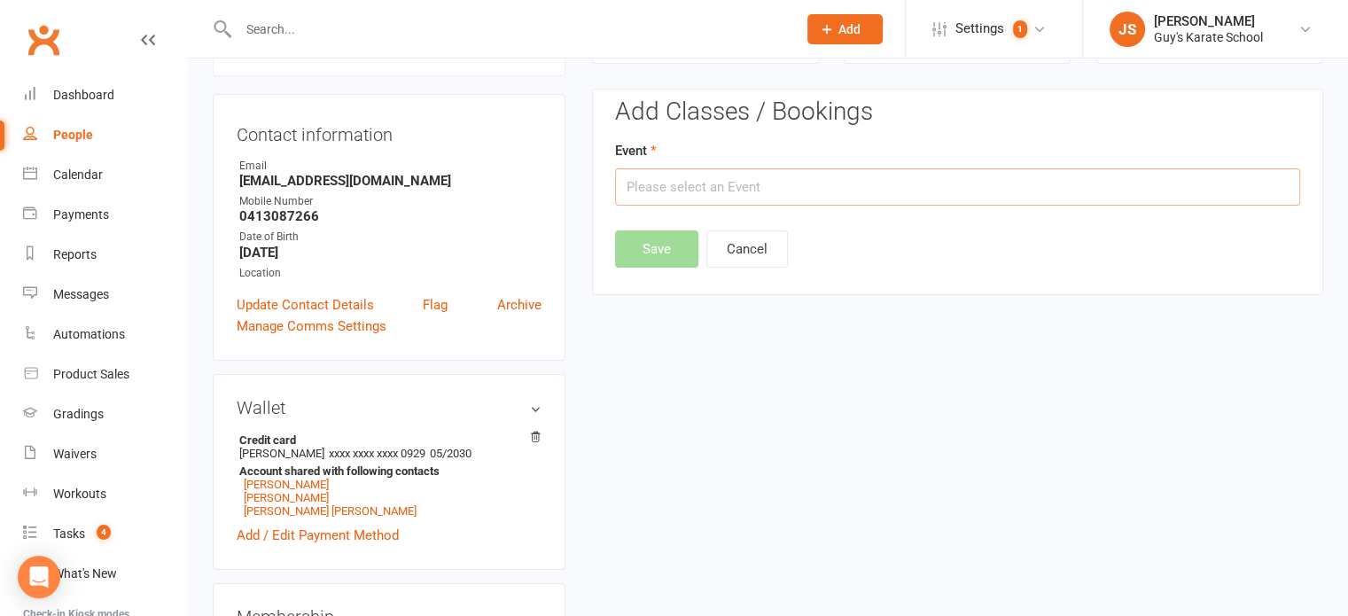
click at [726, 180] on input "text" at bounding box center [957, 186] width 685 height 37
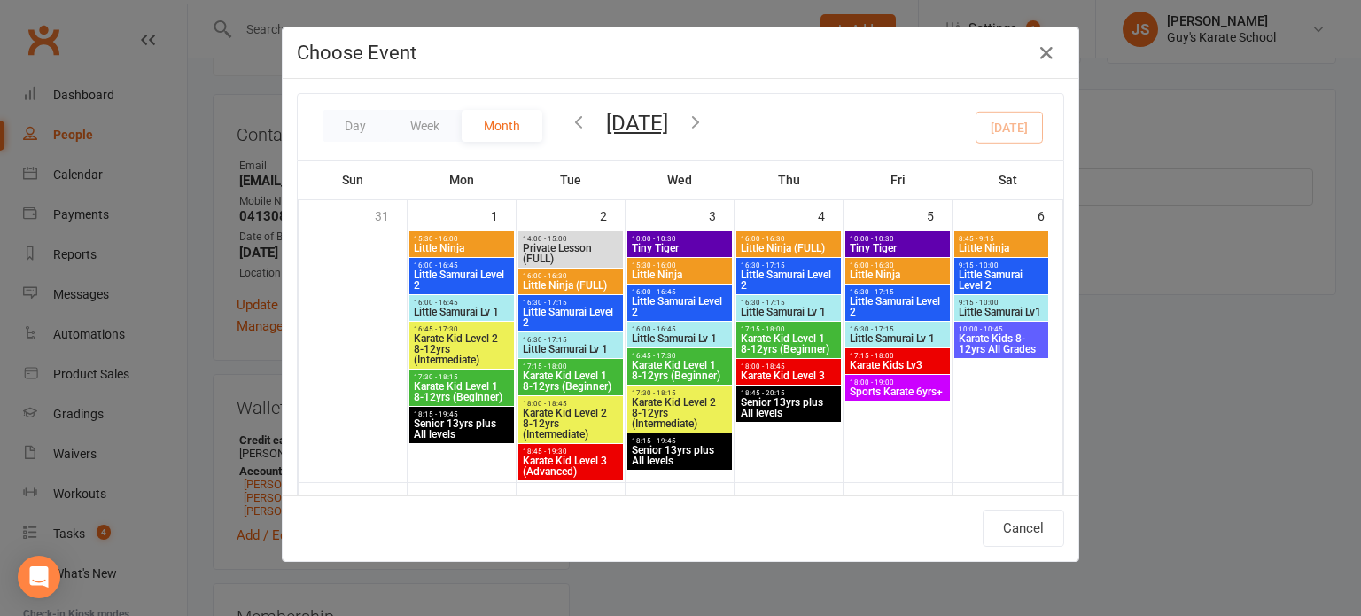
click at [561, 339] on span "16:30 - 17:15" at bounding box center [570, 340] width 97 height 8
type input "Little Samurai Lv 1 - Sep 2, 2025 4:30:00 PM"
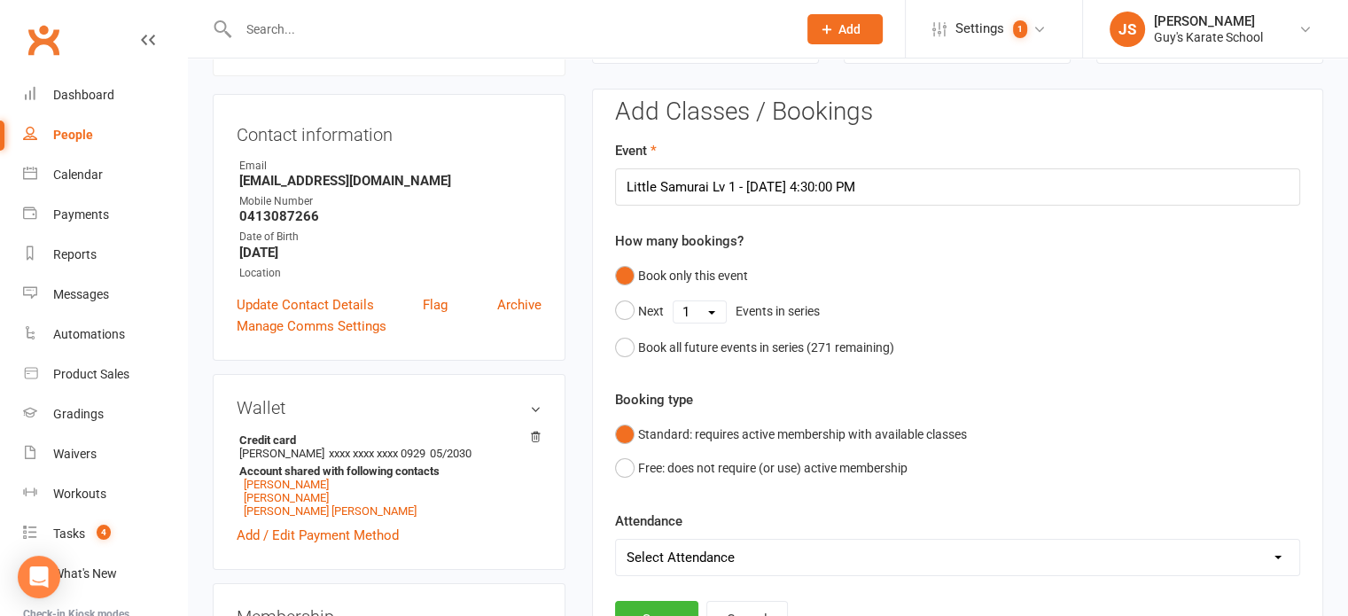
click at [641, 552] on select "Select Attendance Attended Absent" at bounding box center [957, 557] width 683 height 35
select select "0"
click at [616, 540] on select "Select Attendance Attended Absent" at bounding box center [957, 557] width 683 height 35
click at [659, 608] on button "Save" at bounding box center [656, 619] width 83 height 37
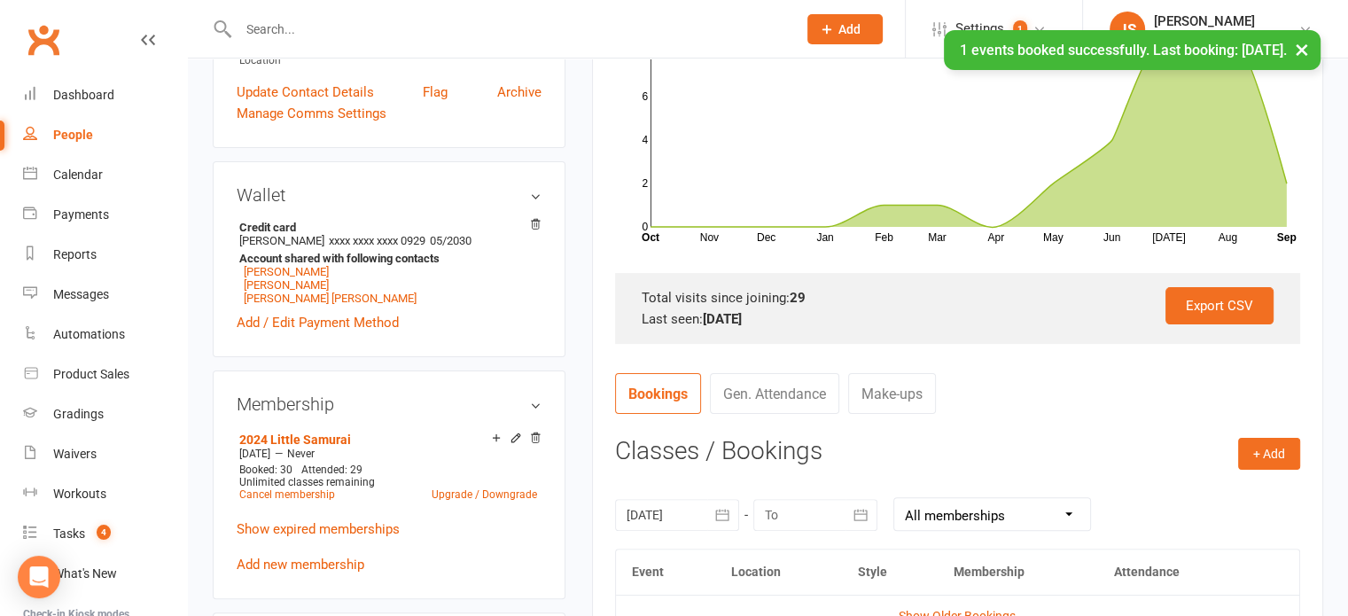
scroll to position [379, 0]
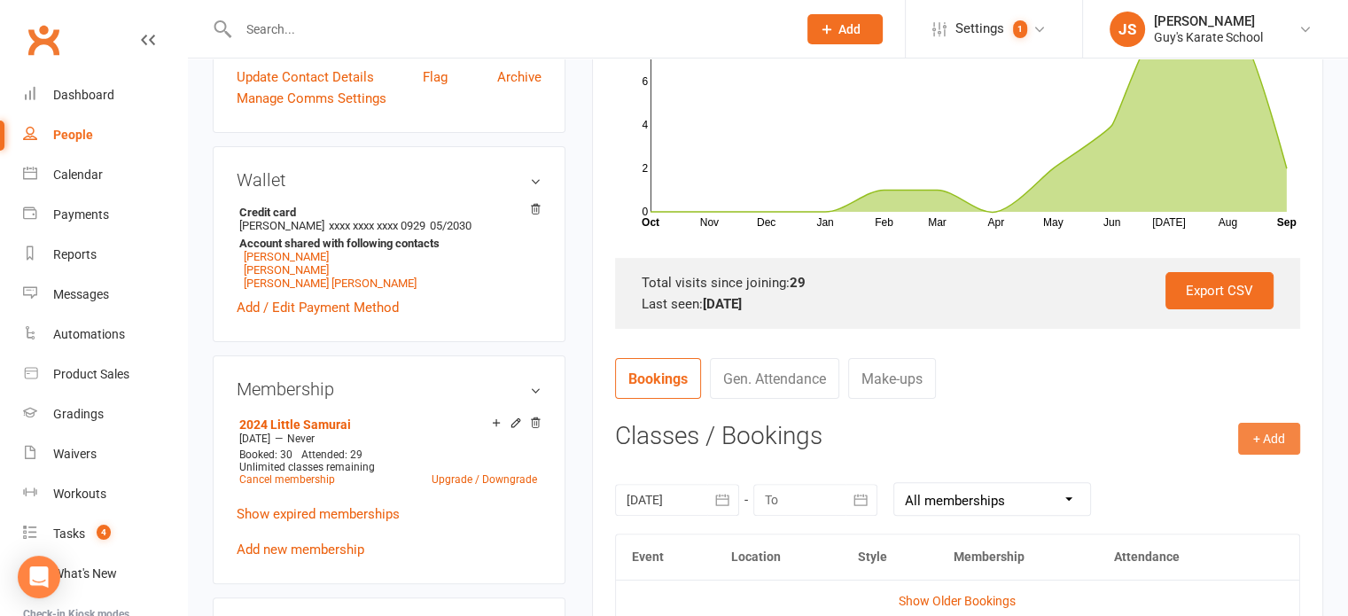
click at [1272, 432] on button "+ Add" at bounding box center [1269, 439] width 62 height 32
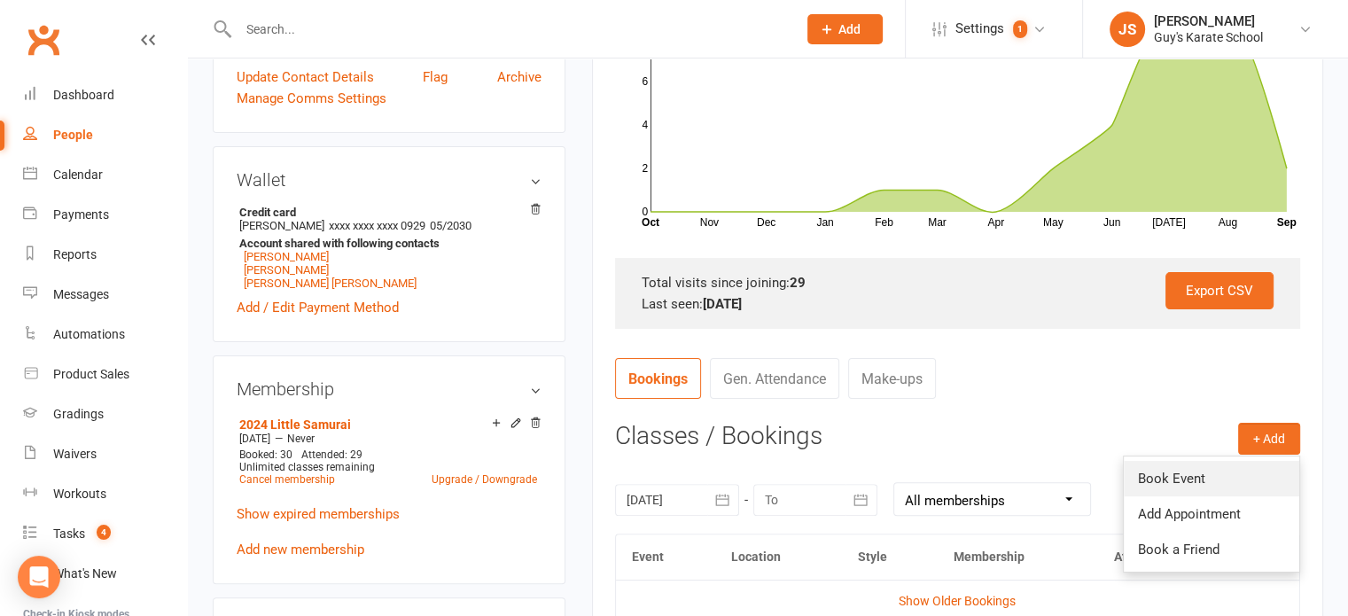
click at [1201, 469] on link "Book Event" at bounding box center [1211, 478] width 175 height 35
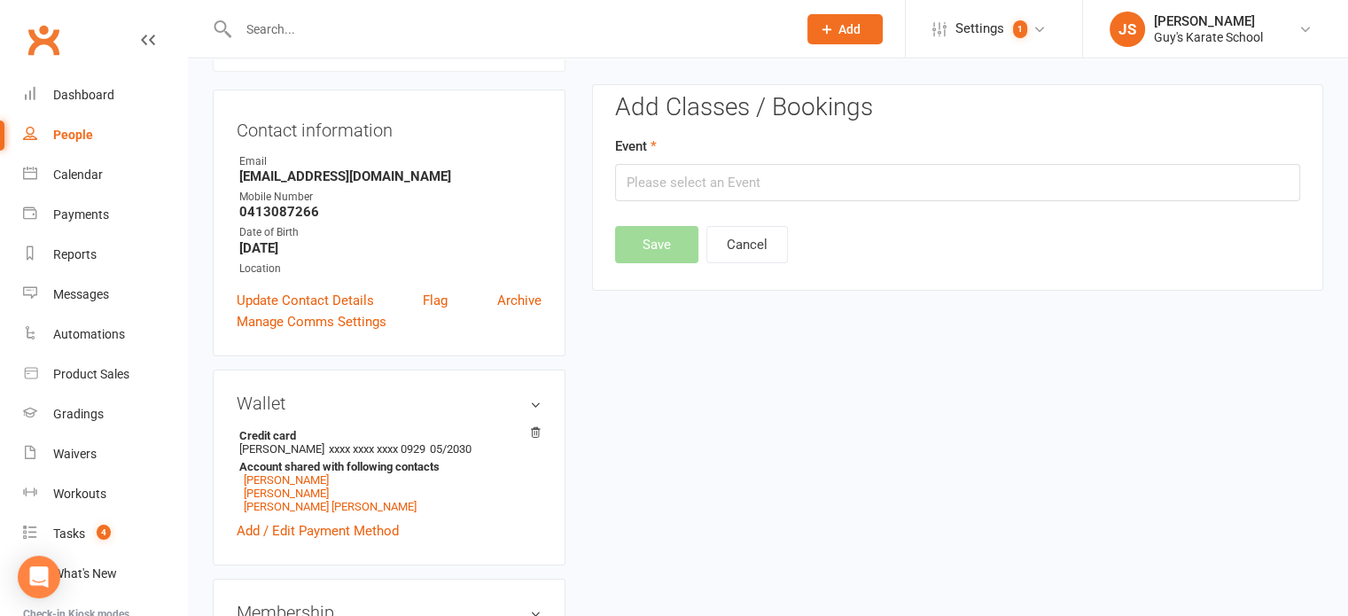
scroll to position [152, 0]
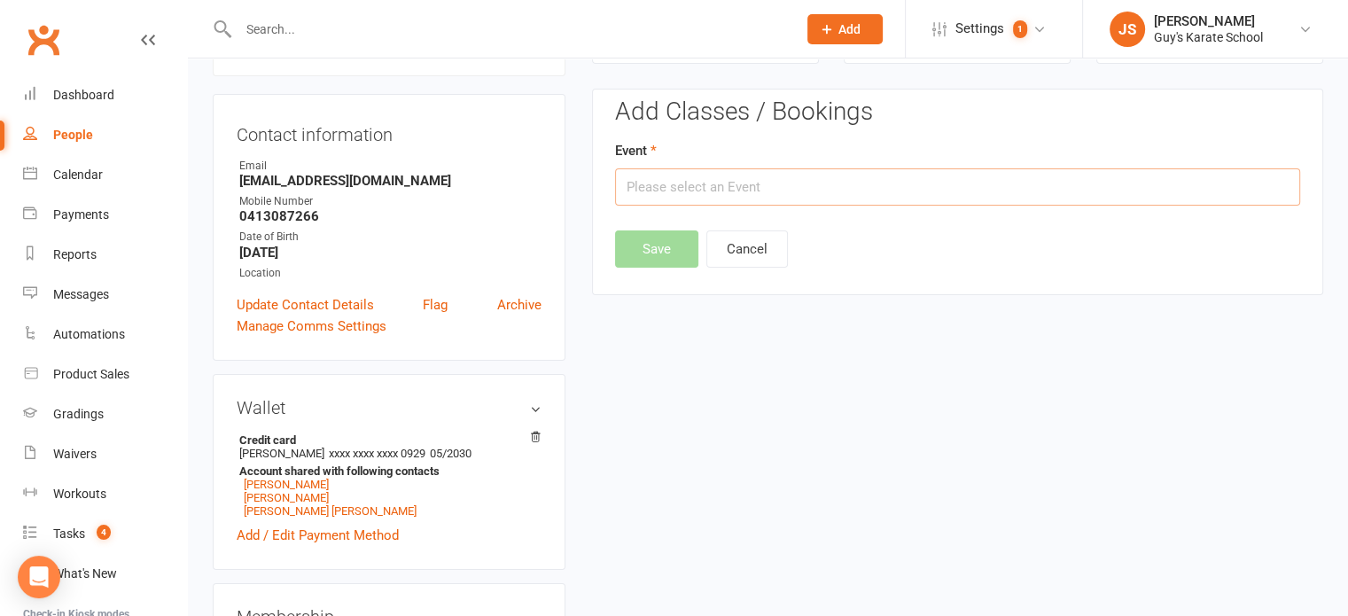
click at [681, 195] on input "text" at bounding box center [957, 186] width 685 height 37
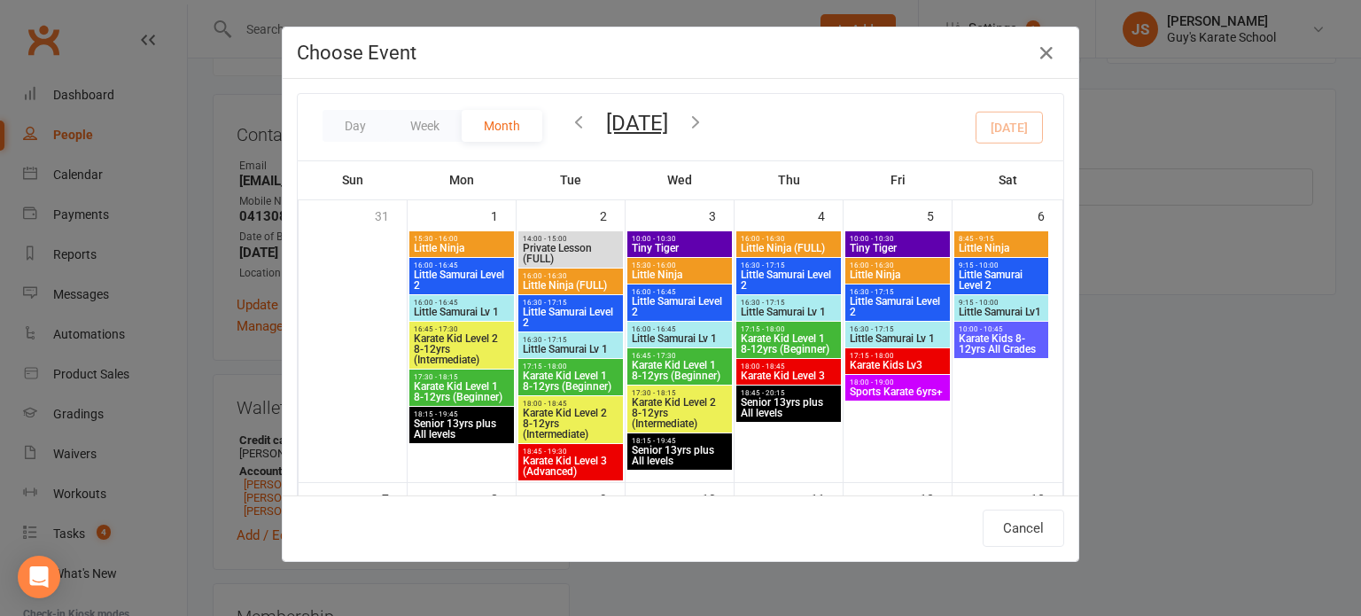
click at [997, 307] on span "Little Samurai Lv1" at bounding box center [1001, 312] width 87 height 11
type input "Little Samurai Lv1 - Sep 6, 2025 9:15:00 AM"
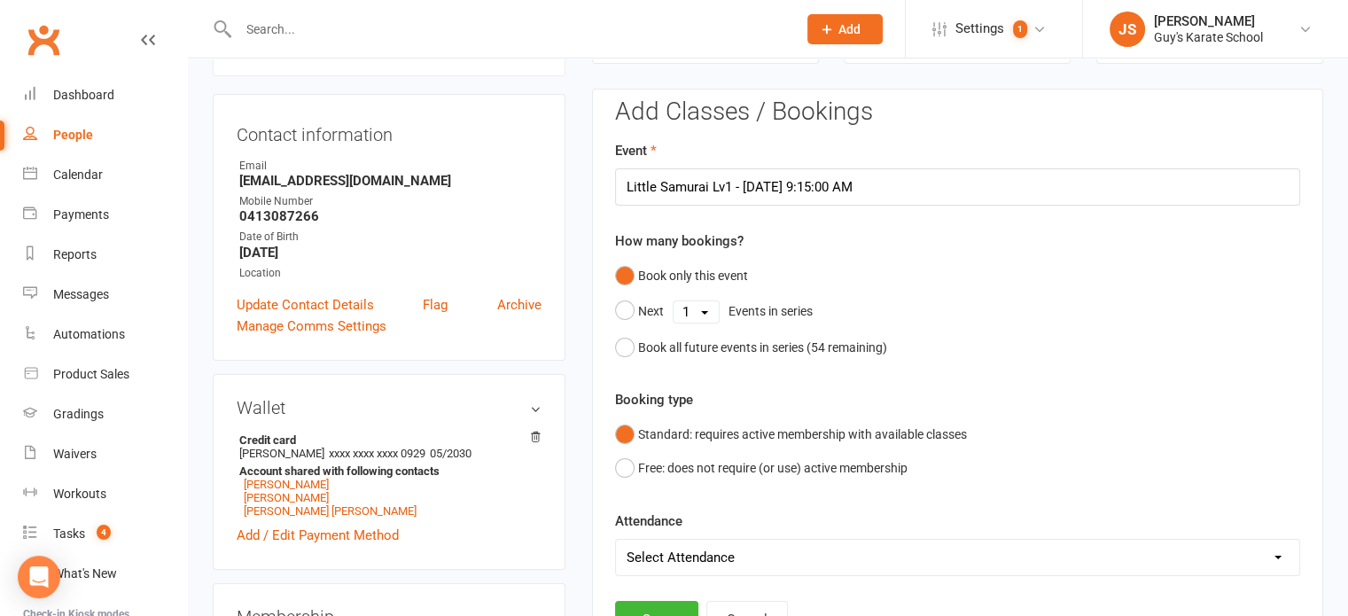
click at [656, 553] on select "Select Attendance Attended Absent" at bounding box center [957, 557] width 683 height 35
select select "0"
click at [616, 540] on select "Select Attendance Attended Absent" at bounding box center [957, 557] width 683 height 35
click at [656, 609] on button "Save" at bounding box center [656, 619] width 83 height 37
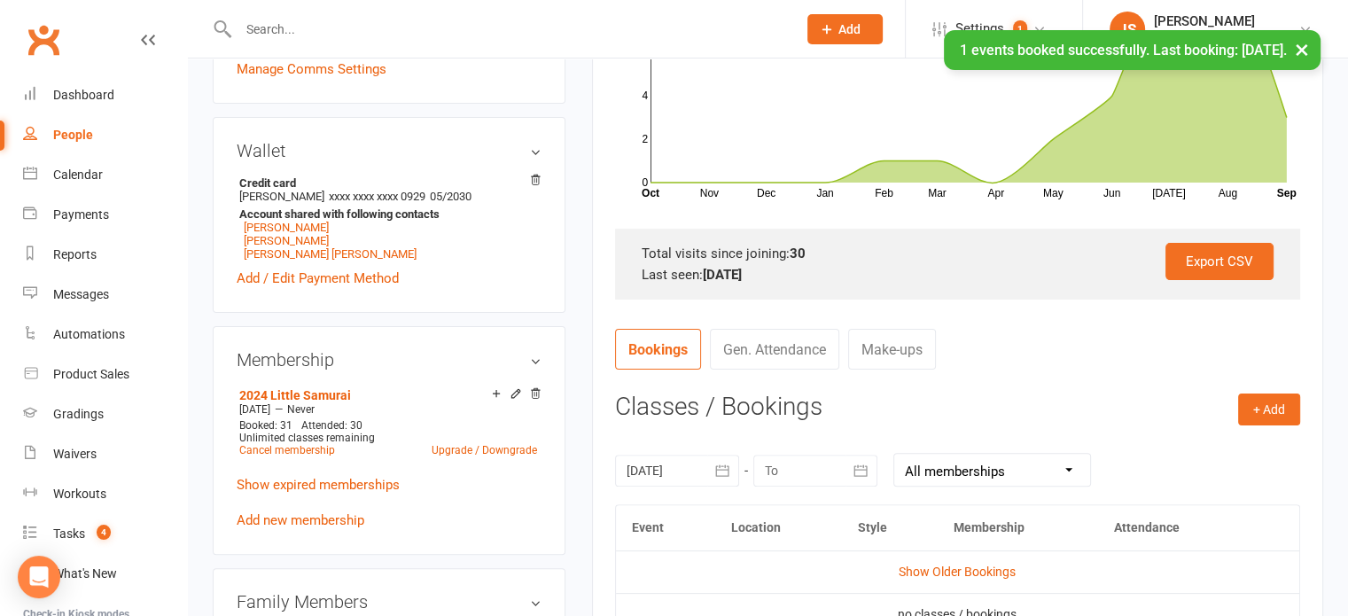
scroll to position [427, 0]
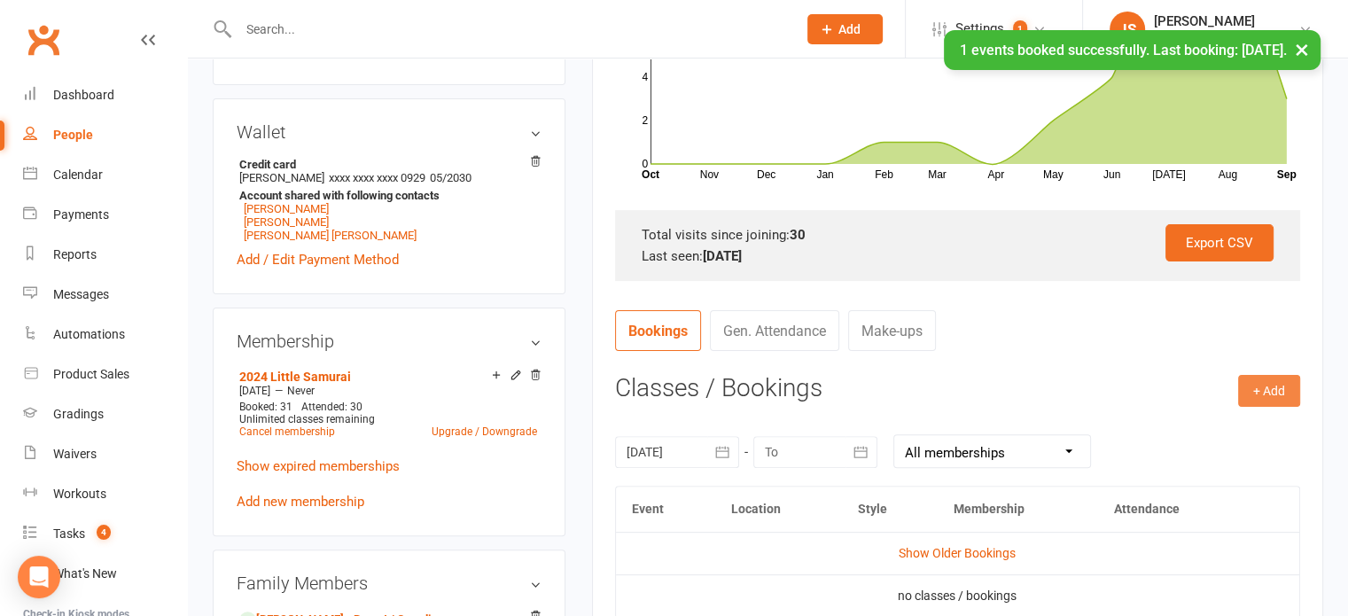
click at [1268, 393] on button "+ Add" at bounding box center [1269, 391] width 62 height 32
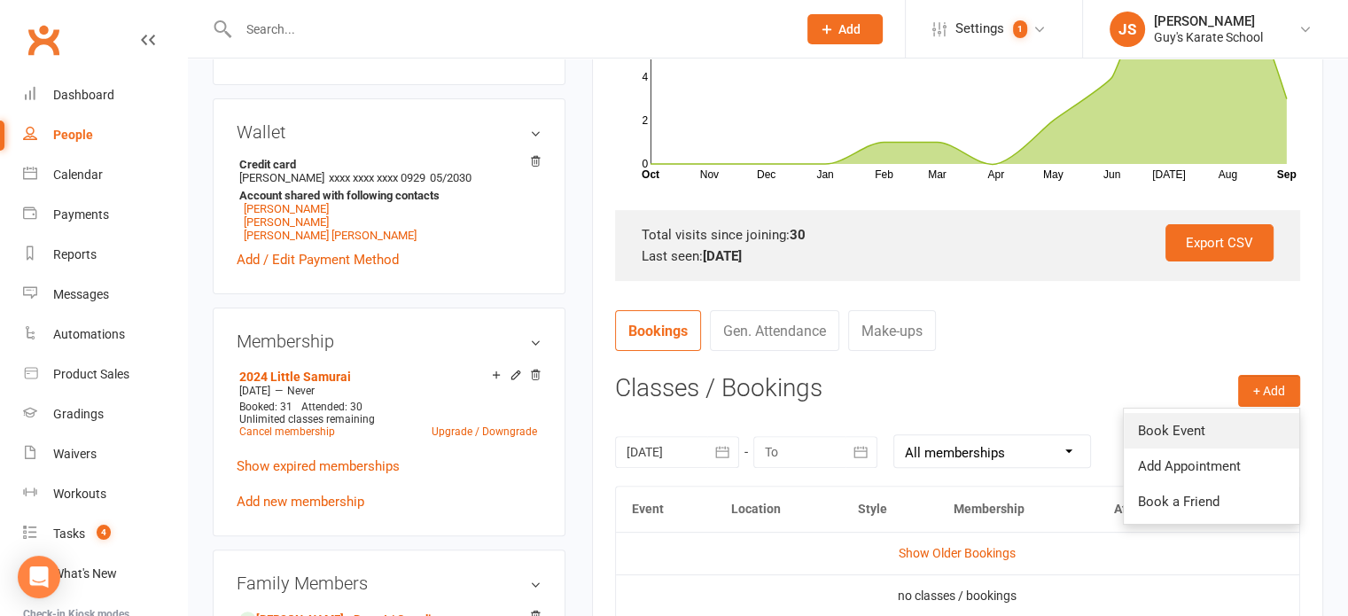
click at [1203, 421] on link "Book Event" at bounding box center [1211, 430] width 175 height 35
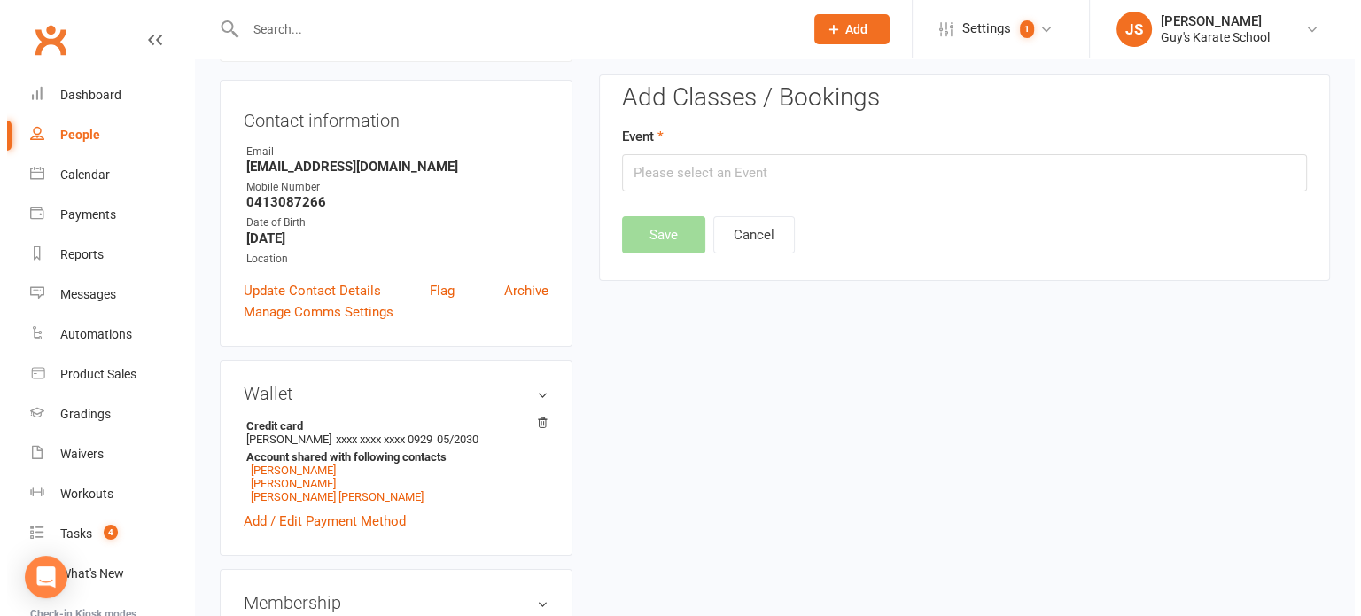
scroll to position [152, 0]
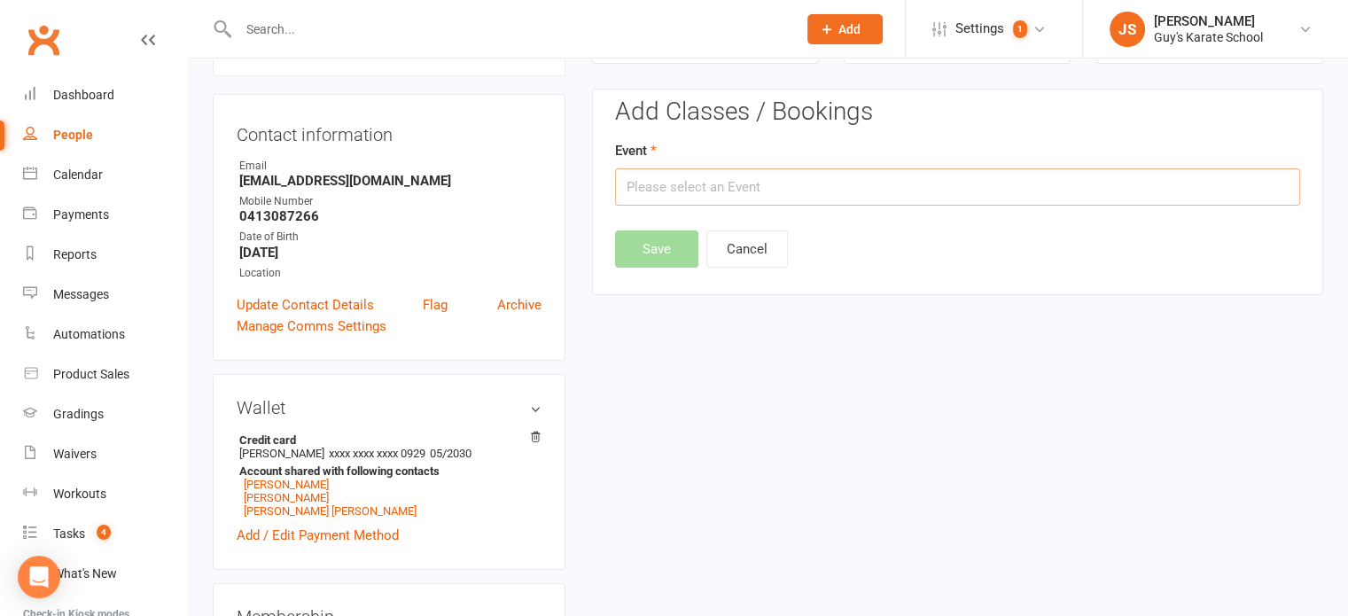
click at [702, 195] on input "text" at bounding box center [957, 186] width 685 height 37
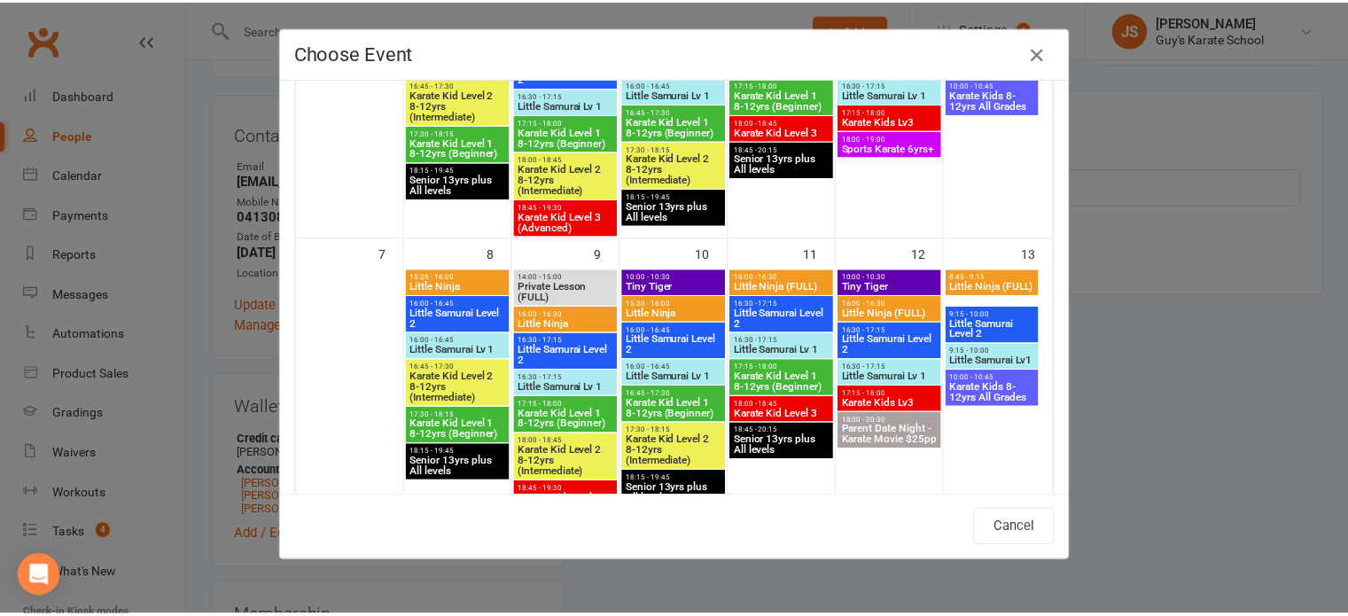
scroll to position [288, 0]
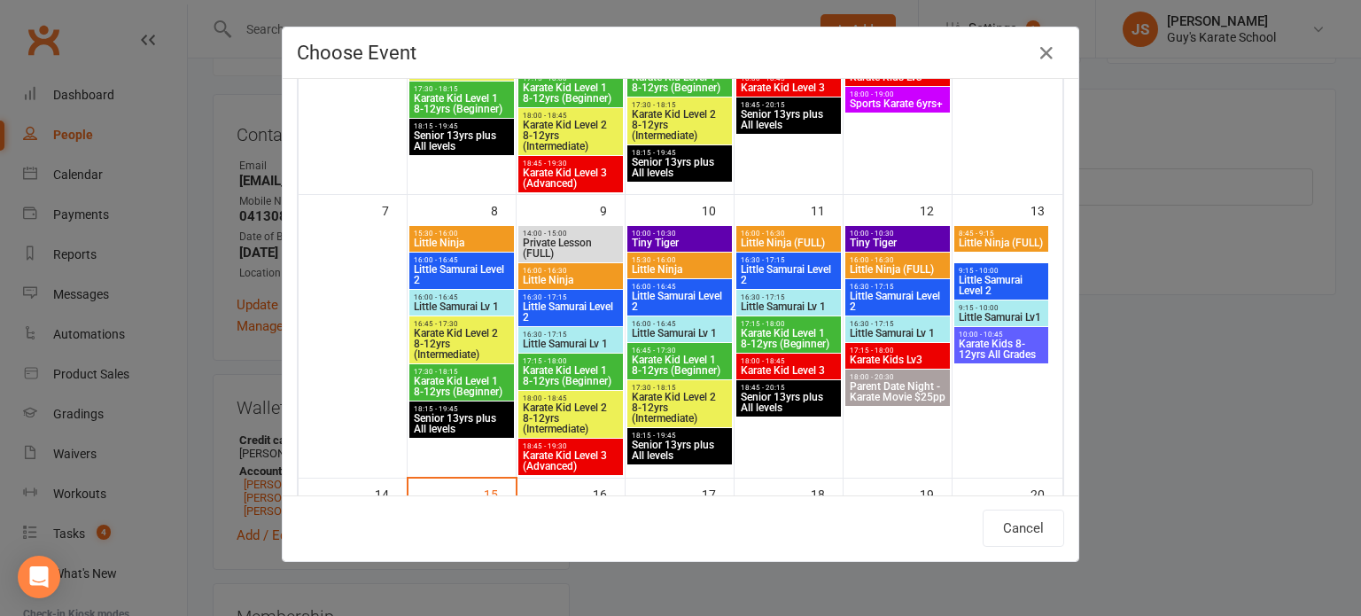
click at [575, 339] on span "Little Samurai Lv 1" at bounding box center [570, 344] width 97 height 11
type input "Little Samurai Lv 1 - Sep 9, 2025 4:30:00 PM"
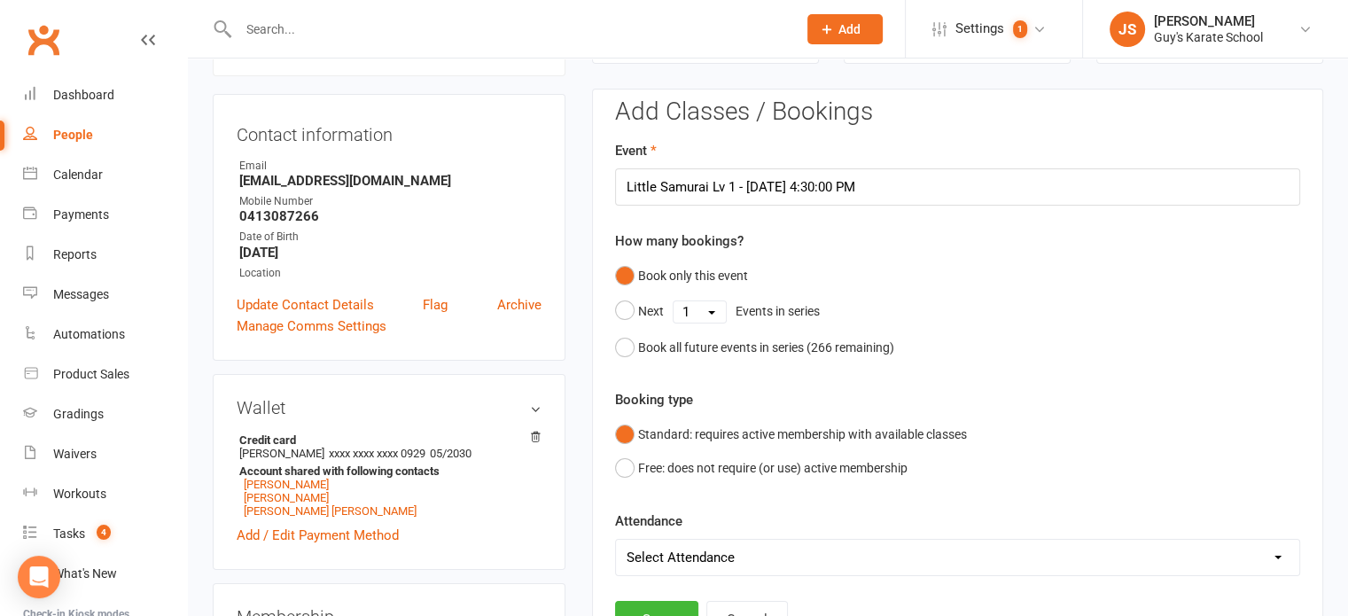
click at [663, 556] on select "Select Attendance Attended Absent" at bounding box center [957, 557] width 683 height 35
select select "0"
click at [616, 540] on select "Select Attendance Attended Absent" at bounding box center [957, 557] width 683 height 35
click at [650, 603] on button "Save" at bounding box center [656, 619] width 83 height 37
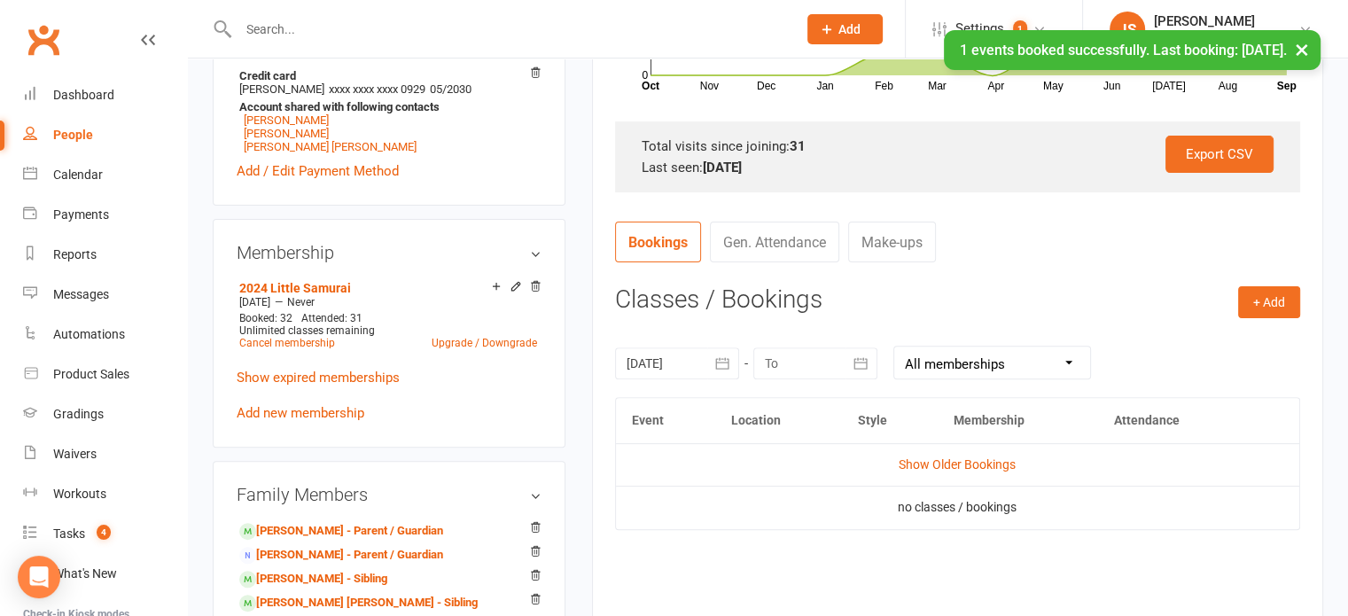
scroll to position [553, 0]
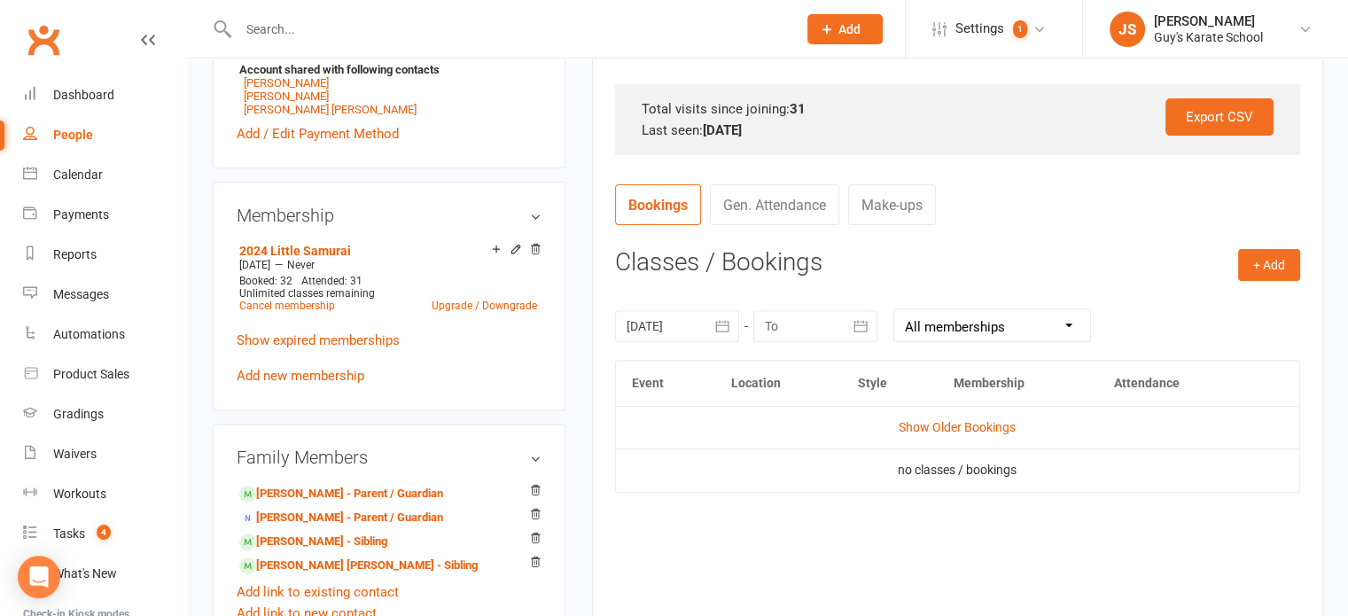
click at [727, 330] on icon "button" at bounding box center [722, 326] width 13 height 12
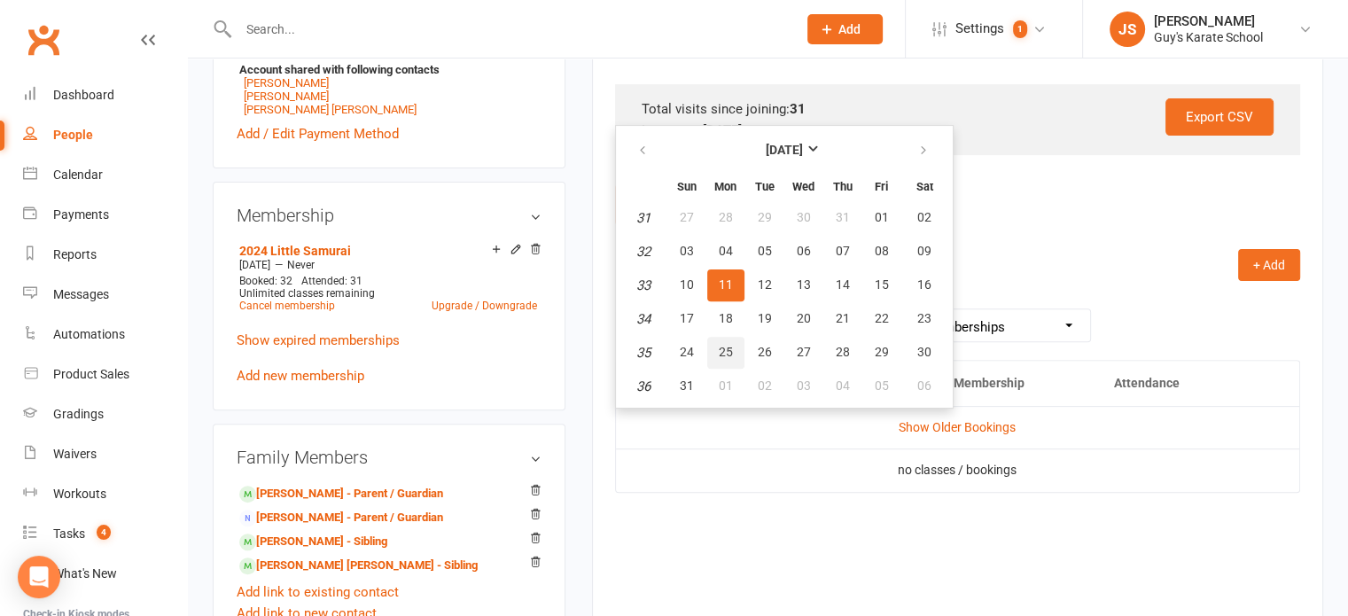
click at [721, 350] on span "25" at bounding box center [726, 352] width 14 height 14
type input "25 Aug 2025"
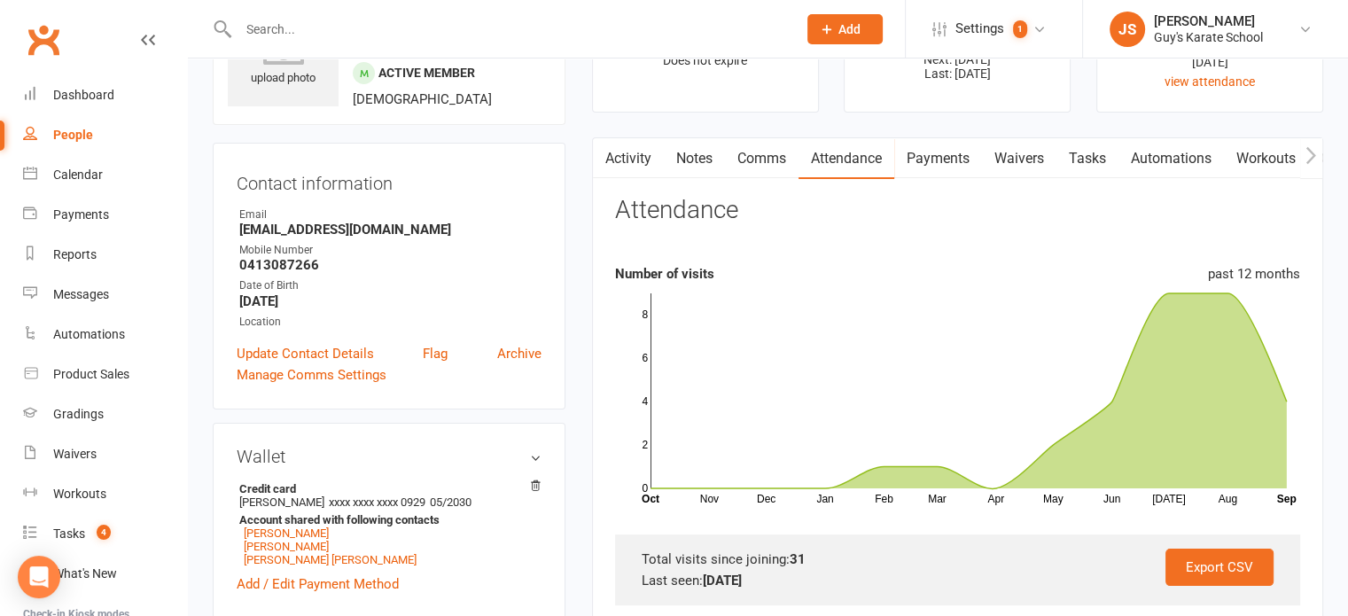
scroll to position [17, 0]
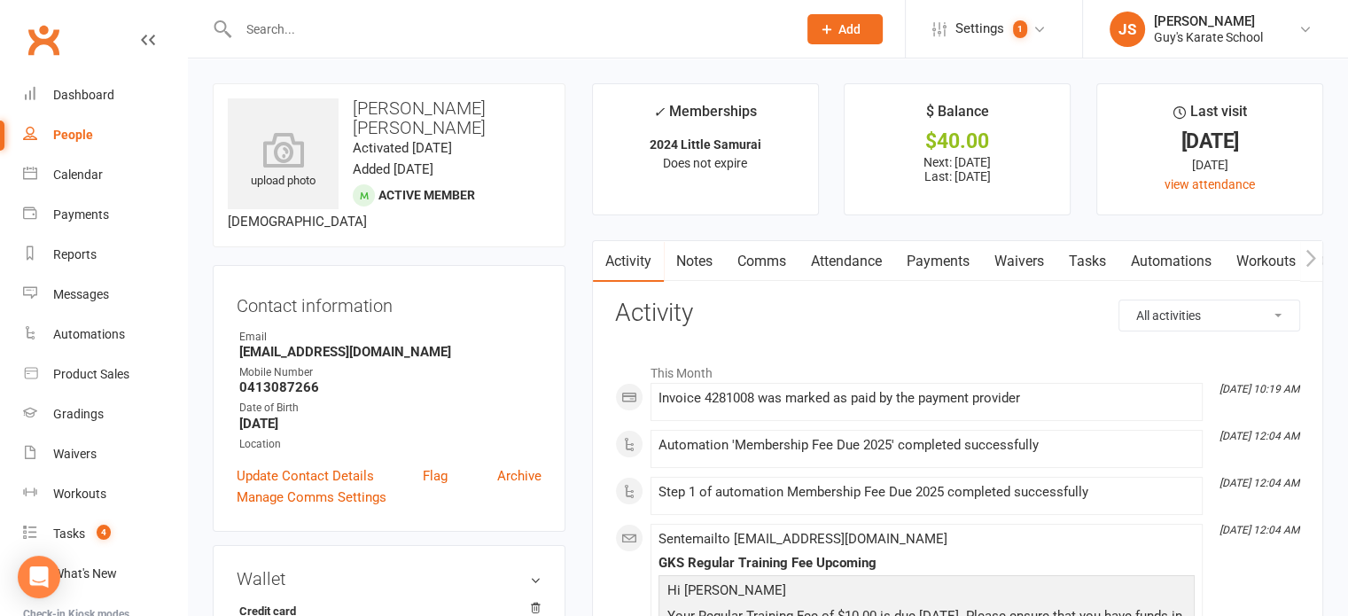
click at [858, 259] on link "Attendance" at bounding box center [846, 261] width 96 height 41
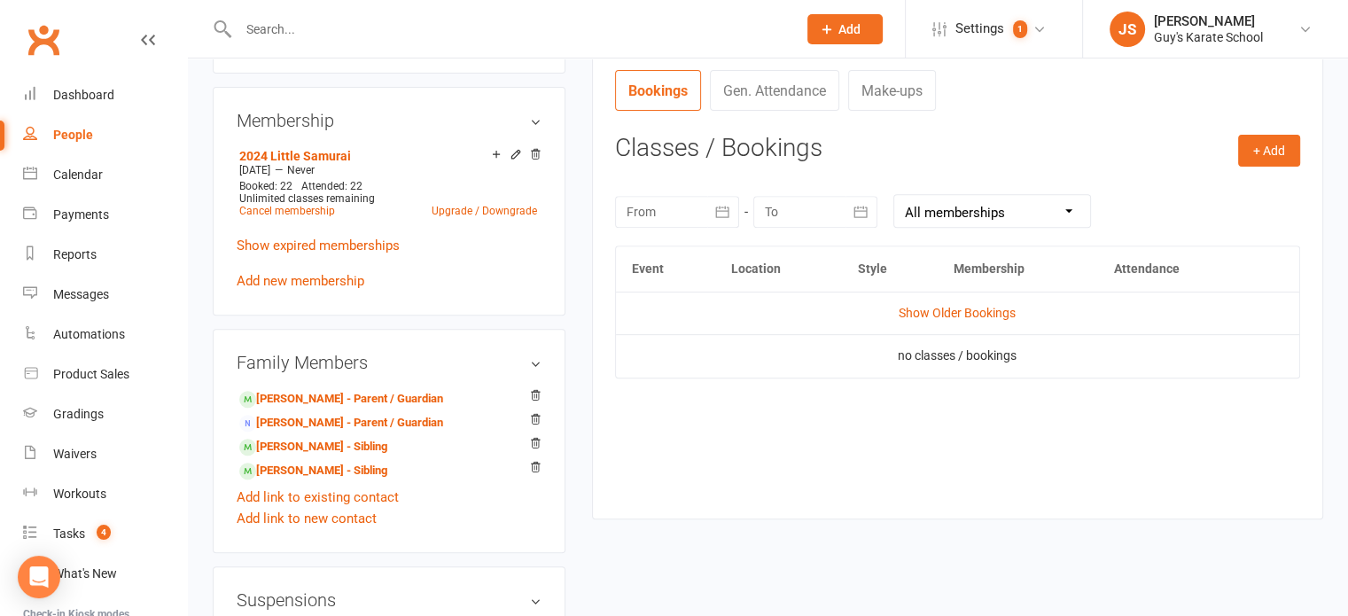
scroll to position [673, 0]
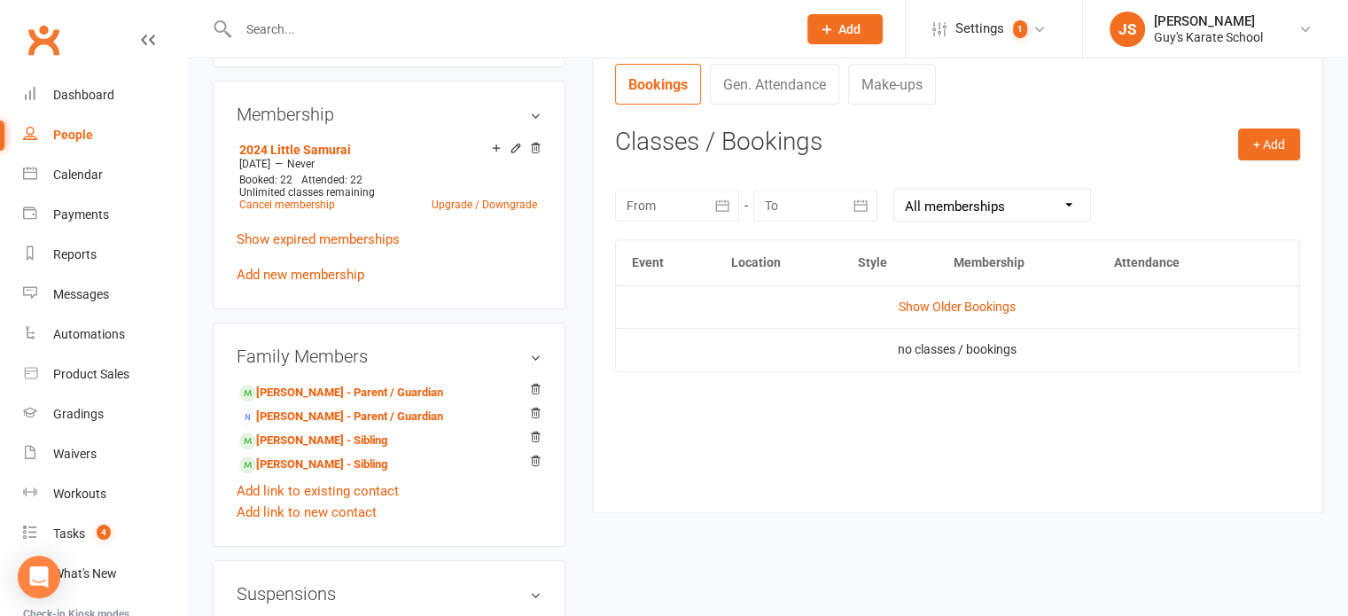
click at [720, 206] on icon "button" at bounding box center [722, 206] width 18 height 18
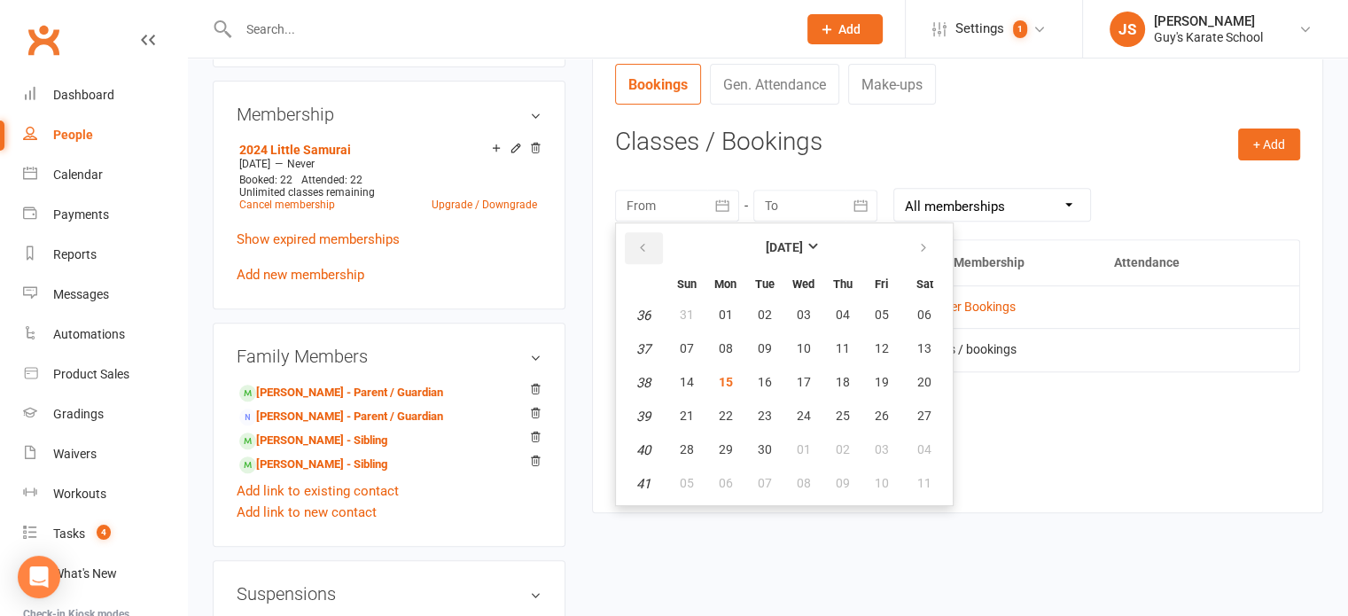
click at [627, 236] on button "button" at bounding box center [644, 248] width 38 height 32
click at [724, 346] on span "07" at bounding box center [726, 348] width 14 height 14
type input "[DATE]"
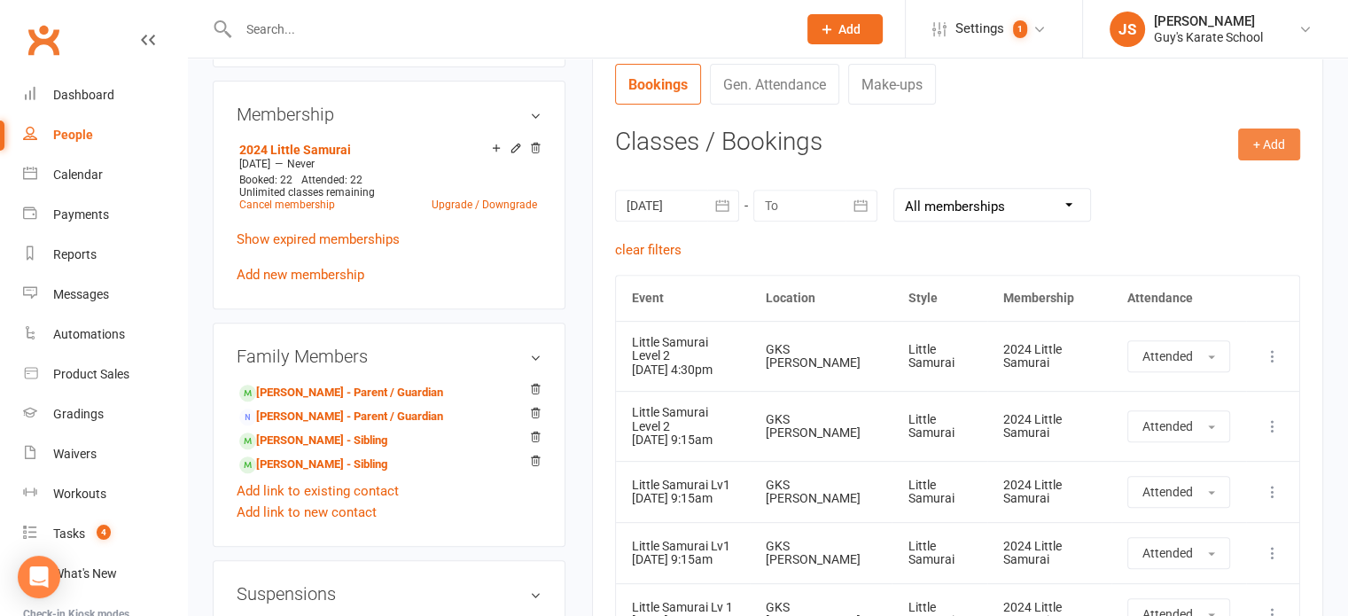
click at [1270, 148] on button "+ Add" at bounding box center [1269, 144] width 62 height 32
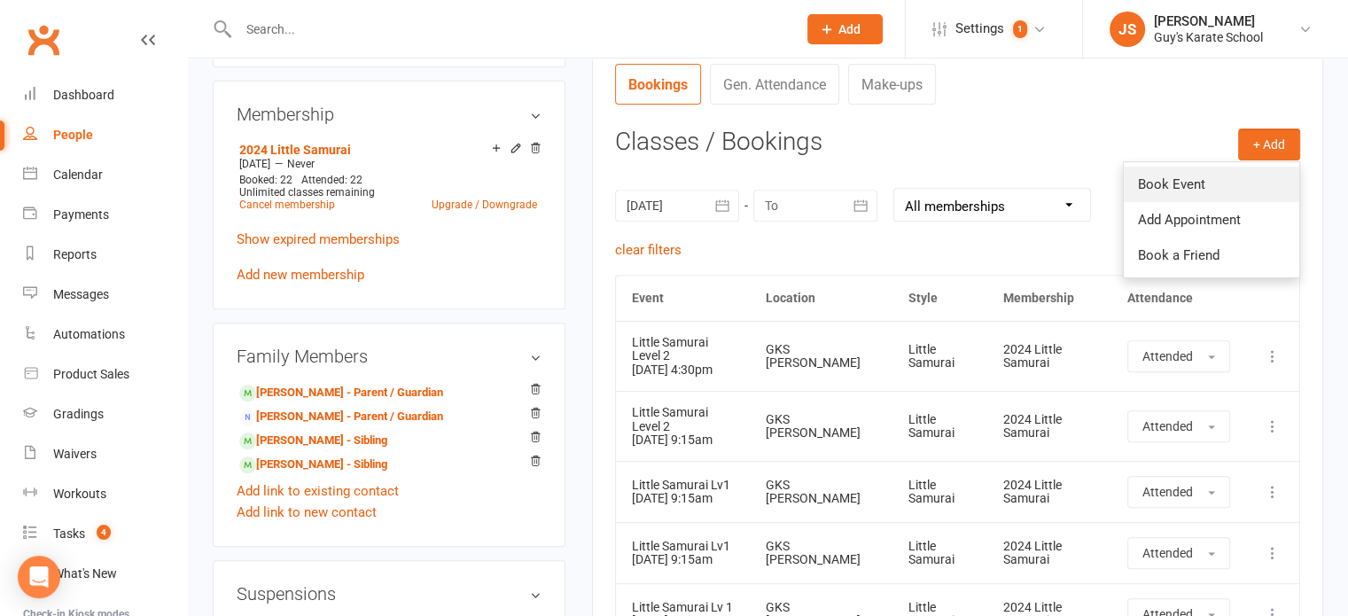
click at [1205, 180] on link "Book Event" at bounding box center [1211, 184] width 175 height 35
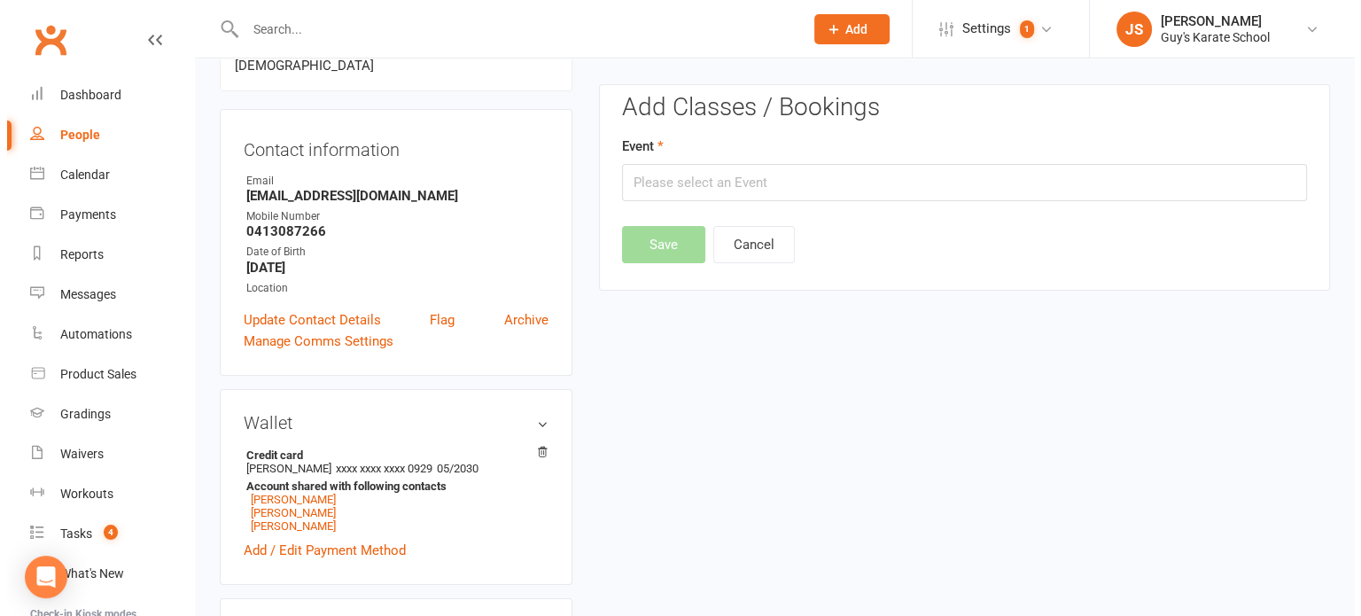
scroll to position [152, 0]
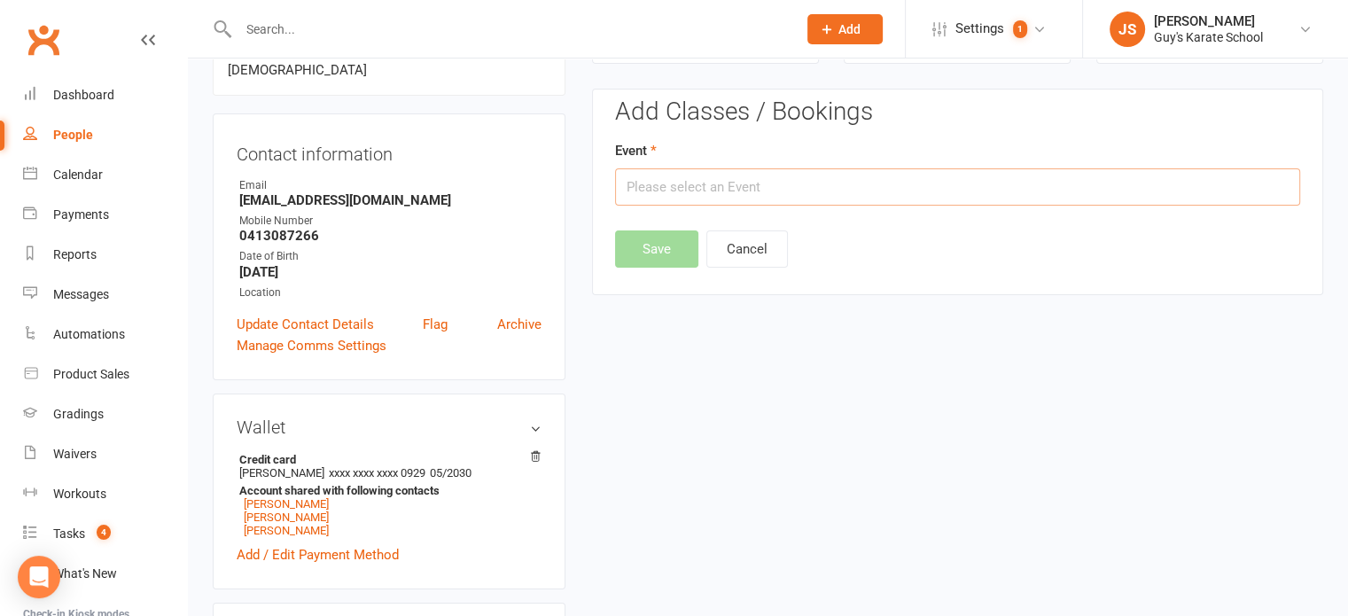
click at [851, 189] on input "text" at bounding box center [957, 186] width 685 height 37
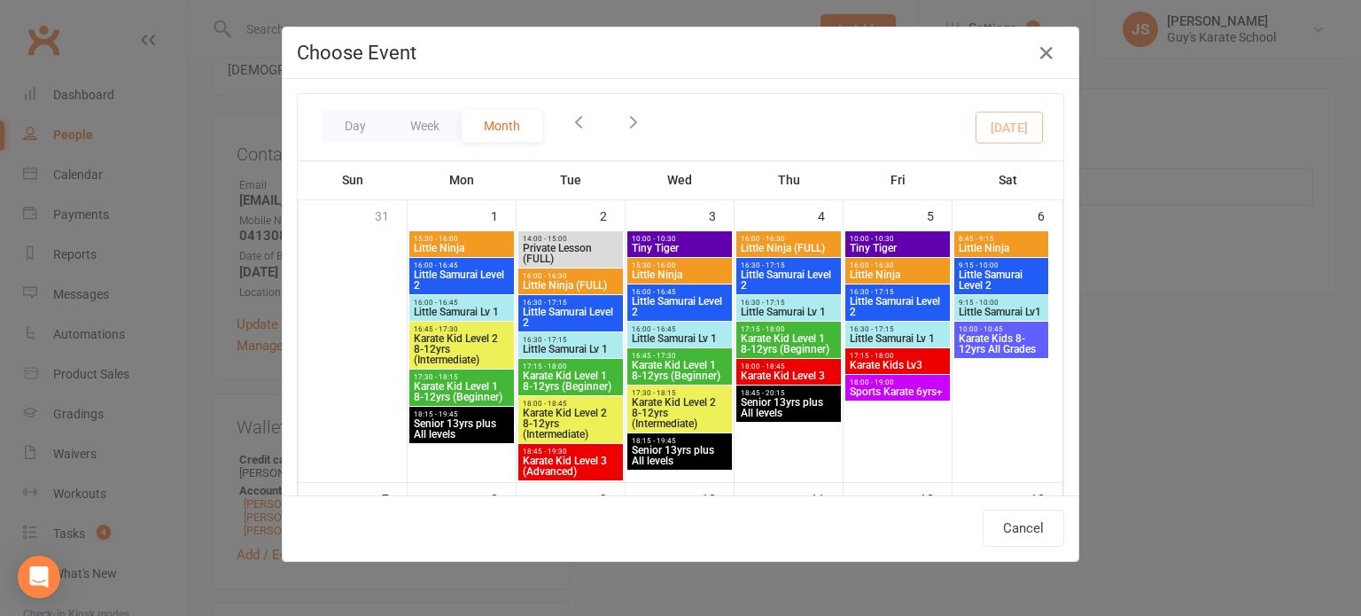
click at [569, 123] on icon "button" at bounding box center [578, 121] width 19 height 19
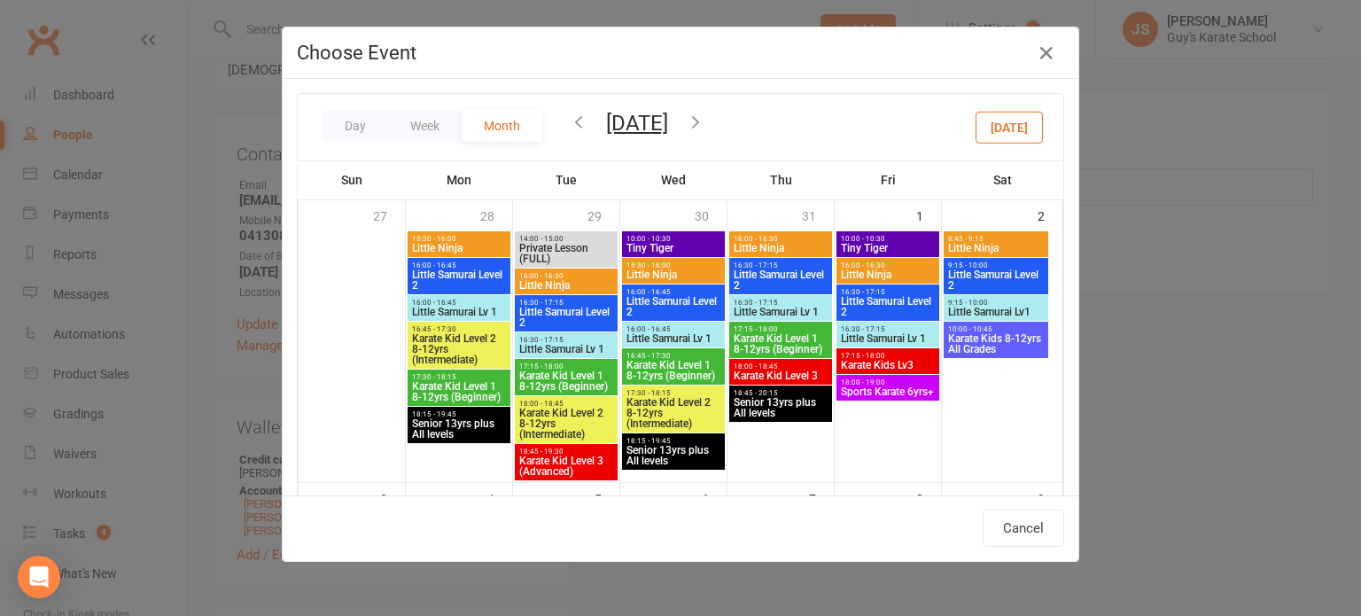
click at [569, 123] on icon "button" at bounding box center [578, 121] width 19 height 19
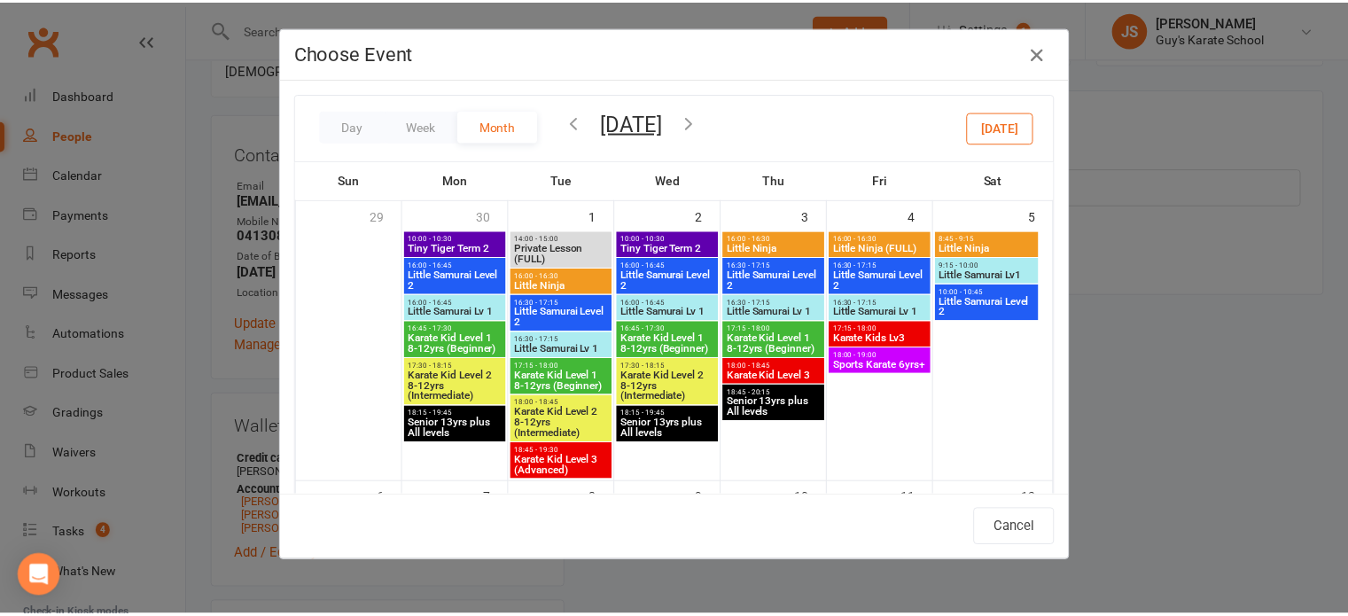
scroll to position [362, 0]
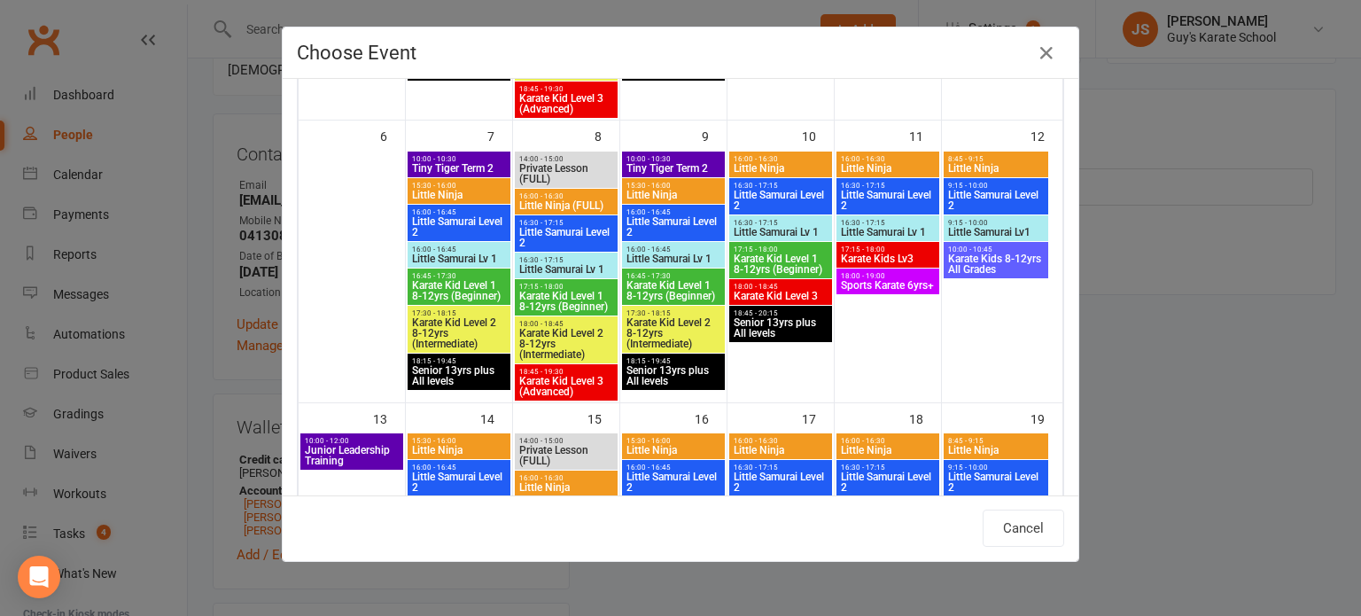
click at [540, 228] on span "Little Samurai Level 2" at bounding box center [566, 237] width 96 height 21
type input "Little Samurai Level 2 - Jul 8, 2025 4:30:00 PM"
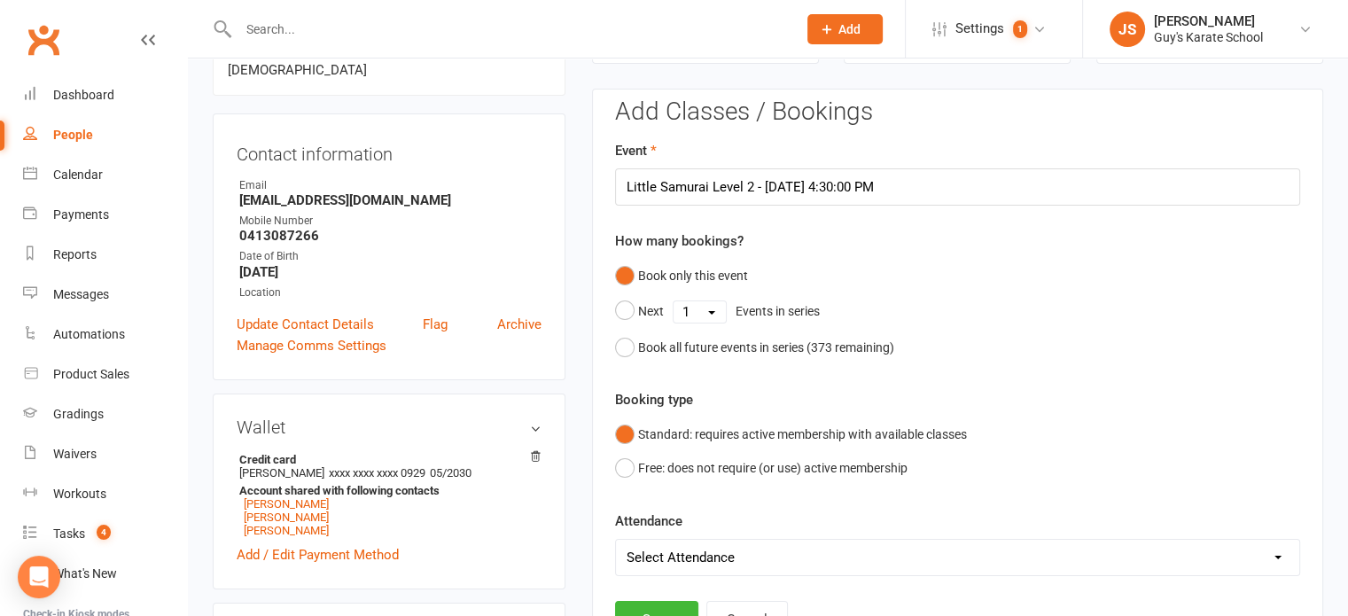
click at [665, 549] on select "Select Attendance Attended Absent" at bounding box center [957, 557] width 683 height 35
select select "0"
click at [616, 540] on select "Select Attendance Attended Absent" at bounding box center [957, 557] width 683 height 35
click at [659, 602] on button "Save" at bounding box center [656, 619] width 83 height 37
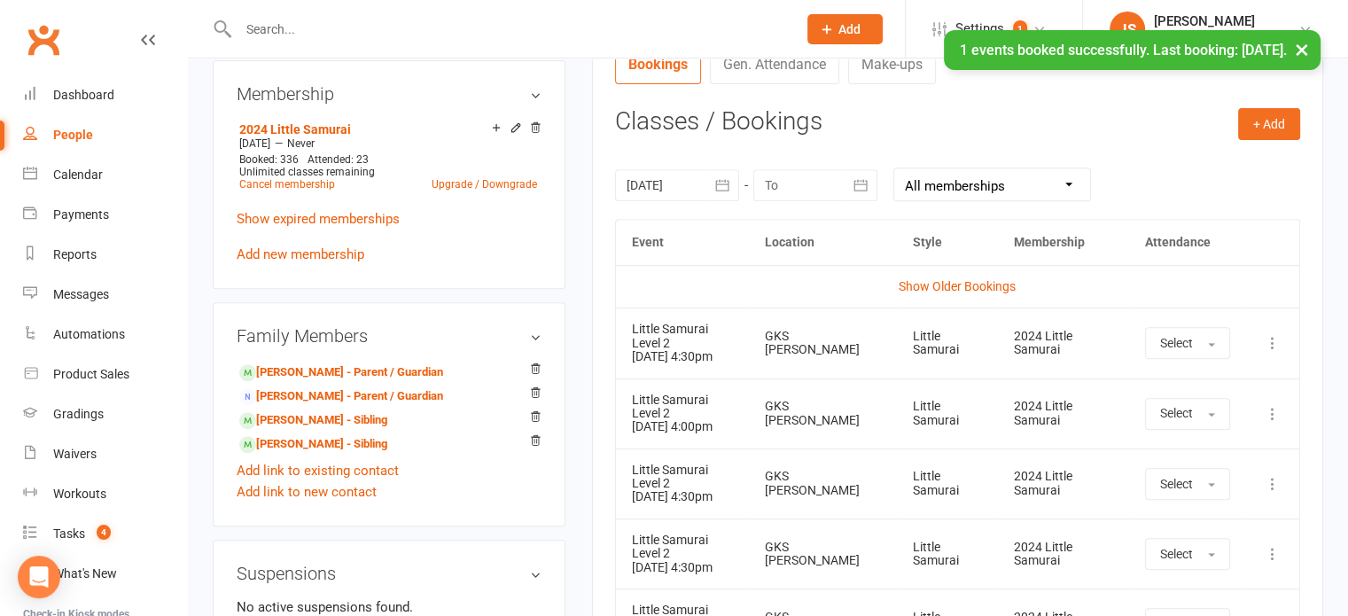
scroll to position [707, 0]
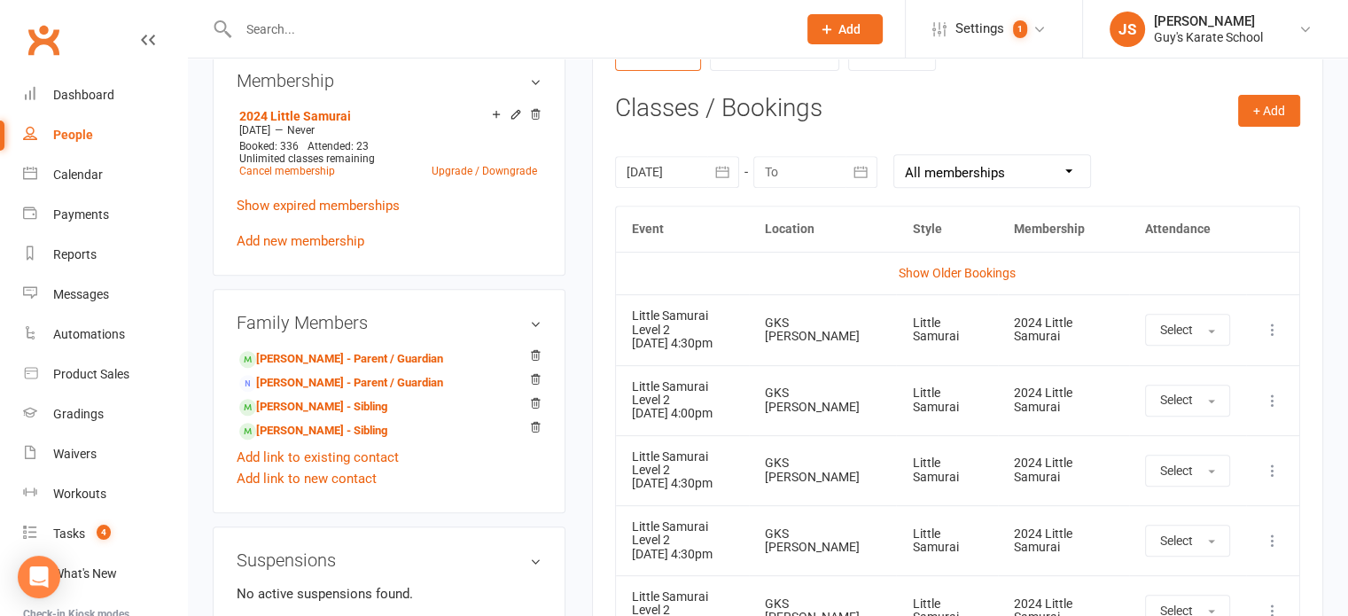
click at [1006, 127] on div "+ Add Book Event Add Appointment Book a Friend Classes / Bookings 07 Jul 2025 J…" at bounding box center [957, 603] width 685 height 1016
click at [1347, 317] on div "upload photo Archer Tuckerman Activated 8 September, 2023 Added 8 September, 20…" at bounding box center [768, 374] width 1160 height 2047
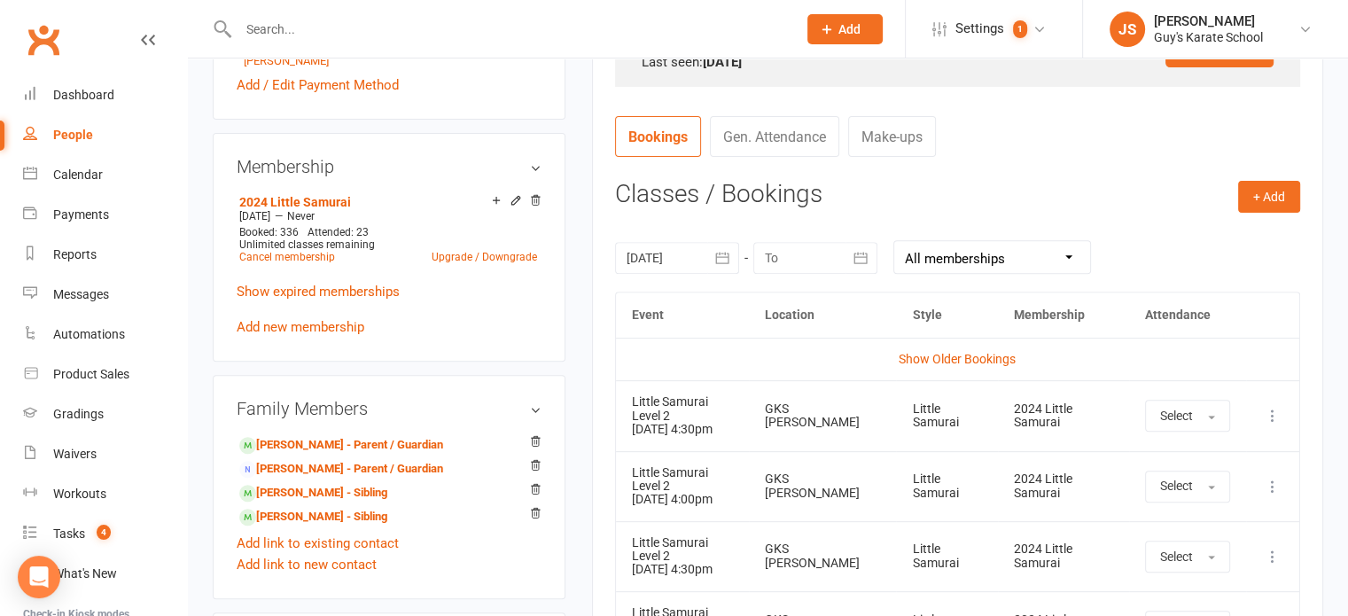
scroll to position [624, 0]
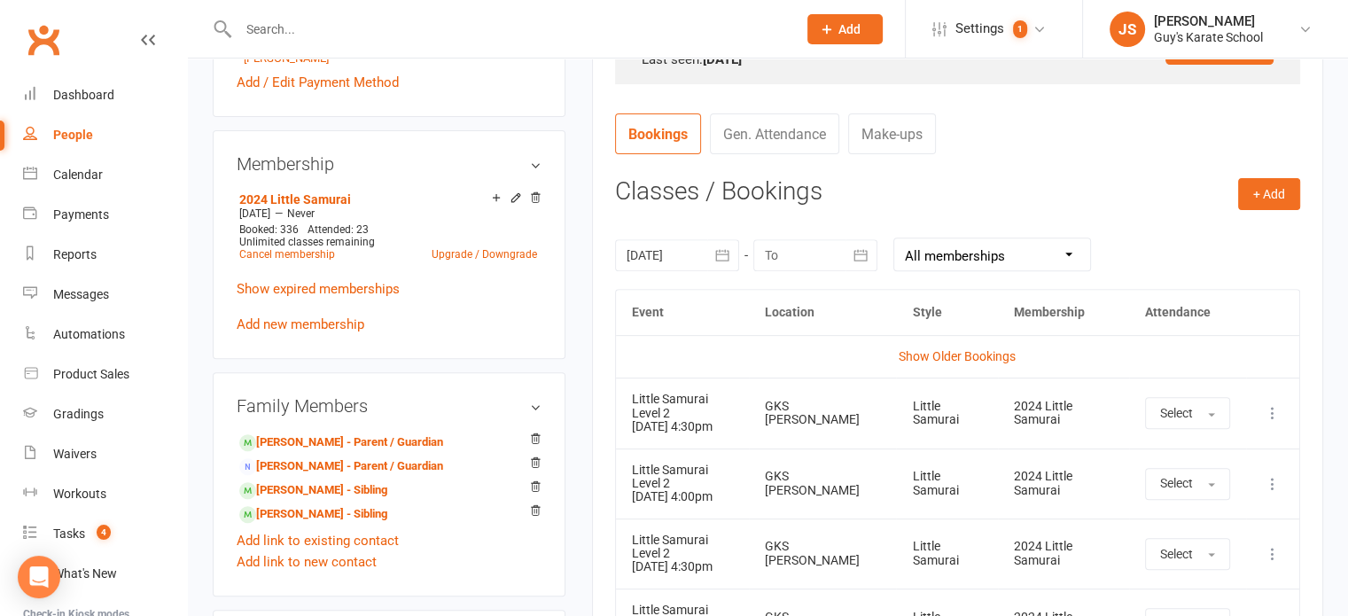
click at [728, 250] on icon "button" at bounding box center [722, 255] width 13 height 12
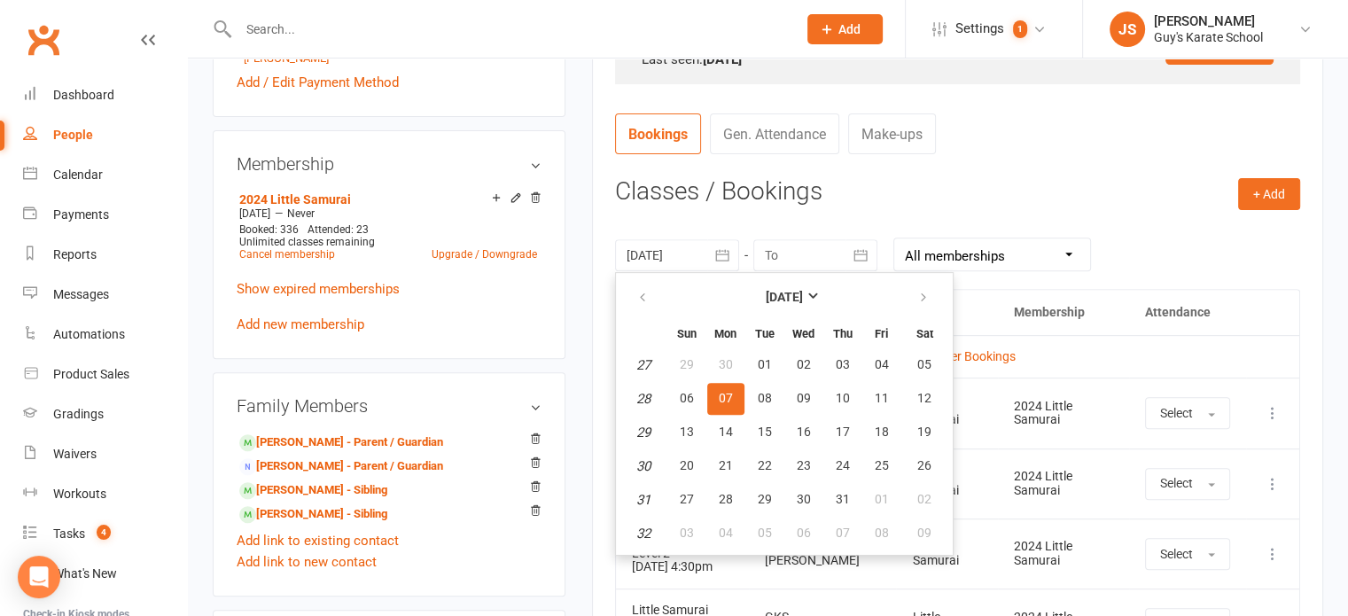
click at [718, 383] on button "07" at bounding box center [725, 399] width 37 height 32
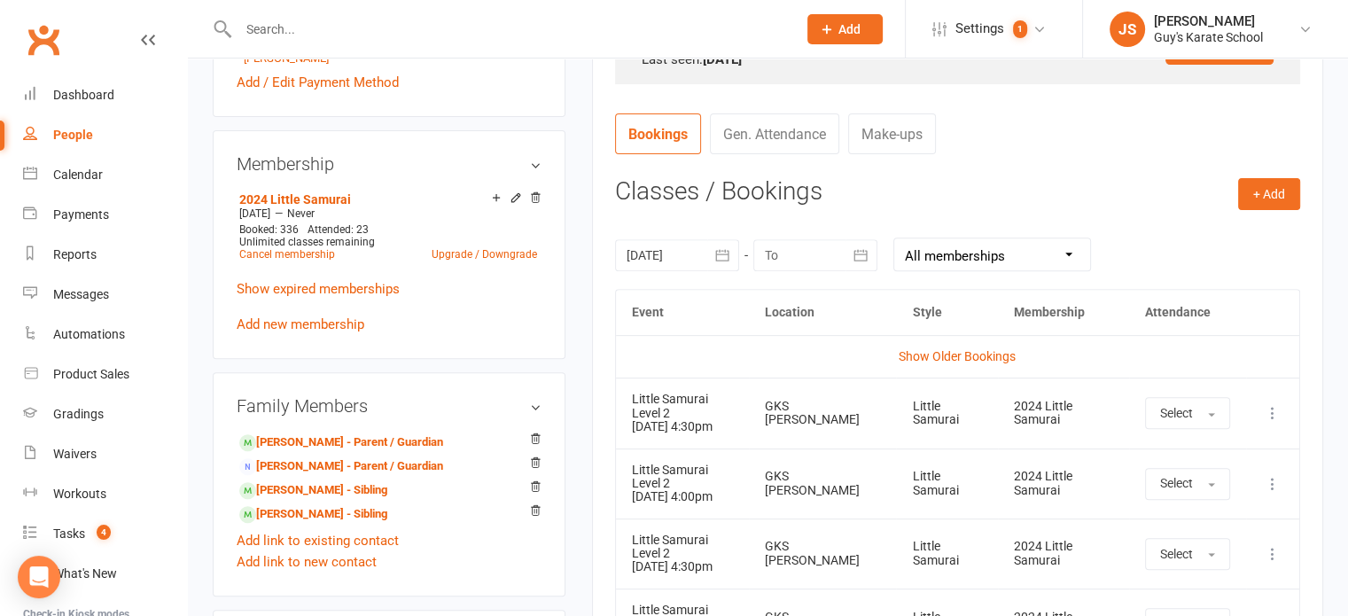
click at [964, 346] on td "Show Older Bookings" at bounding box center [957, 356] width 683 height 43
click at [961, 359] on link "Show Older Bookings" at bounding box center [957, 356] width 117 height 14
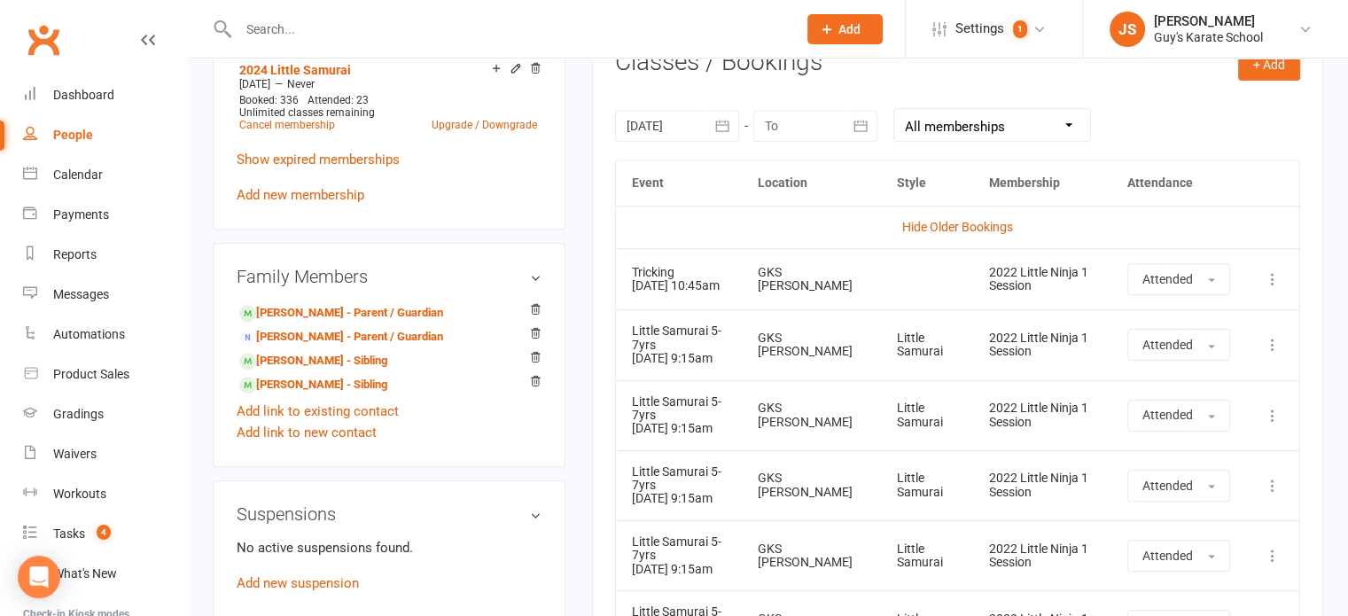
scroll to position [744, 0]
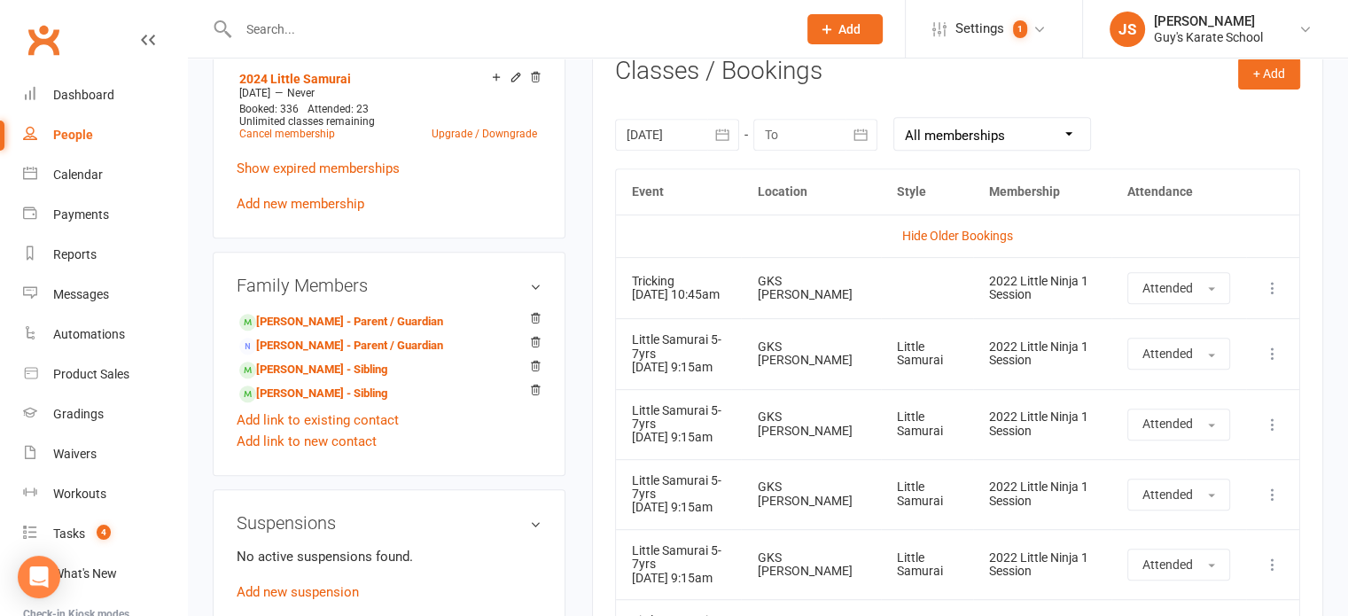
click at [722, 132] on icon "button" at bounding box center [722, 135] width 18 height 18
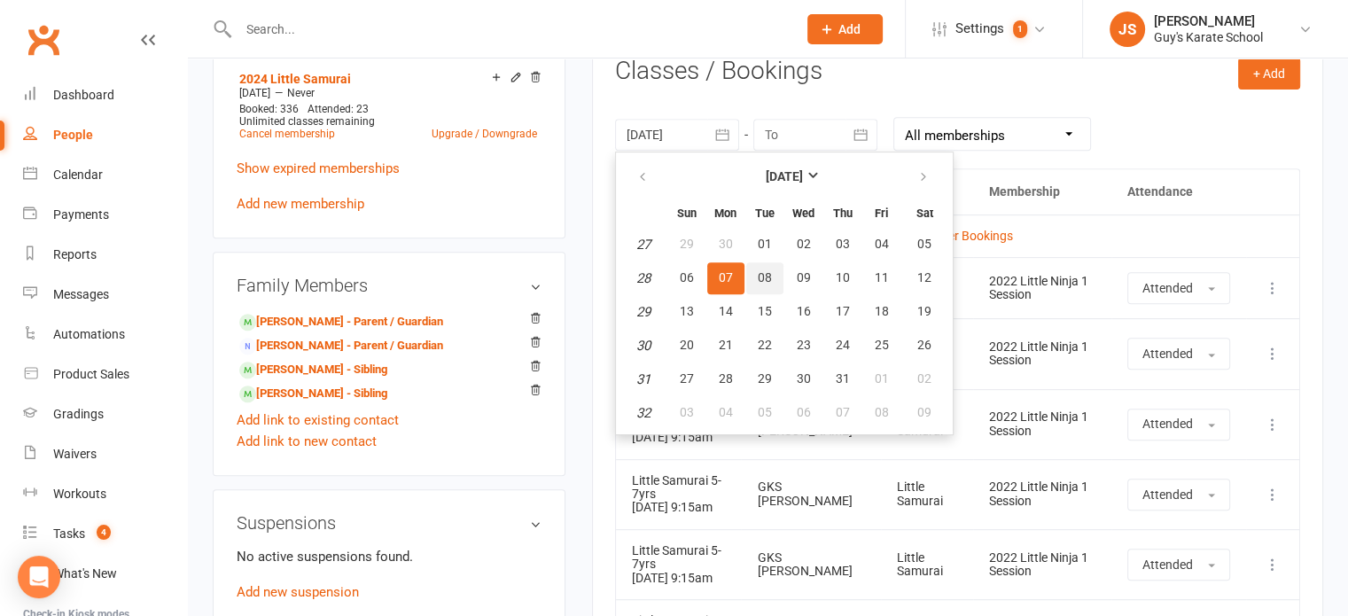
click at [758, 270] on span "08" at bounding box center [765, 277] width 14 height 14
type input "08 Jul 2025"
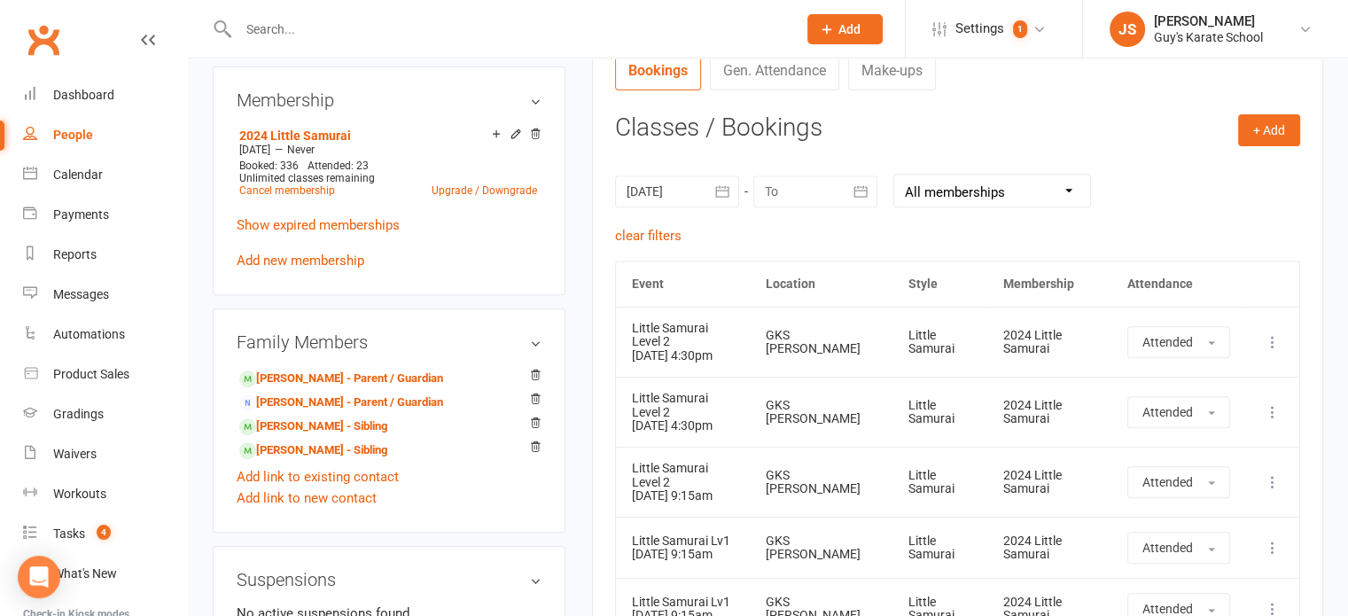
scroll to position [713, 0]
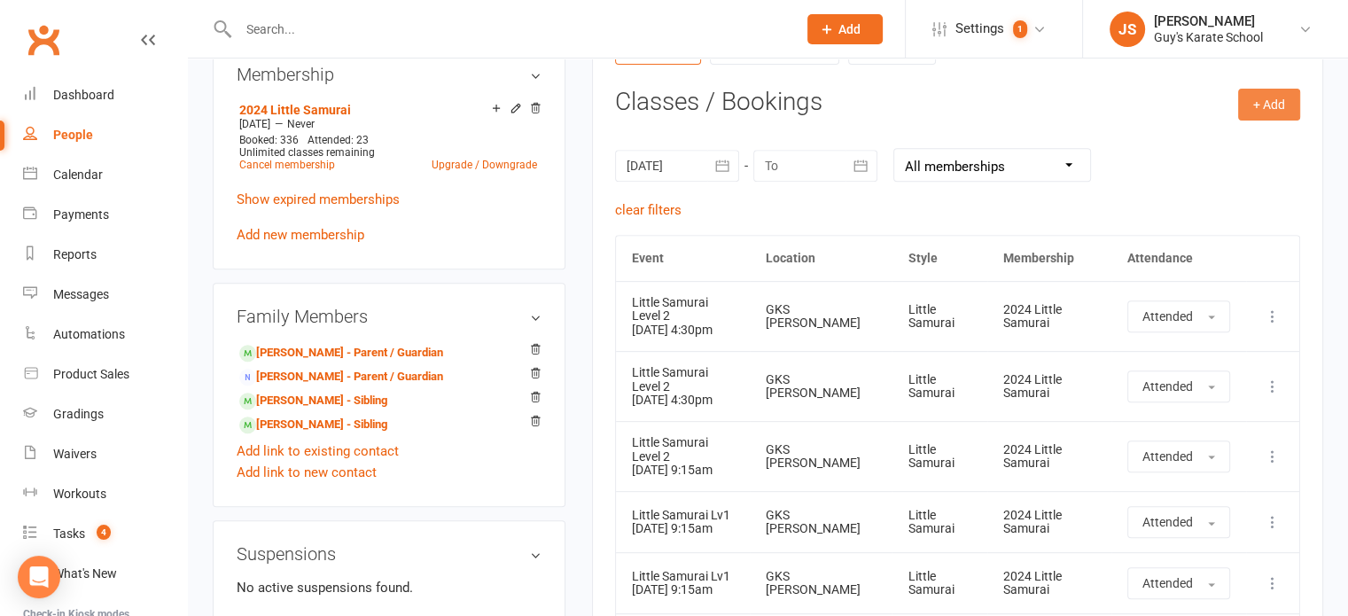
click at [1268, 98] on button "+ Add" at bounding box center [1269, 105] width 62 height 32
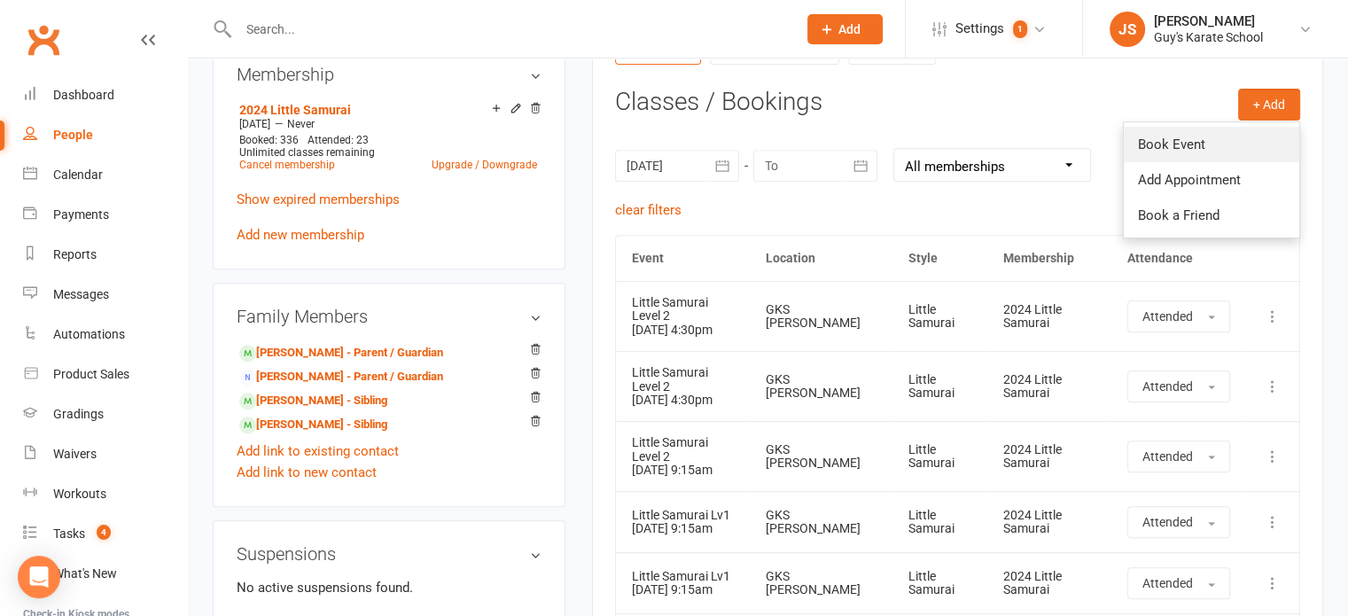
click at [1208, 139] on link "Book Event" at bounding box center [1211, 144] width 175 height 35
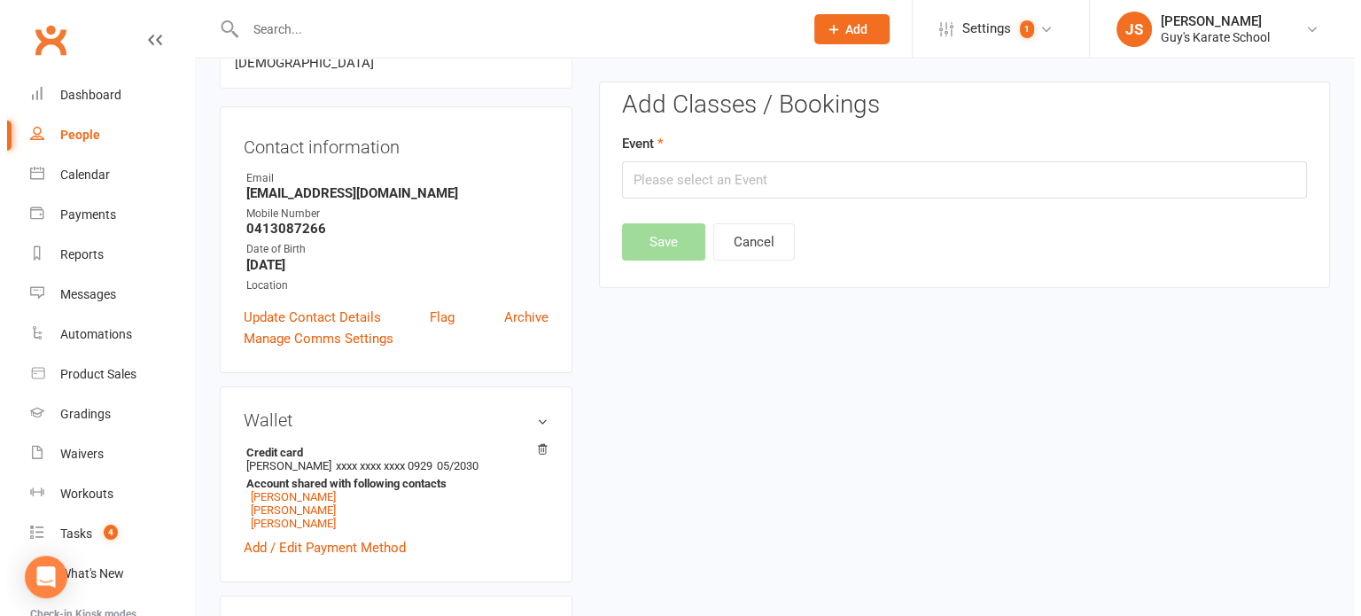
scroll to position [152, 0]
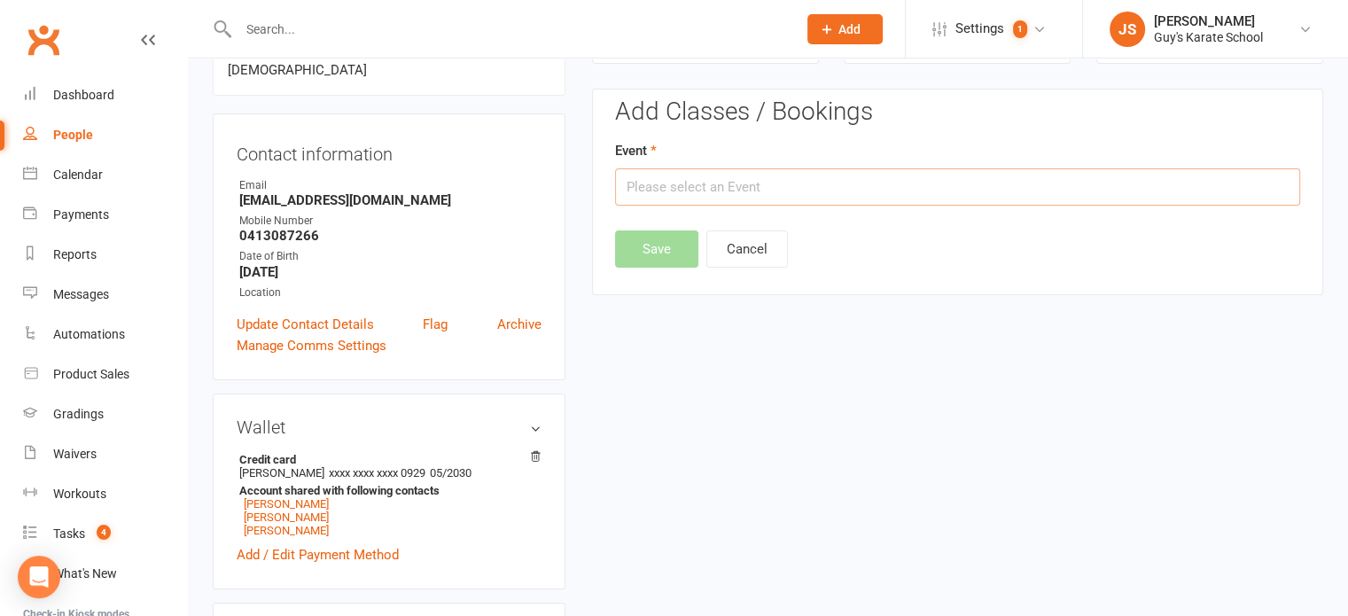
click at [804, 179] on input "text" at bounding box center [957, 186] width 685 height 37
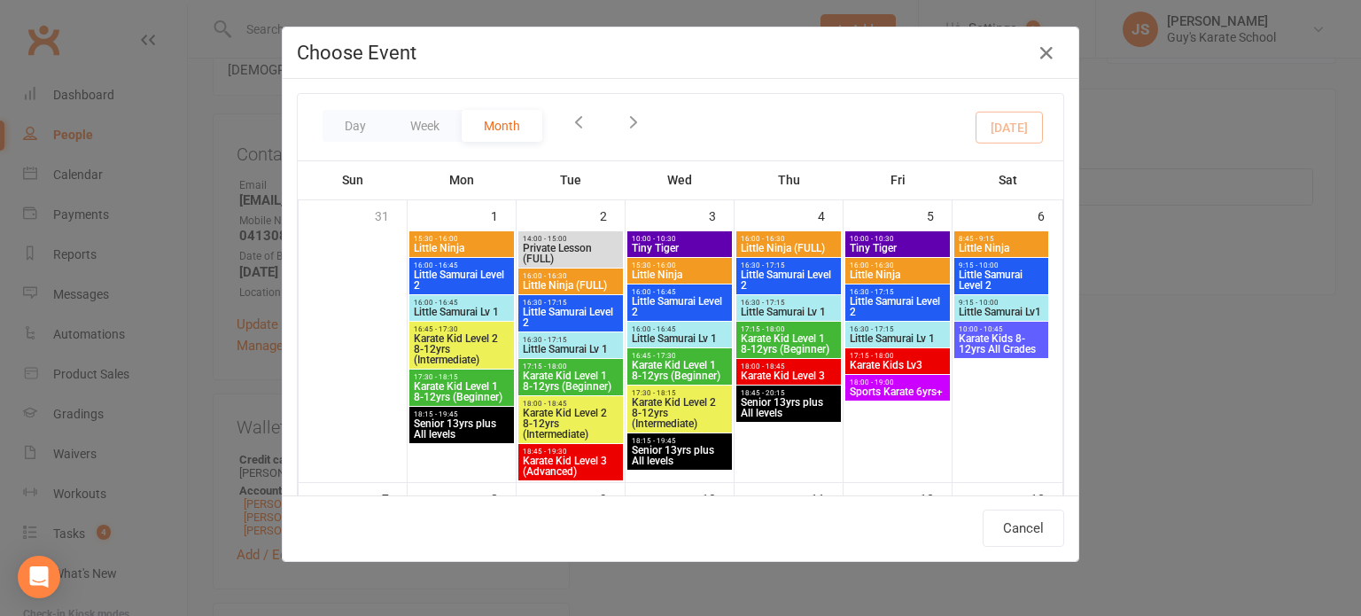
click at [574, 127] on icon "button" at bounding box center [578, 121] width 19 height 19
click at [569, 124] on icon "button" at bounding box center [578, 121] width 19 height 19
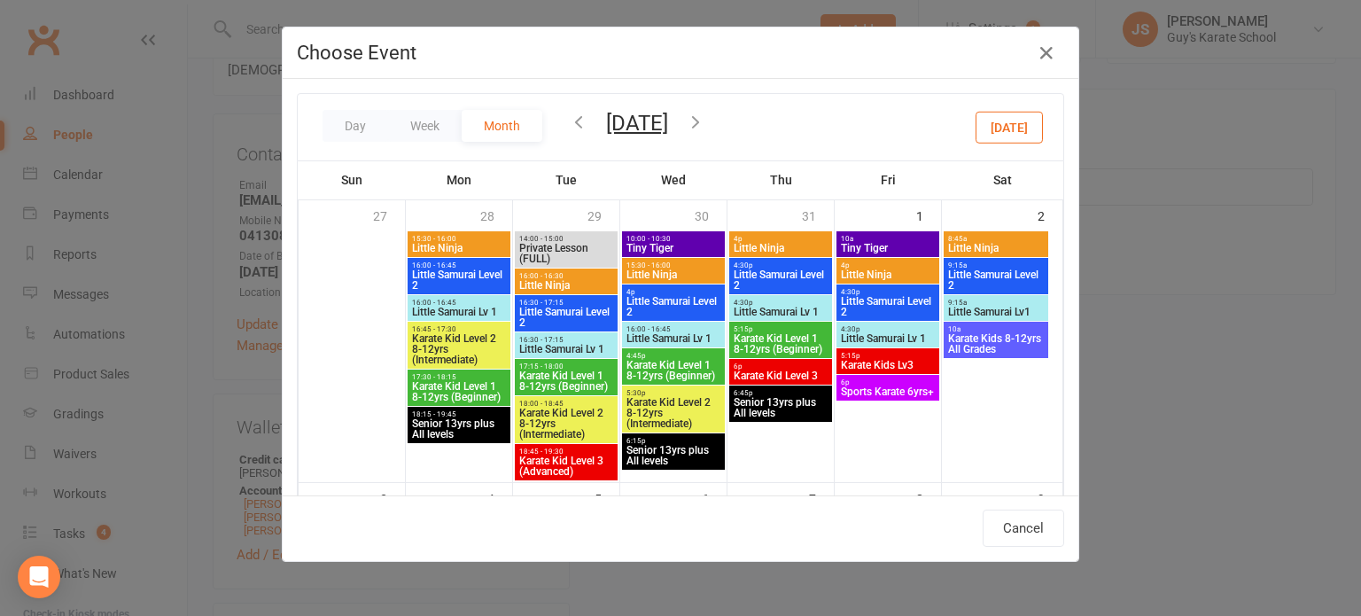
click at [569, 124] on icon "button" at bounding box center [578, 121] width 19 height 19
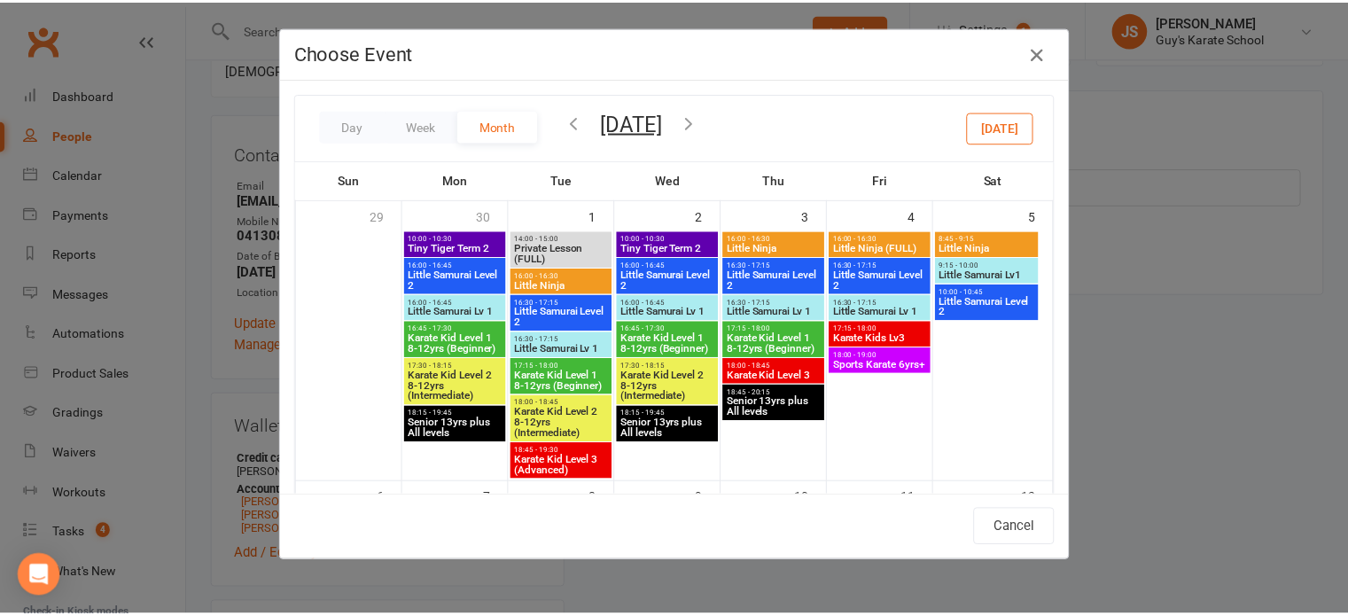
scroll to position [332, 0]
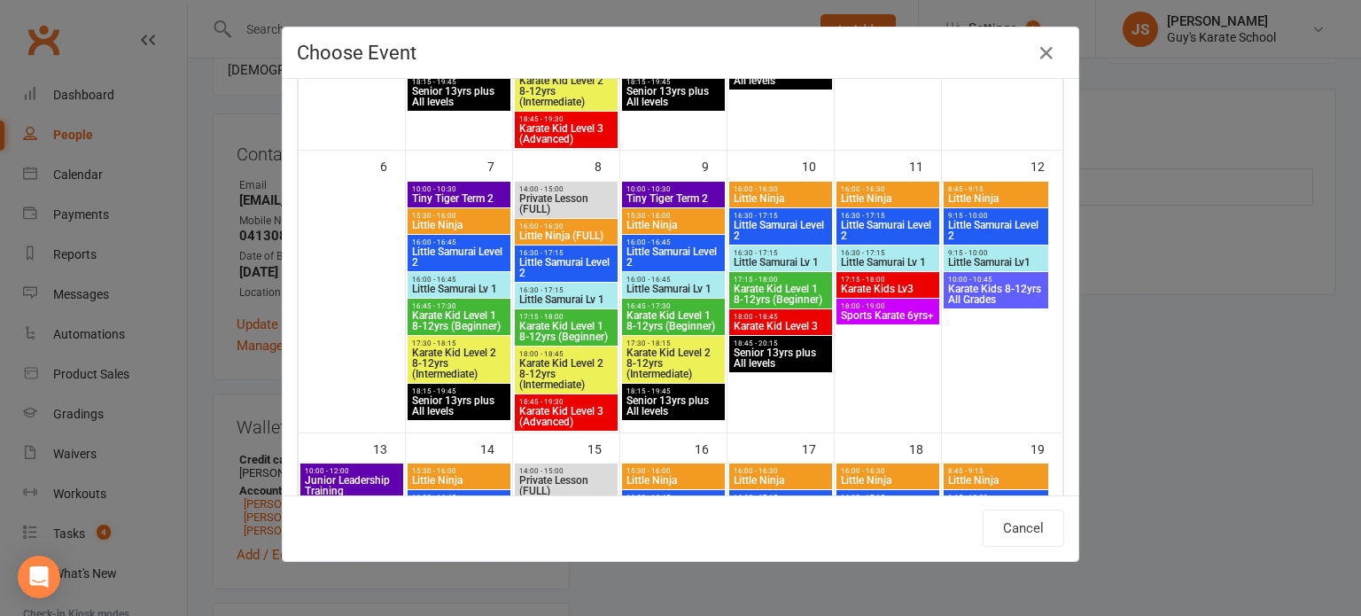
click at [1001, 223] on span "Little Samurai Level 2" at bounding box center [995, 230] width 97 height 21
type input "Little Samurai Level 2 - Jul 12, 2025 9:15:00 AM"
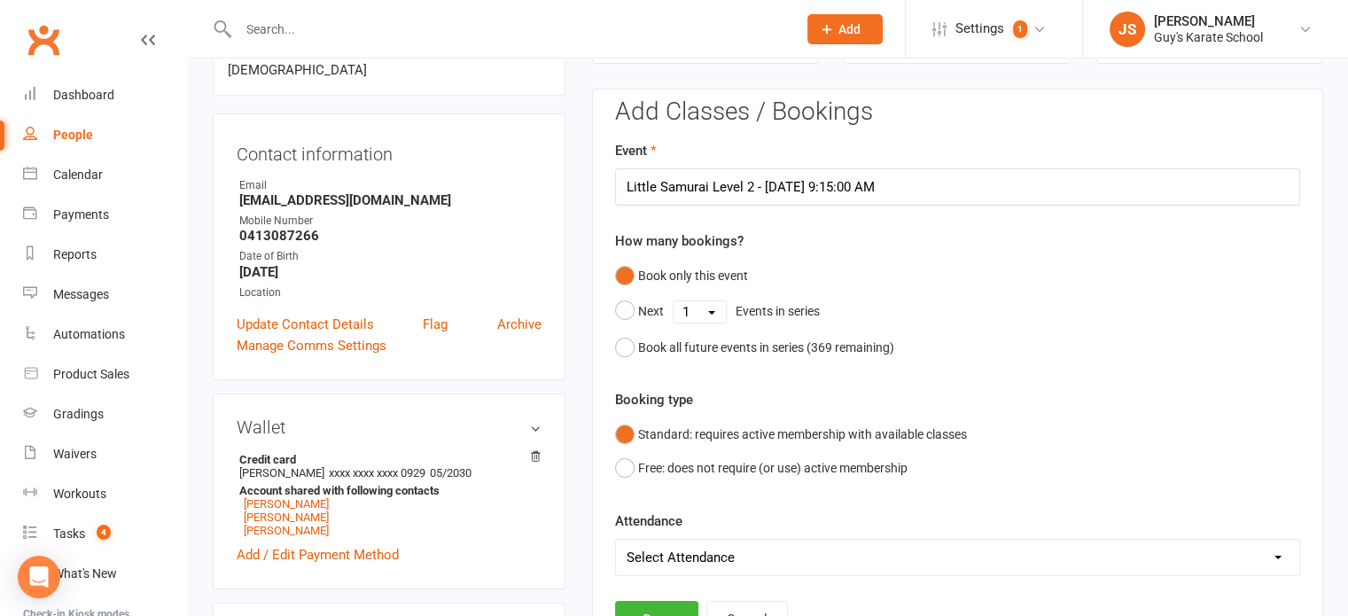
click at [671, 546] on select "Select Attendance Attended Absent" at bounding box center [957, 557] width 683 height 35
select select "0"
click at [616, 540] on select "Select Attendance Attended Absent" at bounding box center [957, 557] width 683 height 35
click at [661, 606] on button "Save" at bounding box center [656, 619] width 83 height 37
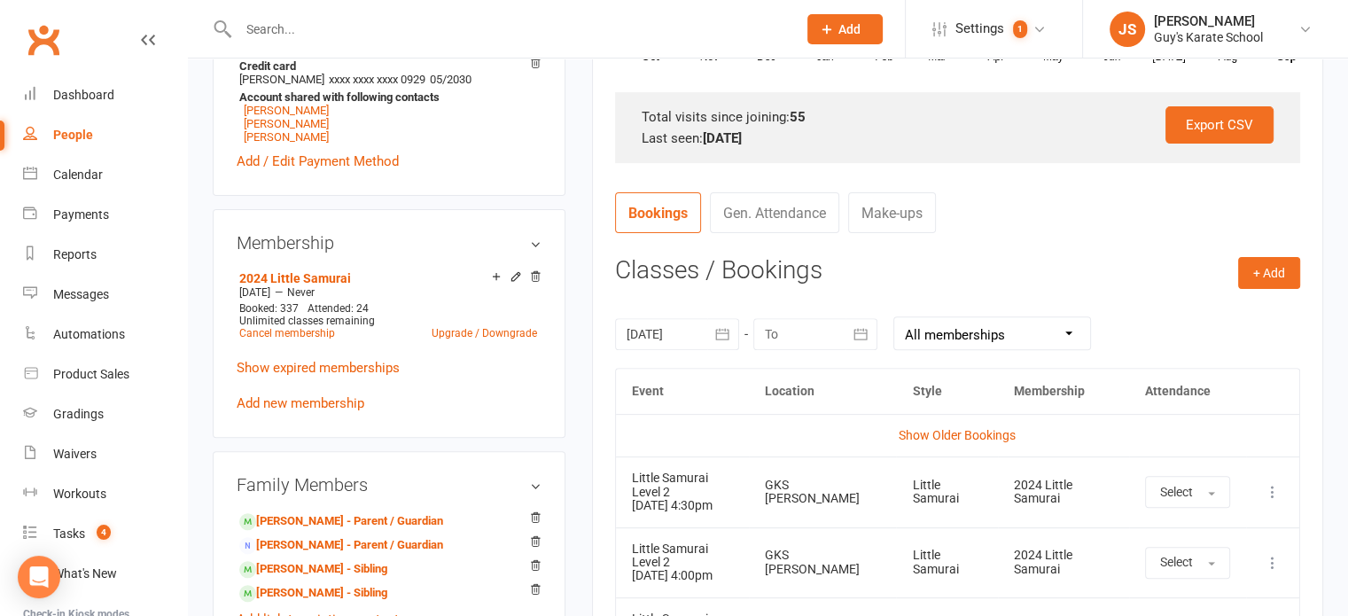
scroll to position [542, 0]
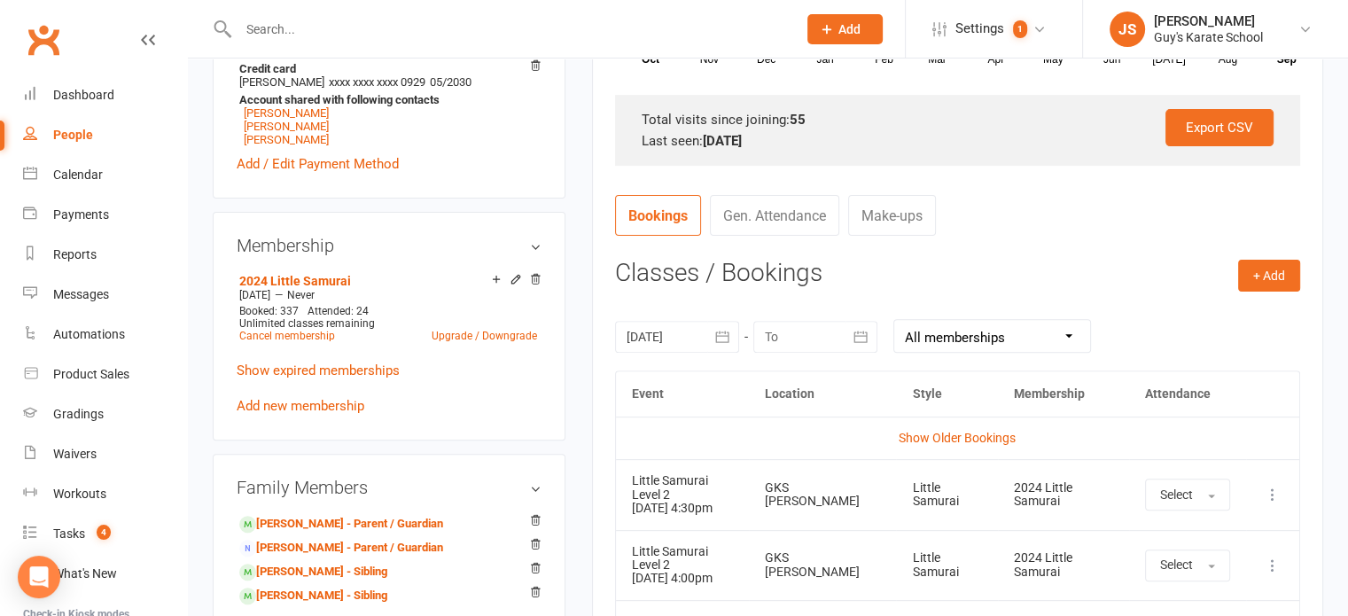
click at [720, 331] on icon "button" at bounding box center [722, 337] width 13 height 12
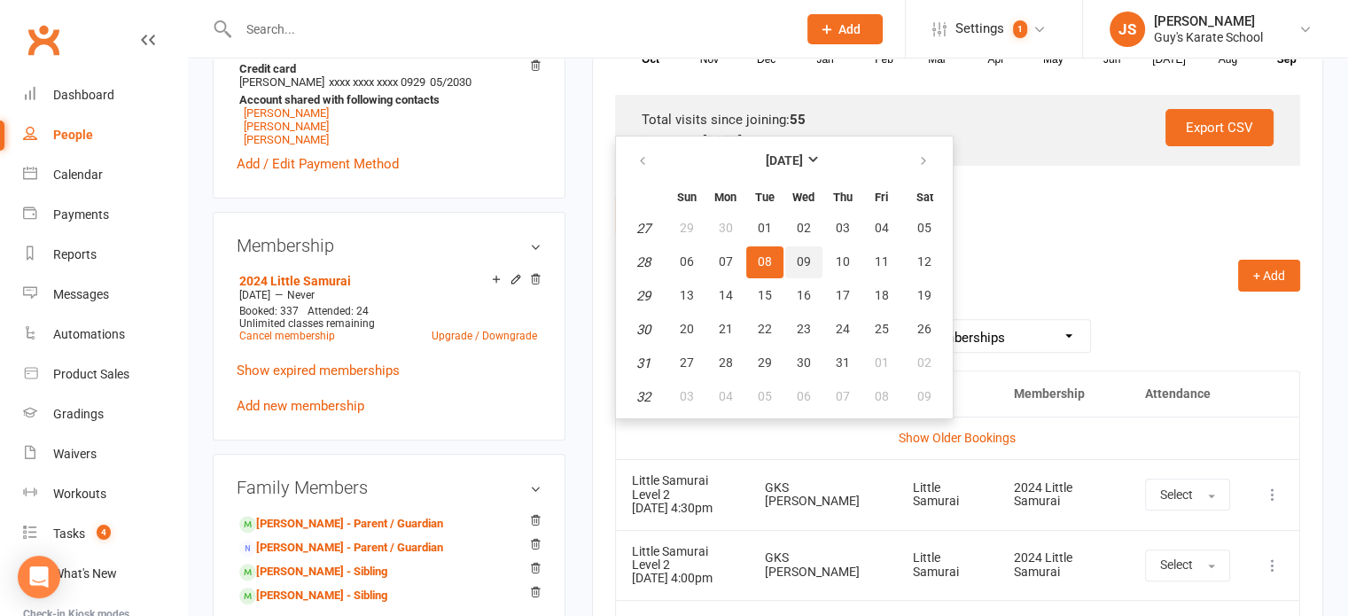
click at [786, 261] on button "09" at bounding box center [803, 262] width 37 height 32
type input "09 Jul 2025"
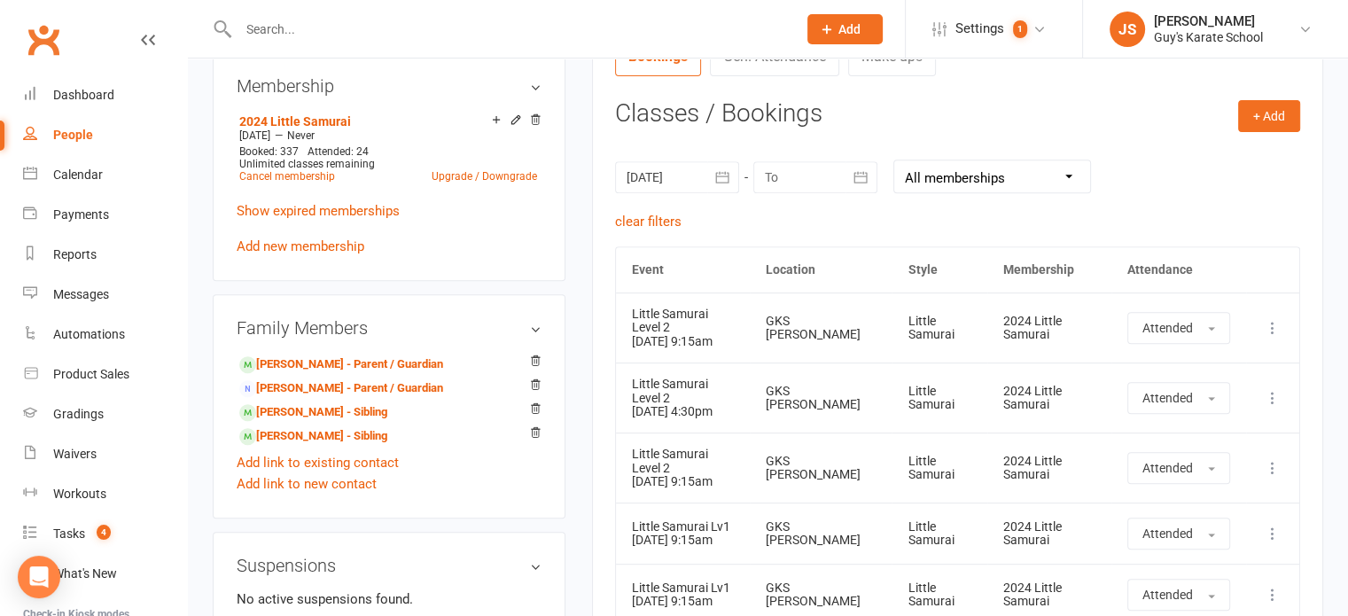
scroll to position [728, 0]
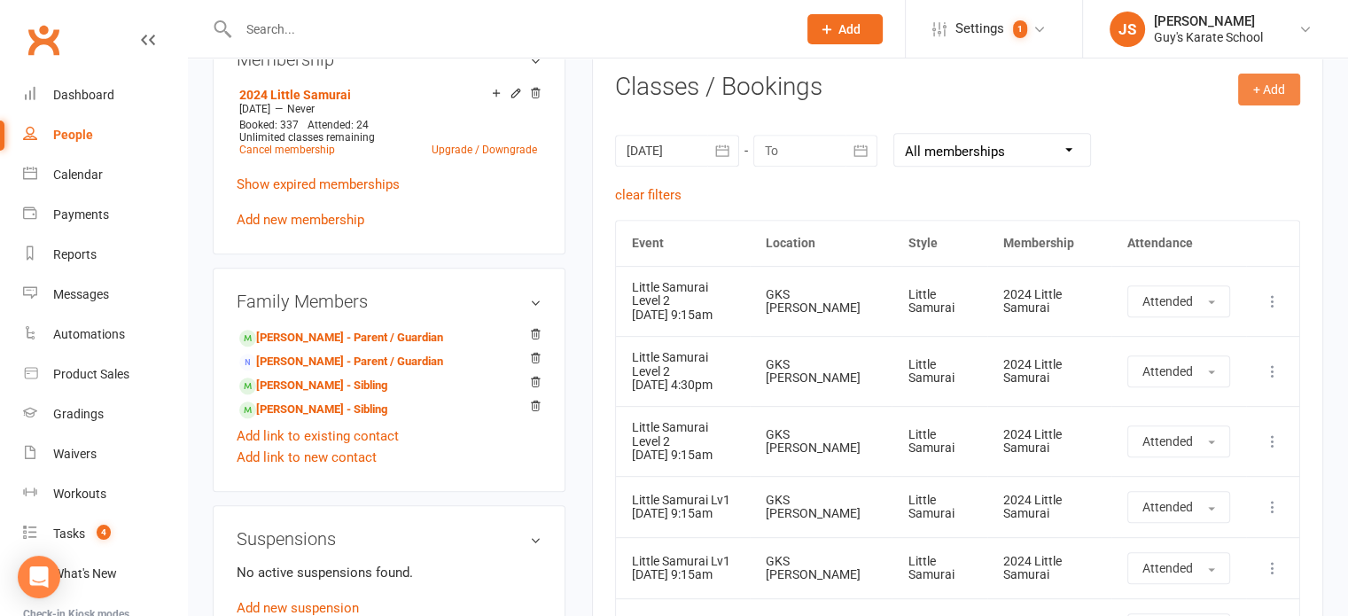
click at [1279, 86] on button "+ Add" at bounding box center [1269, 90] width 62 height 32
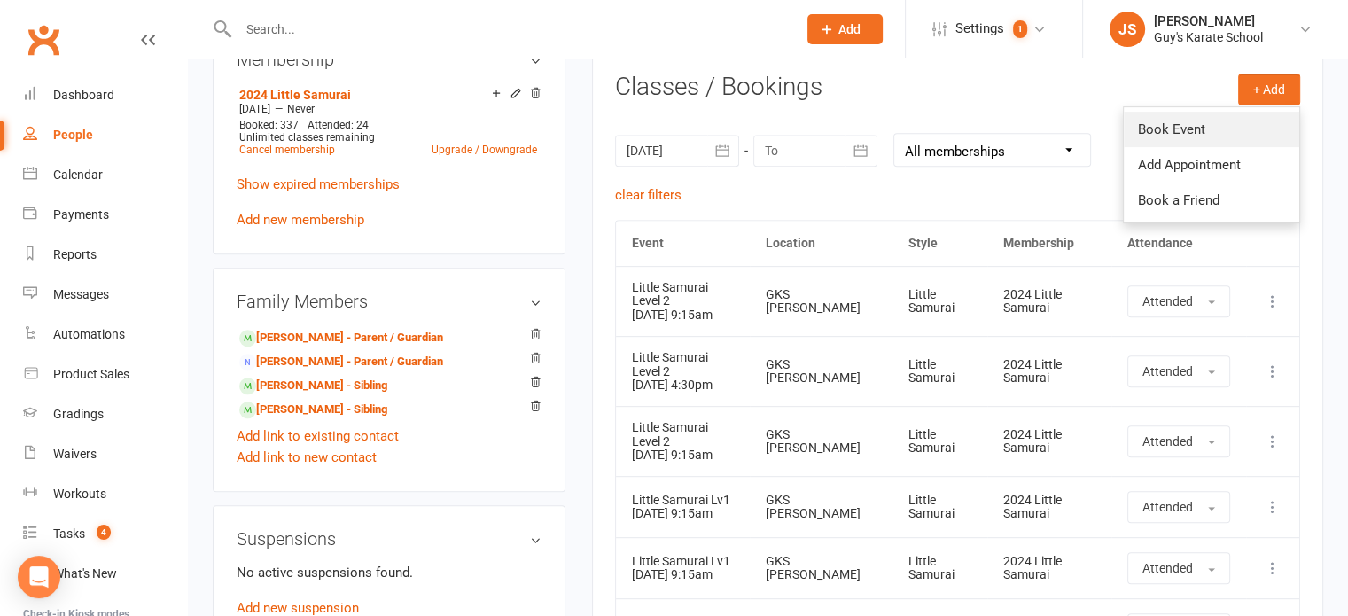
click at [1195, 136] on link "Book Event" at bounding box center [1211, 129] width 175 height 35
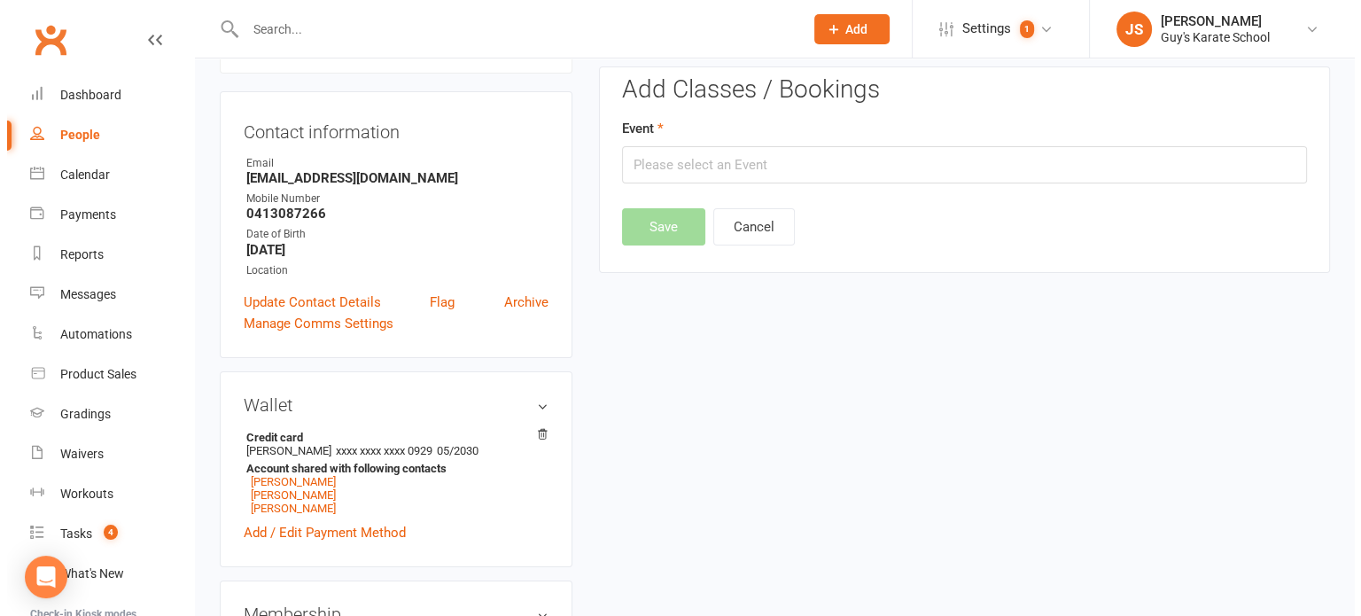
scroll to position [152, 0]
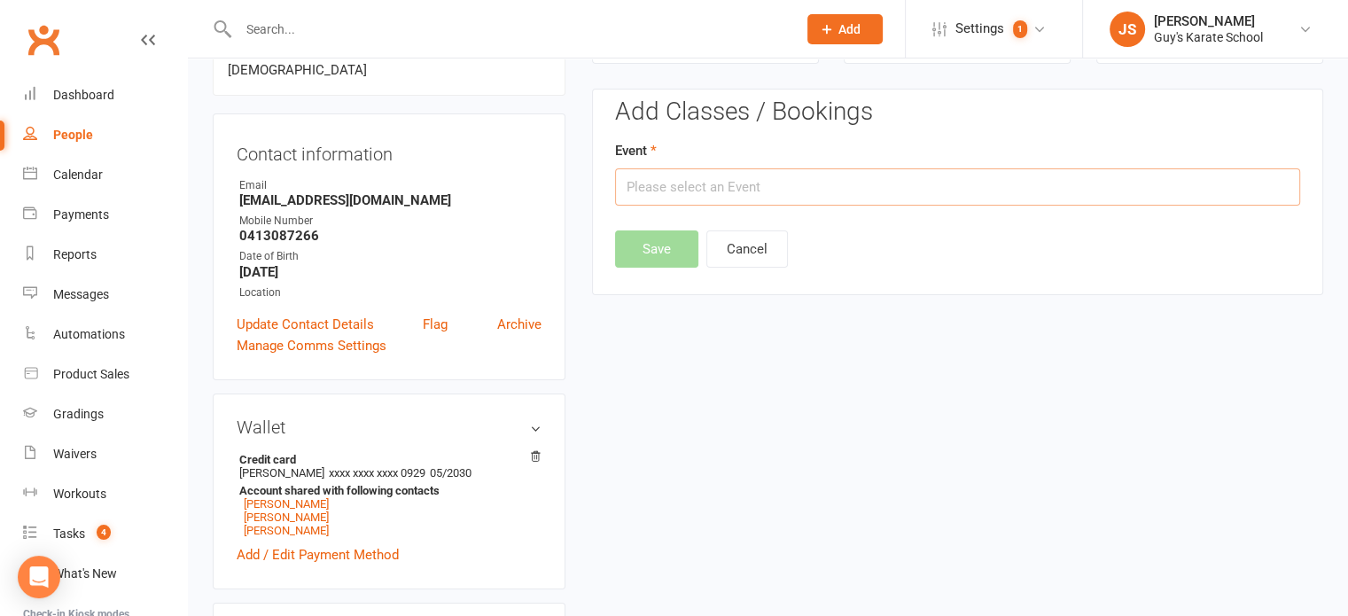
click at [1109, 171] on input "text" at bounding box center [957, 186] width 685 height 37
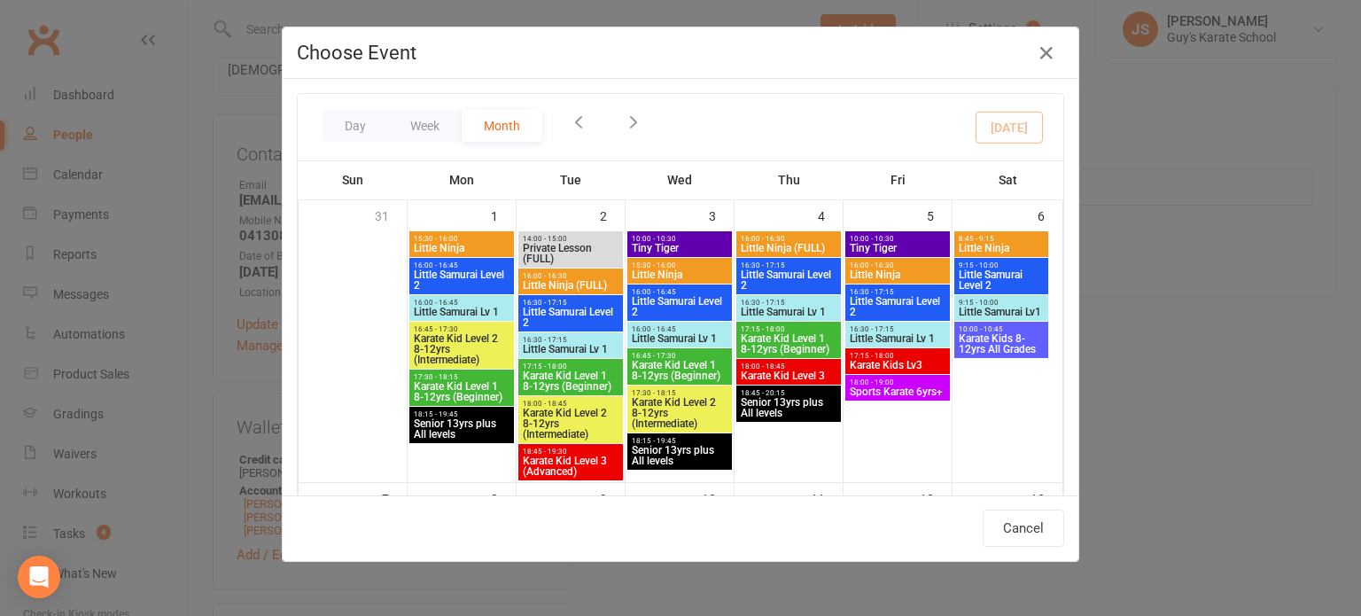
click at [572, 128] on icon "button" at bounding box center [578, 121] width 19 height 19
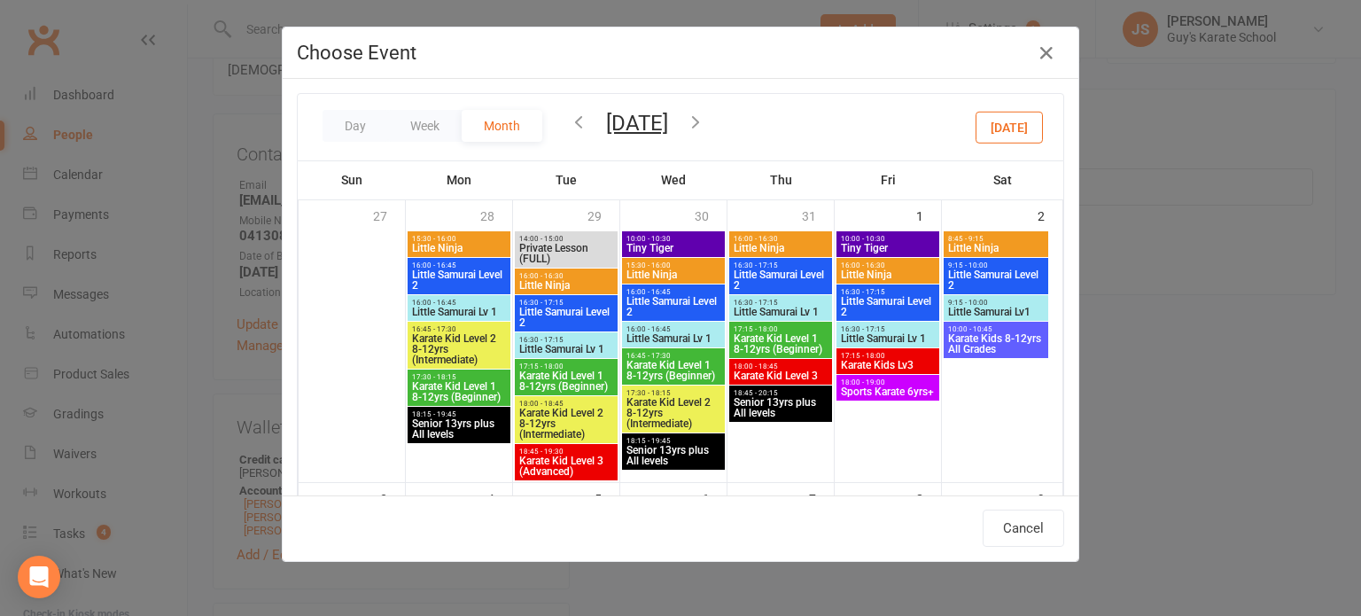
click at [572, 128] on icon "button" at bounding box center [578, 121] width 19 height 19
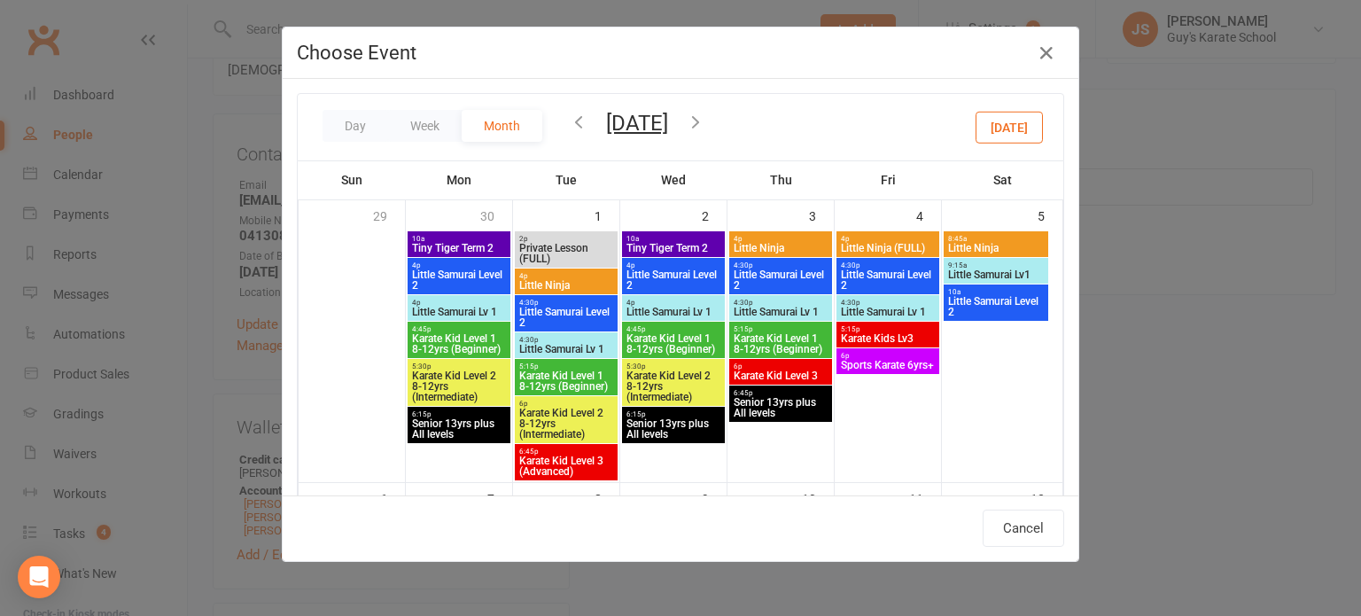
scroll to position [124, 0]
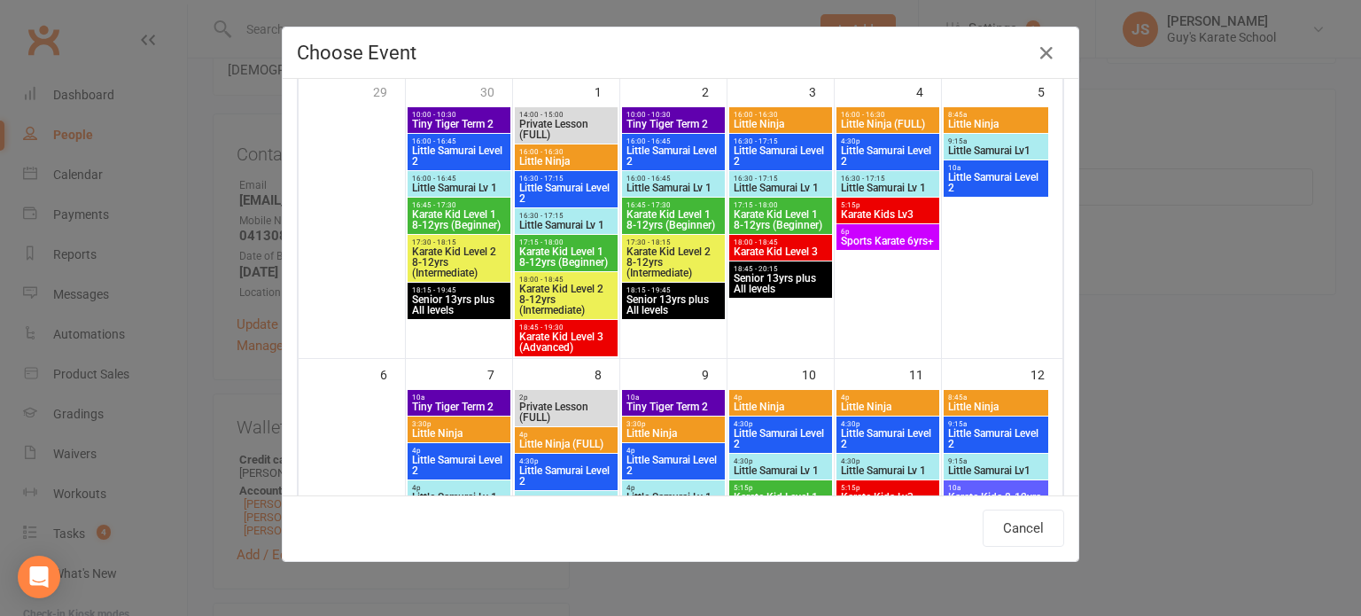
drag, startPoint x: 1072, startPoint y: 279, endPoint x: 1079, endPoint y: 357, distance: 78.3
click at [1079, 357] on div "Choose Event Day Week Month July 2025 September 2025 Sun Mon Tue Wed Thu Fri Sa…" at bounding box center [680, 308] width 1361 height 616
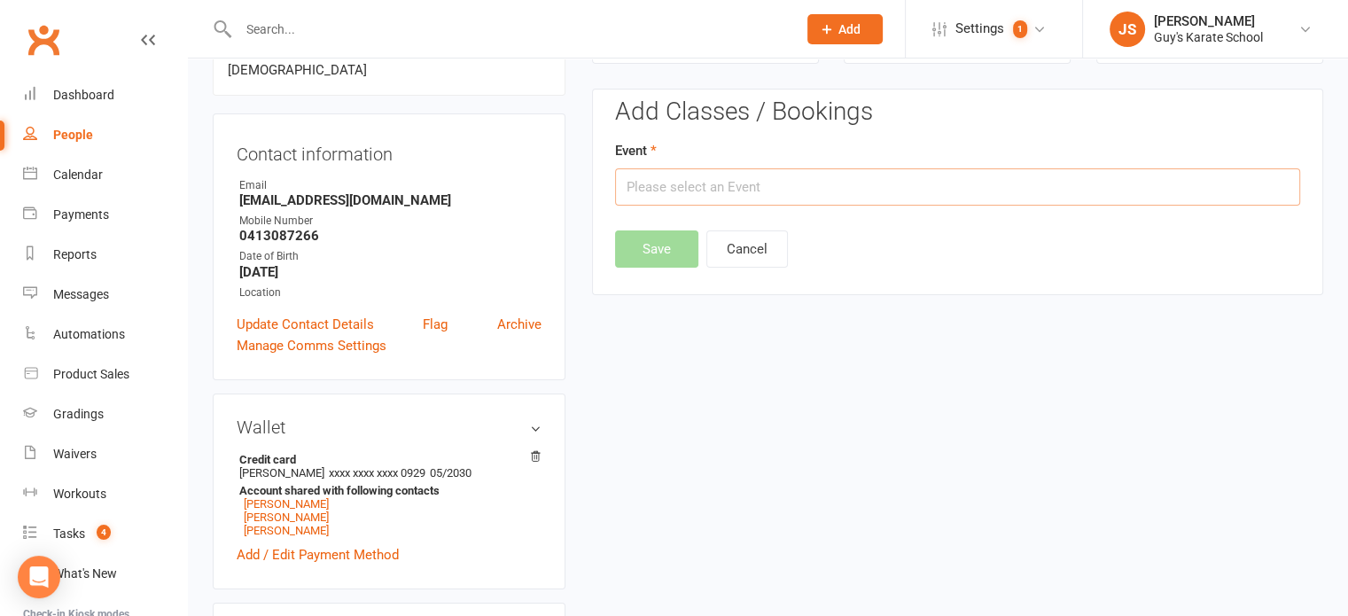
click at [699, 183] on input "text" at bounding box center [957, 186] width 685 height 37
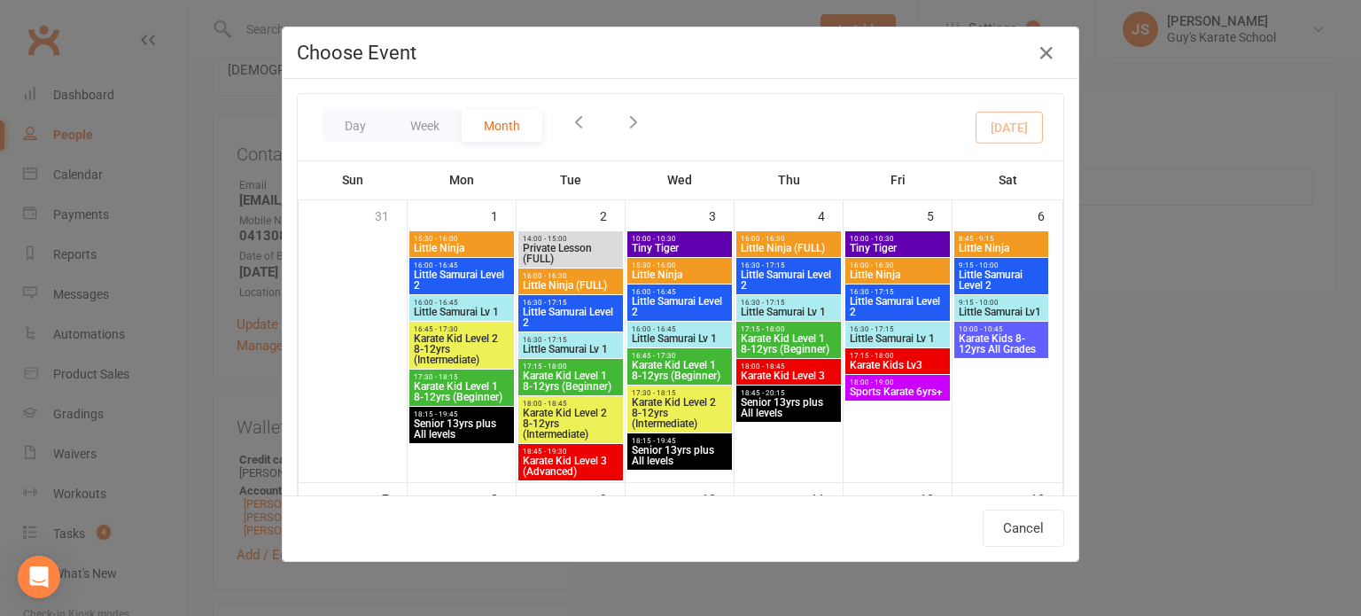
click at [571, 125] on icon "button" at bounding box center [578, 121] width 19 height 19
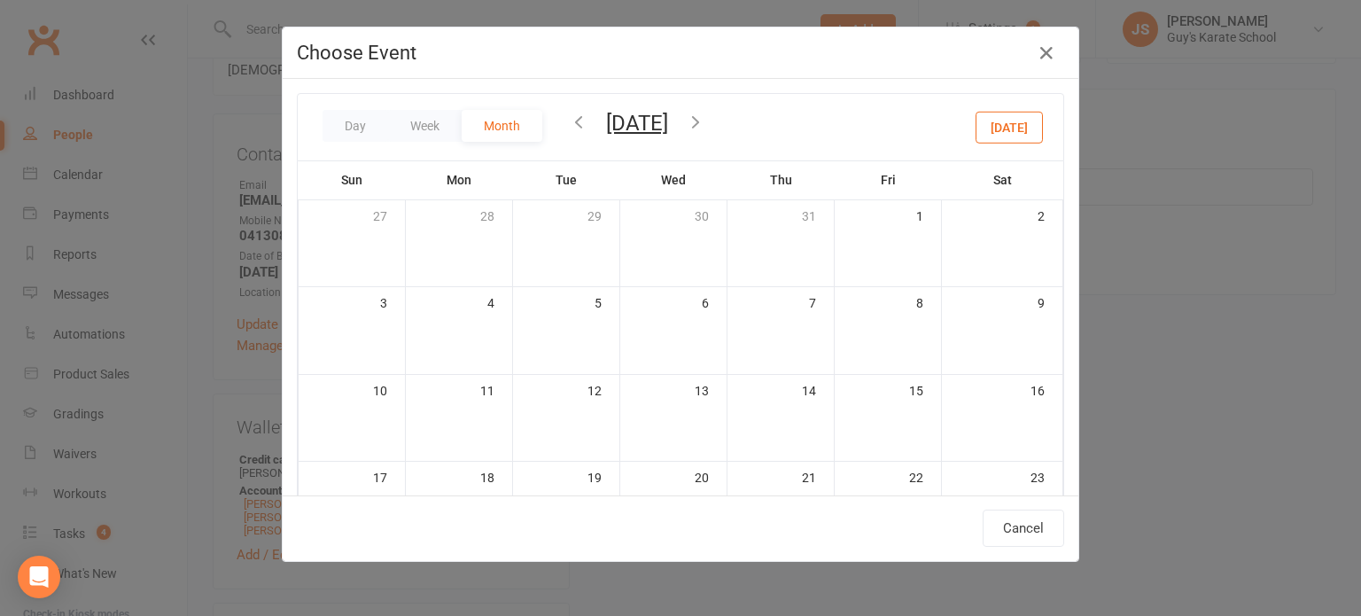
click at [571, 125] on icon "button" at bounding box center [578, 121] width 19 height 19
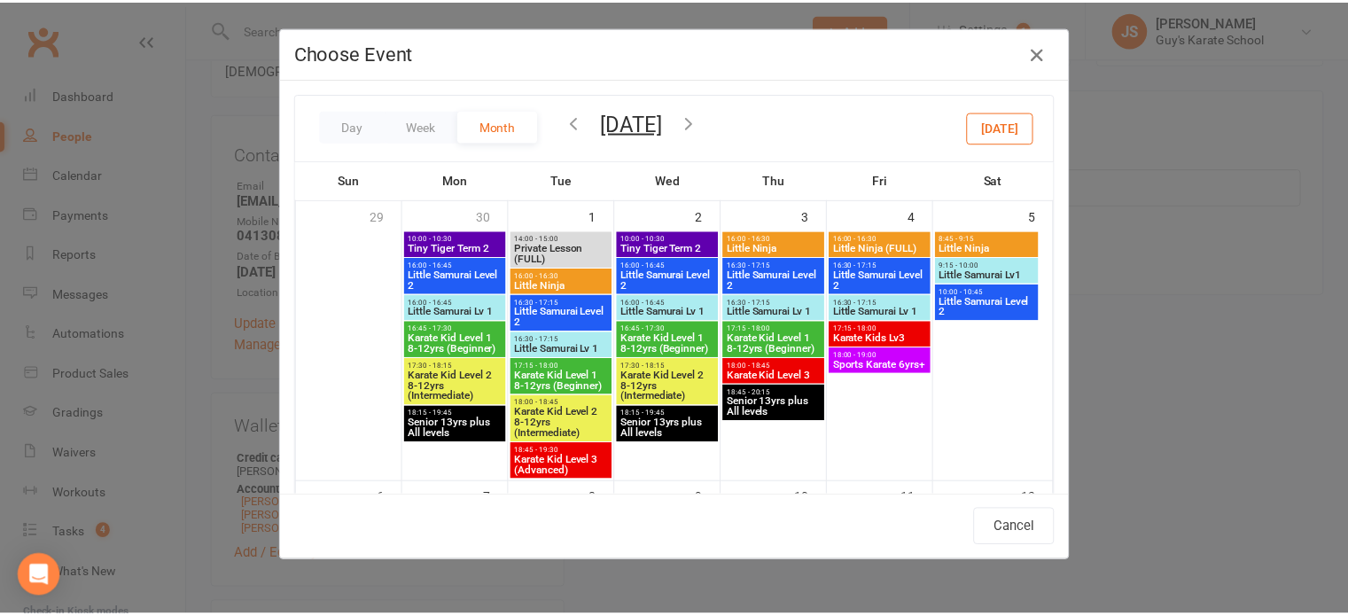
scroll to position [874, 0]
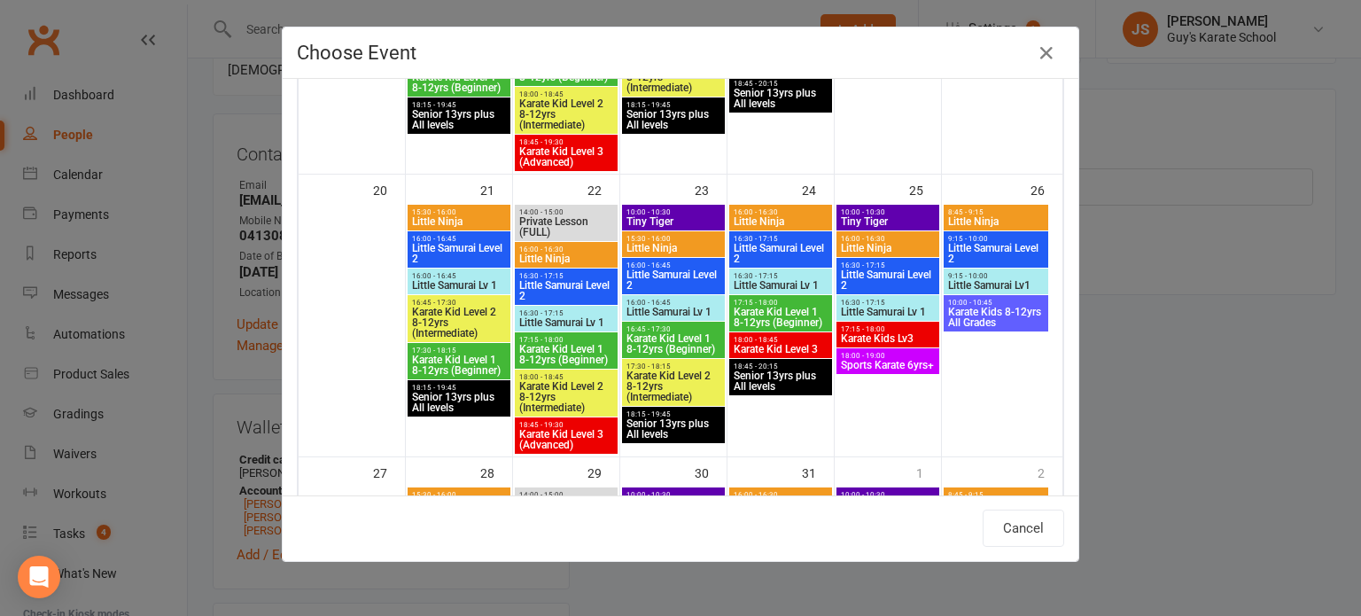
type input "Little Samurai Level 2 - Jul 22, 2025 4:30:00 PM"
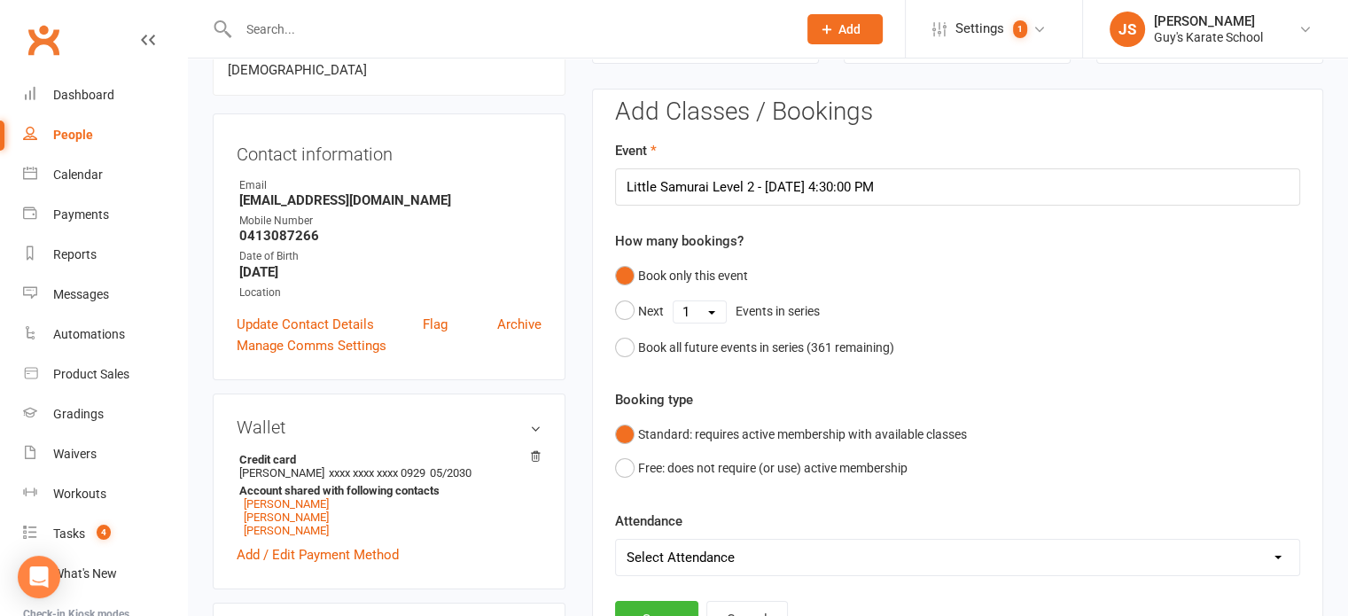
click at [709, 551] on select "Select Attendance Attended Absent" at bounding box center [957, 557] width 683 height 35
select select "0"
click at [616, 540] on select "Select Attendance Attended Absent" at bounding box center [957, 557] width 683 height 35
click at [663, 605] on button "Save" at bounding box center [656, 619] width 83 height 37
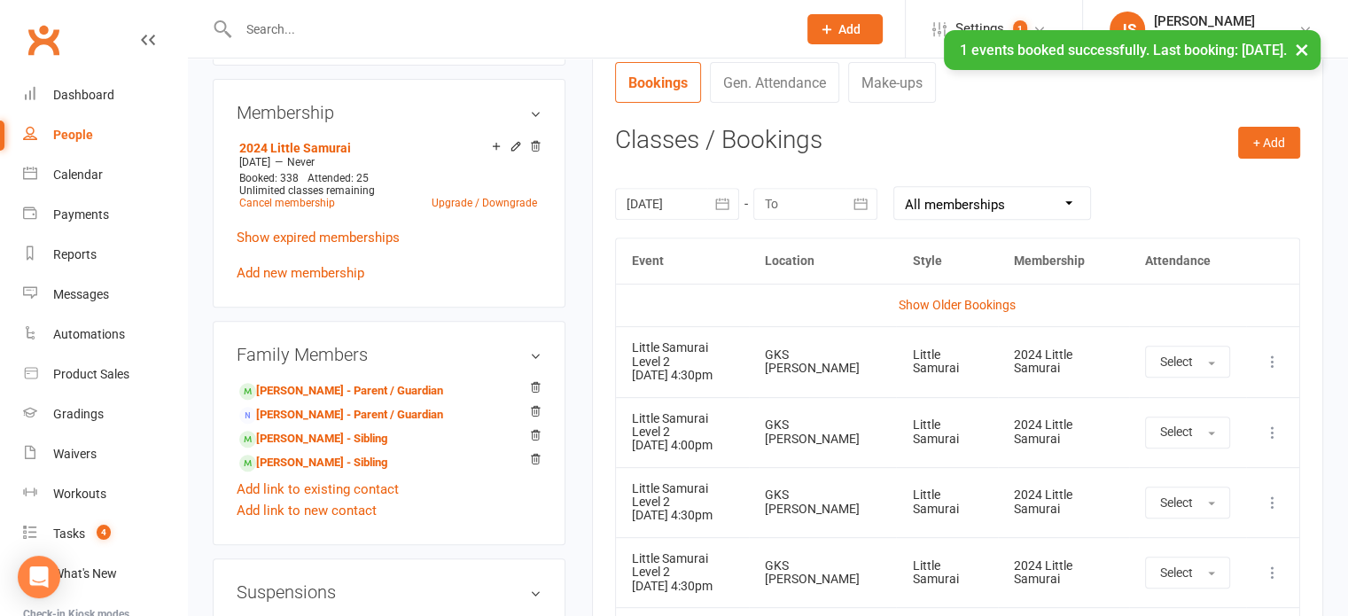
scroll to position [681, 0]
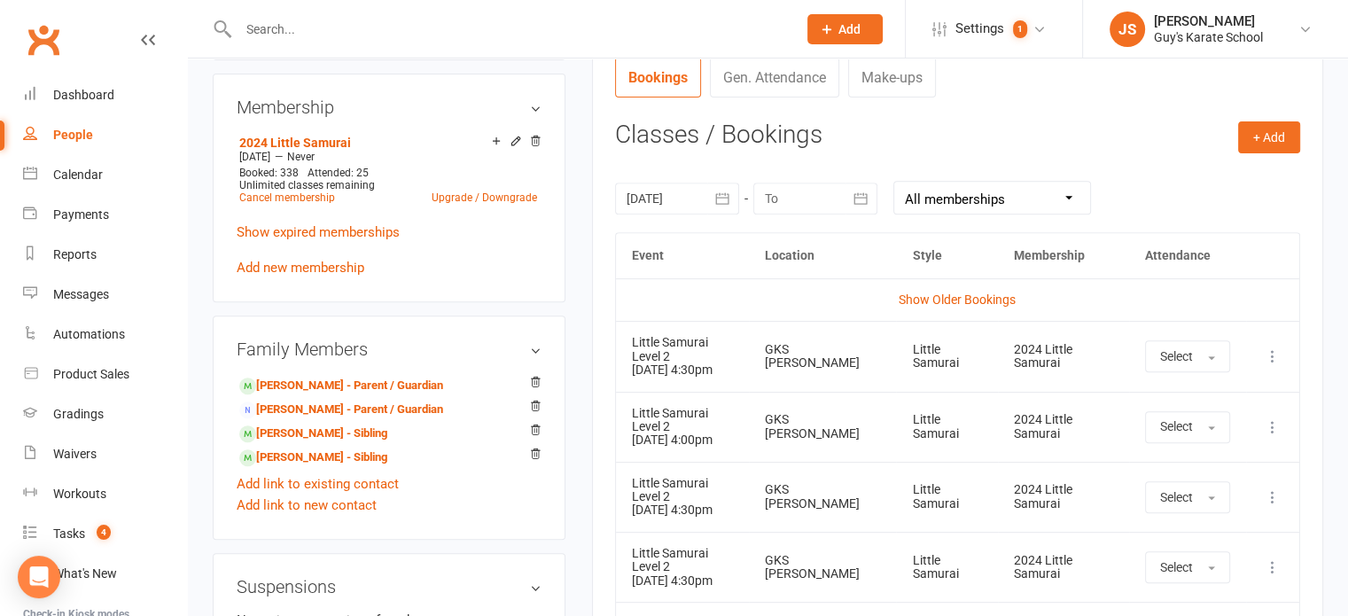
click at [721, 192] on icon "button" at bounding box center [722, 198] width 13 height 12
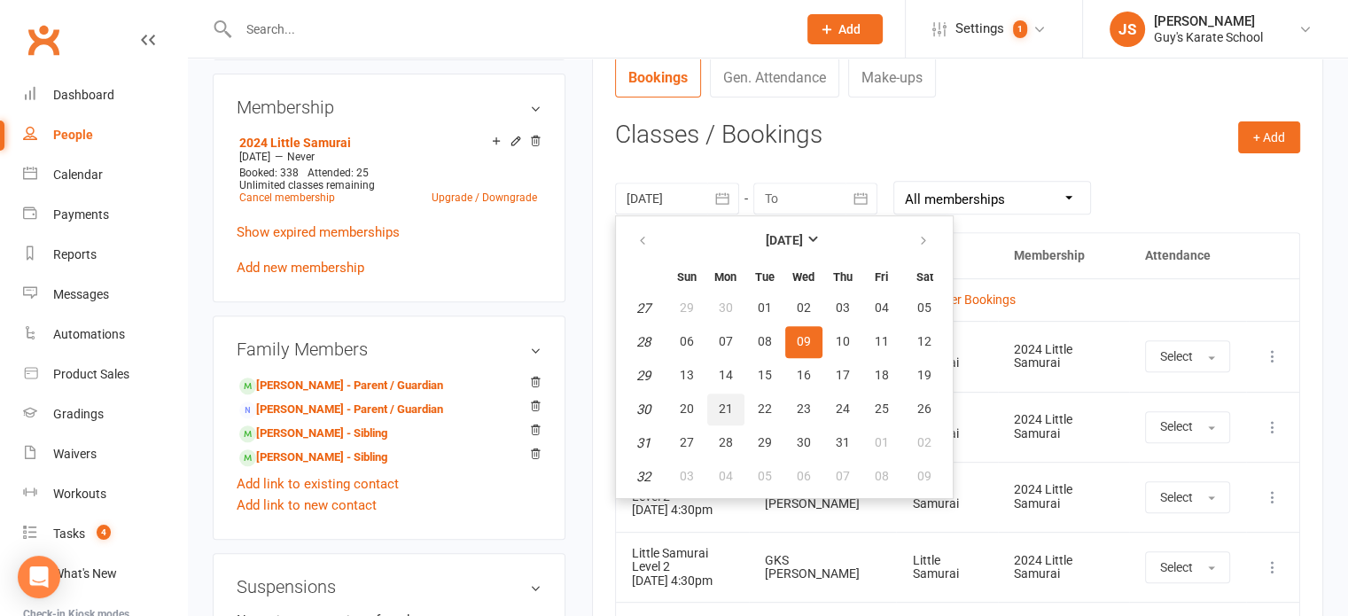
click at [720, 407] on span "21" at bounding box center [726, 408] width 14 height 14
type input "21 Jul 2025"
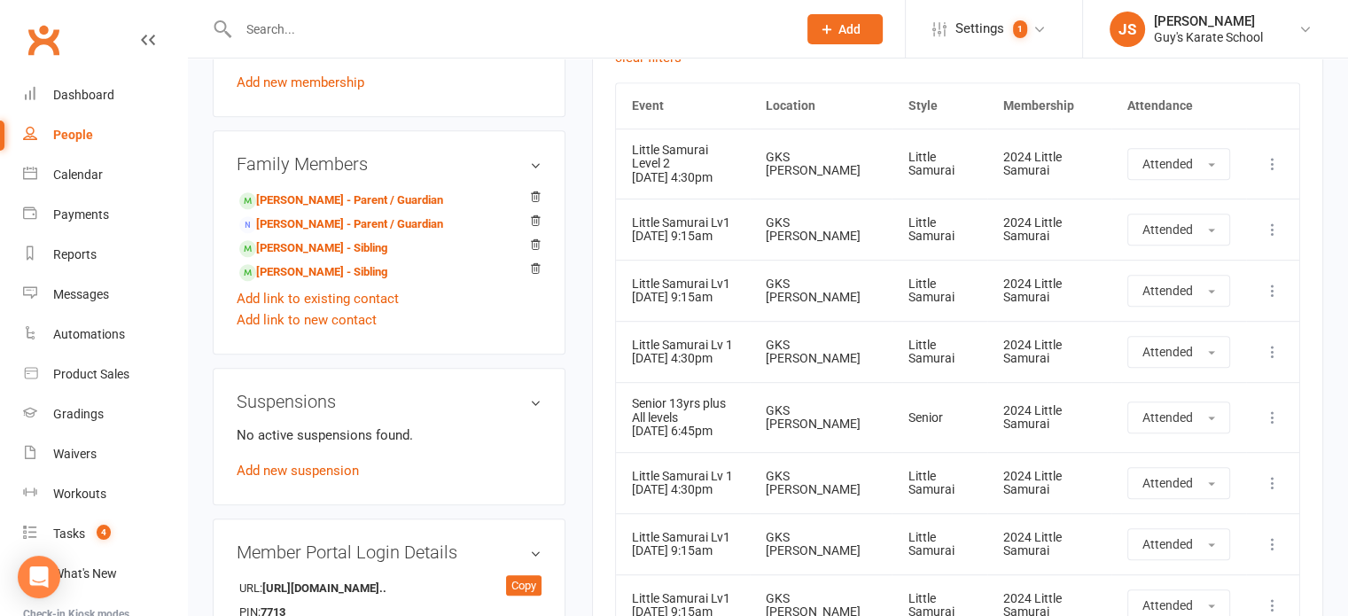
scroll to position [738, 0]
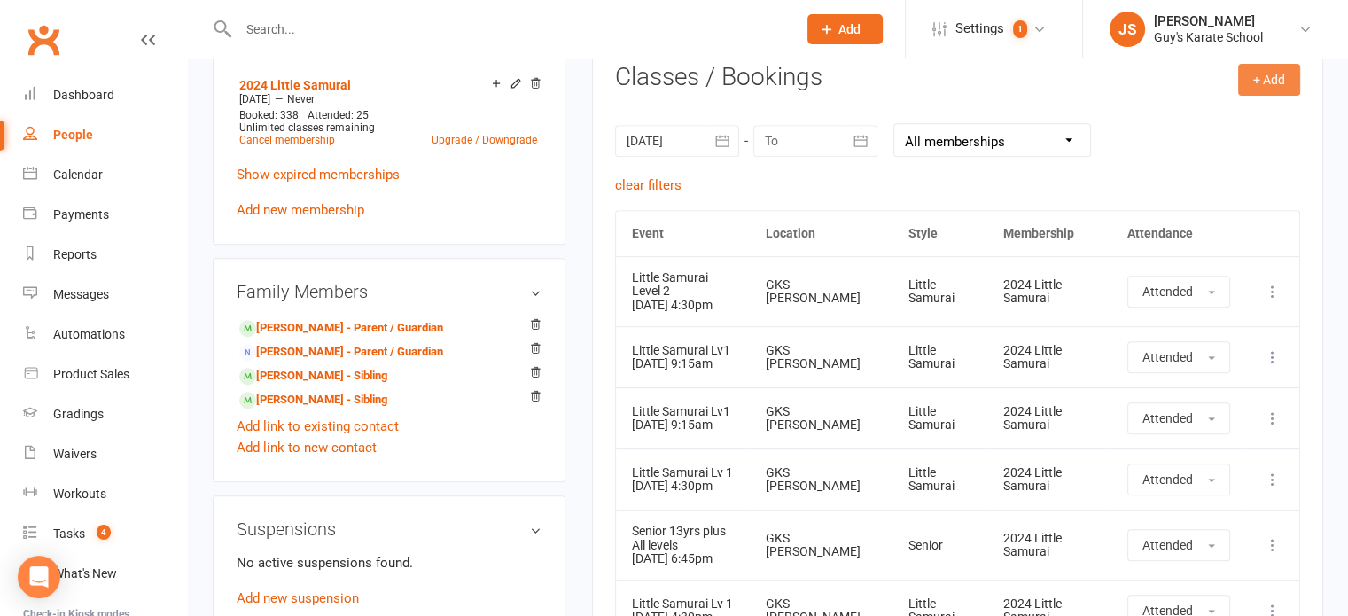
click at [1282, 67] on button "+ Add" at bounding box center [1269, 80] width 62 height 32
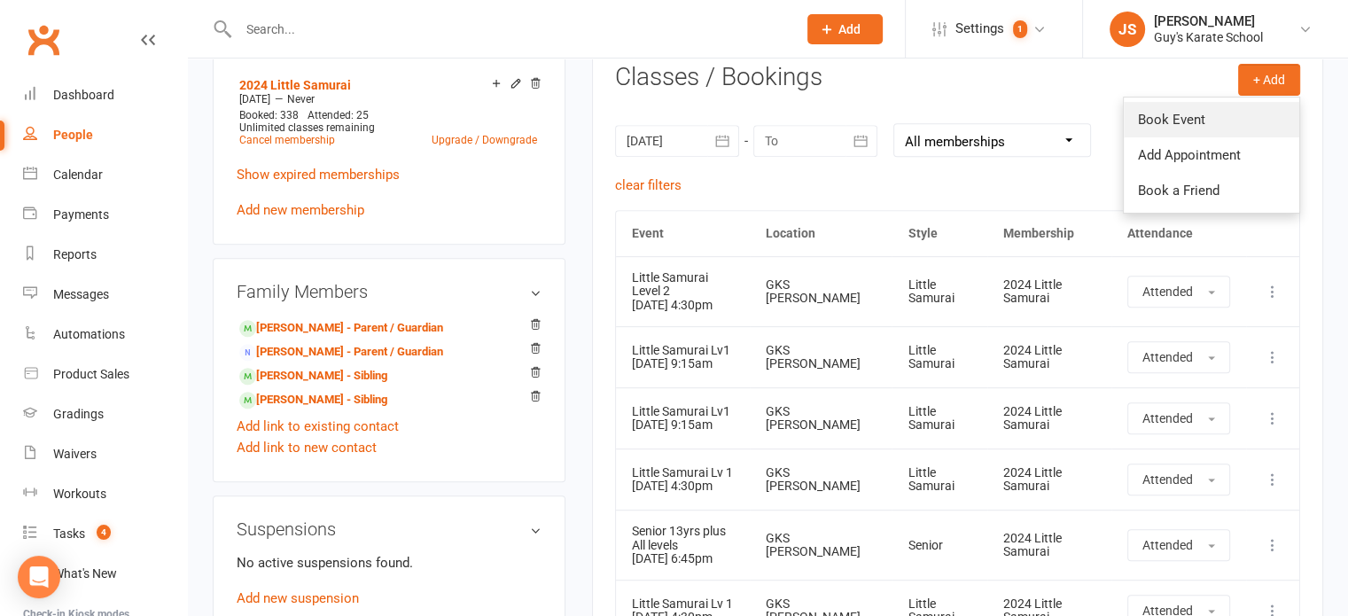
click at [1205, 116] on link "Book Event" at bounding box center [1211, 119] width 175 height 35
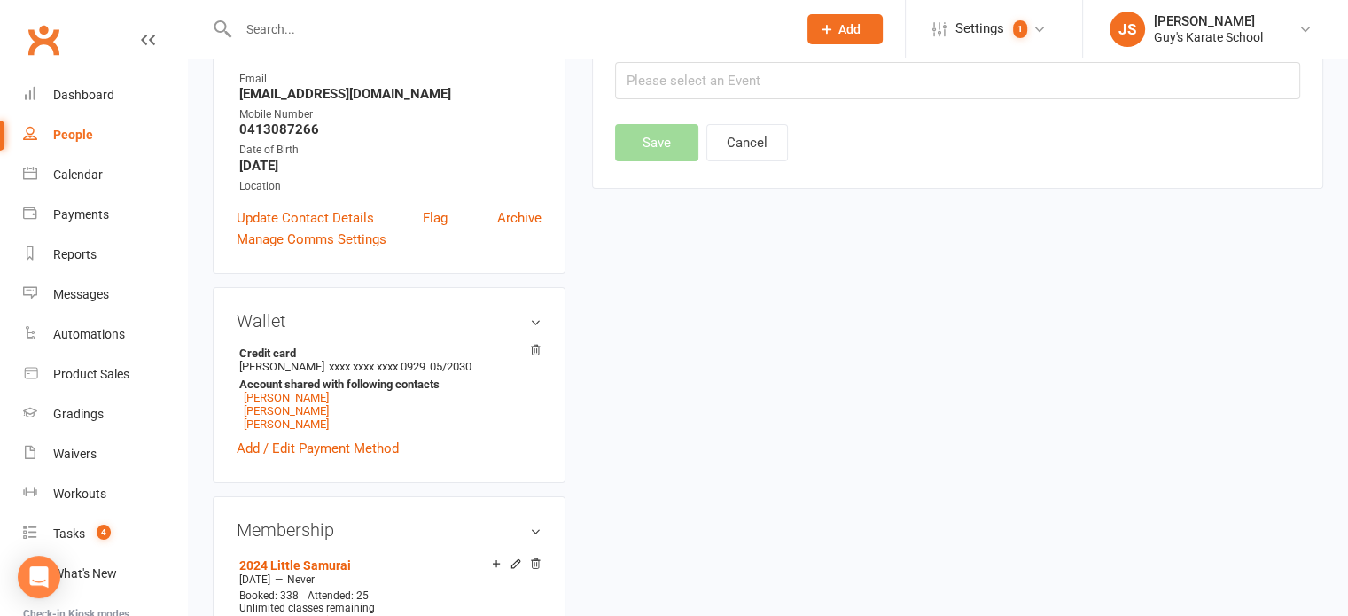
scroll to position [152, 0]
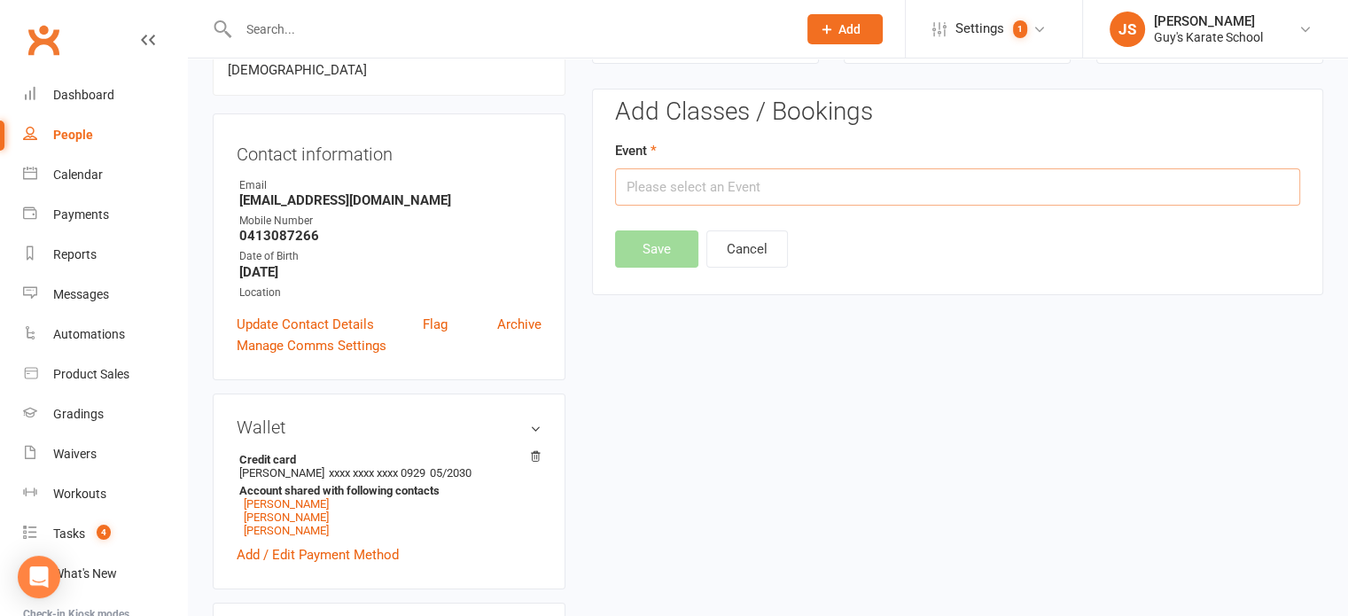
click at [745, 183] on input "text" at bounding box center [957, 186] width 685 height 37
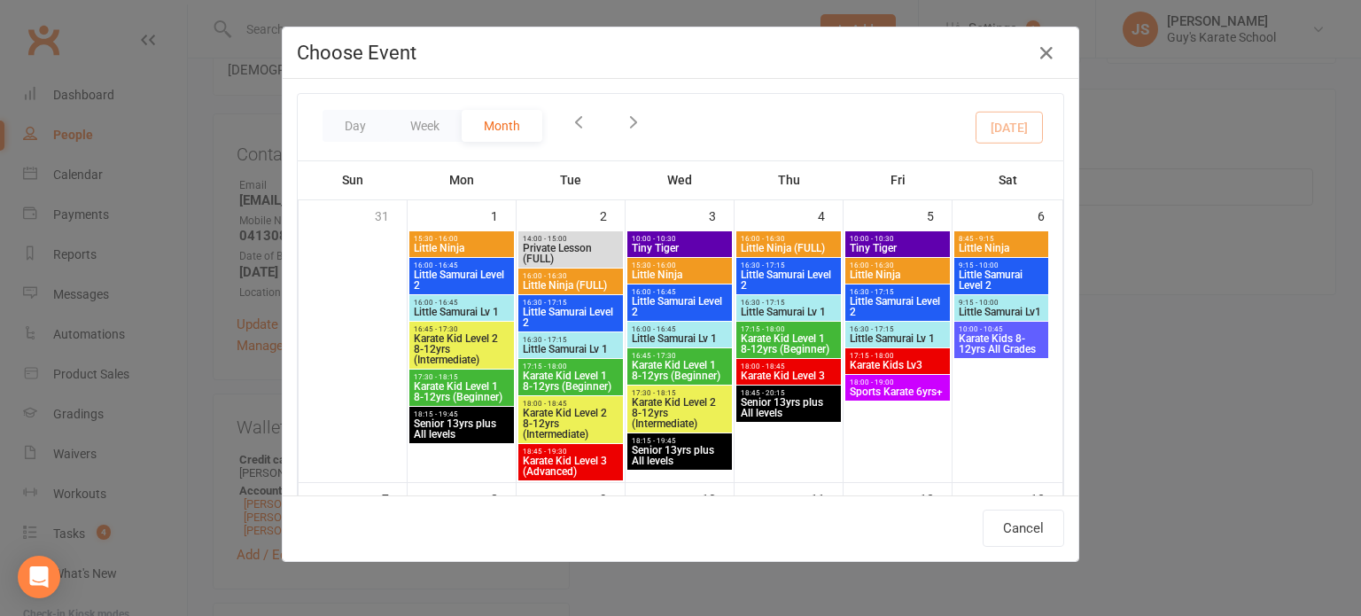
click at [570, 127] on icon "button" at bounding box center [578, 121] width 19 height 19
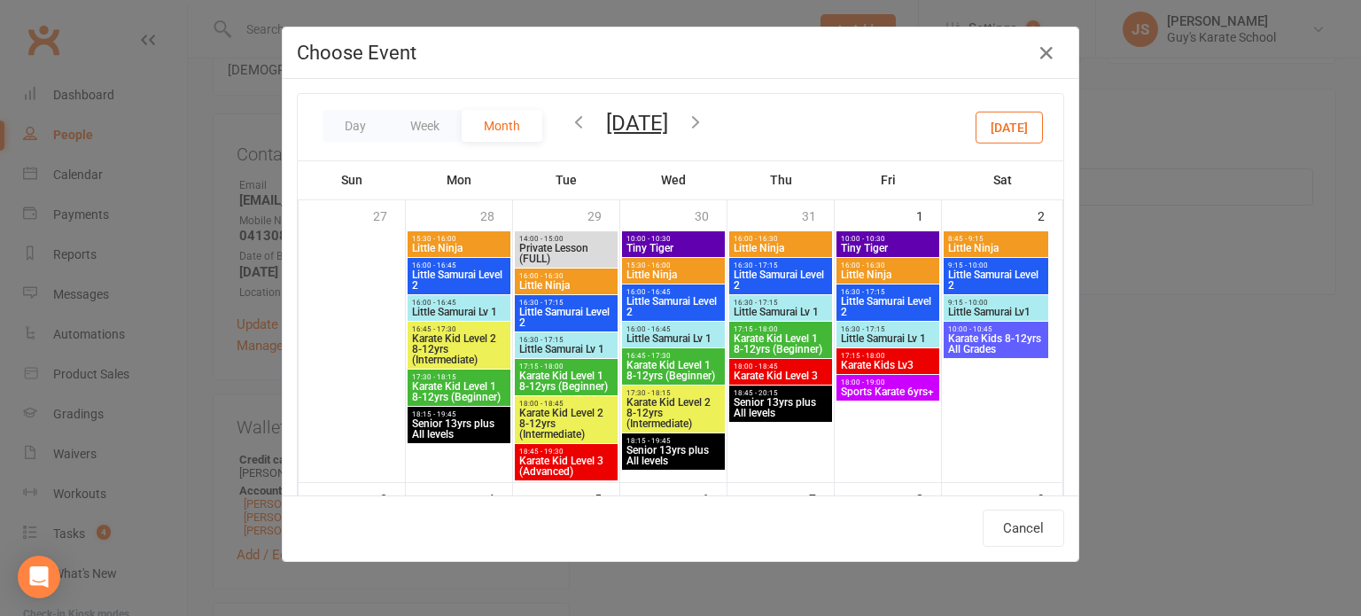
click at [570, 127] on icon "button" at bounding box center [578, 121] width 19 height 19
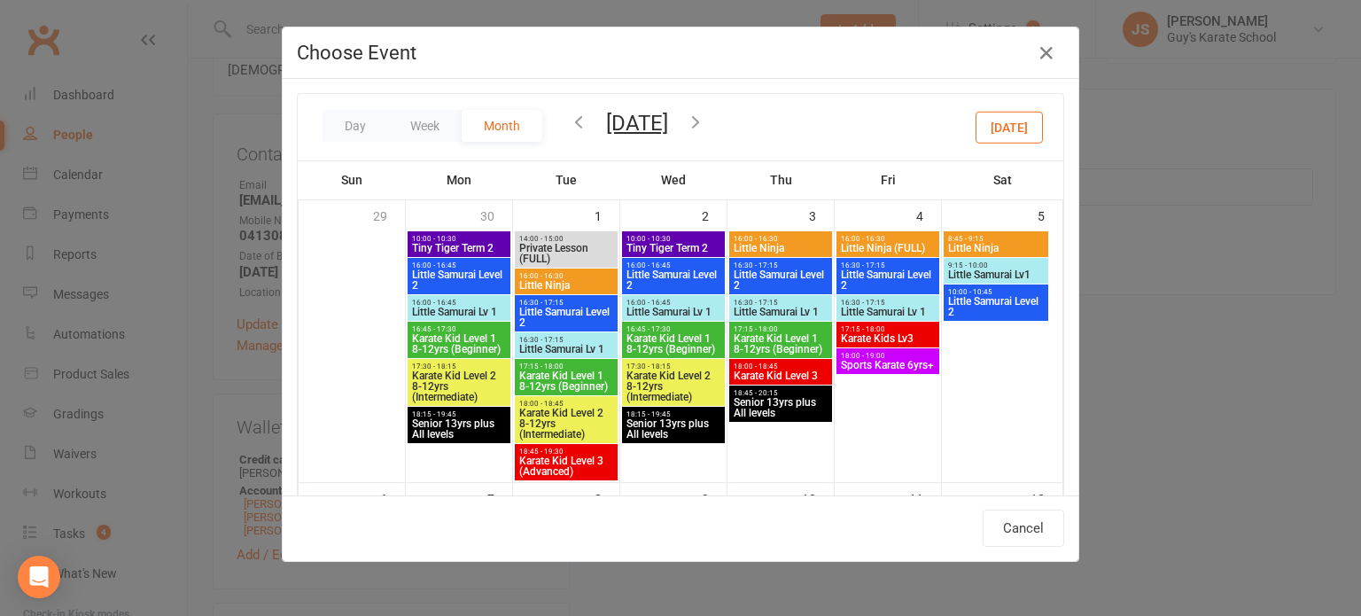
type input "Little Samurai Level 2 - Jul 22, 2025 4:30:00 PM"
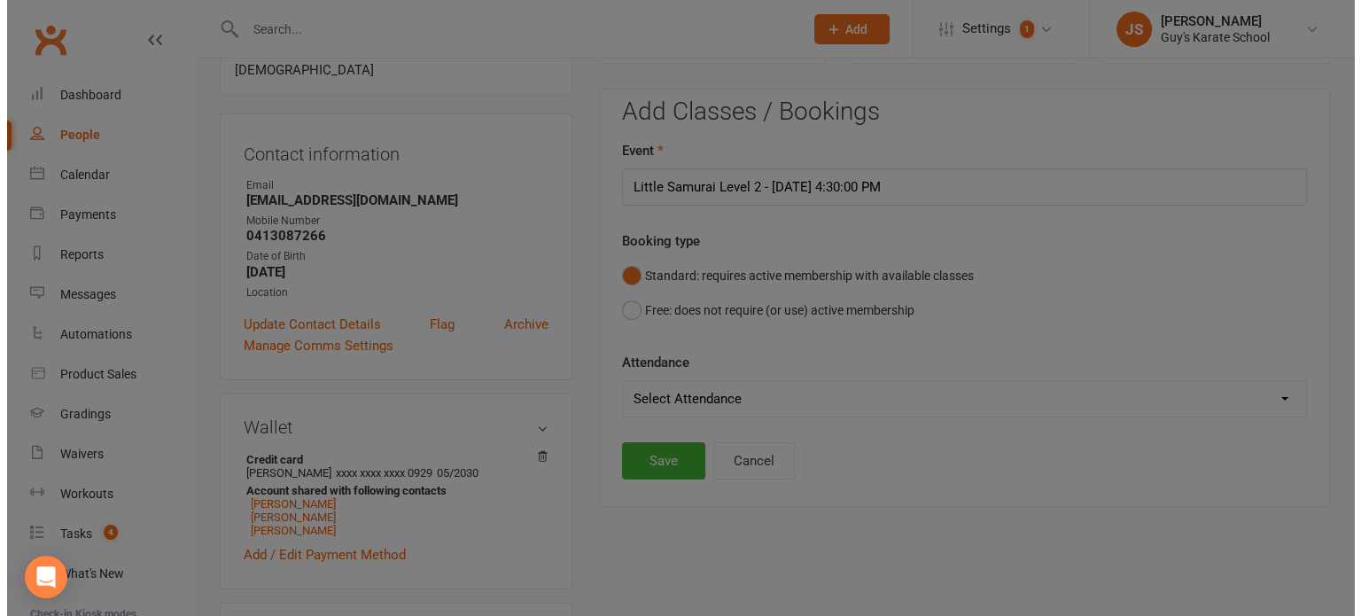
scroll to position [0, 0]
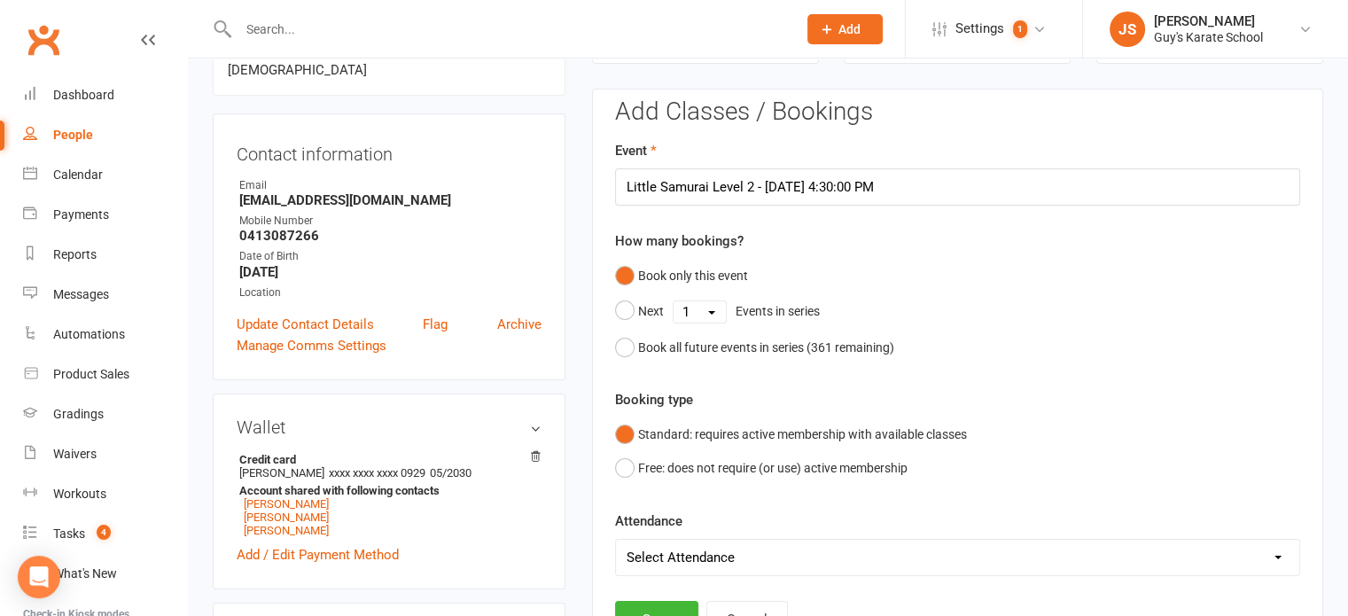
click at [686, 563] on select "Select Attendance Attended Absent" at bounding box center [957, 557] width 683 height 35
select select "0"
click at [616, 540] on select "Select Attendance Attended Absent" at bounding box center [957, 557] width 683 height 35
click at [656, 605] on button "Save" at bounding box center [656, 619] width 83 height 37
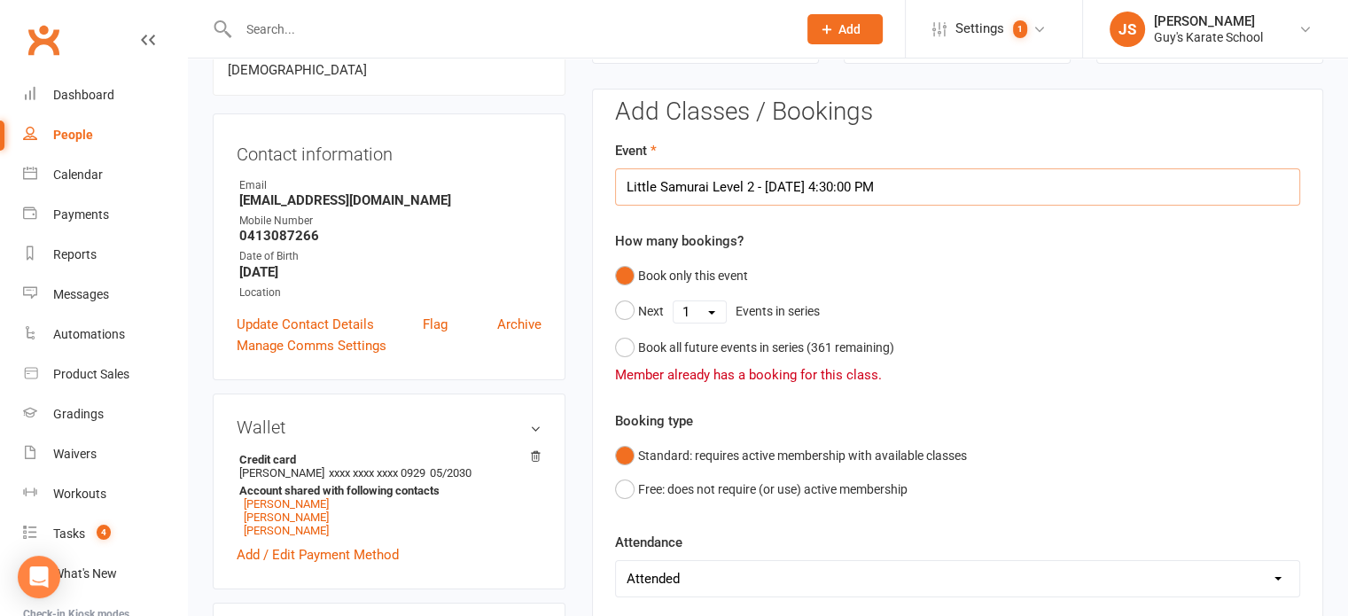
click at [994, 183] on input "Little Samurai Level 2 - Jul 22, 2025 4:30:00 PM" at bounding box center [957, 186] width 685 height 37
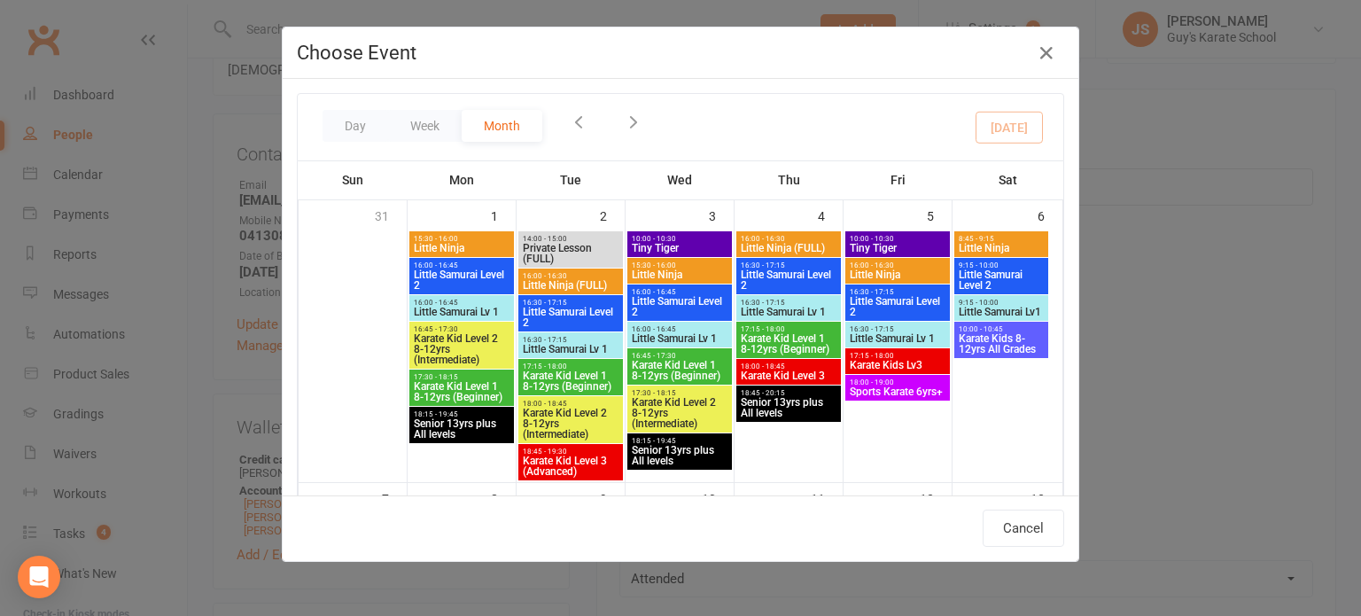
click at [570, 121] on icon "button" at bounding box center [578, 121] width 19 height 19
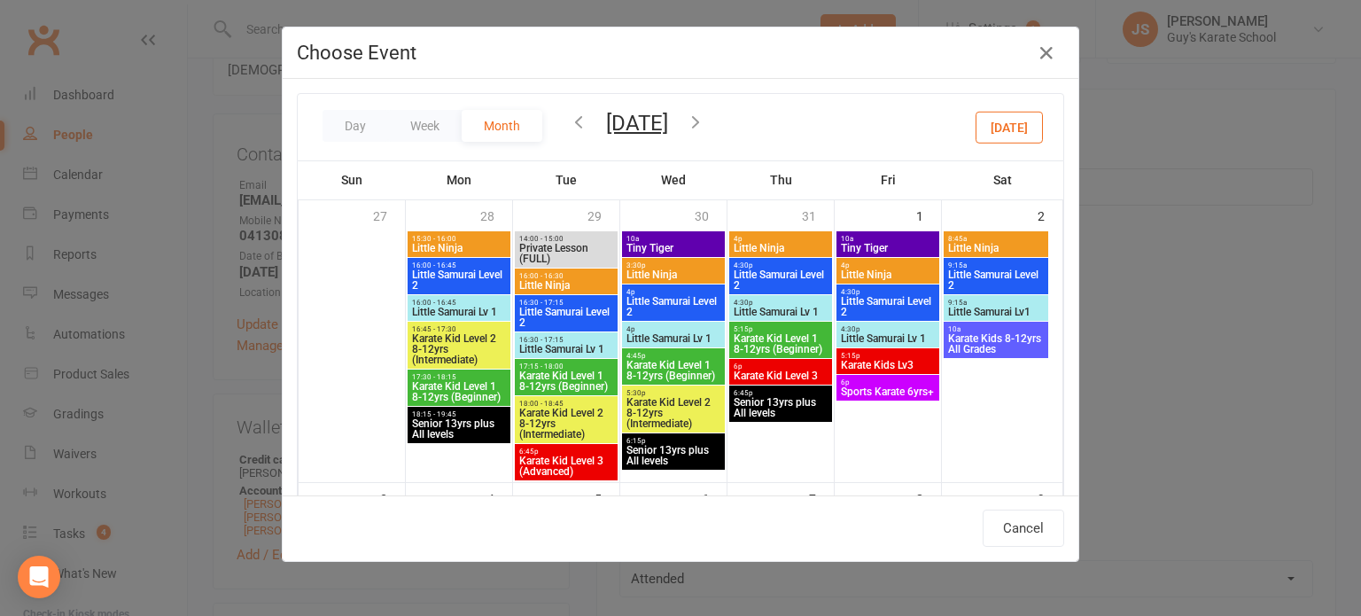
click at [570, 121] on icon "button" at bounding box center [578, 121] width 19 height 19
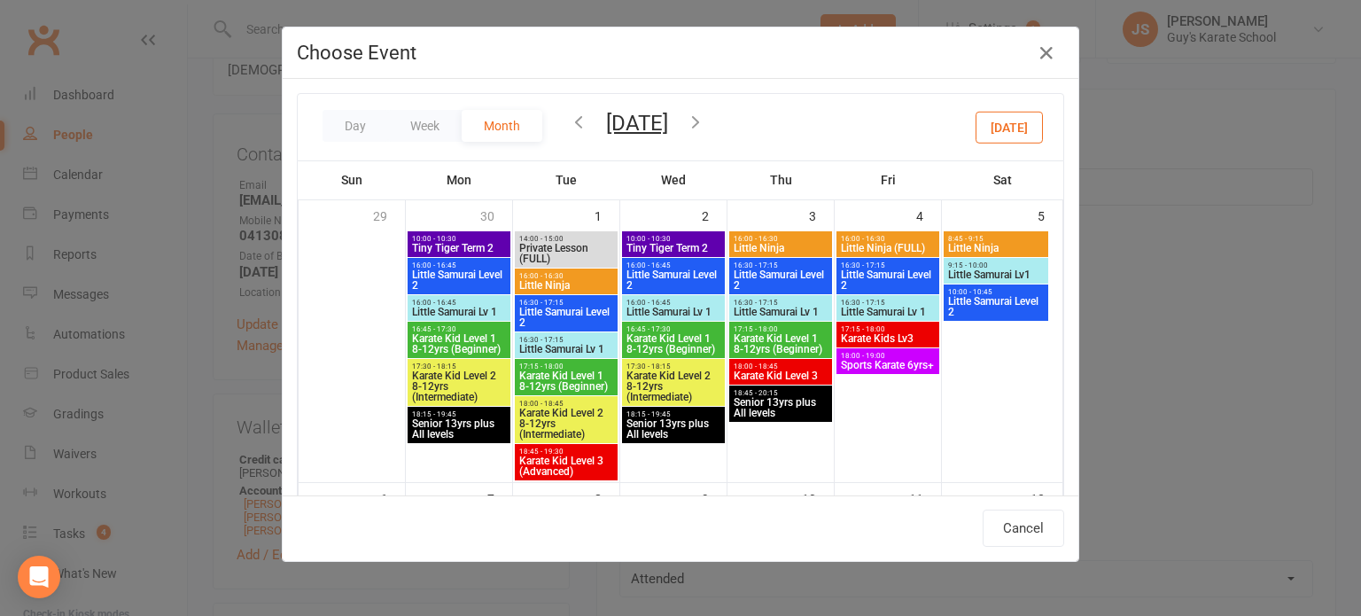
type input "Little Samurai Level 2 - Jul 26, 2025 9:15:00 AM"
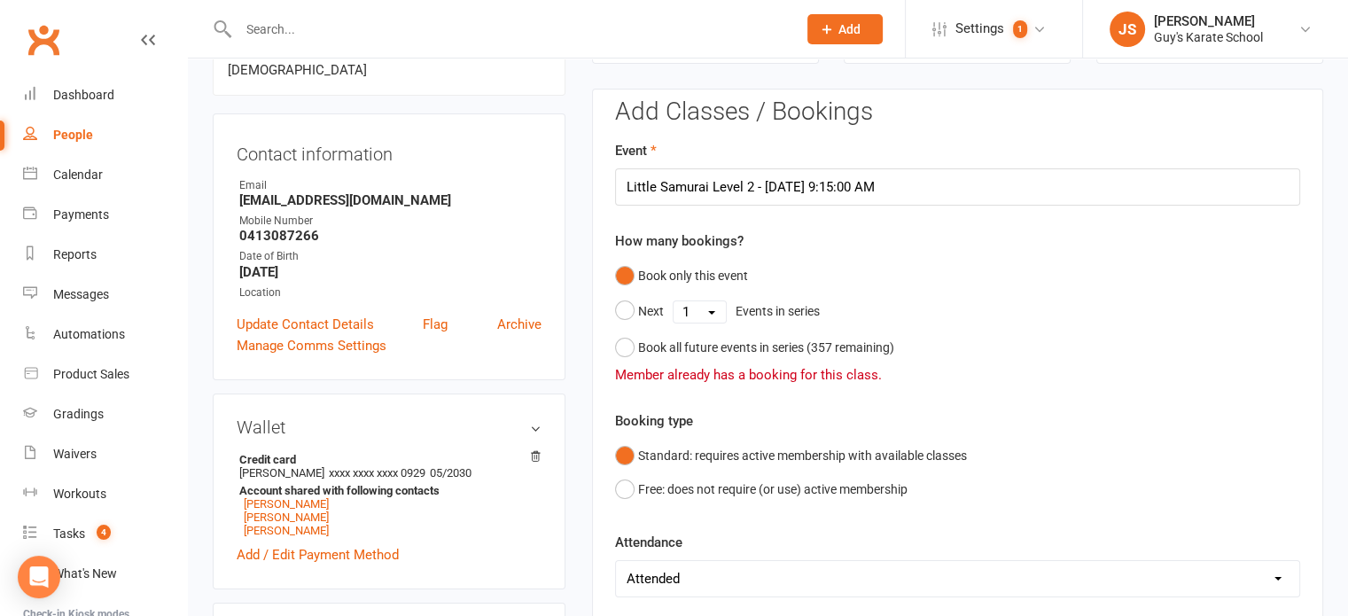
click at [730, 573] on select "Select Attendance Attended Absent" at bounding box center [957, 578] width 683 height 35
click at [616, 561] on select "Select Attendance Attended Absent" at bounding box center [957, 578] width 683 height 35
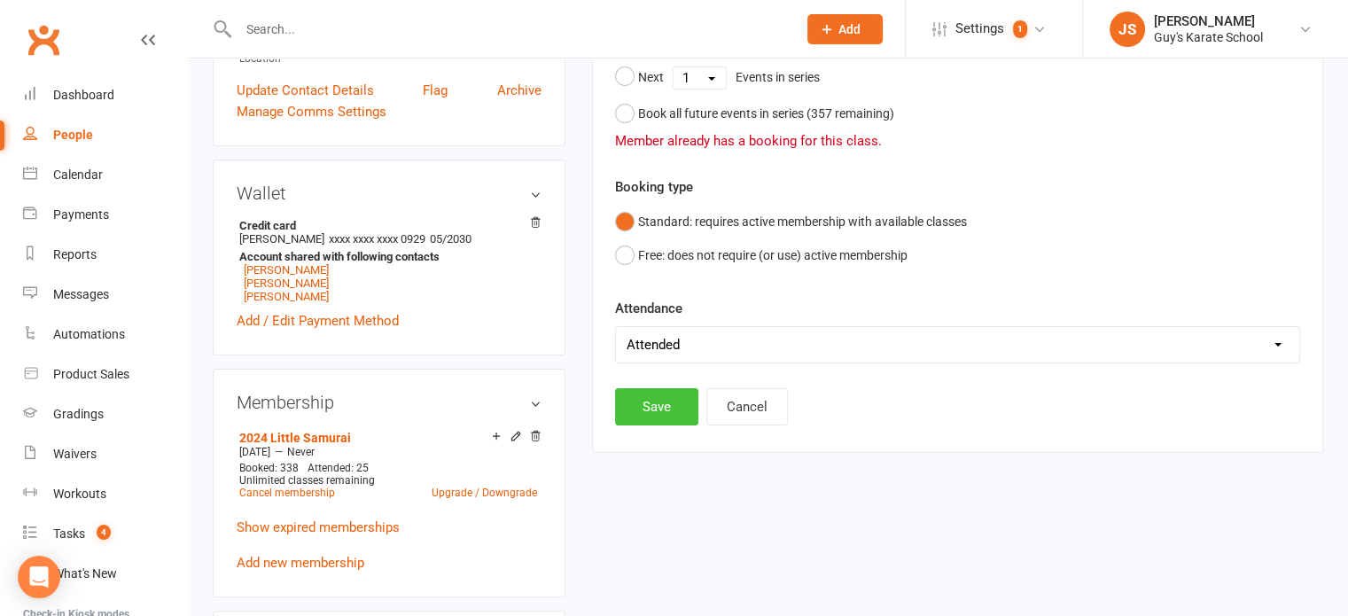
click at [655, 401] on button "Save" at bounding box center [656, 406] width 83 height 37
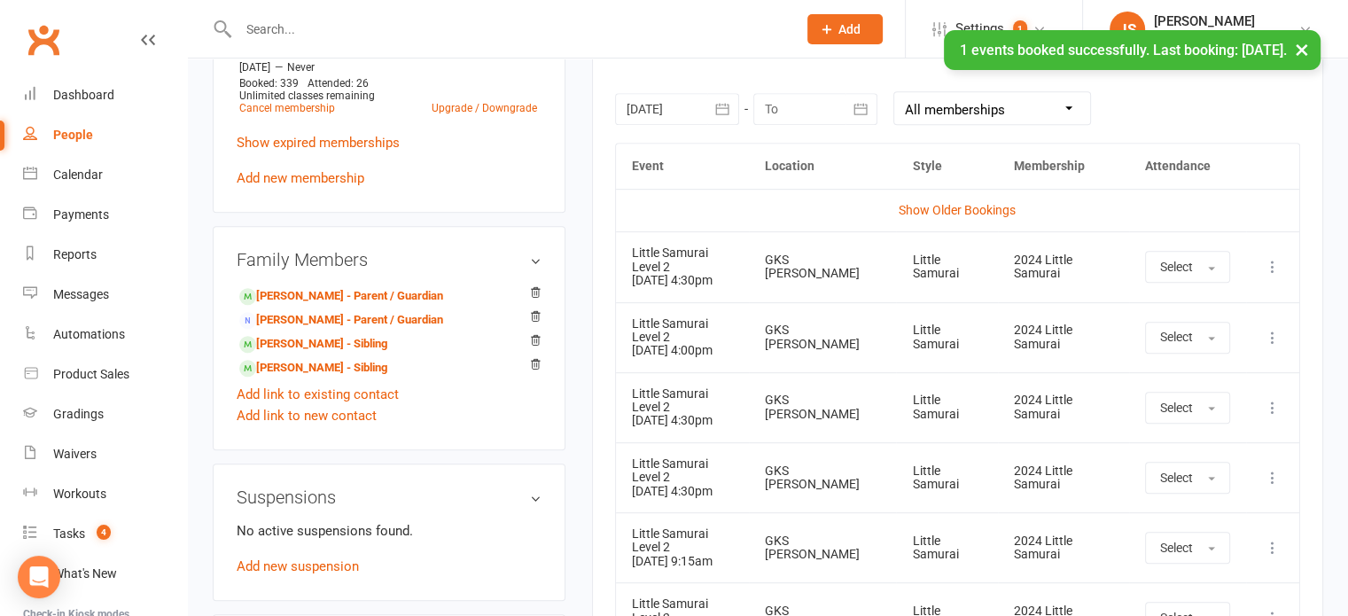
scroll to position [776, 0]
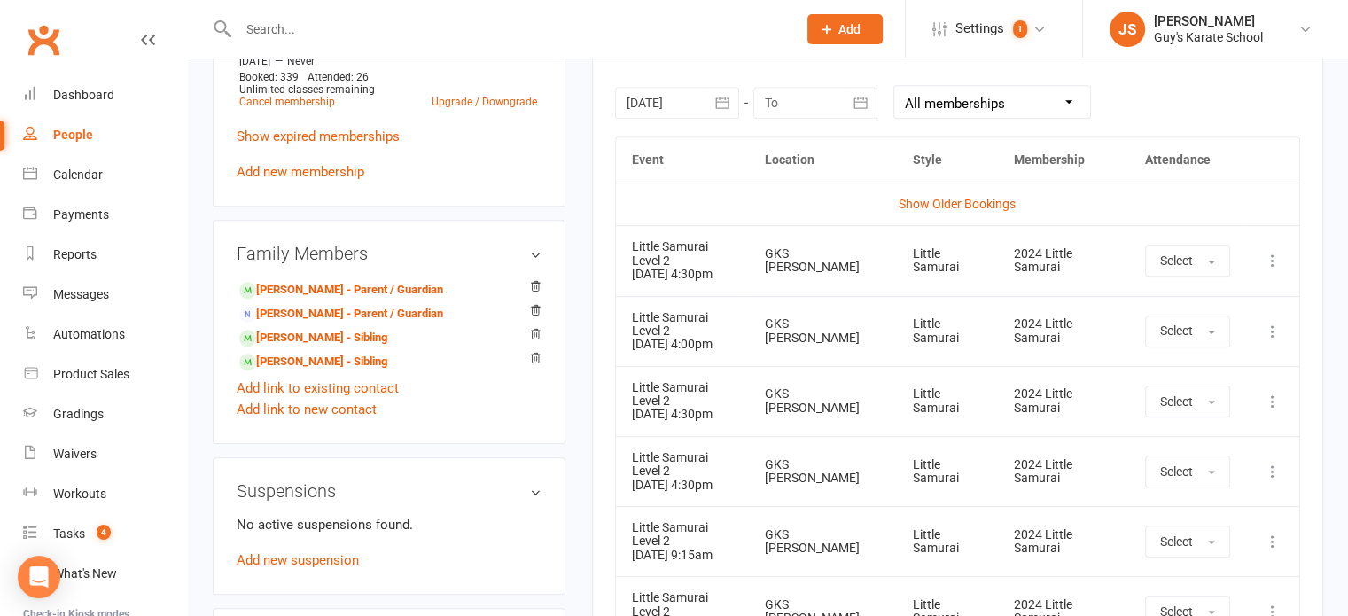
click at [723, 105] on icon "button" at bounding box center [722, 103] width 18 height 18
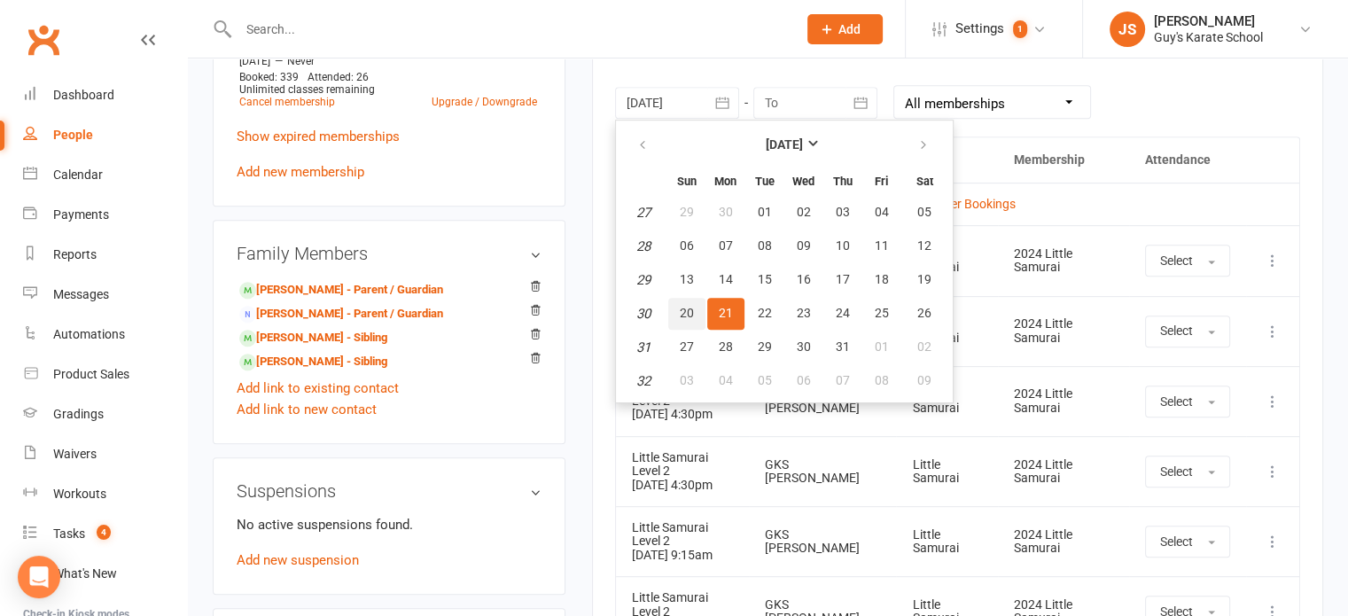
click at [689, 310] on span "20" at bounding box center [687, 313] width 14 height 14
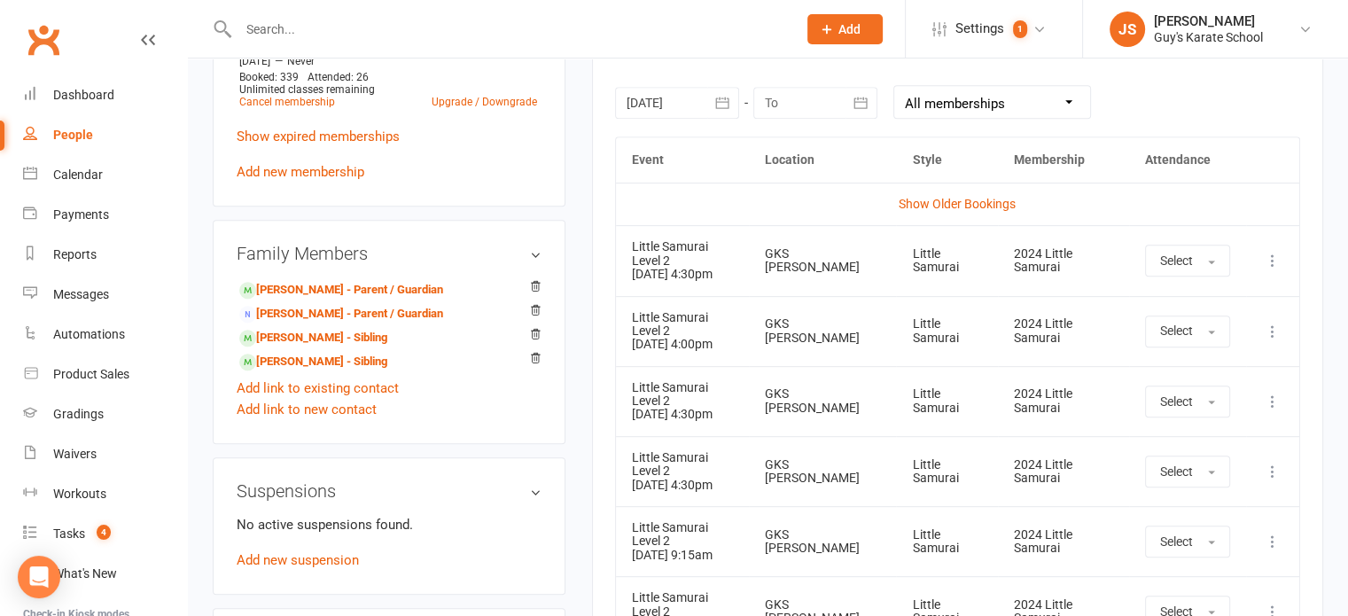
type input "20 Jul 2025"
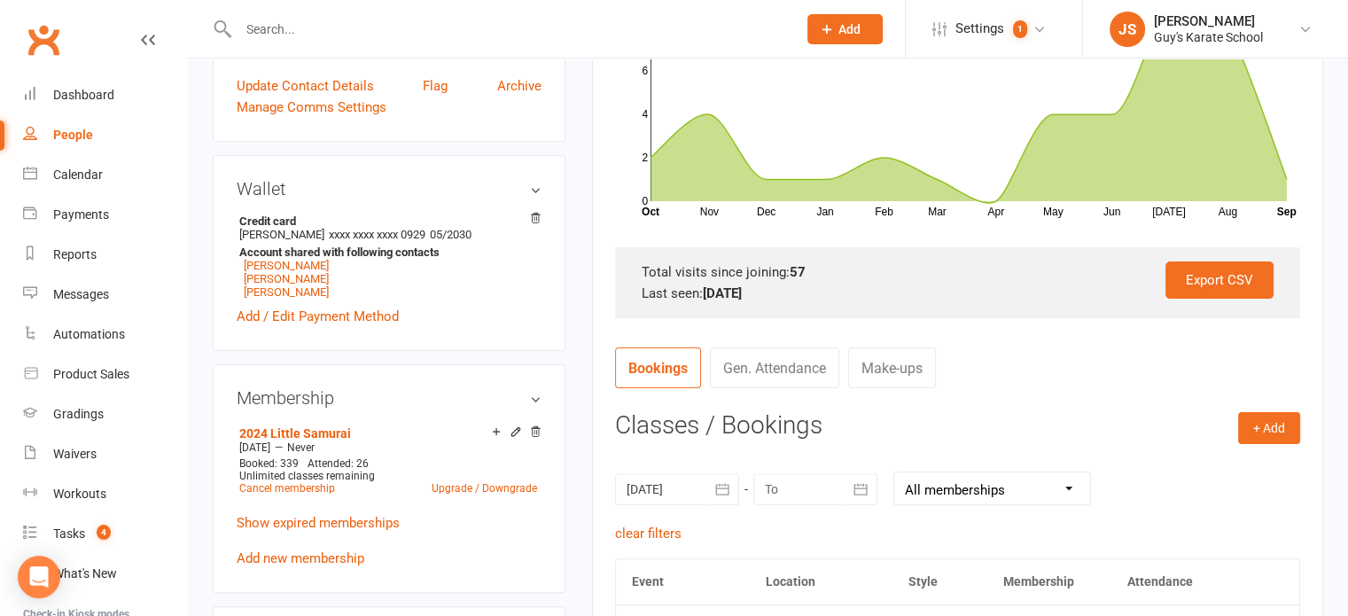
scroll to position [544, 0]
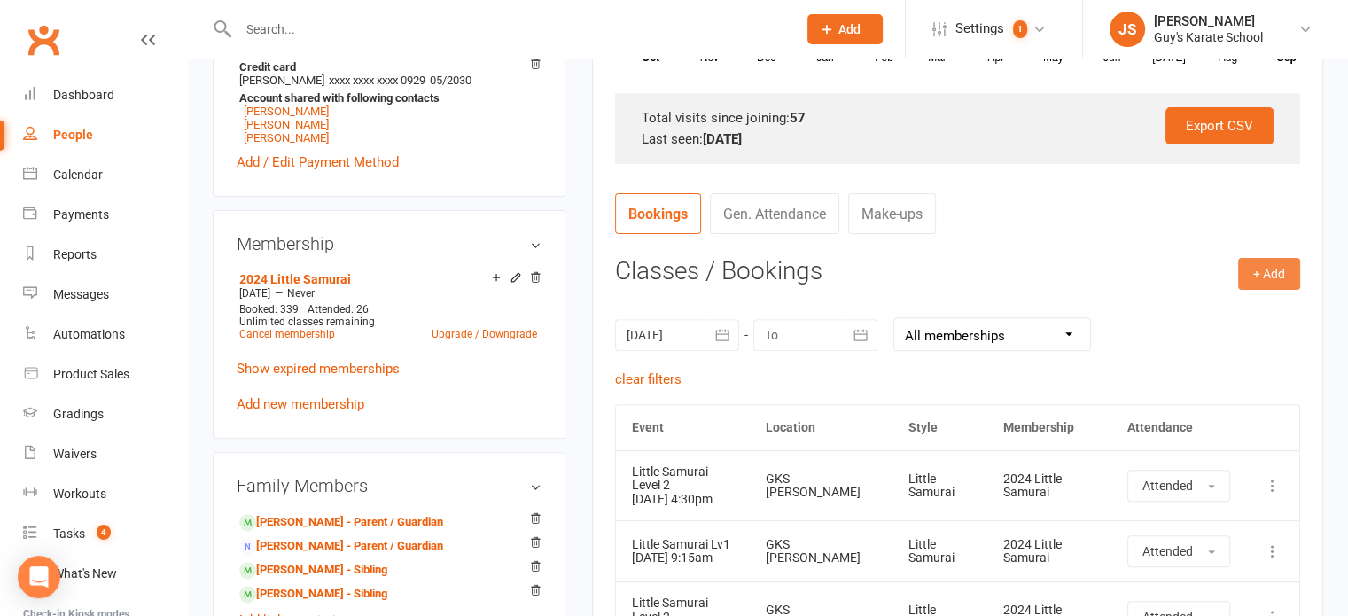
click at [1287, 265] on button "+ Add" at bounding box center [1269, 274] width 62 height 32
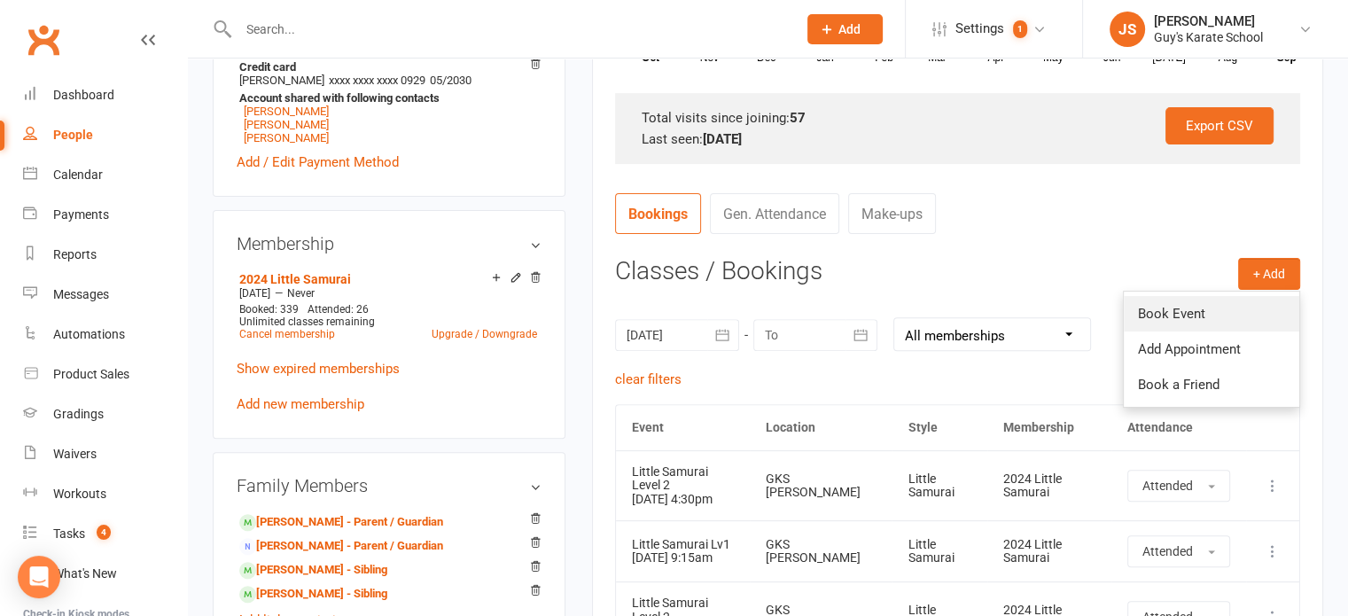
click at [1221, 308] on link "Book Event" at bounding box center [1211, 313] width 175 height 35
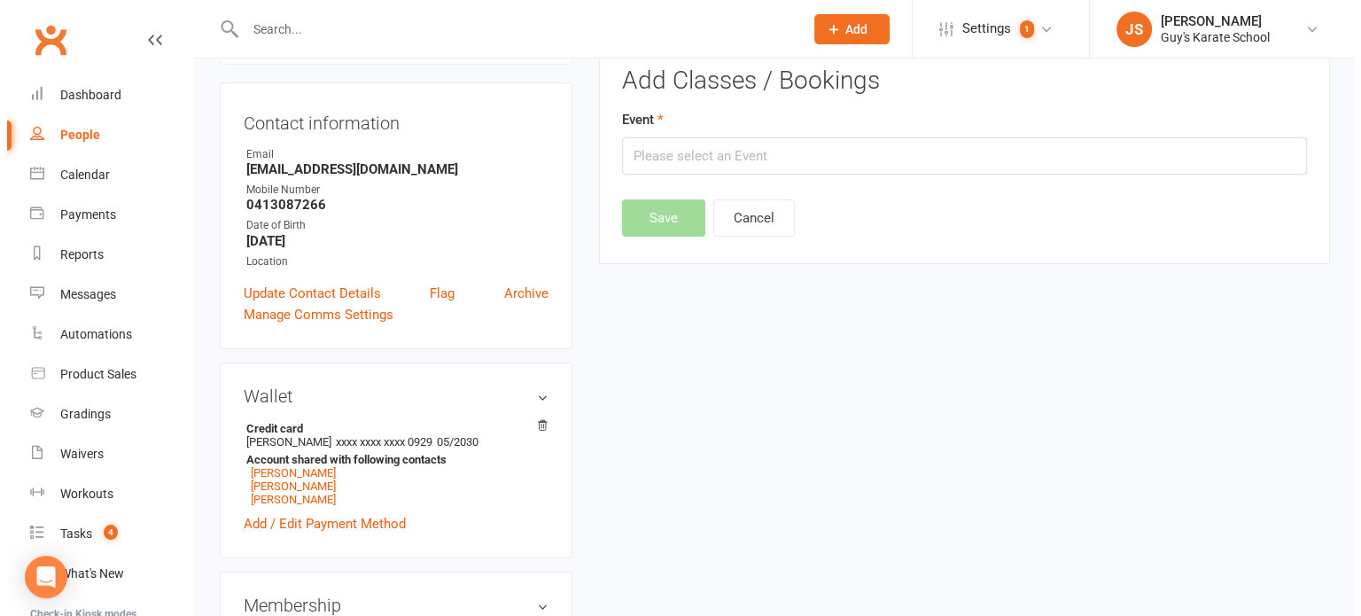
scroll to position [152, 0]
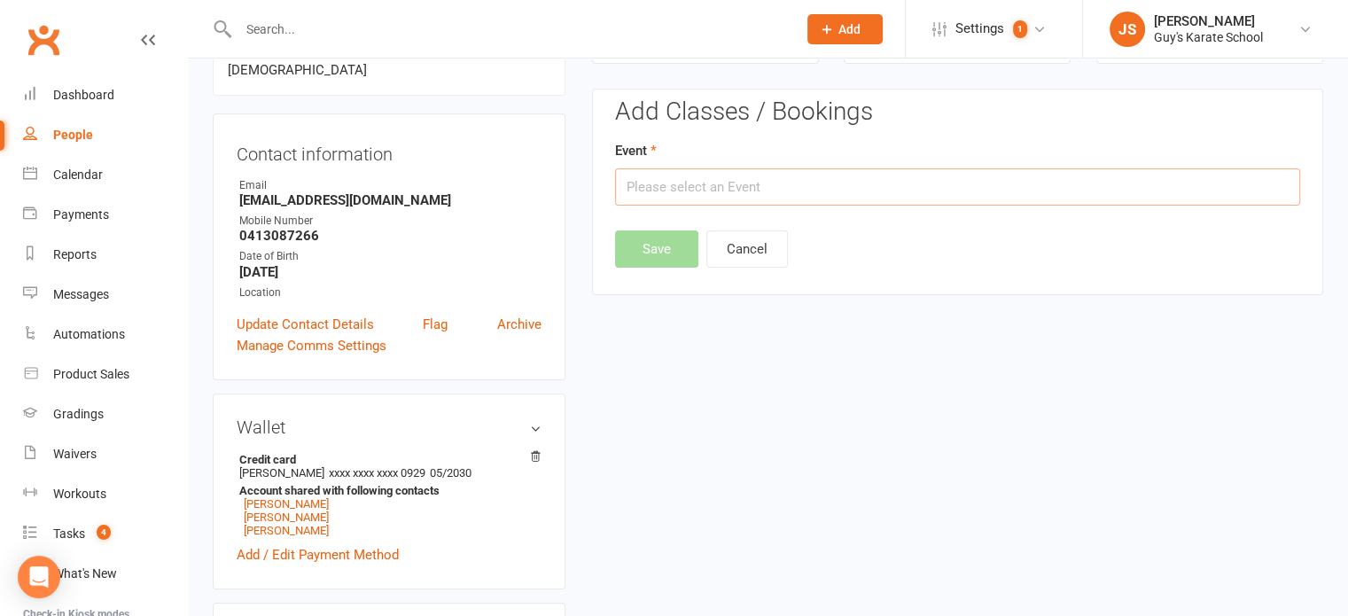
click at [720, 187] on input "text" at bounding box center [957, 186] width 685 height 37
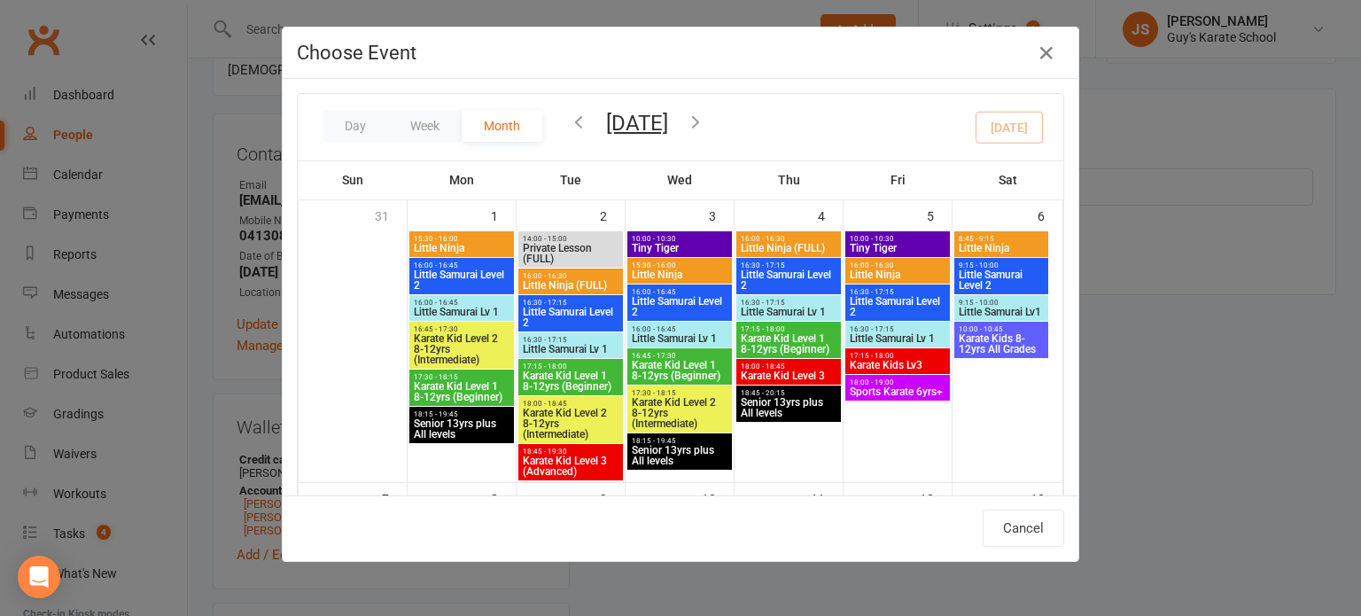
click at [569, 122] on icon "button" at bounding box center [578, 121] width 19 height 19
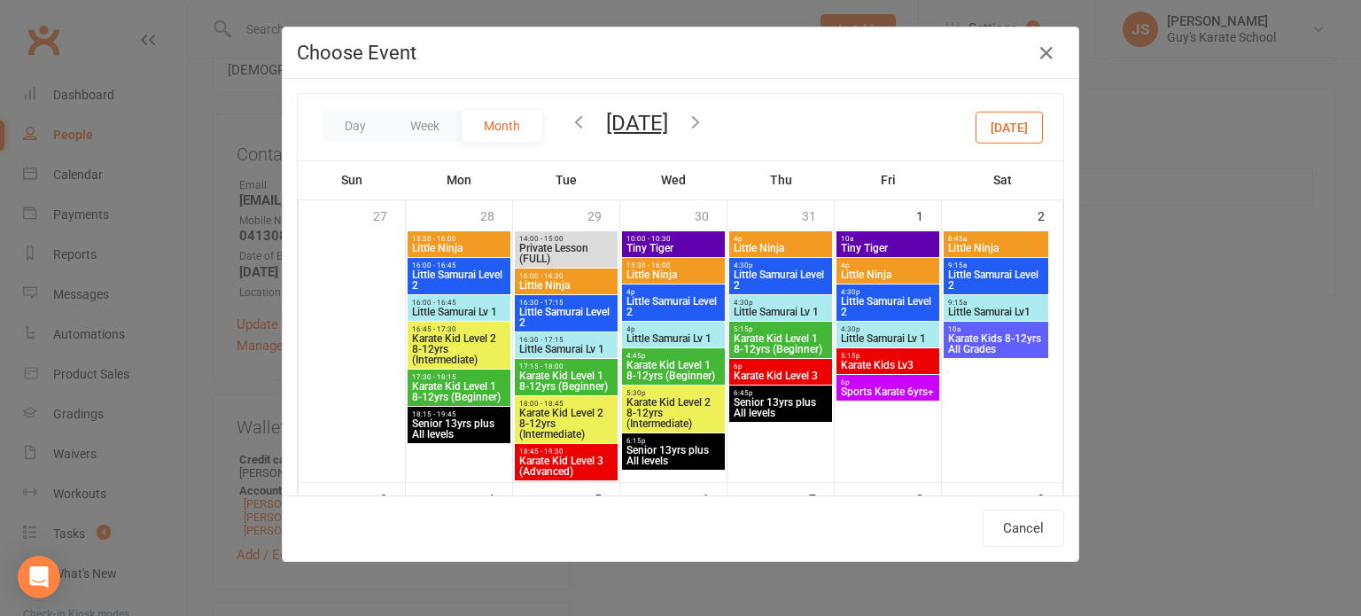
click at [569, 122] on icon "button" at bounding box center [578, 121] width 19 height 19
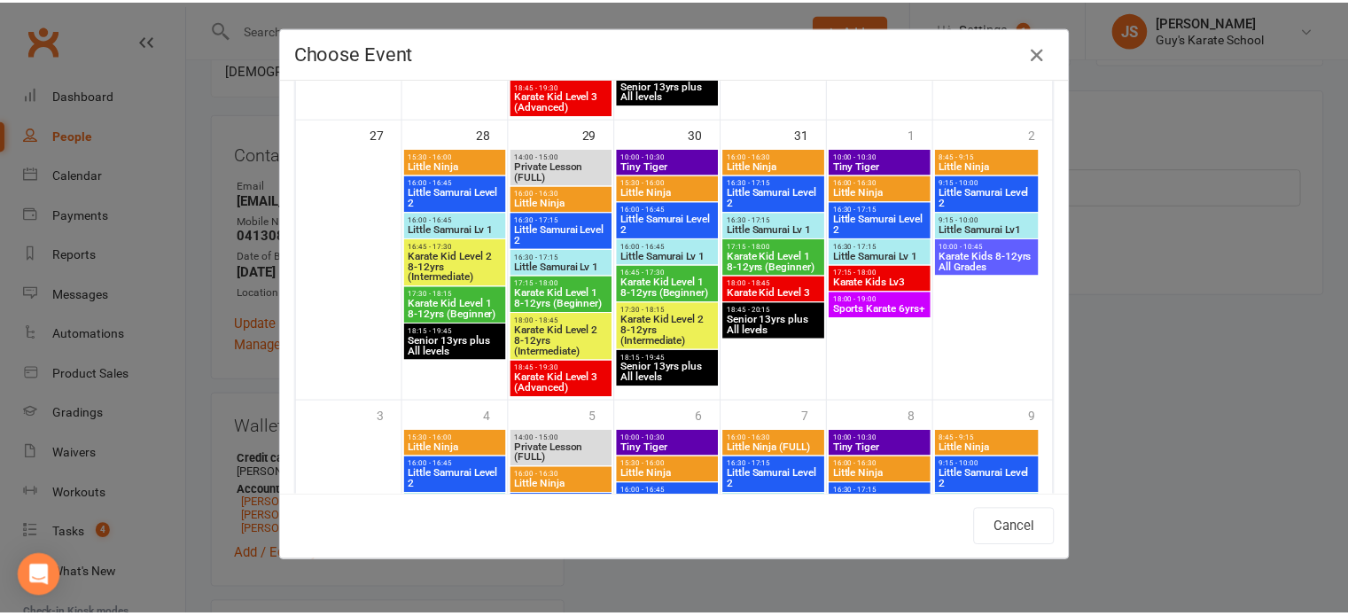
scroll to position [1216, 0]
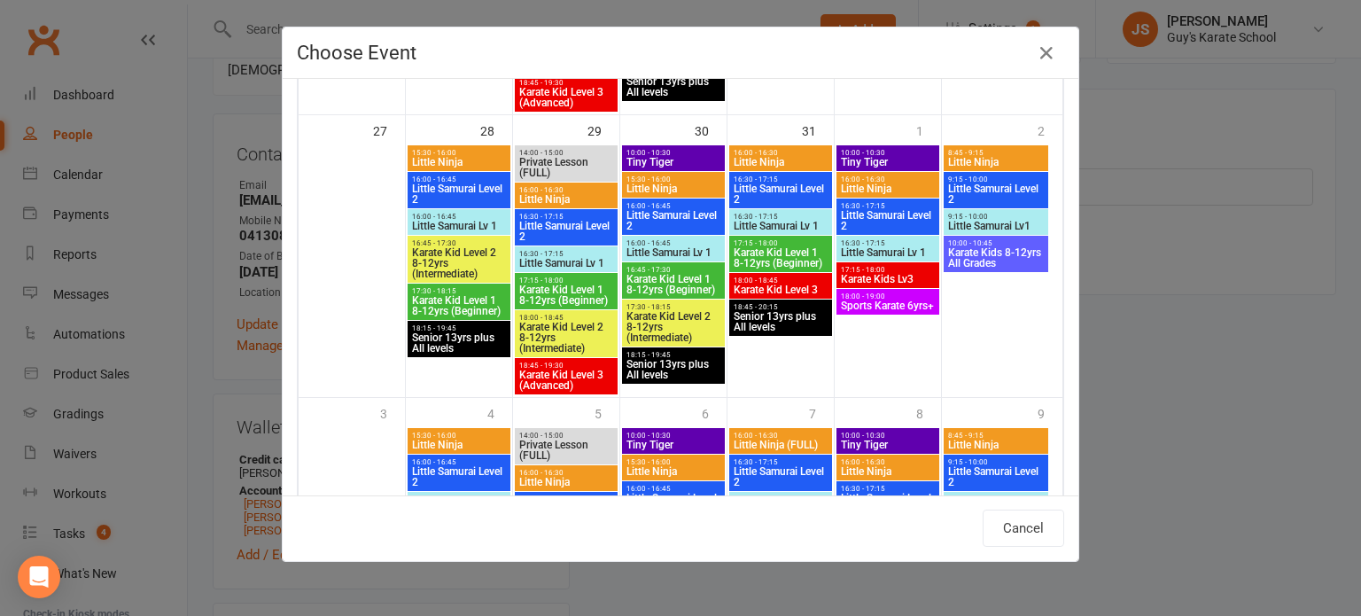
click at [551, 221] on span "Little Samurai Level 2" at bounding box center [566, 231] width 96 height 21
type input "Little Samurai Level 2 - Jul 29, 2025 4:30:00 PM"
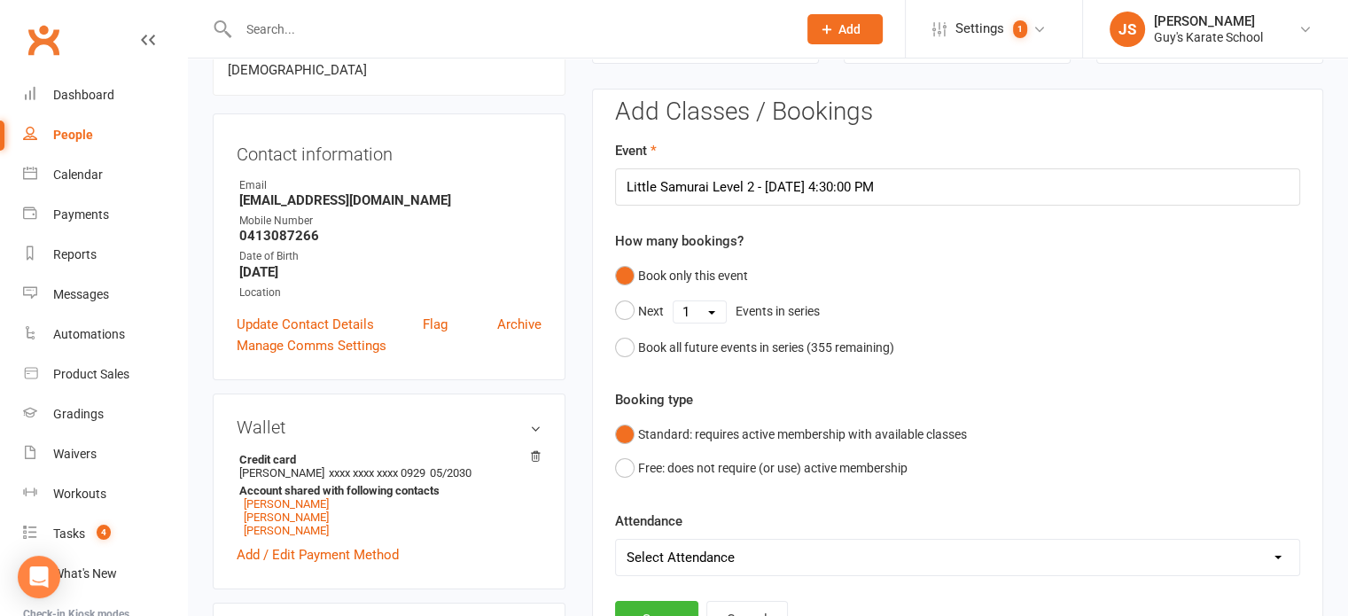
click at [652, 545] on select "Select Attendance Attended Absent" at bounding box center [957, 557] width 683 height 35
select select "0"
click at [616, 540] on select "Select Attendance Attended Absent" at bounding box center [957, 557] width 683 height 35
click at [650, 602] on button "Save" at bounding box center [656, 619] width 83 height 37
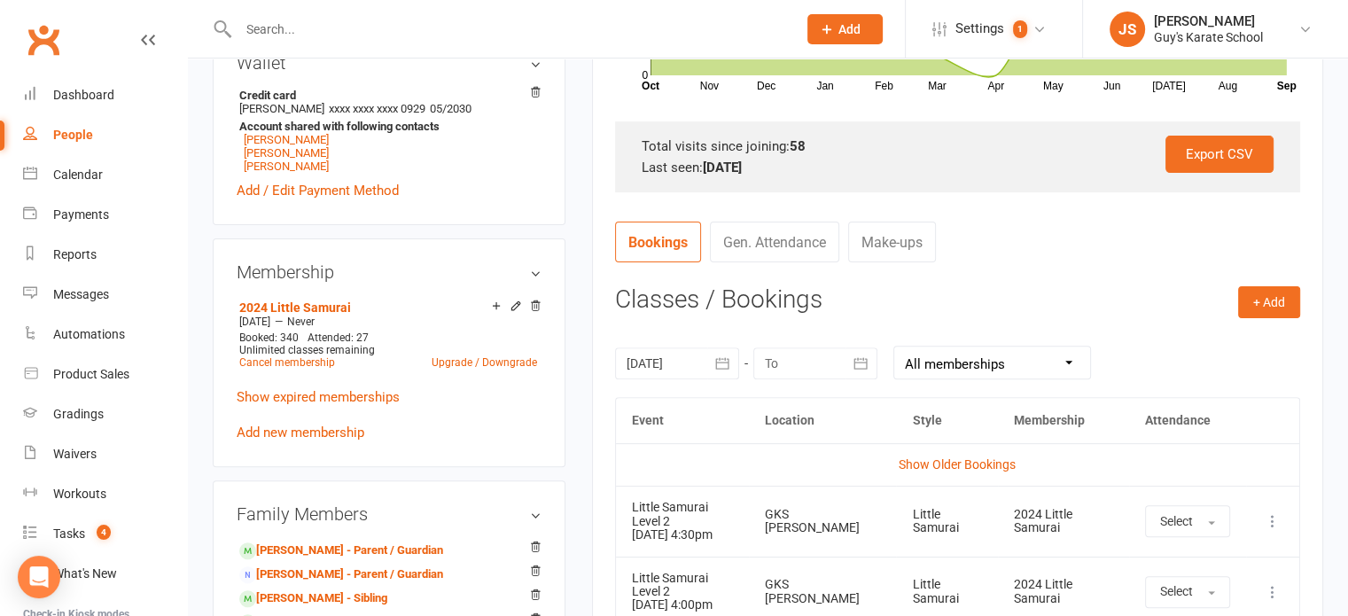
scroll to position [628, 0]
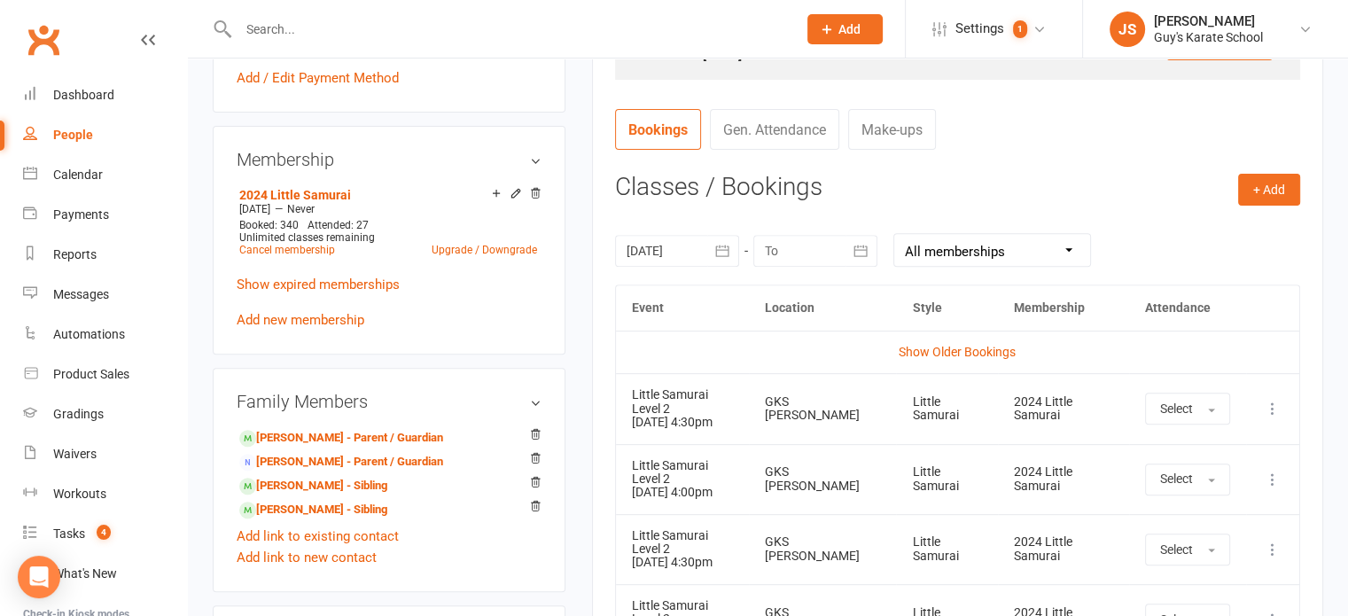
click at [707, 249] on button "button" at bounding box center [723, 251] width 32 height 32
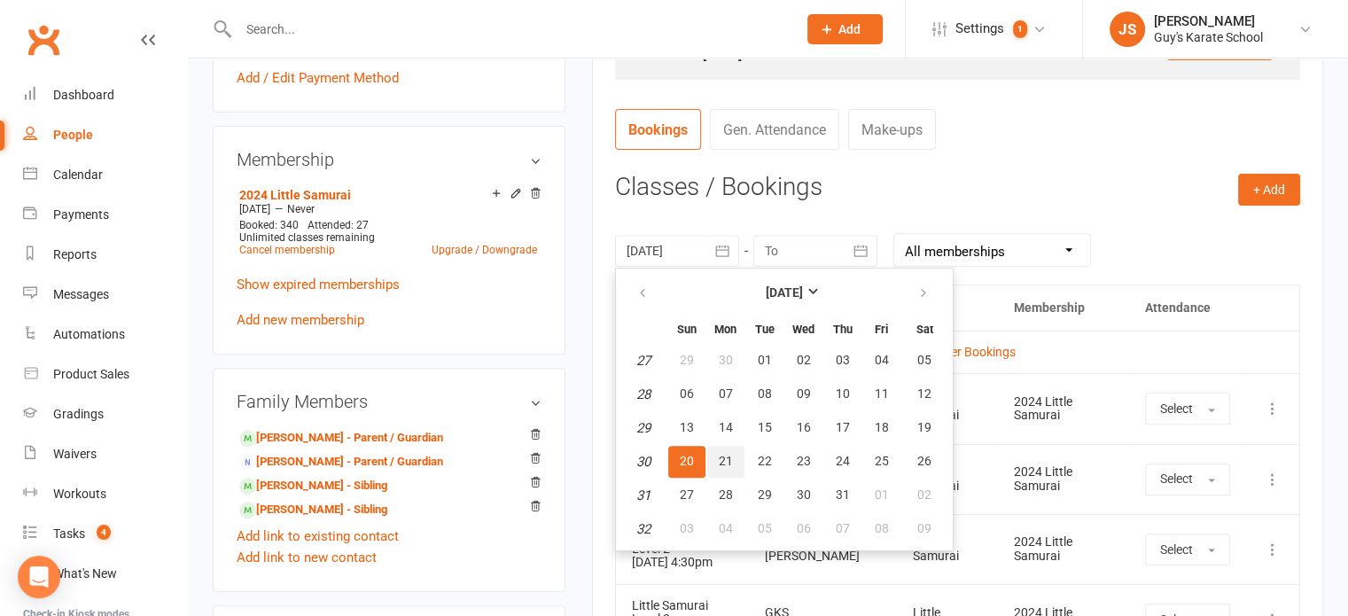
click at [730, 456] on span "21" at bounding box center [726, 461] width 14 height 14
type input "21 Jul 2025"
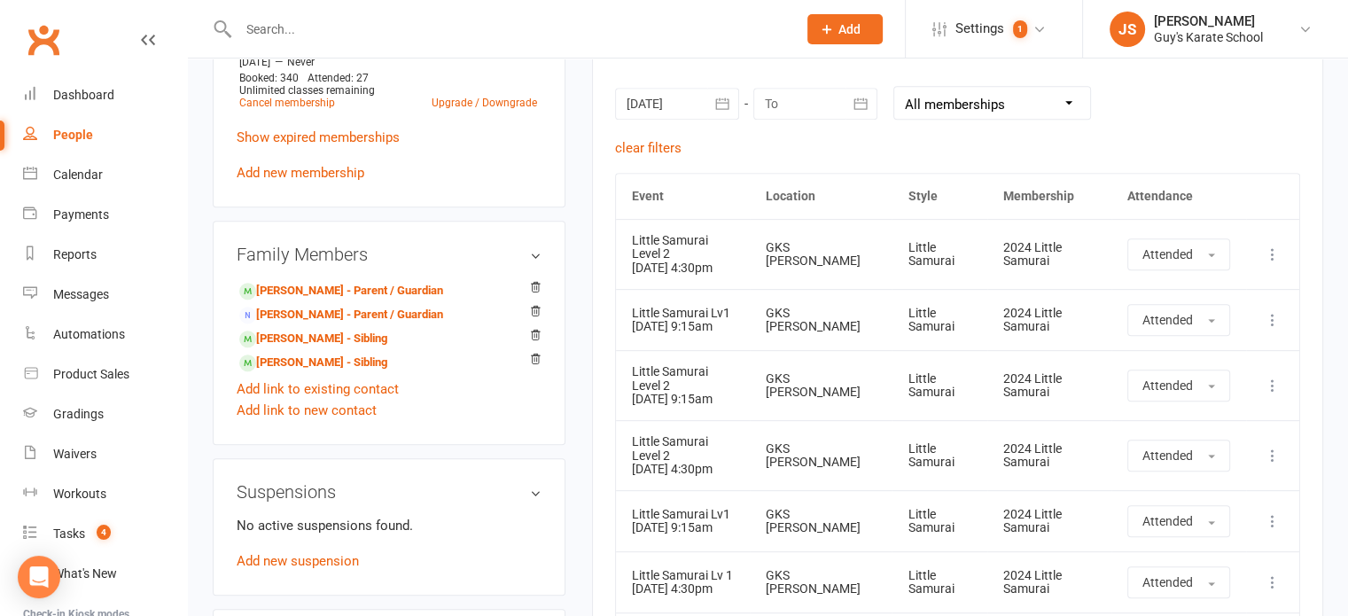
scroll to position [698, 0]
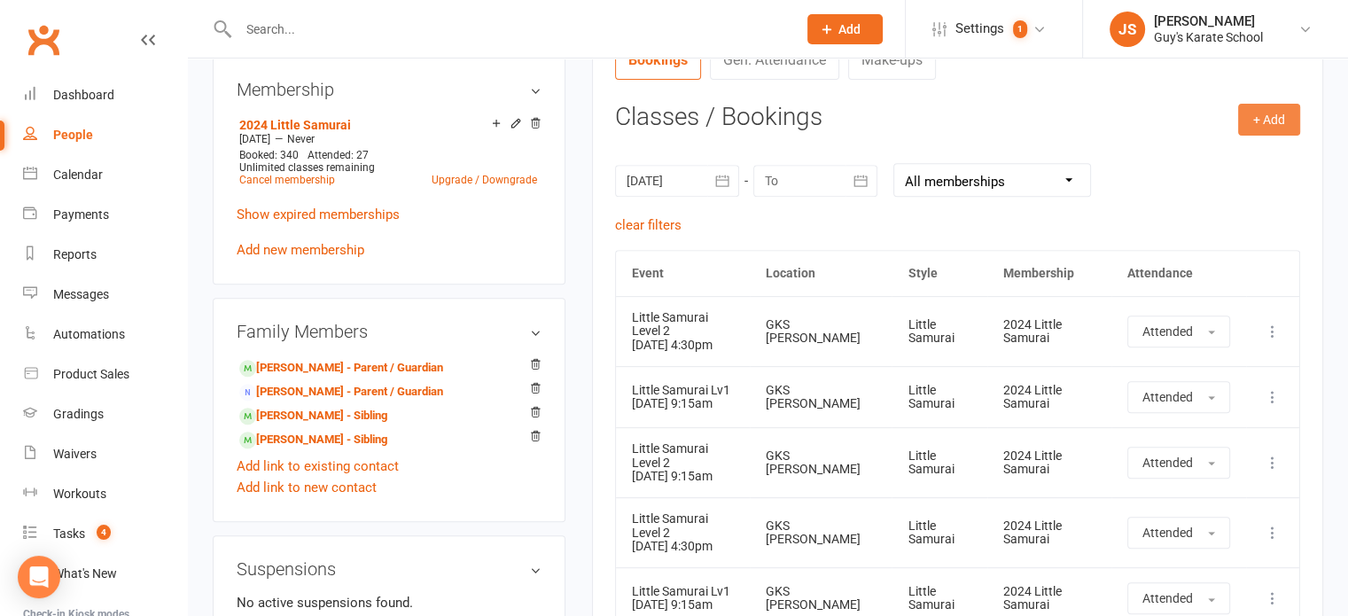
click at [1273, 119] on button "+ Add" at bounding box center [1269, 120] width 62 height 32
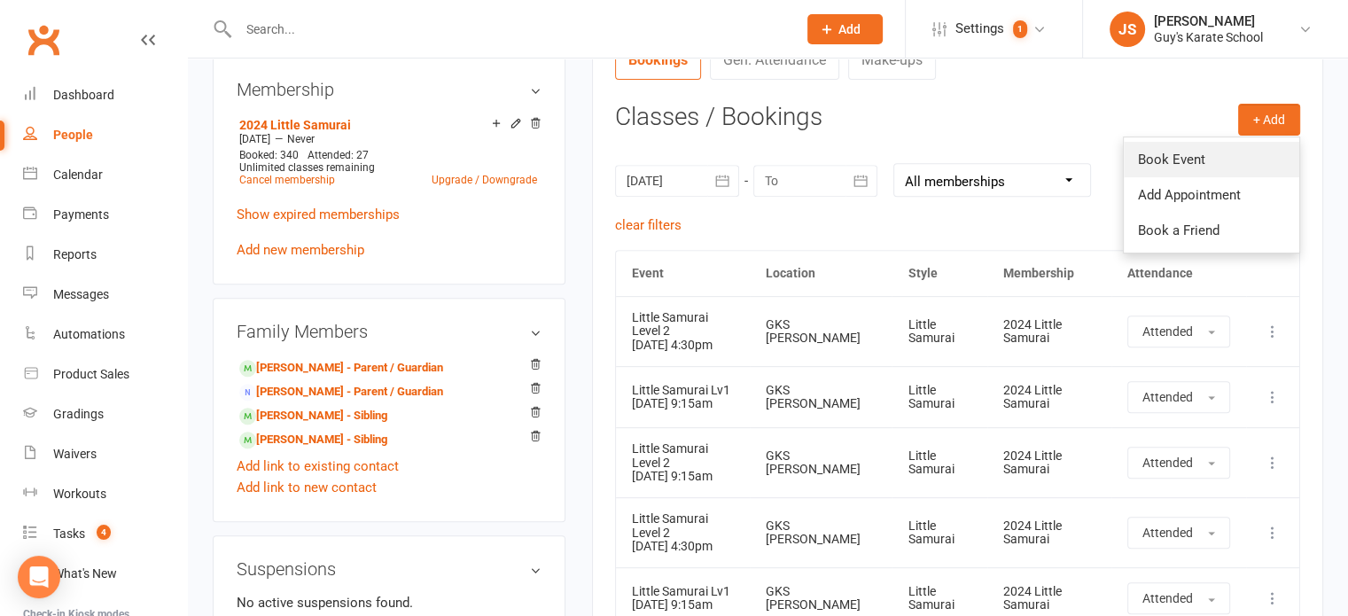
click at [1237, 148] on link "Book Event" at bounding box center [1211, 159] width 175 height 35
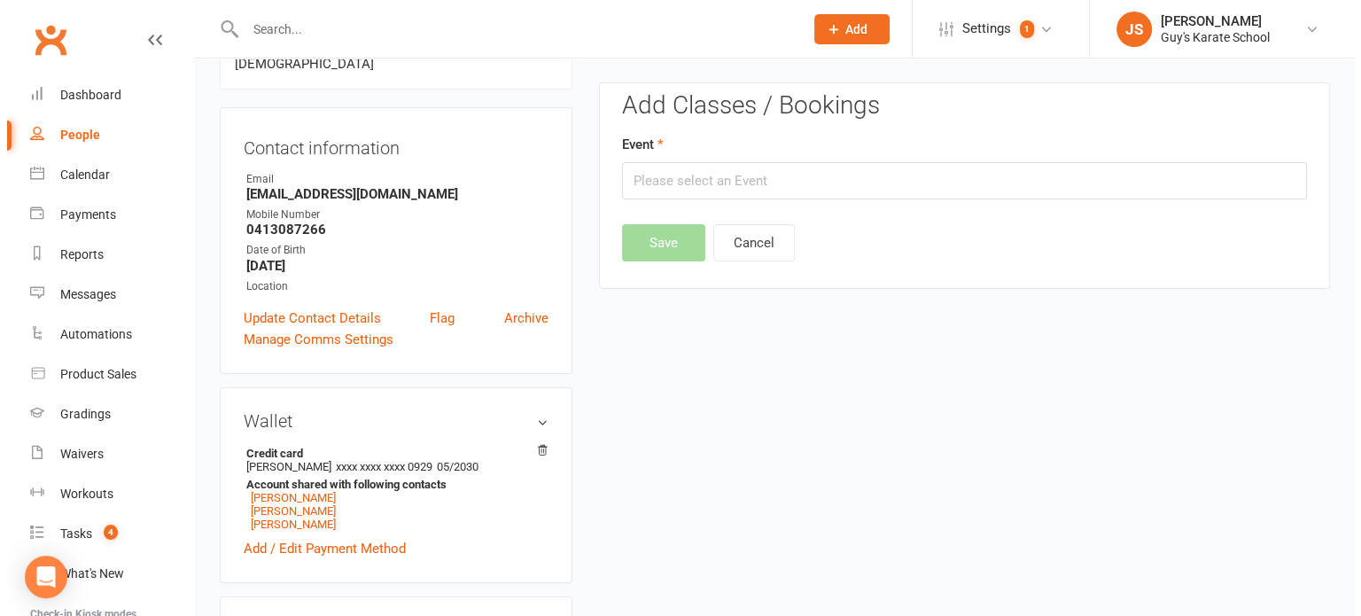
scroll to position [152, 0]
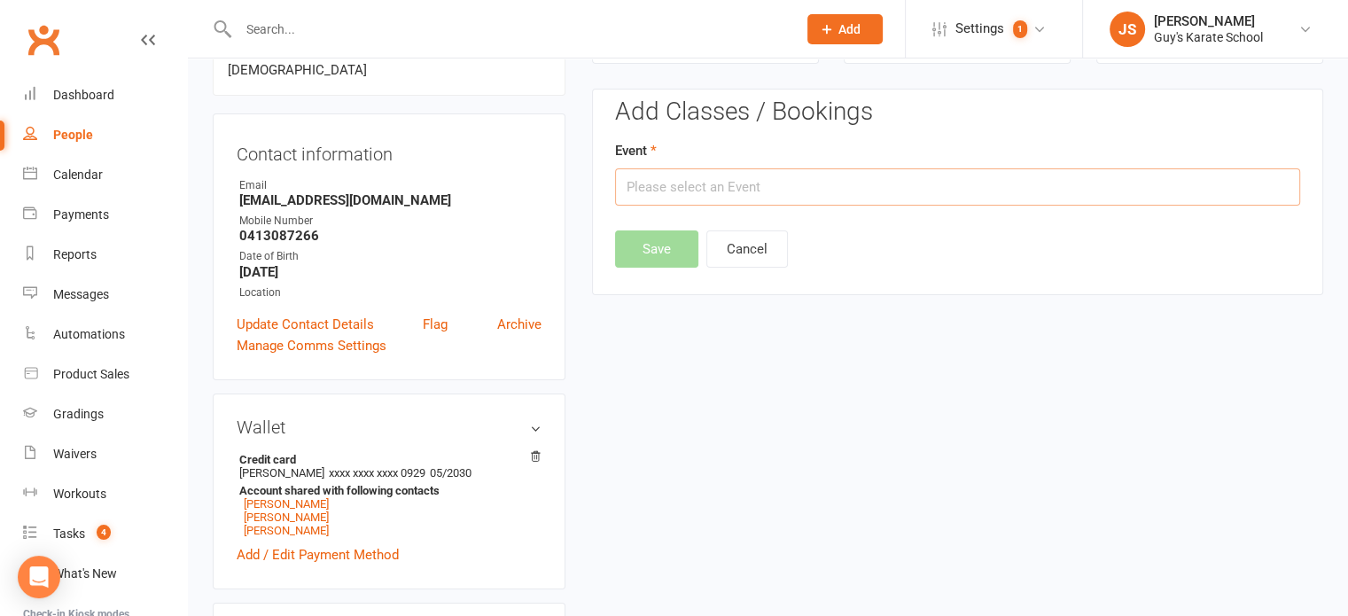
click at [684, 194] on input "text" at bounding box center [957, 186] width 685 height 37
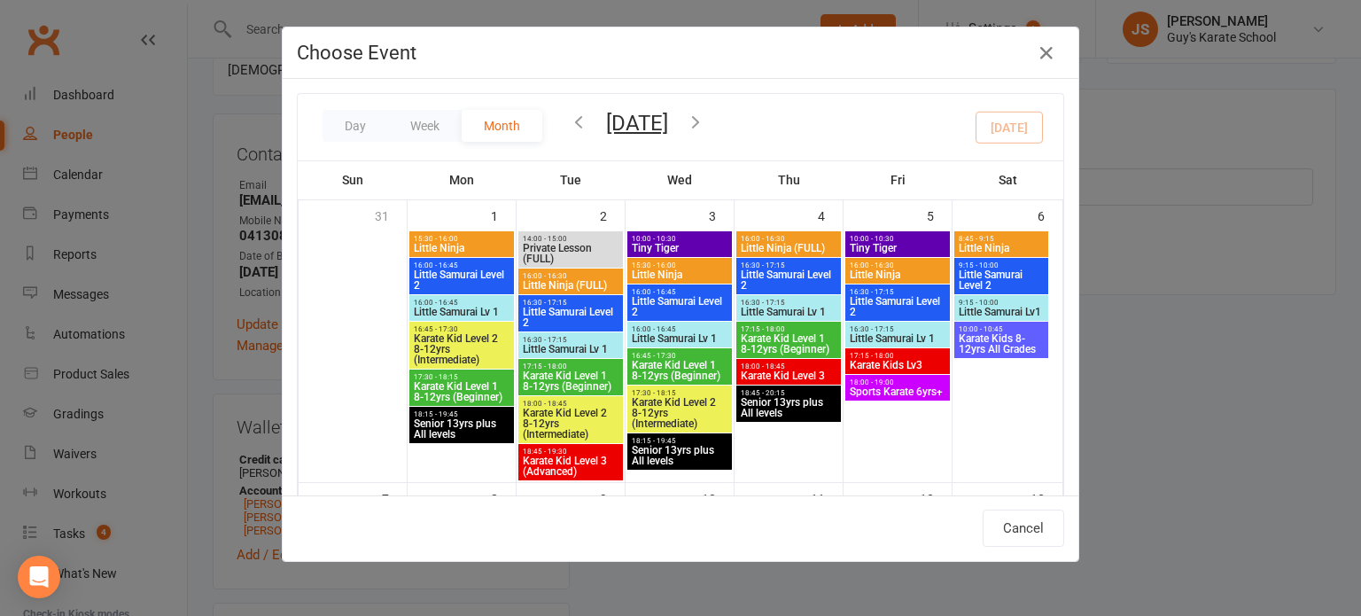
click at [578, 120] on icon "button" at bounding box center [578, 121] width 19 height 19
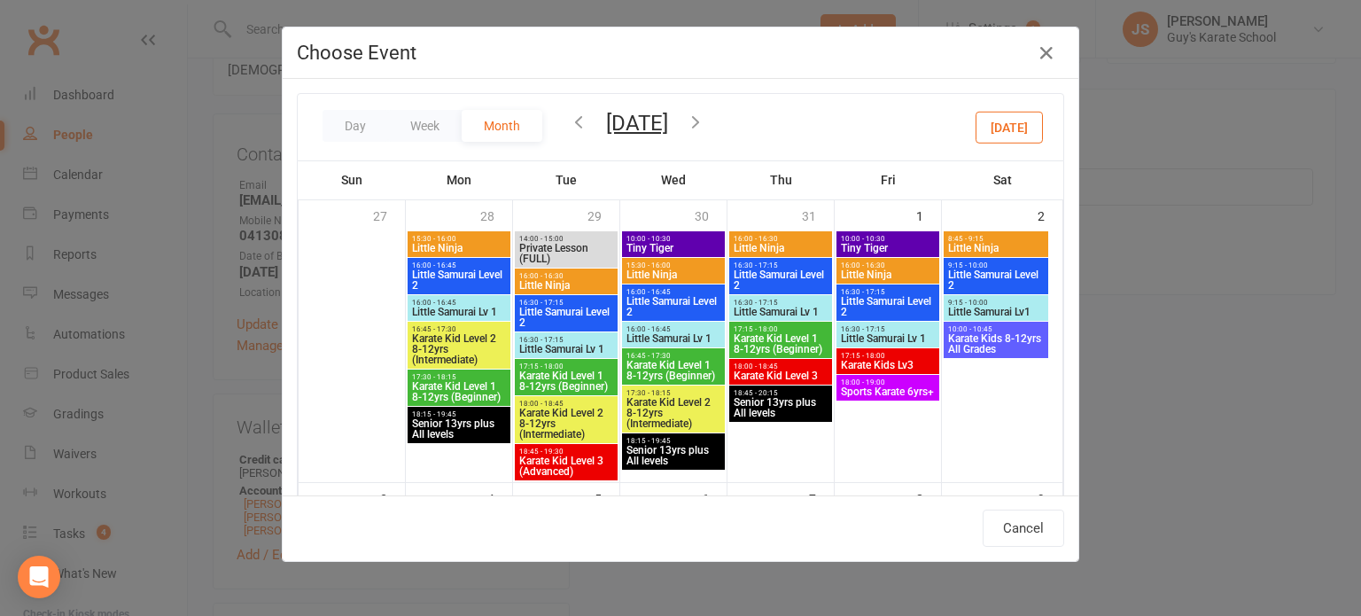
click at [995, 552] on span "Little Samurai Level 2" at bounding box center [995, 562] width 97 height 21
type input "Little Samurai Level 2 - Aug 9, 2025 9:15:00 AM"
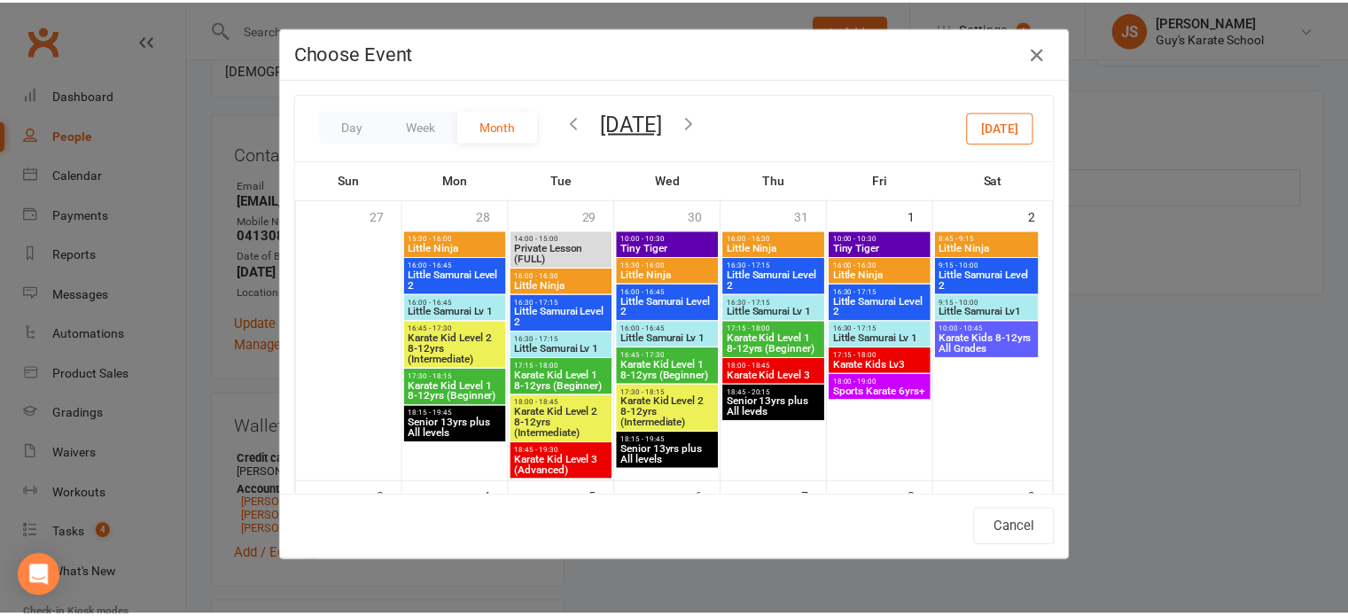
scroll to position [336, 0]
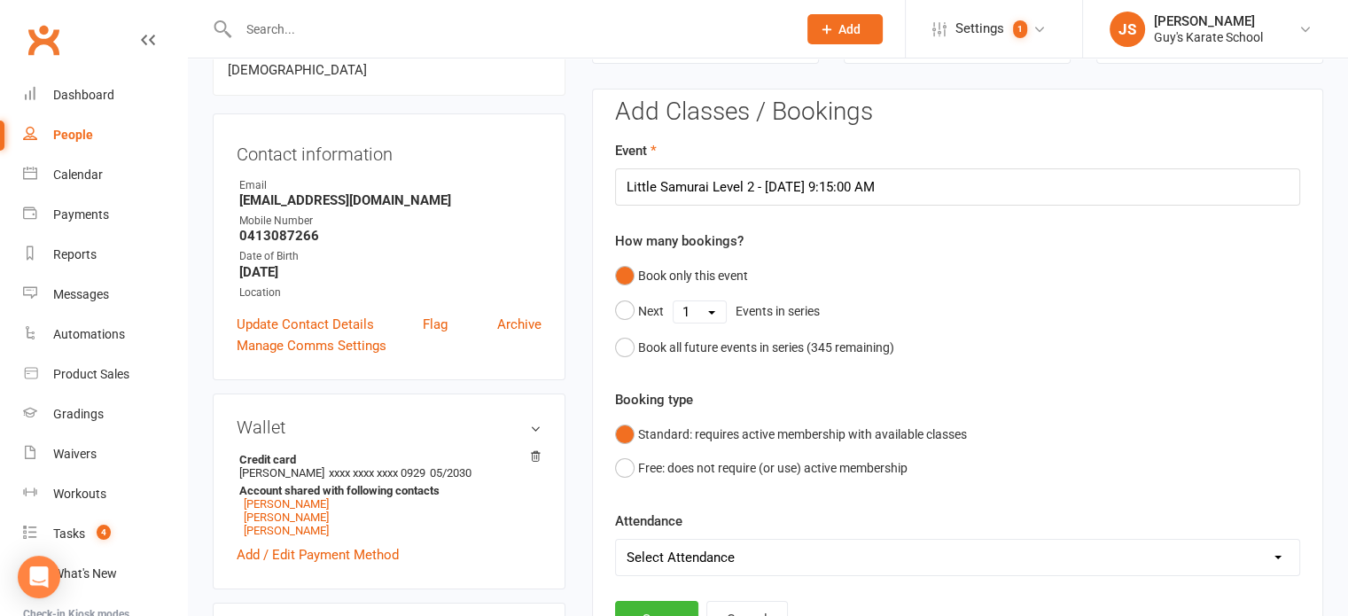
click at [653, 562] on select "Select Attendance Attended Absent" at bounding box center [957, 557] width 683 height 35
select select "0"
click at [616, 540] on select "Select Attendance Attended Absent" at bounding box center [957, 557] width 683 height 35
click at [647, 605] on button "Save" at bounding box center [656, 619] width 83 height 37
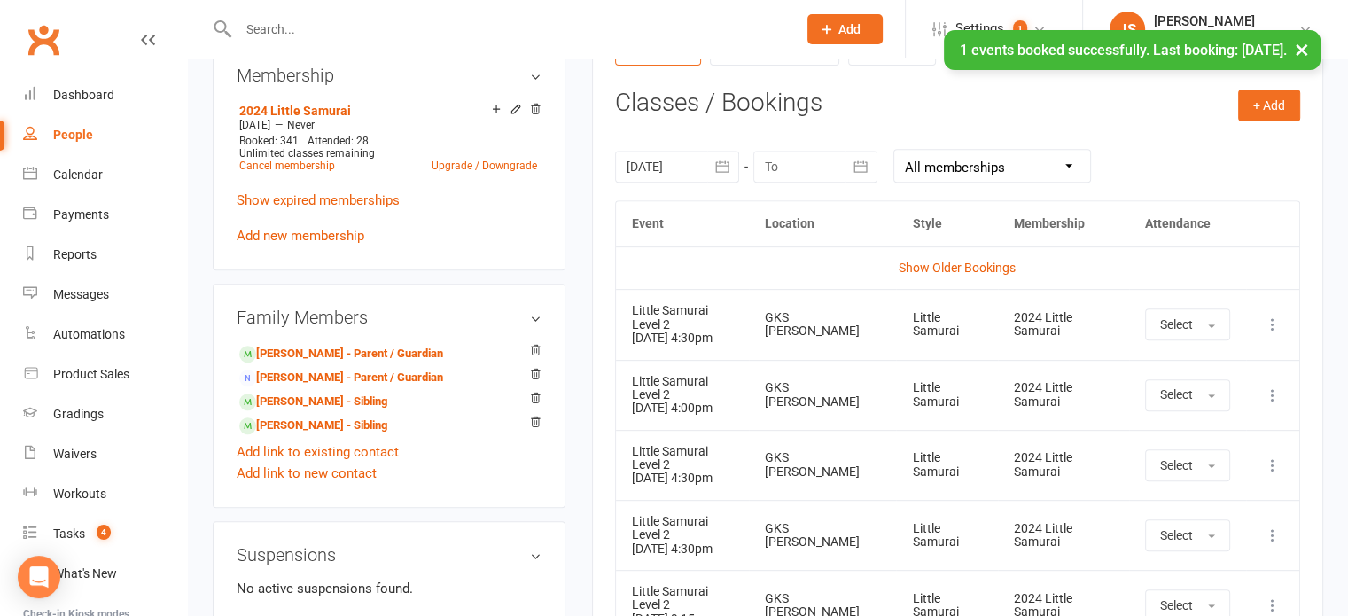
scroll to position [723, 0]
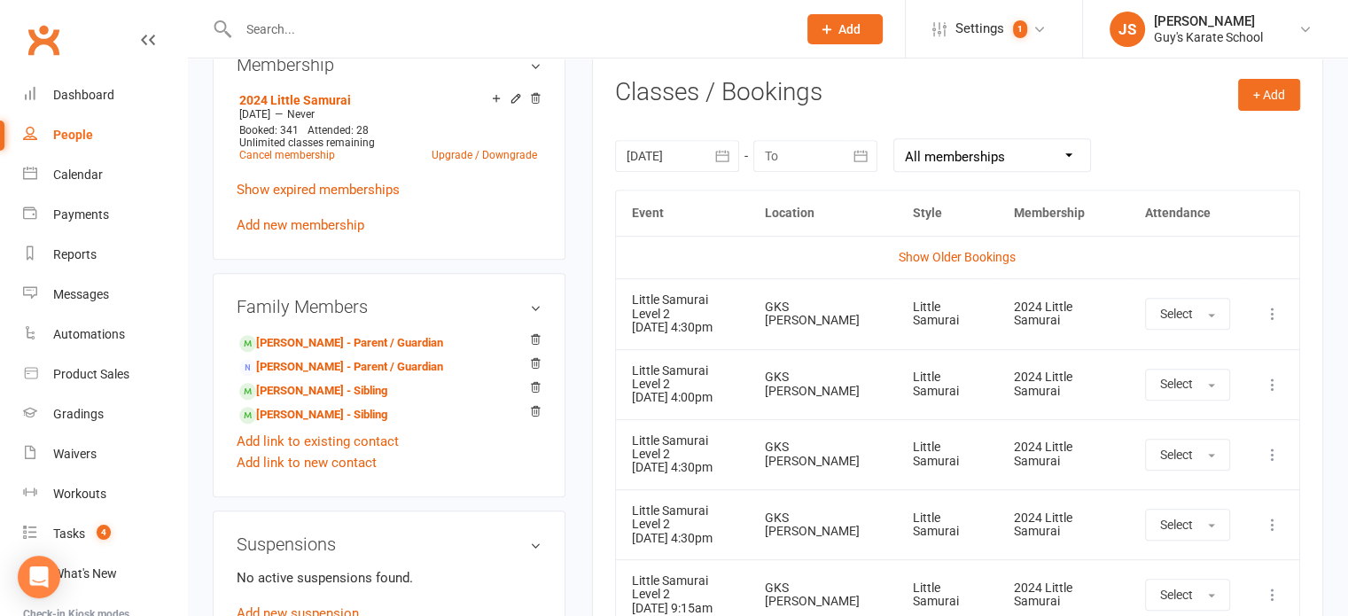
click at [726, 154] on icon "button" at bounding box center [722, 156] width 18 height 18
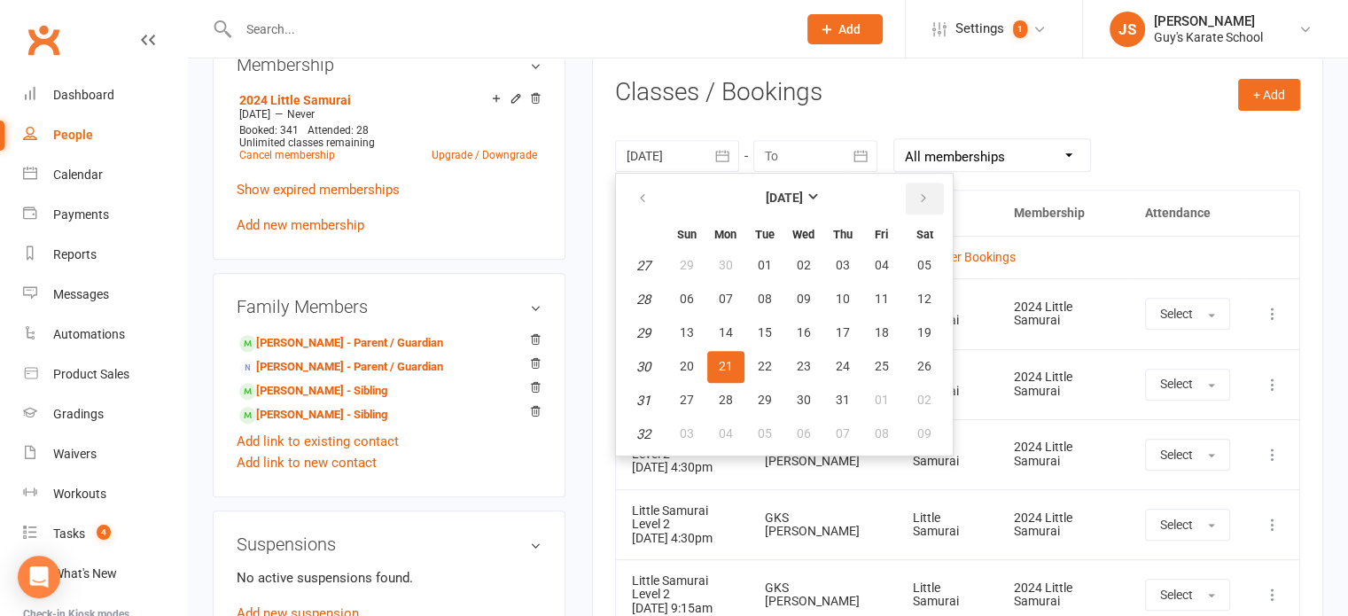
click at [907, 195] on button "button" at bounding box center [925, 199] width 38 height 32
click at [925, 261] on span "02" at bounding box center [924, 265] width 14 height 14
type input "02 Aug 2025"
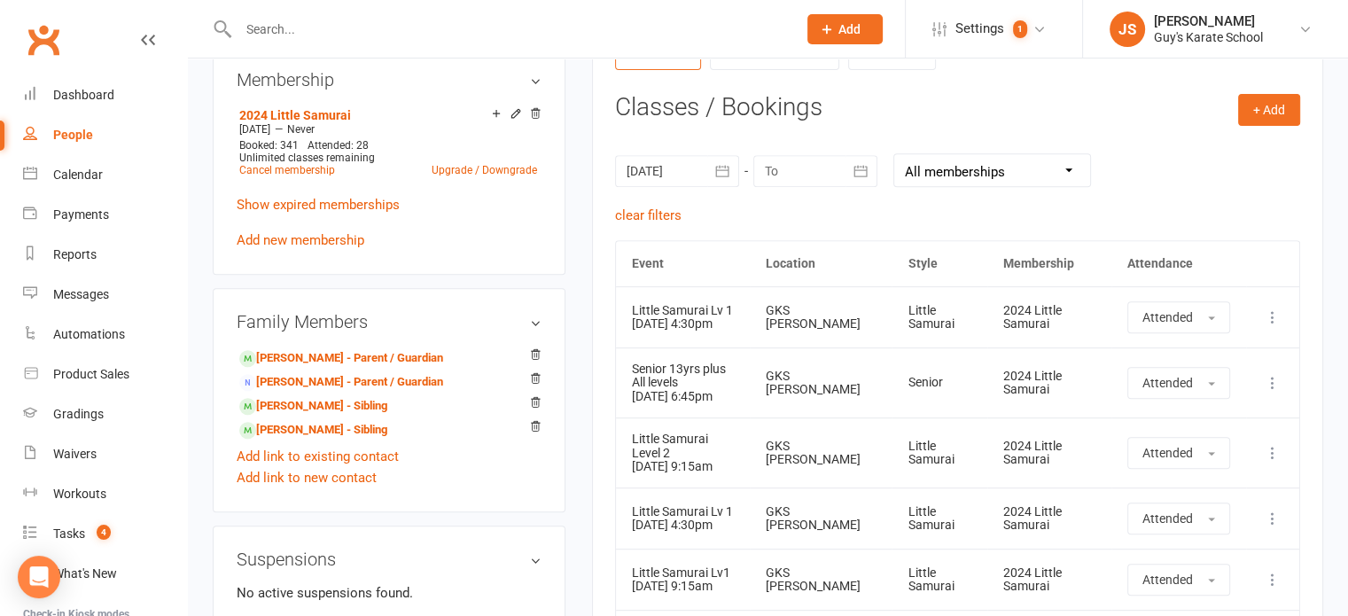
scroll to position [684, 0]
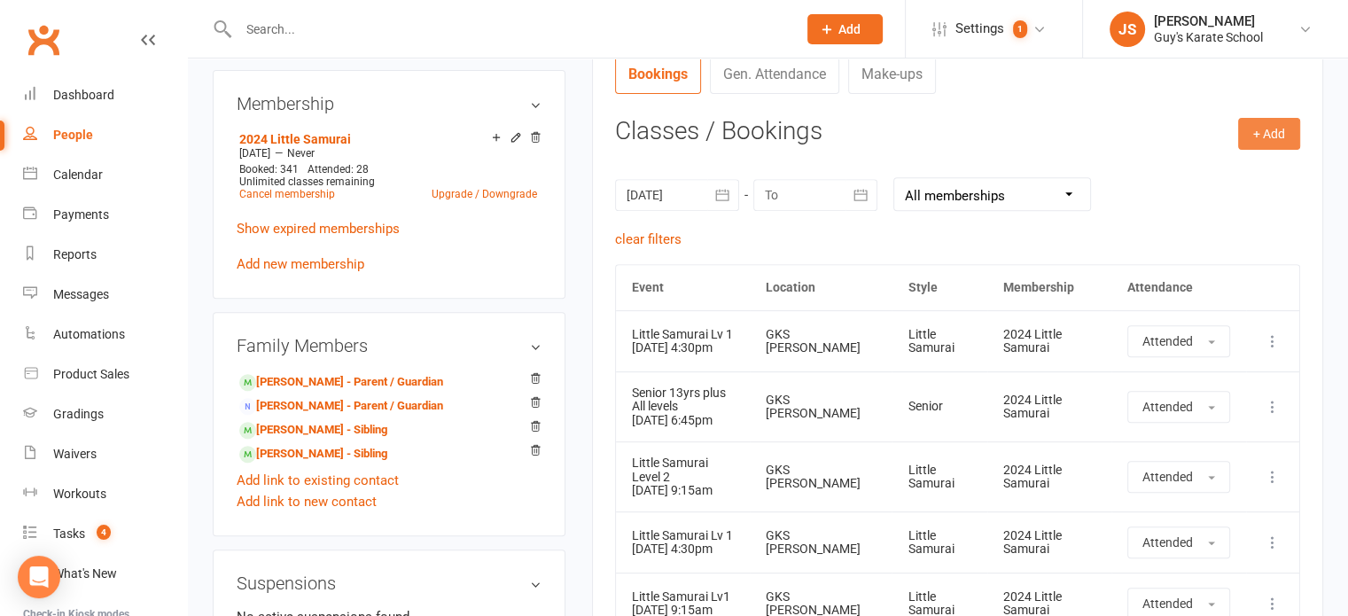
click at [1276, 134] on button "+ Add" at bounding box center [1269, 134] width 62 height 32
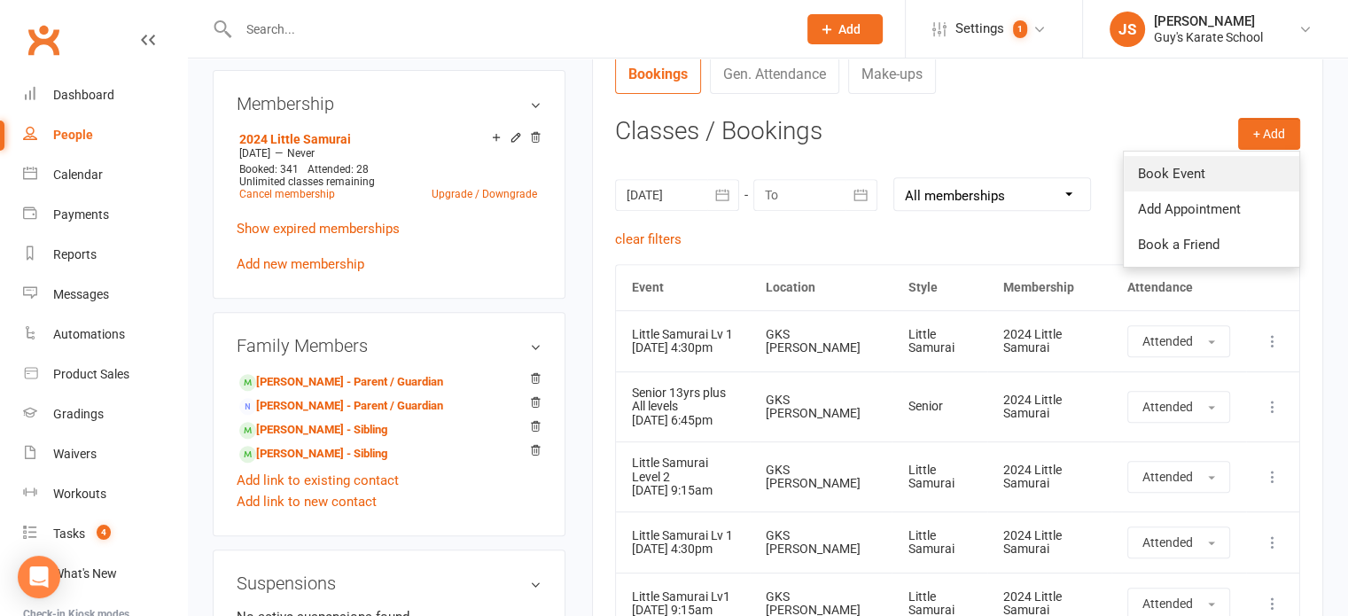
click at [1201, 169] on link "Book Event" at bounding box center [1211, 173] width 175 height 35
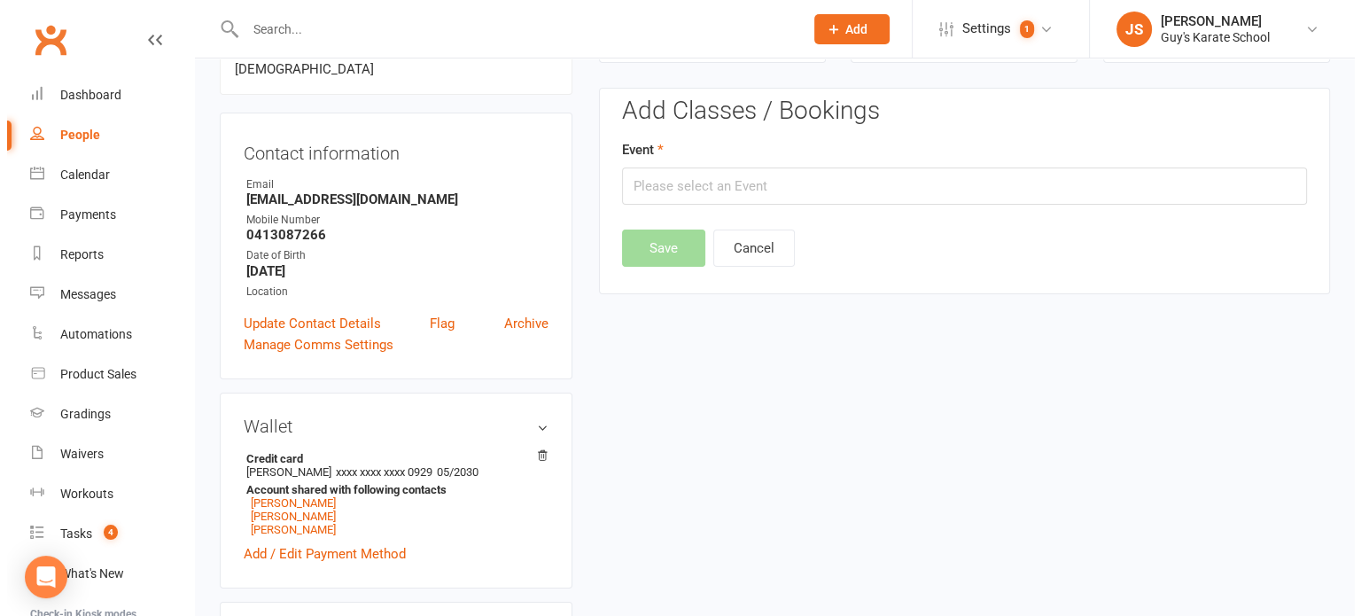
scroll to position [152, 0]
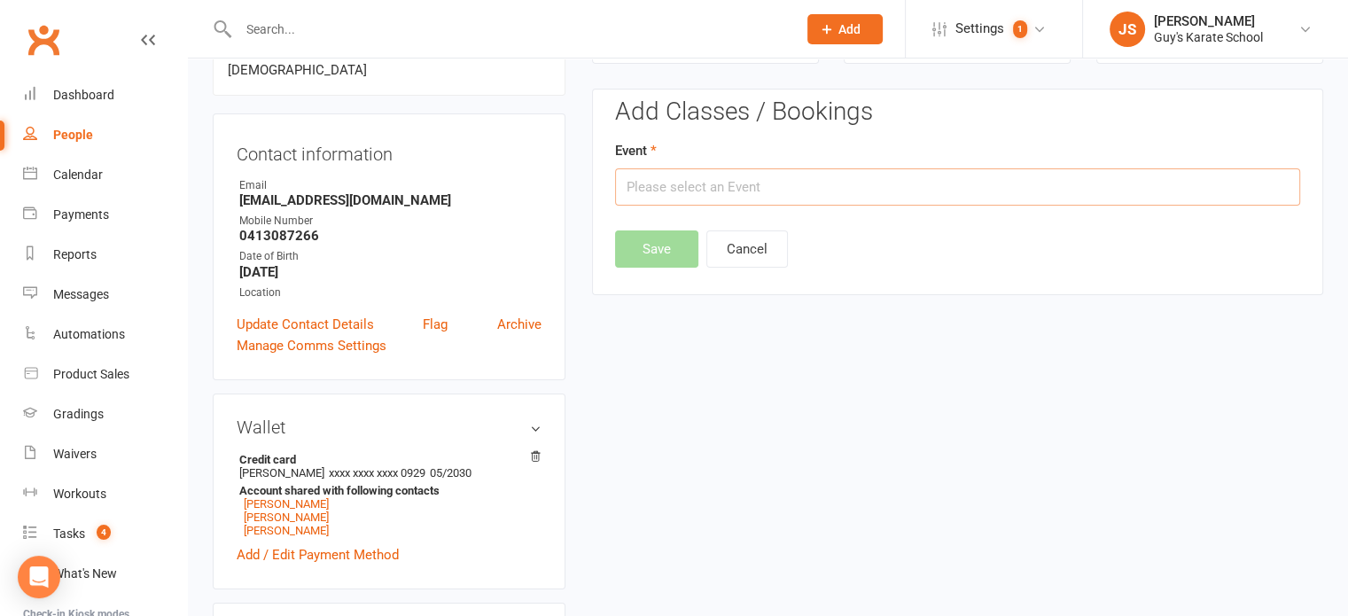
click at [742, 189] on input "text" at bounding box center [957, 186] width 685 height 37
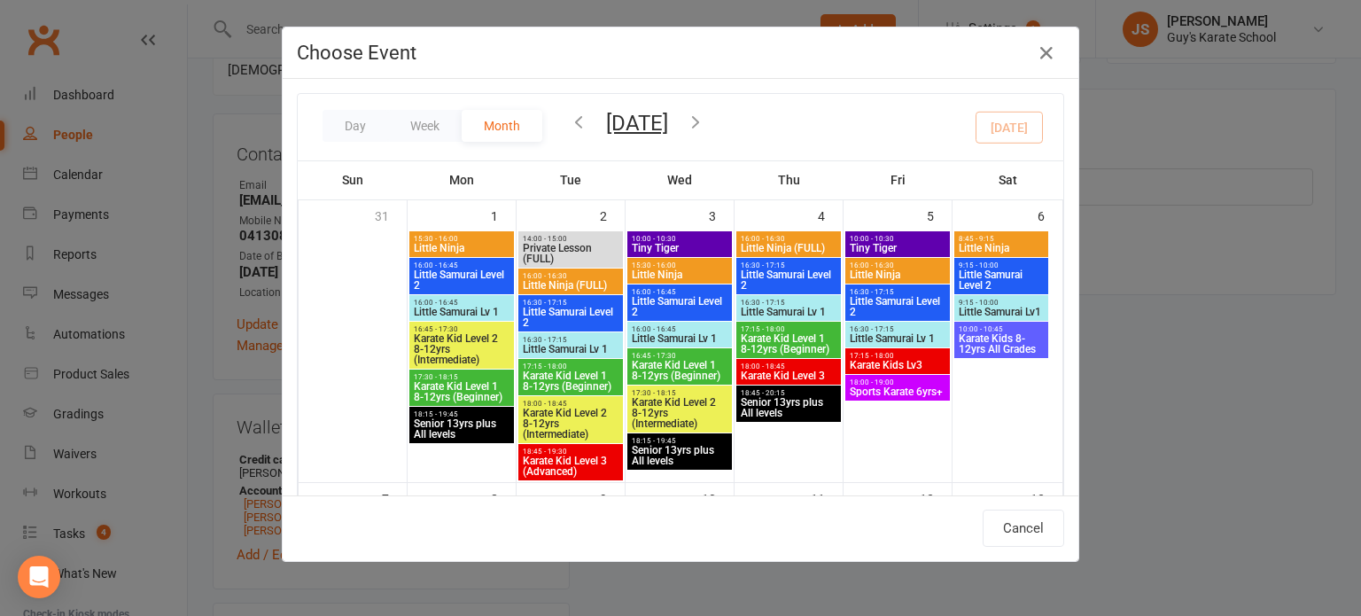
click at [569, 118] on icon "button" at bounding box center [578, 121] width 19 height 19
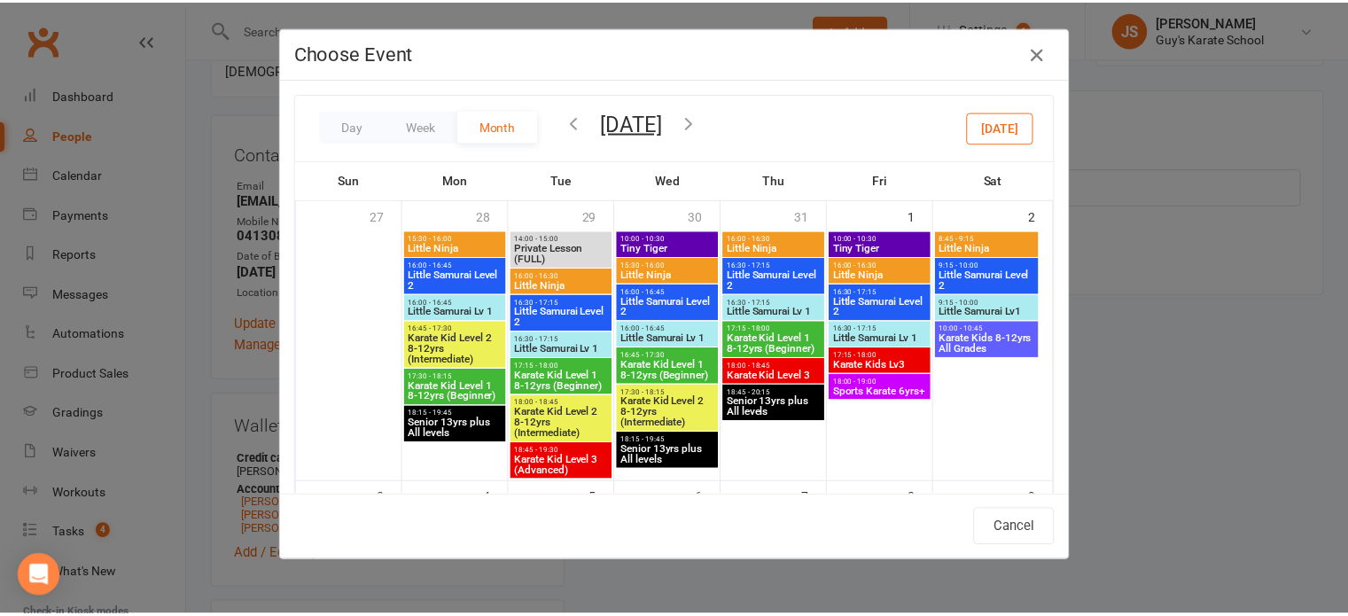
scroll to position [857, 0]
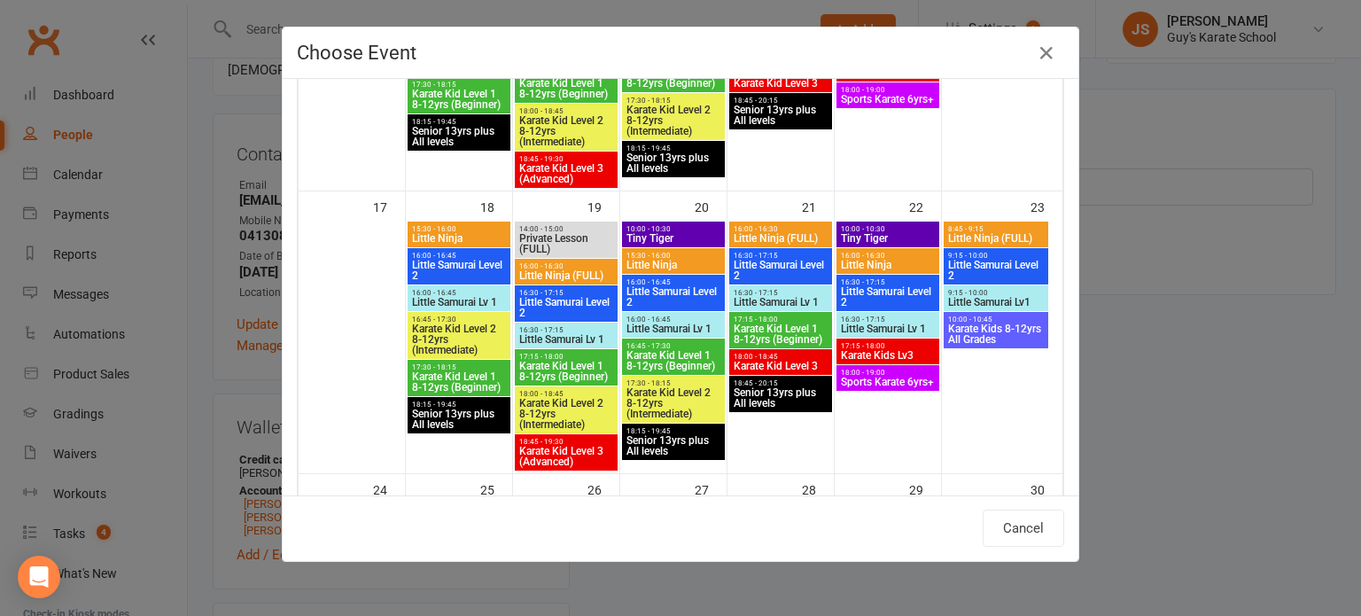
click at [569, 311] on span "Little Samurai Level 2" at bounding box center [566, 307] width 96 height 21
type input "Little Samurai Level 2 - Aug 19, 2025 4:30:00 PM"
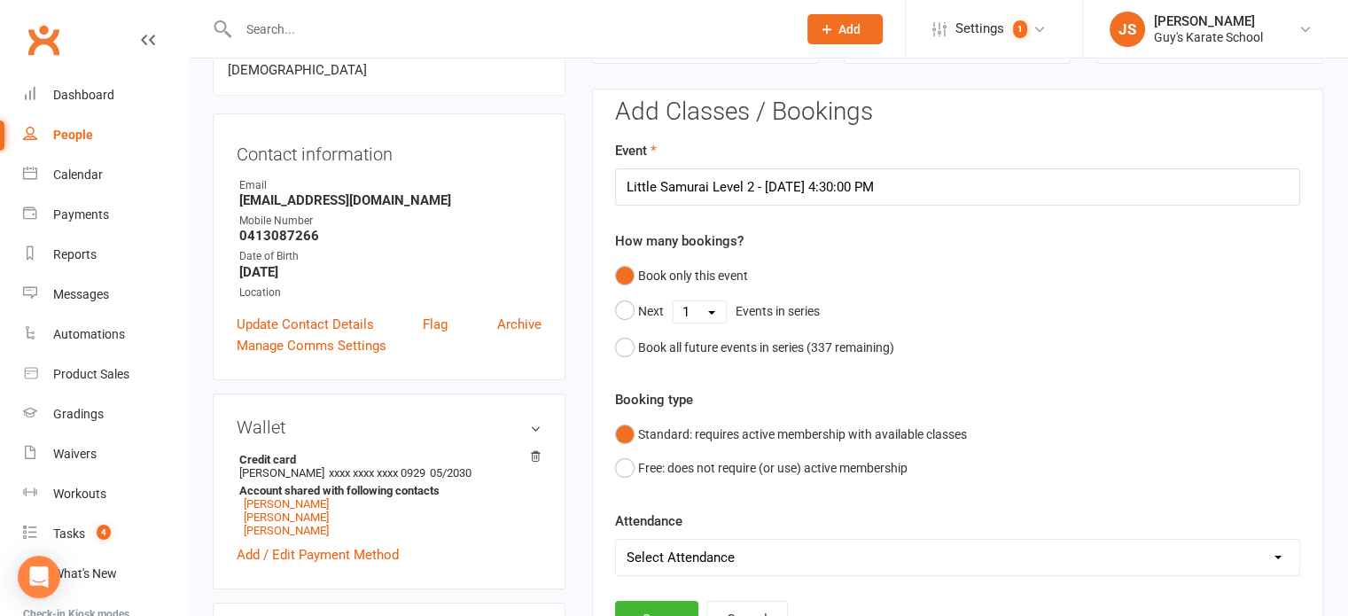
click at [656, 556] on select "Select Attendance Attended Absent" at bounding box center [957, 557] width 683 height 35
select select "0"
click at [616, 540] on select "Select Attendance Attended Absent" at bounding box center [957, 557] width 683 height 35
click at [649, 609] on button "Save" at bounding box center [656, 619] width 83 height 37
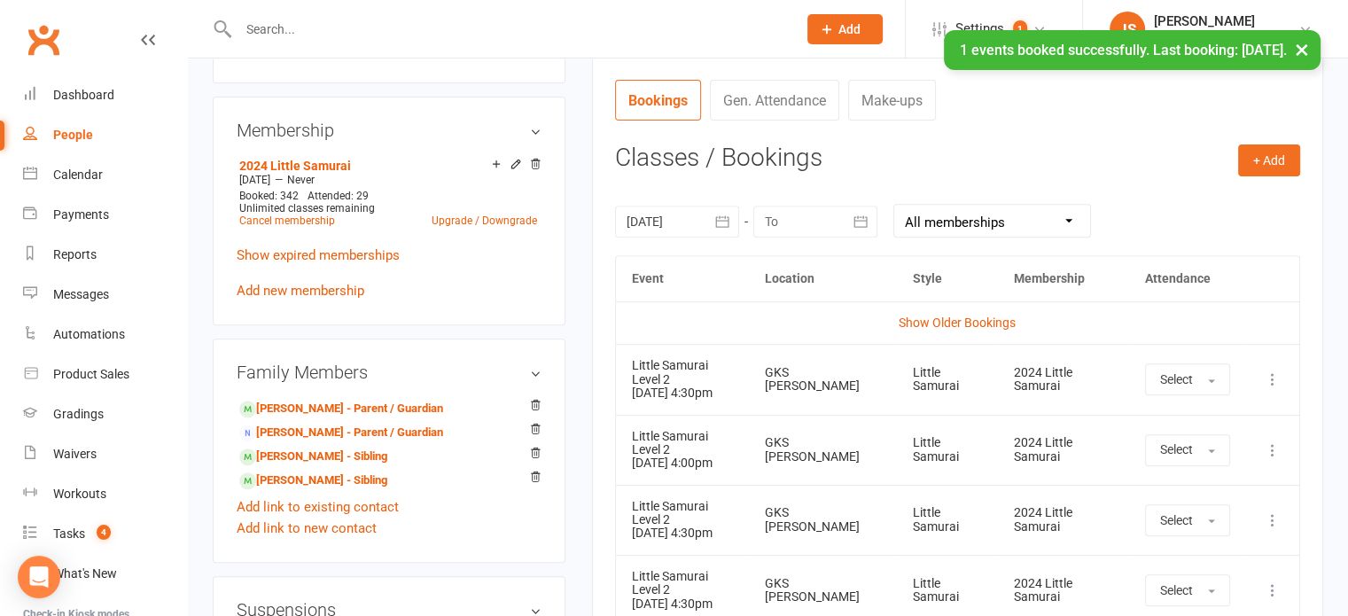
scroll to position [659, 0]
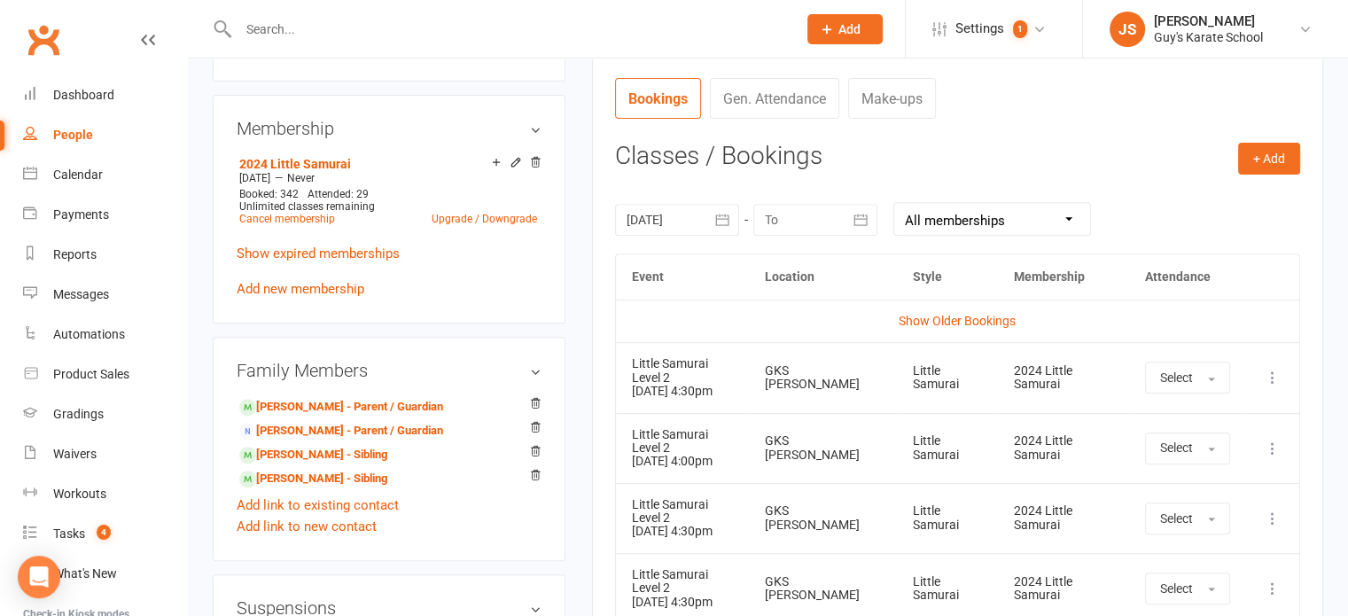
click at [717, 222] on icon "button" at bounding box center [722, 220] width 18 height 18
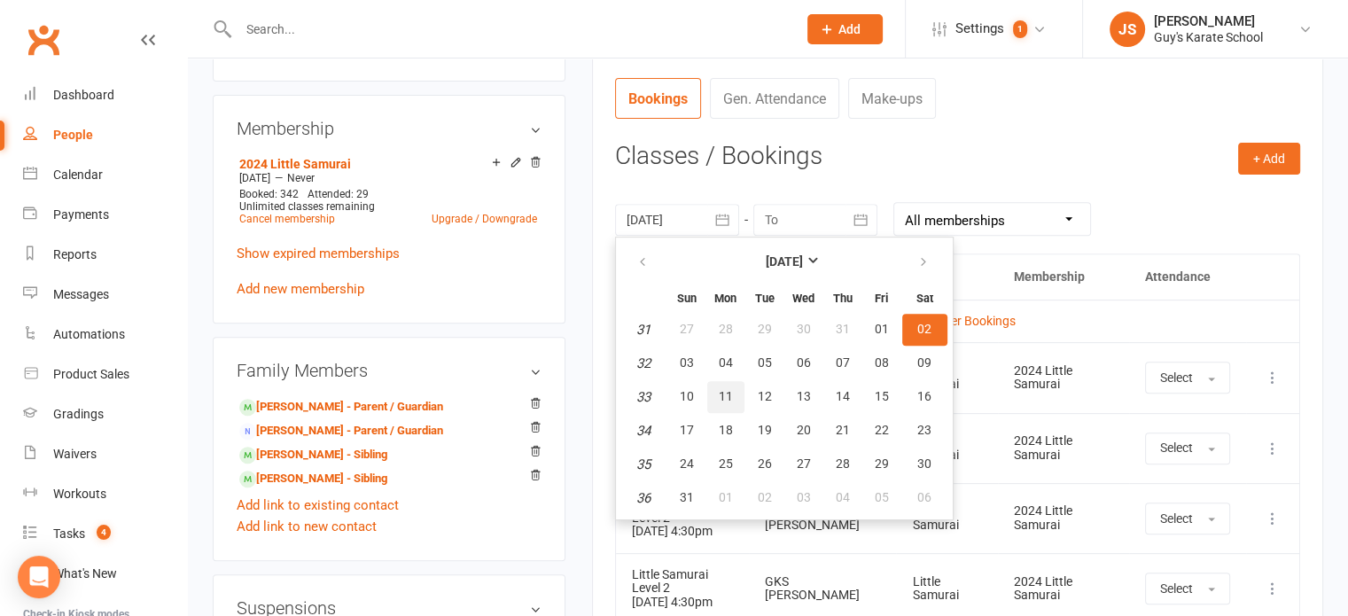
click at [719, 395] on span "11" at bounding box center [726, 396] width 14 height 14
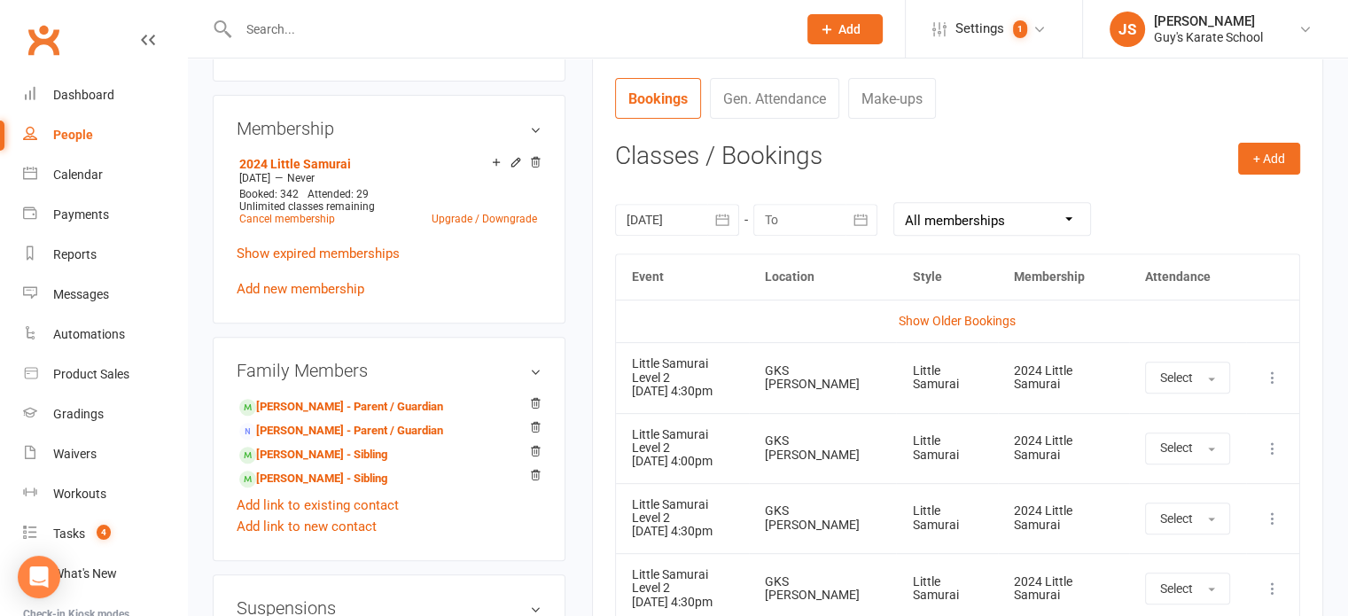
type input "11 Aug 2025"
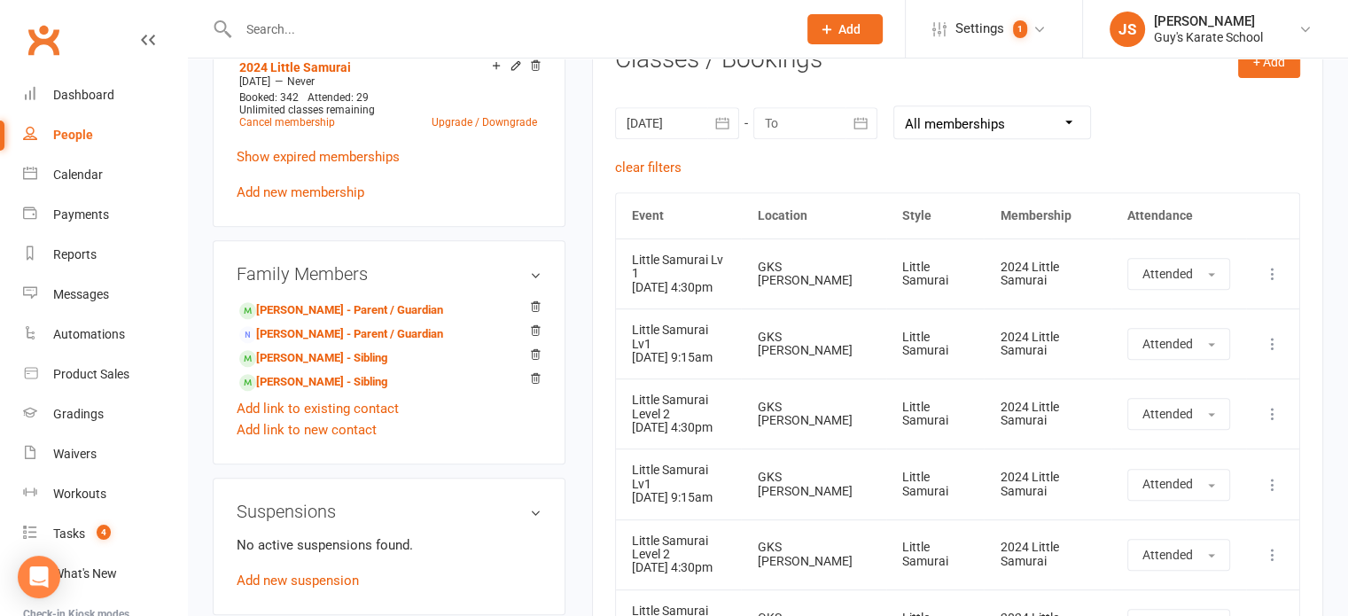
scroll to position [730, 0]
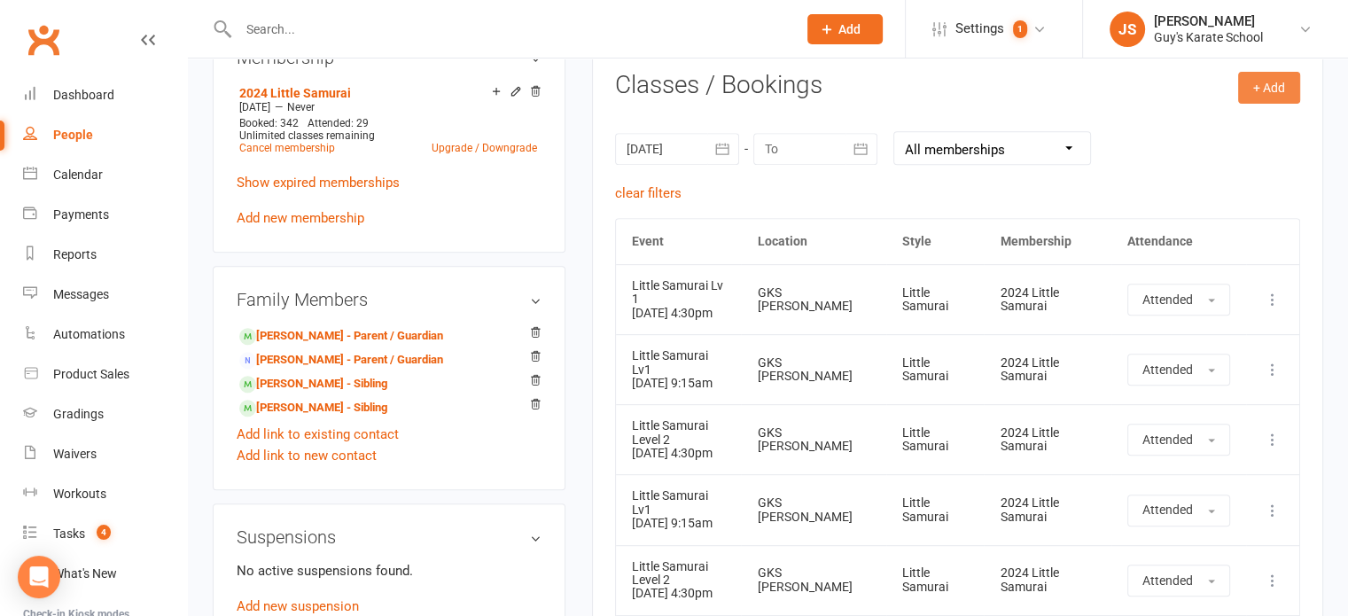
click at [1268, 86] on button "+ Add" at bounding box center [1269, 88] width 62 height 32
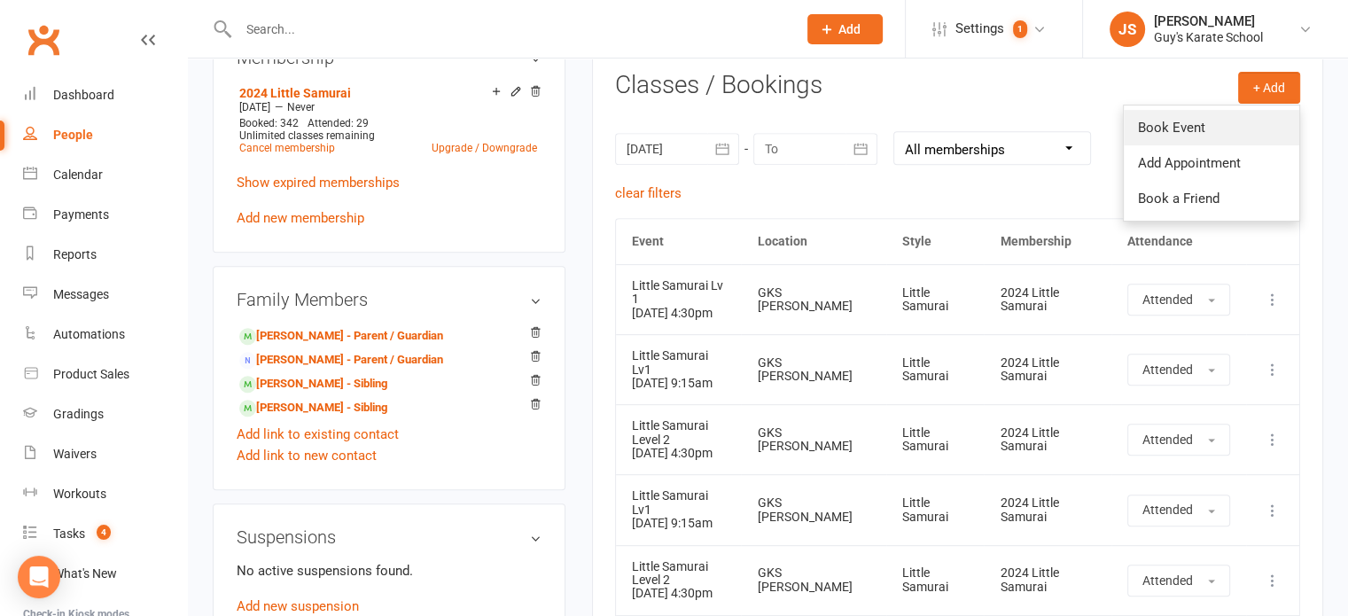
click at [1155, 126] on link "Book Event" at bounding box center [1211, 127] width 175 height 35
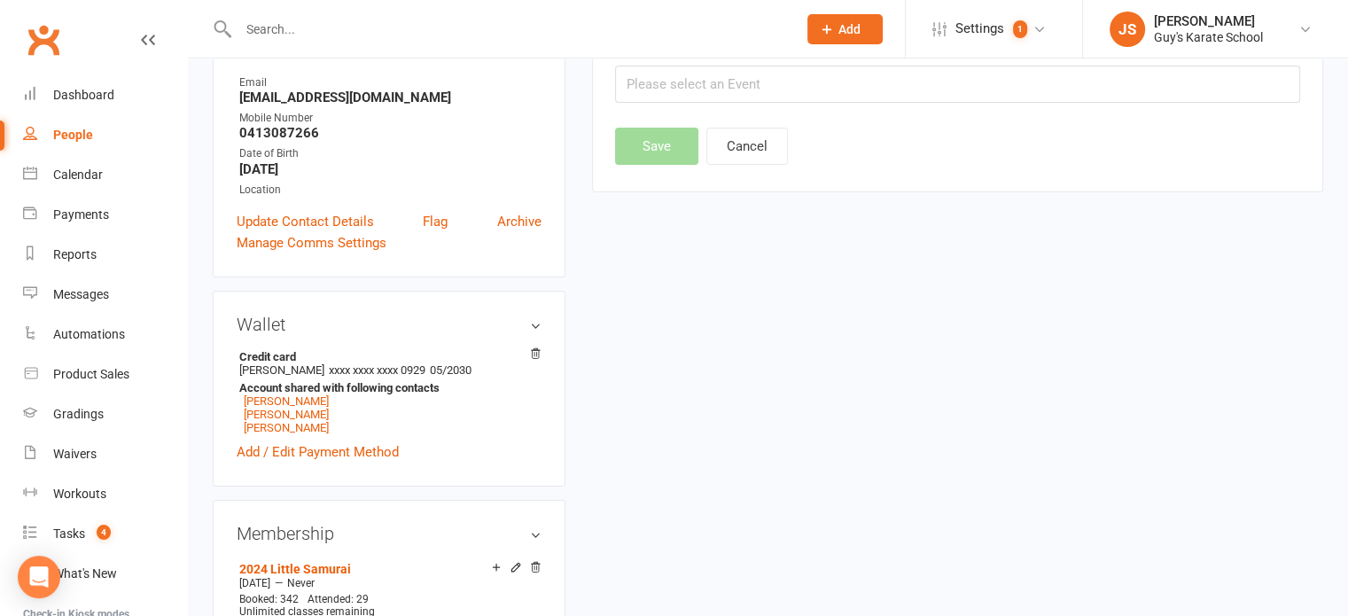
scroll to position [152, 0]
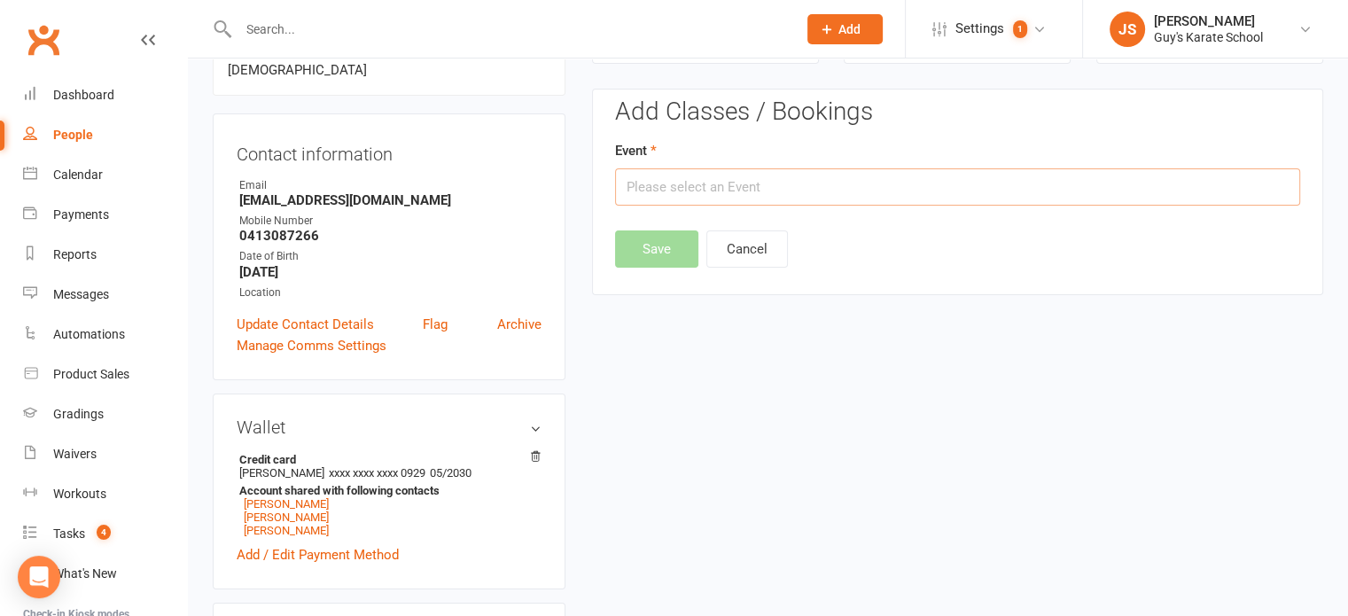
click at [759, 183] on input "text" at bounding box center [957, 186] width 685 height 37
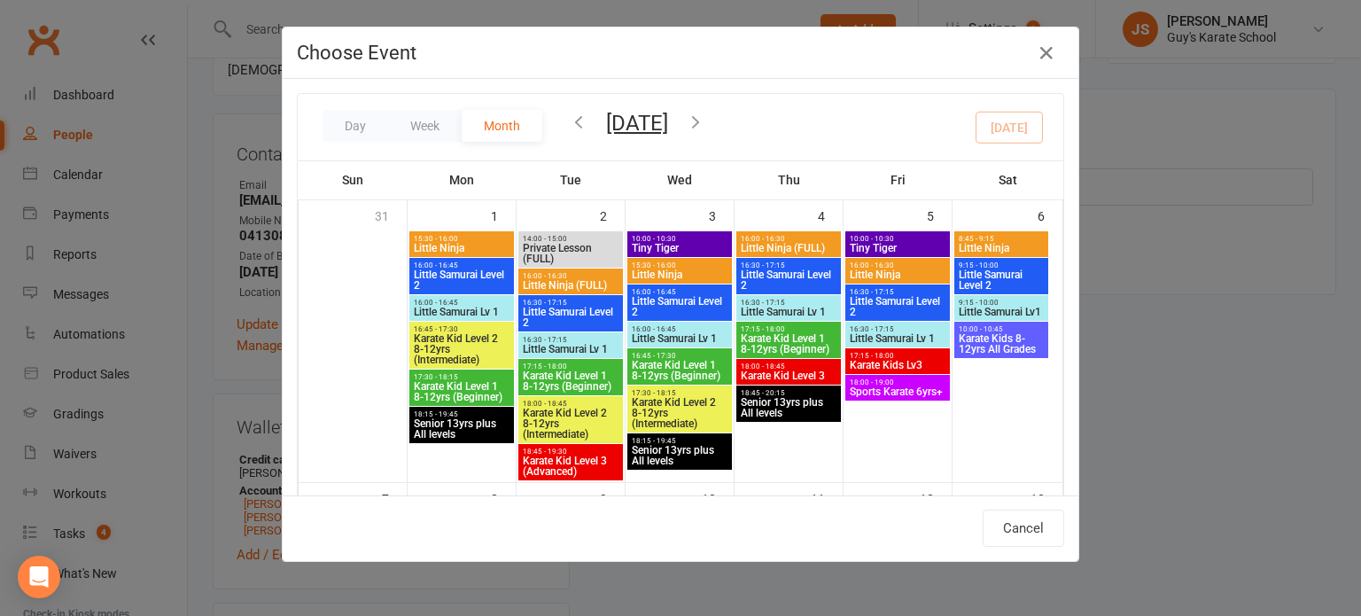
click at [556, 323] on span "Little Samurai Level 2" at bounding box center [570, 317] width 97 height 21
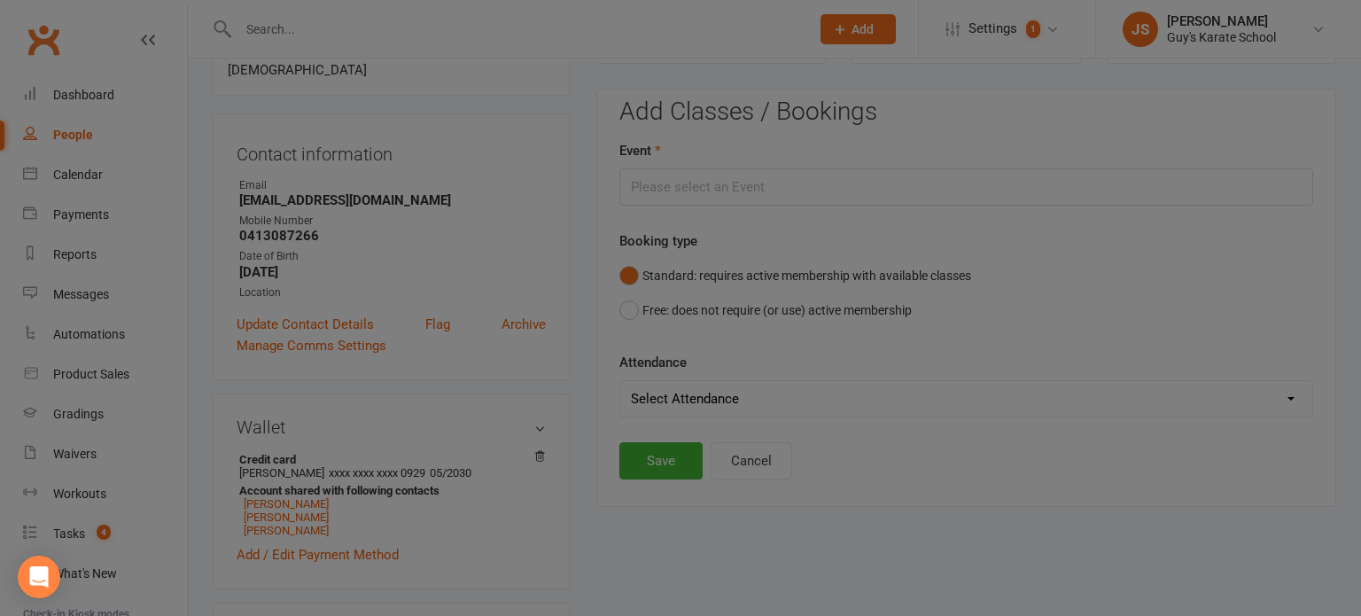
type input "Little Samurai Level 2 - Sep 2, 2025 4:30:00 PM"
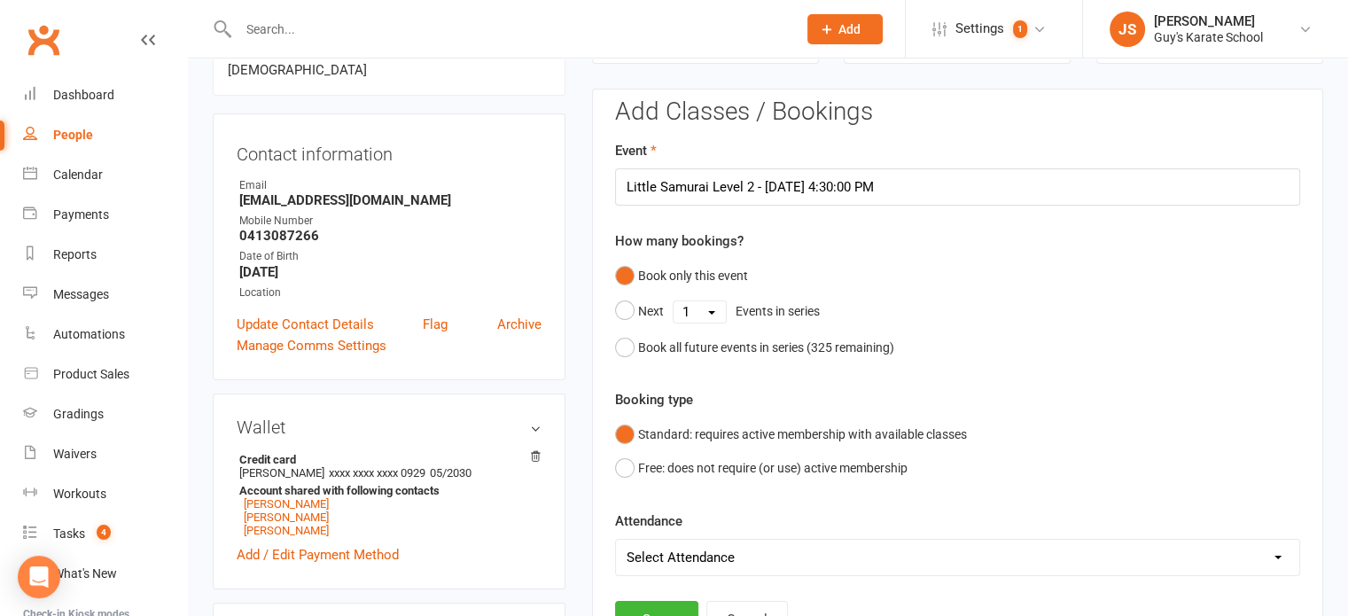
click at [666, 553] on select "Select Attendance Attended Absent" at bounding box center [957, 557] width 683 height 35
select select "0"
click at [616, 540] on select "Select Attendance Attended Absent" at bounding box center [957, 557] width 683 height 35
click at [661, 603] on button "Save" at bounding box center [656, 619] width 83 height 37
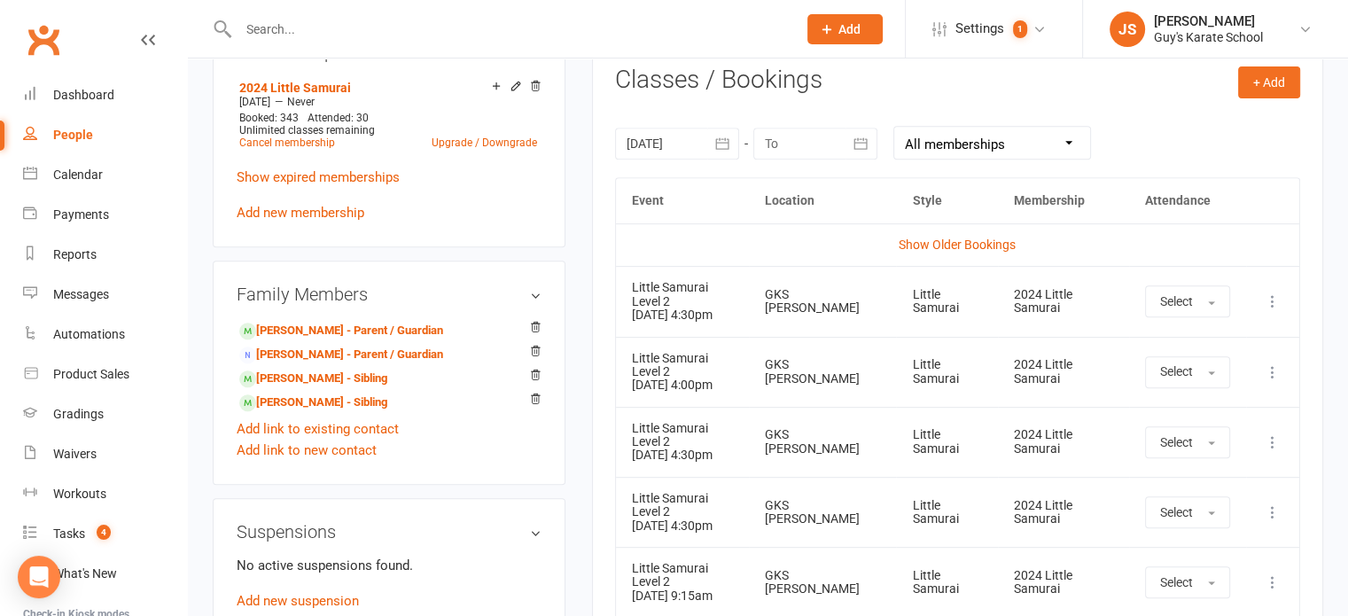
scroll to position [738, 0]
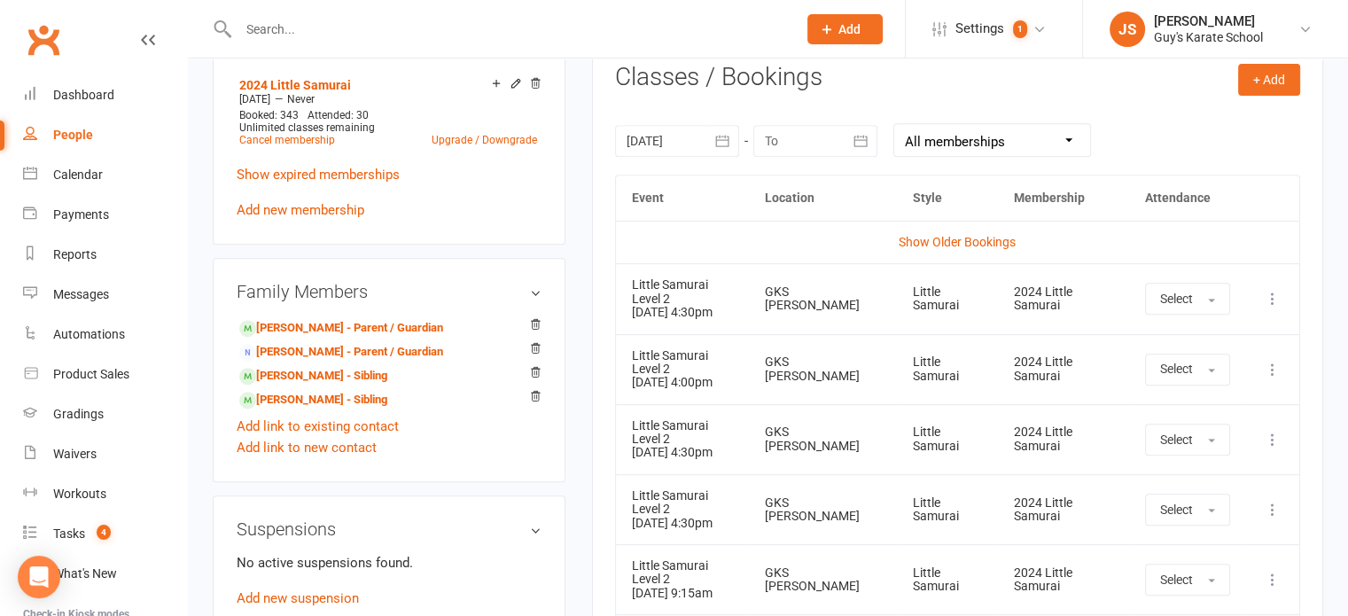
click at [720, 138] on icon "button" at bounding box center [722, 141] width 18 height 18
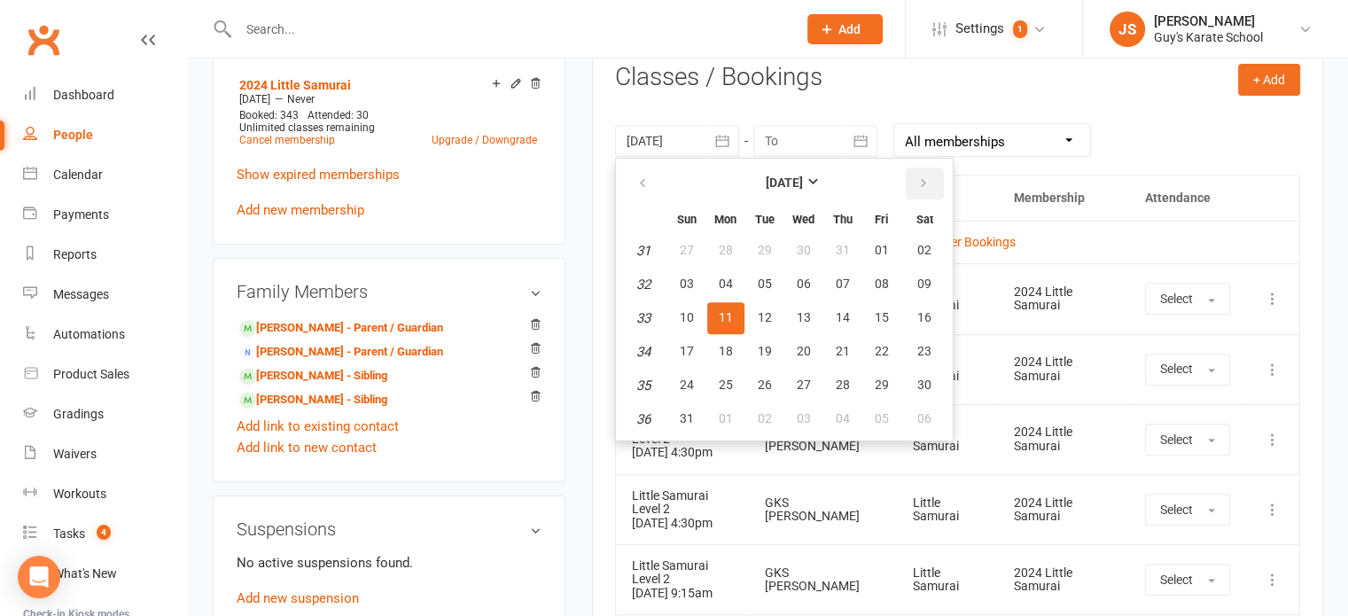
click at [917, 177] on icon "button" at bounding box center [923, 183] width 12 height 14
click at [728, 246] on span "01" at bounding box center [726, 250] width 14 height 14
type input "01 Sep 2025"
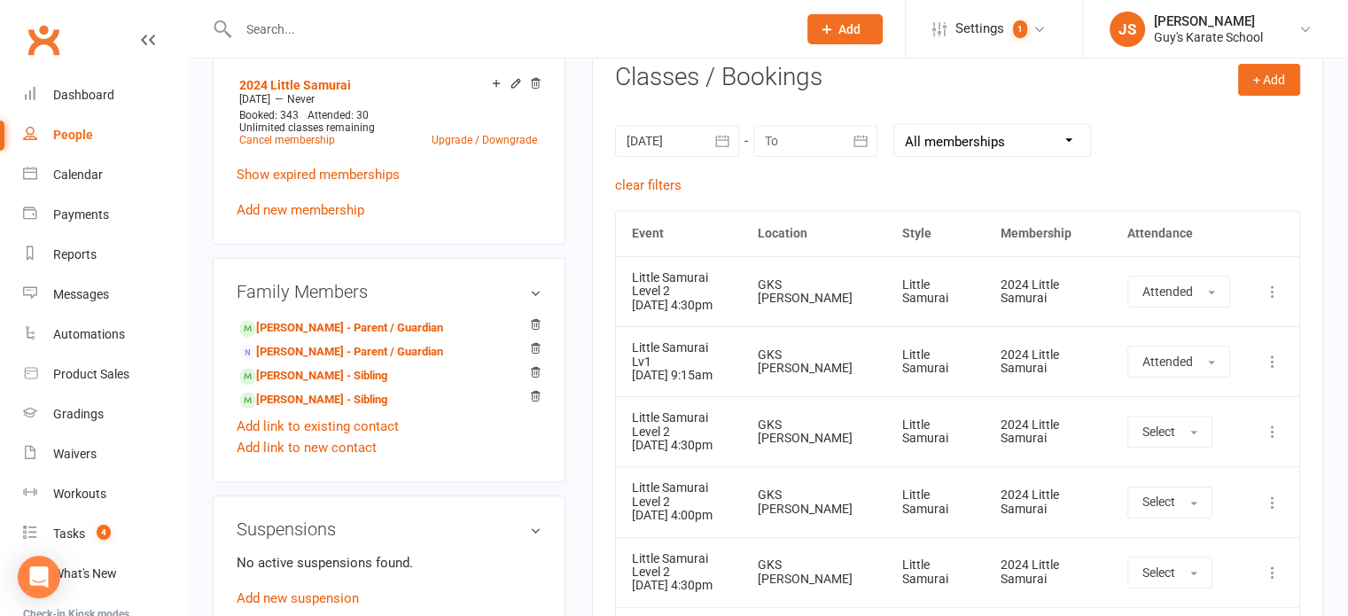
scroll to position [755, 0]
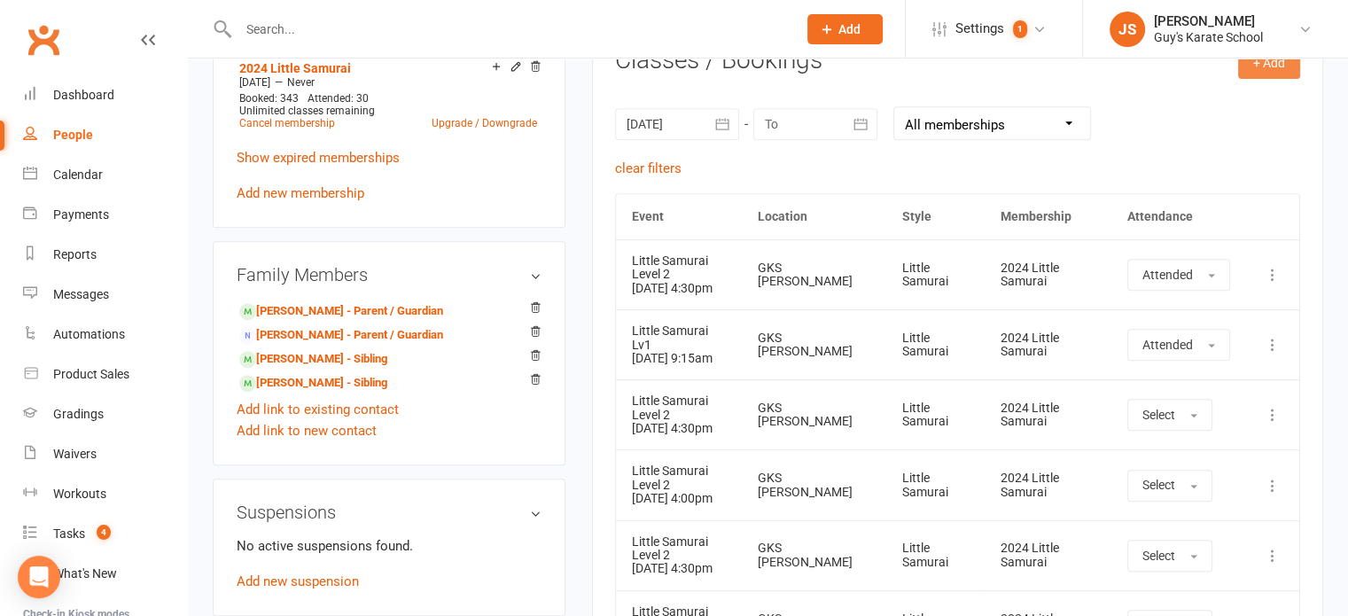
click at [1267, 70] on button "+ Add" at bounding box center [1269, 63] width 62 height 32
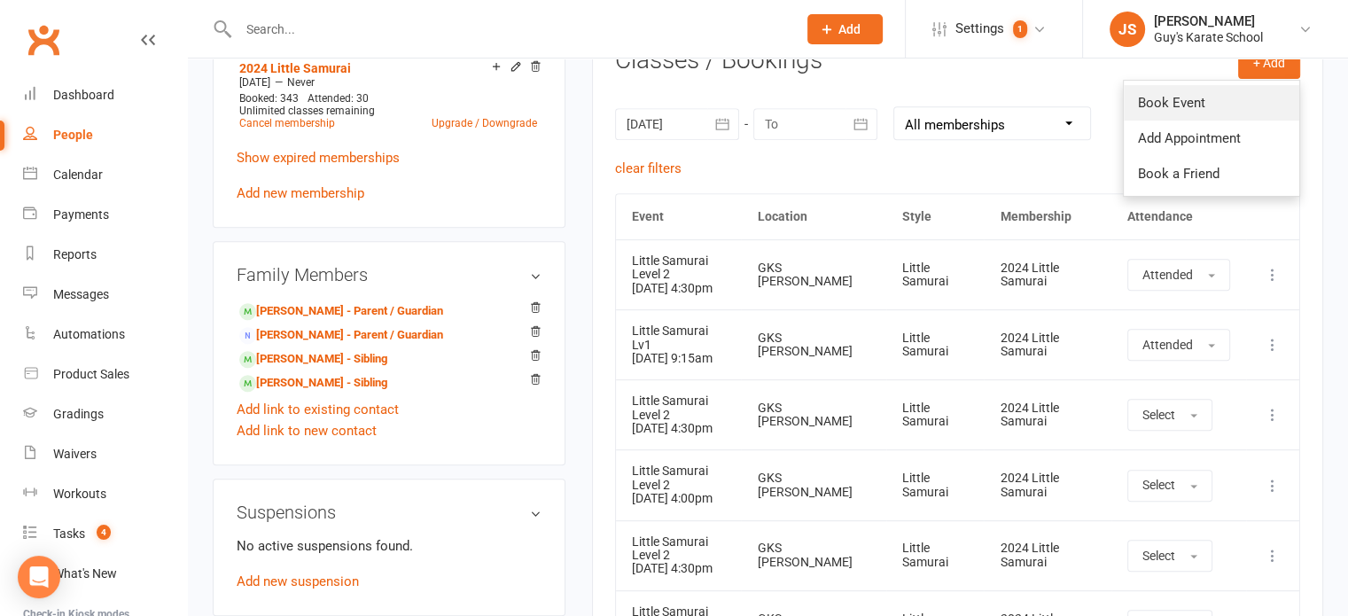
click at [1165, 106] on link "Book Event" at bounding box center [1211, 102] width 175 height 35
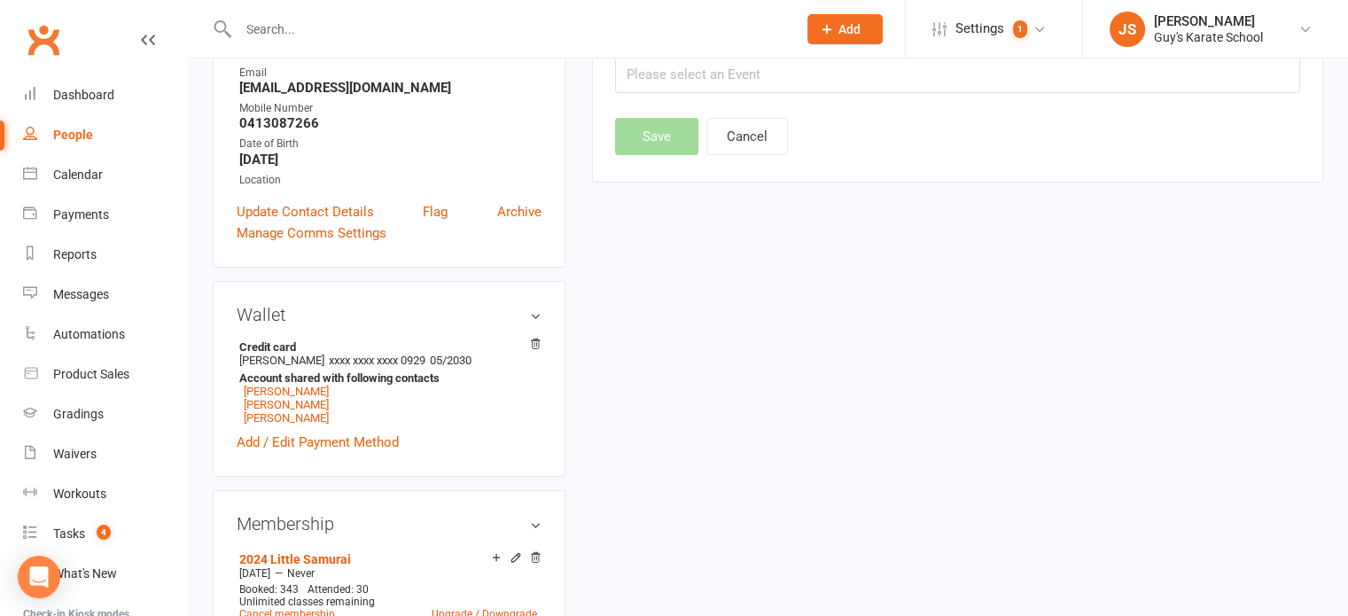
scroll to position [152, 0]
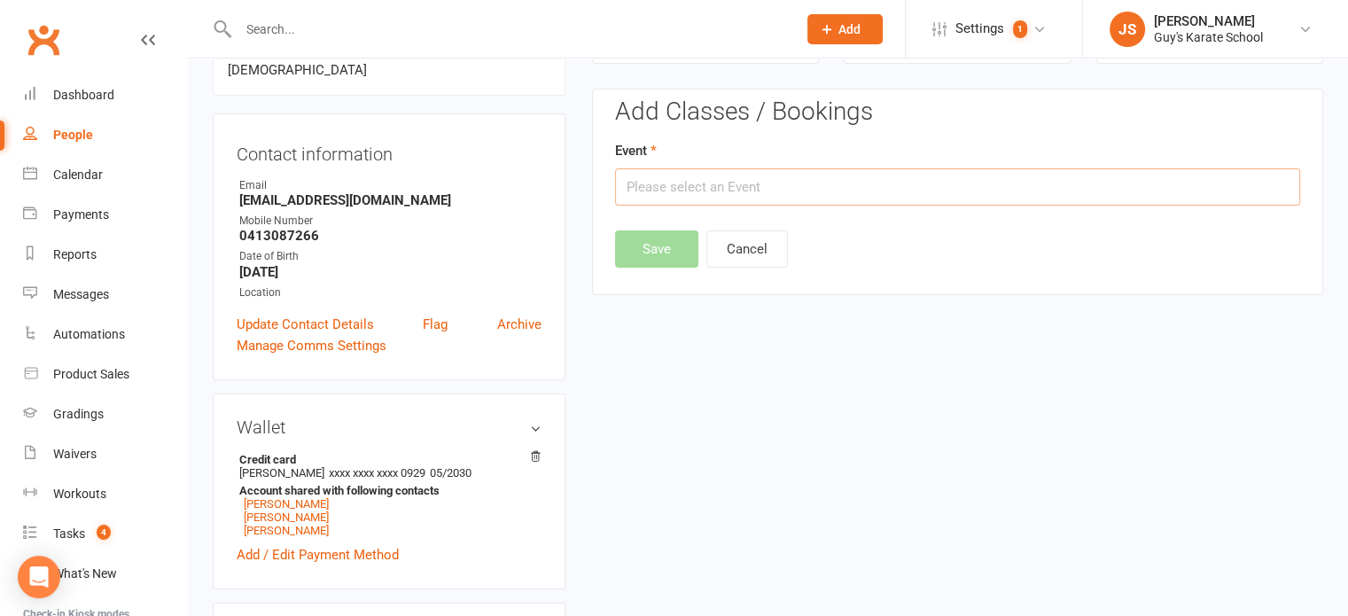
click at [833, 182] on input "text" at bounding box center [957, 186] width 685 height 37
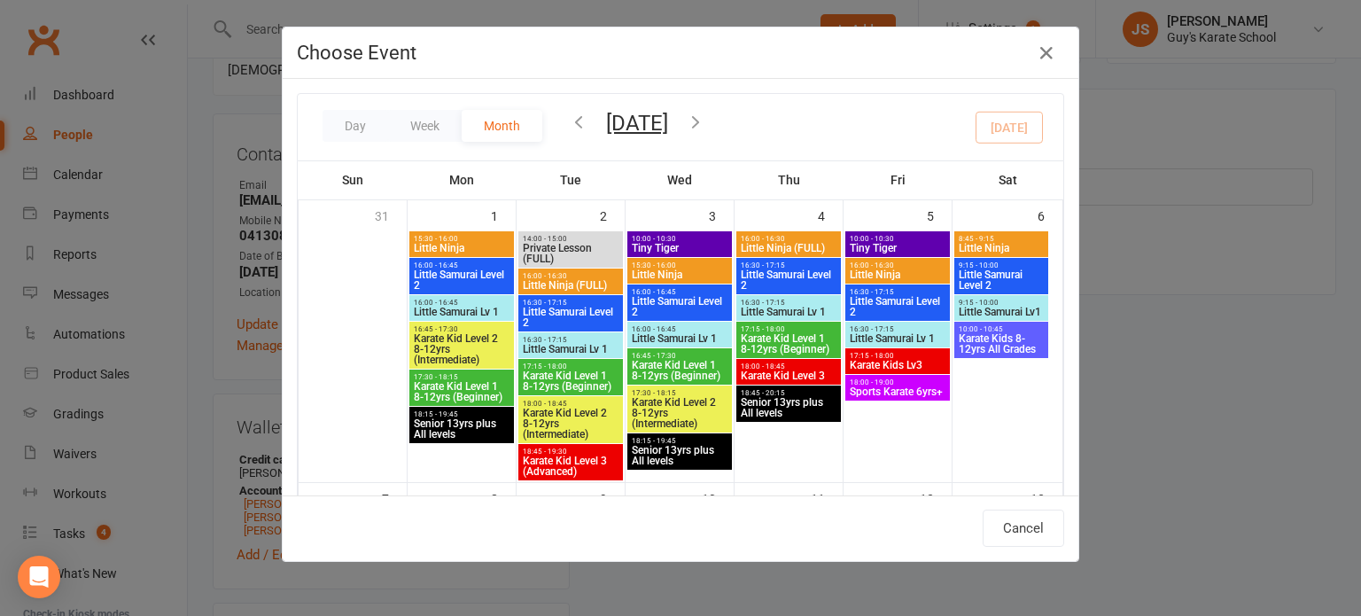
click at [983, 280] on span "Little Samurai Level 2" at bounding box center [1001, 279] width 87 height 21
type input "Little Samurai Level 2 - Sep 6, 2025 9:15:00 AM"
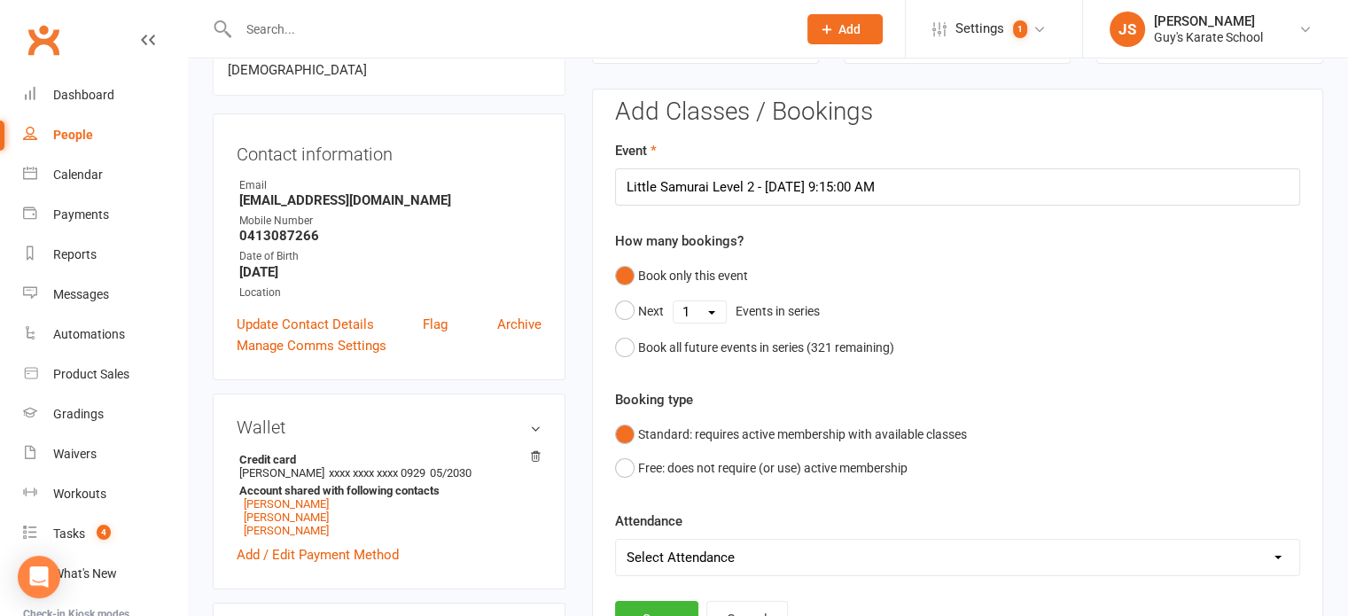
click at [645, 544] on select "Select Attendance Attended Absent" at bounding box center [957, 557] width 683 height 35
select select "0"
click at [616, 540] on select "Select Attendance Attended Absent" at bounding box center [957, 557] width 683 height 35
click at [660, 608] on button "Save" at bounding box center [656, 619] width 83 height 37
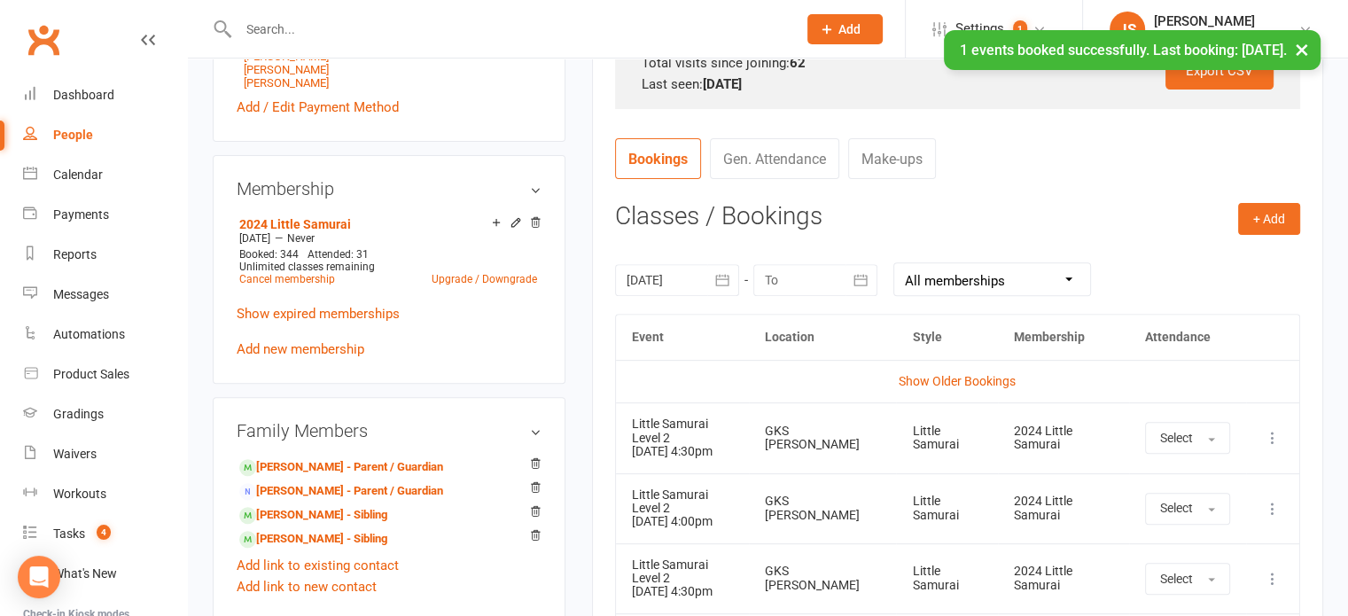
scroll to position [624, 0]
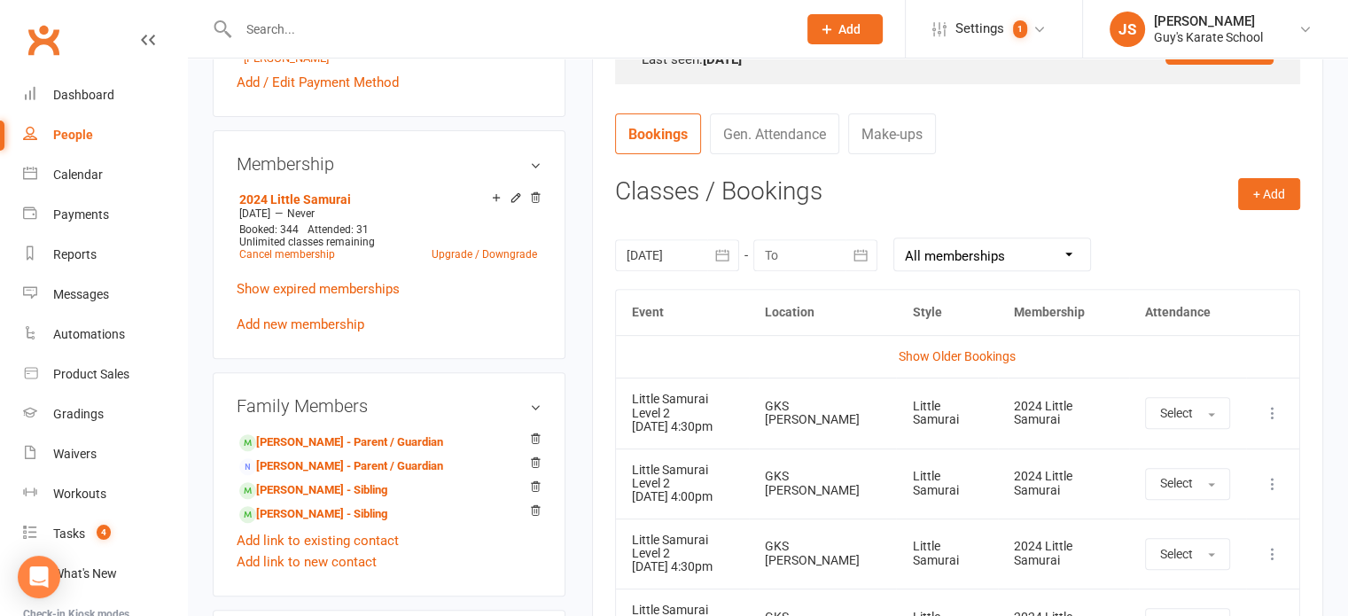
click at [721, 259] on icon "button" at bounding box center [722, 255] width 13 height 12
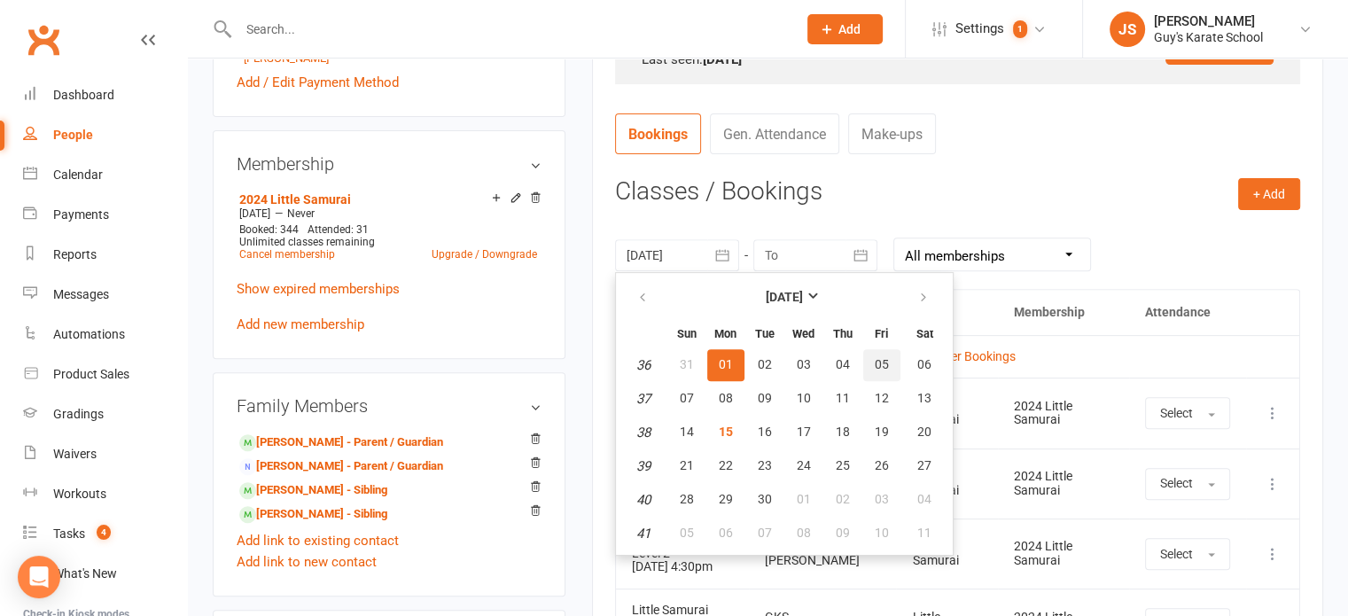
click at [875, 367] on span "05" at bounding box center [882, 364] width 14 height 14
type input "05 Sep 2025"
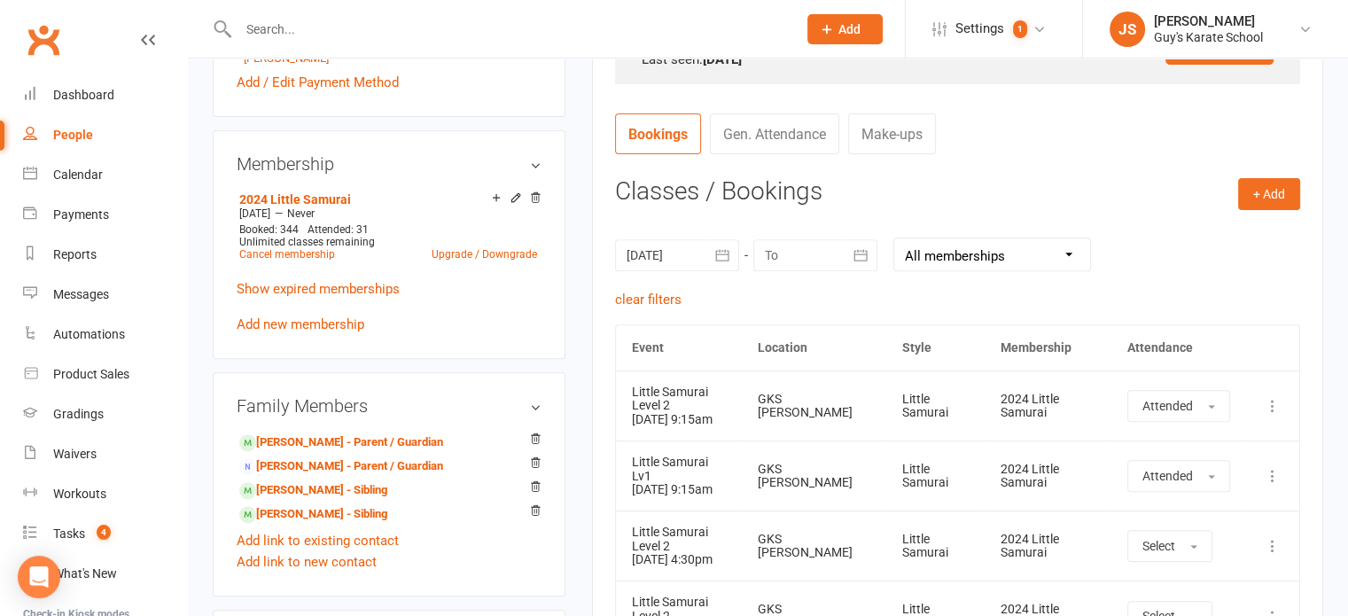
scroll to position [679, 0]
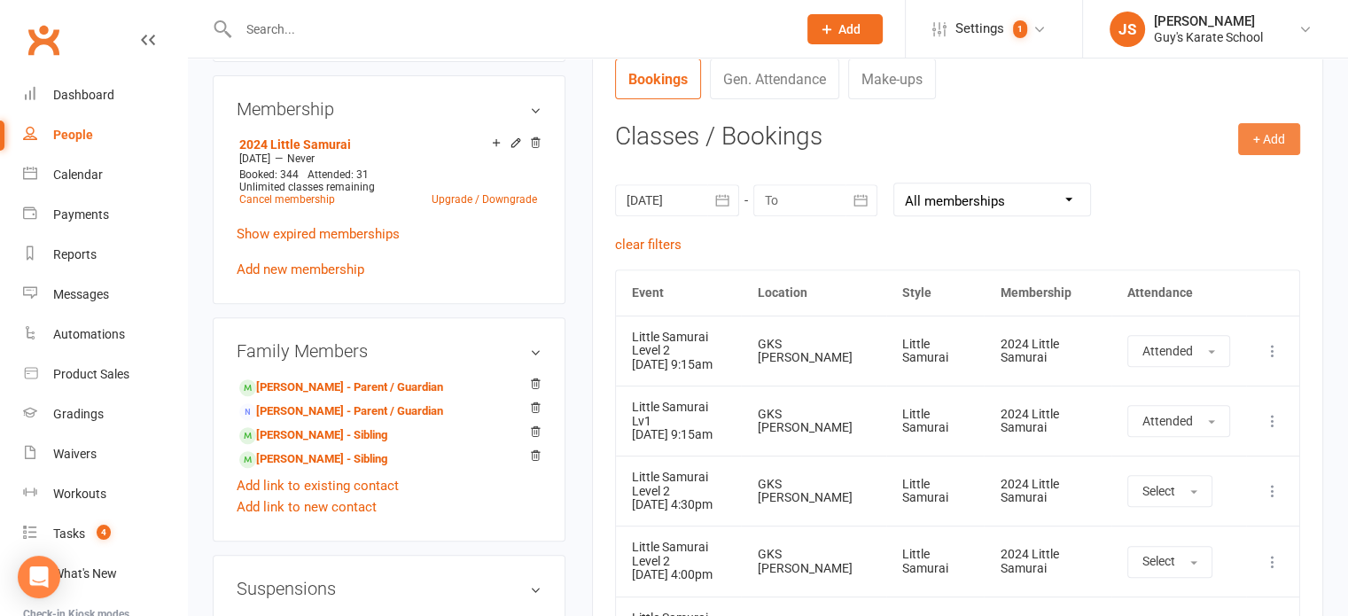
click at [1273, 141] on button "+ Add" at bounding box center [1269, 139] width 62 height 32
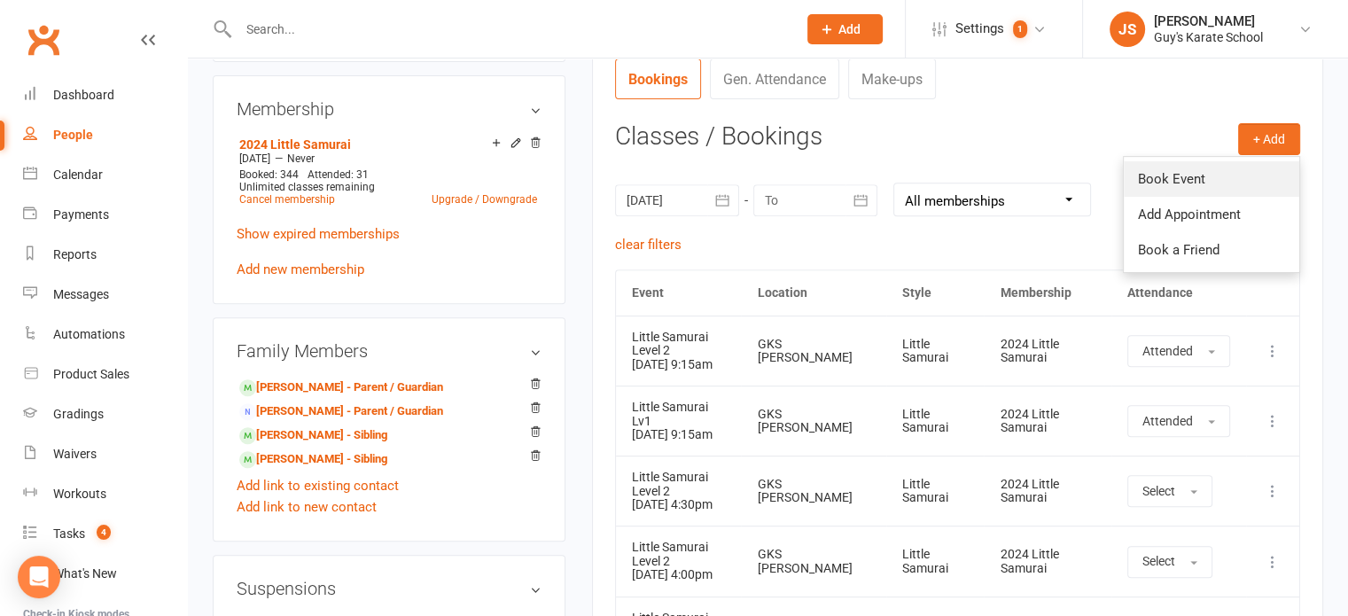
click at [1179, 178] on link "Book Event" at bounding box center [1211, 178] width 175 height 35
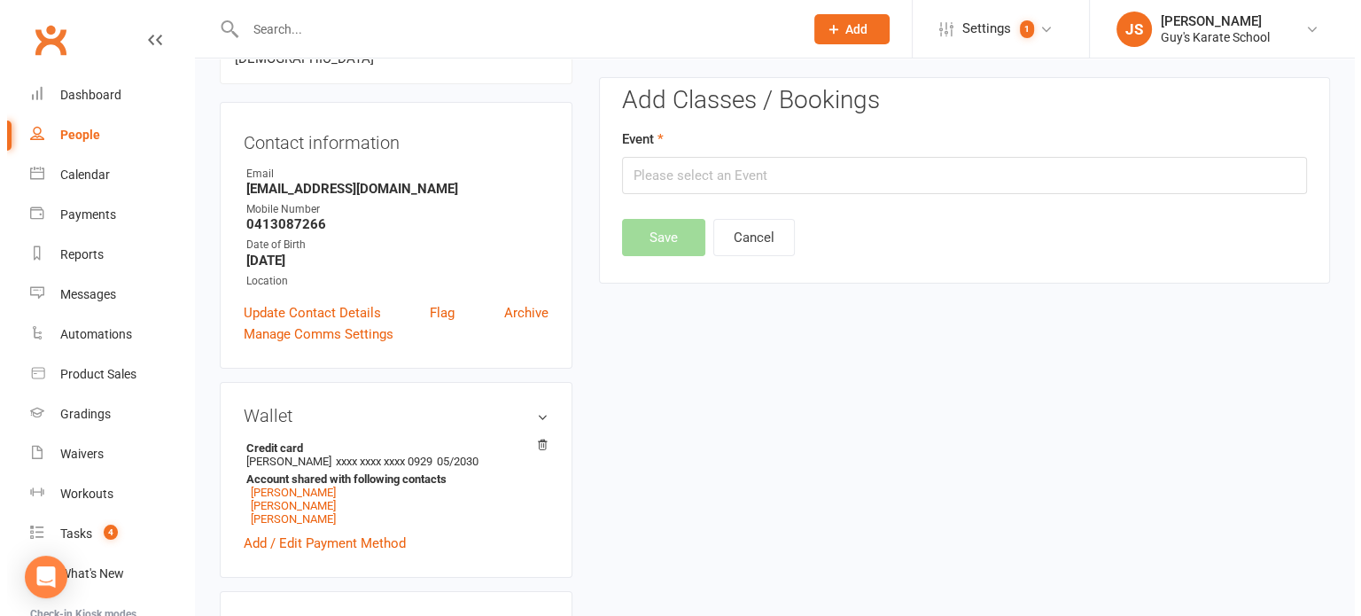
scroll to position [152, 0]
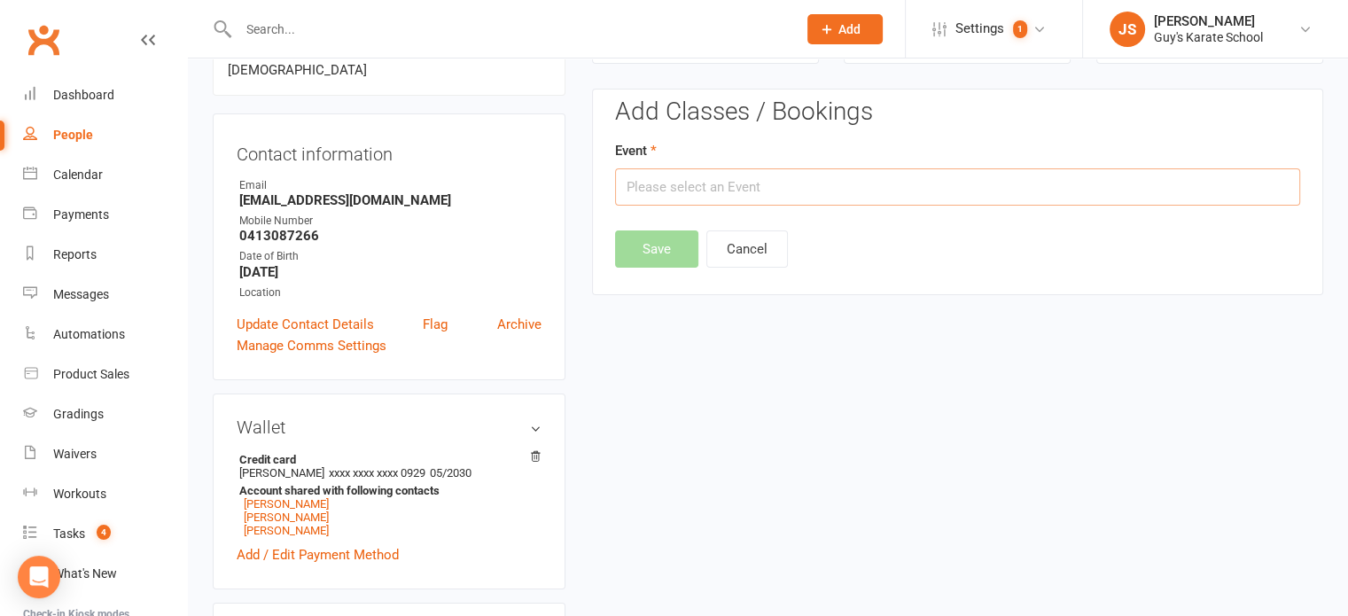
click at [883, 189] on input "text" at bounding box center [957, 186] width 685 height 37
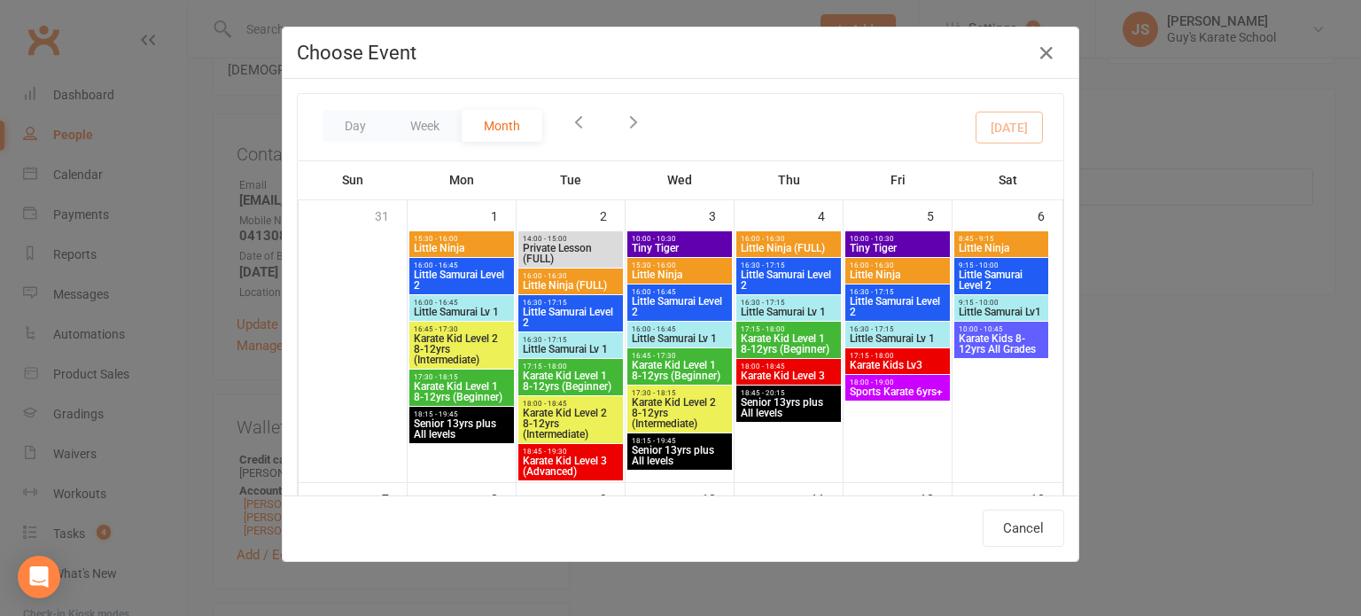
click at [552, 581] on span "16:30 - 17:15" at bounding box center [570, 585] width 97 height 8
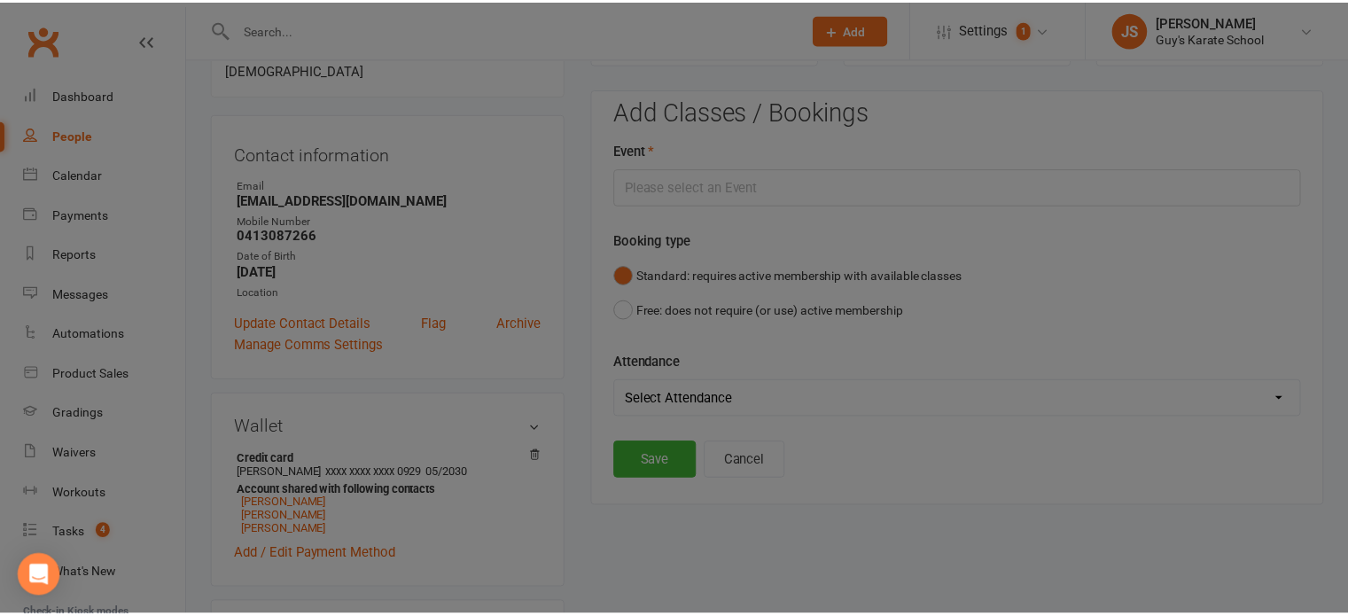
scroll to position [299, 0]
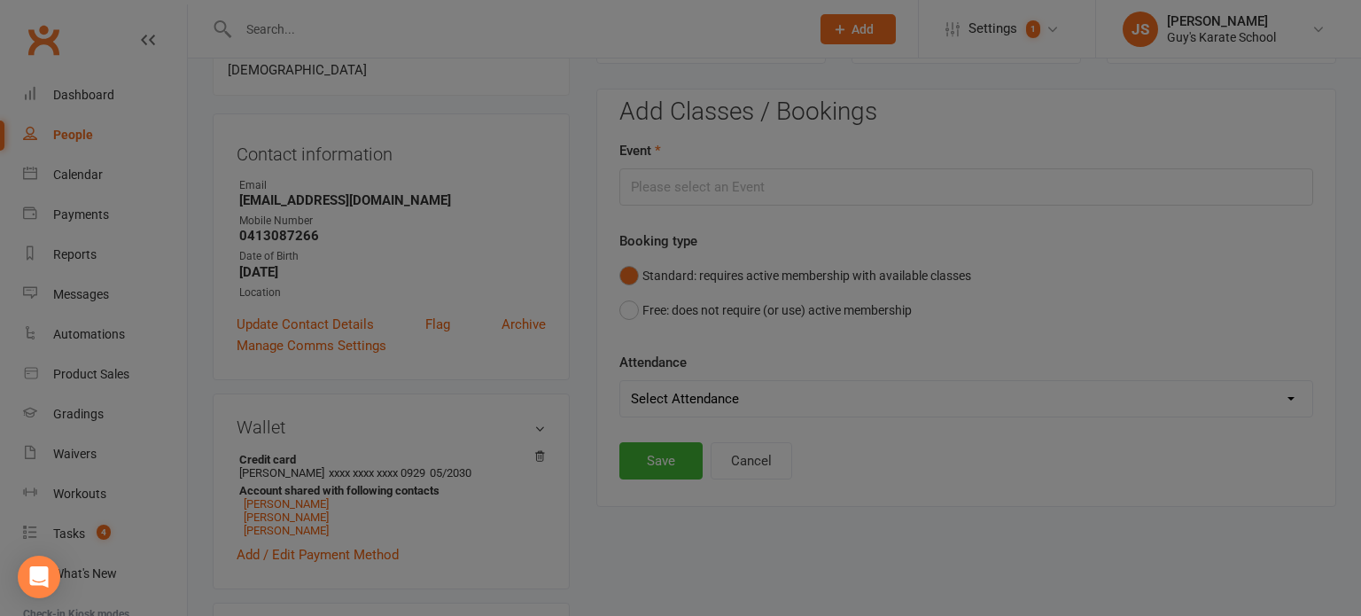
type input "Little Samurai Level 2 - Sep 9, 2025 4:30:00 PM"
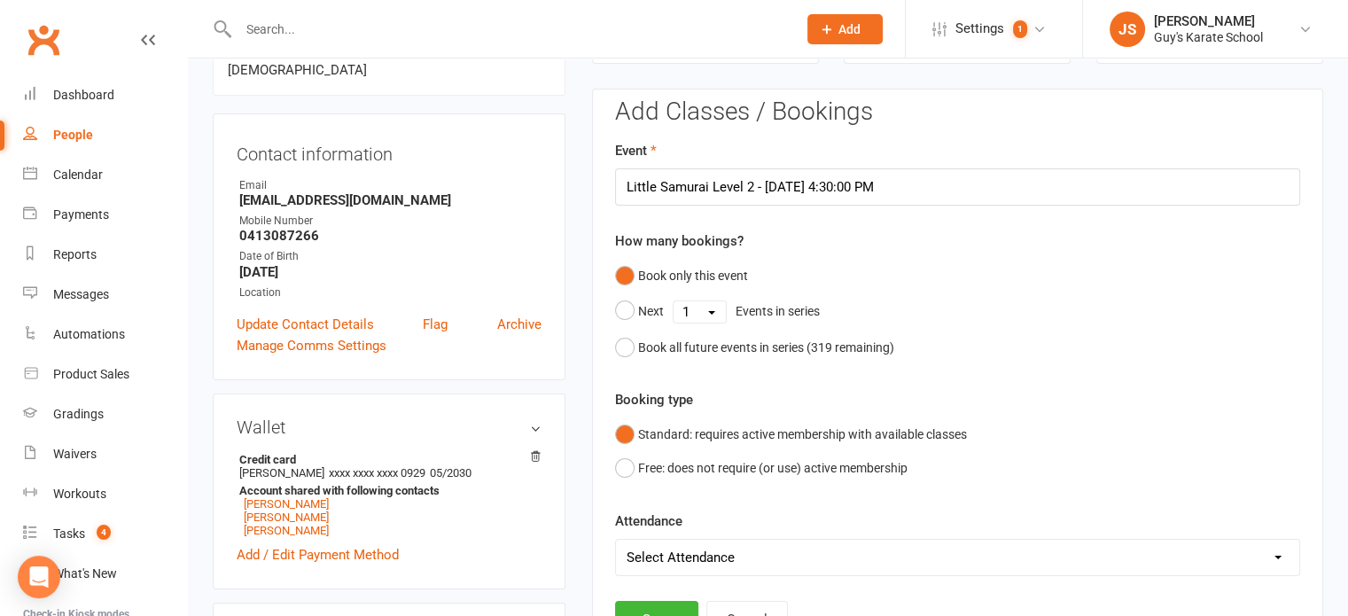
click at [681, 544] on select "Select Attendance Attended Absent" at bounding box center [957, 557] width 683 height 35
select select "0"
click at [616, 540] on select "Select Attendance Attended Absent" at bounding box center [957, 557] width 683 height 35
click at [657, 605] on button "Save" at bounding box center [656, 619] width 83 height 37
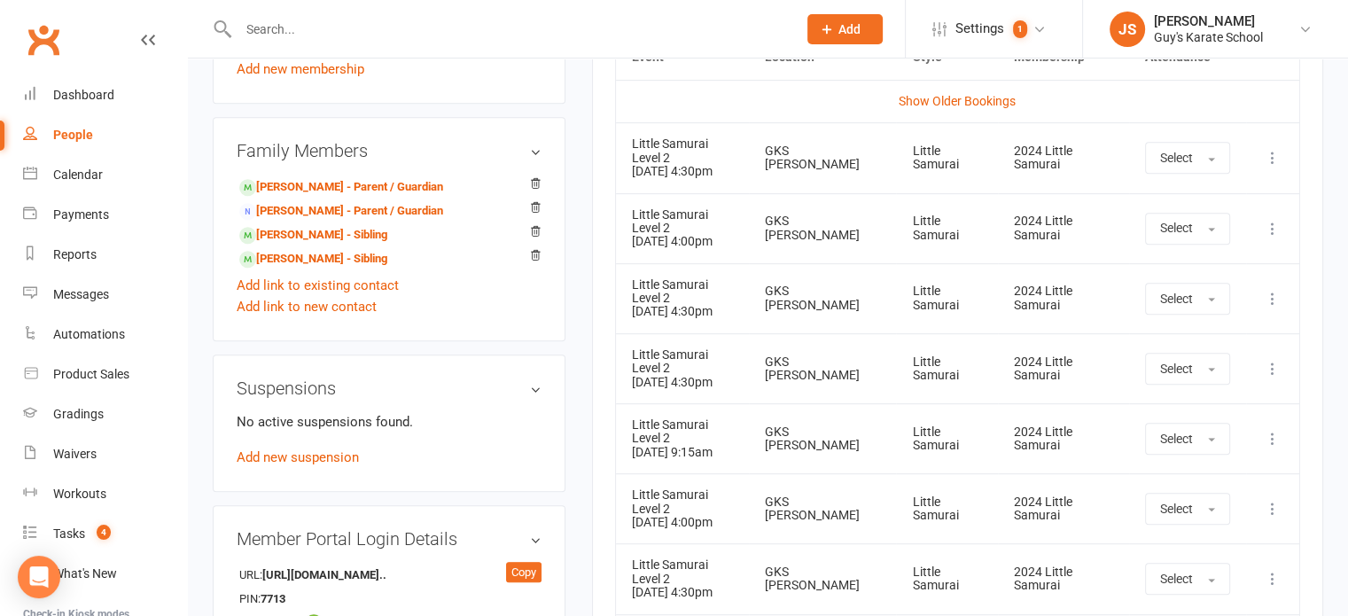
scroll to position [883, 0]
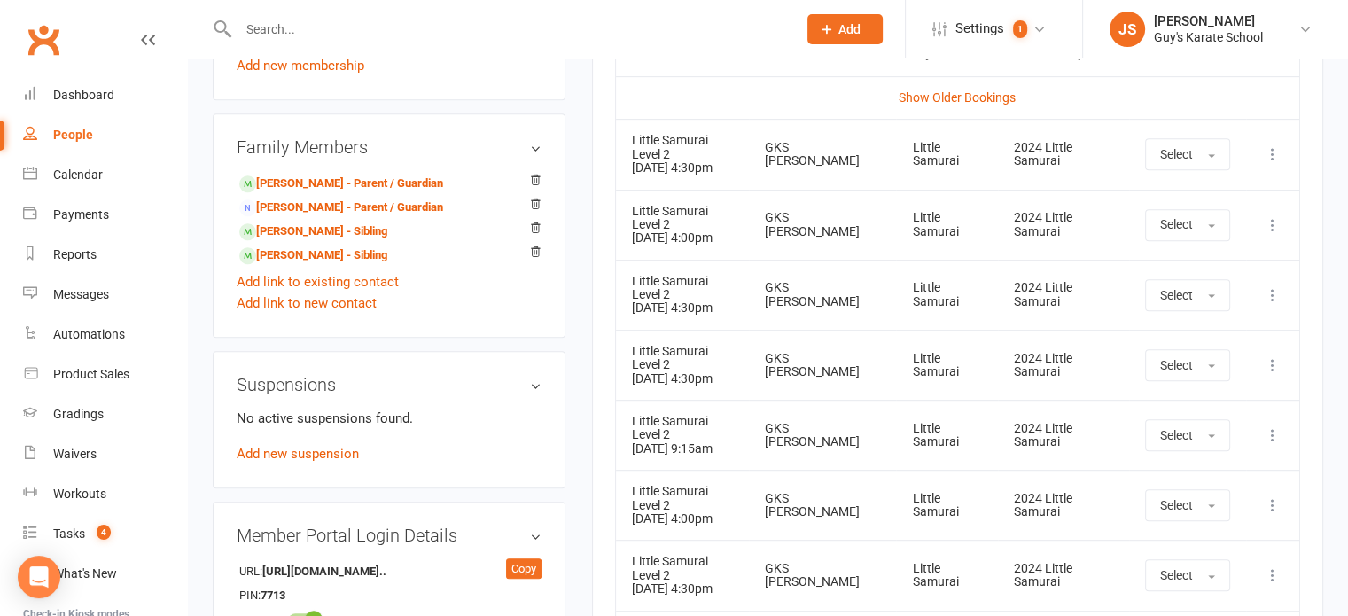
click at [1280, 223] on icon at bounding box center [1273, 225] width 18 height 18
click at [1343, 204] on div "upload photo Archer Tuckerman Activated 8 September, 2023 Added 8 September, 20…" at bounding box center [768, 199] width 1160 height 2047
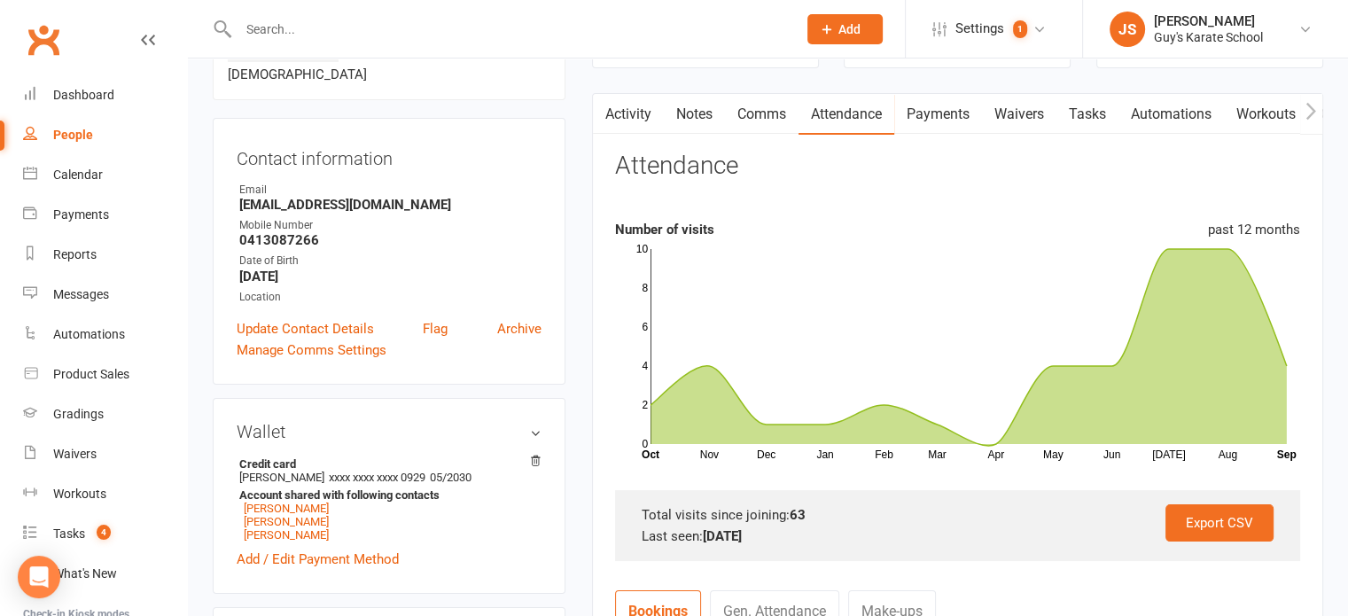
scroll to position [37, 0]
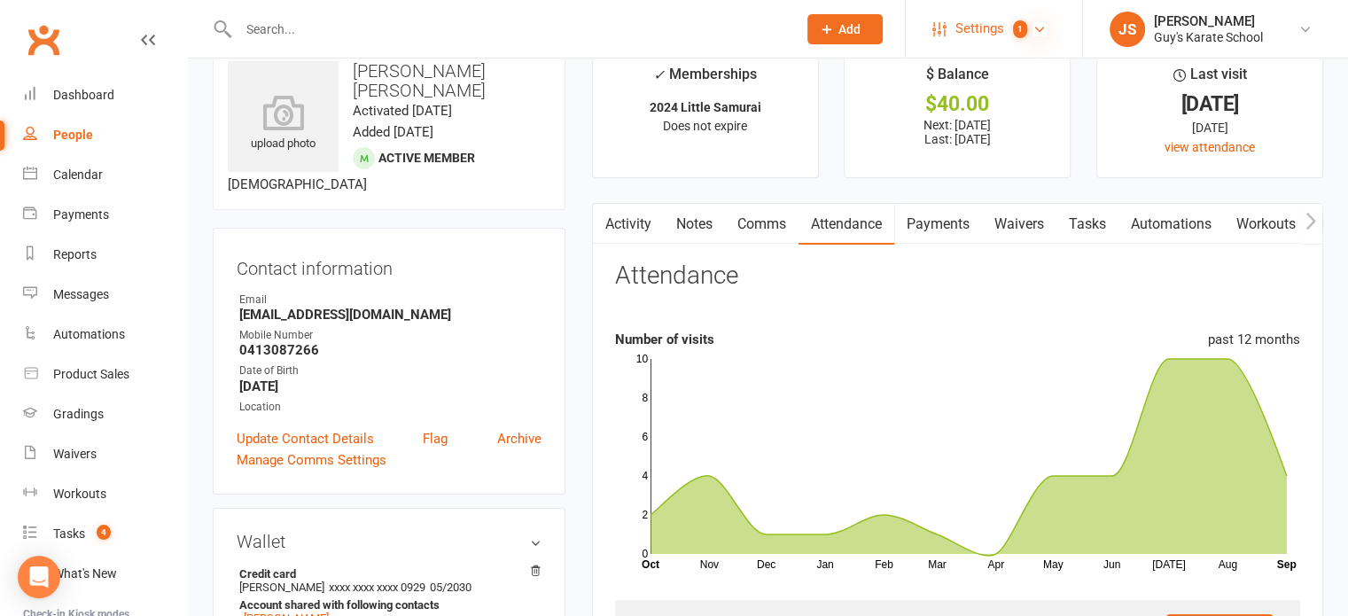
click at [1039, 26] on icon at bounding box center [1039, 29] width 14 height 14
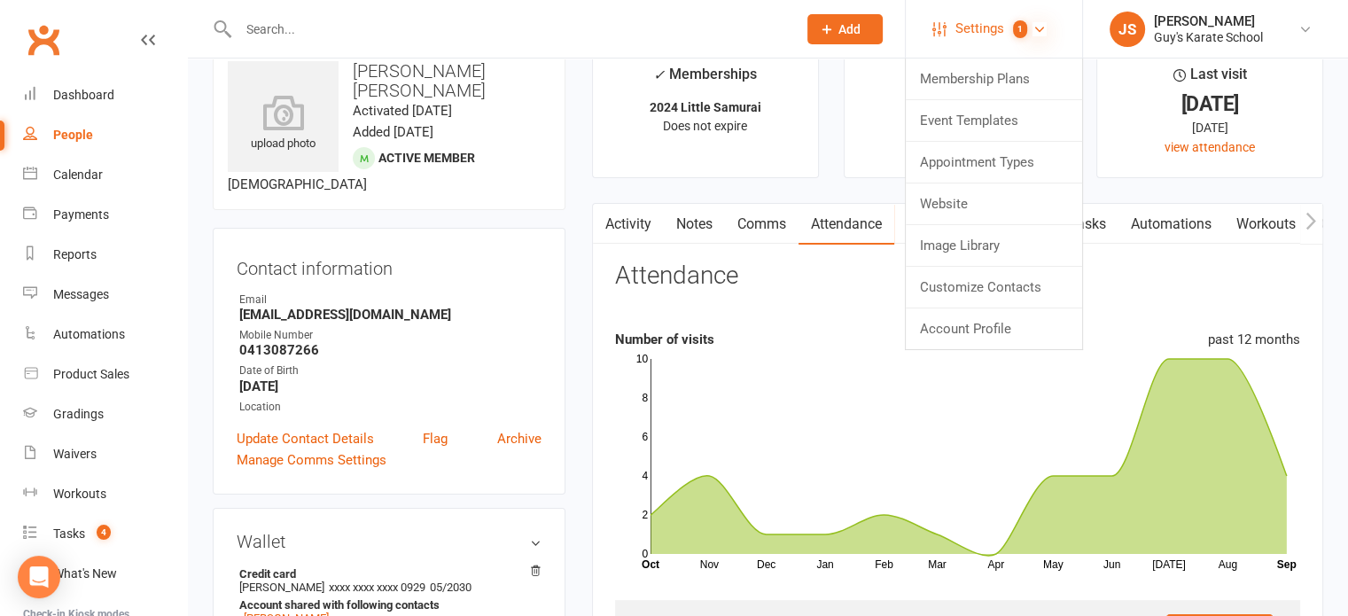
click at [1039, 26] on icon at bounding box center [1039, 29] width 14 height 14
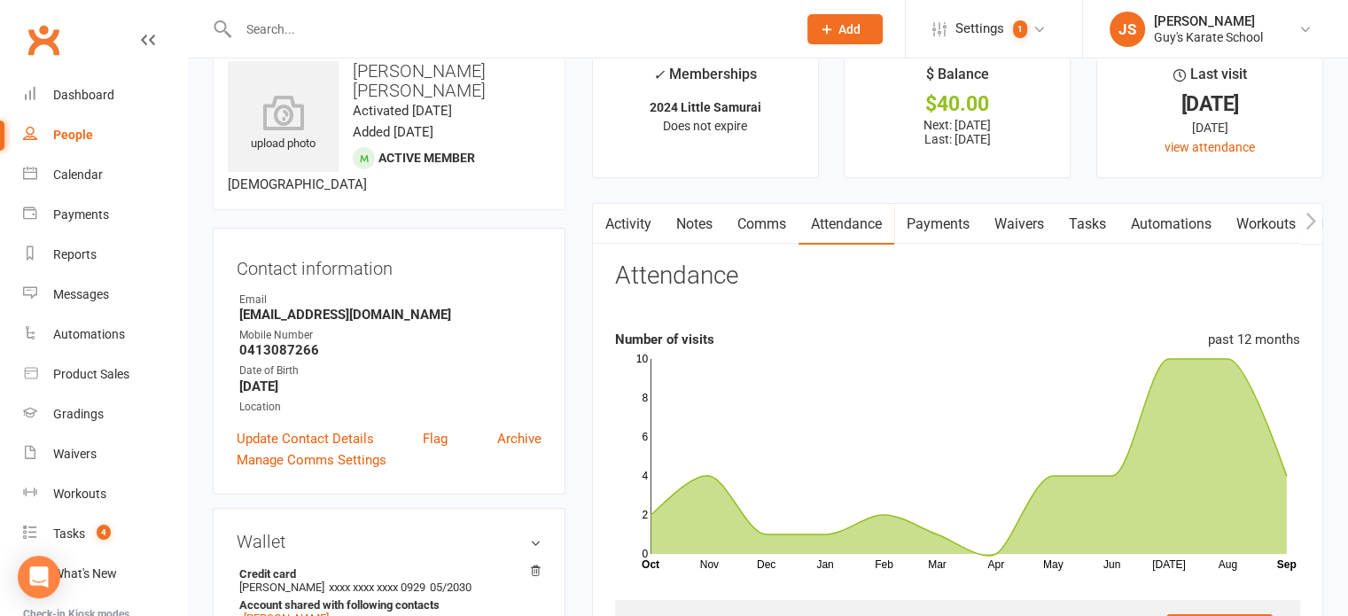
scroll to position [0, 0]
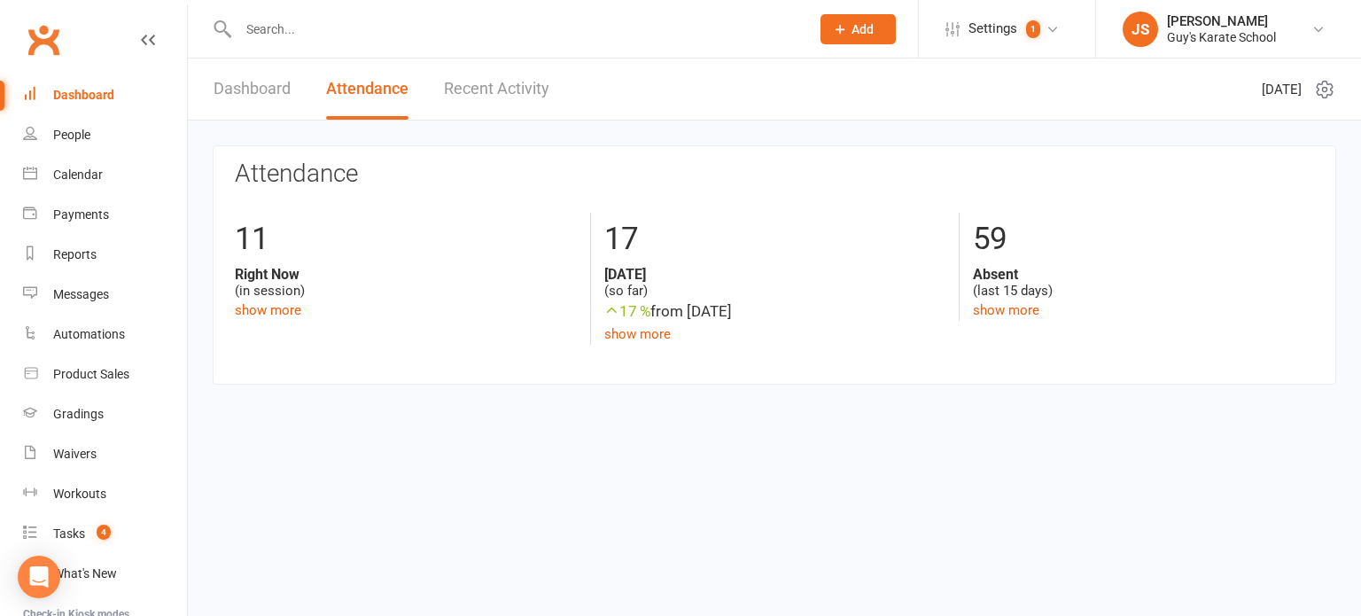
click at [361, 20] on input "text" at bounding box center [515, 29] width 564 height 25
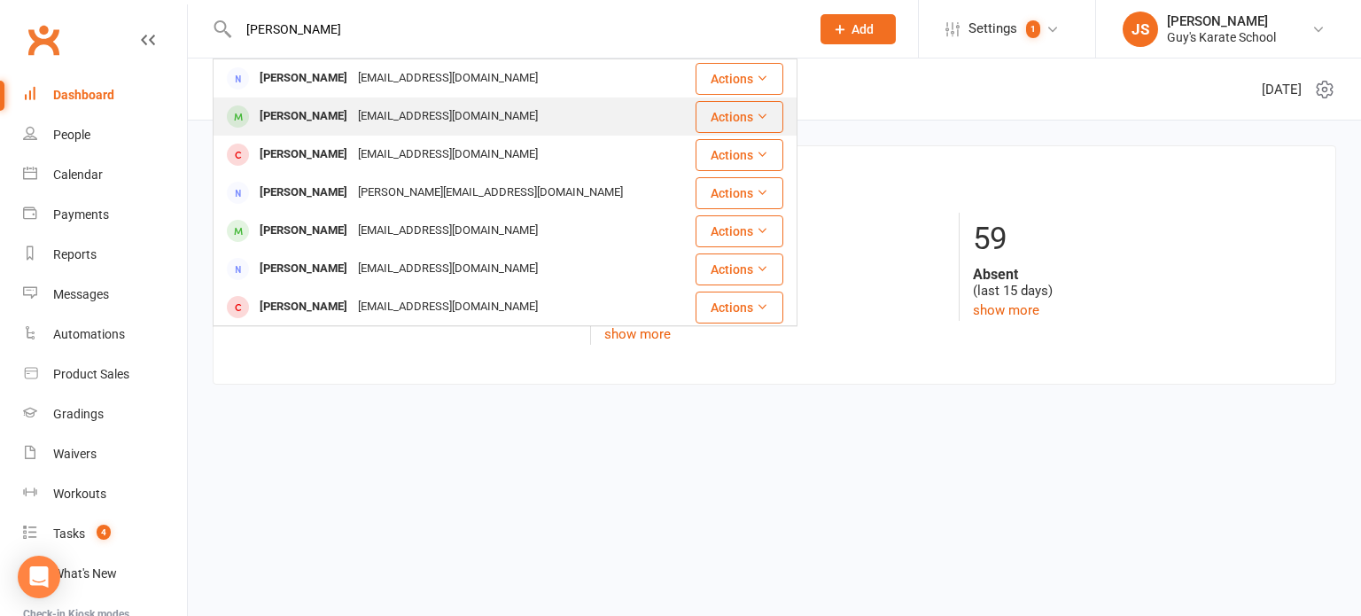
type input "[PERSON_NAME]"
click at [301, 113] on div "[PERSON_NAME]" at bounding box center [303, 117] width 98 height 26
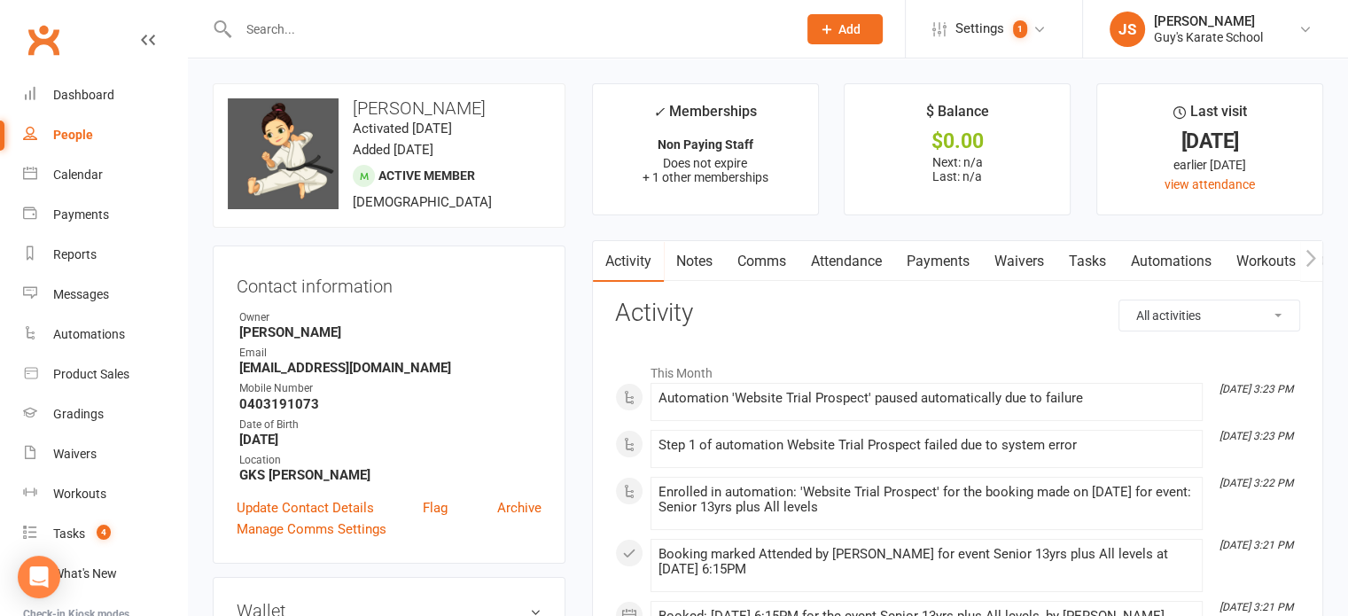
click at [319, 28] on input "text" at bounding box center [508, 29] width 551 height 25
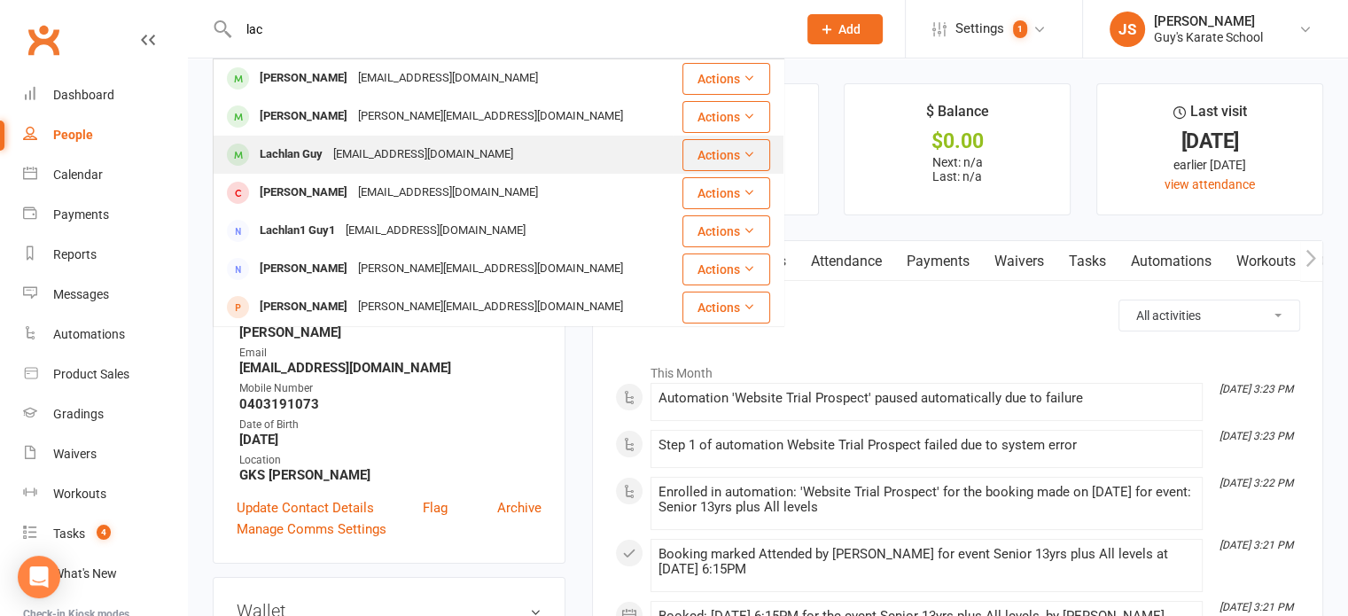
type input "lac"
click at [339, 149] on div "[EMAIL_ADDRESS][DOMAIN_NAME]" at bounding box center [423, 155] width 191 height 26
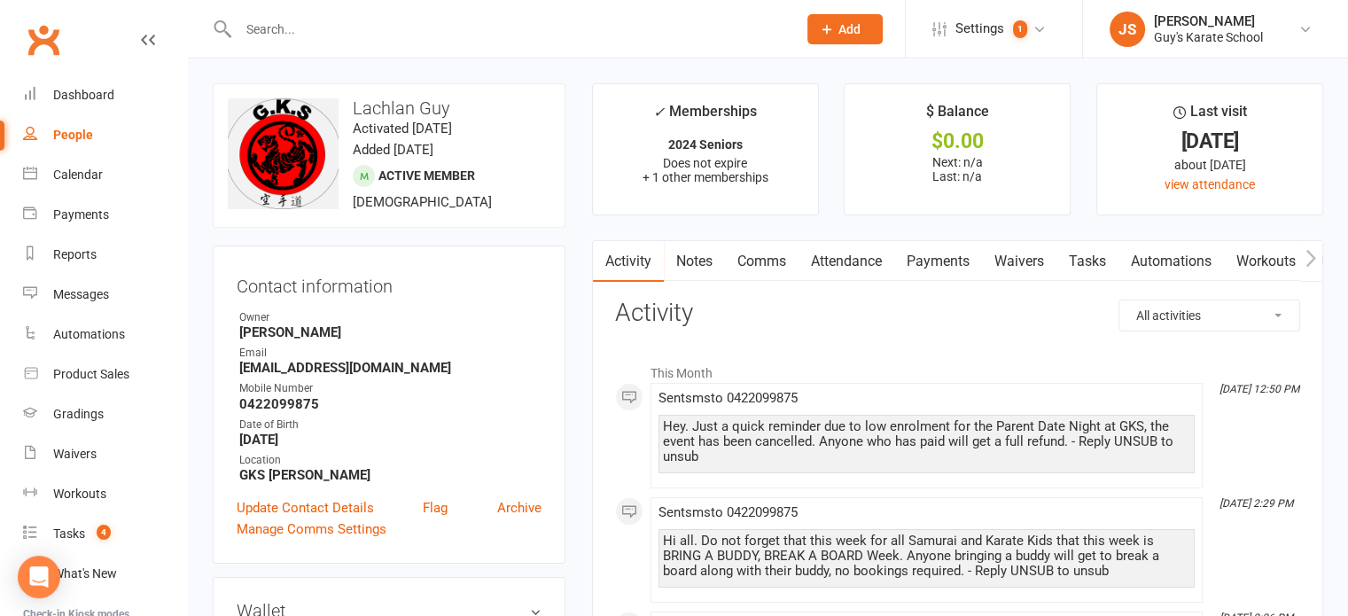
click at [345, 31] on input "text" at bounding box center [508, 29] width 551 height 25
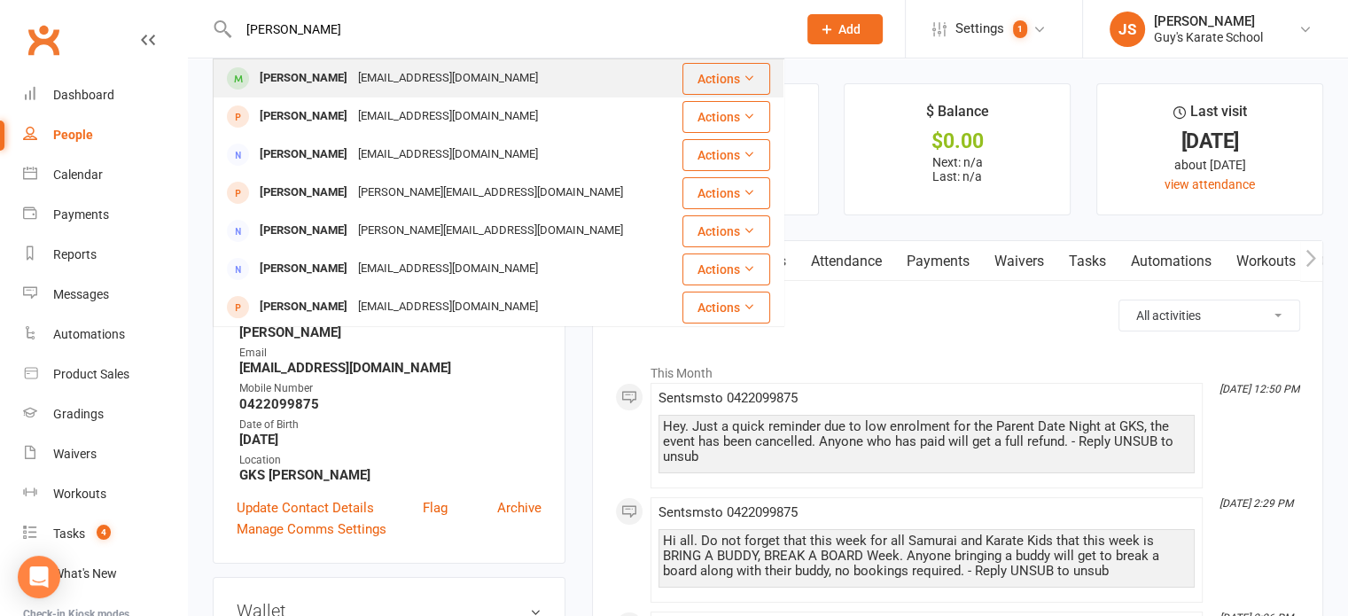
type input "[PERSON_NAME]"
click at [353, 70] on div "[EMAIL_ADDRESS][DOMAIN_NAME]" at bounding box center [448, 79] width 191 height 26
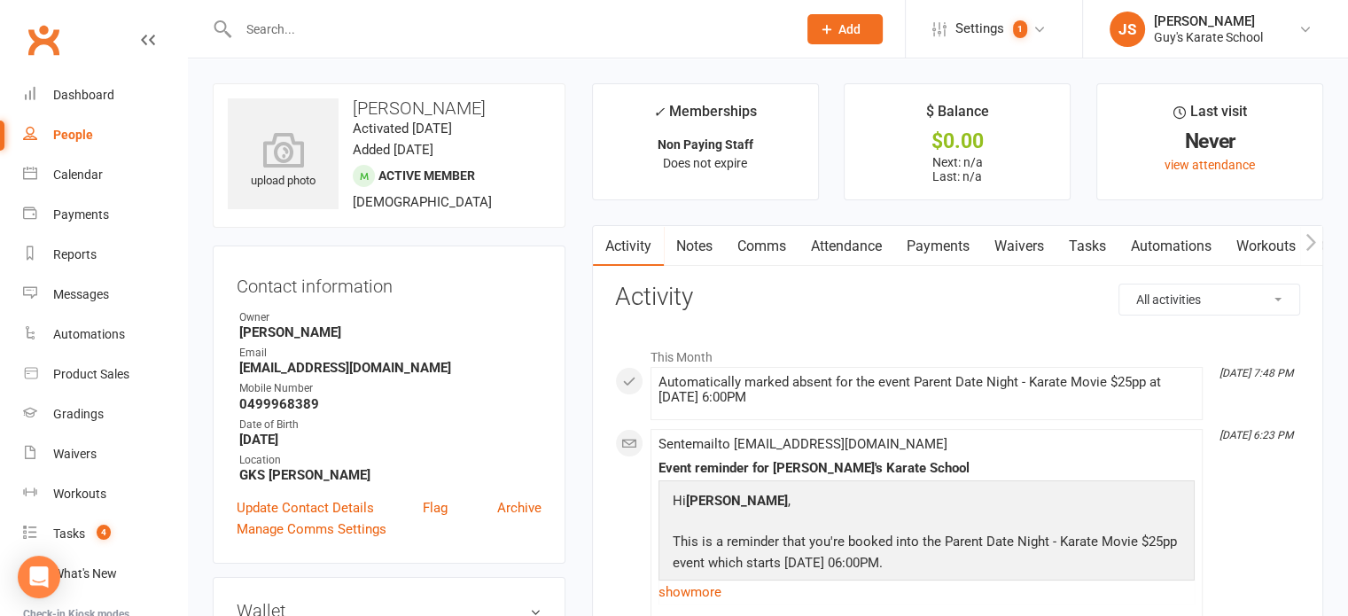
click at [285, 35] on input "text" at bounding box center [508, 29] width 551 height 25
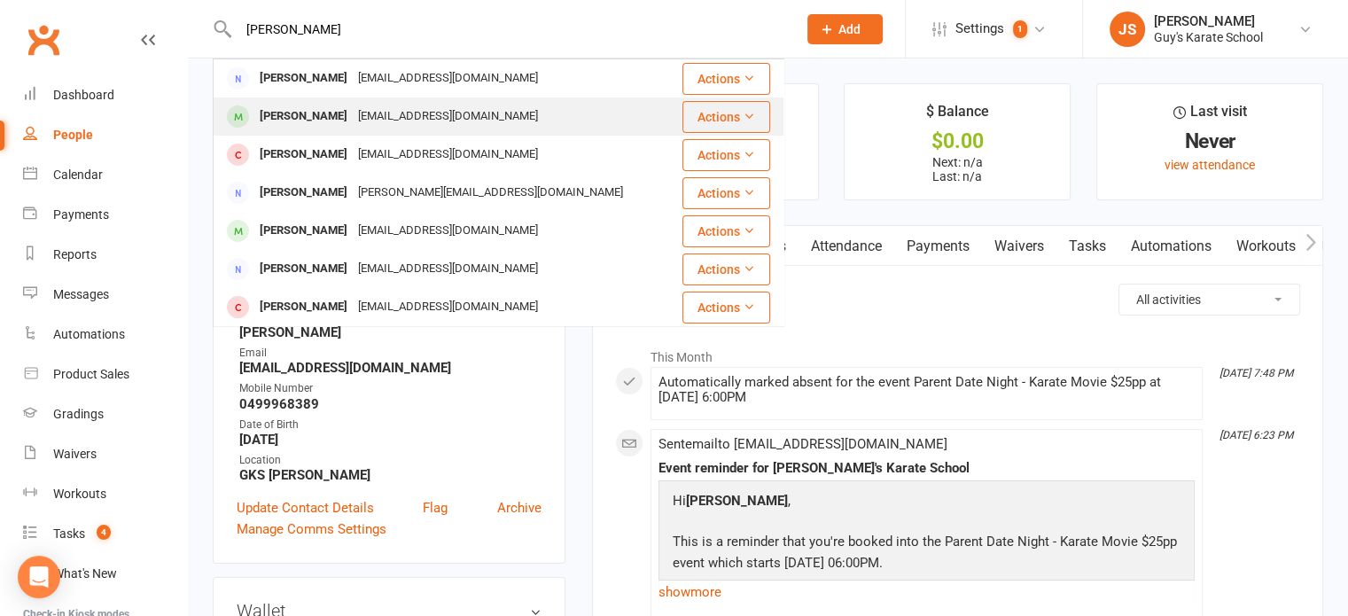
type input "[PERSON_NAME]"
click at [319, 107] on div "[PERSON_NAME]" at bounding box center [303, 117] width 98 height 26
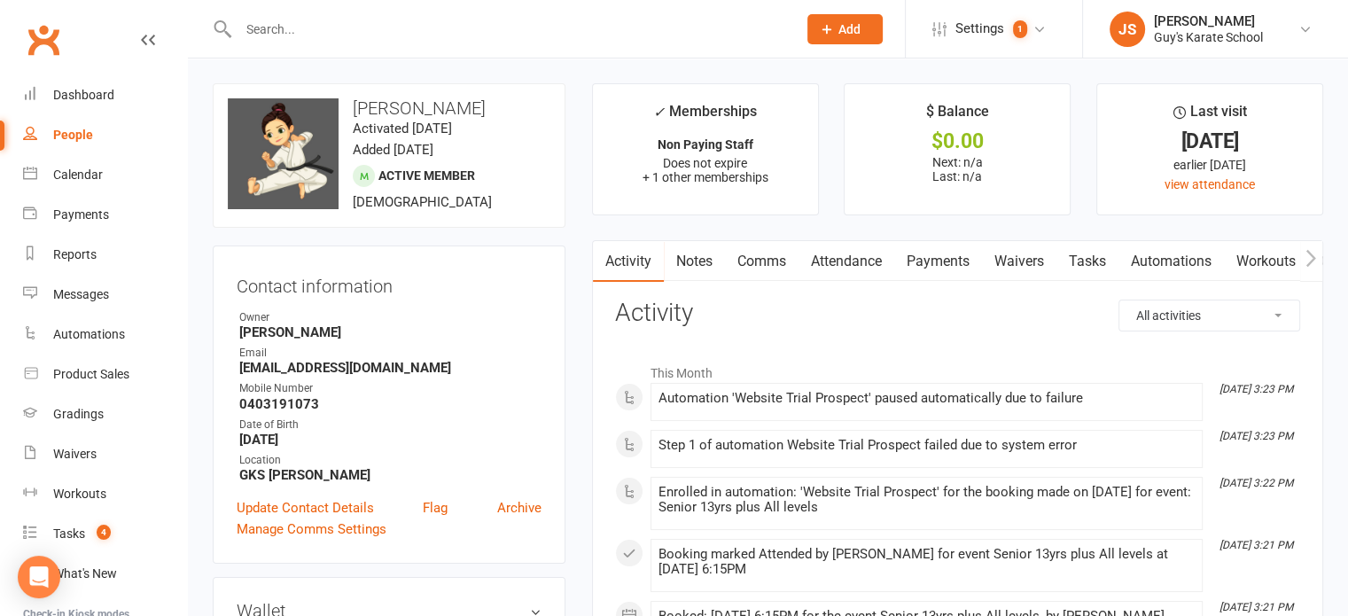
click at [340, 28] on input "text" at bounding box center [508, 29] width 551 height 25
click at [78, 140] on div "People" at bounding box center [73, 135] width 40 height 14
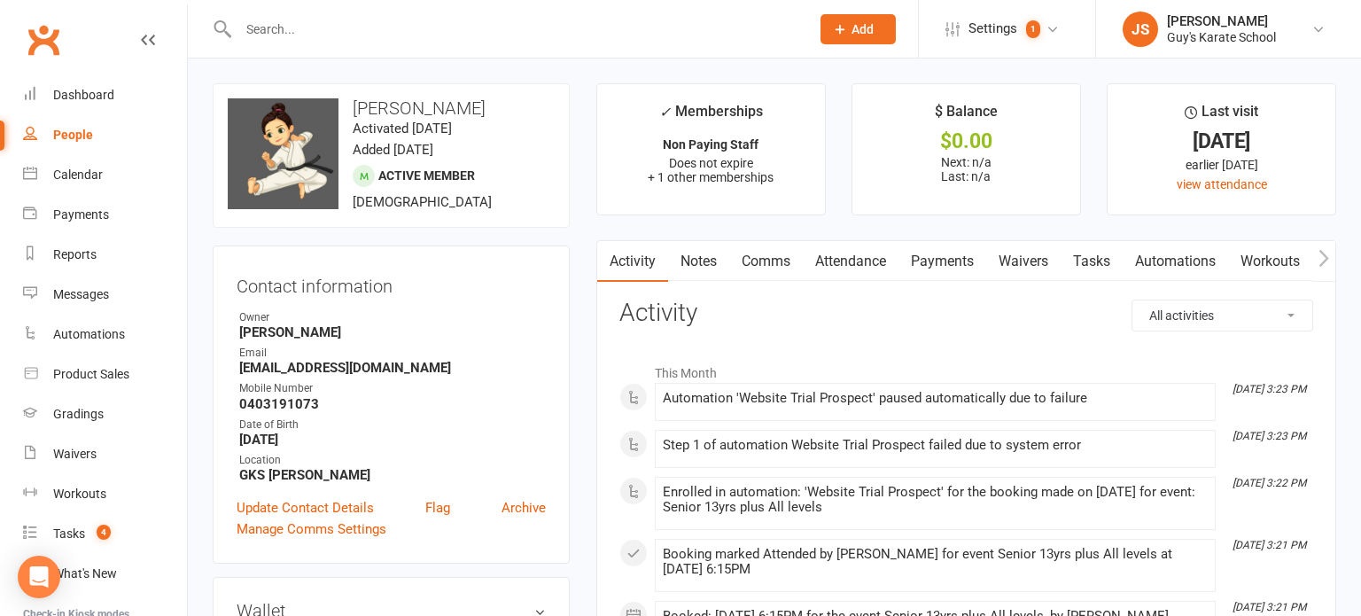
select select "100"
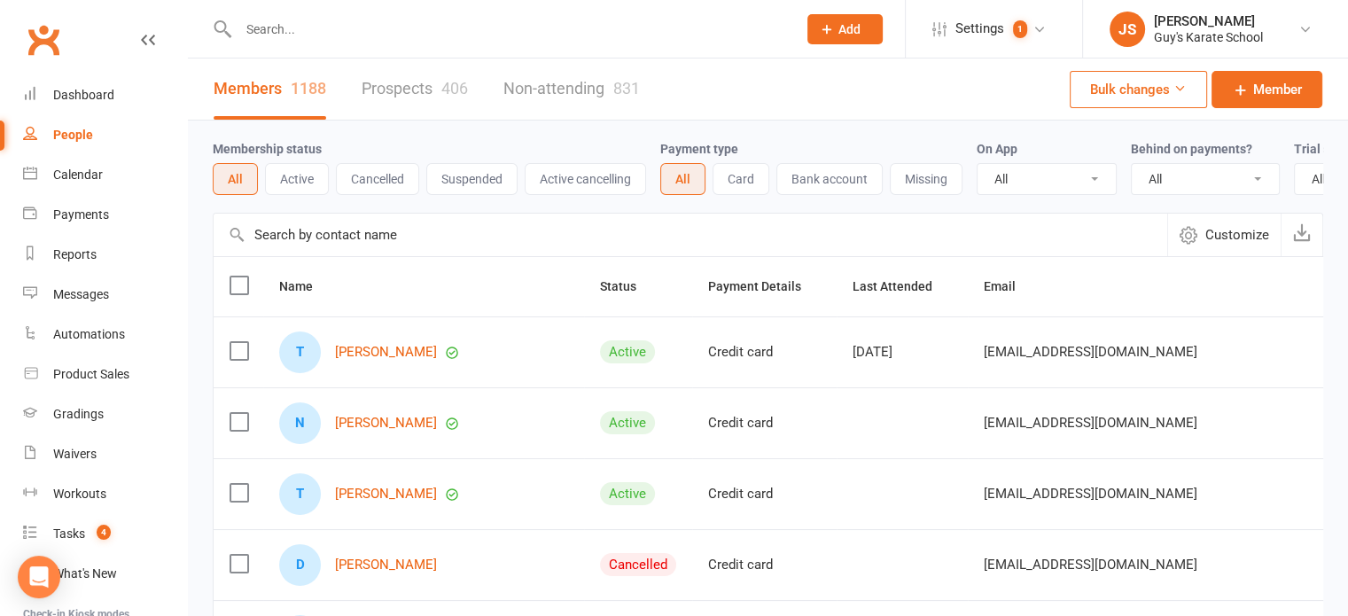
click at [297, 184] on button "Active" at bounding box center [297, 179] width 64 height 32
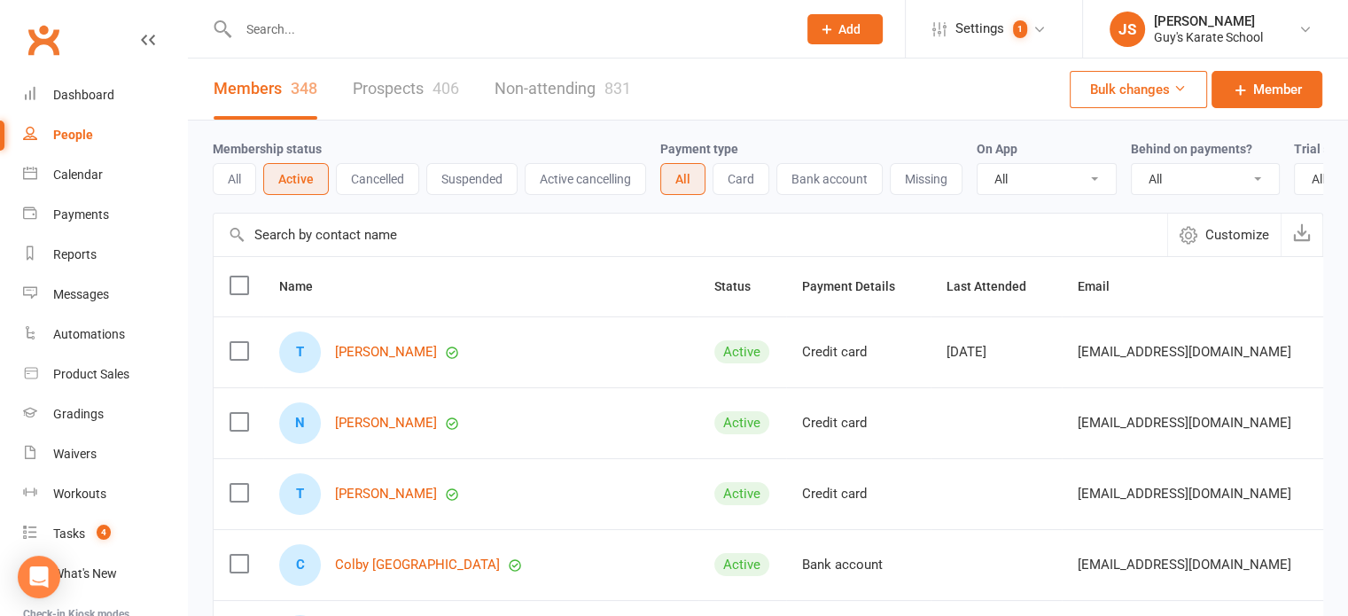
click at [307, 36] on input "text" at bounding box center [508, 29] width 551 height 25
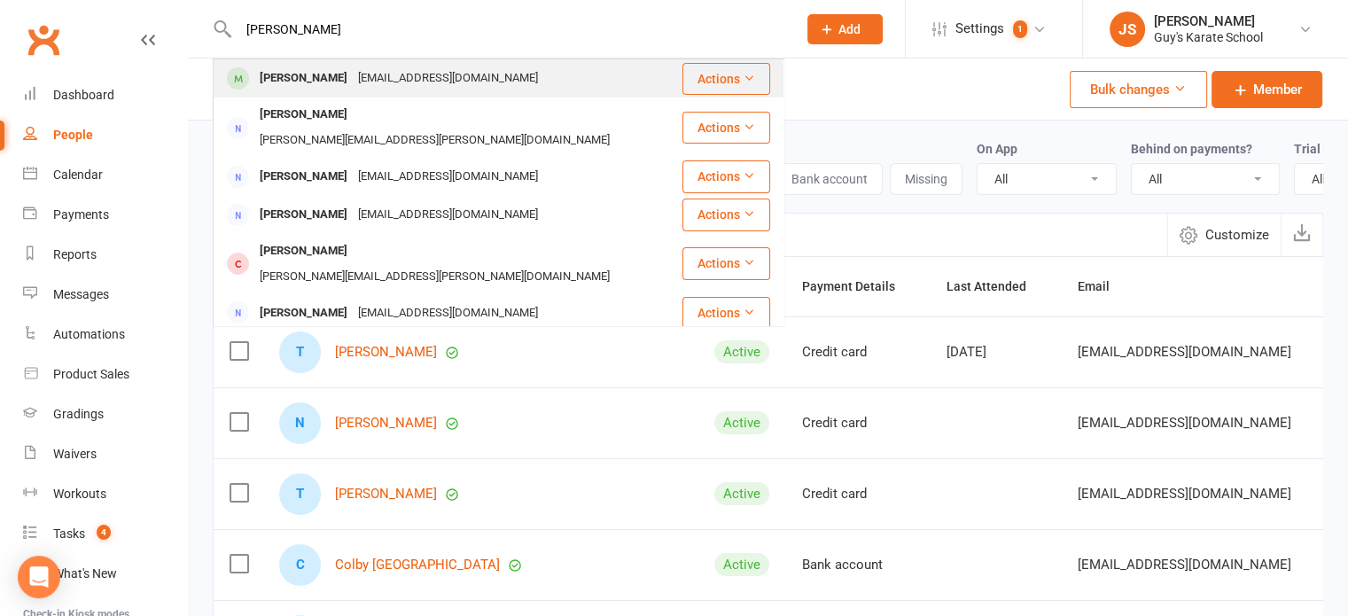
type input "[PERSON_NAME]"
click at [360, 70] on div "[EMAIL_ADDRESS][DOMAIN_NAME]" at bounding box center [448, 79] width 191 height 26
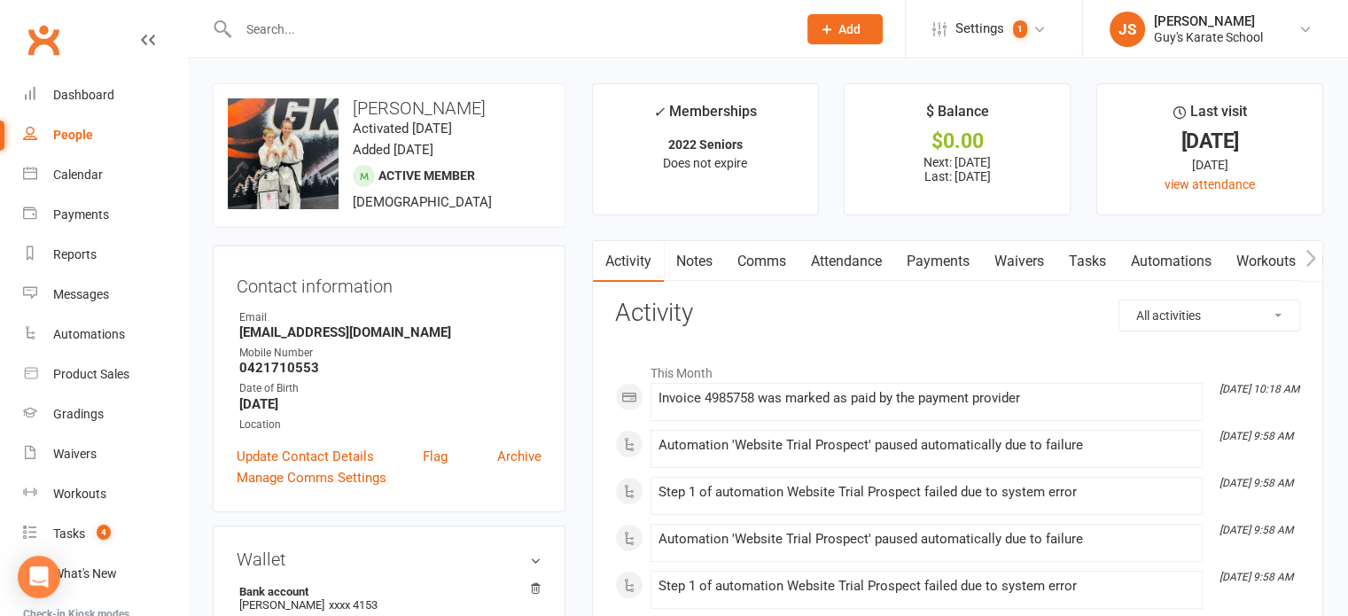
click at [352, 24] on input "text" at bounding box center [508, 29] width 551 height 25
type input "a"
type input "aj"
click at [66, 131] on div "People" at bounding box center [73, 135] width 40 height 14
select select "100"
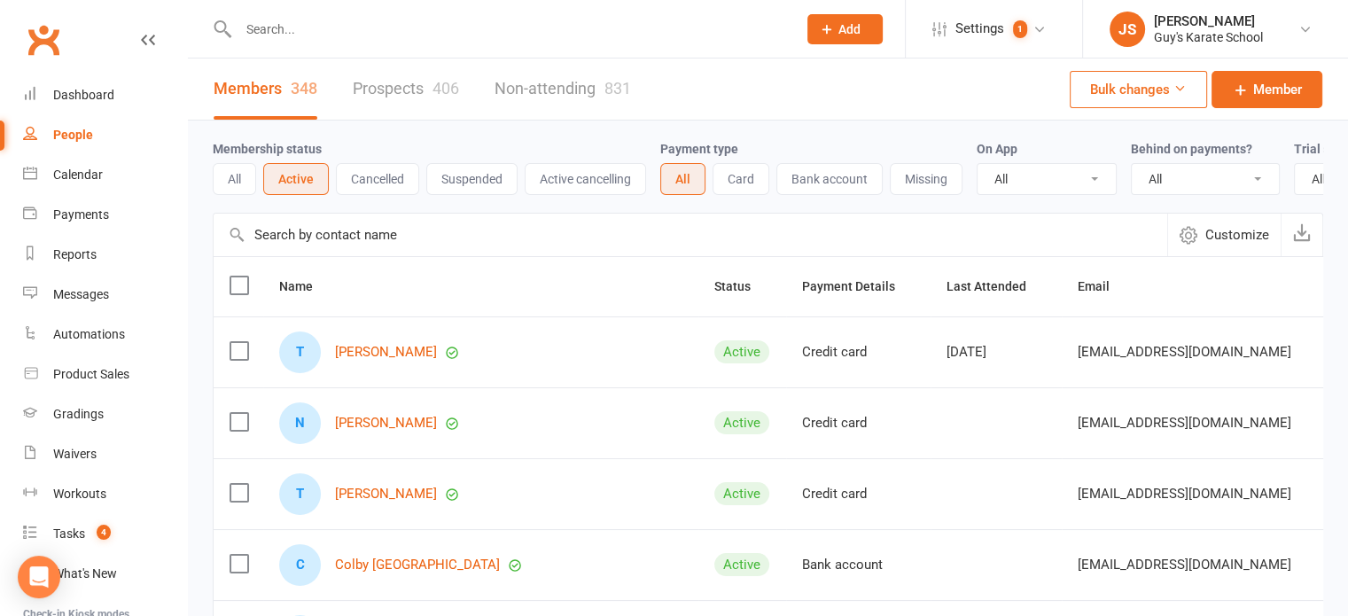
click at [330, 29] on input "text" at bounding box center [508, 29] width 551 height 25
click at [220, 175] on button "All" at bounding box center [234, 179] width 43 height 32
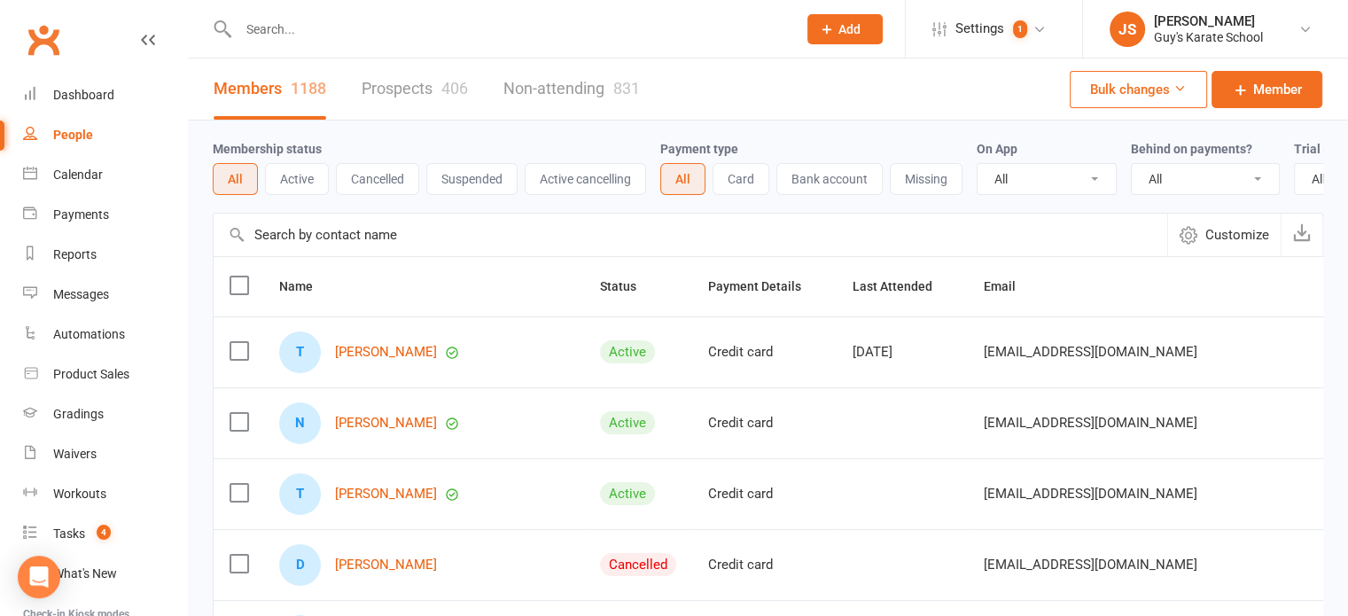
click at [308, 35] on input "text" at bounding box center [508, 29] width 551 height 25
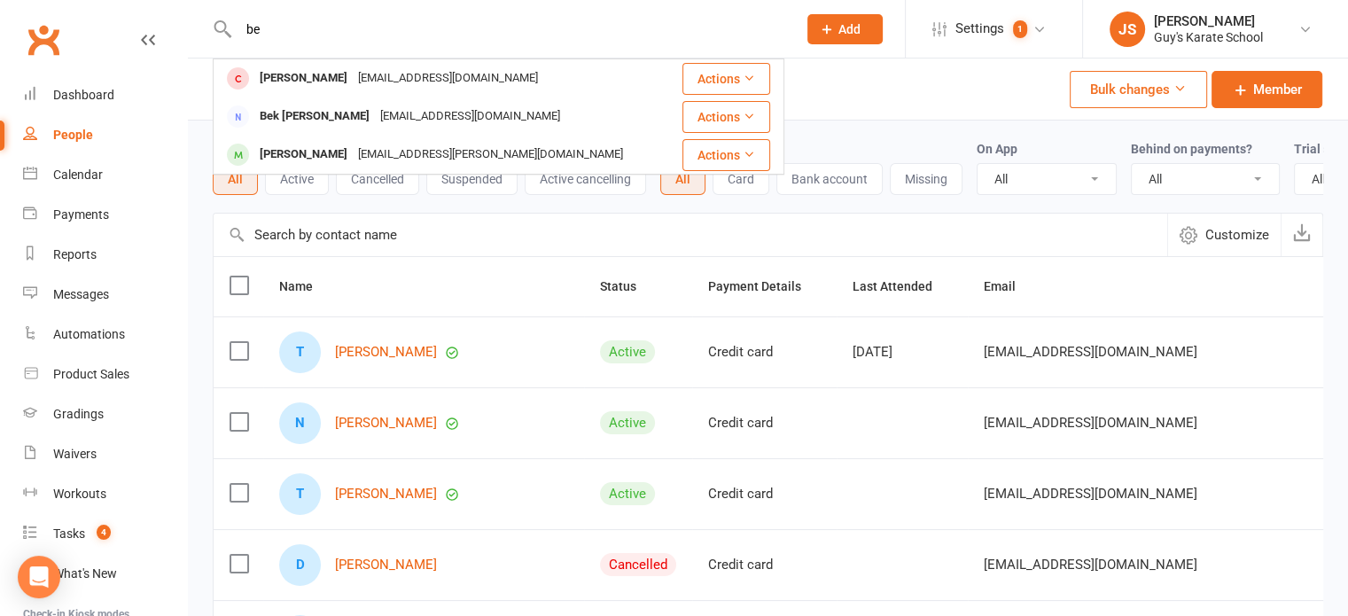
type input "b"
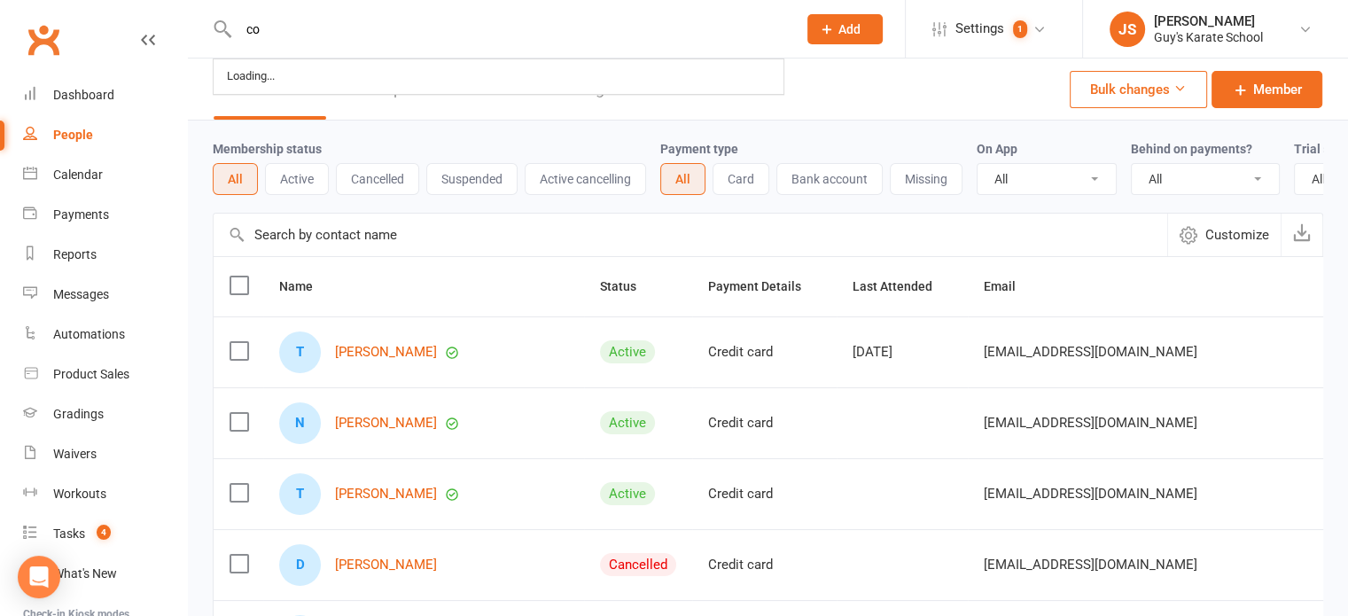
type input "c"
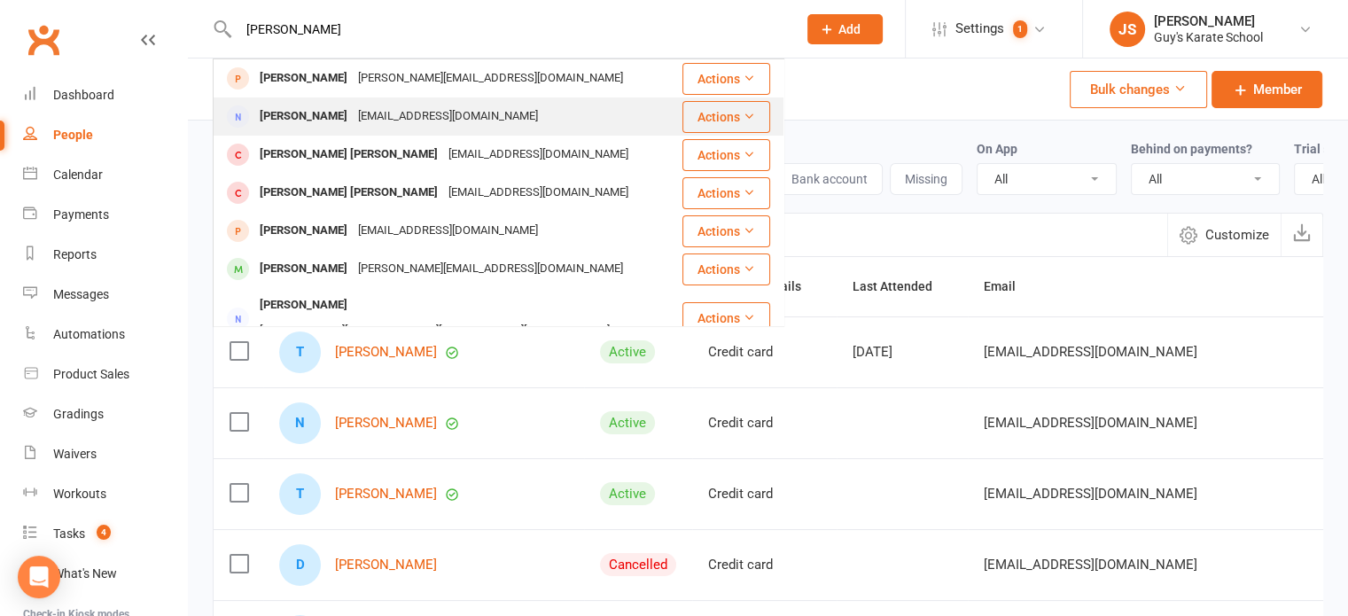
type input "[PERSON_NAME]"
click at [270, 117] on div "[PERSON_NAME]" at bounding box center [303, 117] width 98 height 26
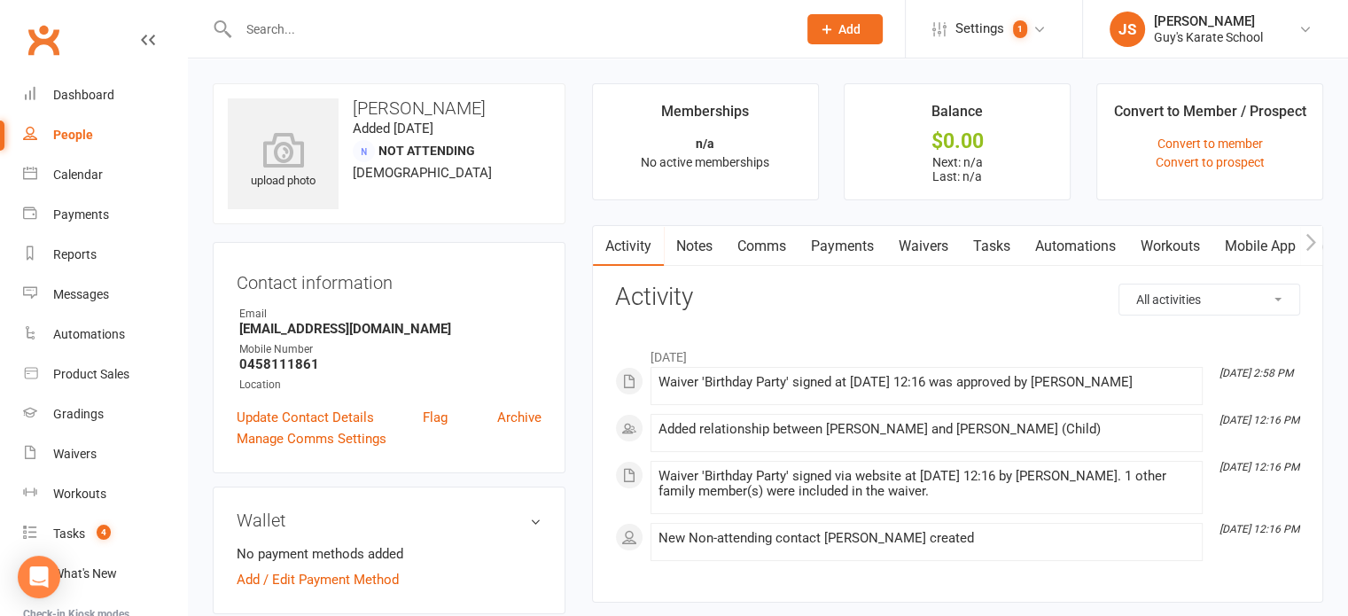
click at [60, 130] on div "People" at bounding box center [73, 135] width 40 height 14
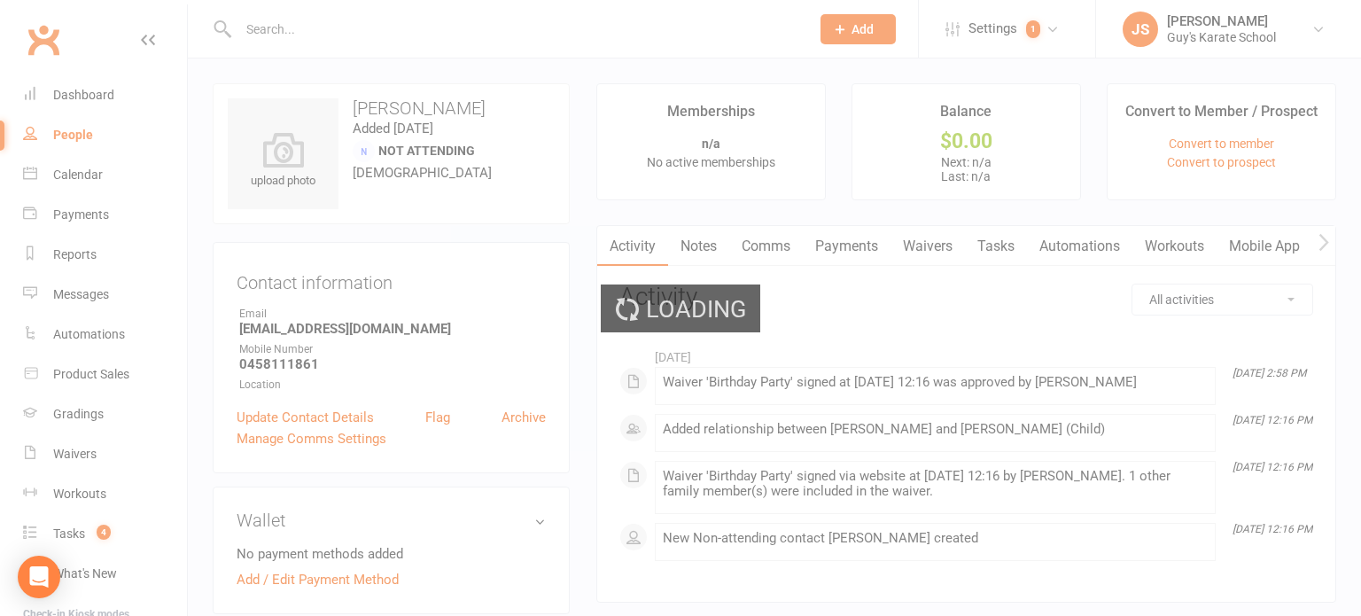
select select "100"
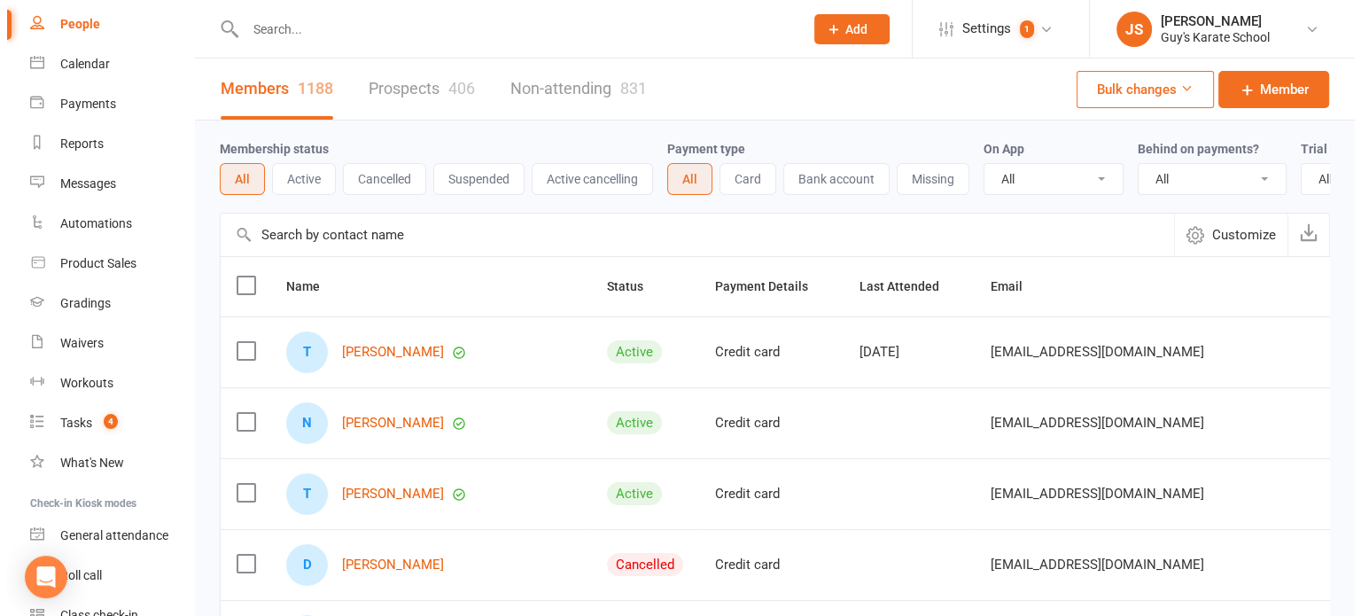
scroll to position [148, 0]
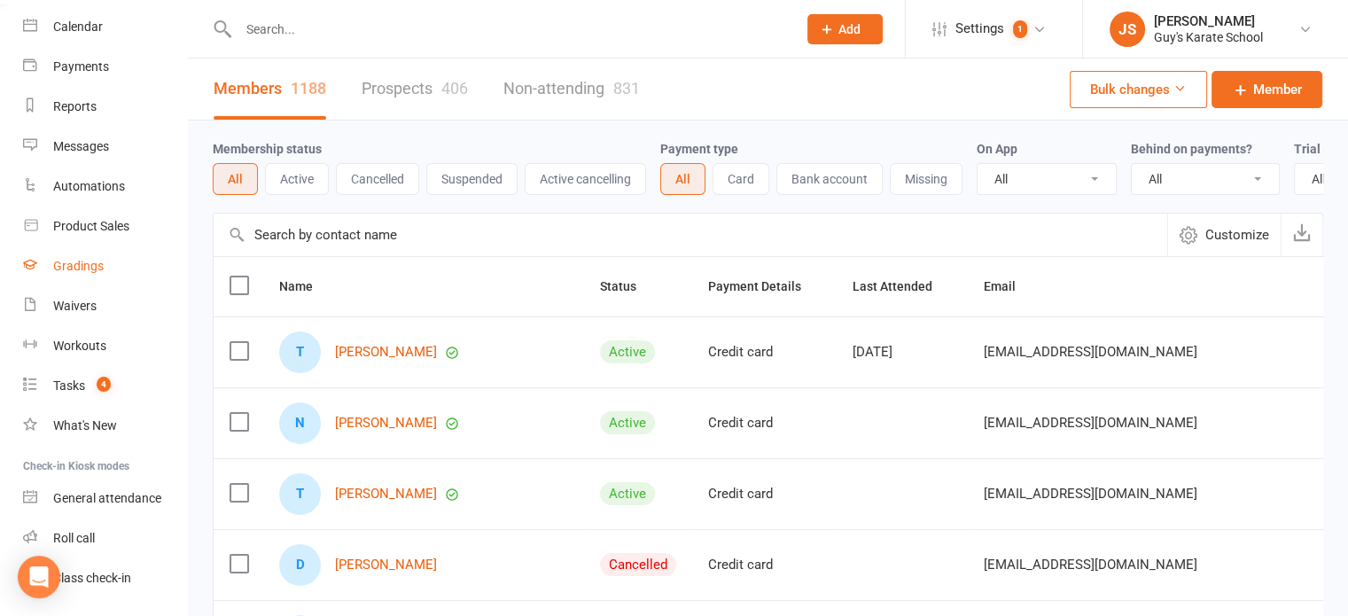
click at [79, 268] on div "Gradings" at bounding box center [78, 266] width 51 height 14
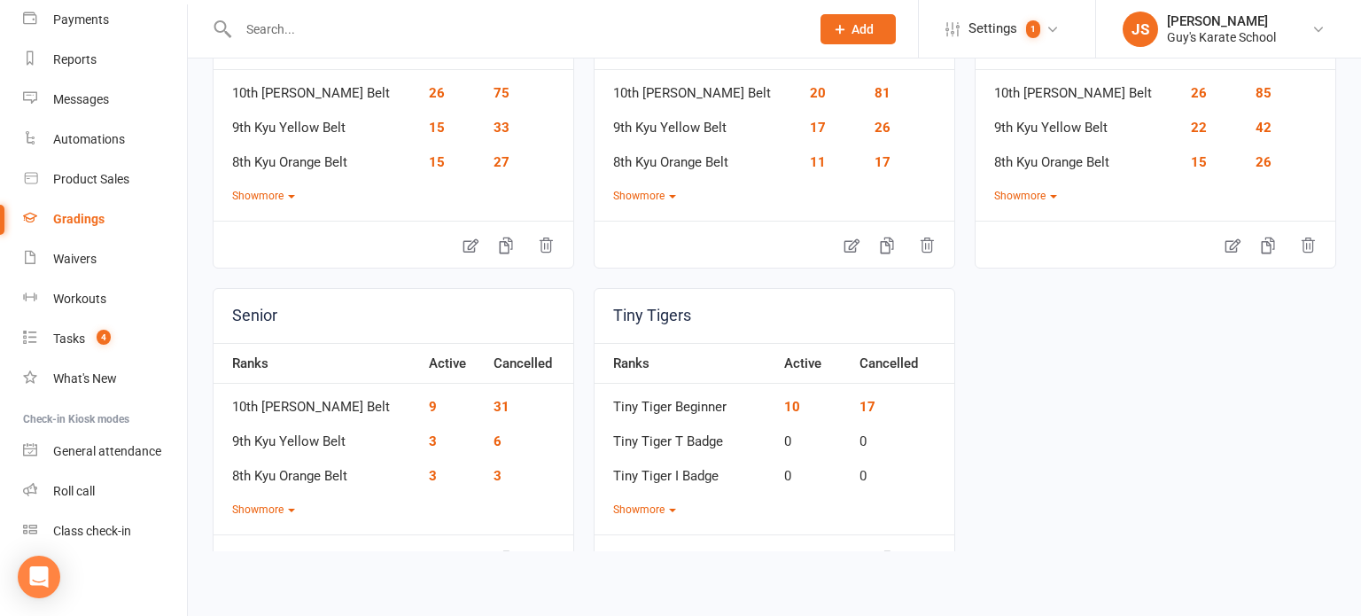
scroll to position [301, 0]
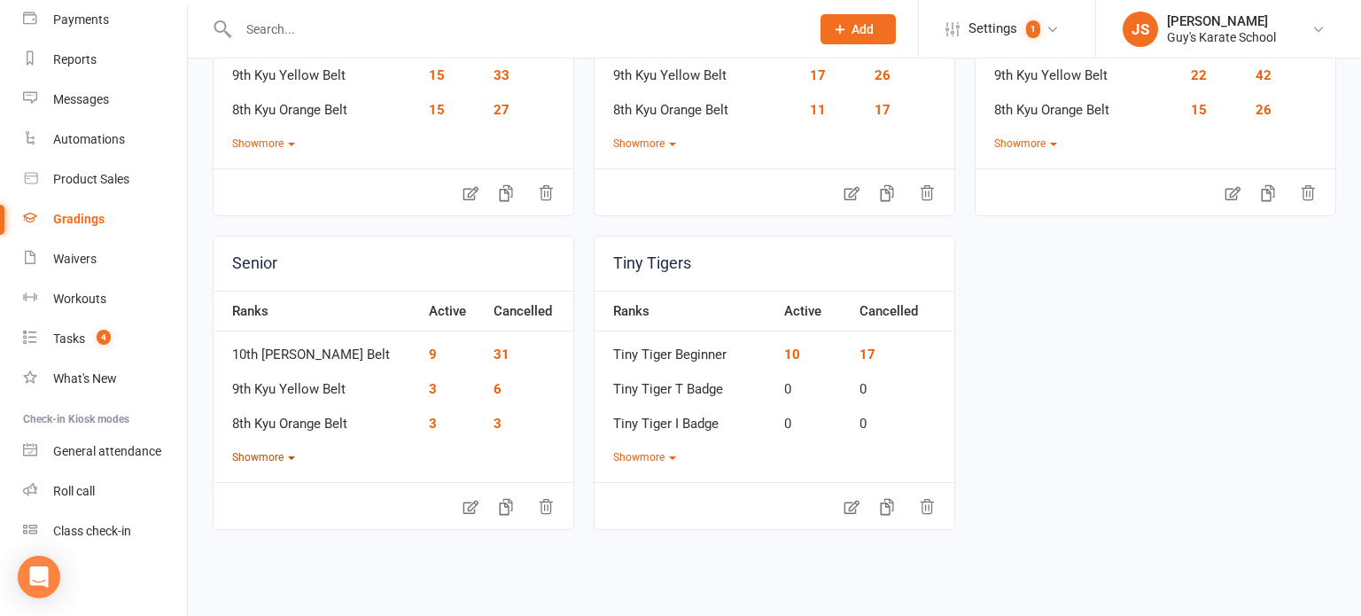
click at [275, 449] on button "Show more" at bounding box center [263, 457] width 63 height 17
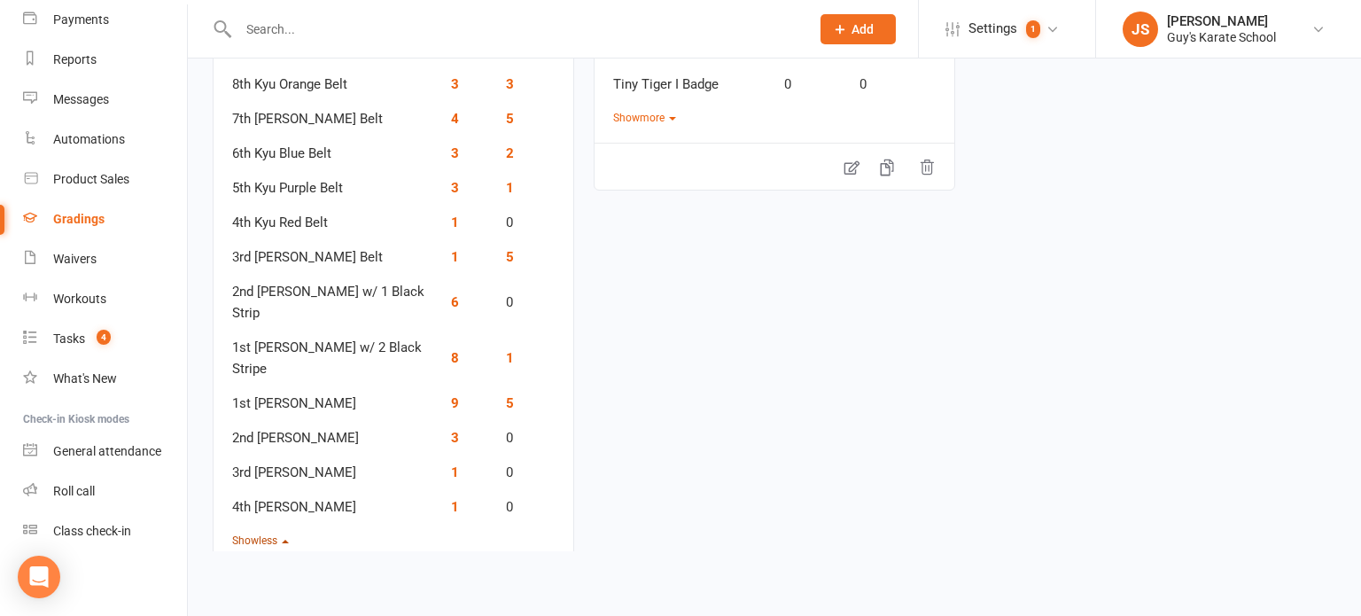
scroll to position [657, 0]
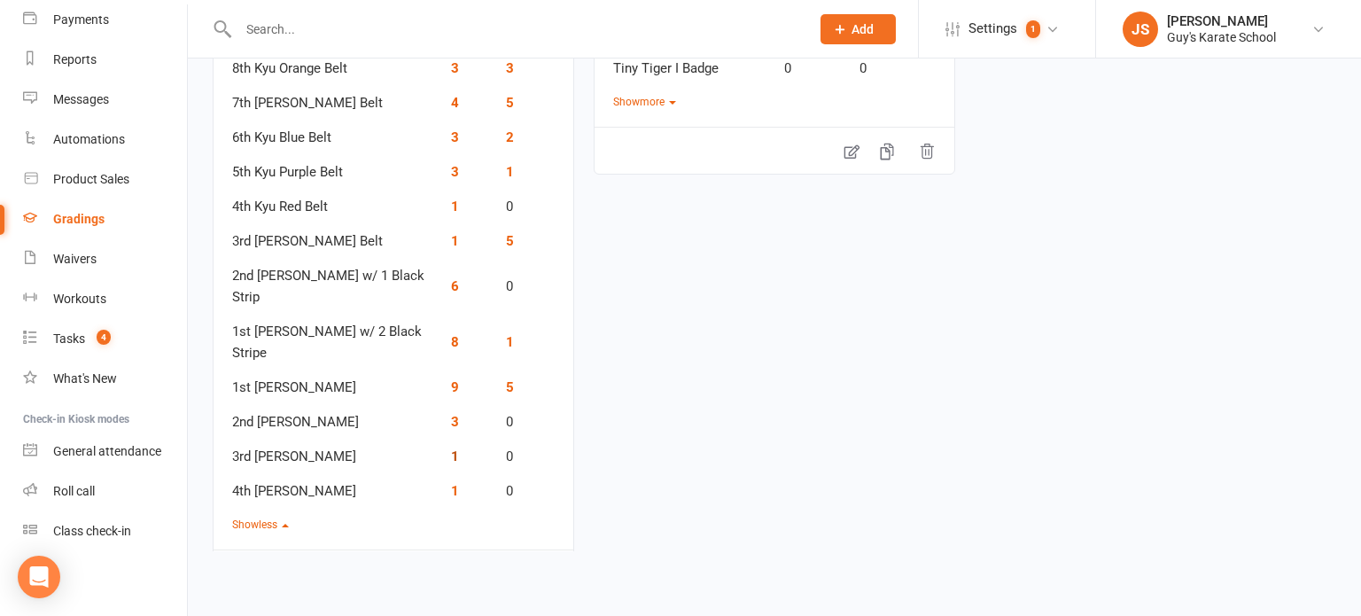
click at [451, 448] on link "1" at bounding box center [455, 456] width 8 height 16
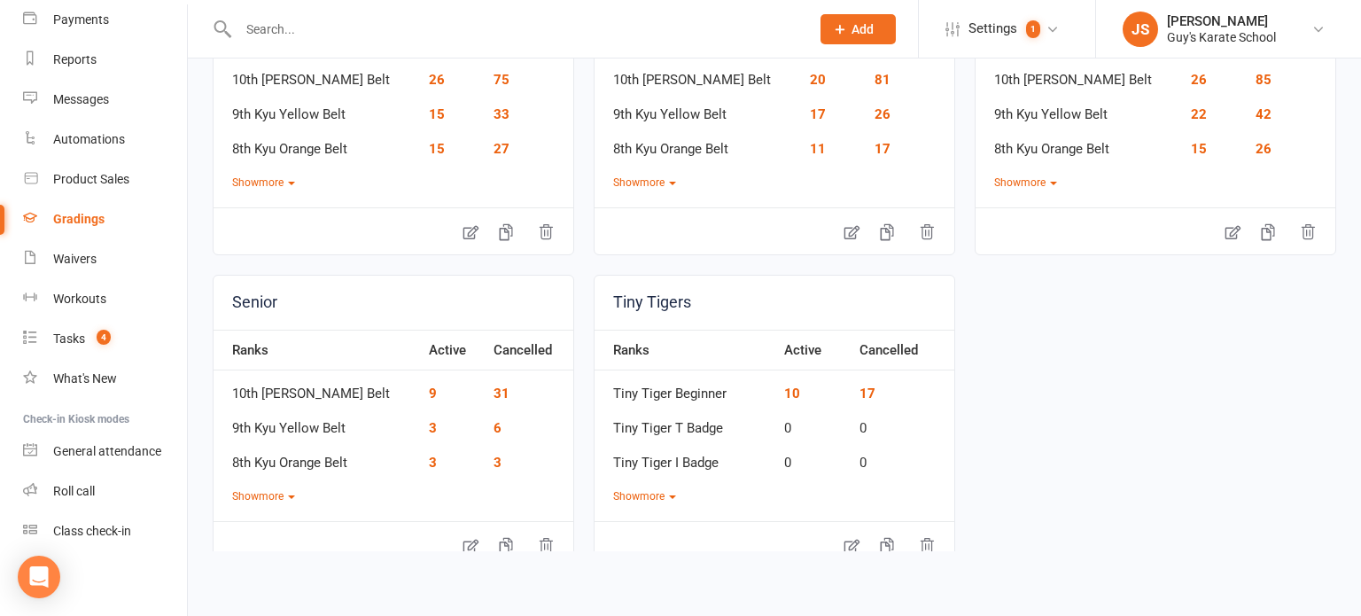
scroll to position [301, 0]
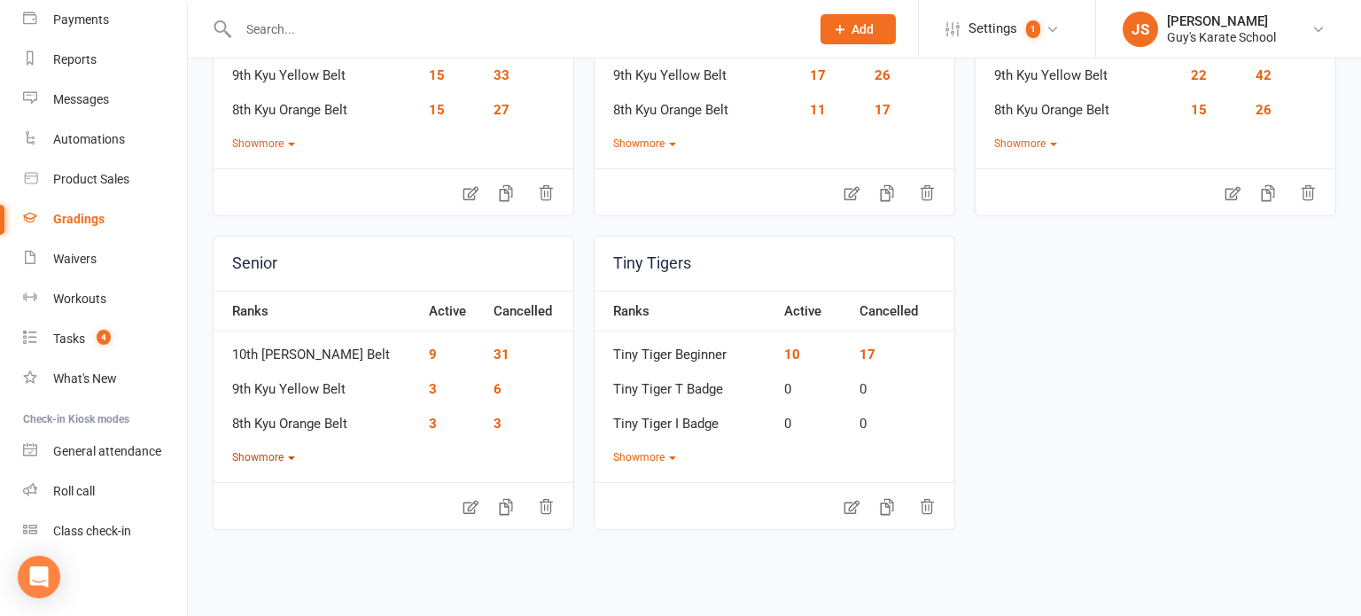
click at [290, 452] on button "Show more" at bounding box center [263, 457] width 63 height 17
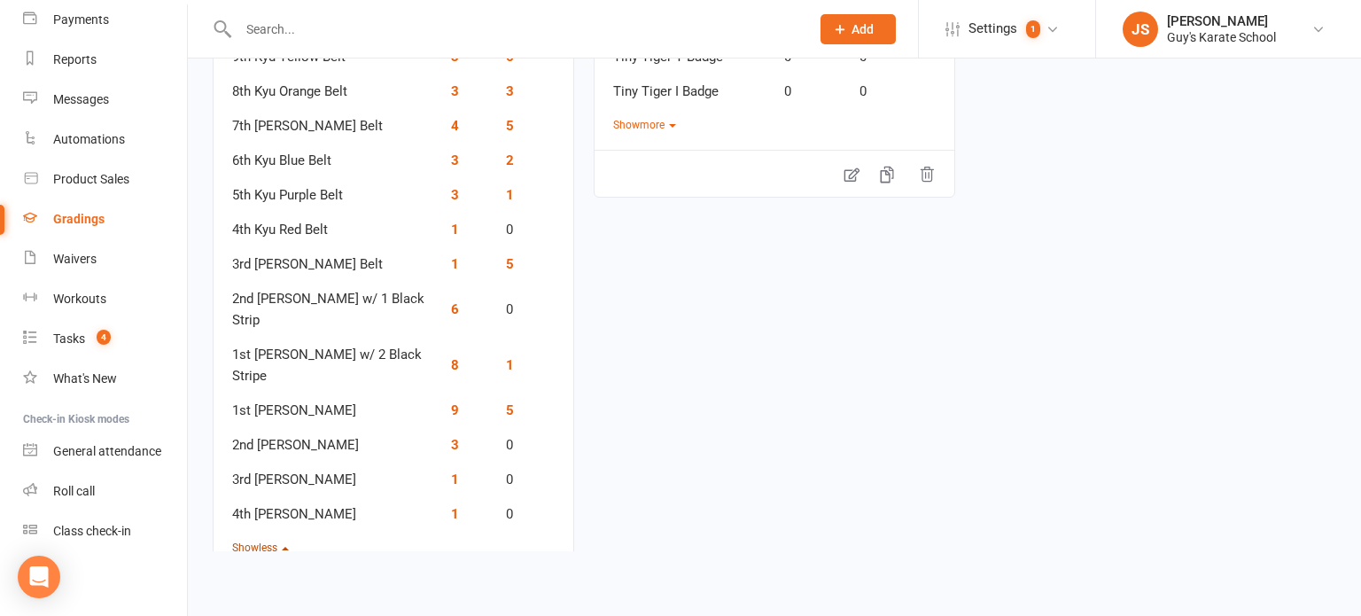
scroll to position [682, 0]
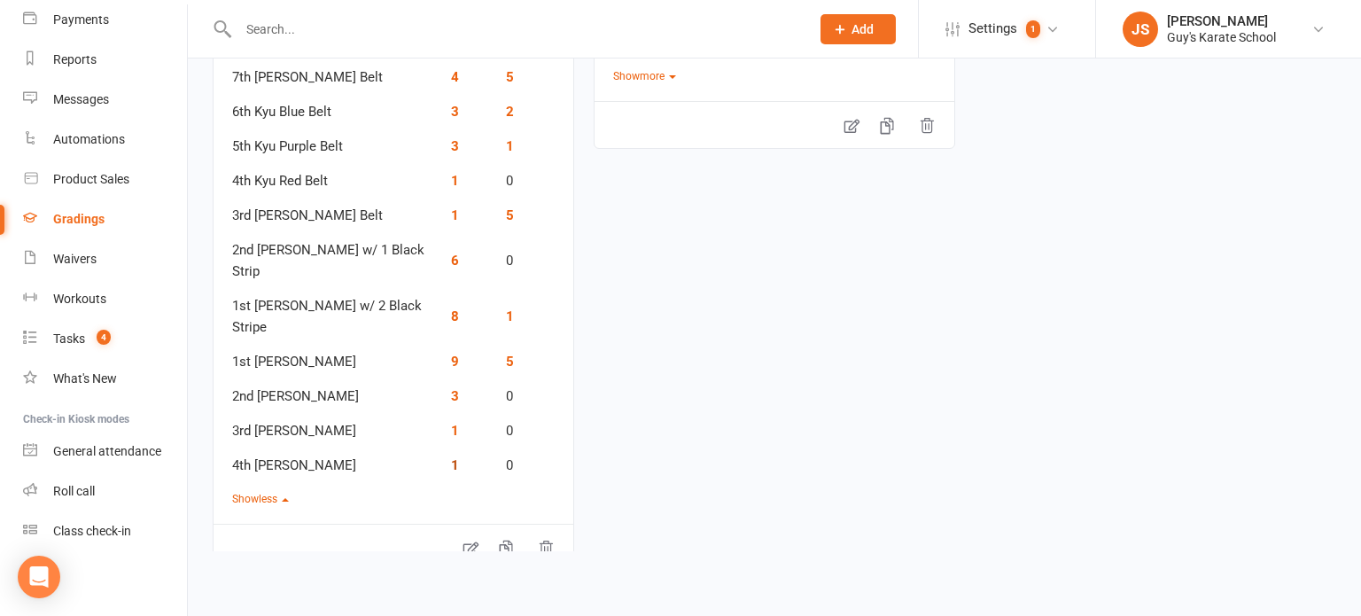
click at [451, 457] on link "1" at bounding box center [455, 465] width 8 height 16
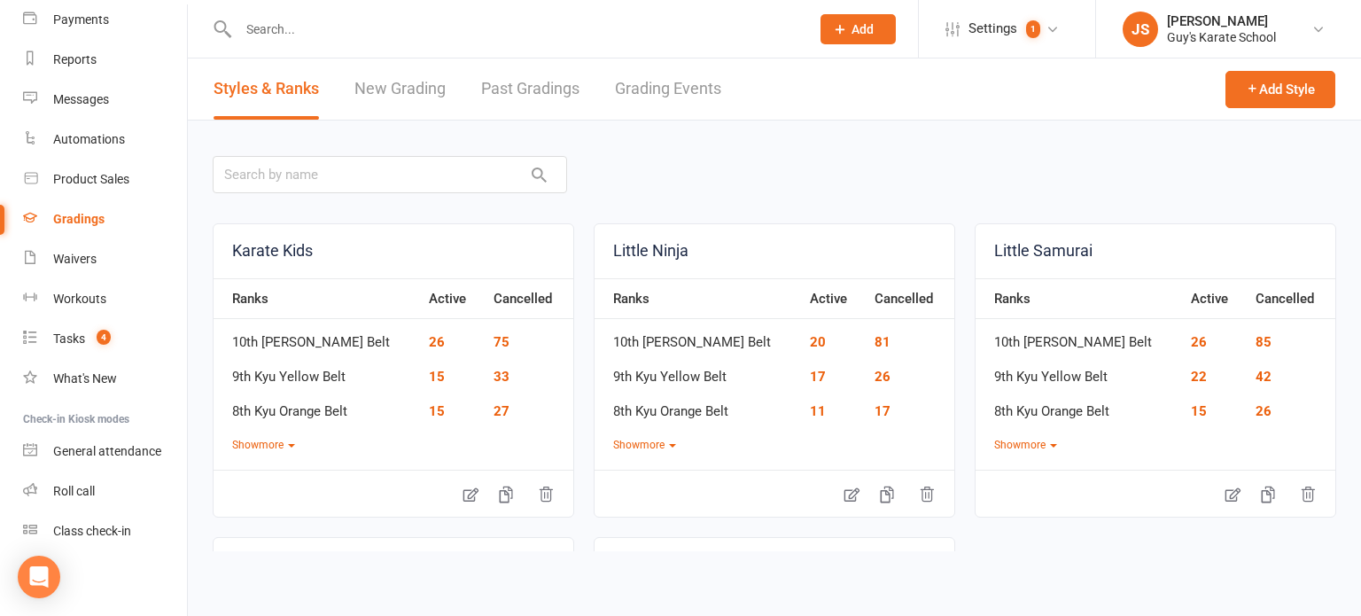
scroll to position [301, 0]
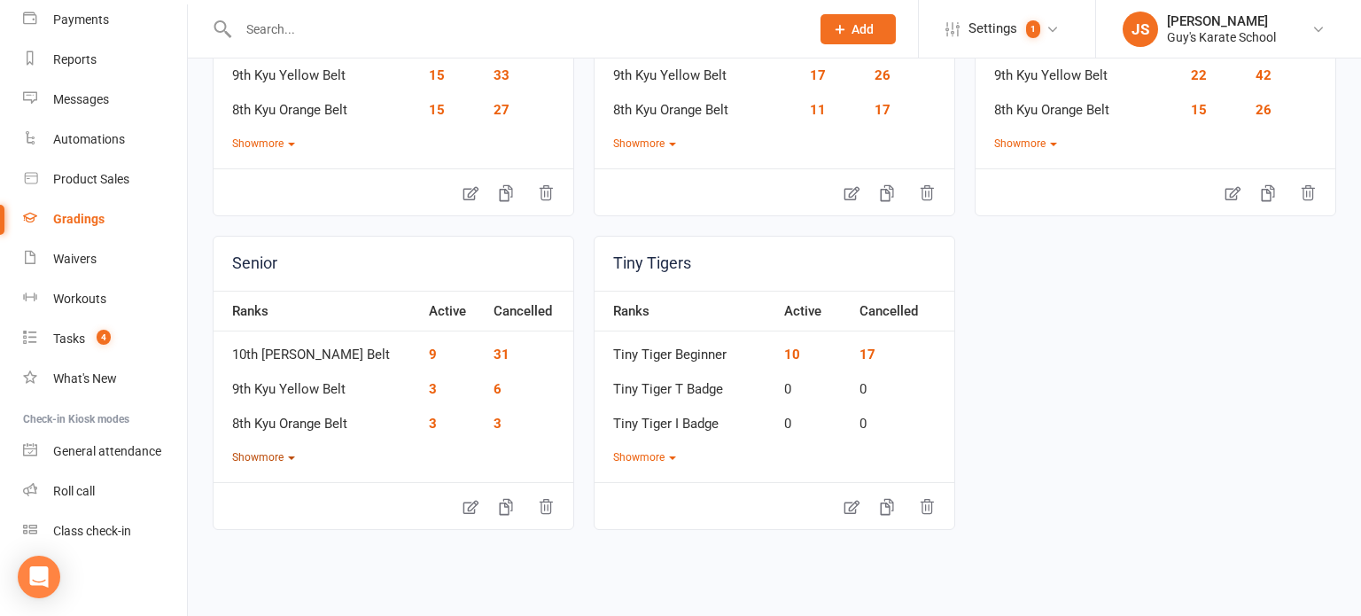
click at [272, 450] on button "Show more" at bounding box center [263, 457] width 63 height 17
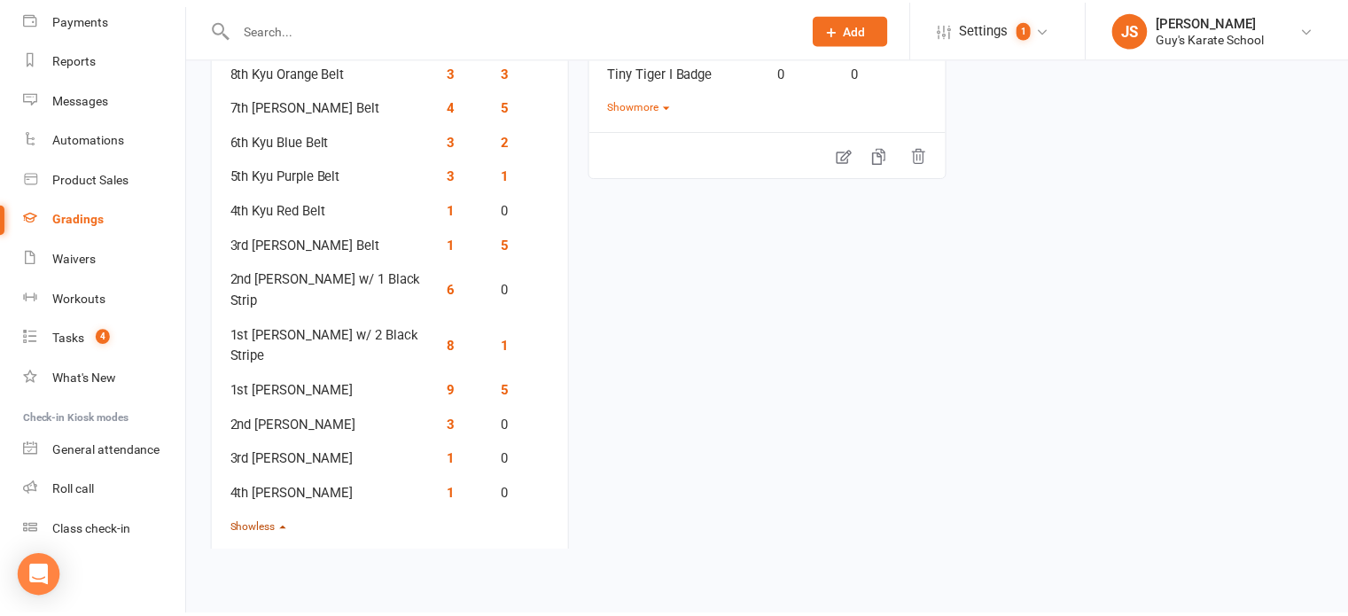
scroll to position [682, 0]
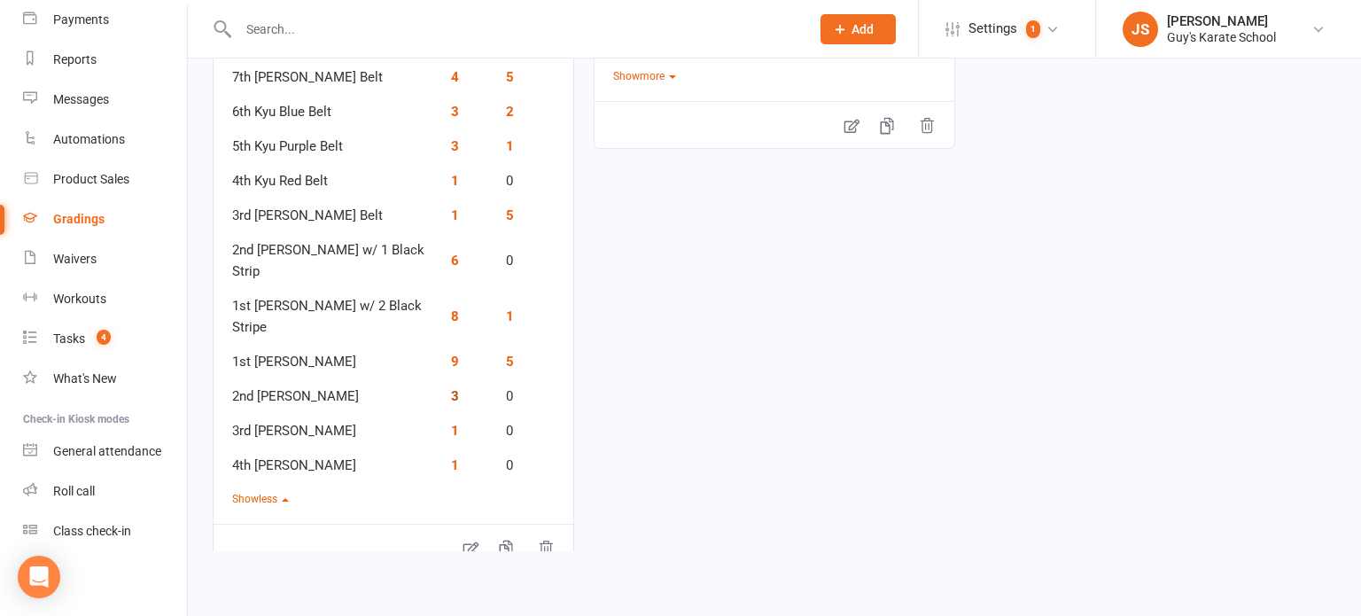
click at [451, 388] on link "3" at bounding box center [455, 396] width 8 height 16
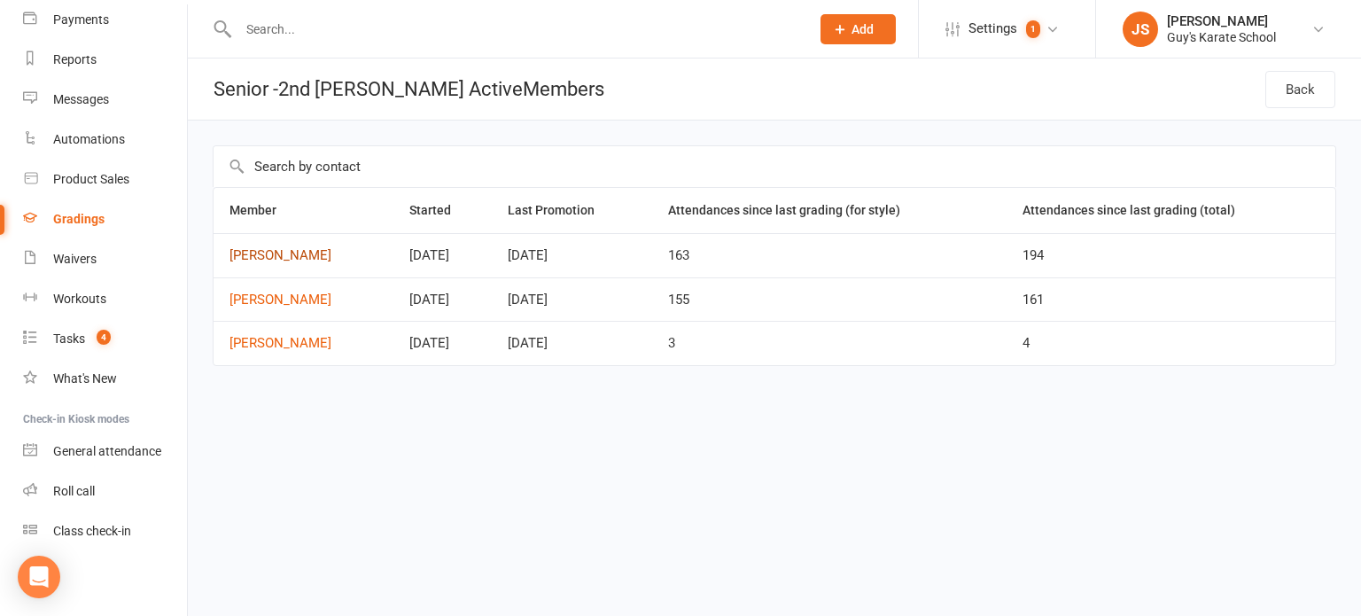
click at [273, 253] on link "[PERSON_NAME]" at bounding box center [304, 255] width 148 height 15
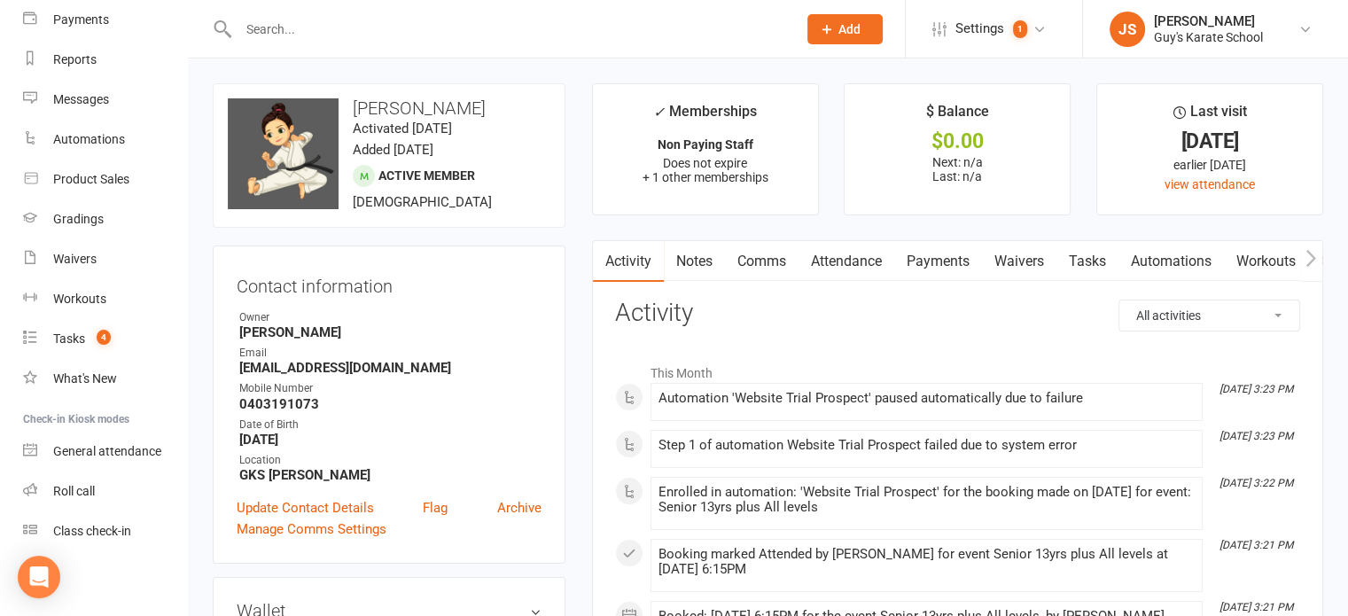
click at [842, 261] on link "Attendance" at bounding box center [846, 261] width 96 height 41
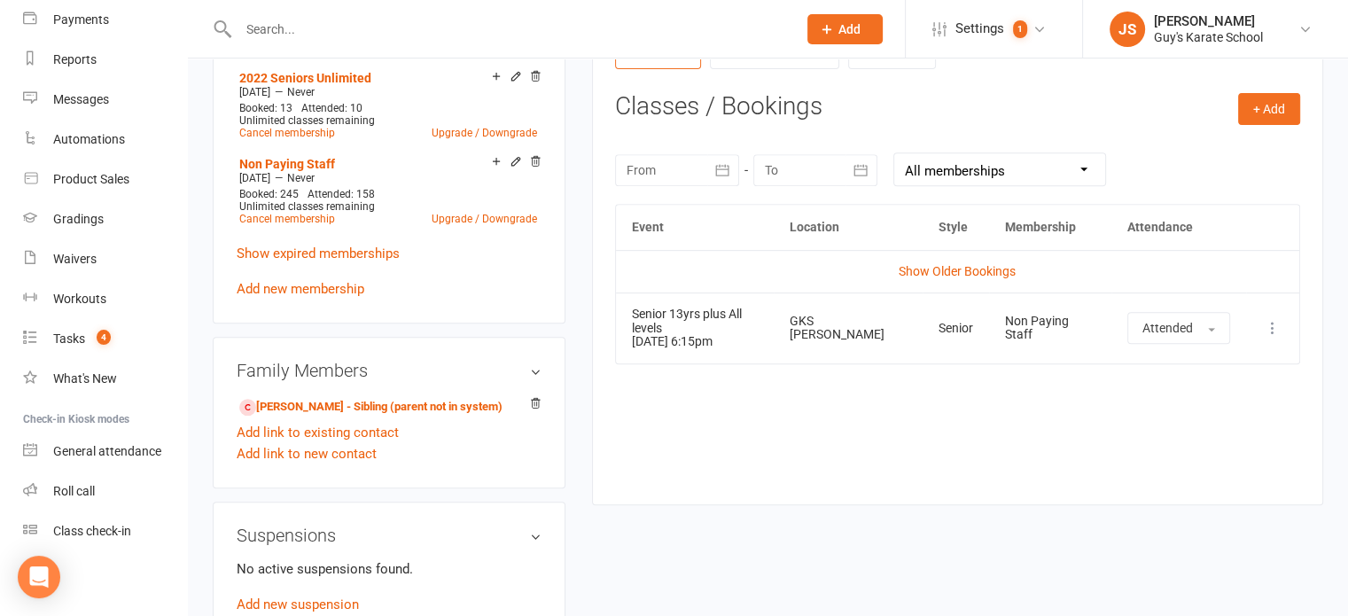
scroll to position [712, 0]
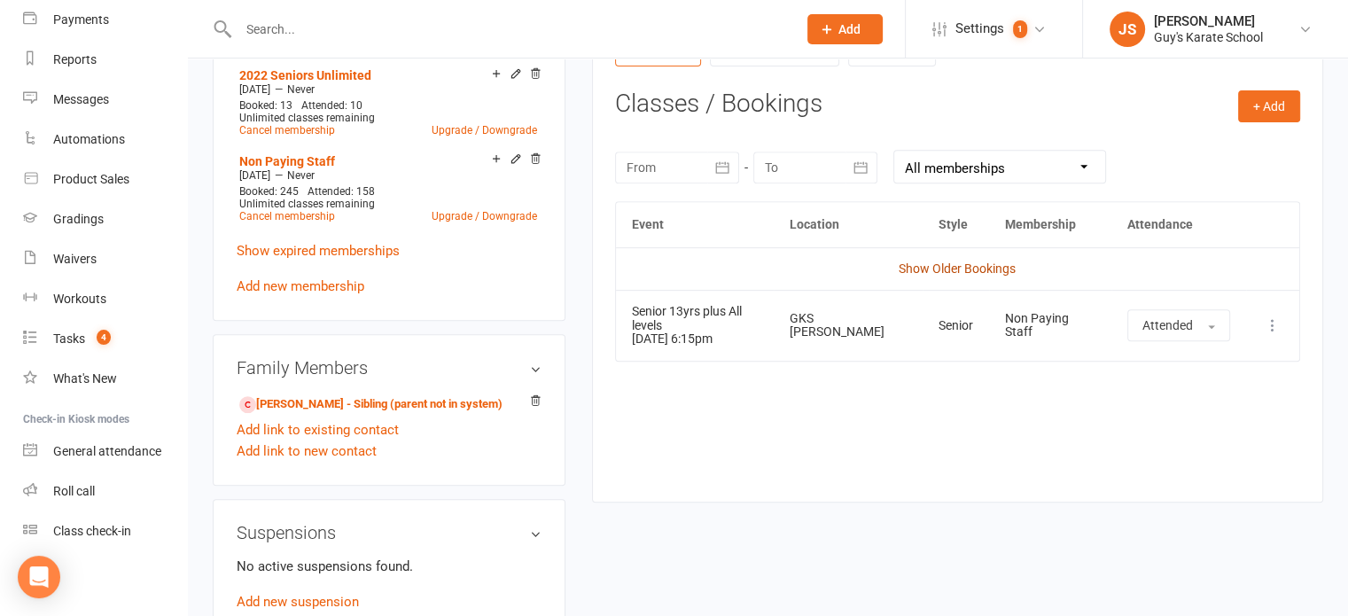
click at [960, 261] on link "Show Older Bookings" at bounding box center [957, 268] width 117 height 14
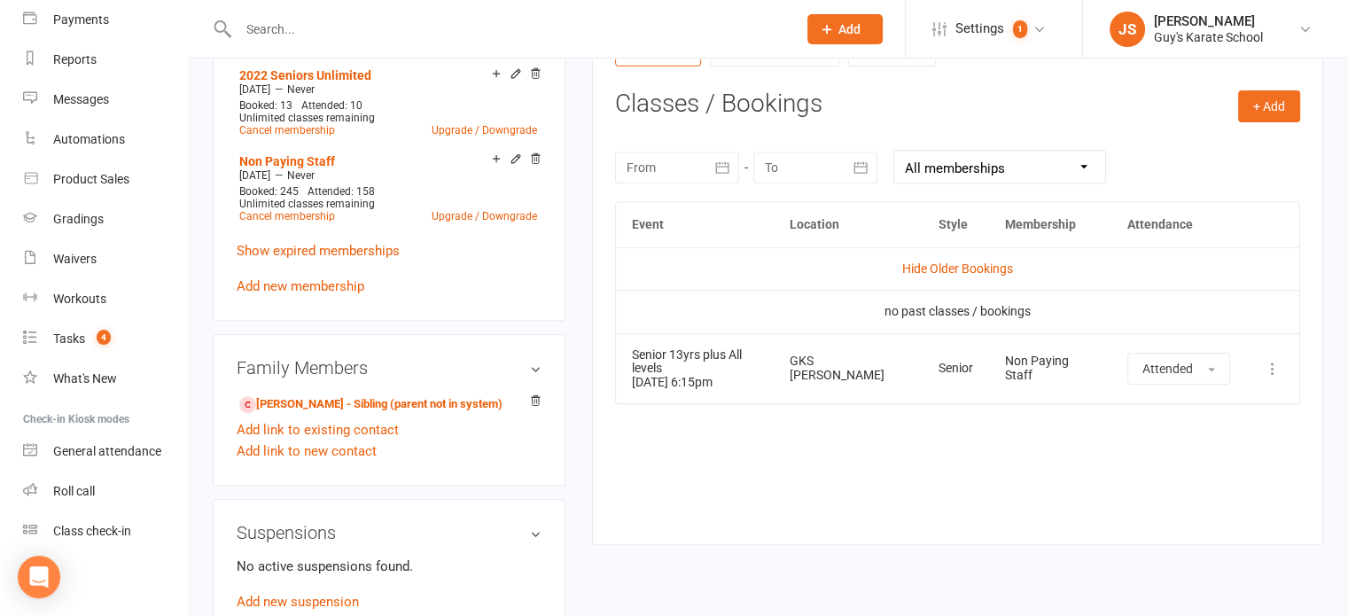
click at [724, 166] on icon "button" at bounding box center [722, 168] width 18 height 18
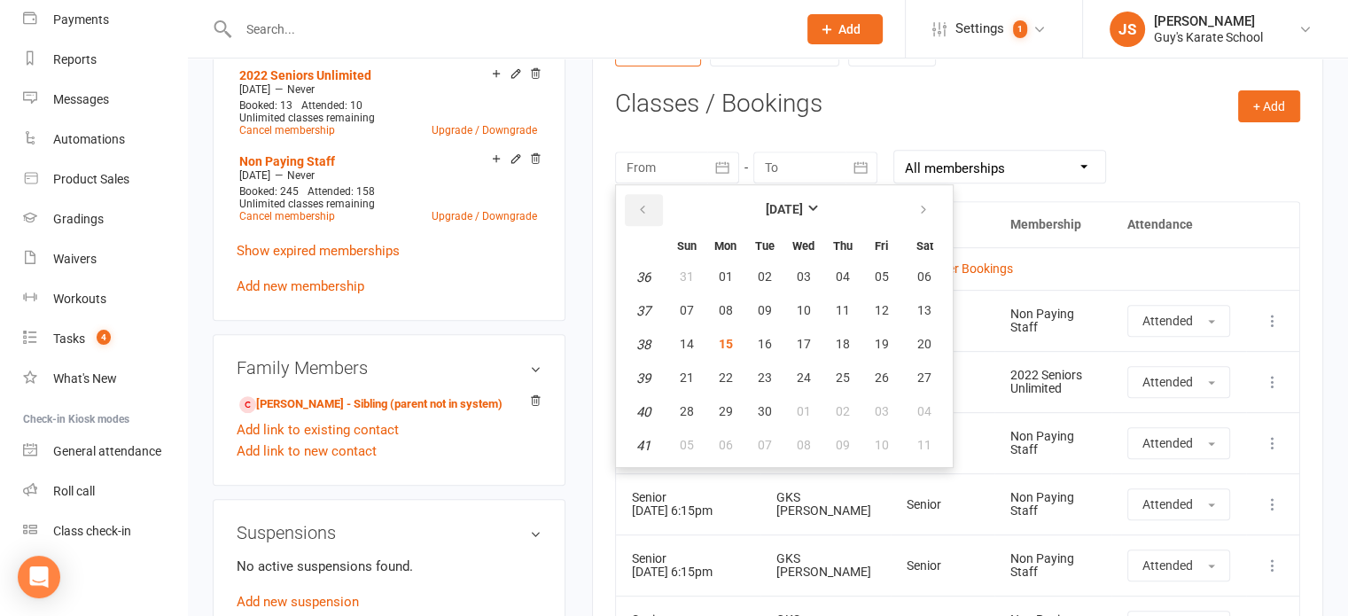
click at [638, 203] on icon "button" at bounding box center [642, 210] width 12 height 14
click at [925, 201] on button "button" at bounding box center [925, 210] width 38 height 32
click at [723, 261] on button "01" at bounding box center [725, 277] width 37 height 32
type input "[DATE]"
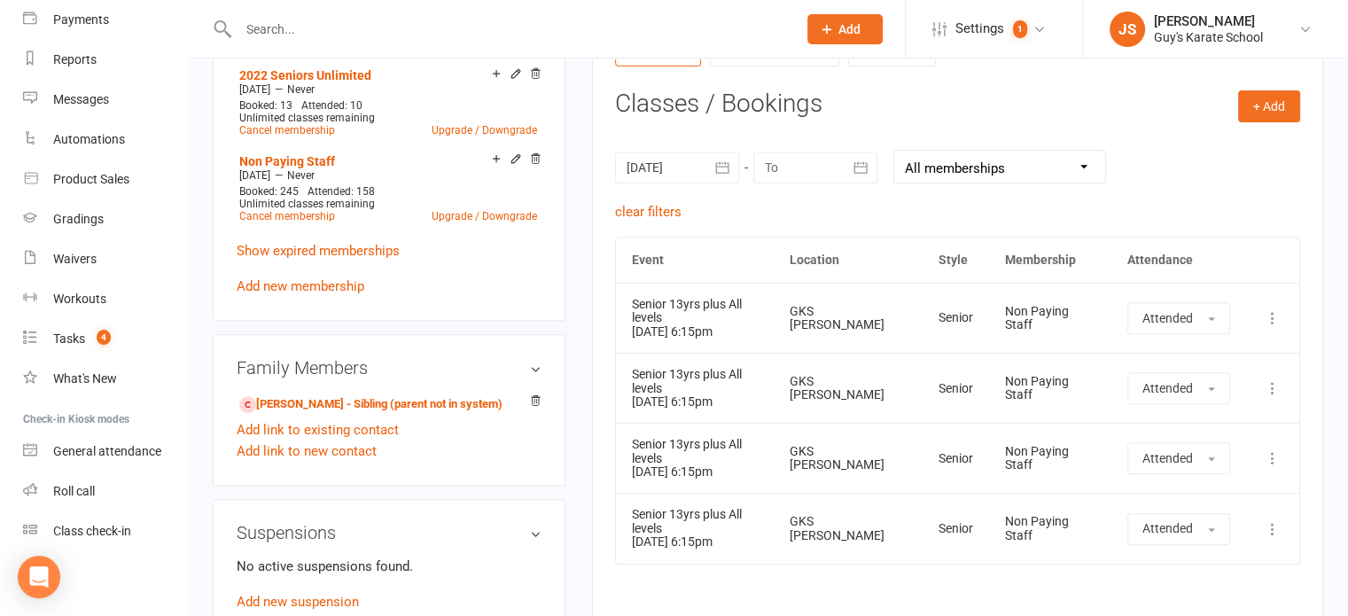
click at [827, 552] on div "Event Location Style Membership Attendance Show Older Bookings Senior 13yrs plu…" at bounding box center [957, 457] width 685 height 441
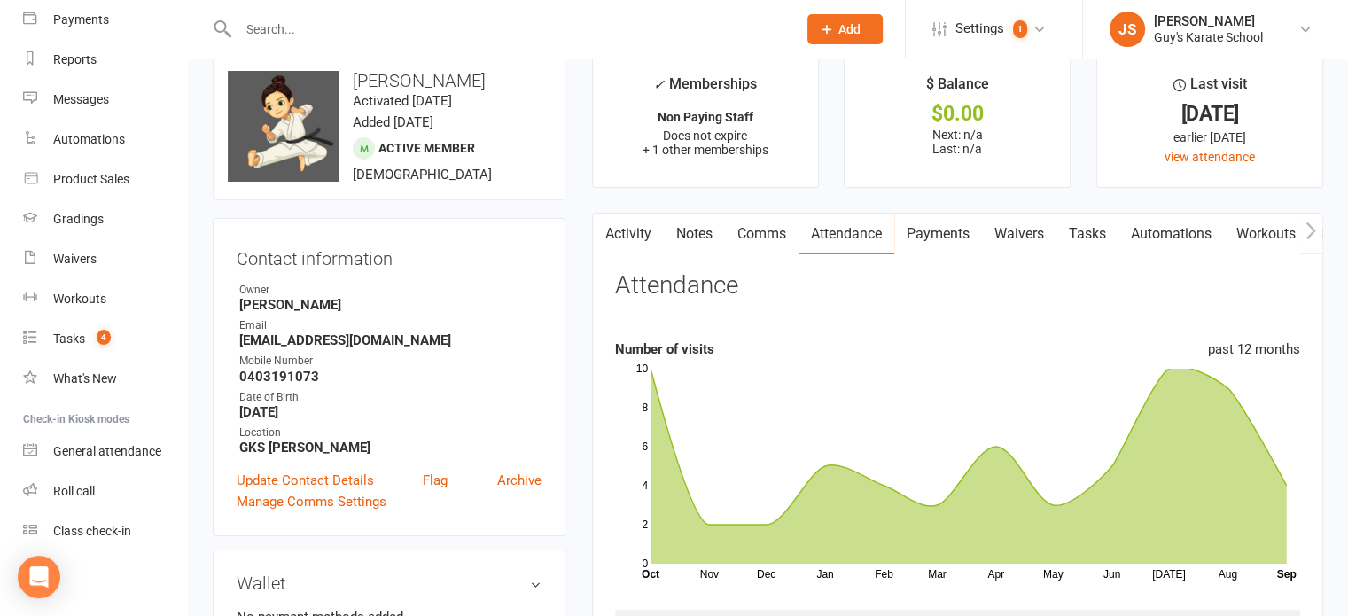
scroll to position [25, 0]
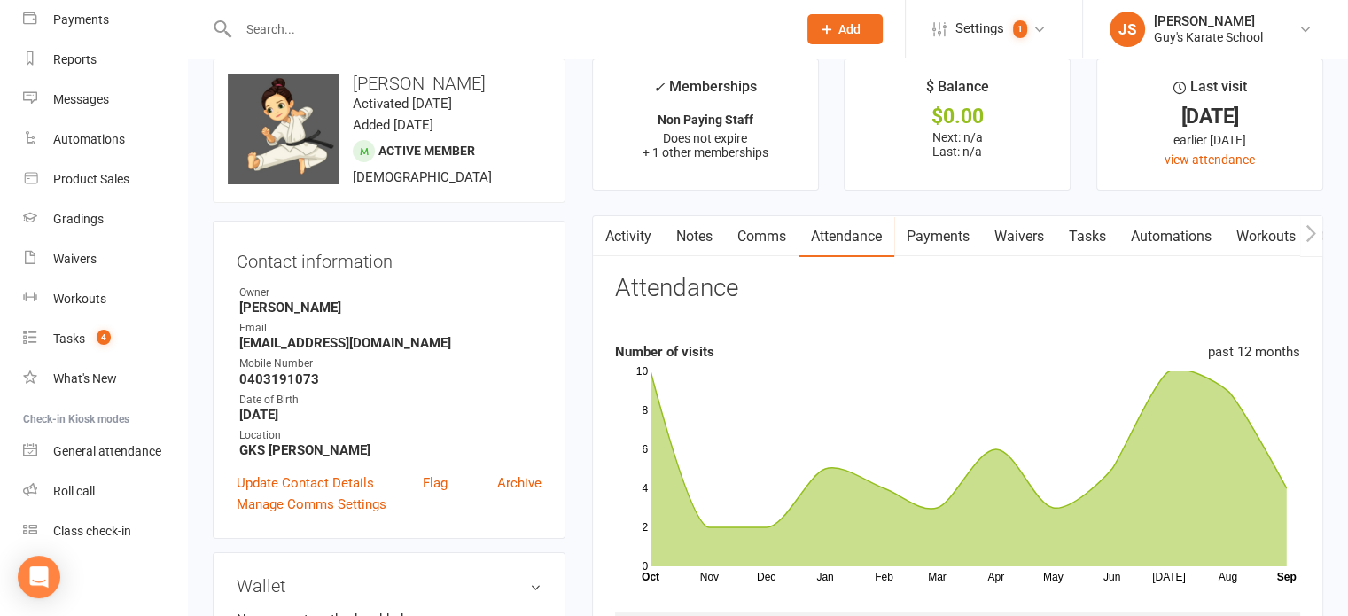
click at [636, 226] on link "Activity" at bounding box center [628, 236] width 71 height 41
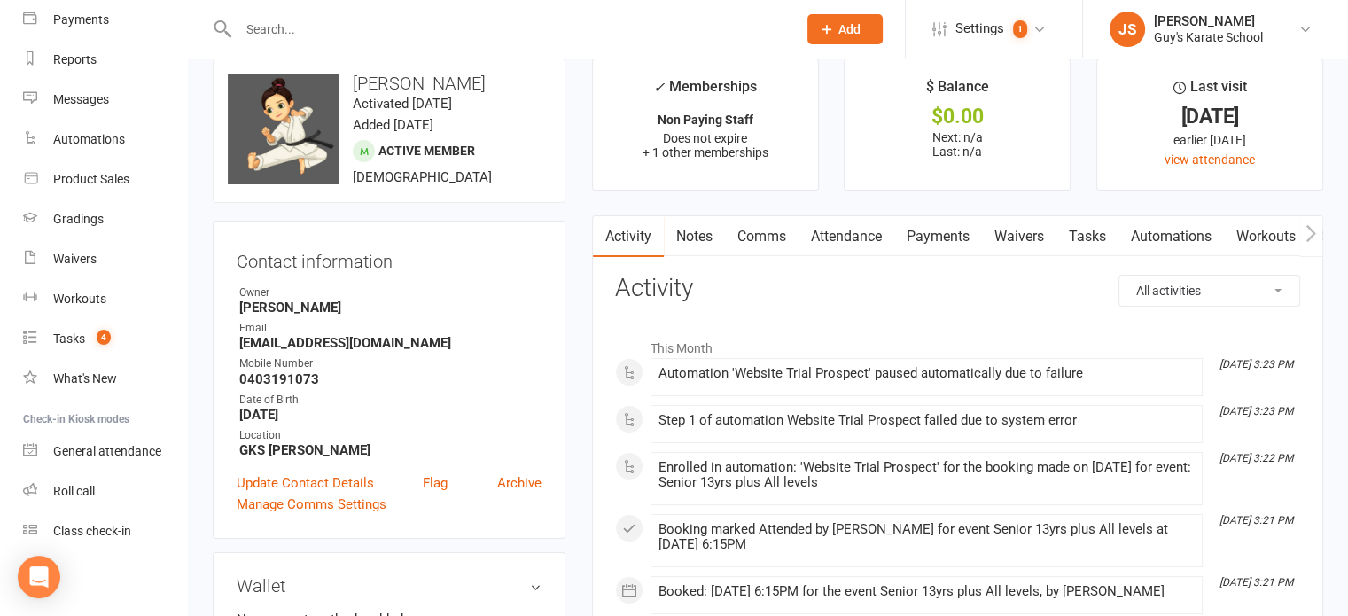
click at [686, 237] on link "Notes" at bounding box center [694, 236] width 61 height 41
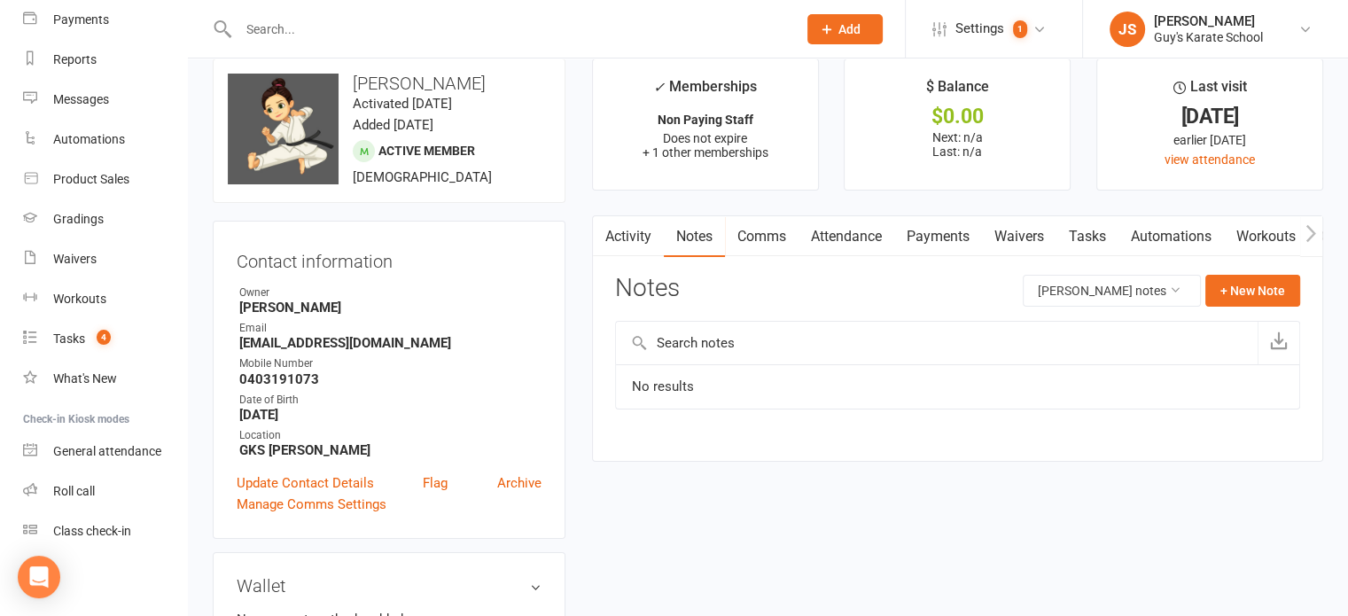
click at [749, 236] on link "Comms" at bounding box center [762, 236] width 74 height 41
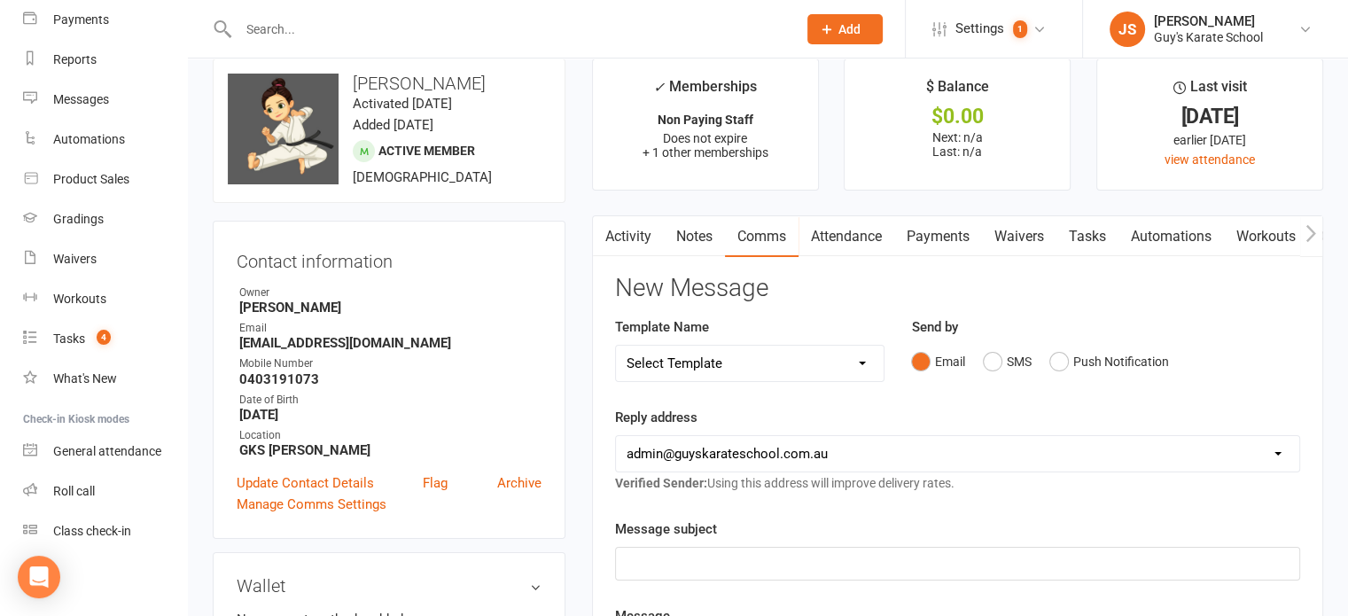
click at [808, 240] on link "Attendance" at bounding box center [846, 236] width 96 height 41
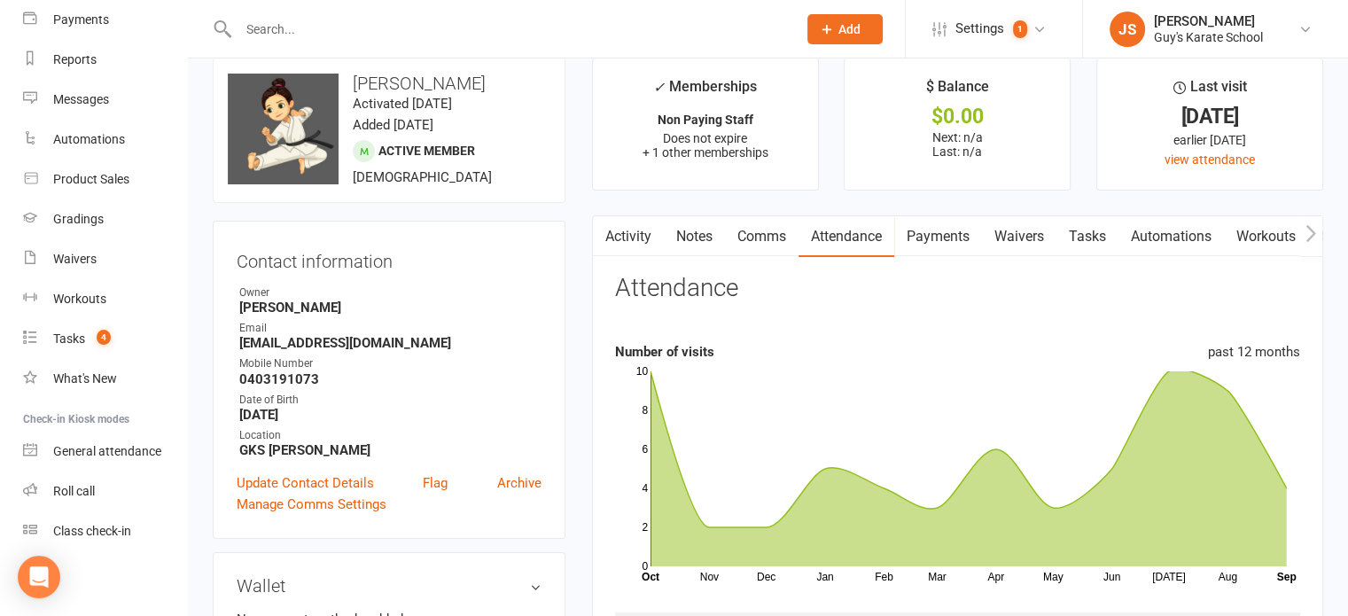
click at [631, 231] on link "Activity" at bounding box center [628, 236] width 71 height 41
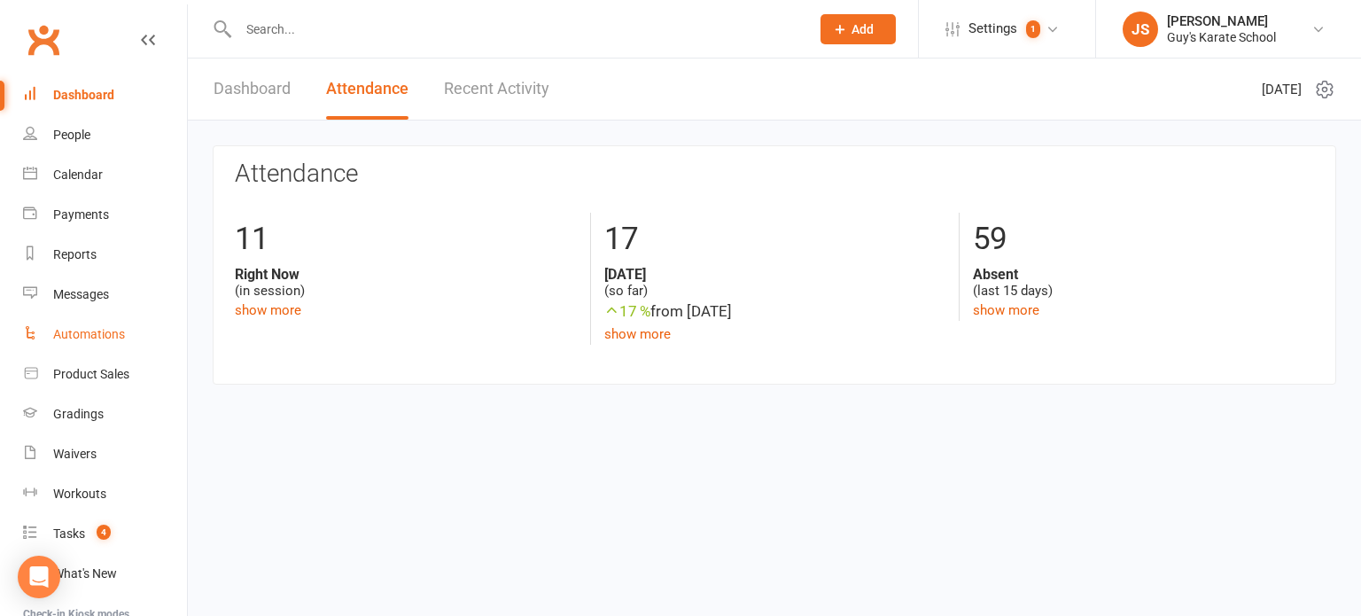
click at [96, 323] on link "Automations" at bounding box center [105, 335] width 164 height 40
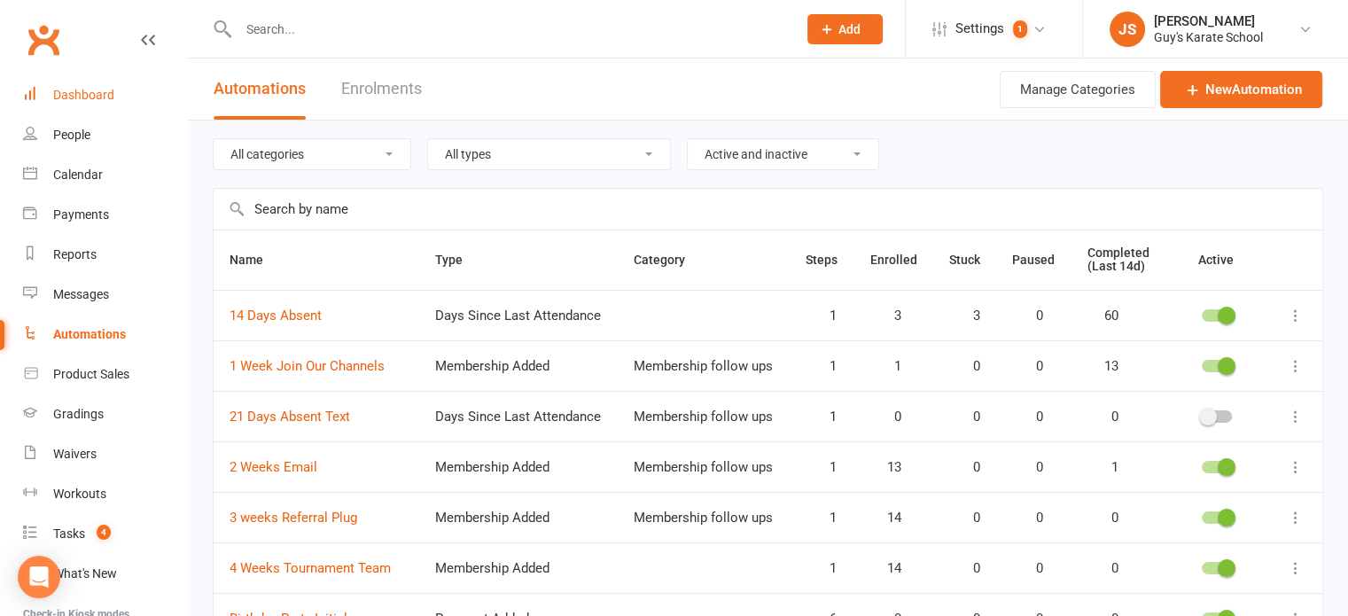
click at [82, 104] on link "Dashboard" at bounding box center [105, 95] width 164 height 40
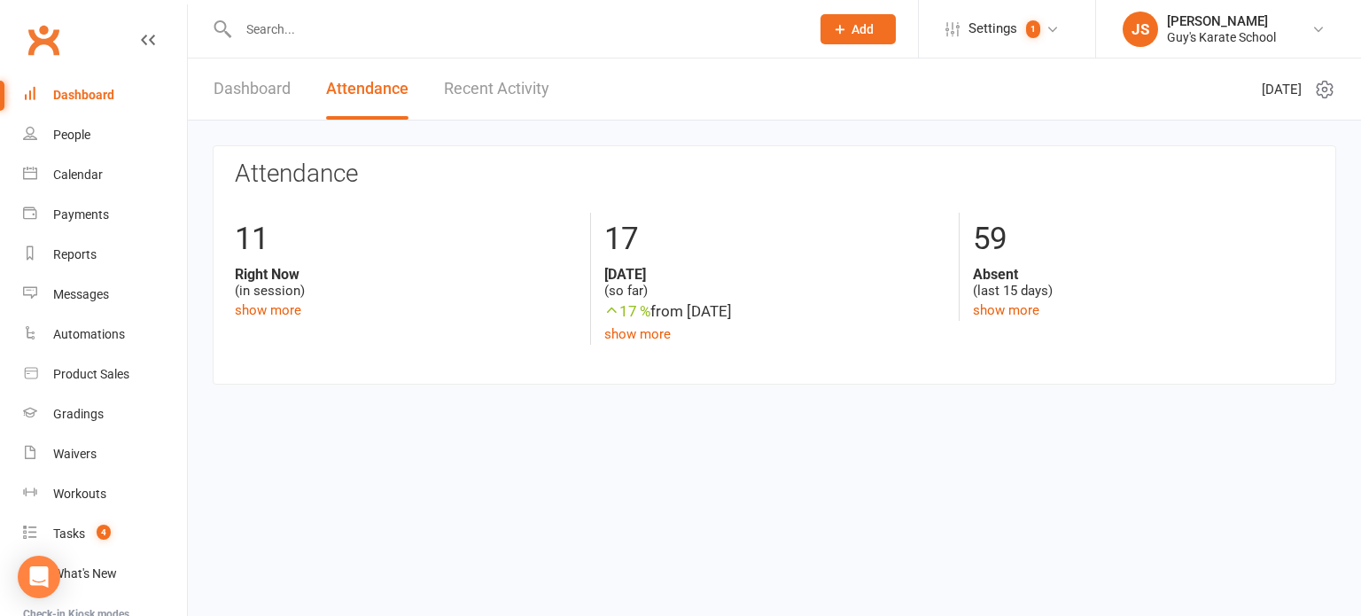
click at [901, 438] on html "Prospect Member Non-attending contact Class / event Appointment Grading event T…" at bounding box center [680, 219] width 1361 height 438
click at [1311, 34] on icon at bounding box center [1318, 29] width 14 height 14
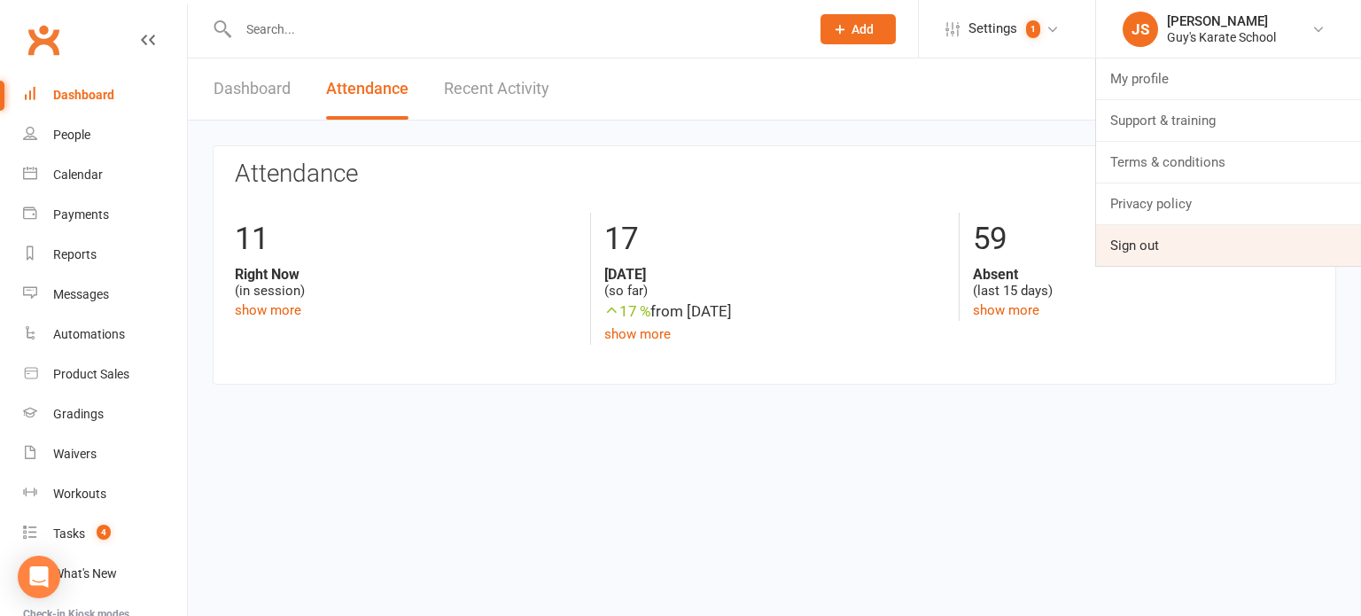
click at [1154, 245] on link "Sign out" at bounding box center [1228, 245] width 265 height 41
